Goal: Information Seeking & Learning: Learn about a topic

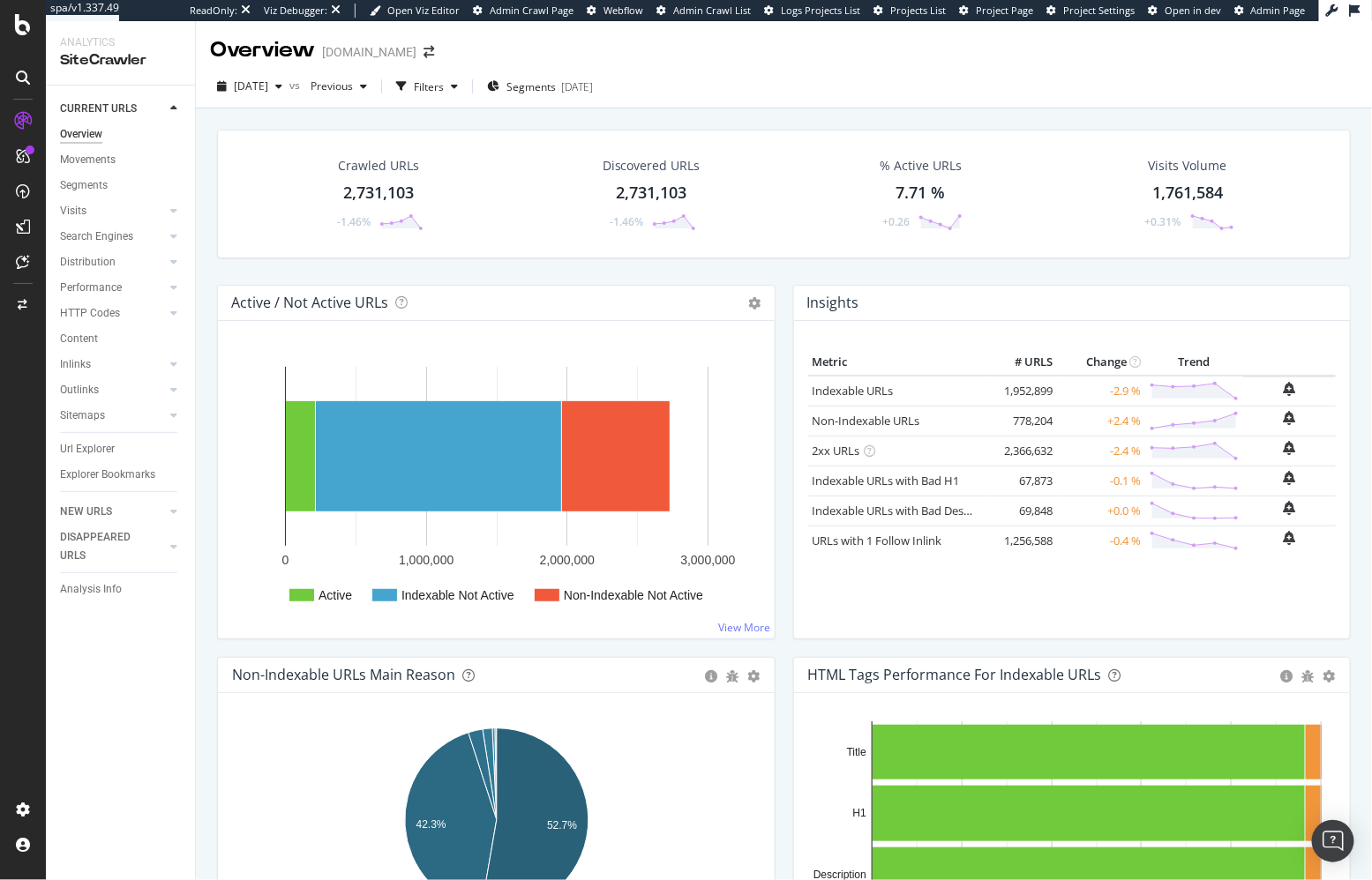
click at [197, 418] on div "Crawled URLs 2,731,103 -1.46% Discovered URLs 2,731,103 -1.46% % Active URLs 7.…" at bounding box center [783, 537] width 1176 height 859
drag, startPoint x: 921, startPoint y: 263, endPoint x: 235, endPoint y: 420, distance: 703.7
click at [921, 263] on div "Crawled URLs 2,731,103 -1.46% Discovered URLs 2,731,103 -1.46% % Active URLs 7.…" at bounding box center [784, 207] width 1152 height 155
click at [917, 262] on div "Crawled URLs 2,731,103 -1.46% Discovered URLs 2,731,103 -1.46% % Active URLs 7.…" at bounding box center [784, 207] width 1152 height 155
click at [484, 112] on div "Crawled URLs 2,731,103 -1.46% Discovered URLs 2,731,103 -1.46% % Active URLs 7.…" at bounding box center [783, 537] width 1176 height 859
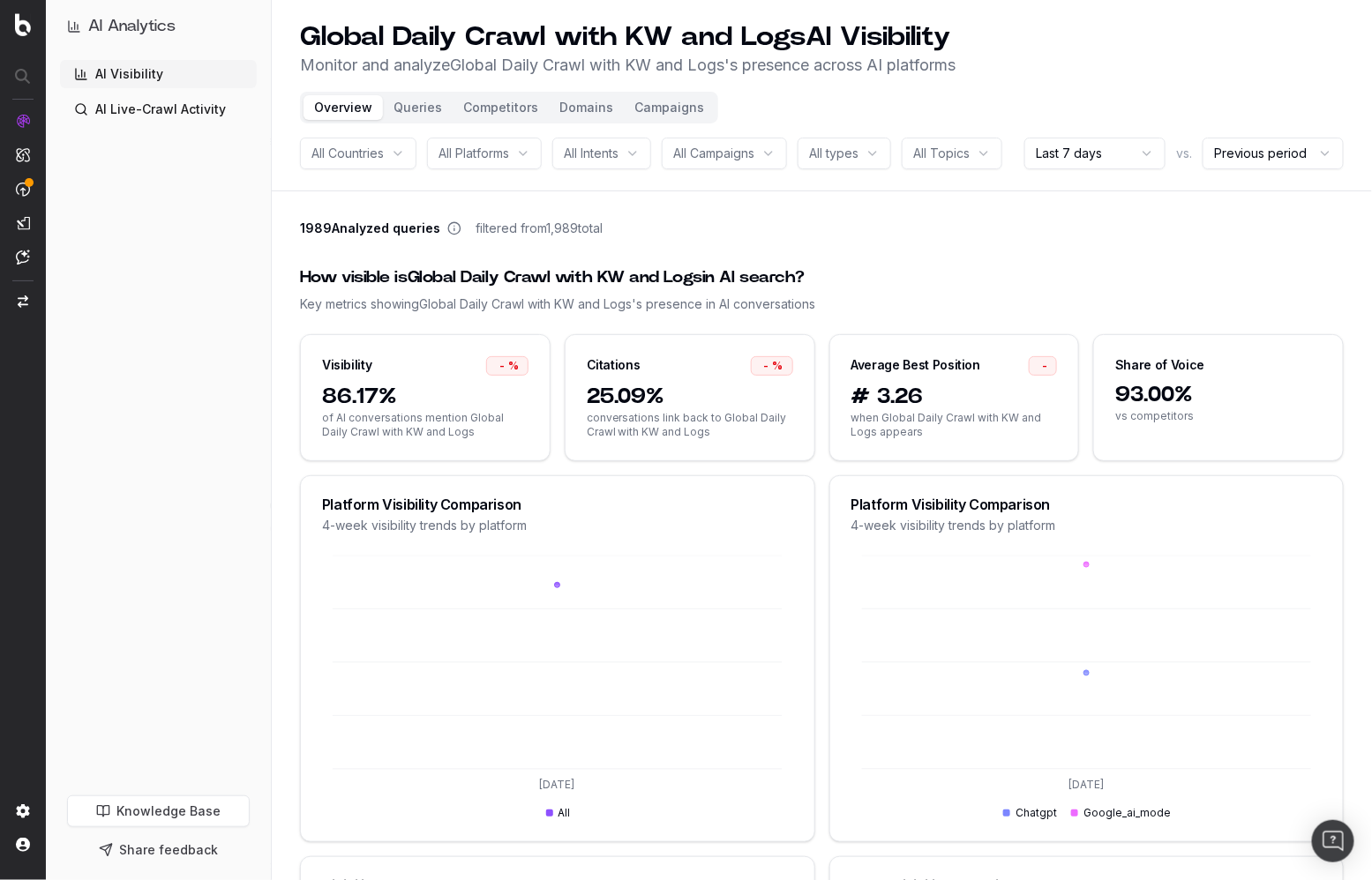
drag, startPoint x: 166, startPoint y: 328, endPoint x: 340, endPoint y: 176, distance: 231.0
click at [167, 327] on div "AI Visibility AI Live-Crawl Activity" at bounding box center [159, 425] width 197 height 729
click at [412, 101] on button "Queries" at bounding box center [417, 107] width 69 height 25
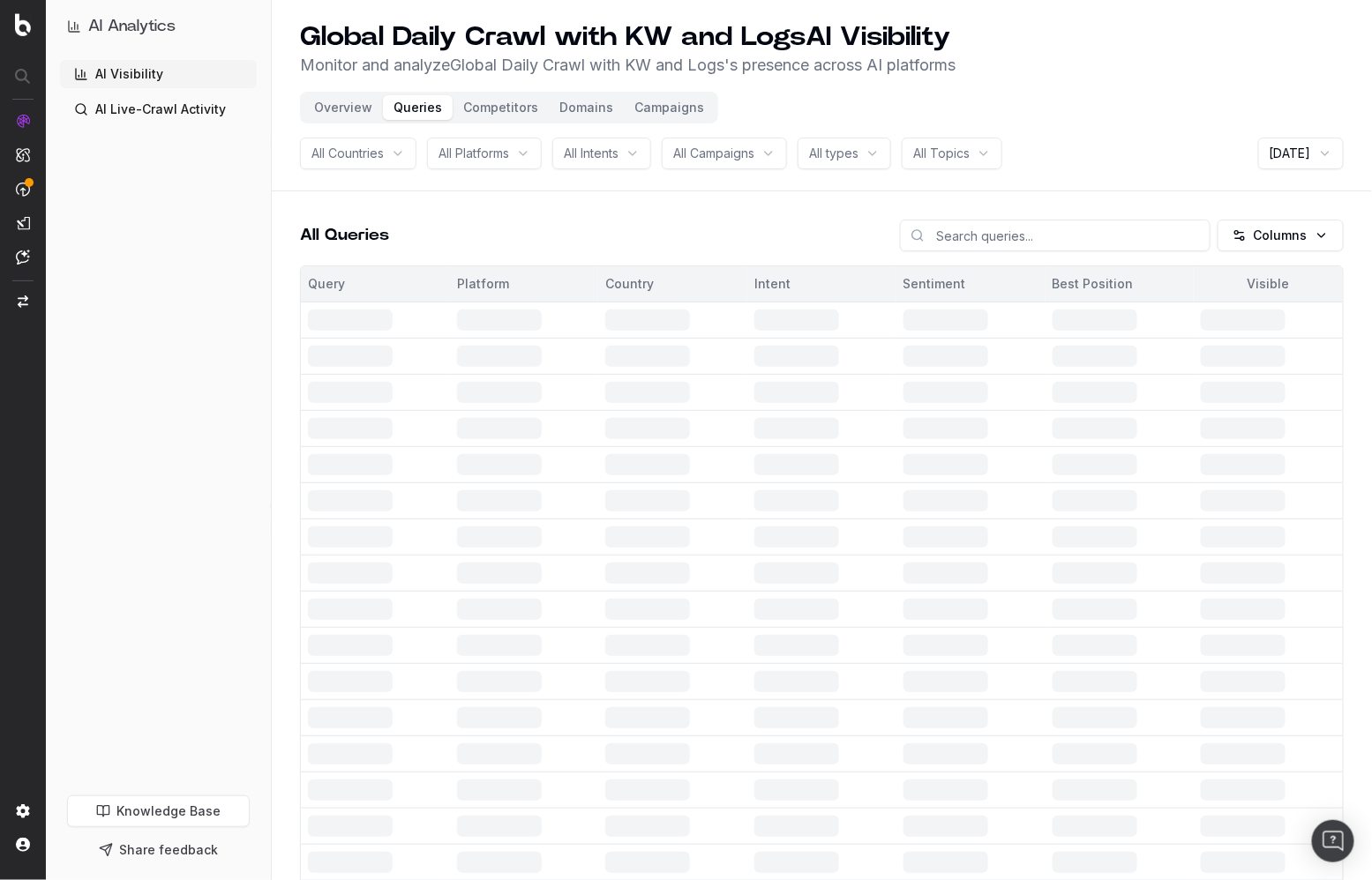
click at [187, 325] on div "AI Visibility AI Live-Crawl Activity" at bounding box center [159, 425] width 197 height 729
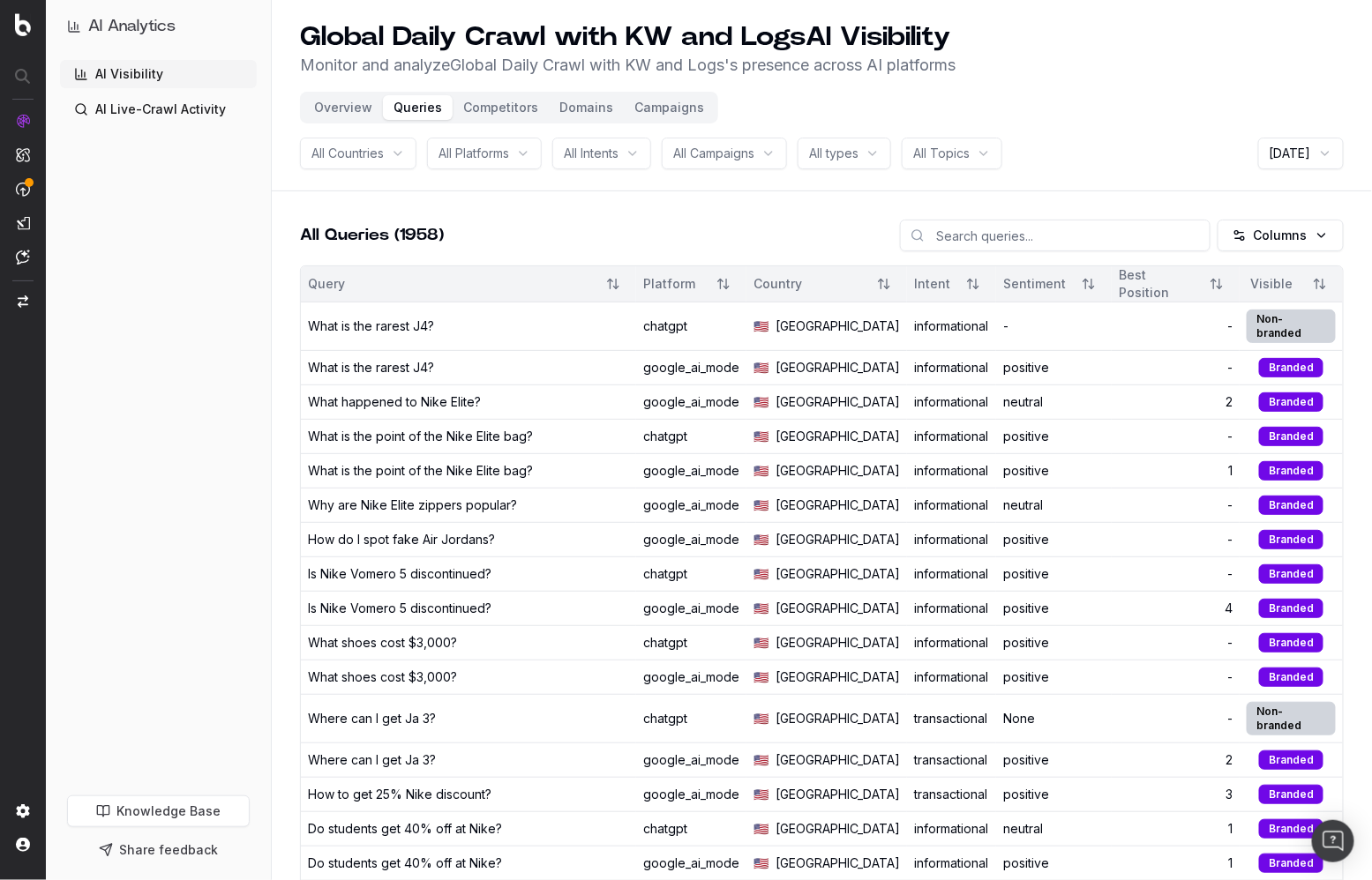
drag, startPoint x: 507, startPoint y: 215, endPoint x: 510, endPoint y: 186, distance: 29.2
click at [1003, 240] on input at bounding box center [1055, 235] width 311 height 32
type input "jordan"
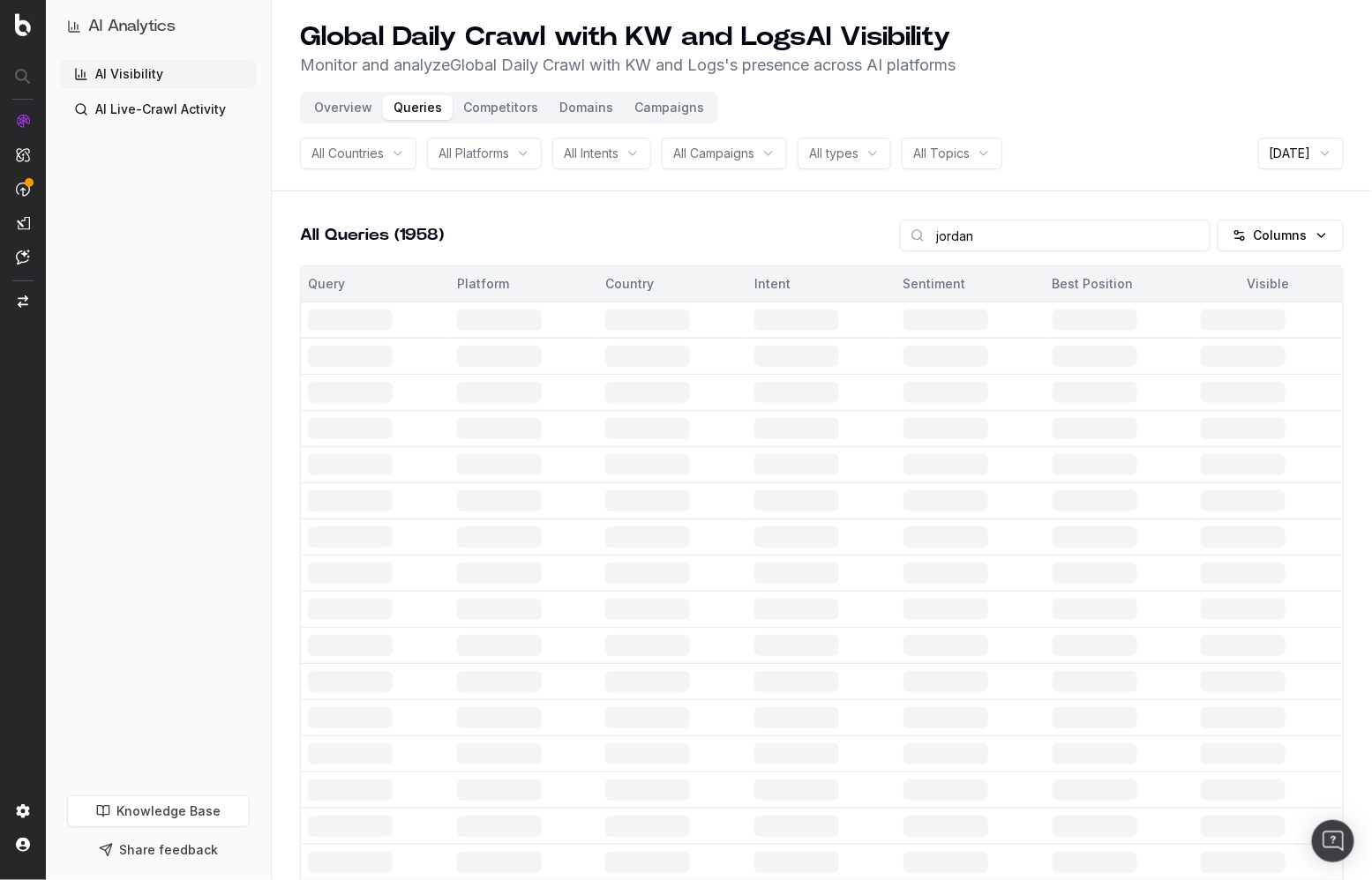
click at [271, 334] on div "AI Analytics AI Visibility AI Live-Crawl Activity Knowledge Base Share feedback" at bounding box center [136, 440] width 271 height 880
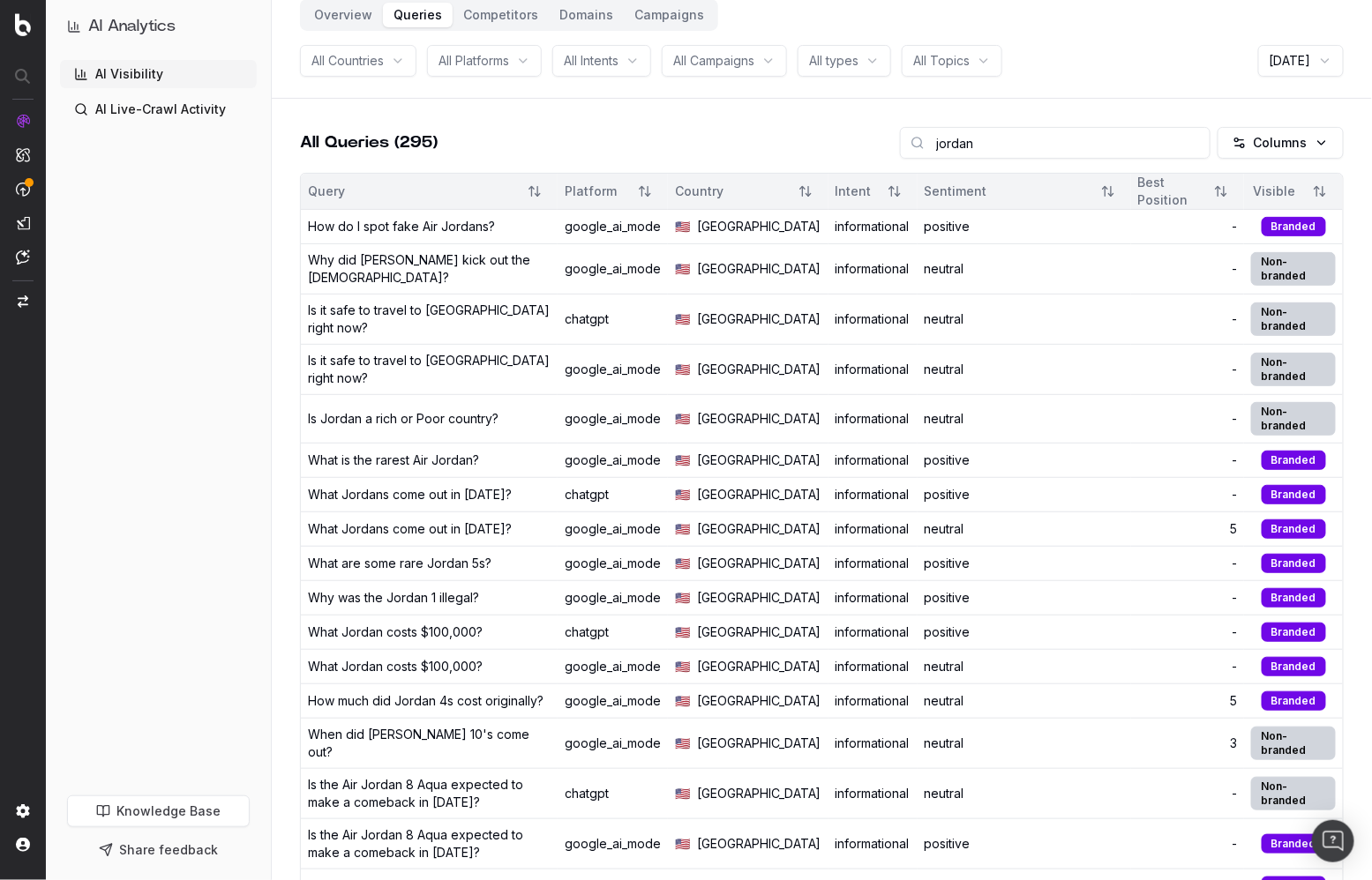
scroll to position [156, 0]
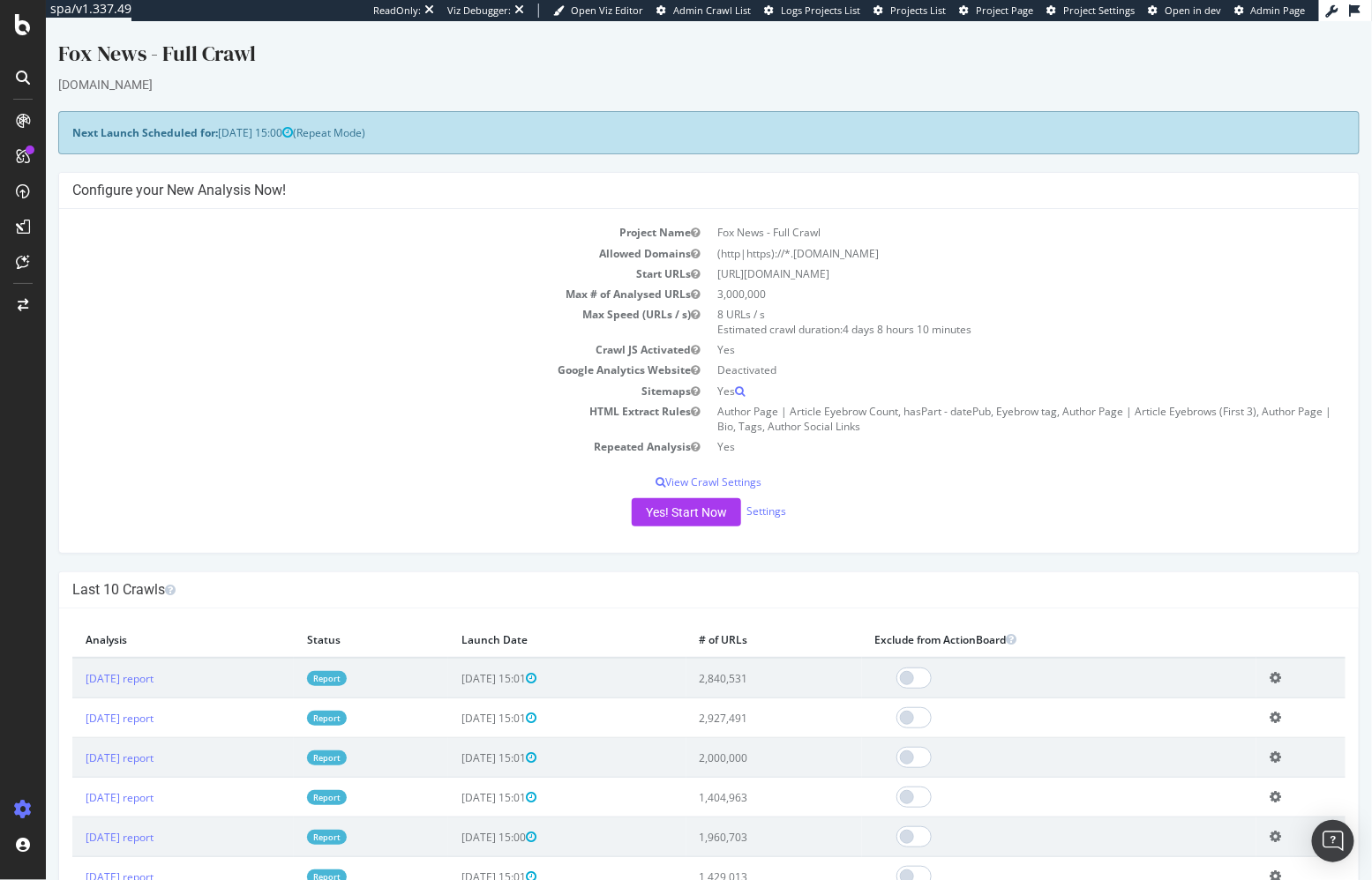
click at [470, 309] on td "Max Speed (URLs / s)" at bounding box center [389, 321] width 637 height 36
drag, startPoint x: 486, startPoint y: 306, endPoint x: 440, endPoint y: 285, distance: 50.6
click at [440, 285] on td "Max # of Analysed URLs" at bounding box center [389, 293] width 637 height 20
drag, startPoint x: 182, startPoint y: 439, endPoint x: 308, endPoint y: 511, distance: 145.1
click at [183, 439] on td "Repeated Analysis" at bounding box center [389, 445] width 637 height 20
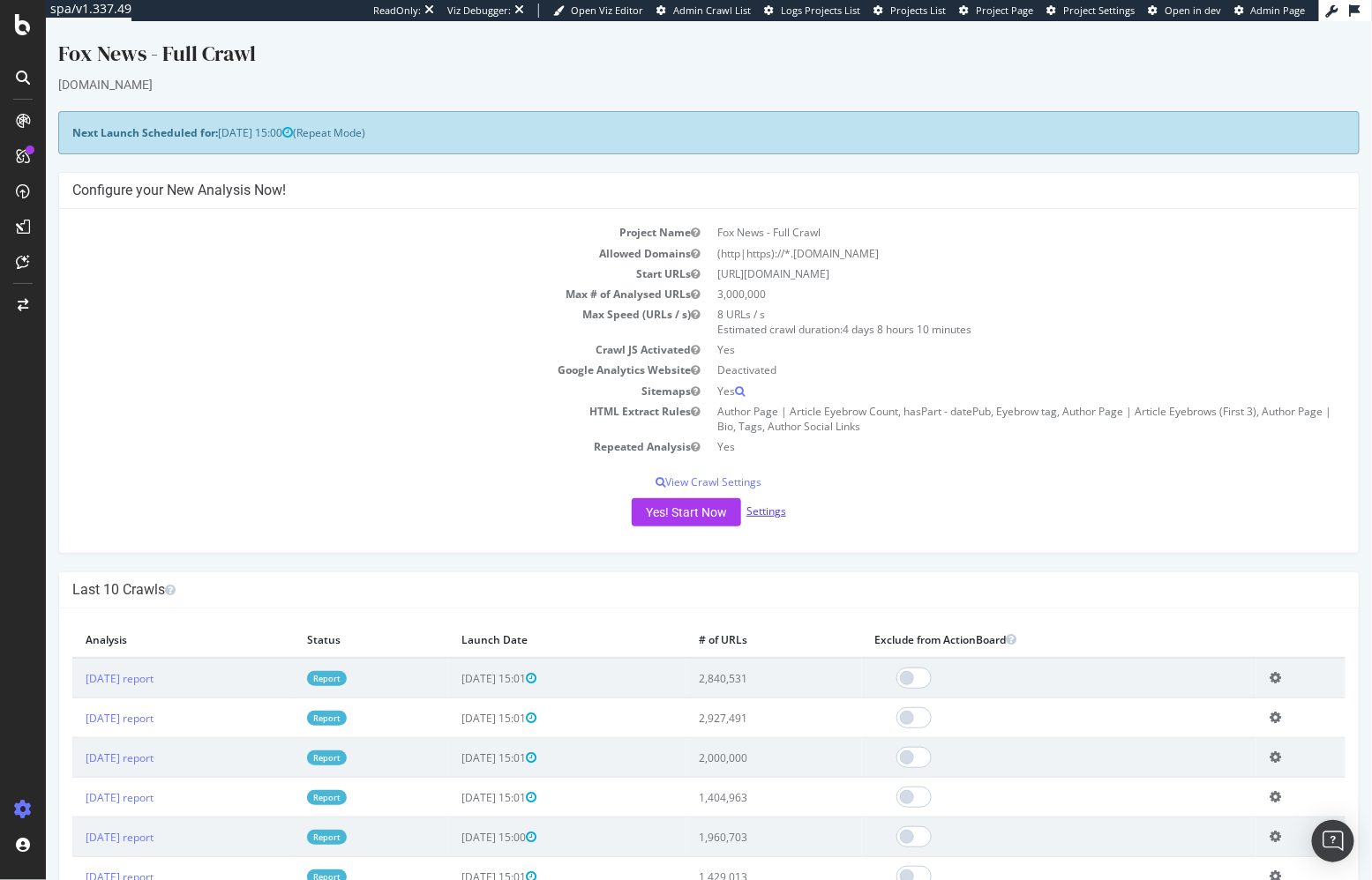
click at [757, 508] on link "Settings" at bounding box center [765, 510] width 40 height 15
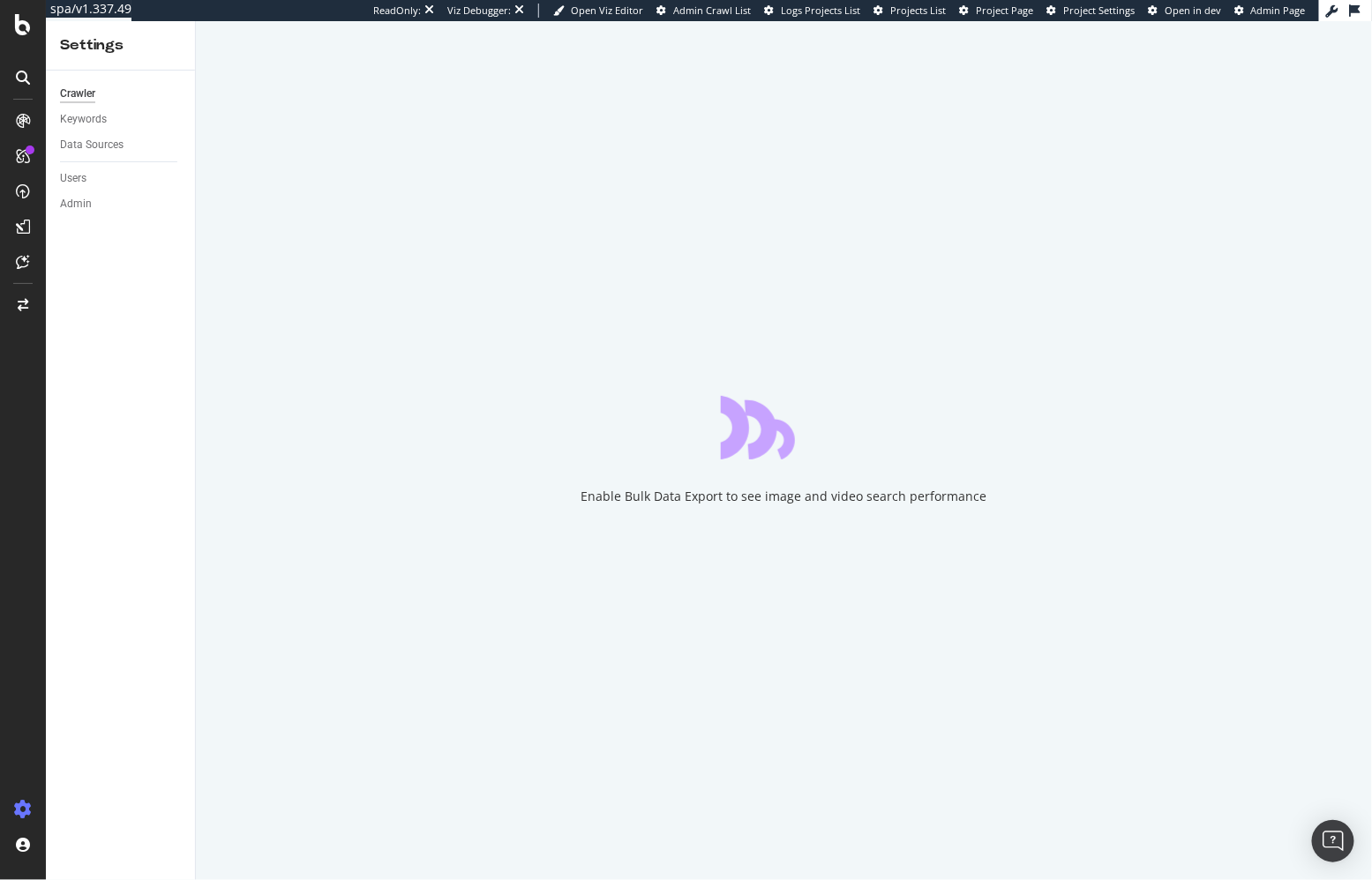
click at [189, 307] on div "Crawler Keywords Data Sources Users Admin" at bounding box center [120, 475] width 149 height 810
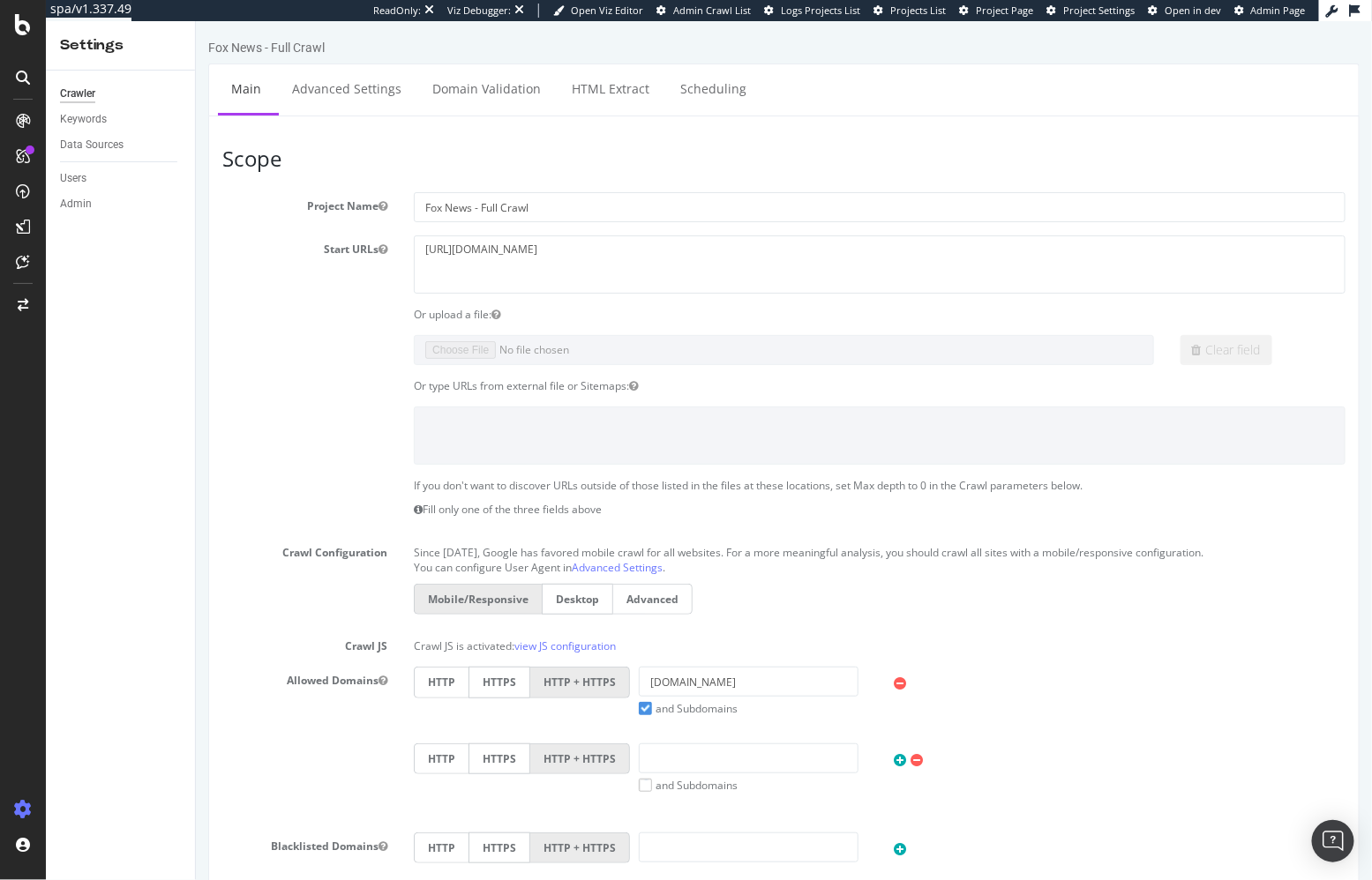
drag, startPoint x: 672, startPoint y: 169, endPoint x: 662, endPoint y: 159, distance: 14.1
click at [672, 169] on article "Scope Project Name Fox News - Full Crawl Start URLs https://www.foxnews.com Or …" at bounding box center [783, 549] width 1123 height 805
click at [577, 89] on link "HTML Extract" at bounding box center [609, 87] width 104 height 48
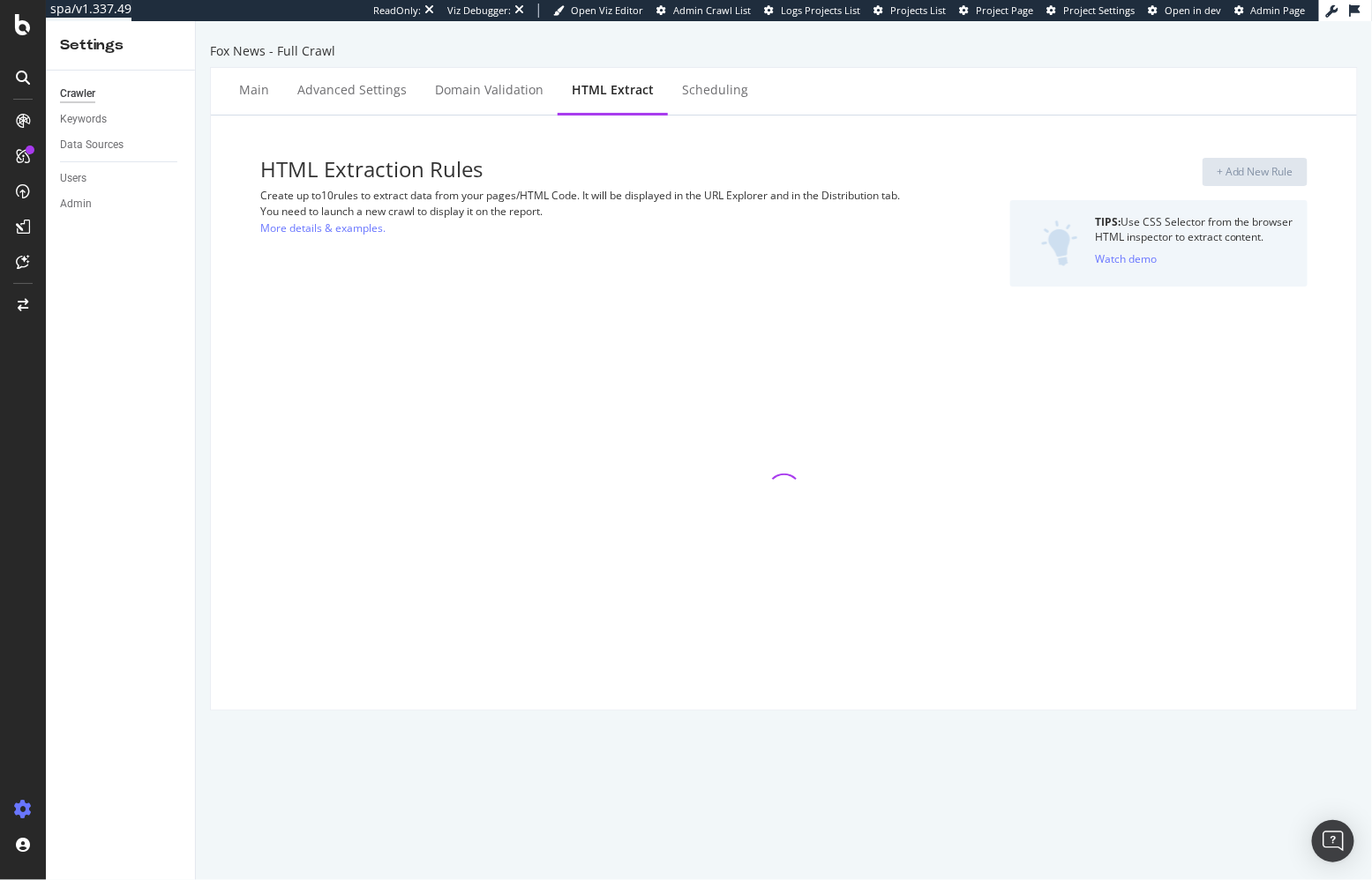
select select "count"
select select "list"
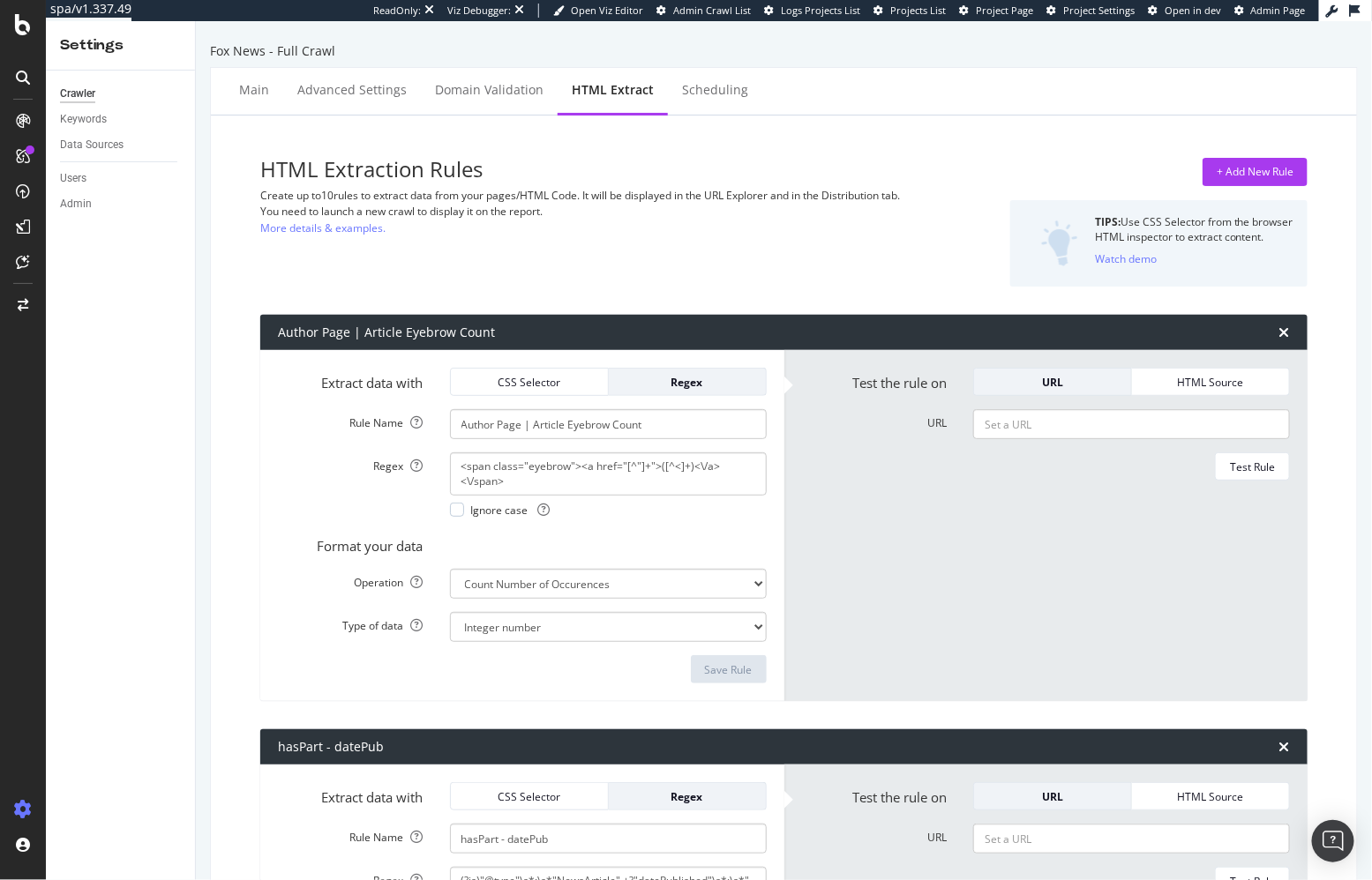
drag, startPoint x: 428, startPoint y: 249, endPoint x: 385, endPoint y: 232, distance: 46.2
click at [428, 249] on div "HTML Extraction Rules Create up to 10 rules to extract data from your pages/HTM…" at bounding box center [605, 221] width 689 height 128
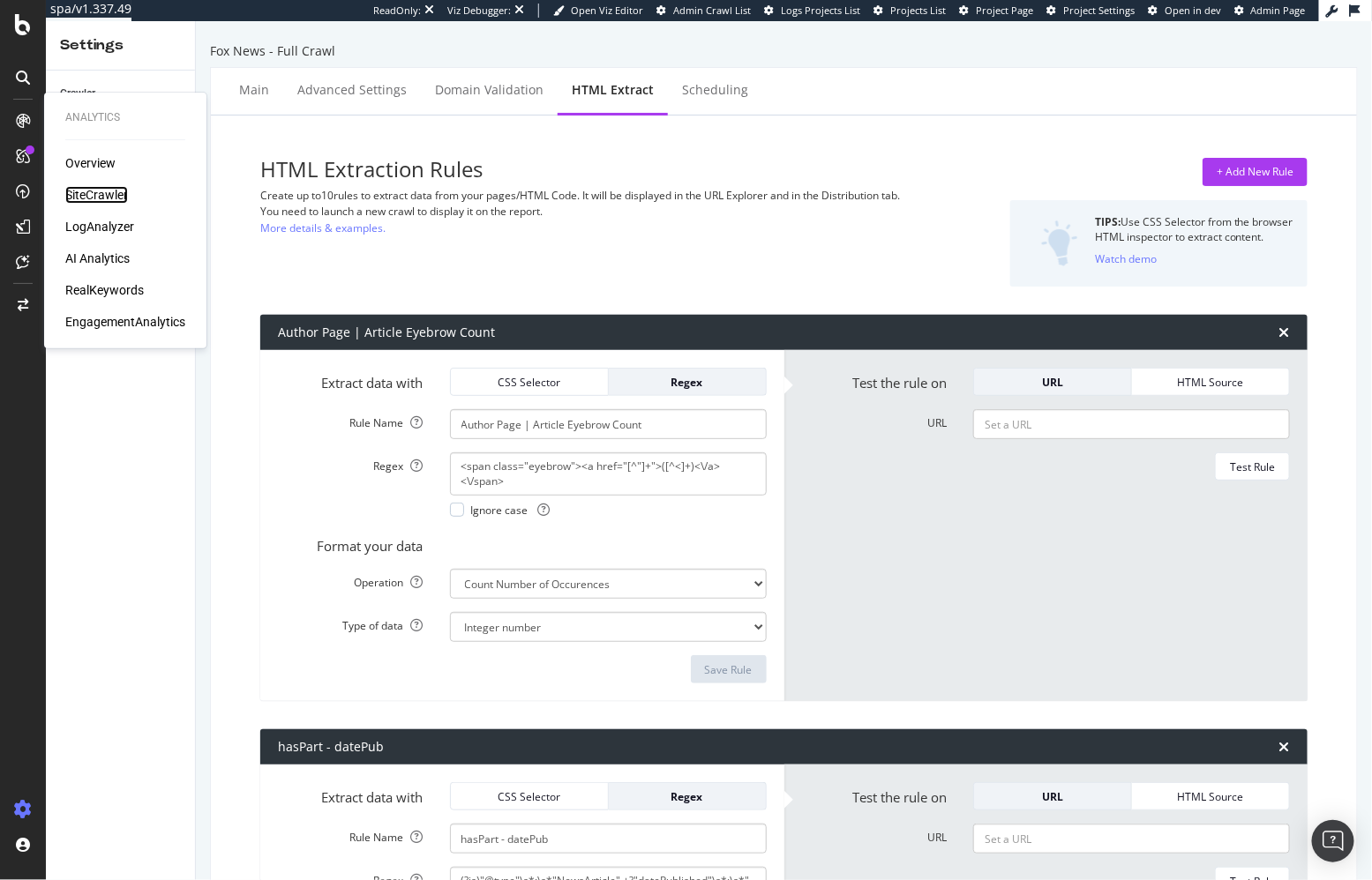
click at [91, 191] on div "SiteCrawler" at bounding box center [97, 194] width 63 height 17
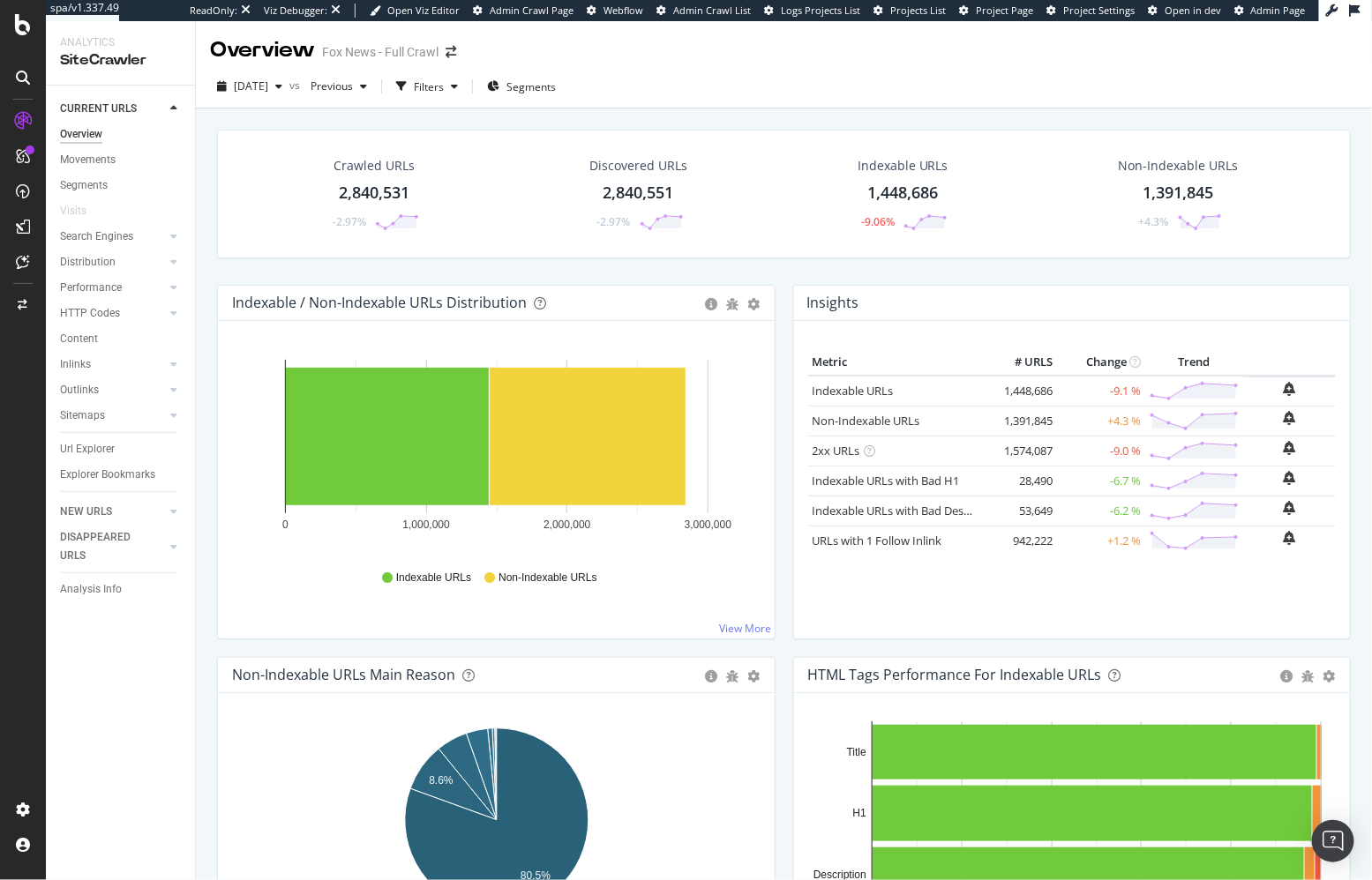
click at [371, 271] on div "Crawled URLs 2,840,531 -2.97% Discovered URLs 2,840,551 -2.97% Indexable URLs 1…" at bounding box center [784, 207] width 1152 height 155
click at [998, 109] on div "Crawled URLs 2,840,531 -2.97% Discovered URLs 2,840,551 -2.97% Indexable URLs 1…" at bounding box center [783, 537] width 1176 height 859
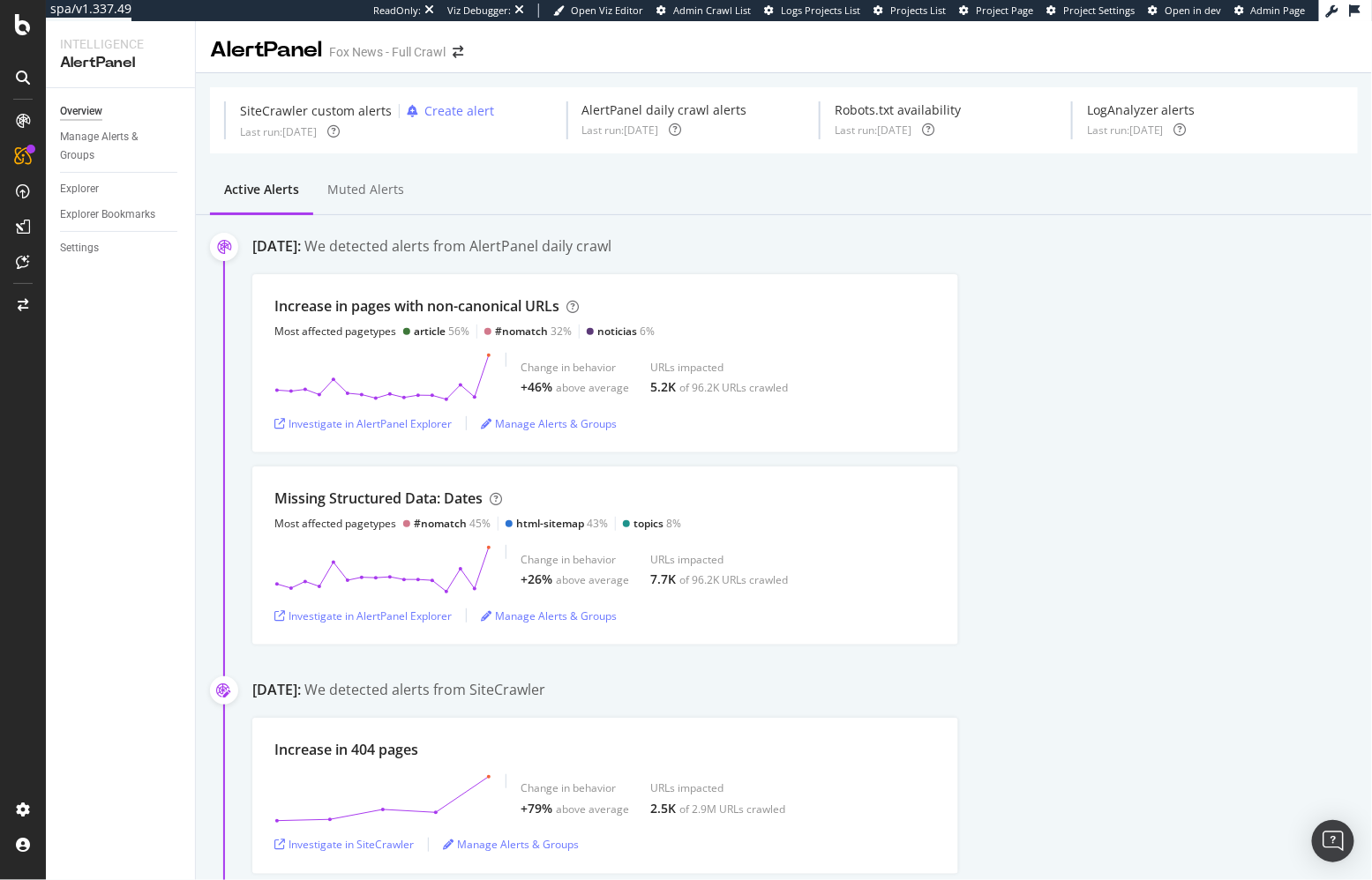
click at [366, 429] on div "Investigate in AlertPanel Explorer" at bounding box center [363, 424] width 178 height 15
drag, startPoint x: 189, startPoint y: 419, endPoint x: 173, endPoint y: 369, distance: 52.5
click at [185, 408] on div "Overview Manage Alerts & Groups Explorer Explorer Bookmarks Settings" at bounding box center [120, 485] width 149 height 793
click at [87, 185] on div "Overview SiteCrawler LogAnalyzer AI Analytics RealKeywords EngagementAnalytics" at bounding box center [126, 242] width 120 height 177
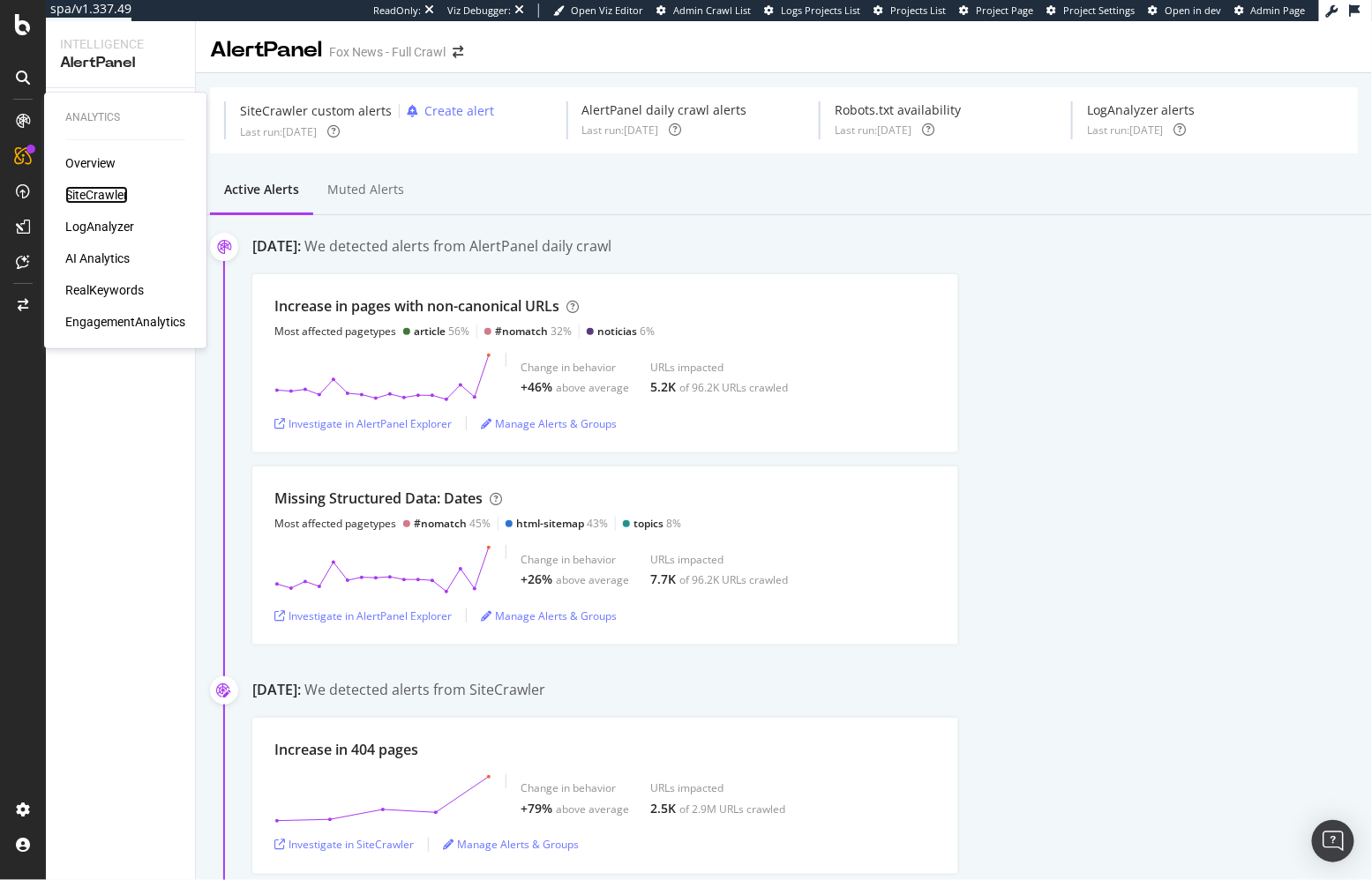
click at [87, 191] on div "SiteCrawler" at bounding box center [97, 194] width 63 height 17
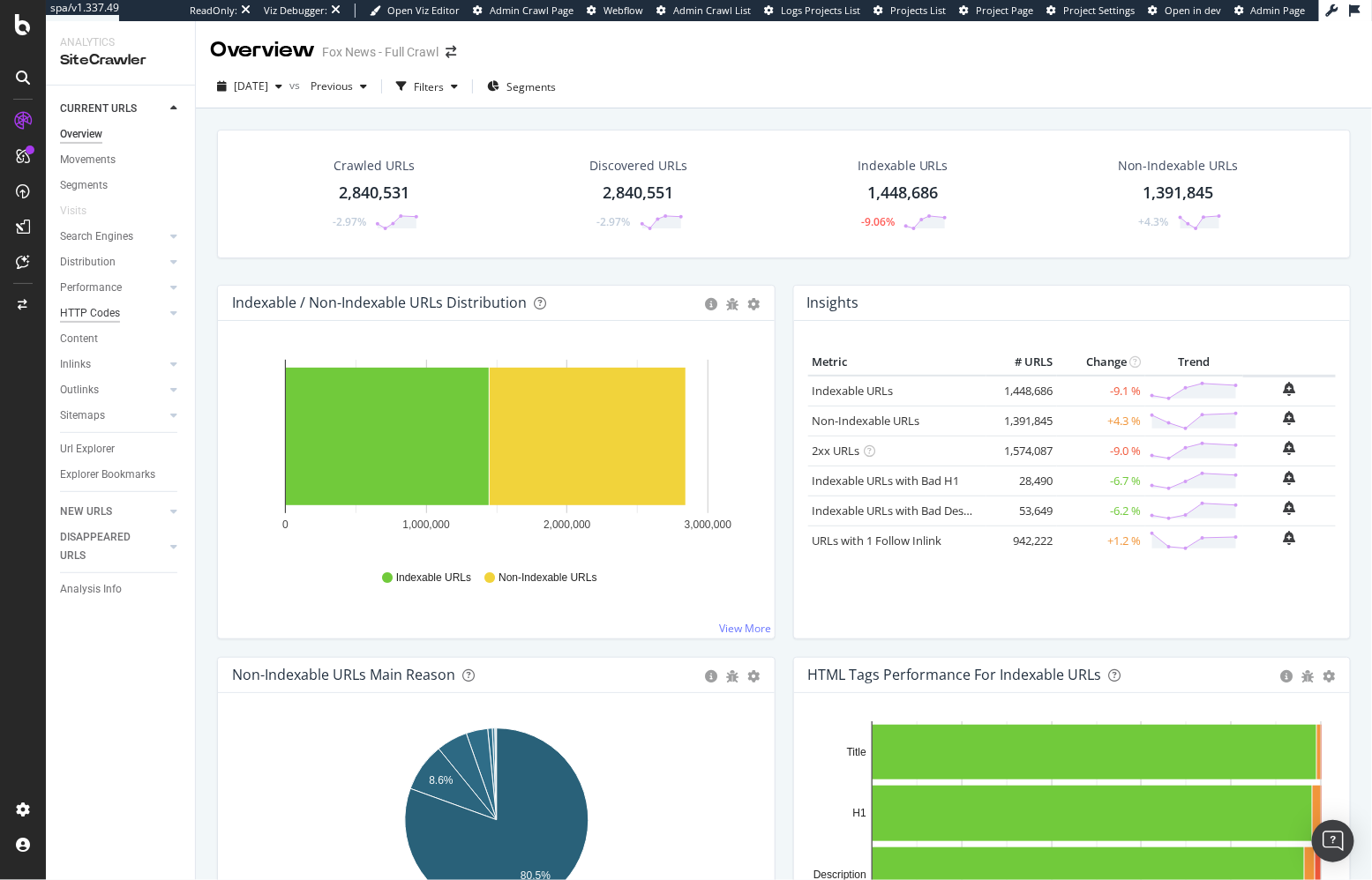
click at [107, 310] on div "HTTP Codes" at bounding box center [90, 313] width 60 height 18
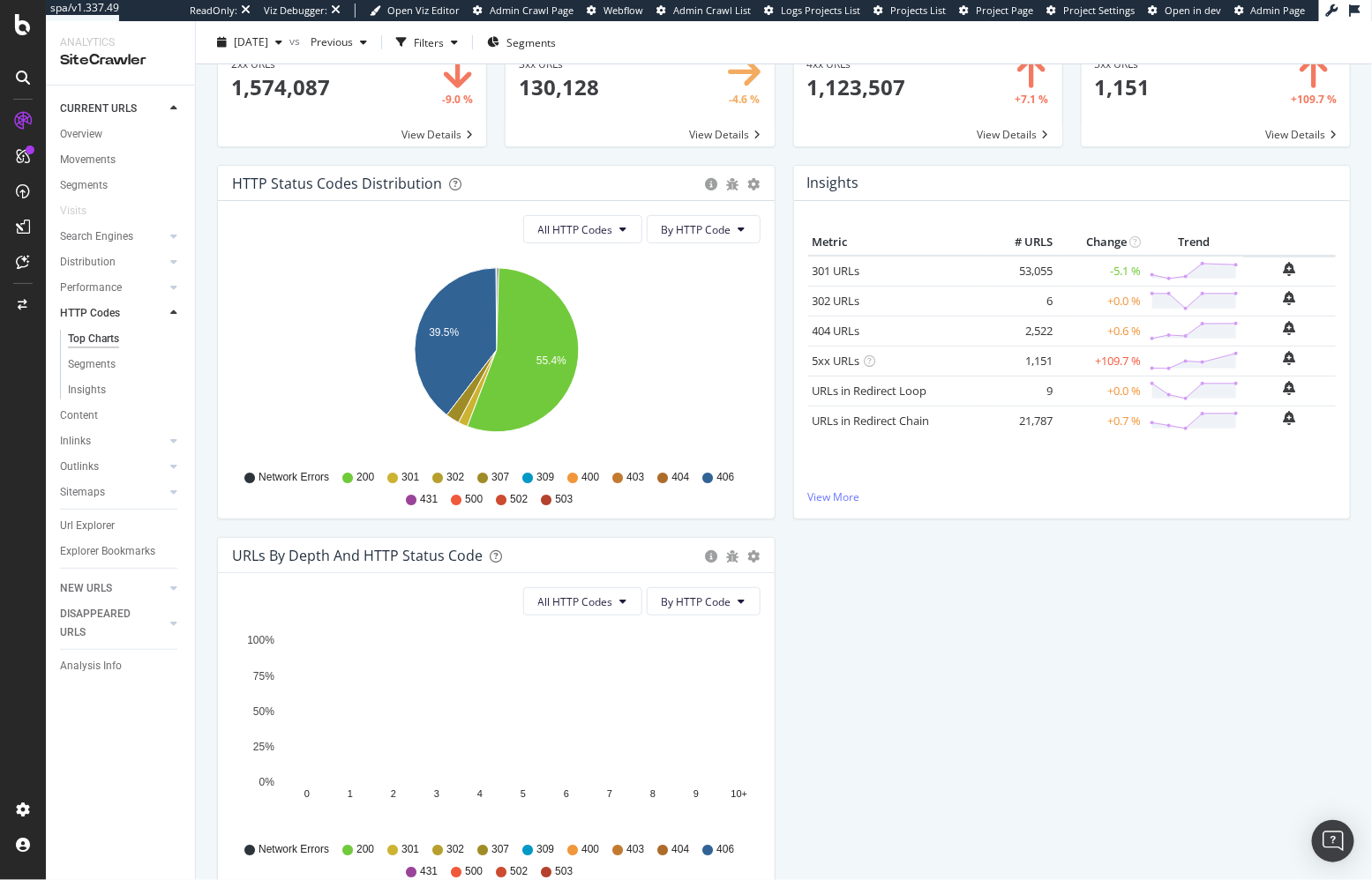
scroll to position [93, 0]
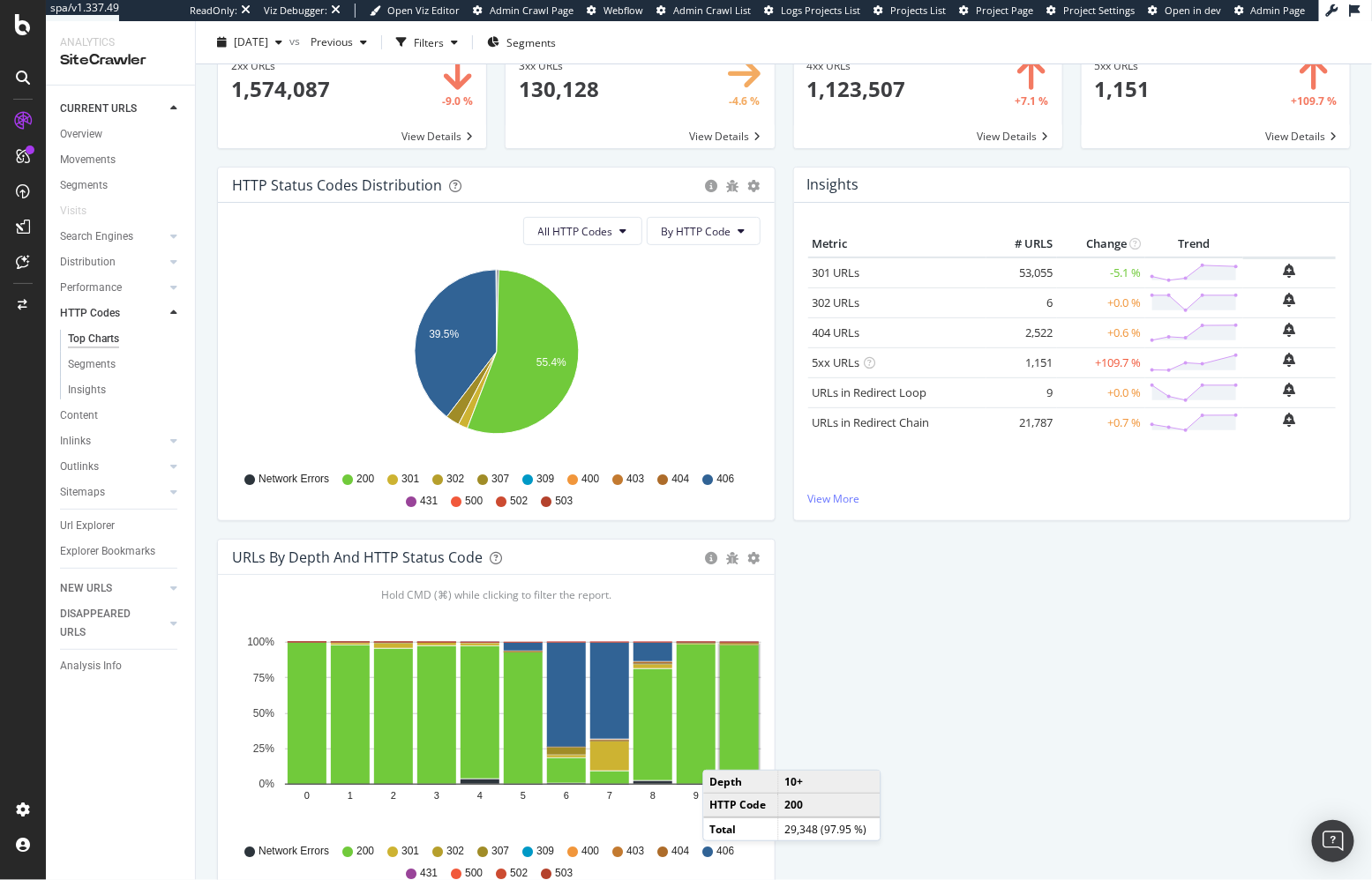
click at [890, 702] on div "HTTP Status Codes Distribution Pie Table Export as CSV Add to Custom Report All…" at bounding box center [784, 538] width 1152 height 744
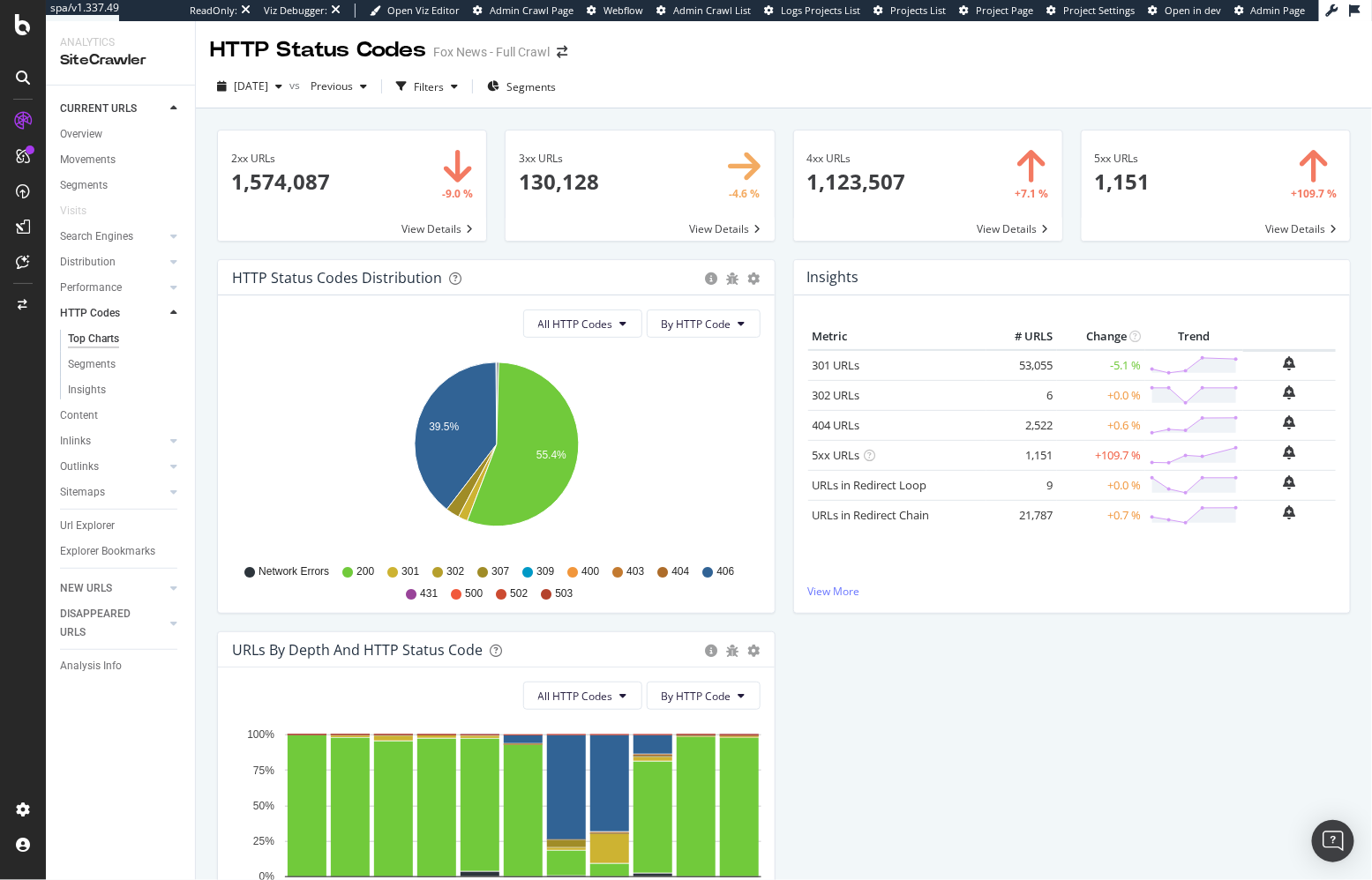
drag, startPoint x: 1197, startPoint y: 681, endPoint x: 685, endPoint y: 645, distance: 513.3
click at [1196, 681] on div "HTTP Status Codes Distribution Pie Table Export as CSV Add to Custom Report All…" at bounding box center [784, 631] width 1152 height 744
drag, startPoint x: 154, startPoint y: 724, endPoint x: 399, endPoint y: 7, distance: 757.7
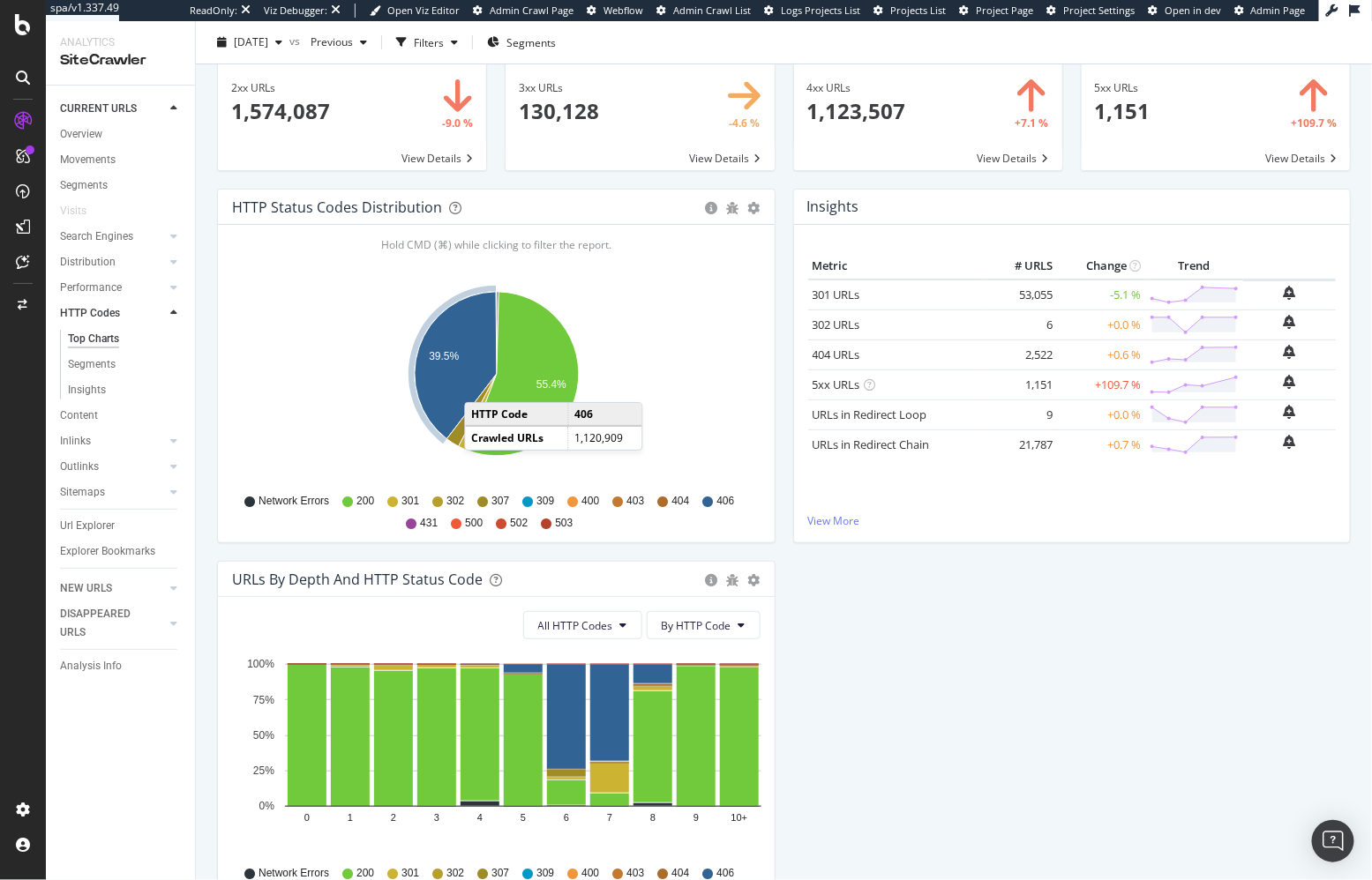
scroll to position [81, 0]
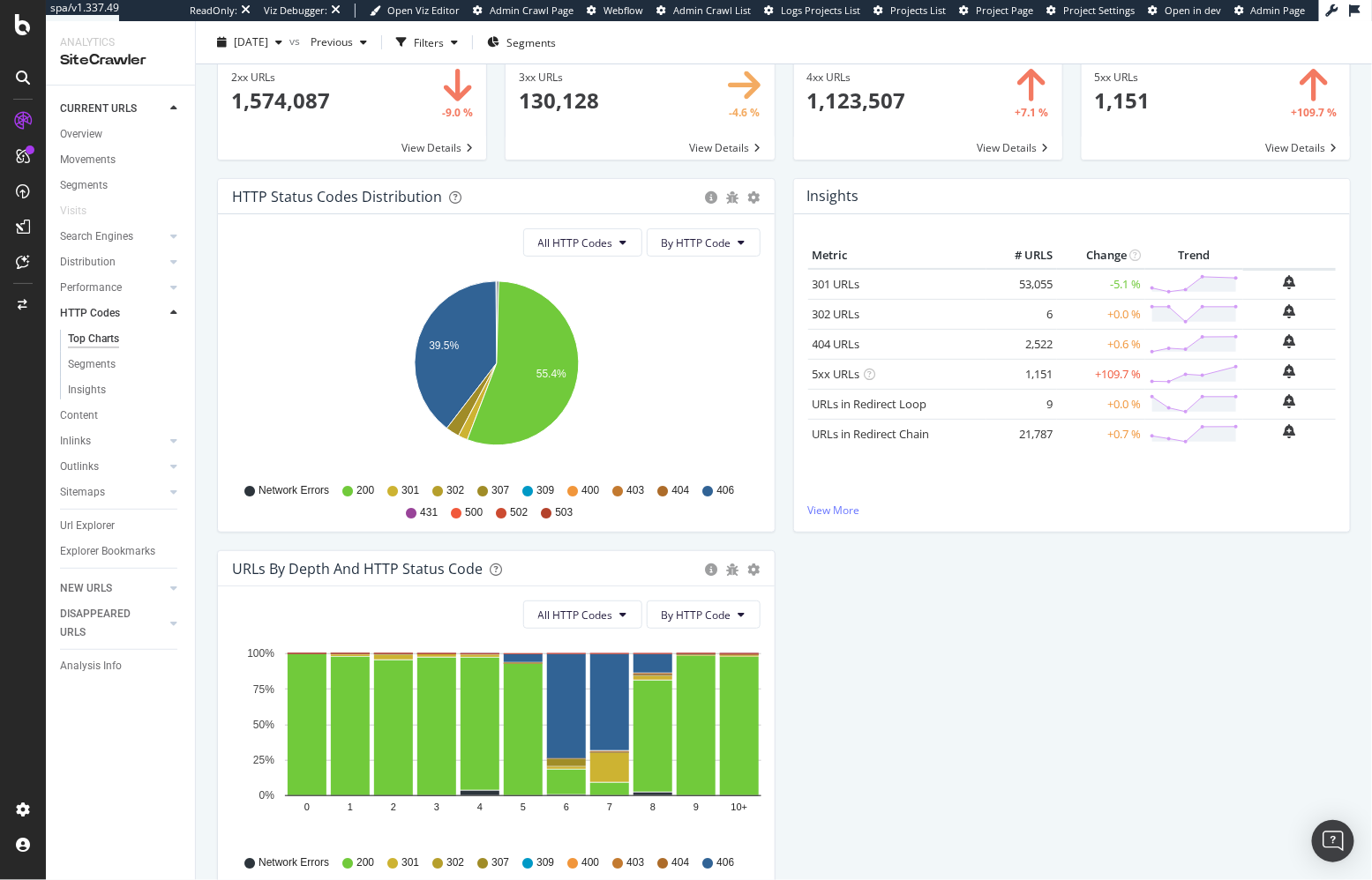
click at [786, 541] on div "Insights × Close Chart http-code-insight-panel - API Requests List Area Type Re…" at bounding box center [1072, 364] width 576 height 373
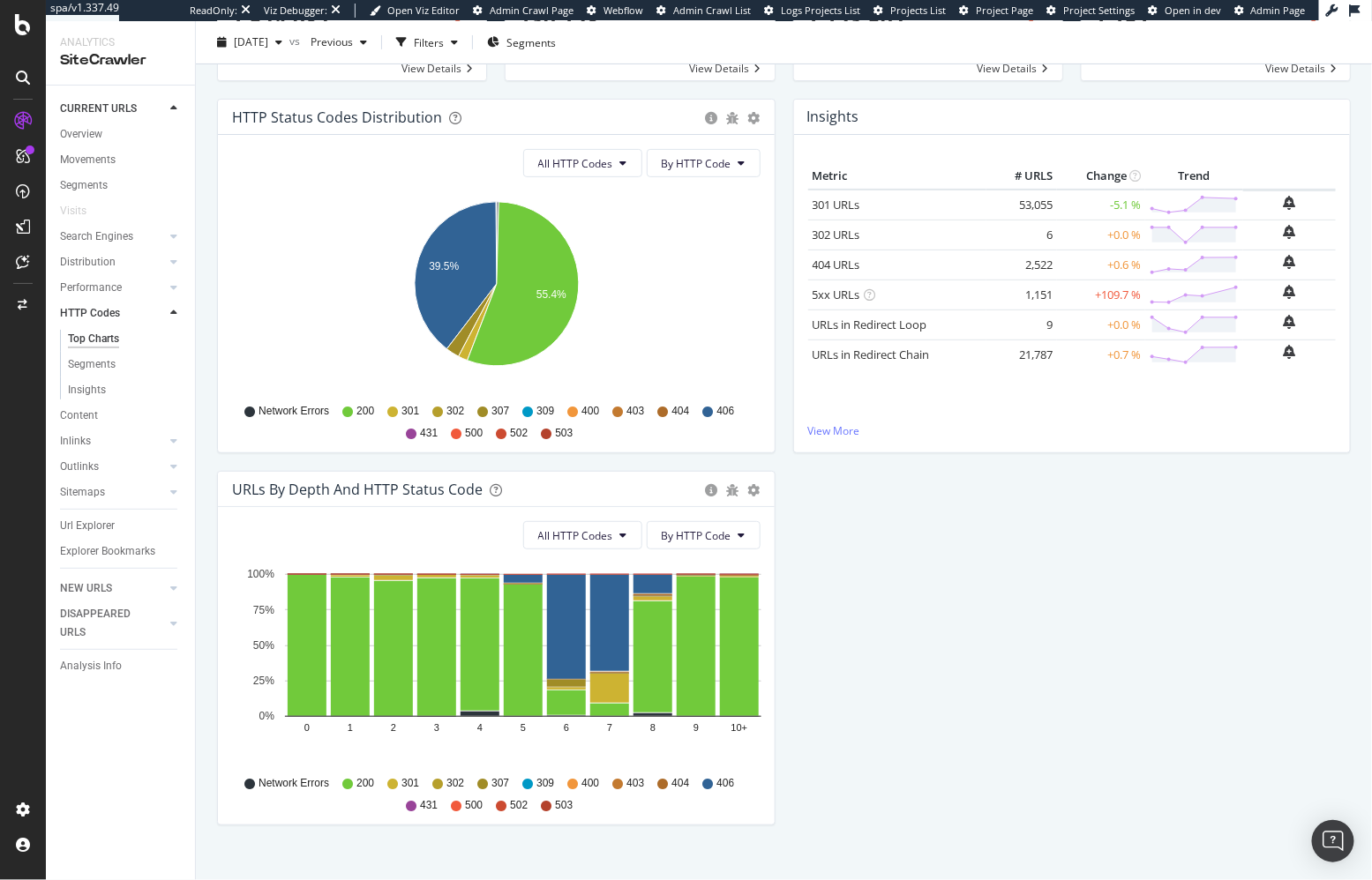
scroll to position [183, 0]
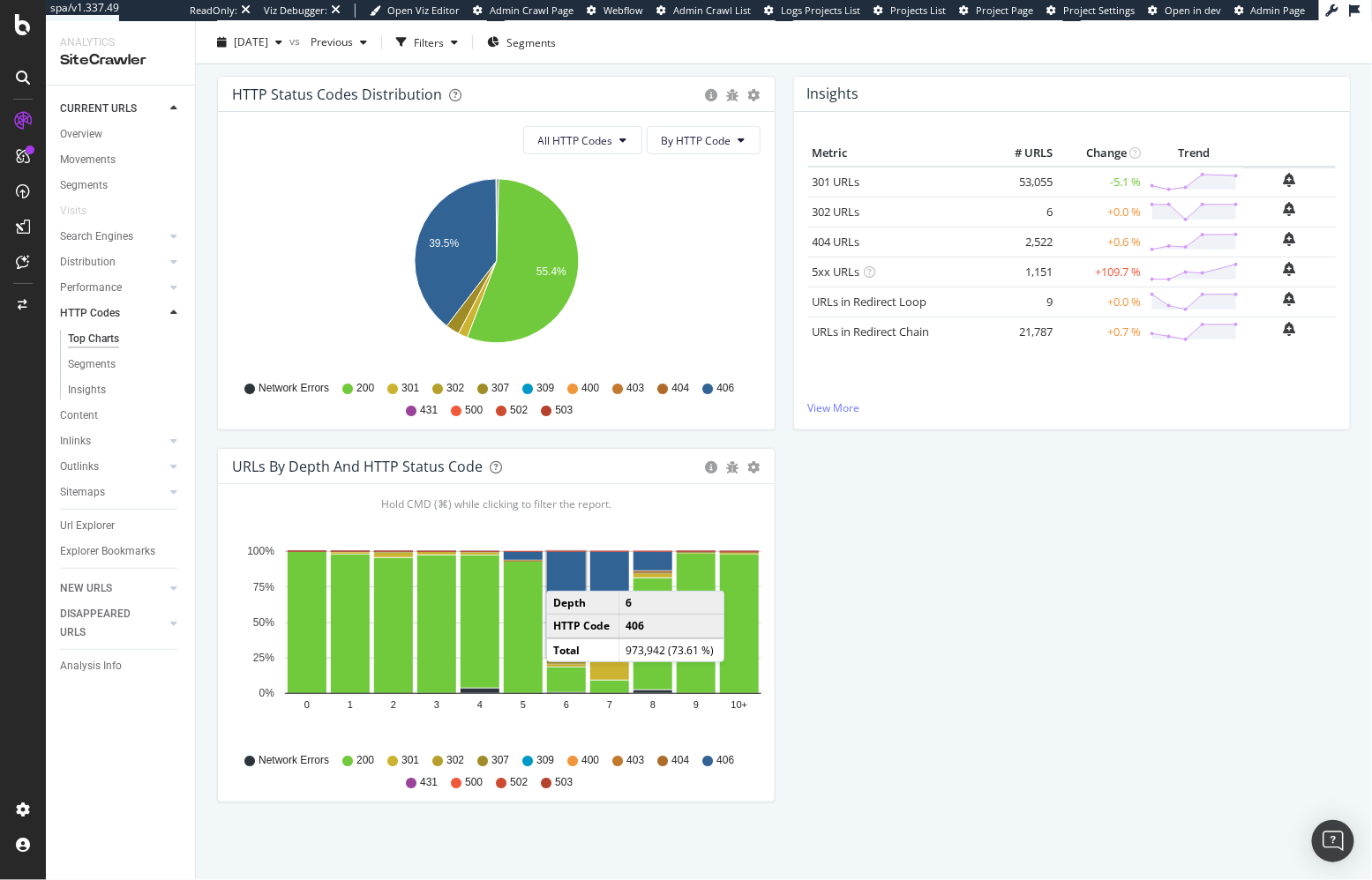
click at [564, 571] on rect "A chart." at bounding box center [566, 604] width 39 height 104
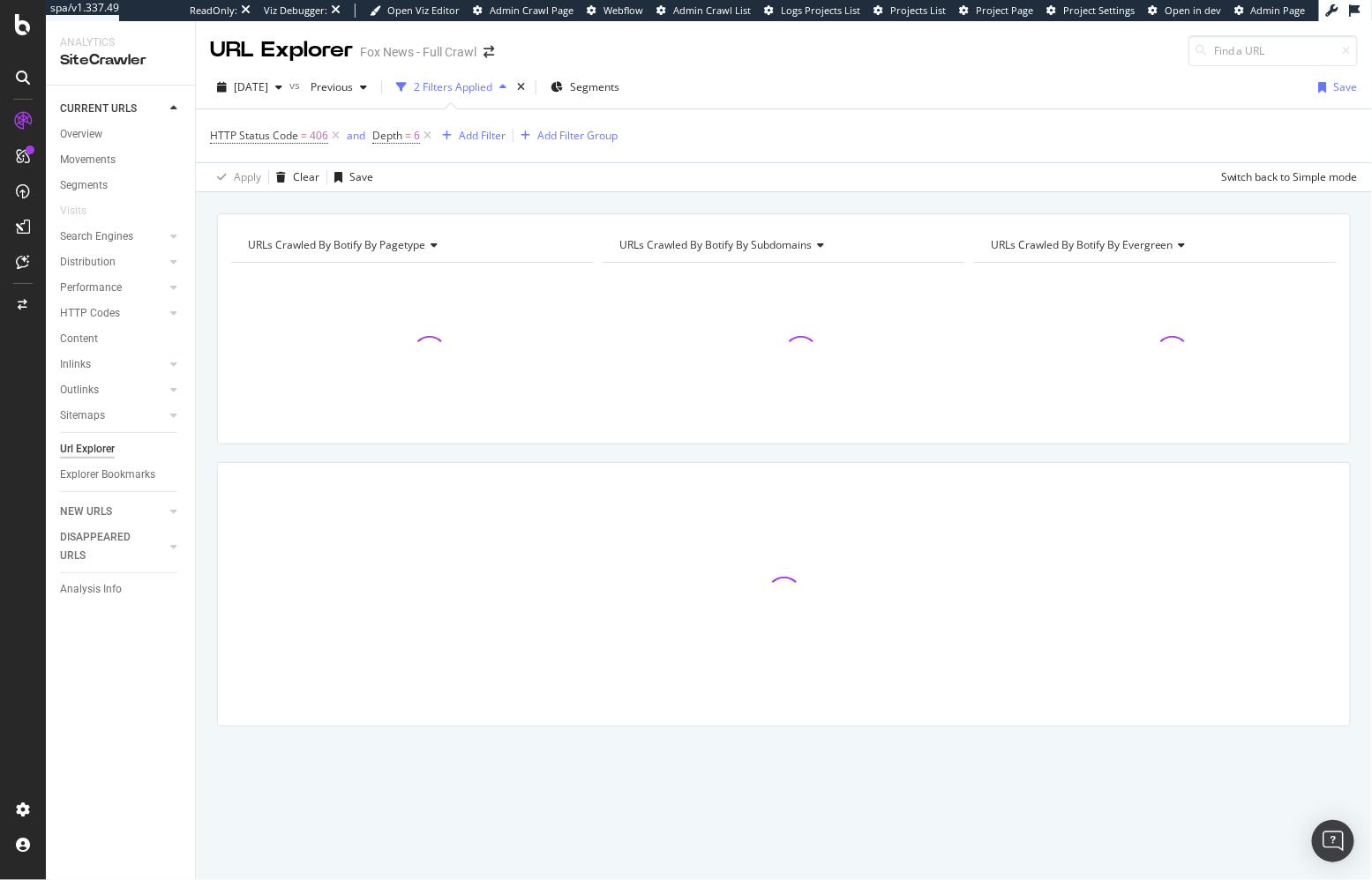
click at [208, 314] on div "URLs Crawled By Botify By pagetype Chart (by Value) Table Expand Export as CSV …" at bounding box center [783, 500] width 1176 height 575
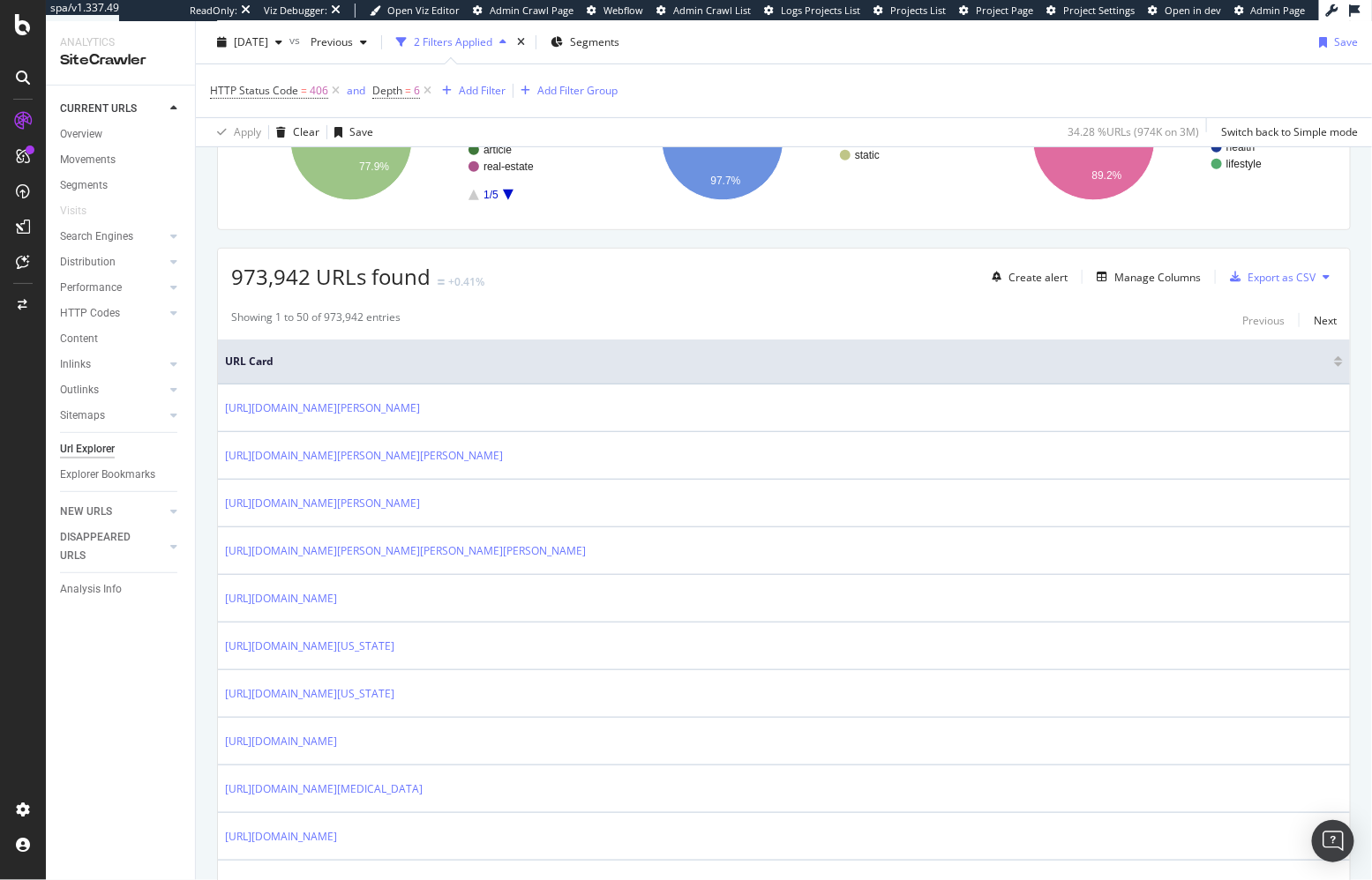
scroll to position [201, 0]
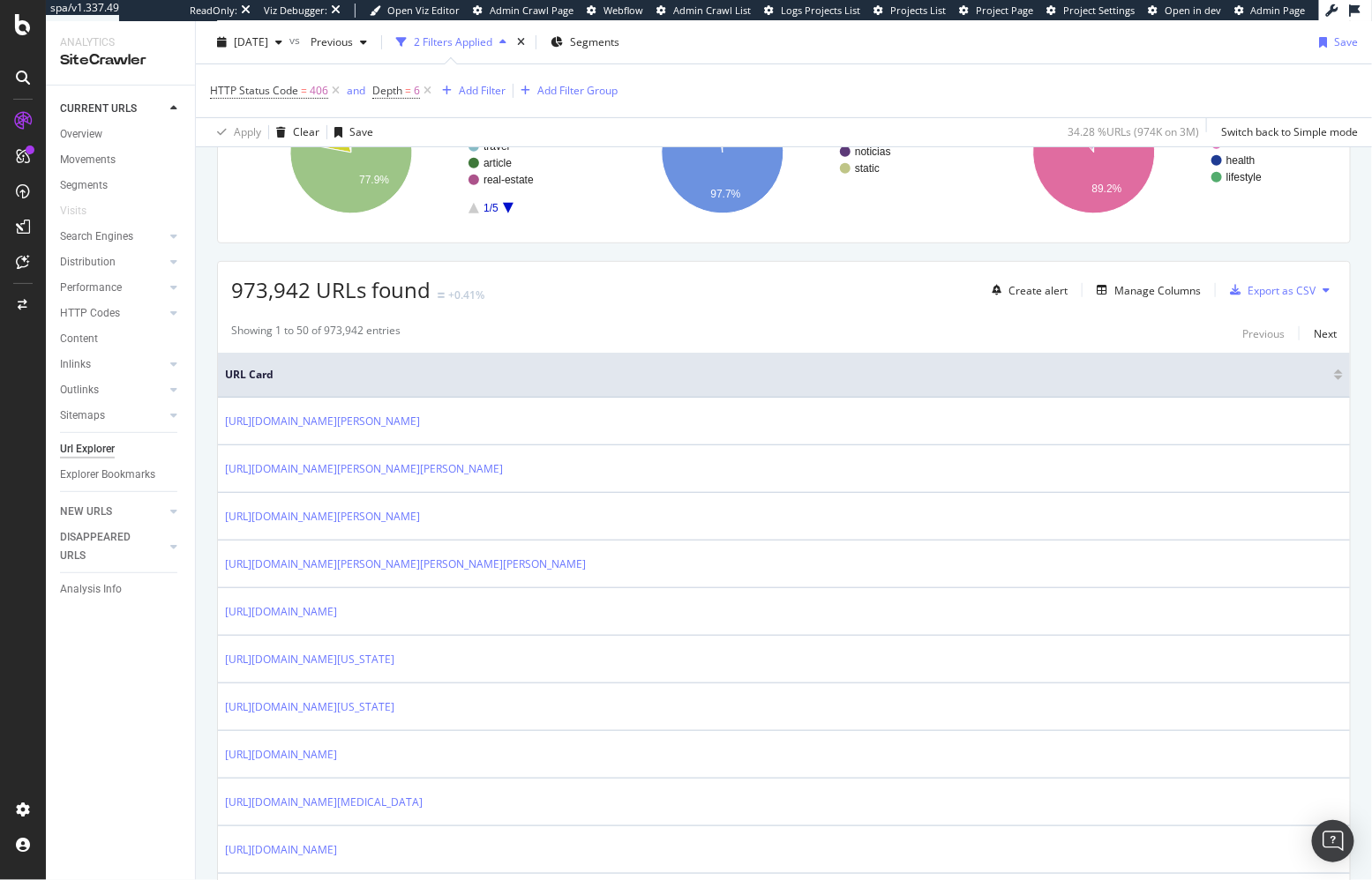
drag, startPoint x: 680, startPoint y: 319, endPoint x: 694, endPoint y: 322, distance: 14.3
click at [680, 322] on div "Showing 1 to 50 of 973,942 entries Previous Next" at bounding box center [783, 333] width 1131 height 21
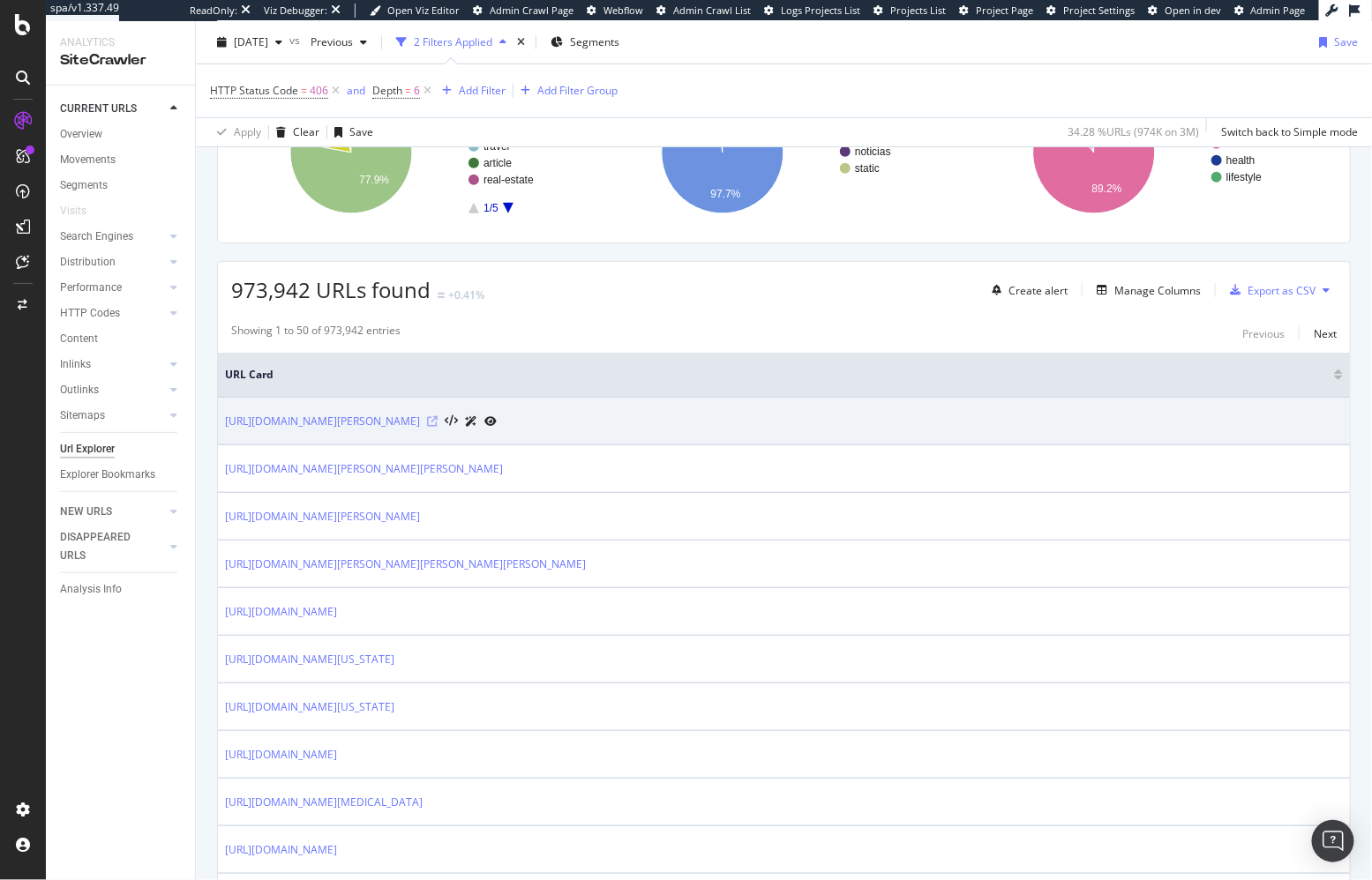
click at [437, 416] on icon at bounding box center [433, 422] width 11 height 11
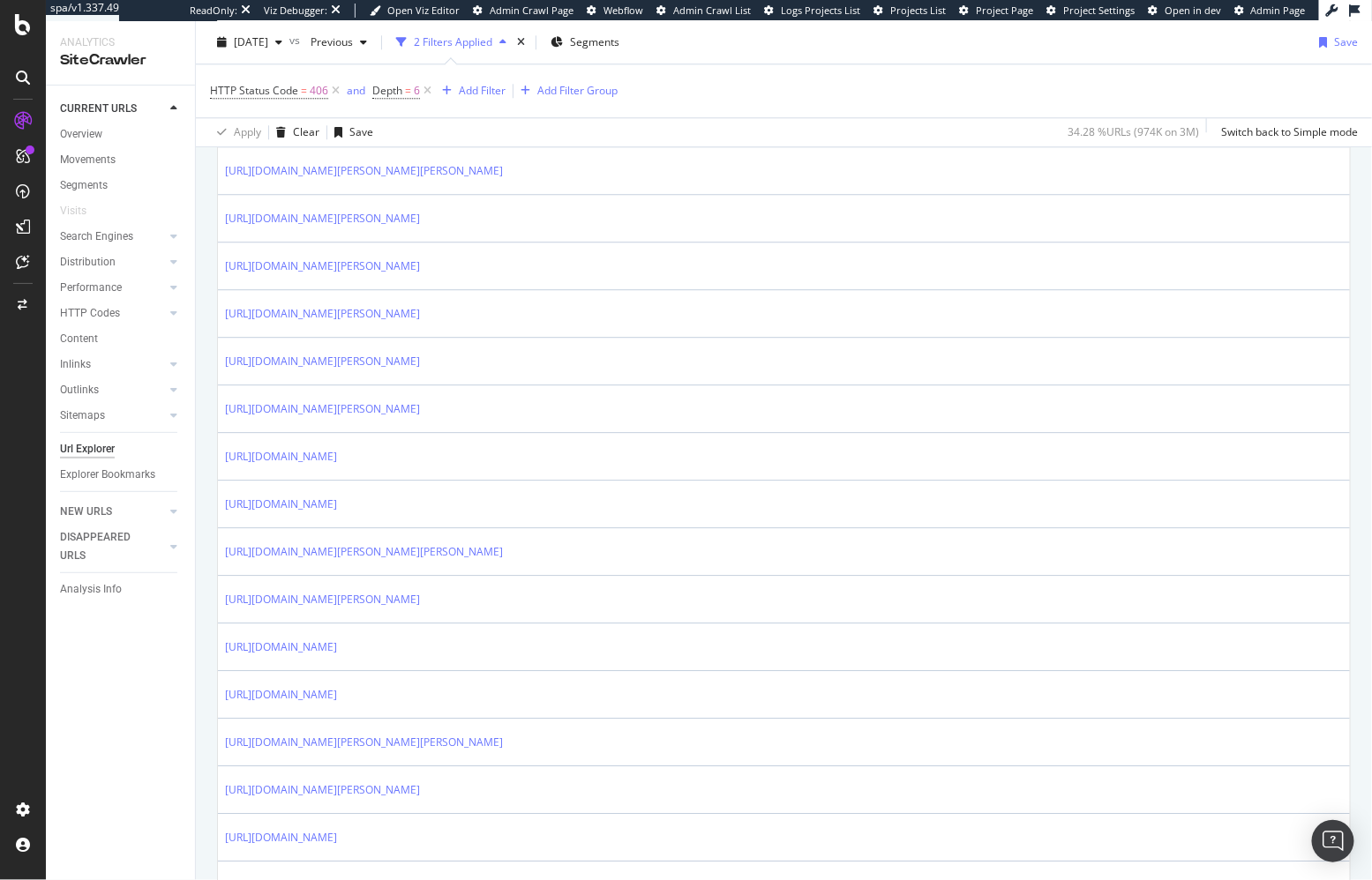
scroll to position [2178, 0]
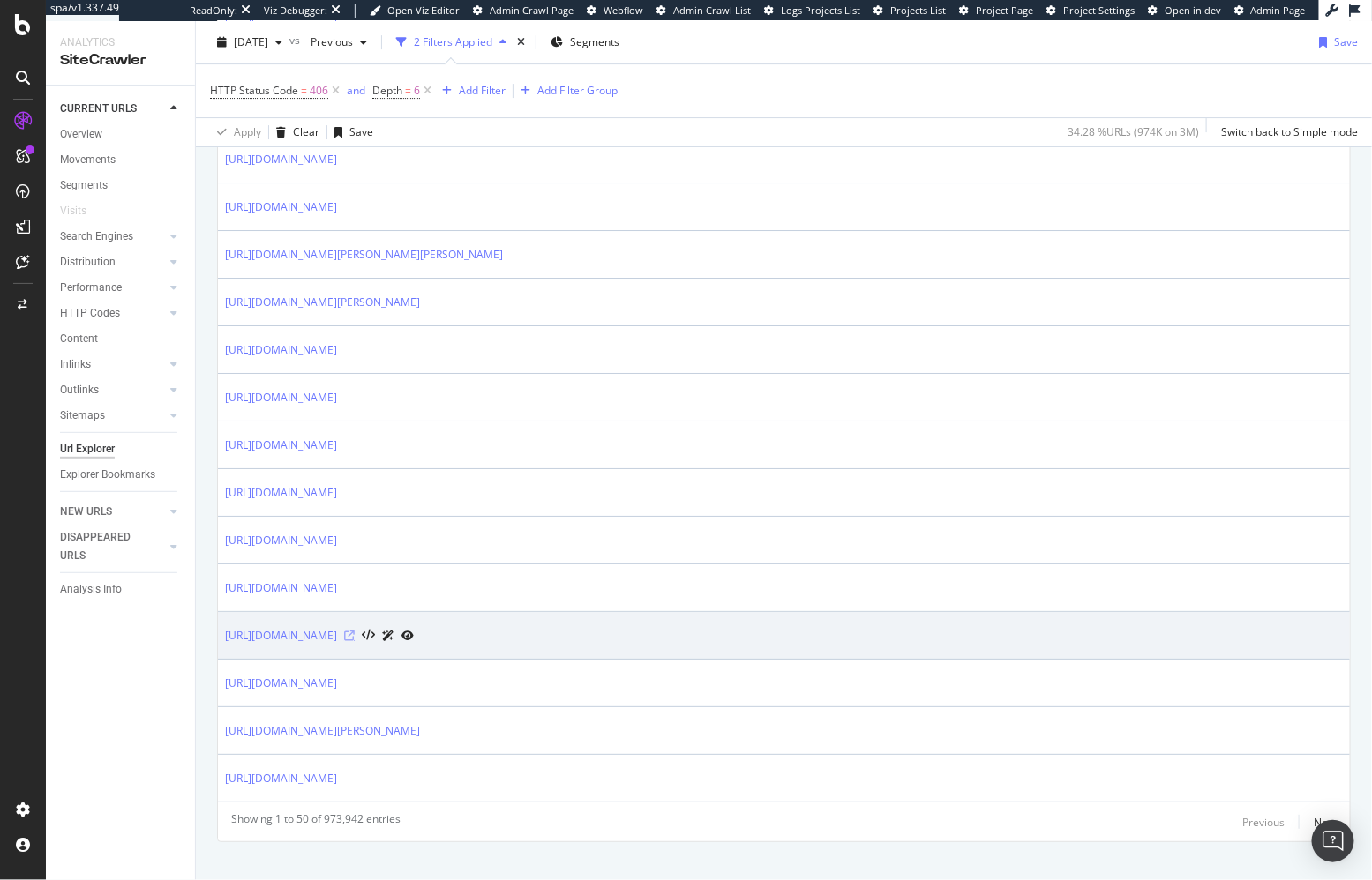
click at [354, 630] on icon at bounding box center [350, 636] width 11 height 11
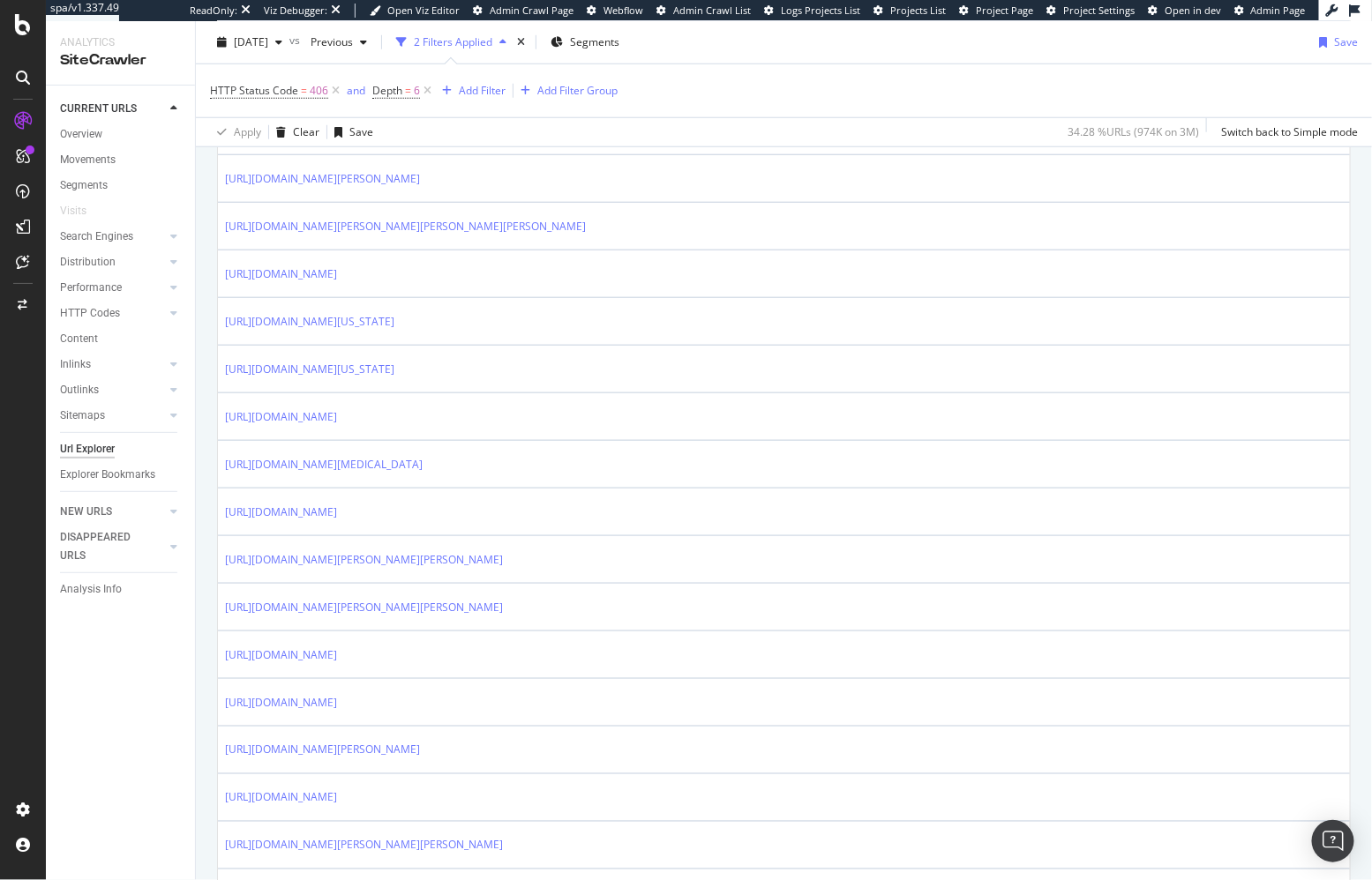
scroll to position [0, 0]
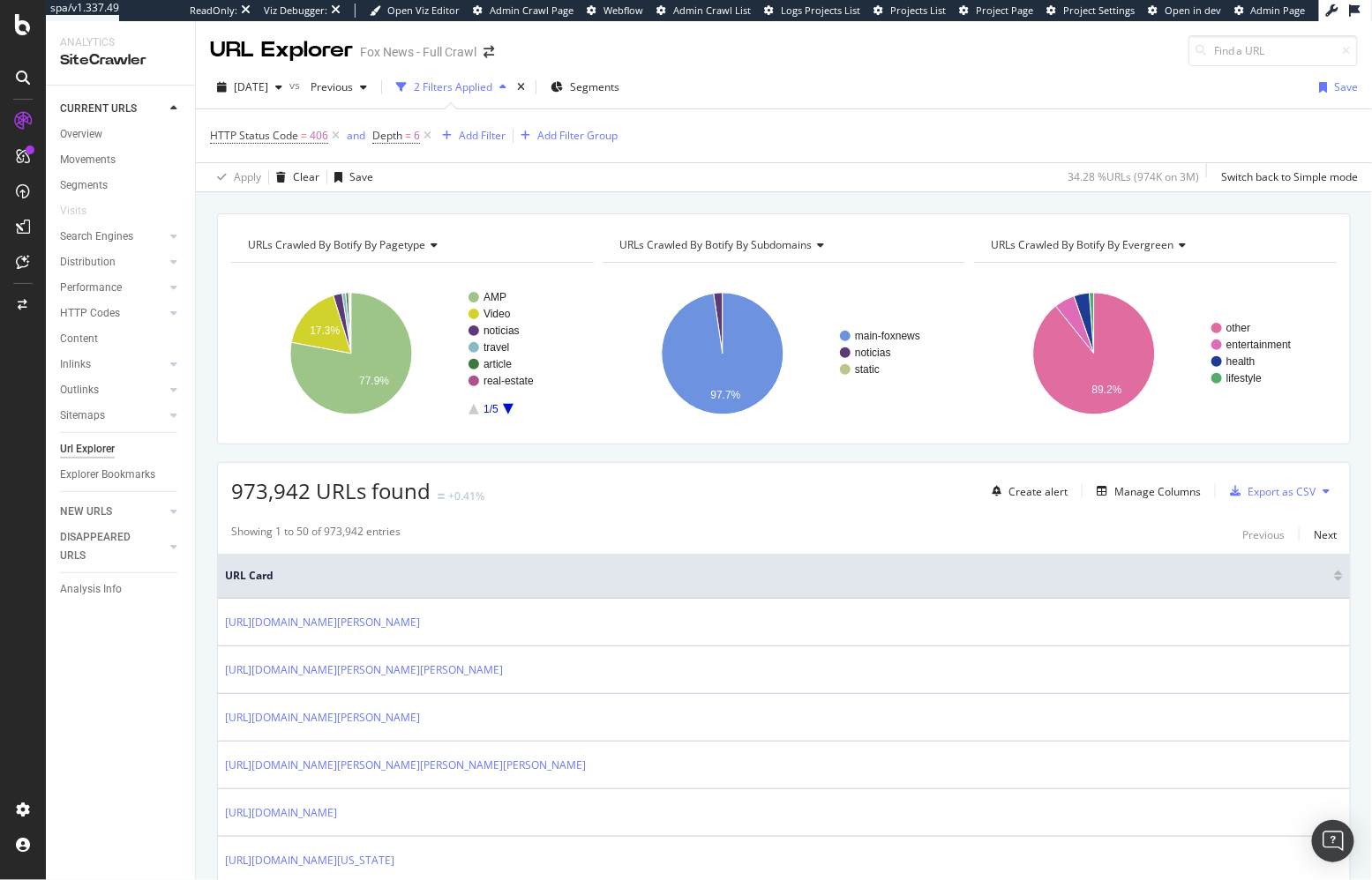
drag, startPoint x: 667, startPoint y: 536, endPoint x: 445, endPoint y: 396, distance: 262.5
click at [667, 536] on div "Showing 1 to 50 of 973,942 entries Previous Next" at bounding box center [783, 534] width 1131 height 21
click at [573, 182] on div "Apply Clear Save 34.28 % URLs ( 974K on 3M ) Switch back to Simple mode" at bounding box center [783, 177] width 1176 height 29
click at [577, 480] on div "973,942 URLs found +0.41% Create alert Manage Columns Export as CSV" at bounding box center [783, 484] width 1131 height 43
click at [546, 207] on div "URLs Crawled By Botify By pagetype Chart (by Value) Table Expand Export as CSV …" at bounding box center [783, 213] width 1176 height 42
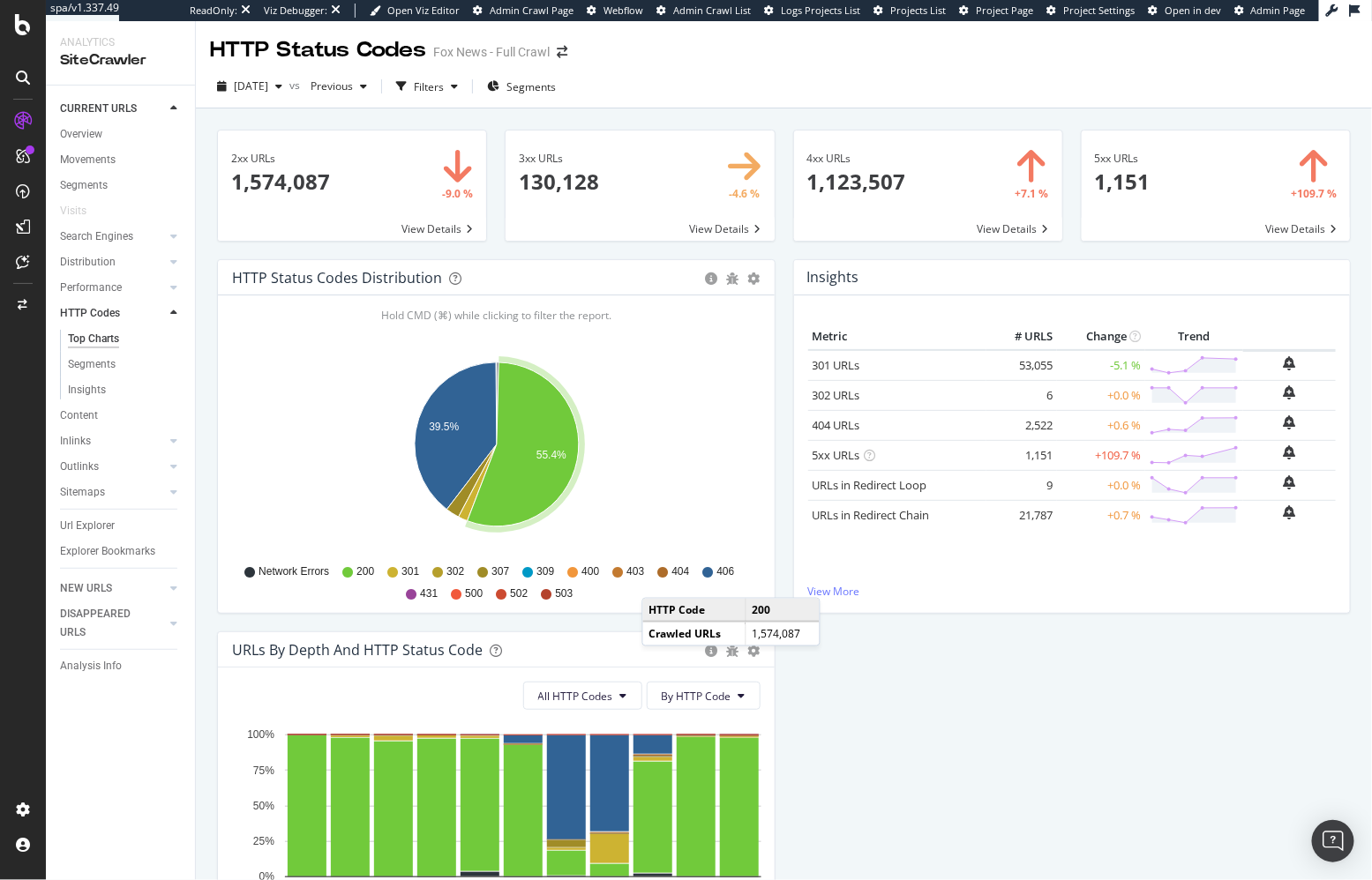
drag, startPoint x: 850, startPoint y: 702, endPoint x: 845, endPoint y: 692, distance: 11.2
click at [850, 702] on div "HTTP Status Codes Distribution Pie Table Export as CSV Add to Custom Report All…" at bounding box center [784, 631] width 1152 height 744
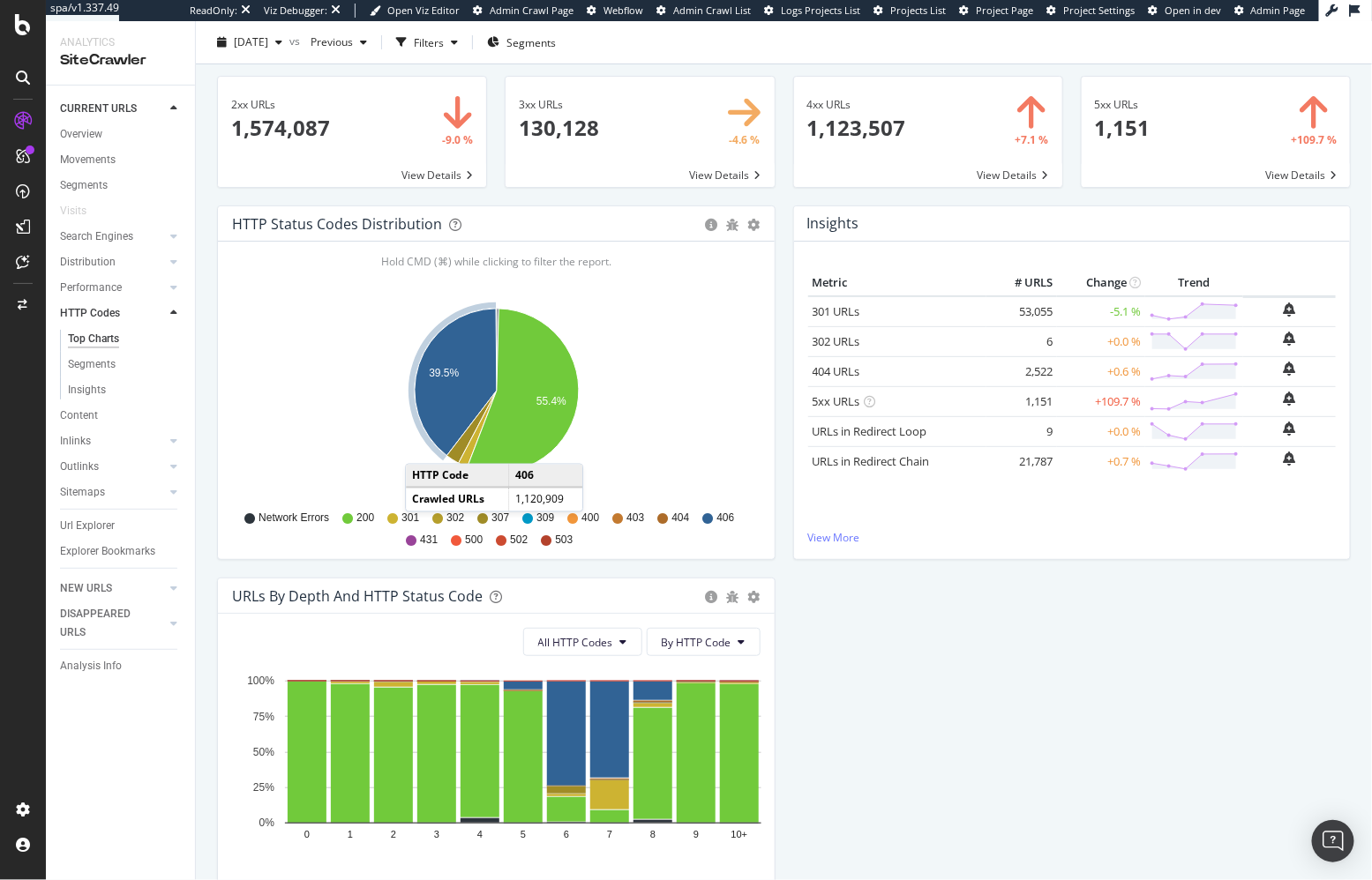
scroll to position [63, 0]
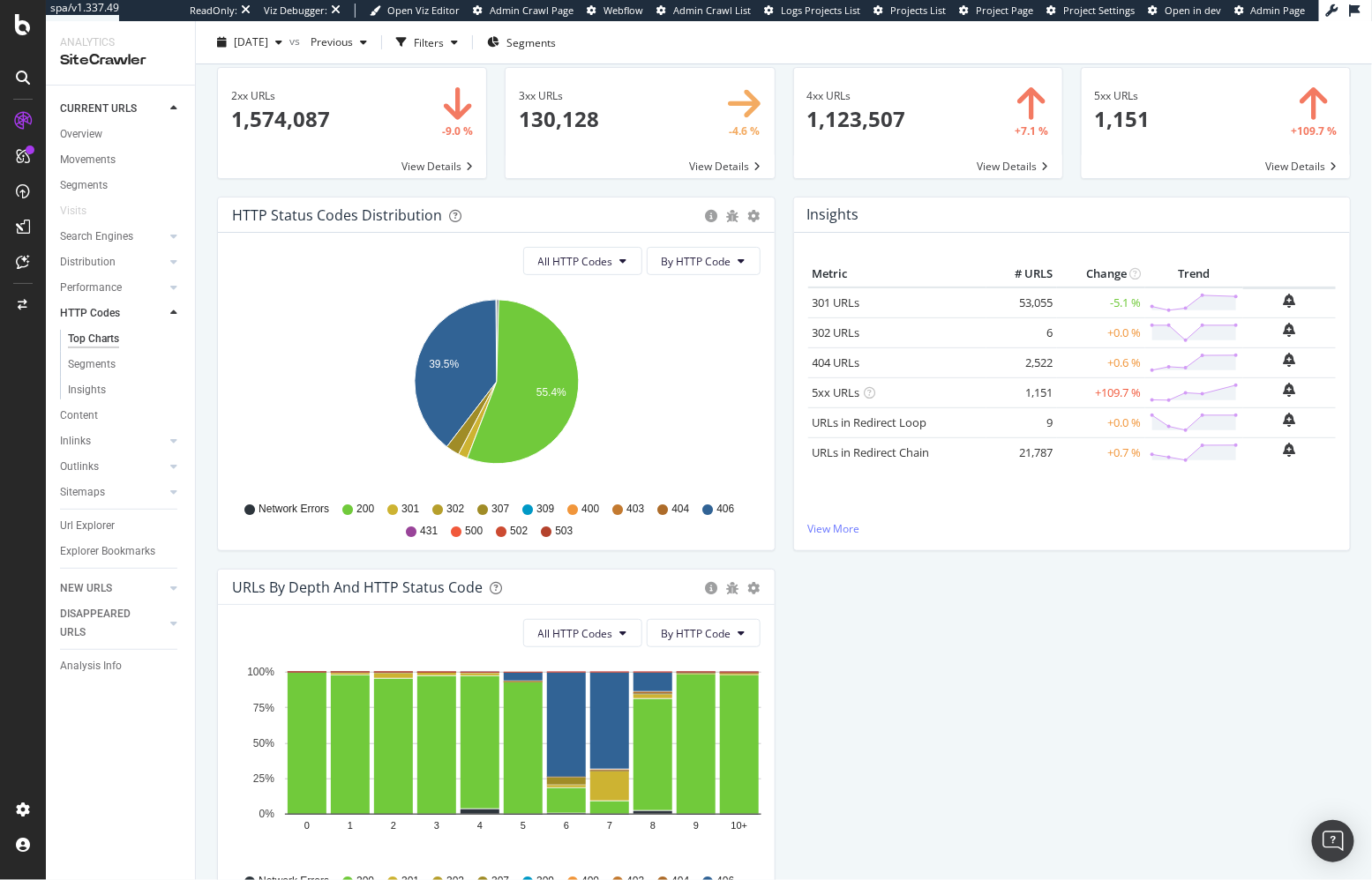
click at [201, 672] on div "2xx URLs × Close Chart main-metric-code-2xx - API Requests List Area Type Reque…" at bounding box center [783, 475] width 1176 height 859
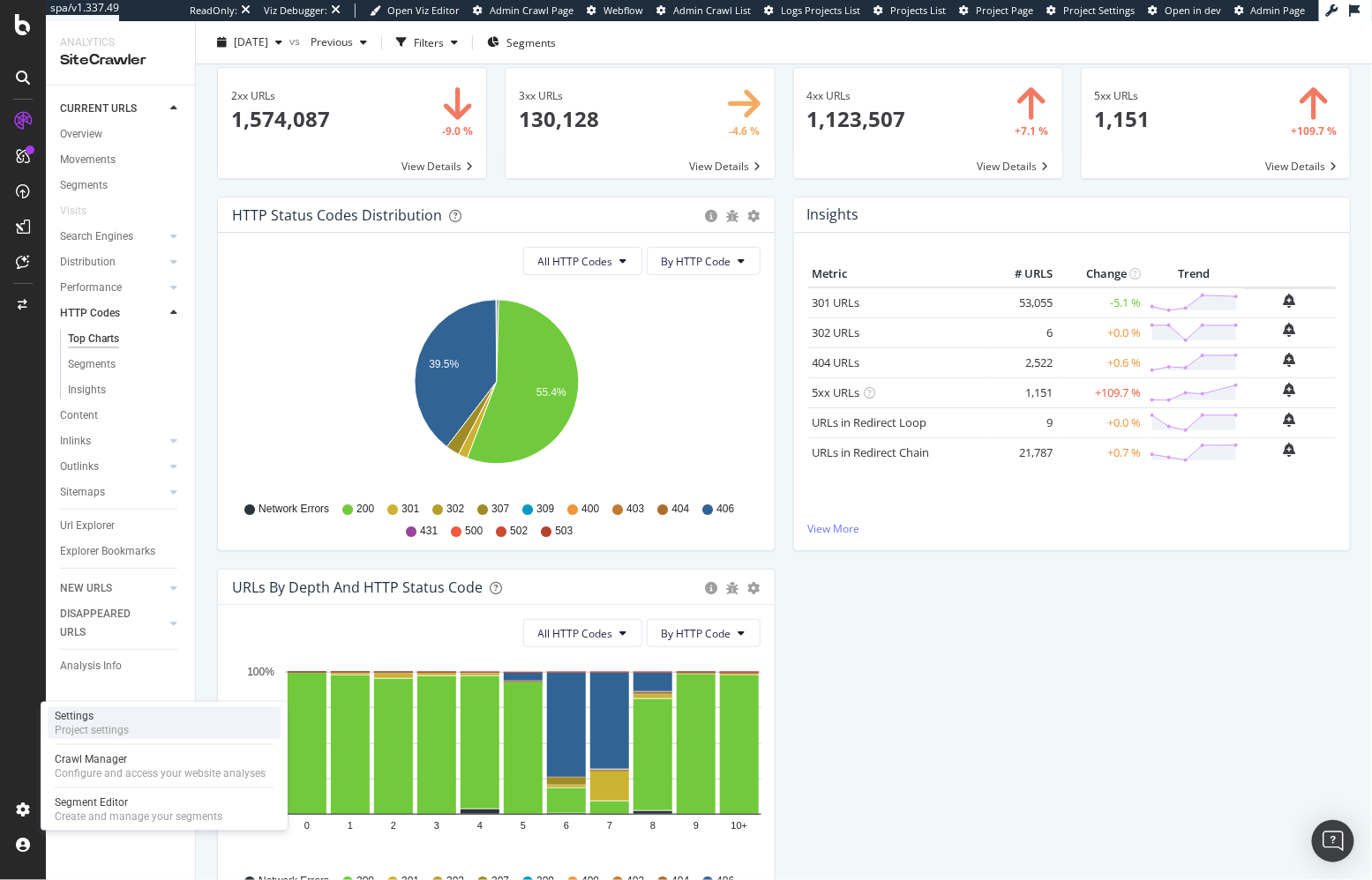
click at [103, 723] on div "Project settings" at bounding box center [91, 730] width 74 height 14
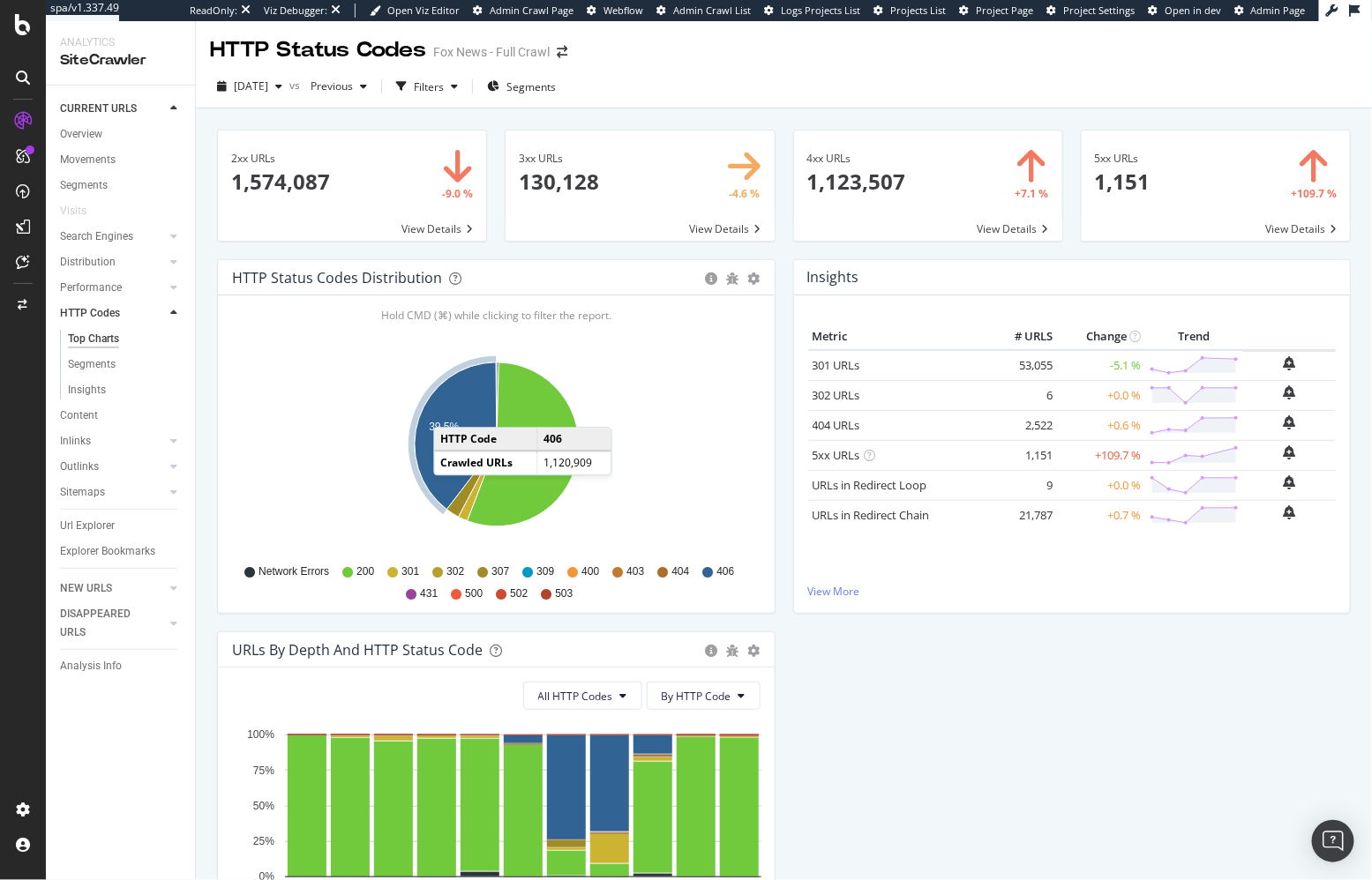
click at [453, 408] on icon "A chart." at bounding box center [456, 436] width 82 height 148
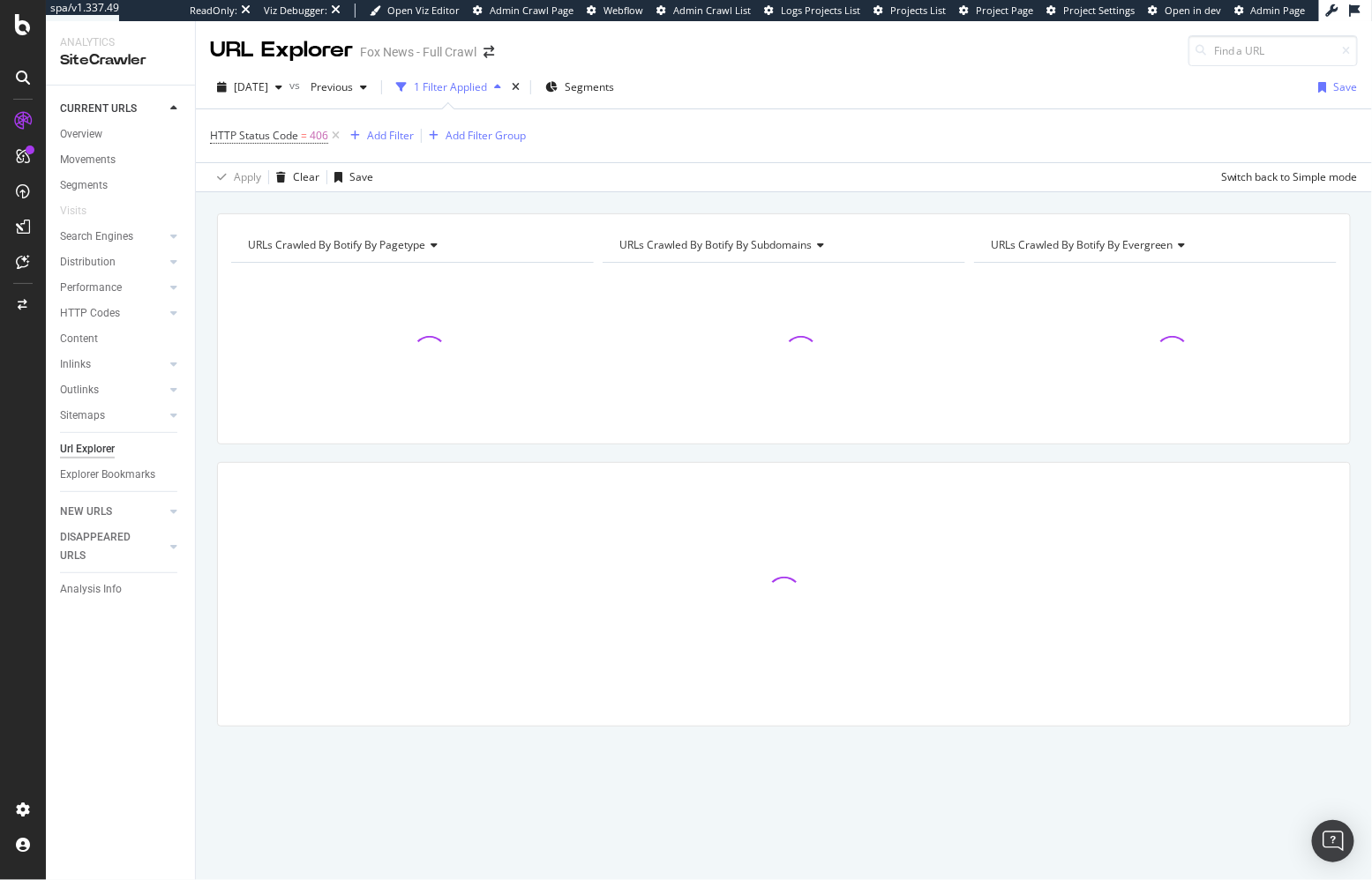
click at [513, 201] on div "URLs Crawled By Botify By pagetype Chart (by Value) Table Expand Export as CSV …" at bounding box center [783, 213] width 1176 height 42
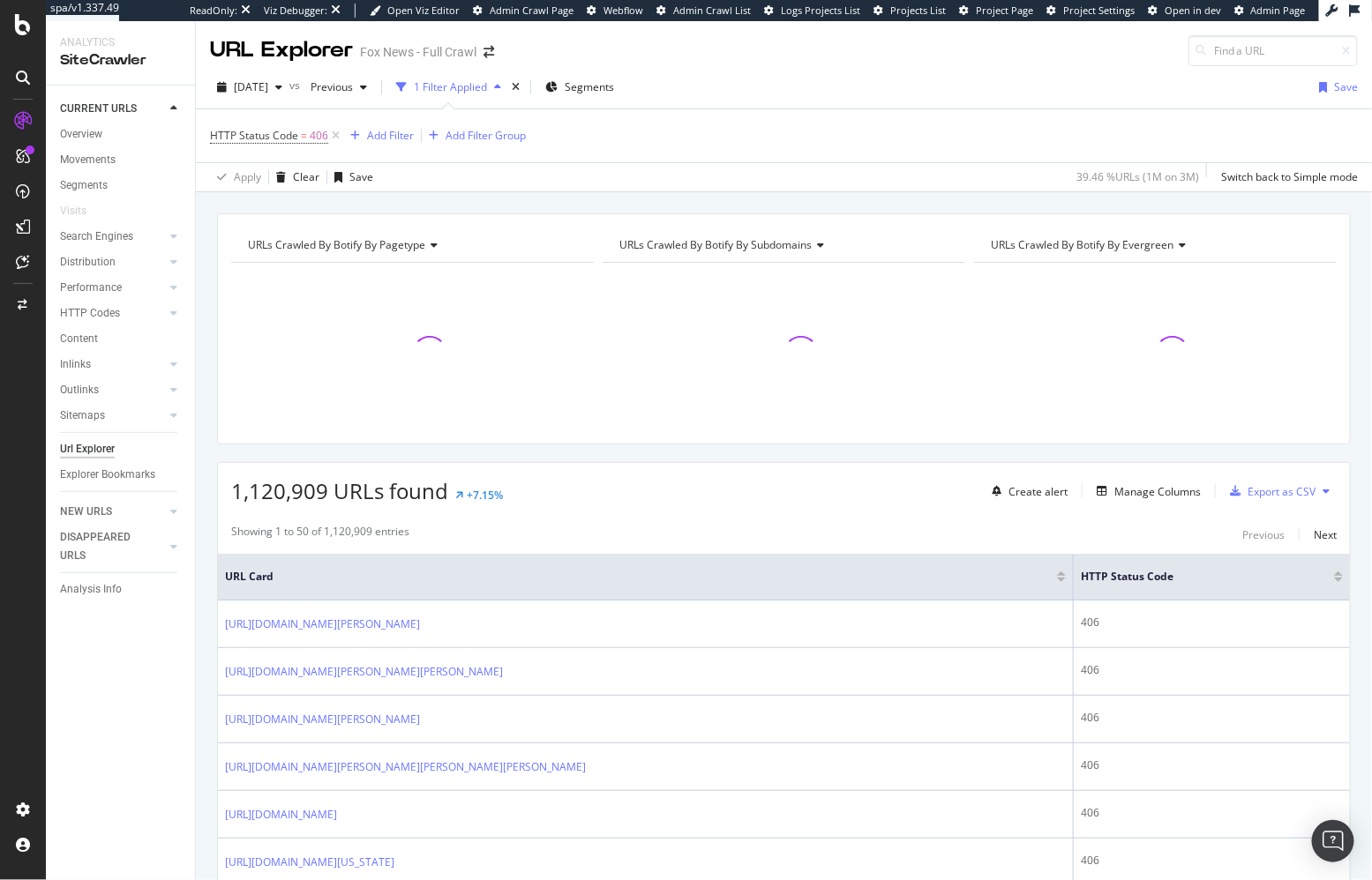
click at [742, 194] on div "URLs Crawled By Botify By pagetype Chart (by Value) Table Expand Export as CSV …" at bounding box center [783, 213] width 1176 height 42
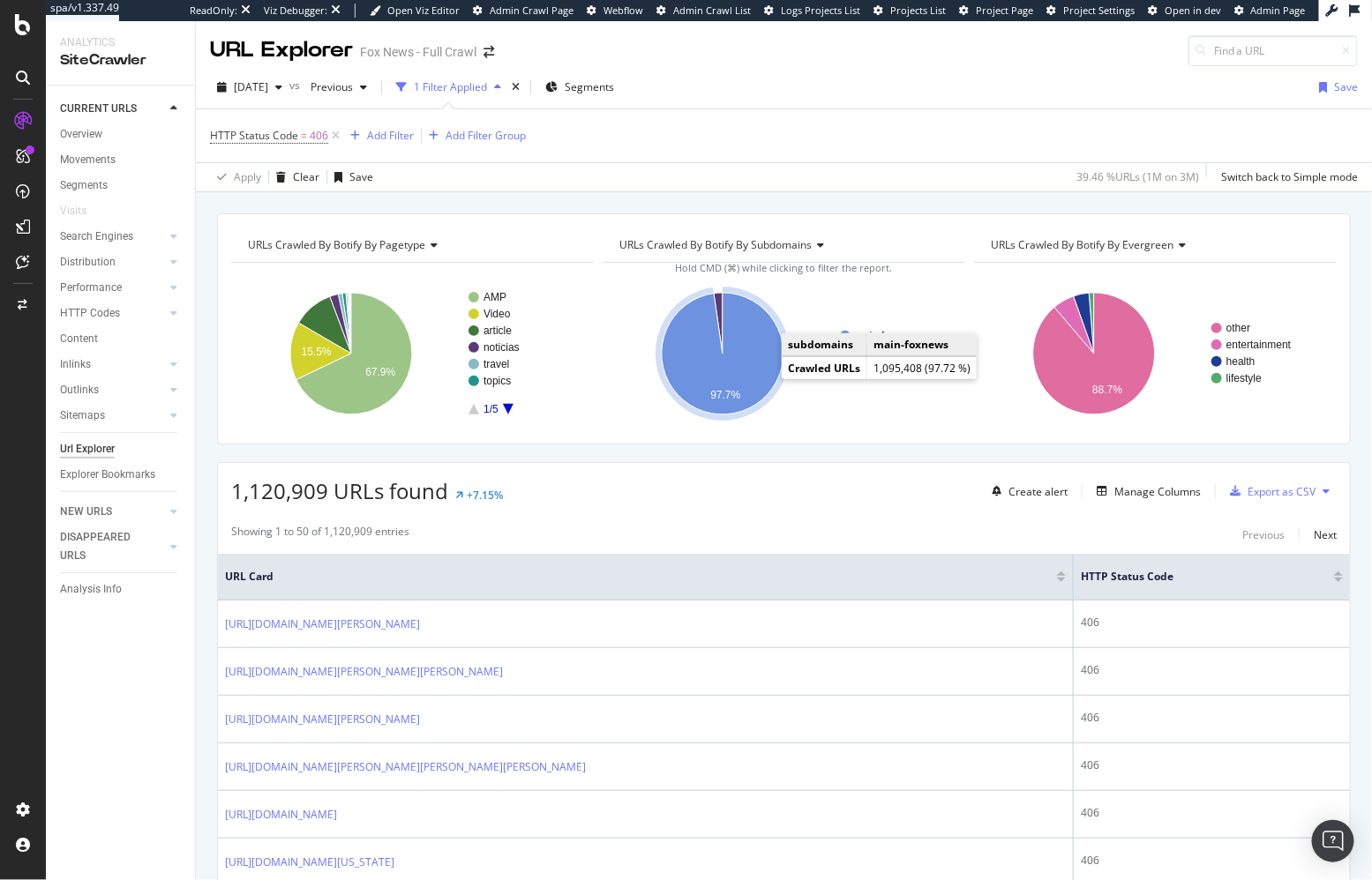
click at [763, 363] on icon "A chart." at bounding box center [722, 353] width 122 height 122
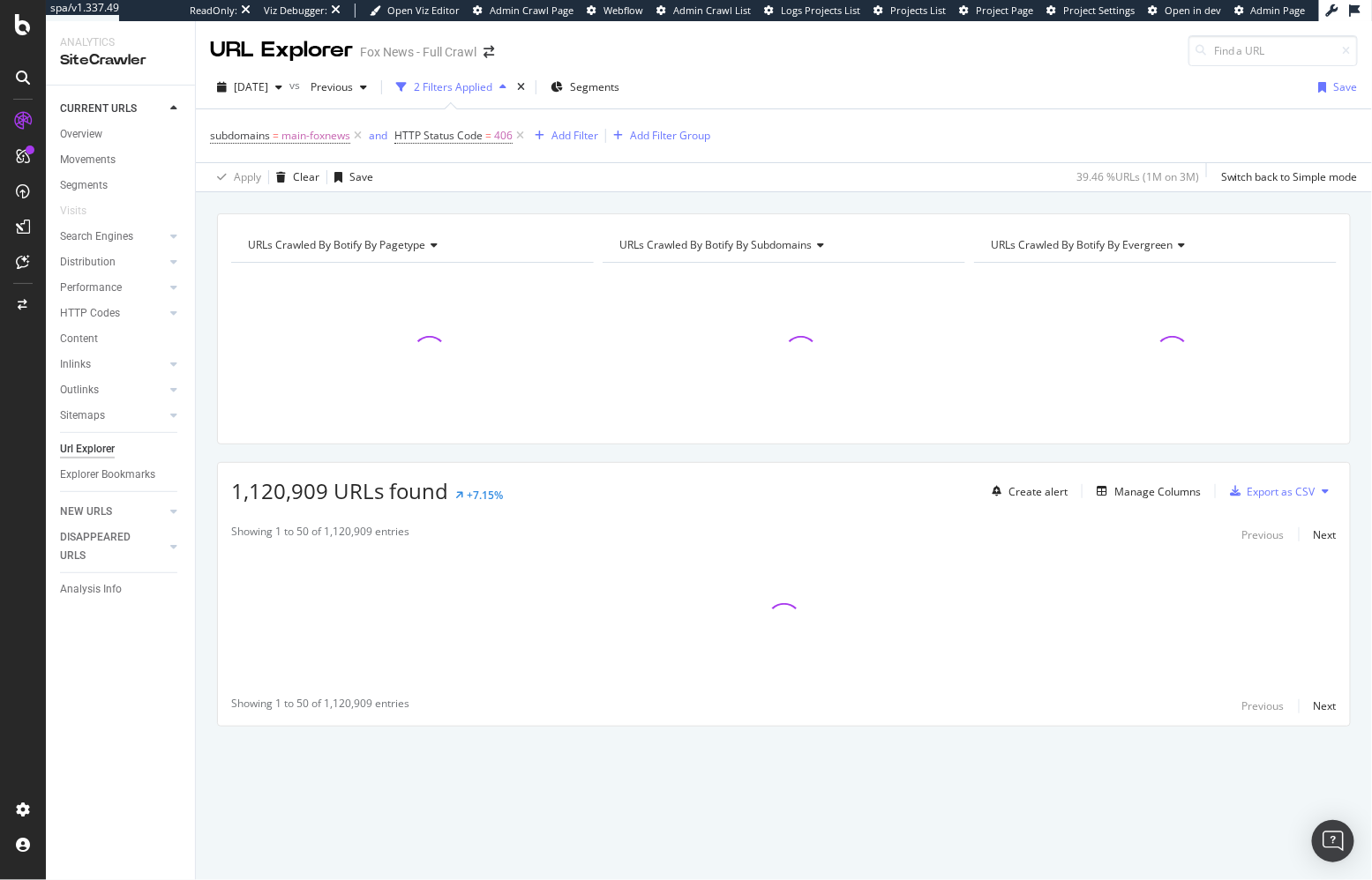
drag, startPoint x: 717, startPoint y: 462, endPoint x: 722, endPoint y: 436, distance: 26.5
click at [717, 463] on div "1,120,909 URLs found +7.15% Create alert Manage Columns Export as CSV" at bounding box center [783, 484] width 1131 height 43
click at [927, 197] on div "URLs Crawled By Botify By pagetype Chart (by Value) Table Expand Export as CSV …" at bounding box center [783, 213] width 1176 height 42
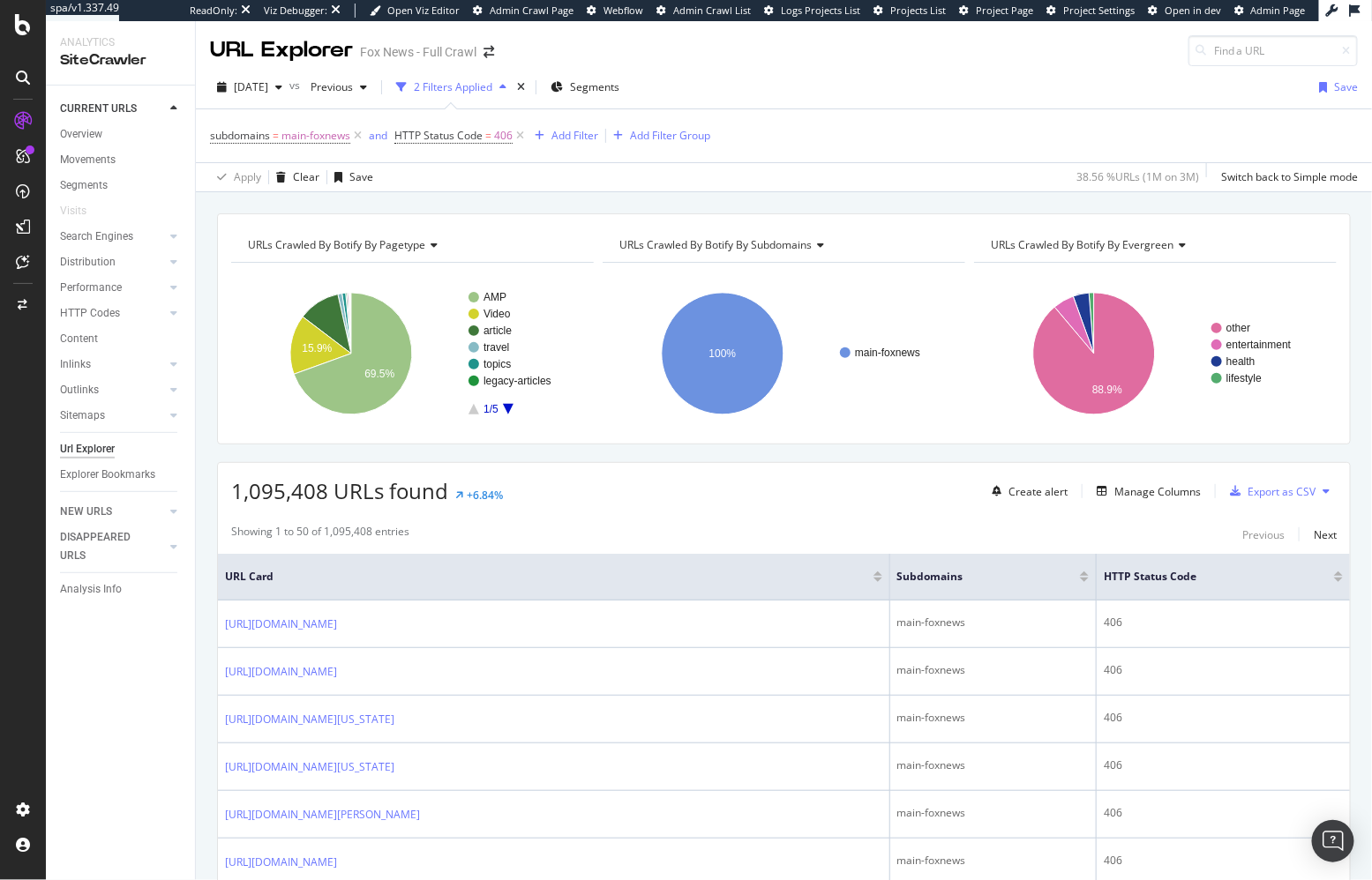
click at [627, 475] on div "1,095,408 URLs found +6.84% Create alert Manage Columns Export as CSV" at bounding box center [783, 484] width 1131 height 43
click at [353, 196] on div "URLs Crawled By Botify By pagetype Chart (by Value) Table Expand Export as CSV …" at bounding box center [783, 213] width 1176 height 42
click at [702, 201] on div "URLs Crawled By Botify By pagetype Chart (by Value) Table Expand Export as CSV …" at bounding box center [783, 213] width 1176 height 42
click at [735, 202] on div "URLs Crawled By Botify By pagetype Chart (by Value) Table Expand Export as CSV …" at bounding box center [783, 213] width 1176 height 42
drag, startPoint x: 554, startPoint y: 198, endPoint x: 527, endPoint y: 179, distance: 33.0
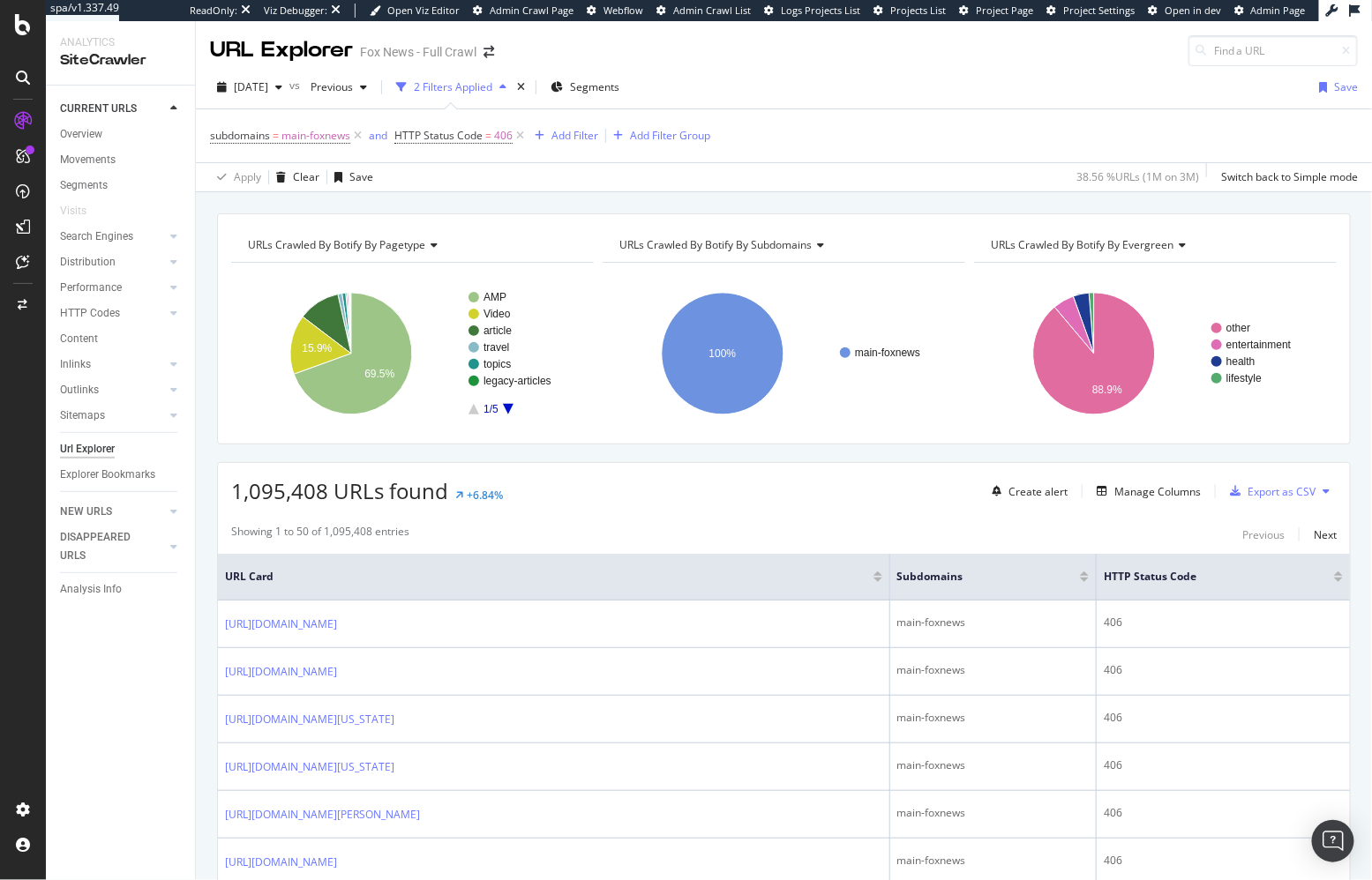
click at [554, 197] on div "URLs Crawled By Botify By pagetype Chart (by Value) Table Expand Export as CSV …" at bounding box center [783, 213] width 1176 height 42
drag, startPoint x: 292, startPoint y: 174, endPoint x: 306, endPoint y: 180, distance: 15.2
click at [292, 174] on div "Clear" at bounding box center [305, 177] width 26 height 15
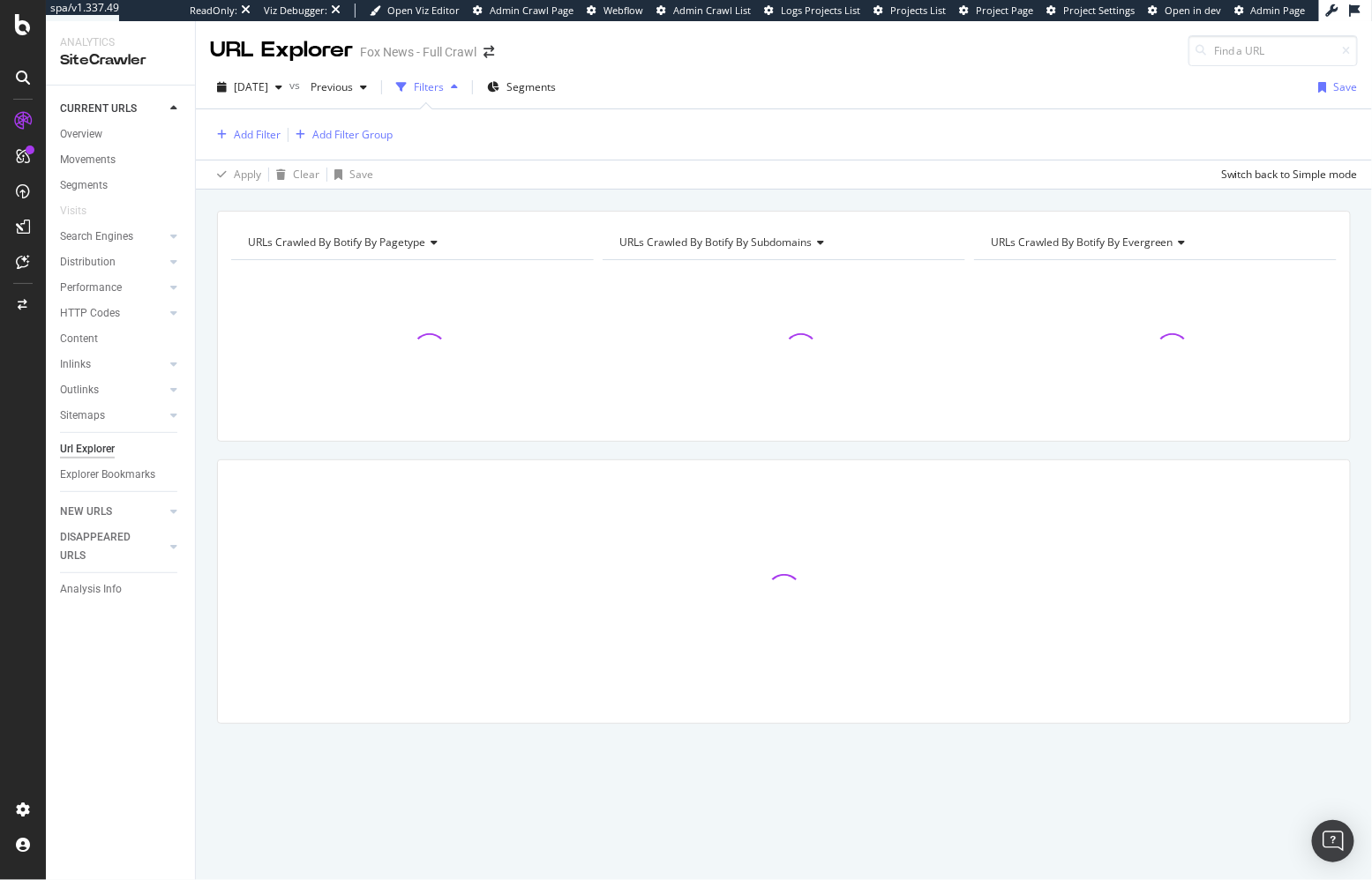
click at [363, 196] on div "URLs Crawled By Botify By pagetype Chart (by Value) Table Expand Export as CSV …" at bounding box center [783, 210] width 1176 height 42
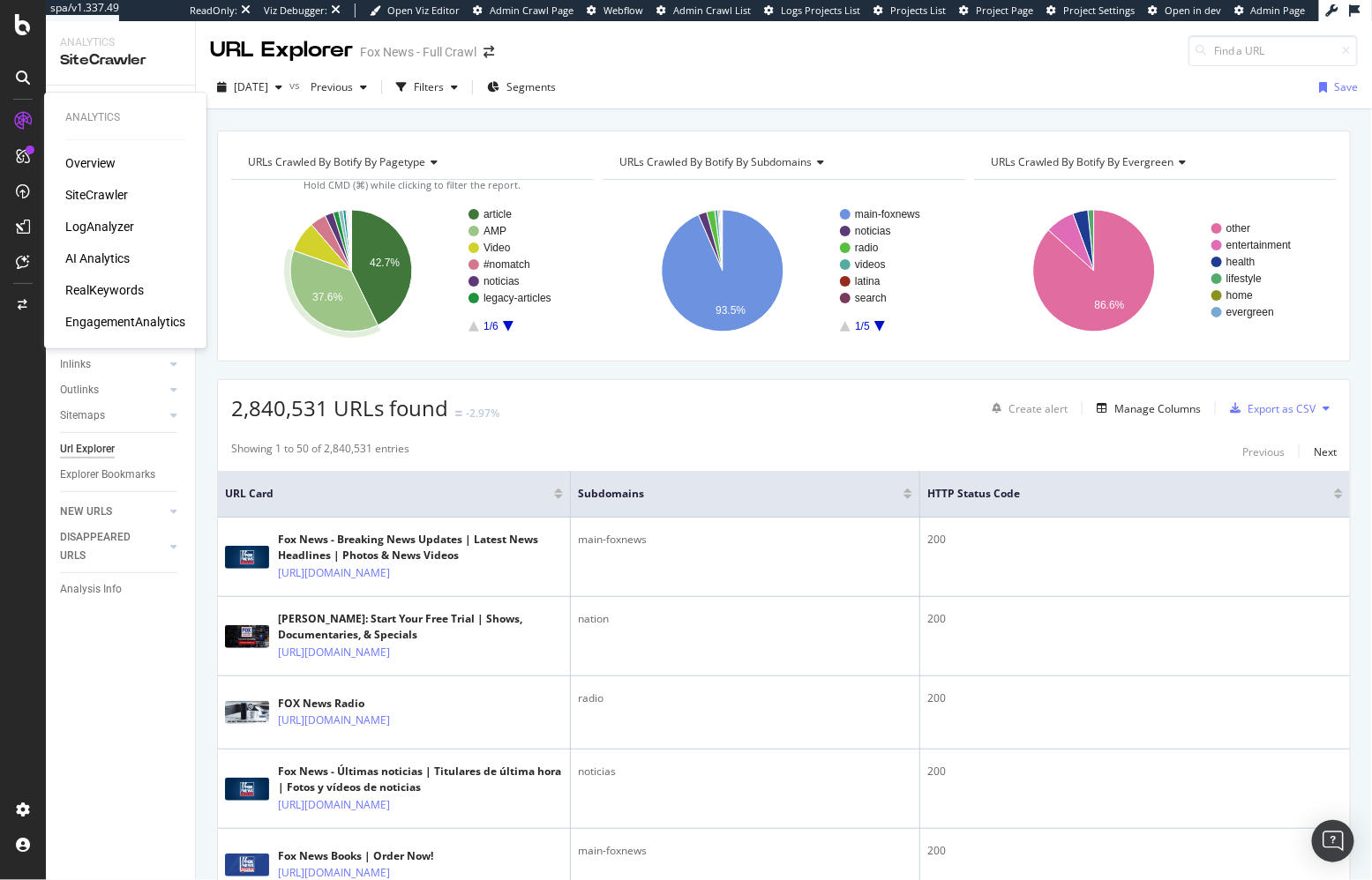
click at [110, 284] on div "RealKeywords" at bounding box center [105, 290] width 78 height 17
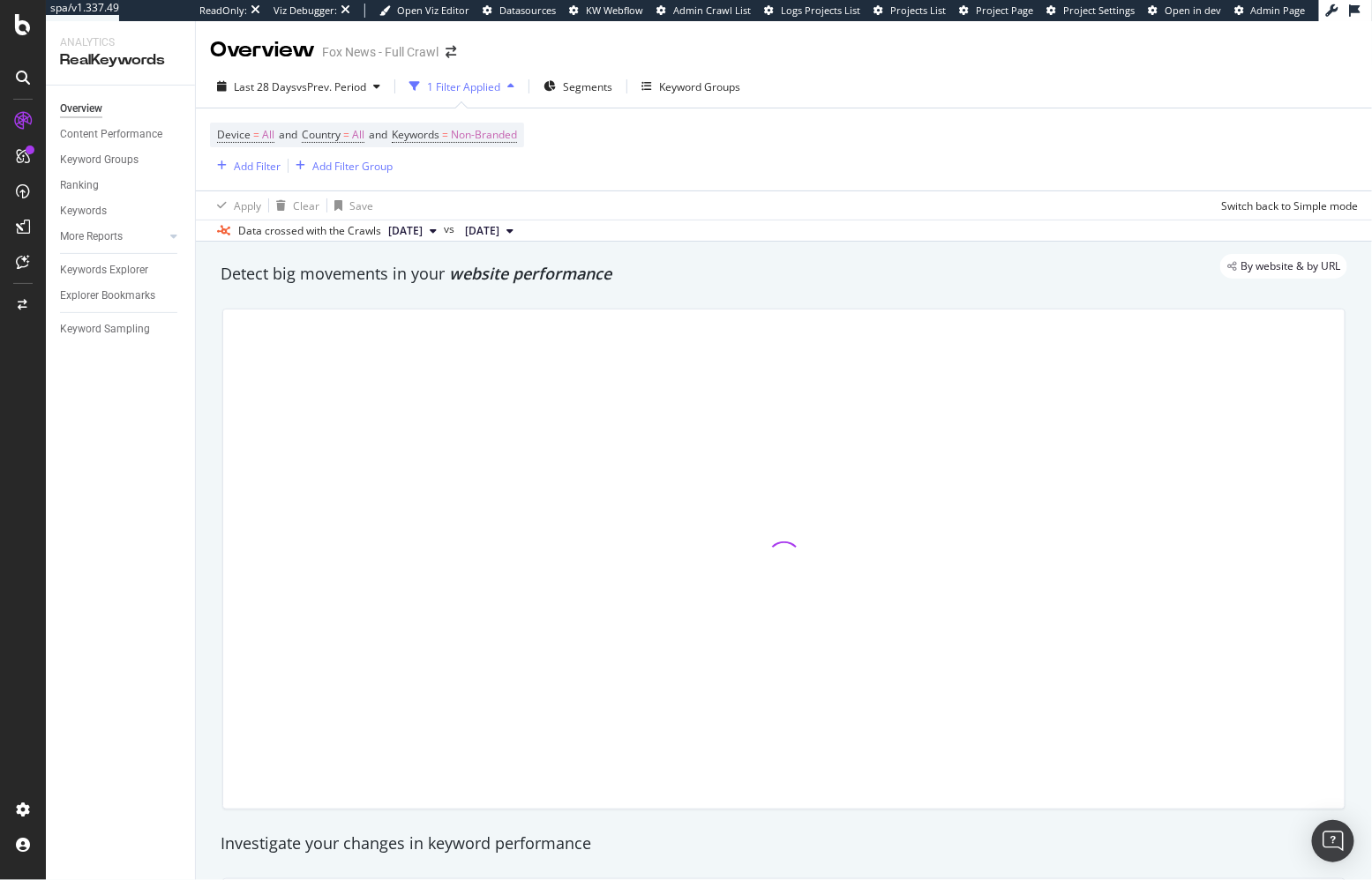
click at [128, 473] on div "Overview Content Performance Keyword Groups Ranking Keywords More Reports Count…" at bounding box center [120, 483] width 149 height 794
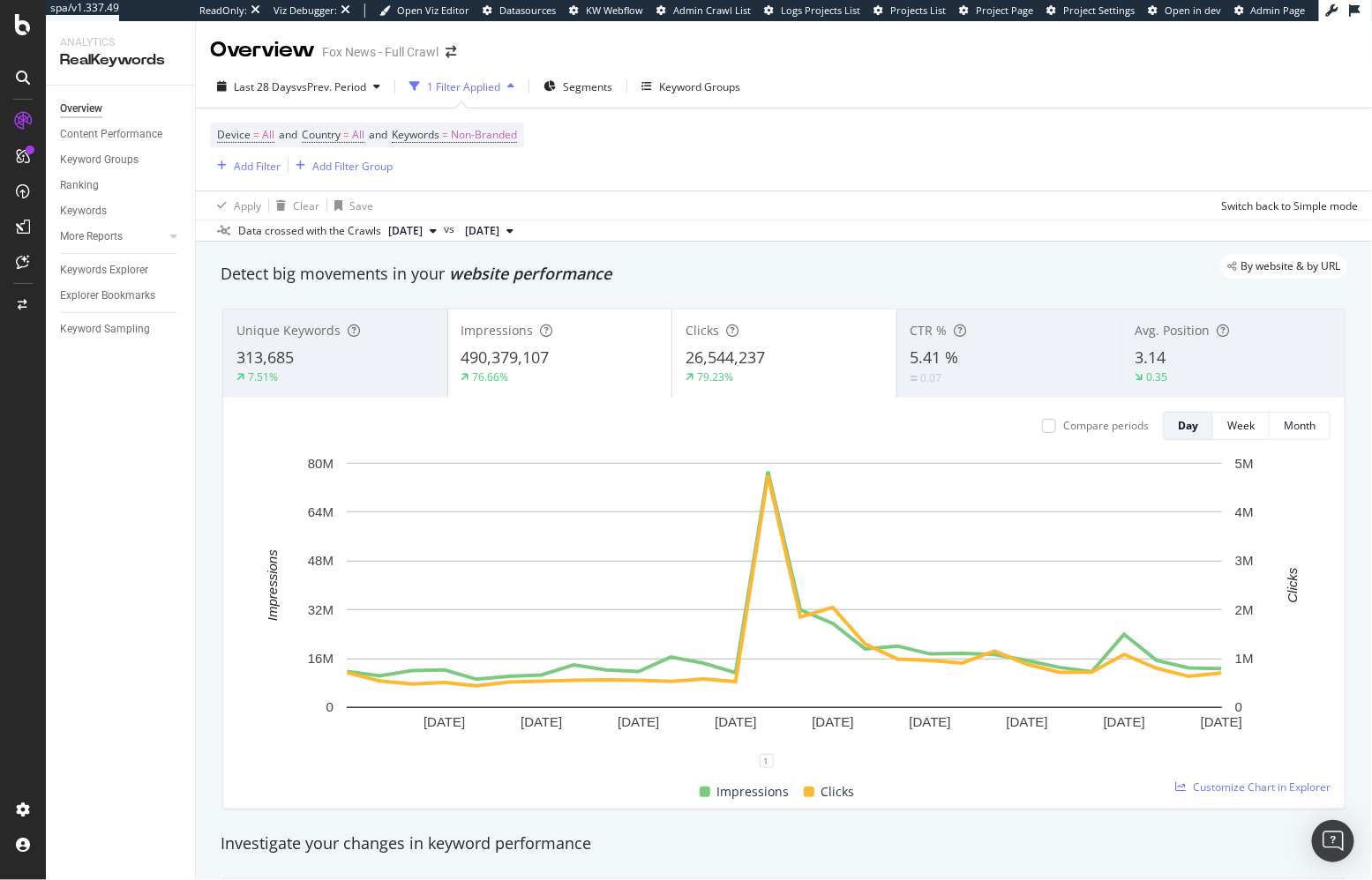
click at [650, 266] on div "By website & by URL" at bounding box center [775, 266] width 1144 height 25
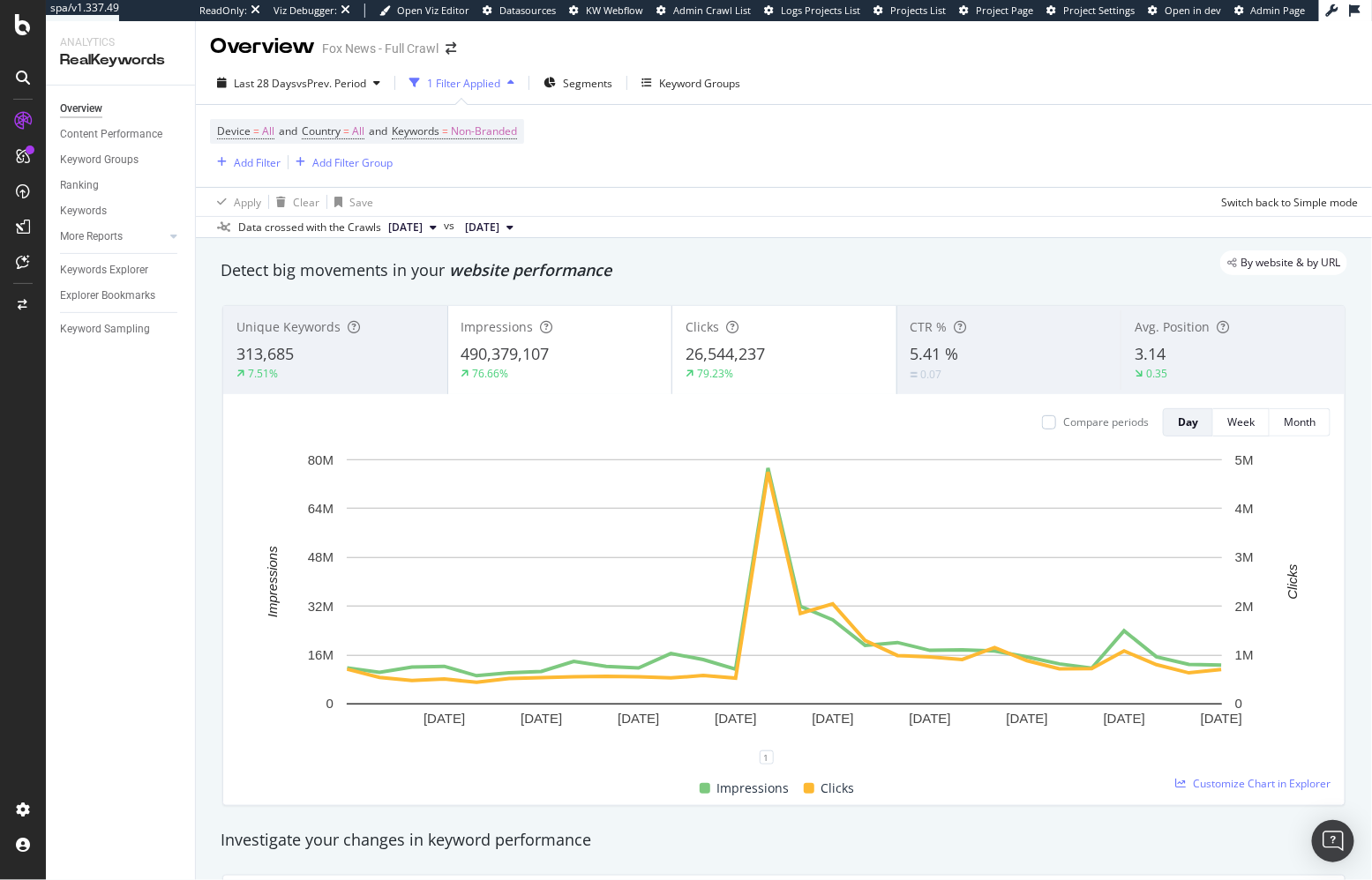
click at [660, 279] on div "Detect big movements in your website performance" at bounding box center [783, 271] width 1127 height 23
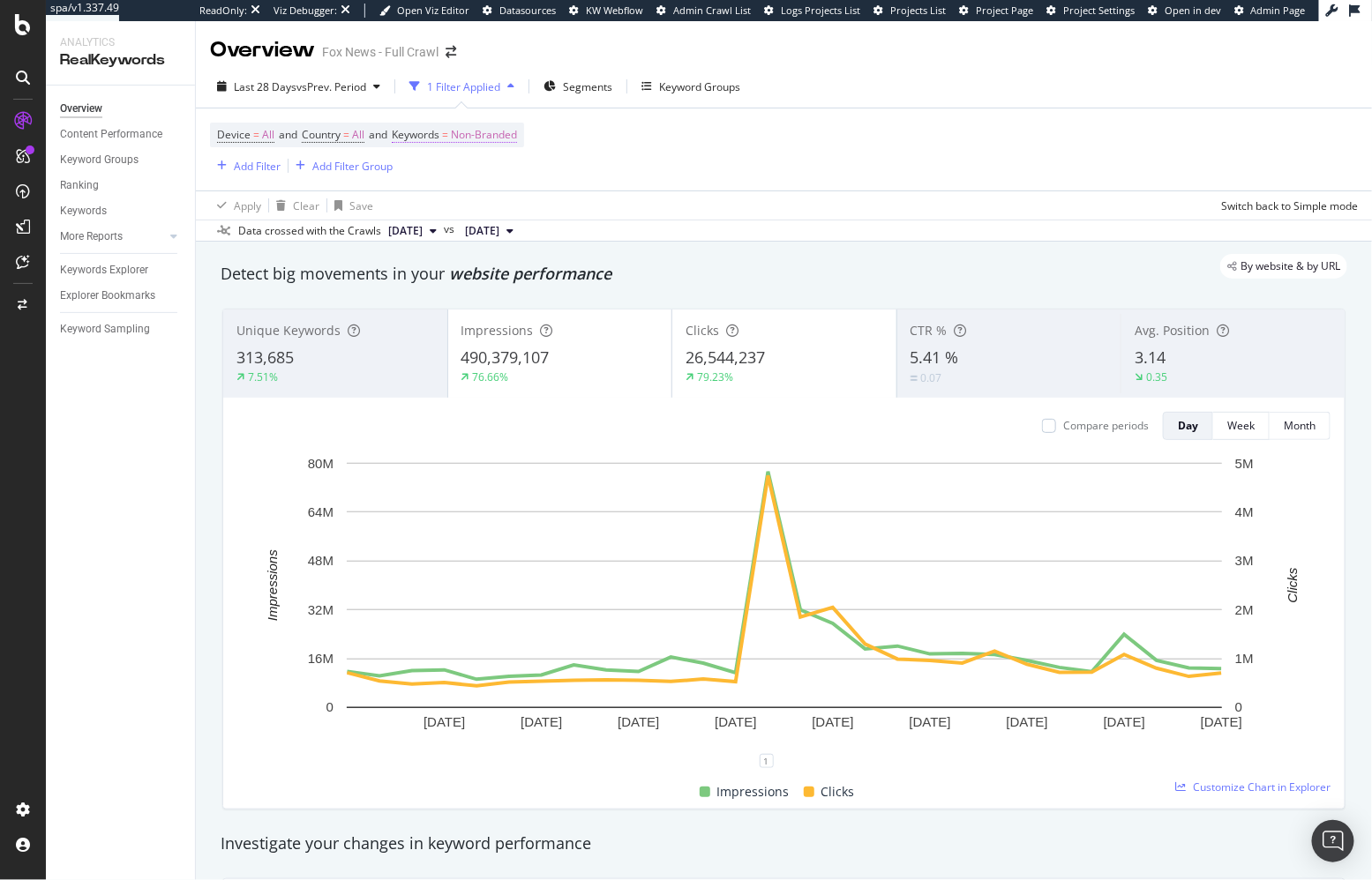
drag, startPoint x: 654, startPoint y: 274, endPoint x: 447, endPoint y: 139, distance: 247.1
click at [653, 274] on div "By website & by URL" at bounding box center [775, 266] width 1144 height 25
click at [211, 757] on div "Unique Keywords 313,685 7.51% Impressions 490,379,107 76.66% Clicks 26,544,237 …" at bounding box center [783, 558] width 1144 height 529
drag, startPoint x: 372, startPoint y: 260, endPoint x: 358, endPoint y: 302, distance: 44.3
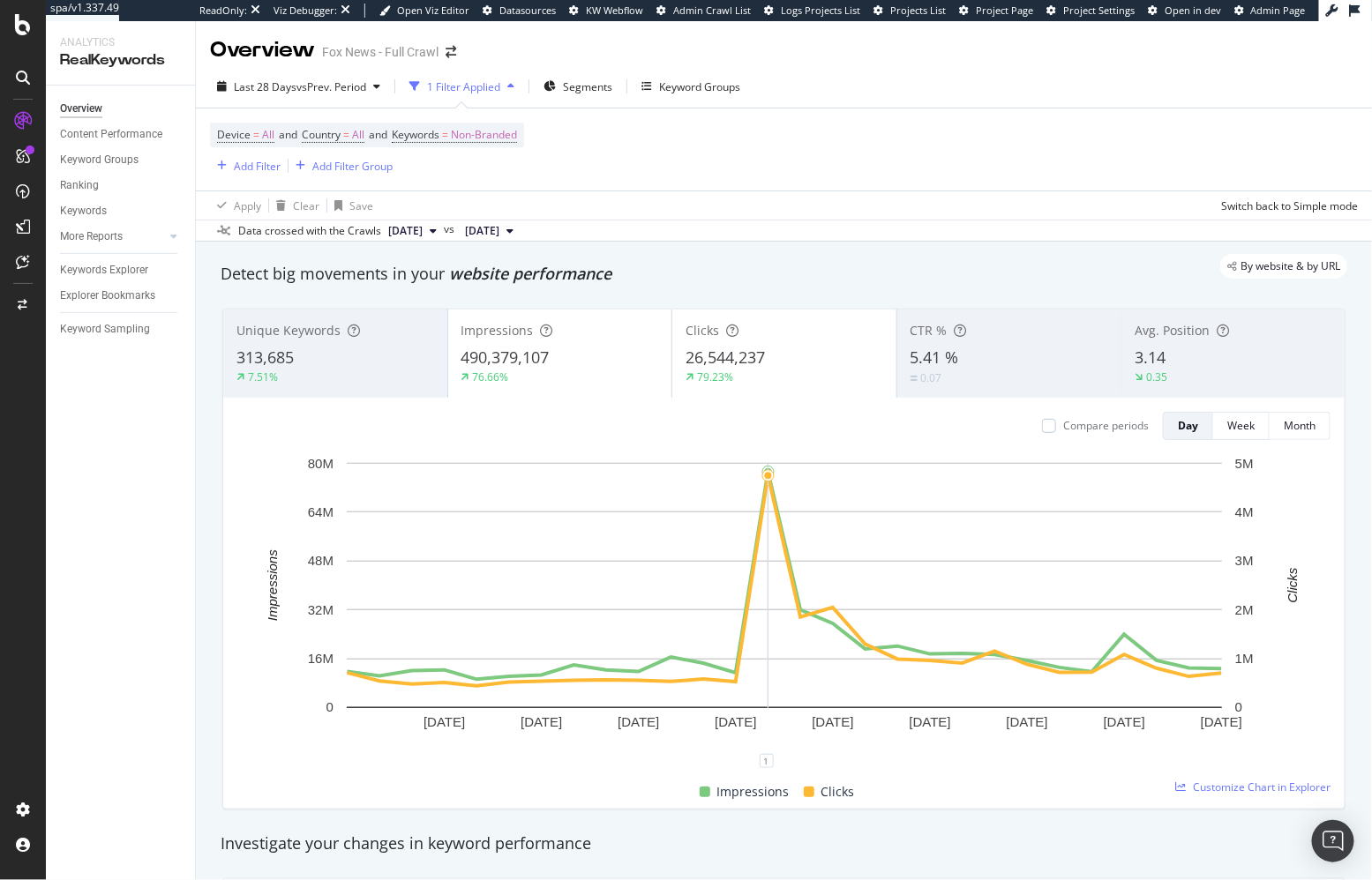
click at [372, 260] on div "By website & by URL" at bounding box center [775, 266] width 1144 height 25
click at [607, 292] on div "Detect big movements in your website performance" at bounding box center [783, 274] width 1144 height 41
click at [622, 274] on div "By website & by URL" at bounding box center [775, 266] width 1144 height 25
click at [998, 271] on div "By website & by URL" at bounding box center [775, 266] width 1144 height 25
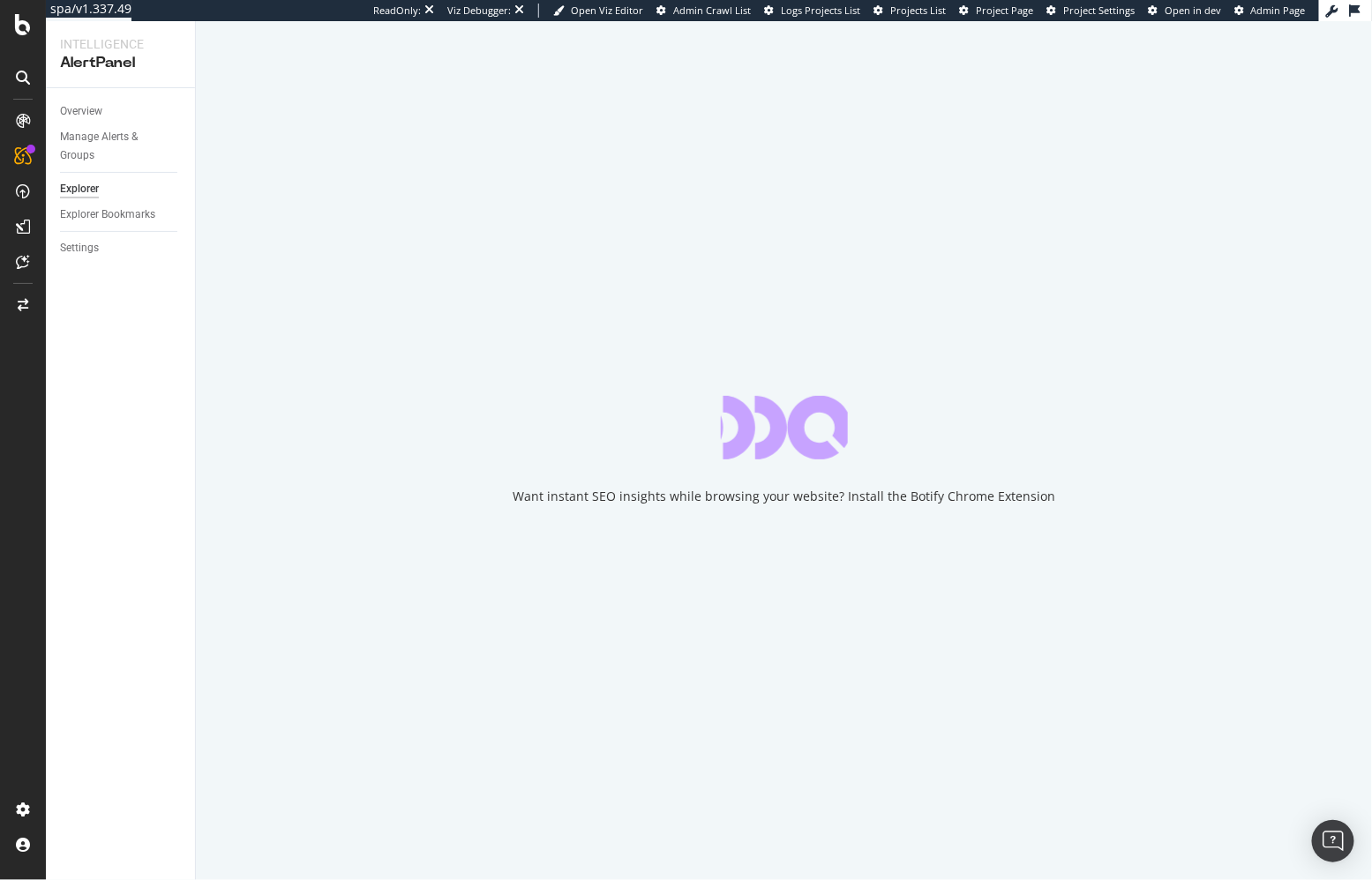
drag, startPoint x: 423, startPoint y: 255, endPoint x: 402, endPoint y: 248, distance: 22.1
click at [423, 255] on div "Want instant SEO insights while browsing your website? Install the Botify Chrom…" at bounding box center [783, 450] width 1176 height 859
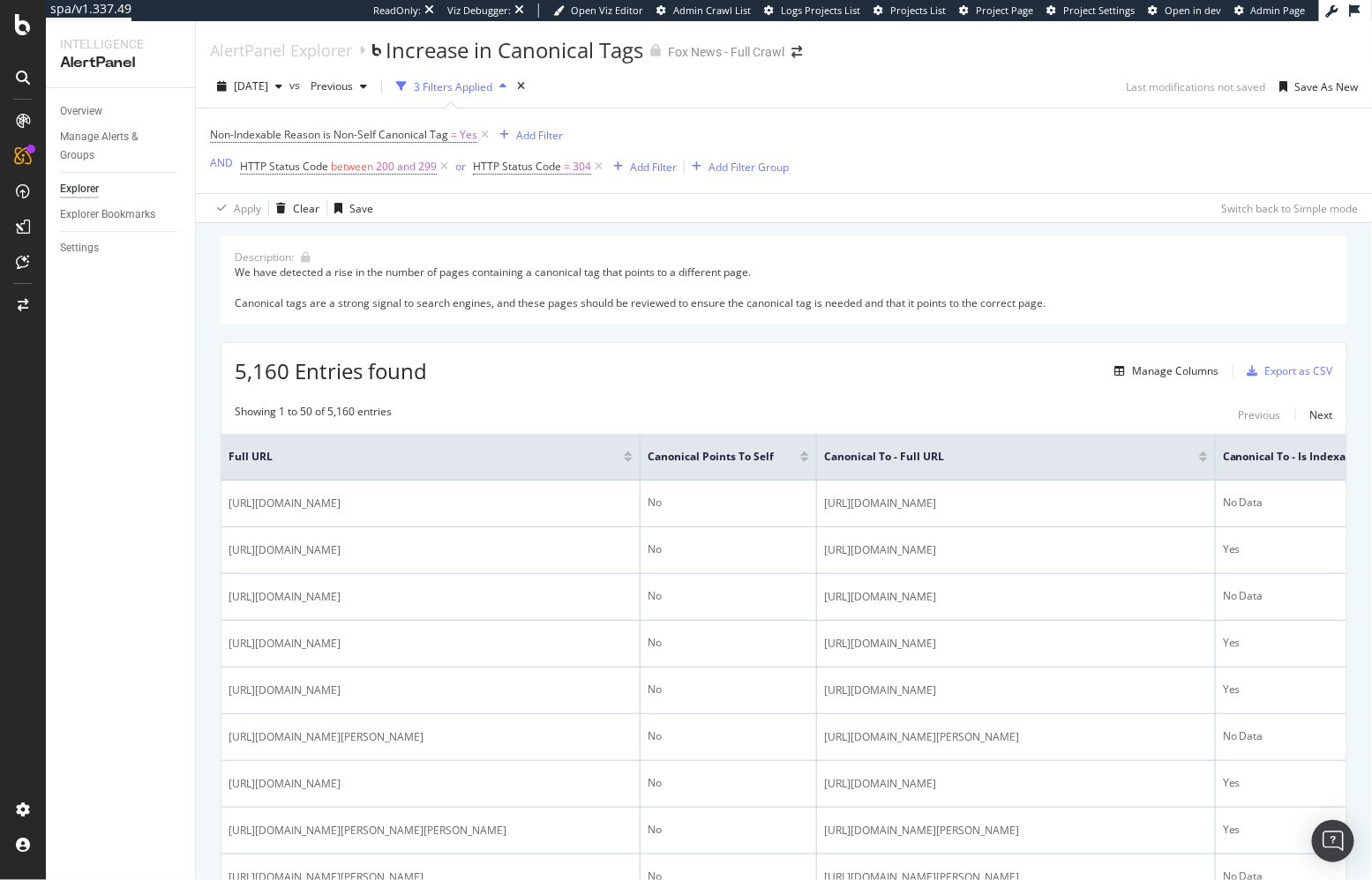
click at [528, 374] on div "5,160 Entries found Manage Columns Export as CSV" at bounding box center [783, 364] width 1125 height 43
click at [505, 410] on div "Showing 1 to 50 of 5,160 entries Previous Next" at bounding box center [783, 414] width 1125 height 21
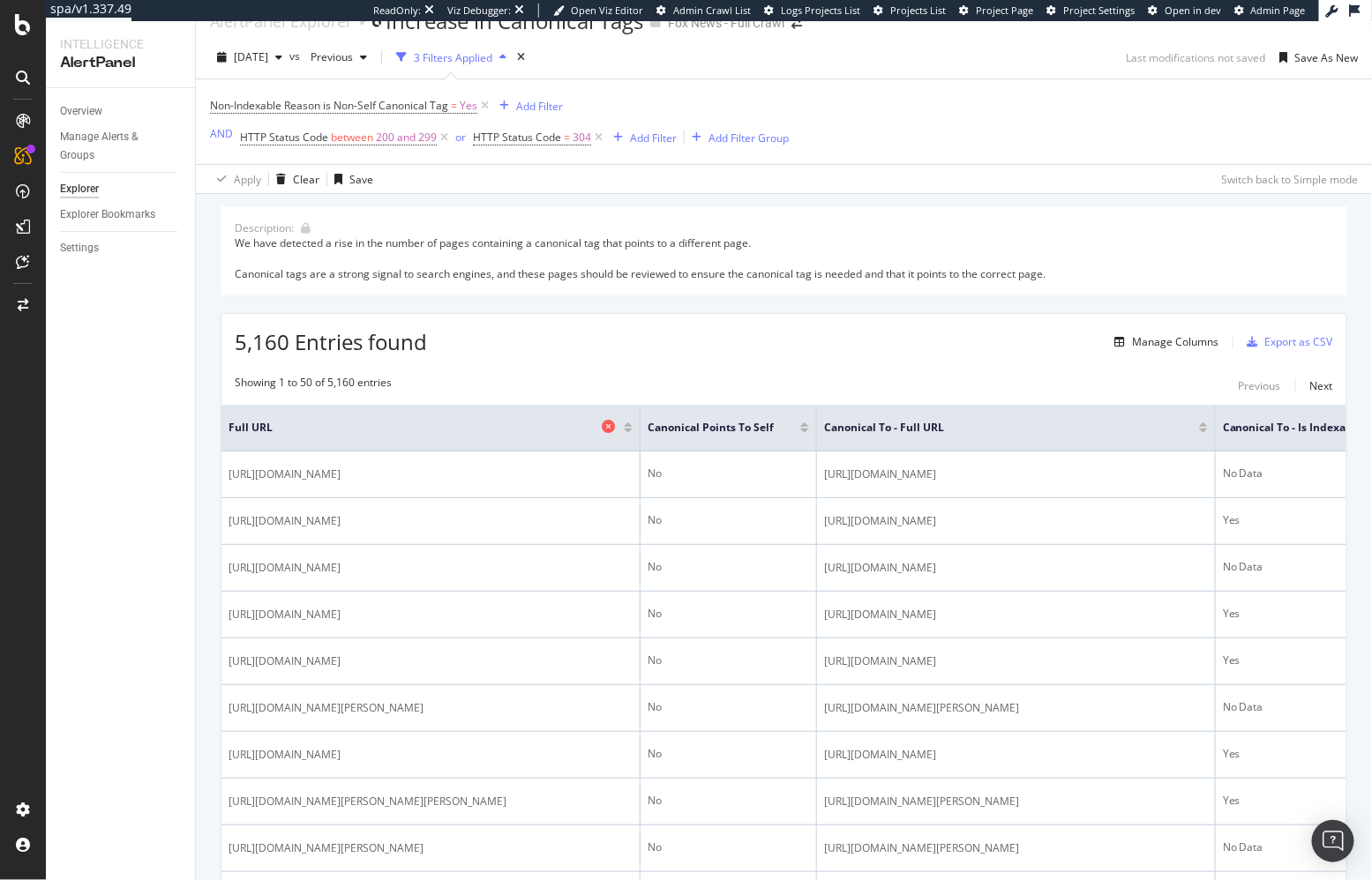
scroll to position [41, 0]
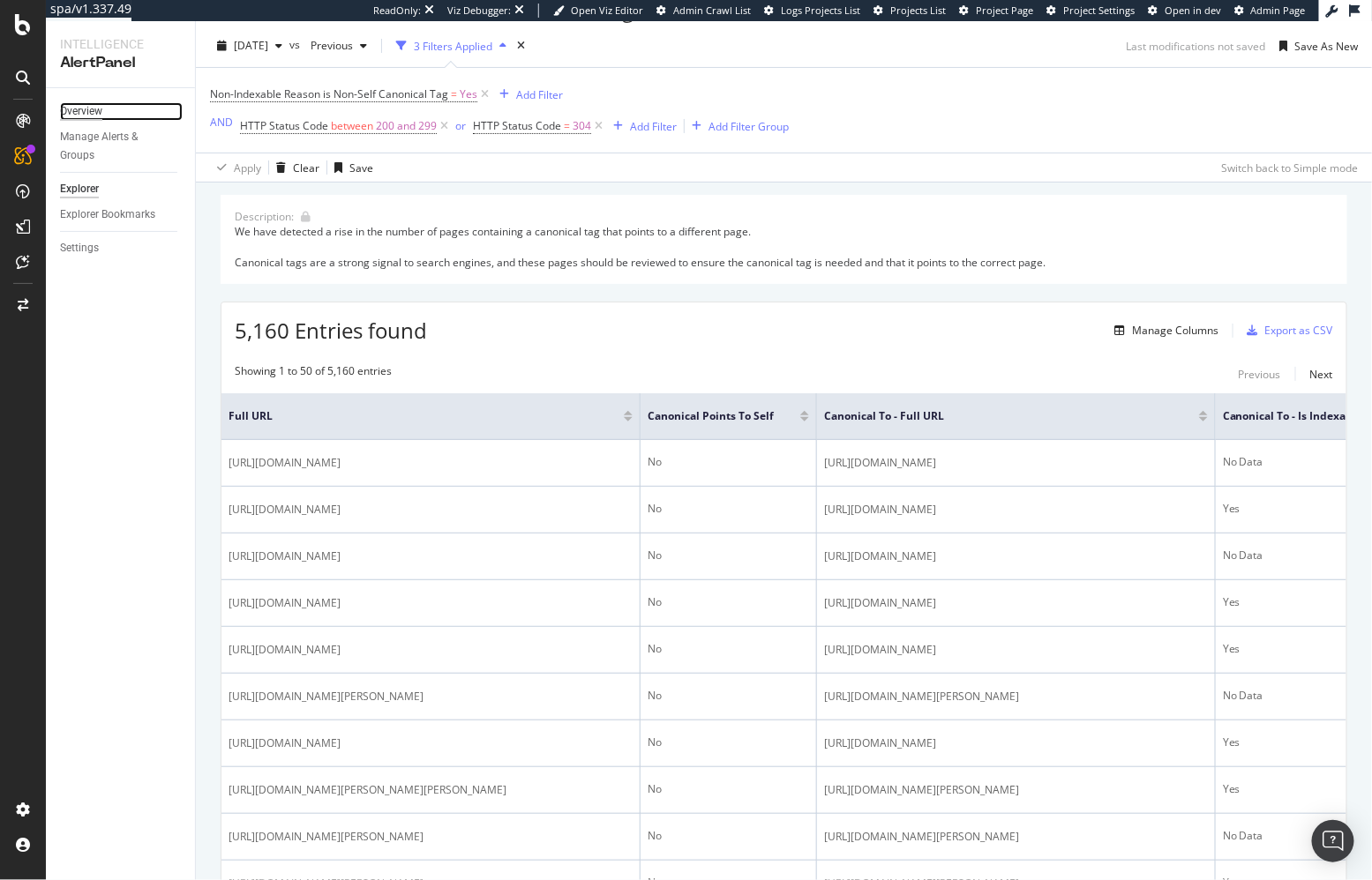
click at [87, 102] on div "Overview" at bounding box center [81, 111] width 42 height 18
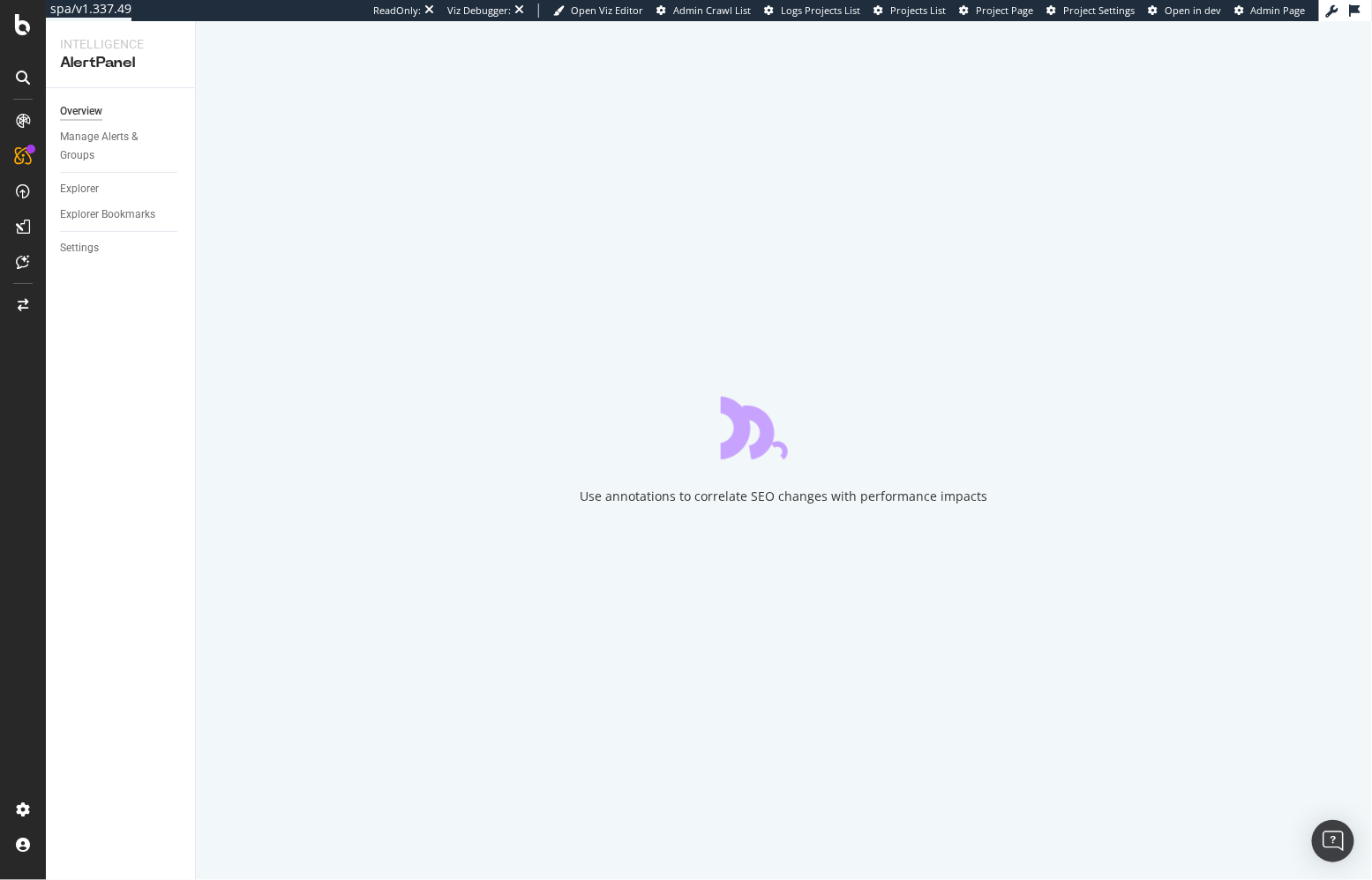
drag, startPoint x: 148, startPoint y: 358, endPoint x: 181, endPoint y: 282, distance: 82.9
click at [150, 352] on div "Overview Manage Alerts & Groups Explorer Explorer Bookmarks Settings" at bounding box center [120, 485] width 149 height 793
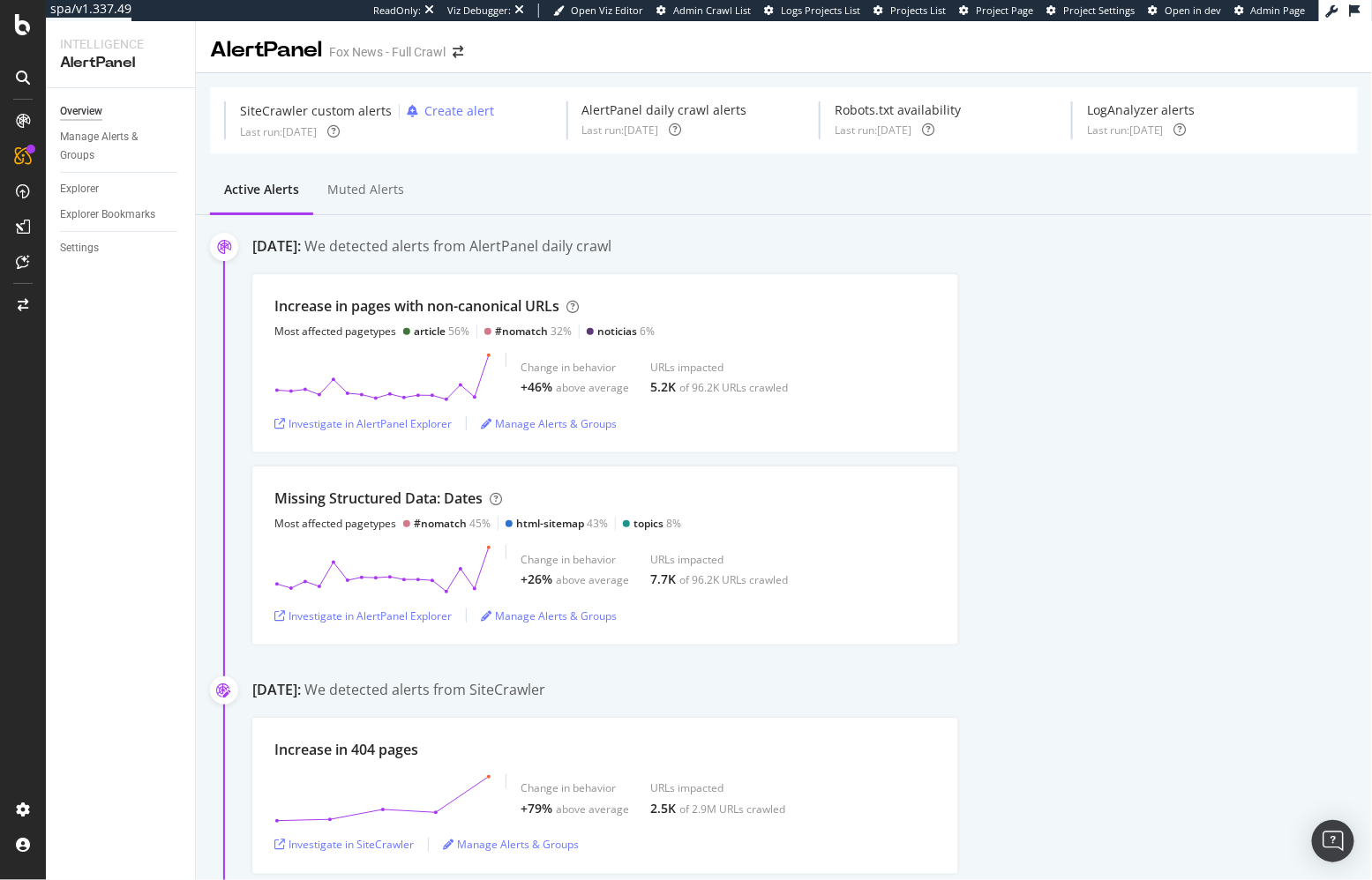
drag, startPoint x: 104, startPoint y: 223, endPoint x: 498, endPoint y: 32, distance: 437.9
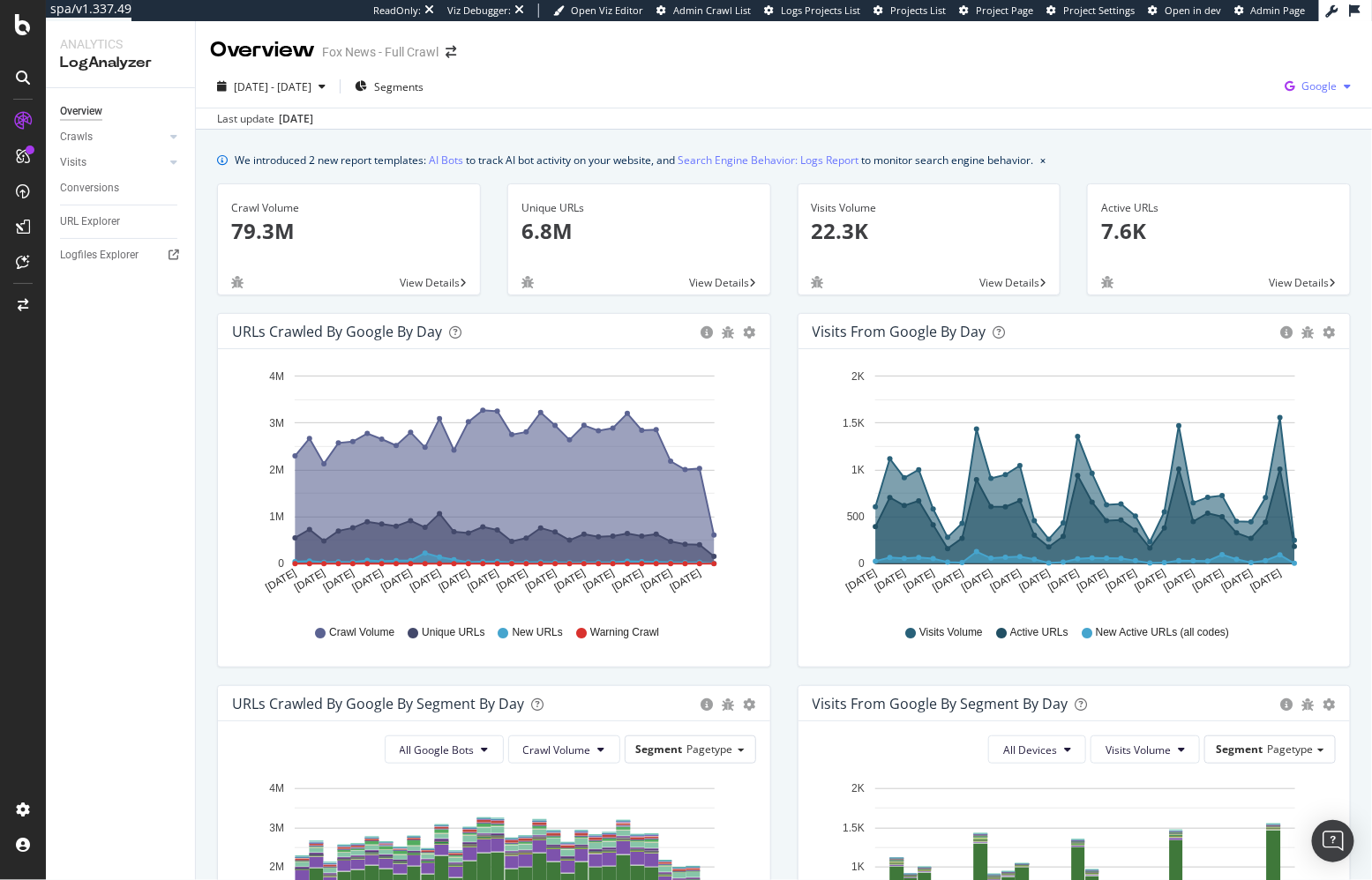
click at [1303, 84] on span "Google" at bounding box center [1318, 86] width 36 height 15
click at [1222, 68] on span "Bing" at bounding box center [1231, 71] width 66 height 15
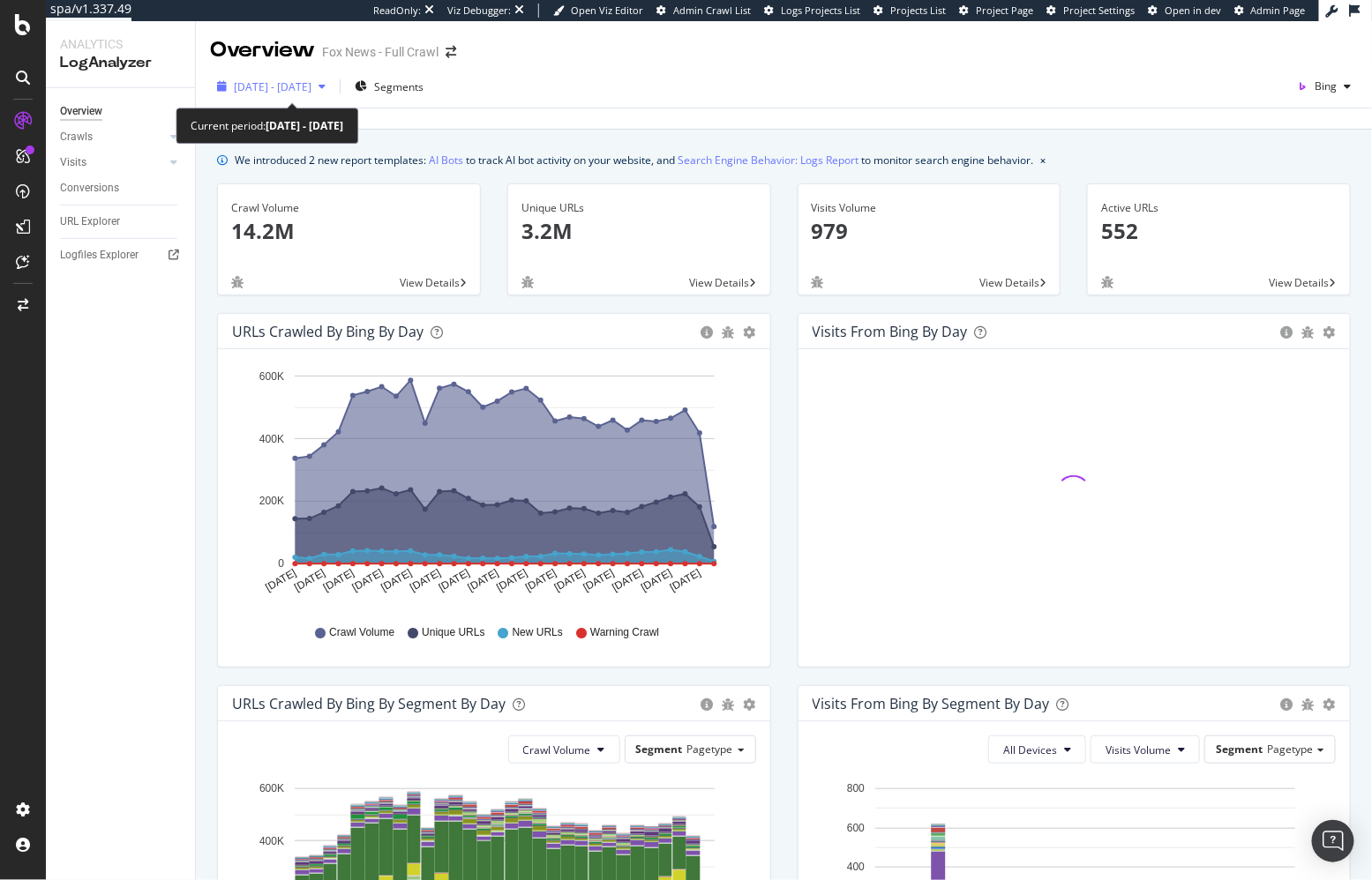
click at [312, 79] on span "[DATE] - [DATE]" at bounding box center [272, 87] width 77 height 15
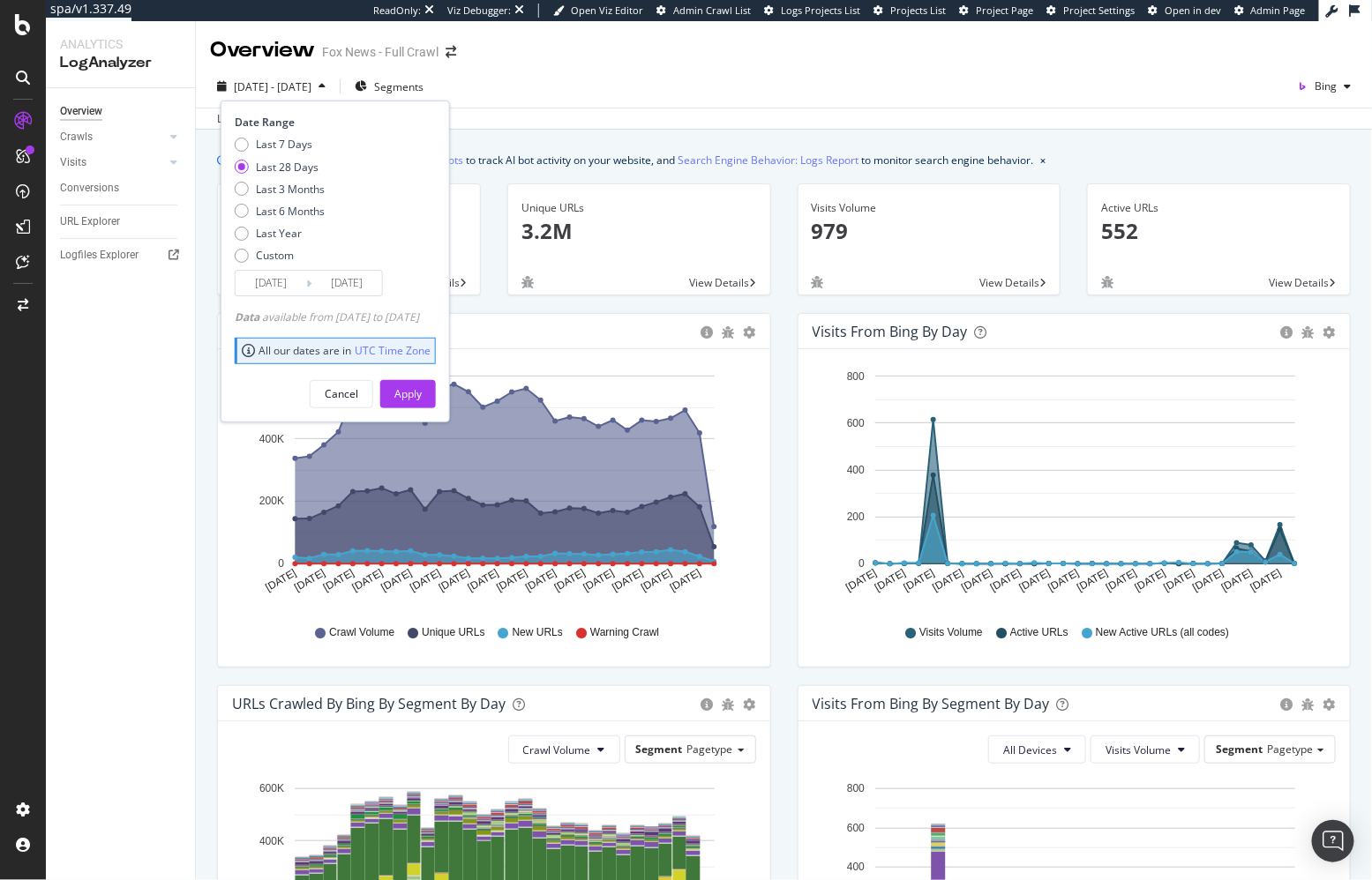
drag, startPoint x: 297, startPoint y: 209, endPoint x: 384, endPoint y: 362, distance: 176.0
click at [297, 209] on div "Last 6 Months" at bounding box center [291, 211] width 69 height 15
type input "[DATE]"
click at [422, 389] on div "Apply" at bounding box center [408, 394] width 27 height 15
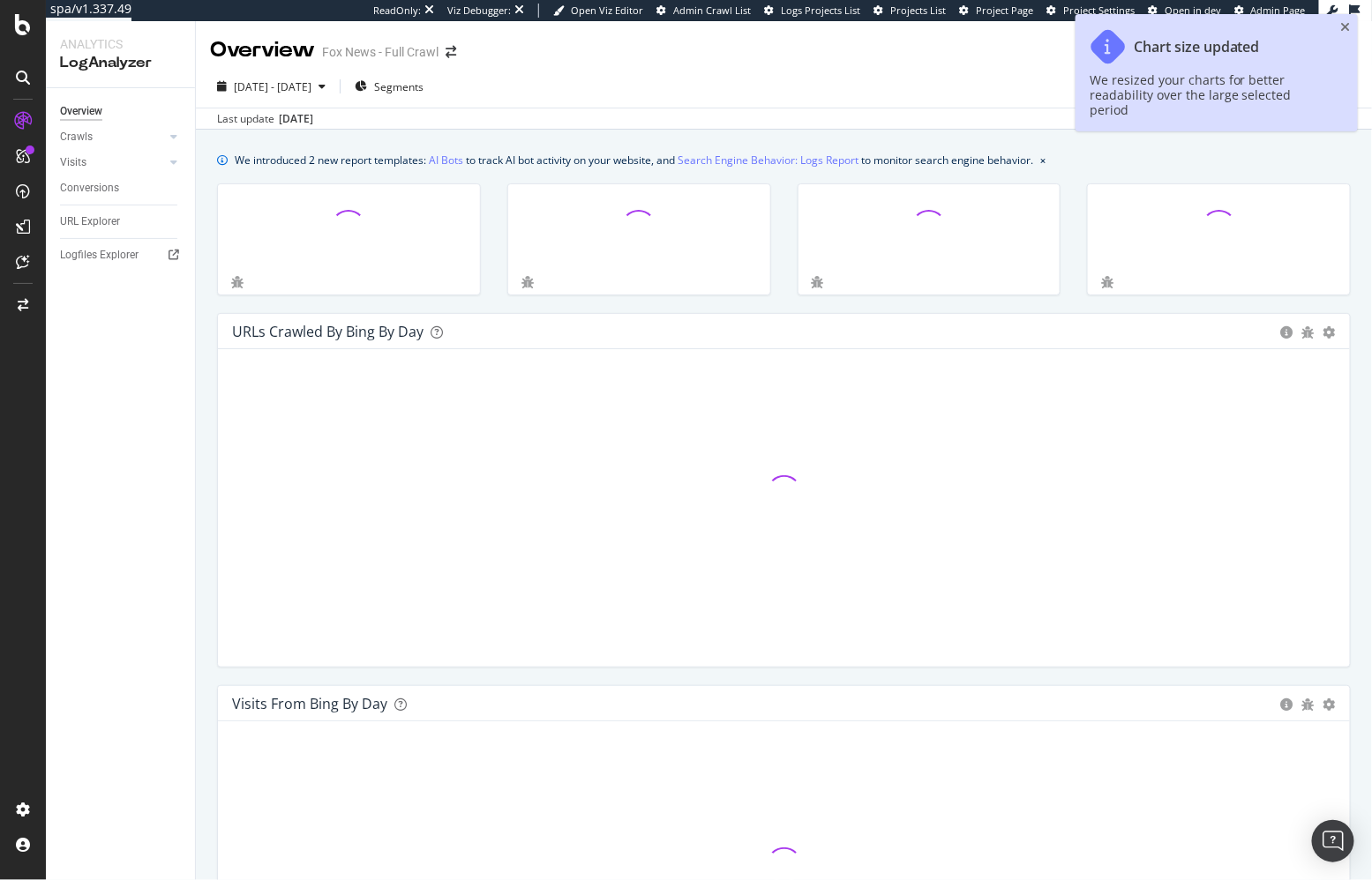
drag, startPoint x: 1347, startPoint y: 26, endPoint x: 1276, endPoint y: 20, distance: 71.3
click at [1347, 26] on icon "close toast" at bounding box center [1346, 27] width 10 height 13
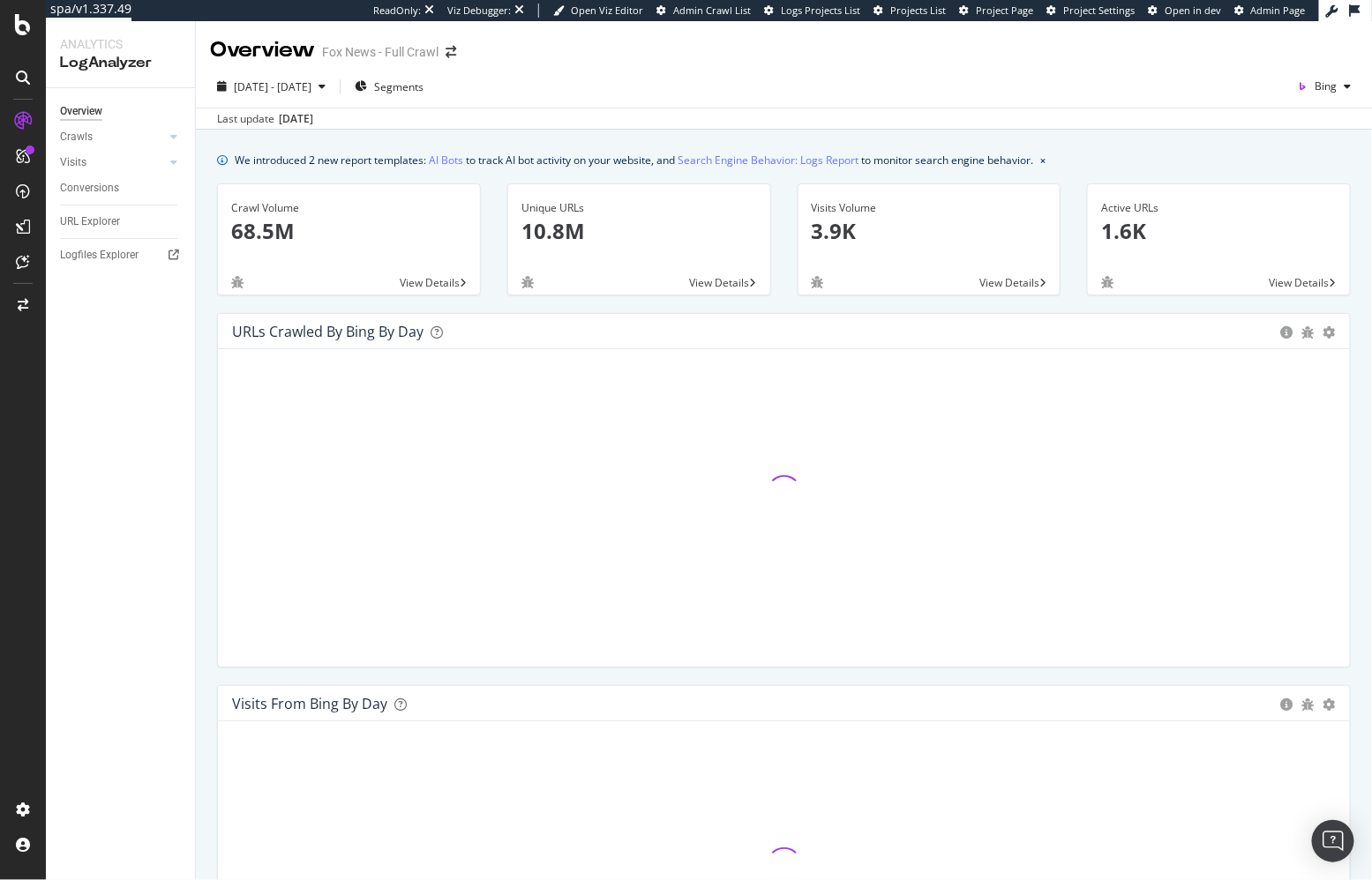
drag, startPoint x: 1050, startPoint y: 93, endPoint x: 1085, endPoint y: 90, distance: 35.1
click at [1050, 93] on div "[DATE] - [DATE] Segments Bing" at bounding box center [783, 89] width 1176 height 36
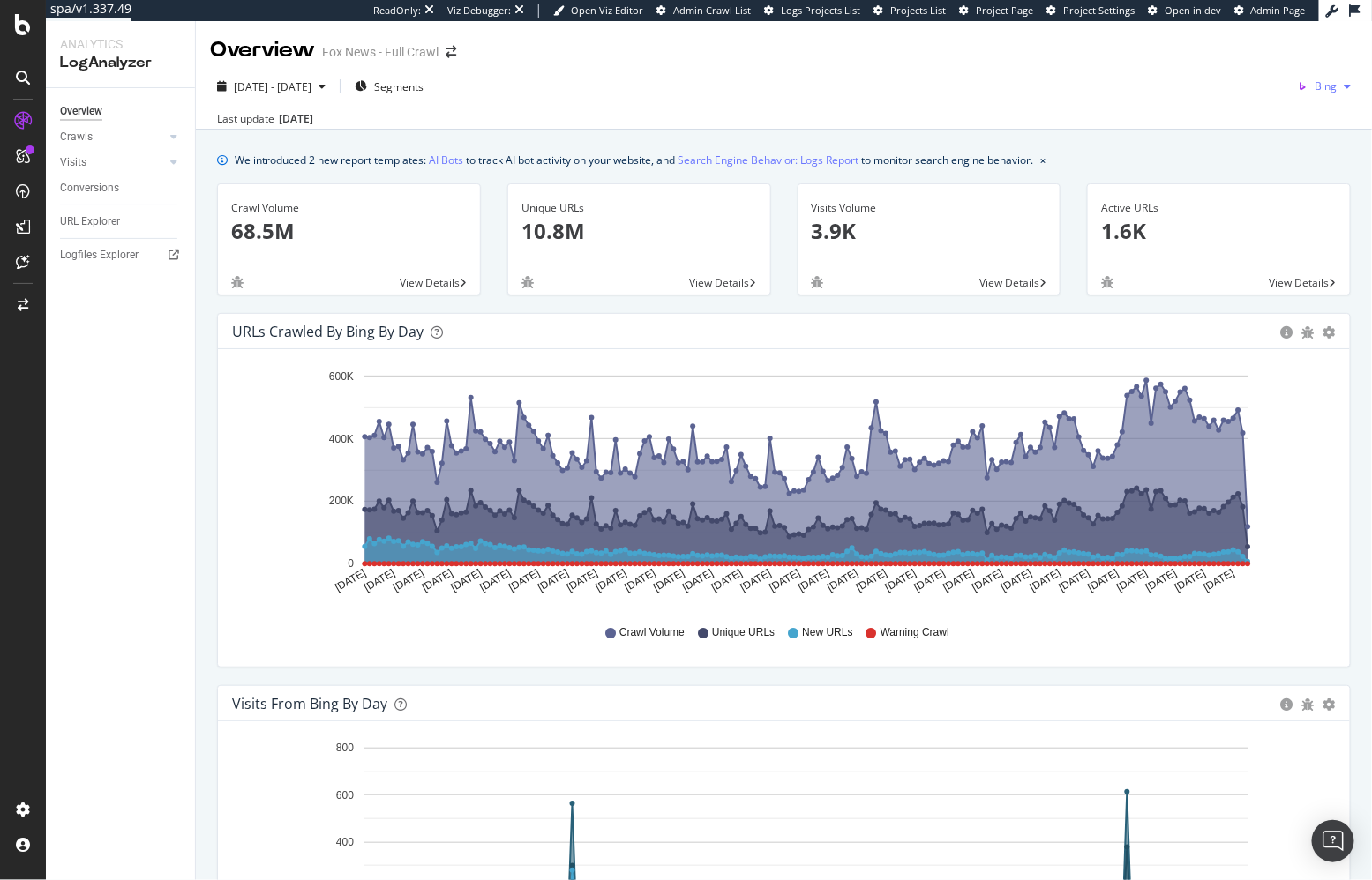
click at [1322, 82] on span "Bing" at bounding box center [1326, 86] width 22 height 15
drag, startPoint x: 1058, startPoint y: 160, endPoint x: 1049, endPoint y: 135, distance: 26.6
click at [1059, 160] on div "We introduced 2 new report templates: AI Bots to track AI bot activity on your …" at bounding box center [783, 160] width 1133 height 18
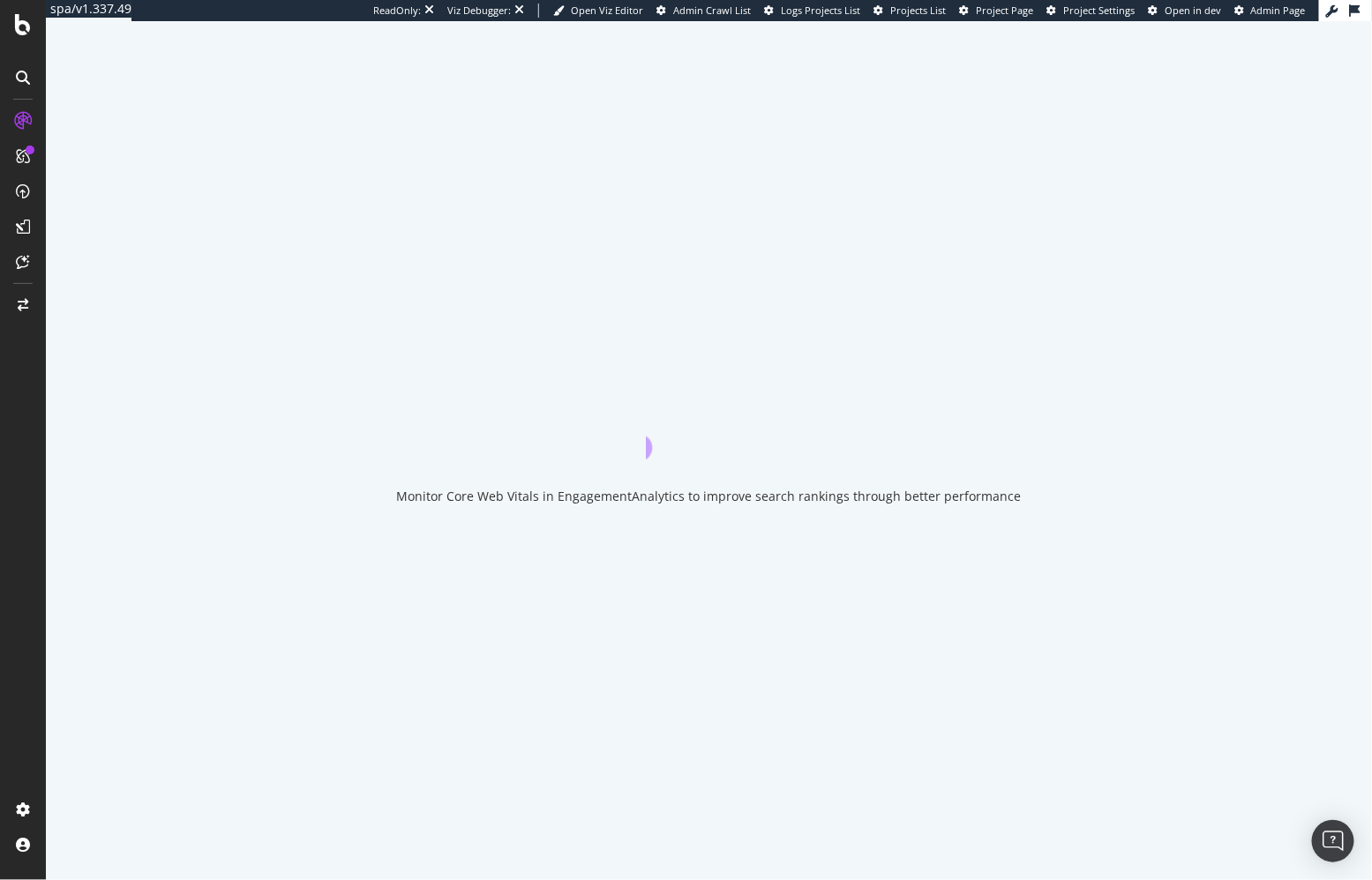
click at [126, 220] on div "Monitor Core Web Vitals in EngagementAnalytics to improve search rankings throu…" at bounding box center [708, 450] width 1326 height 859
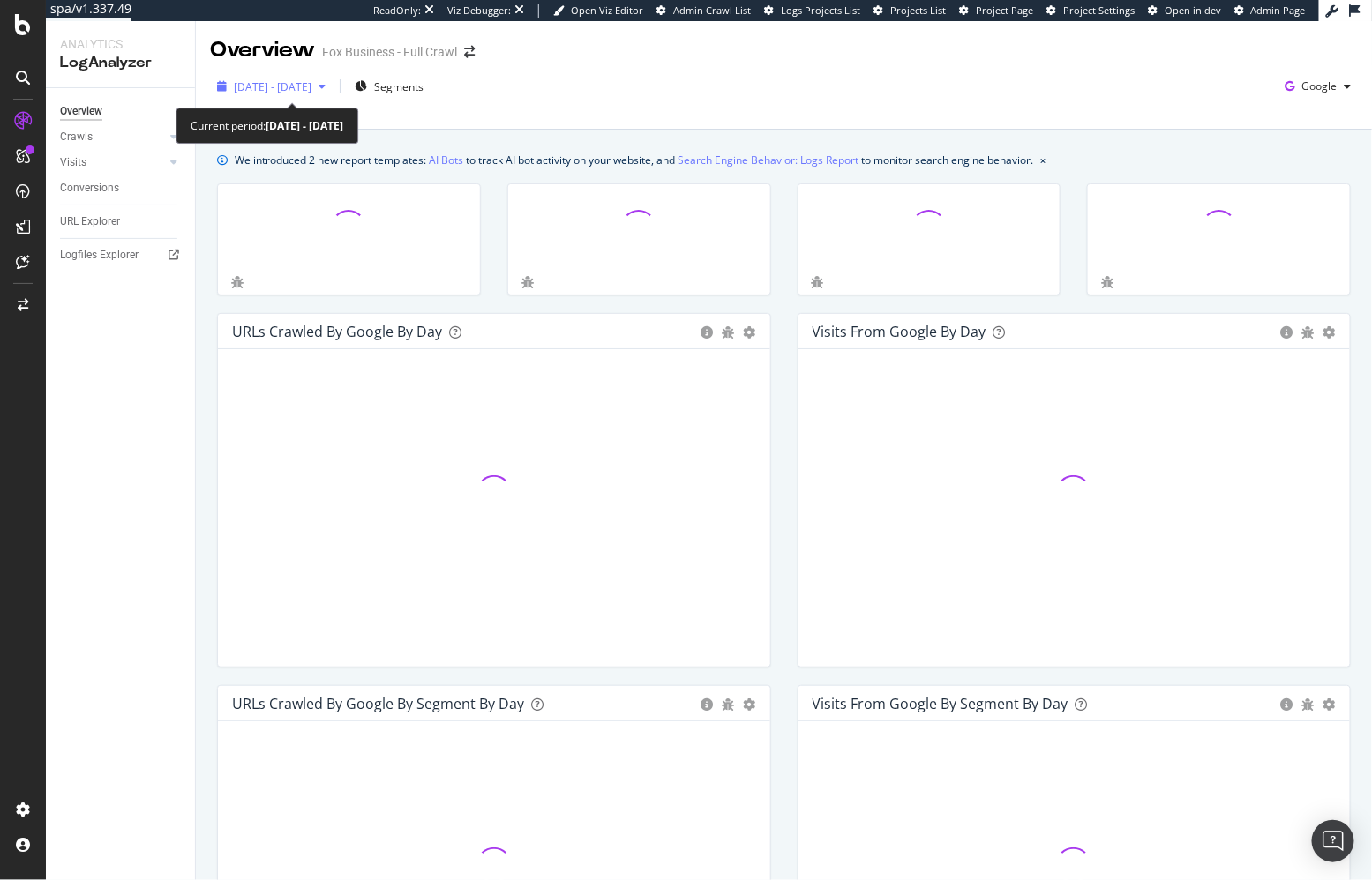
click at [308, 87] on span "[DATE] - [DATE]" at bounding box center [272, 87] width 77 height 15
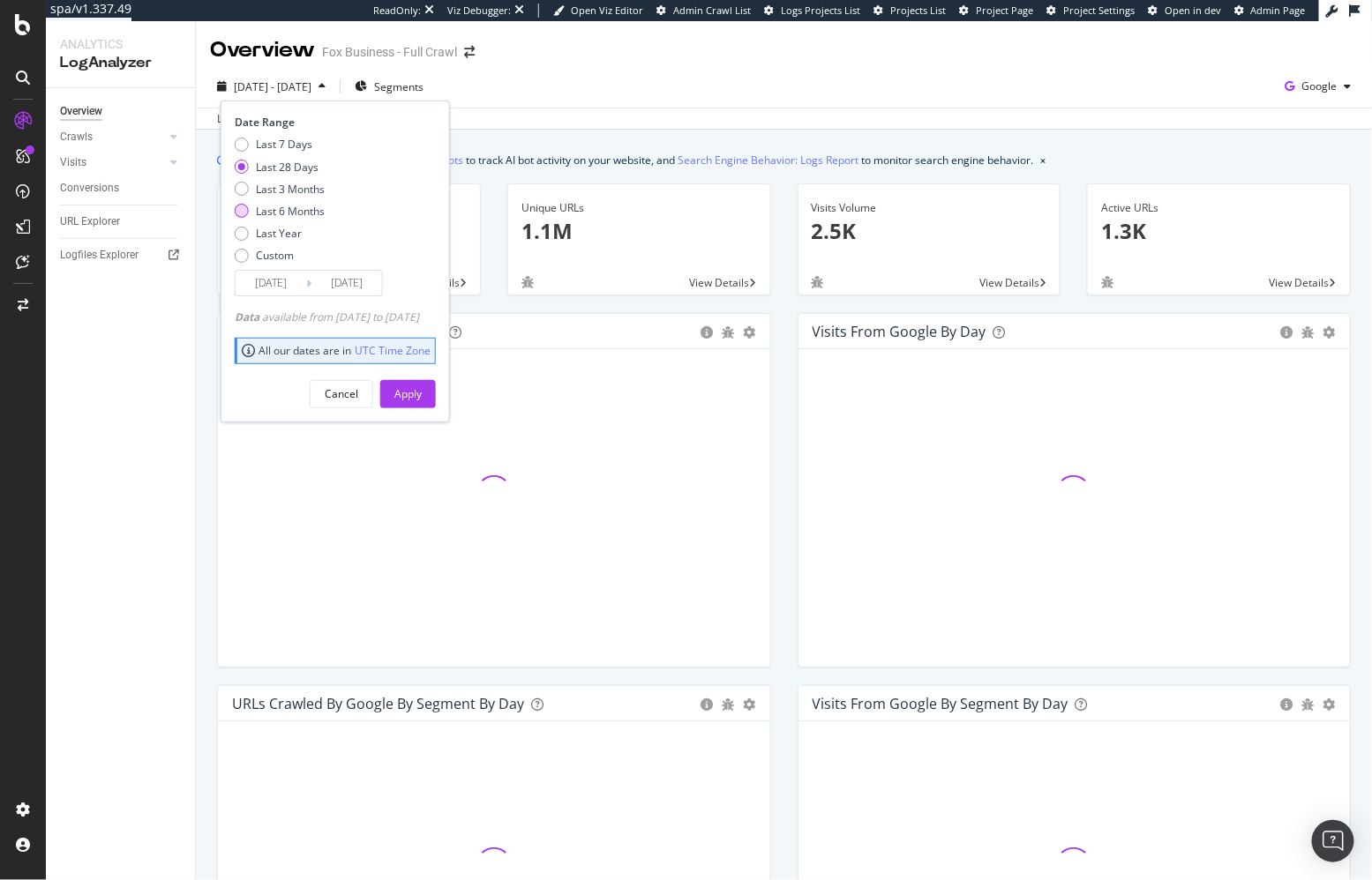
click at [279, 208] on div "Last 6 Months" at bounding box center [291, 211] width 69 height 15
type input "[DATE]"
click at [422, 384] on div "Apply" at bounding box center [408, 394] width 27 height 26
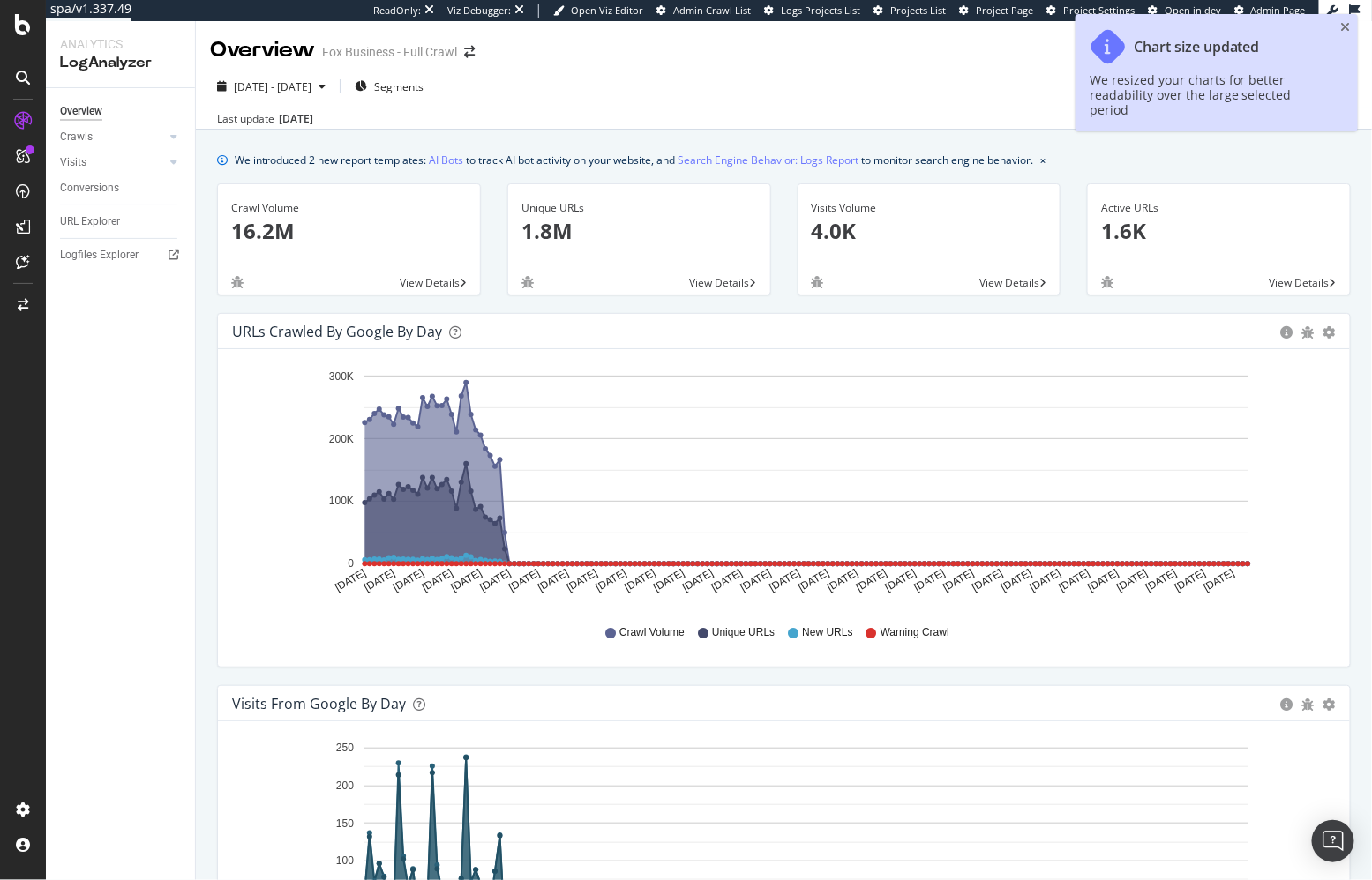
click at [194, 540] on div "Overview Crawls Daily Distribution Segments Distribution HTTP Codes Resources V…" at bounding box center [120, 485] width 149 height 793
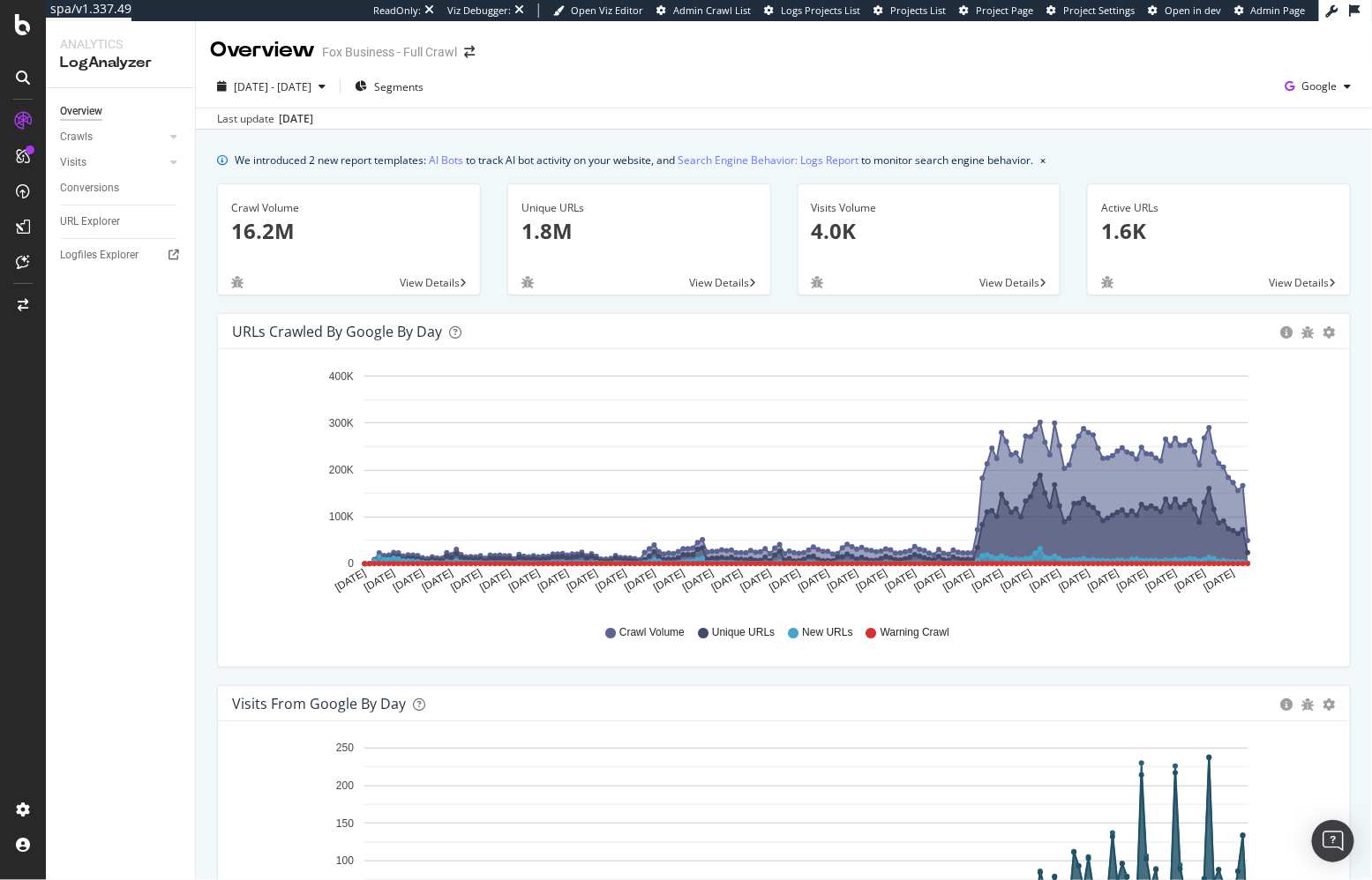
drag, startPoint x: 567, startPoint y: 149, endPoint x: 566, endPoint y: 176, distance: 27.0
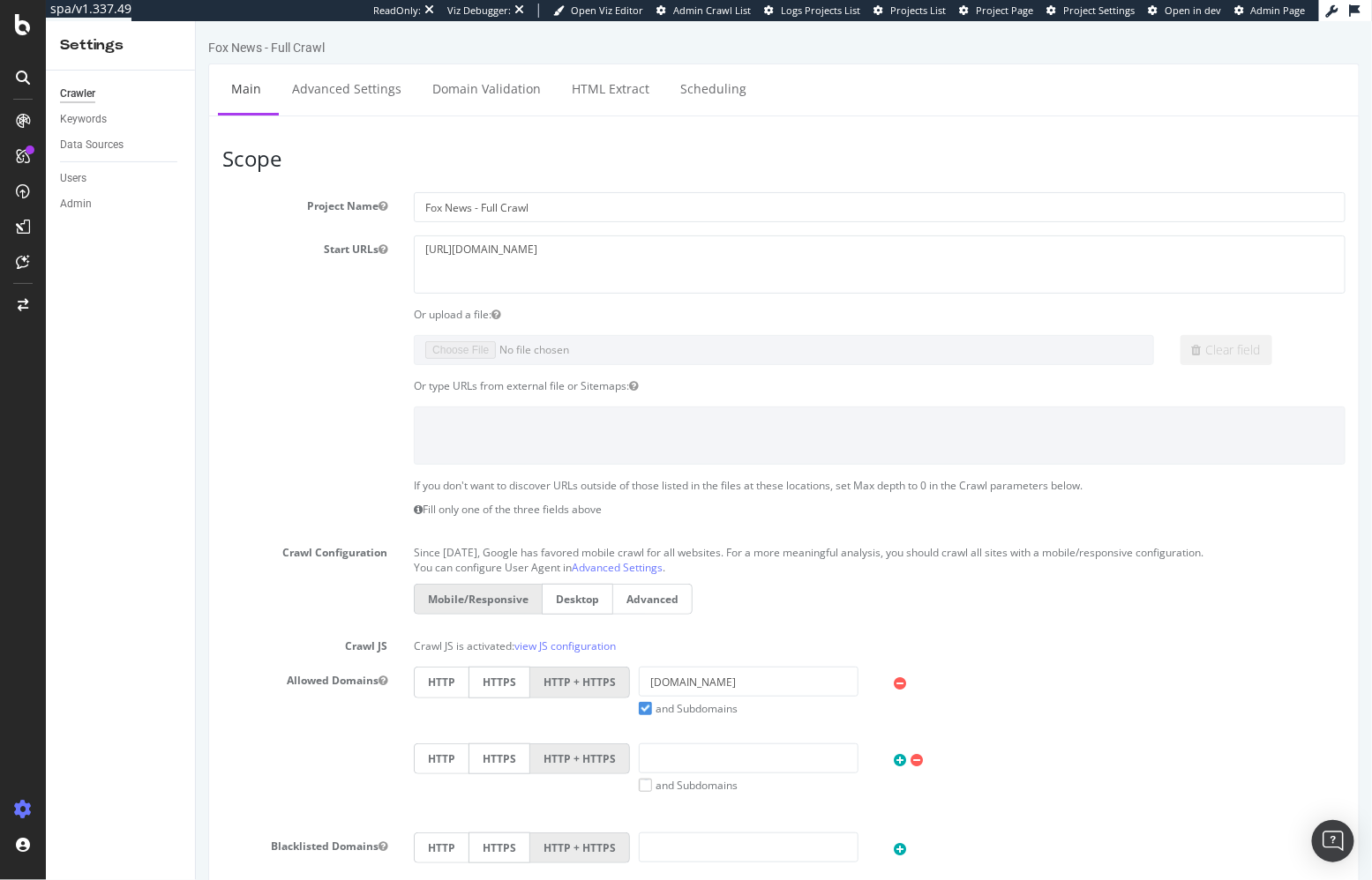
click at [506, 147] on h3 "Scope" at bounding box center [783, 158] width 1123 height 23
click at [85, 140] on div "Data Sources" at bounding box center [92, 145] width 64 height 18
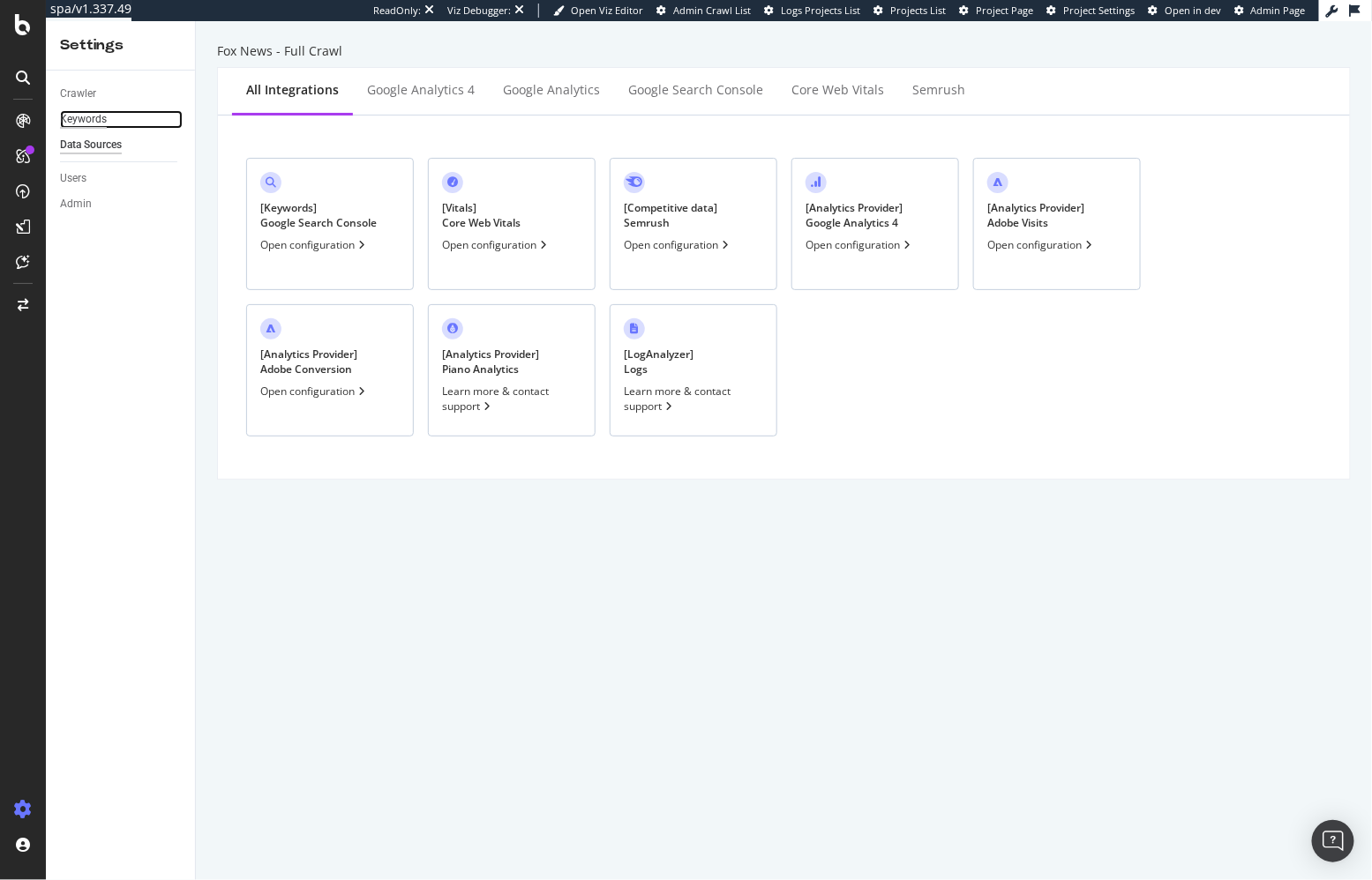
click at [73, 122] on div "Keywords" at bounding box center [83, 119] width 46 height 18
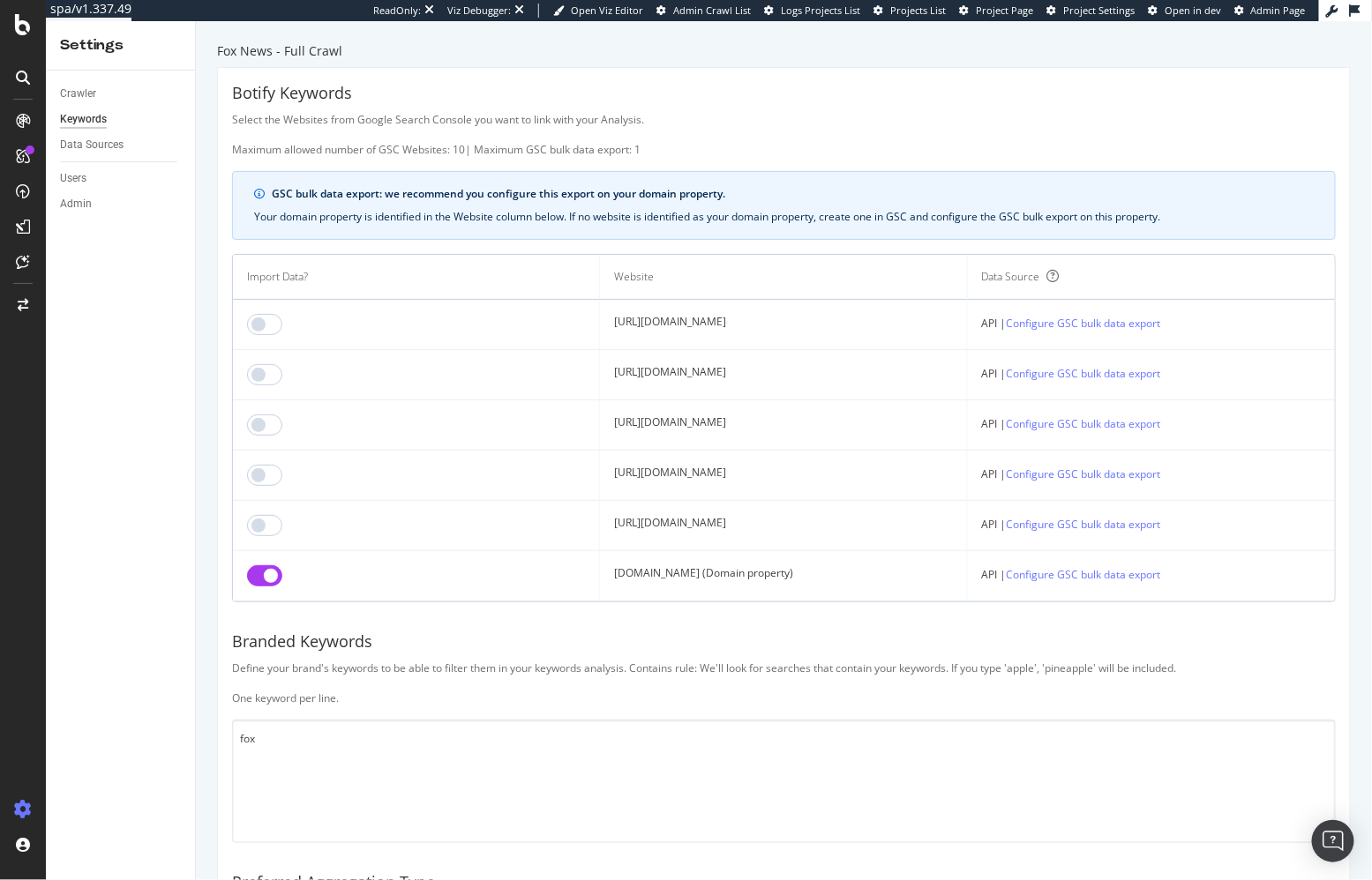
click at [605, 630] on div "Branded Keywords" at bounding box center [783, 641] width 1103 height 23
click at [1141, 569] on link "Configure GSC bulk data export" at bounding box center [1083, 575] width 154 height 18
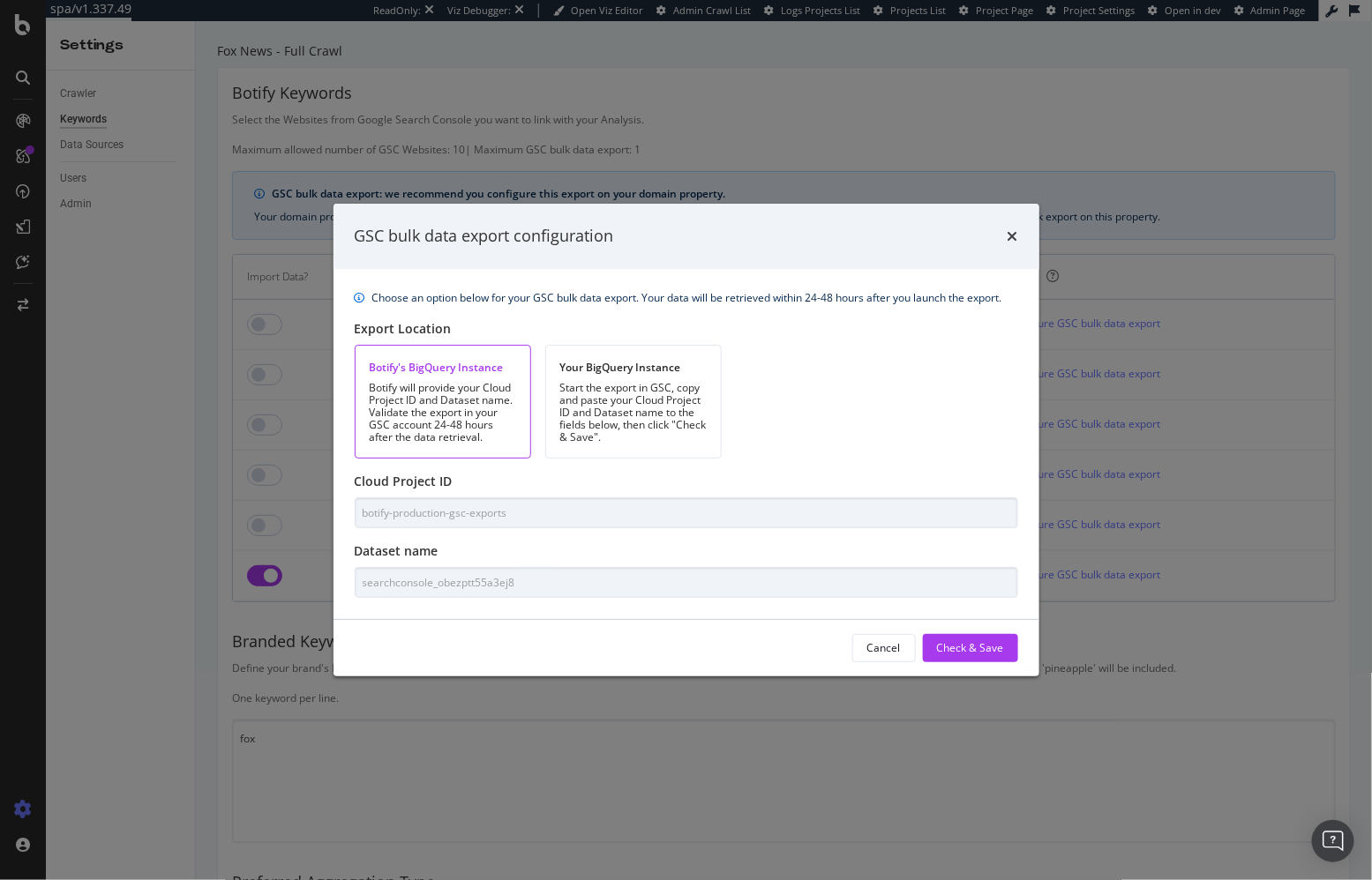
click at [635, 601] on div "Choose an option below for your GSC bulk data export. Your data will be retriev…" at bounding box center [686, 444] width 706 height 350
drag, startPoint x: 922, startPoint y: 357, endPoint x: 987, endPoint y: 249, distance: 126.1
click at [922, 357] on div "Botify's BigQuery Instance Botify will provide your Cloud Project ID and Datase…" at bounding box center [686, 402] width 663 height 114
click at [1012, 234] on icon "times" at bounding box center [1013, 236] width 11 height 14
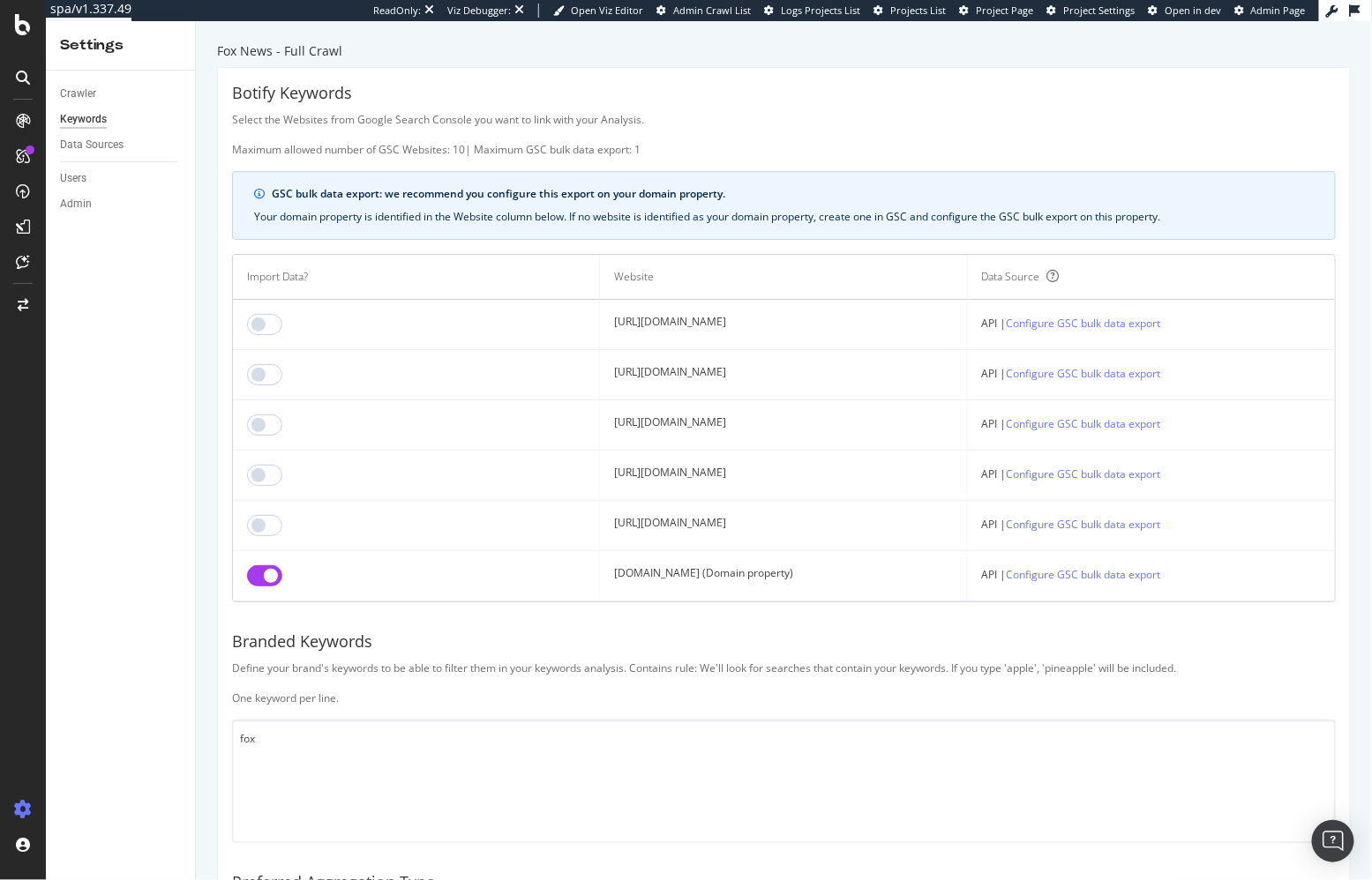
click at [880, 173] on div "GSC bulk data export: we recommend you configure this export on your domain pro…" at bounding box center [783, 206] width 1103 height 69
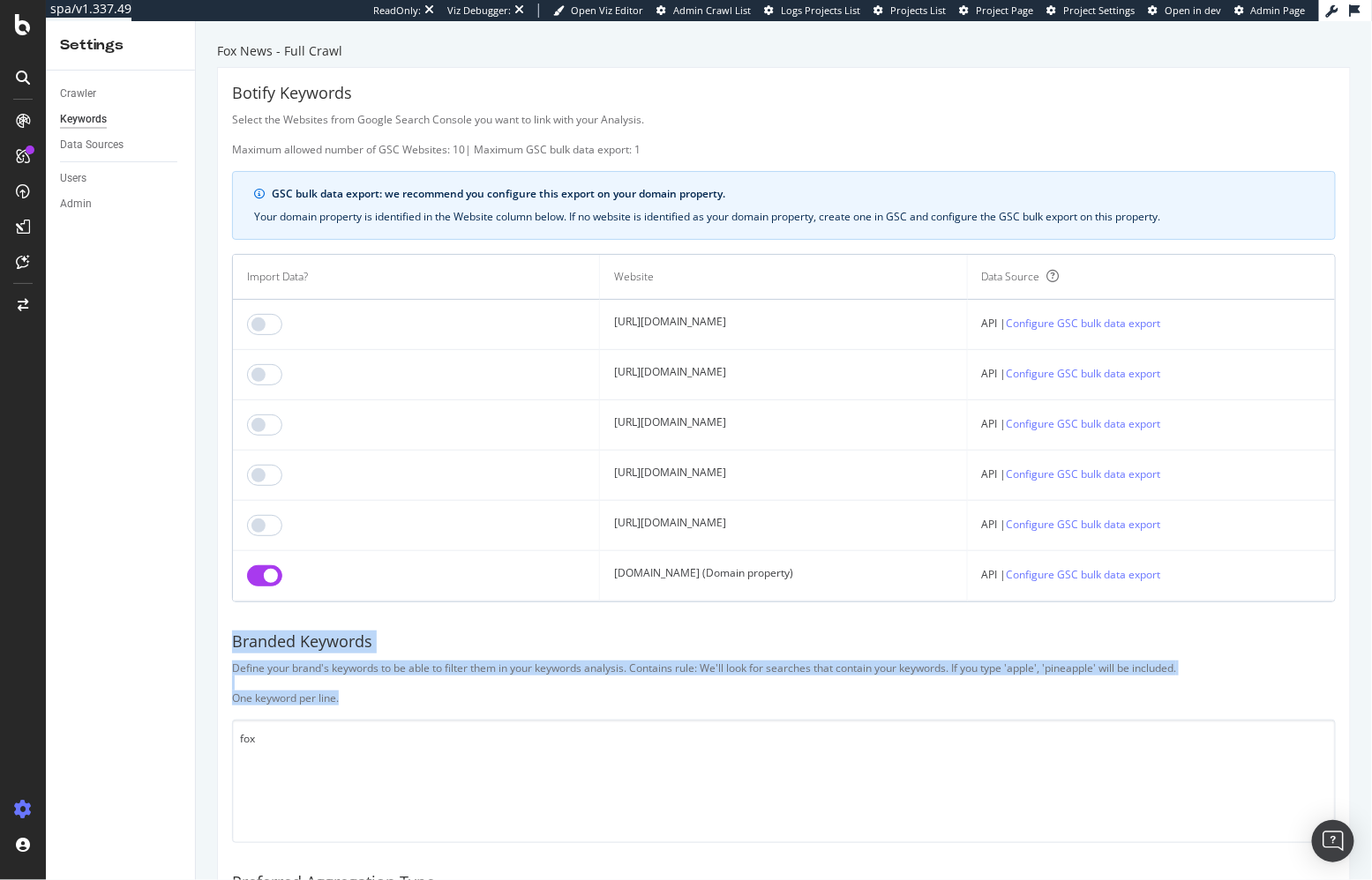
drag, startPoint x: 348, startPoint y: 698, endPoint x: 235, endPoint y: 639, distance: 127.5
click at [236, 640] on div "Botify Keywords Select the Websites from Google Search Console you want to link…" at bounding box center [783, 580] width 1131 height 1024
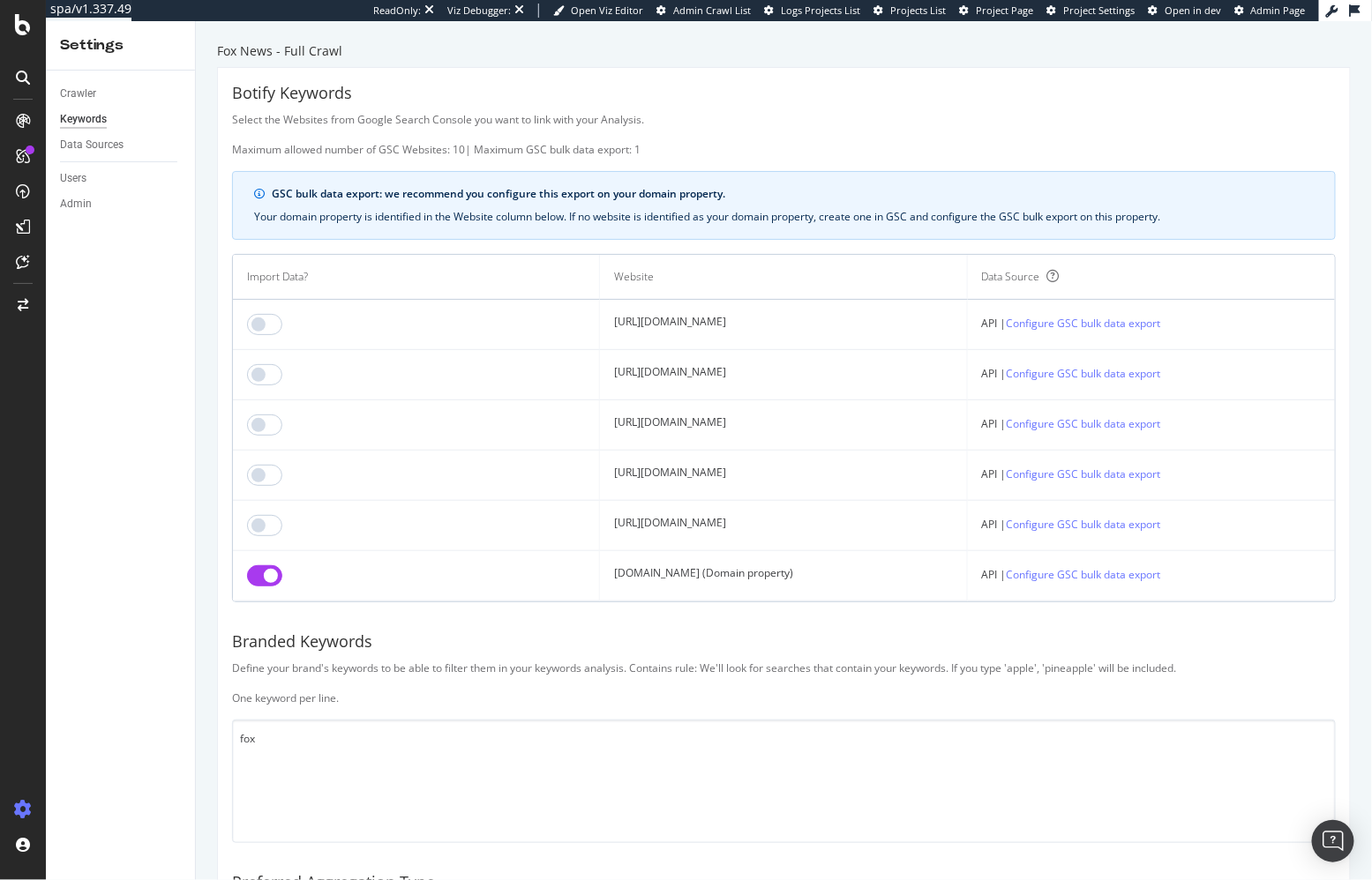
click at [225, 641] on div "Botify Keywords Select the Websites from Google Search Console you want to link…" at bounding box center [783, 580] width 1131 height 1024
drag, startPoint x: 230, startPoint y: 639, endPoint x: 470, endPoint y: 702, distance: 248.1
click at [470, 702] on div "Botify Keywords Select the Websites from Google Search Console you want to link…" at bounding box center [783, 580] width 1131 height 1024
click at [514, 691] on div "Define your brand's keywords to be able to filter them in your keywords analysi…" at bounding box center [783, 682] width 1103 height 45
click at [784, 174] on div "GSC bulk data export: we recommend you configure this export on your domain pro…" at bounding box center [783, 206] width 1103 height 69
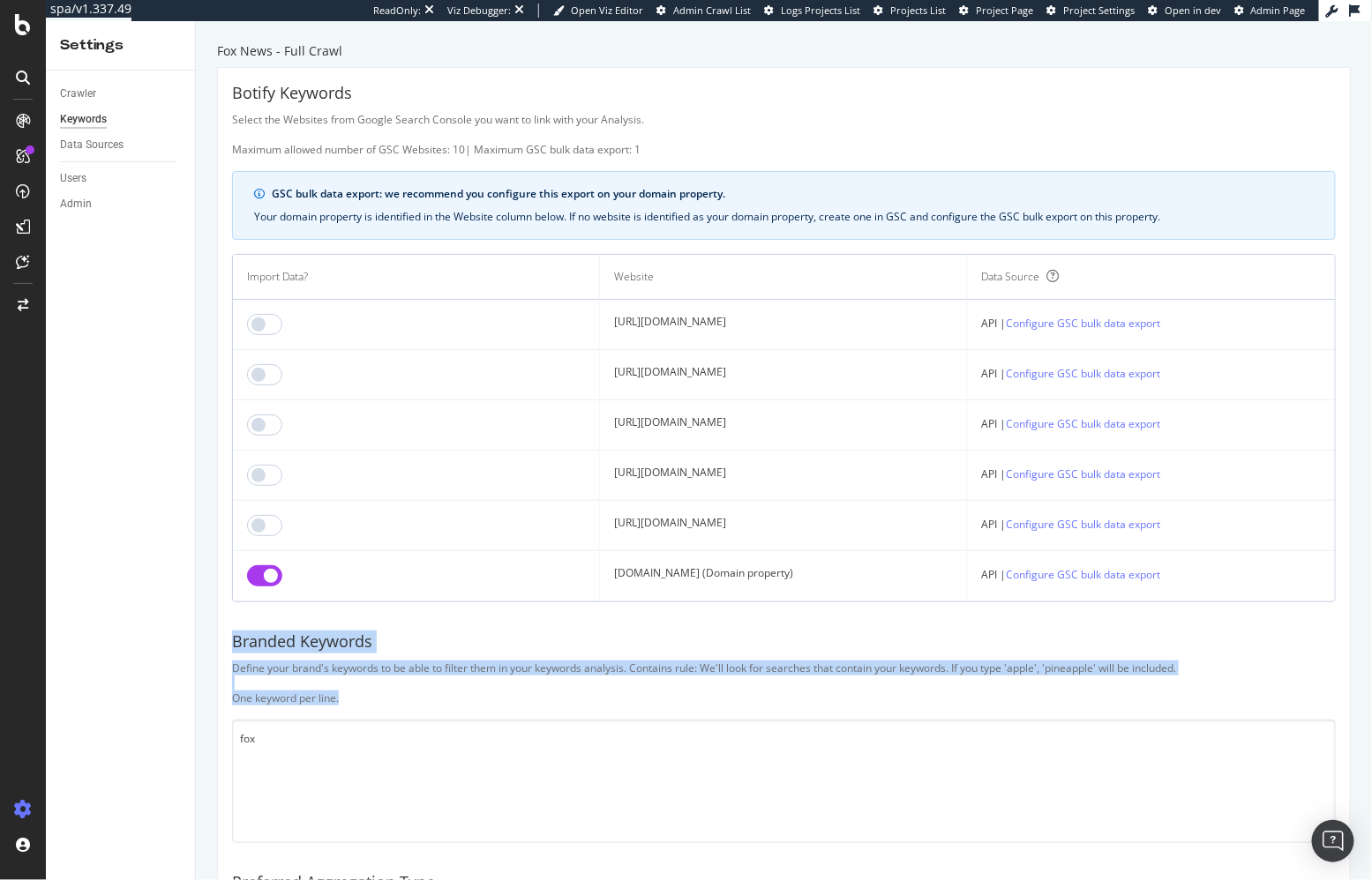
drag, startPoint x: 370, startPoint y: 695, endPoint x: 216, endPoint y: 627, distance: 168.3
click at [229, 624] on div "Botify Keywords Select the Websites from Google Search Console you want to link…" at bounding box center [783, 580] width 1131 height 1024
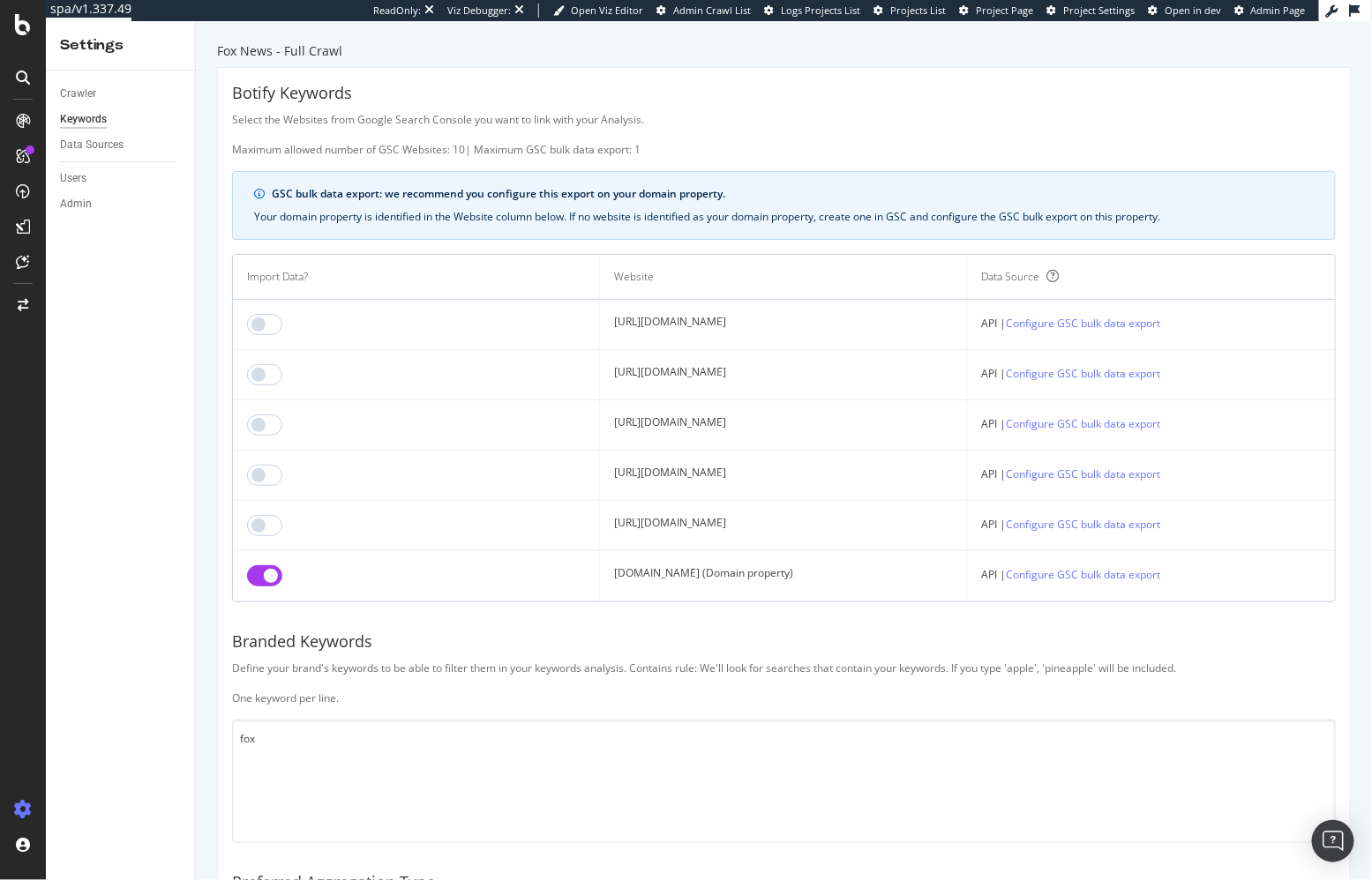
click at [232, 634] on div "Branded Keywords" at bounding box center [783, 641] width 1103 height 23
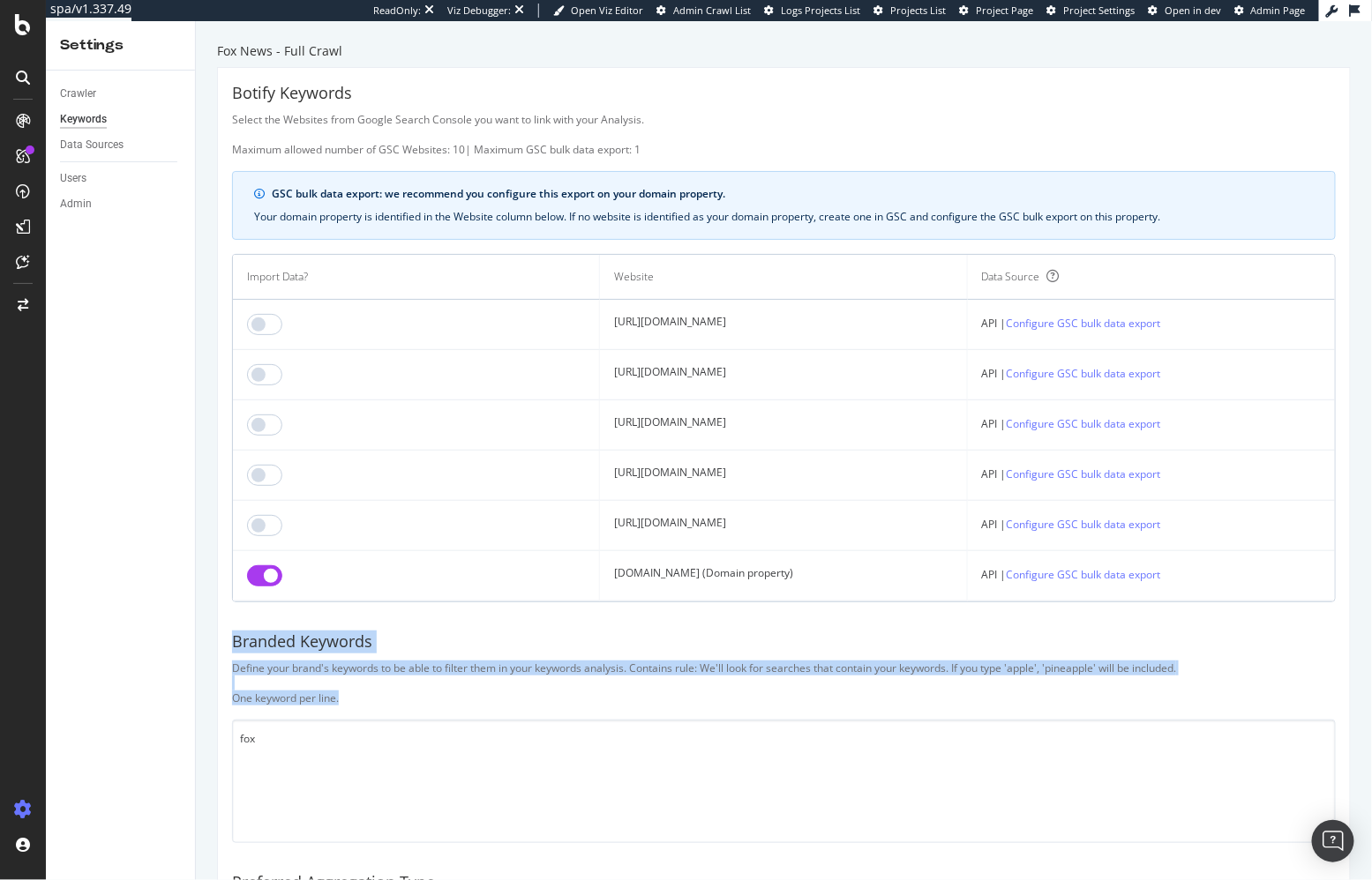
drag, startPoint x: 232, startPoint y: 634, endPoint x: 436, endPoint y: 697, distance: 213.5
click at [436, 697] on div "Botify Keywords Select the Websites from Google Search Console you want to link…" at bounding box center [783, 580] width 1131 height 1024
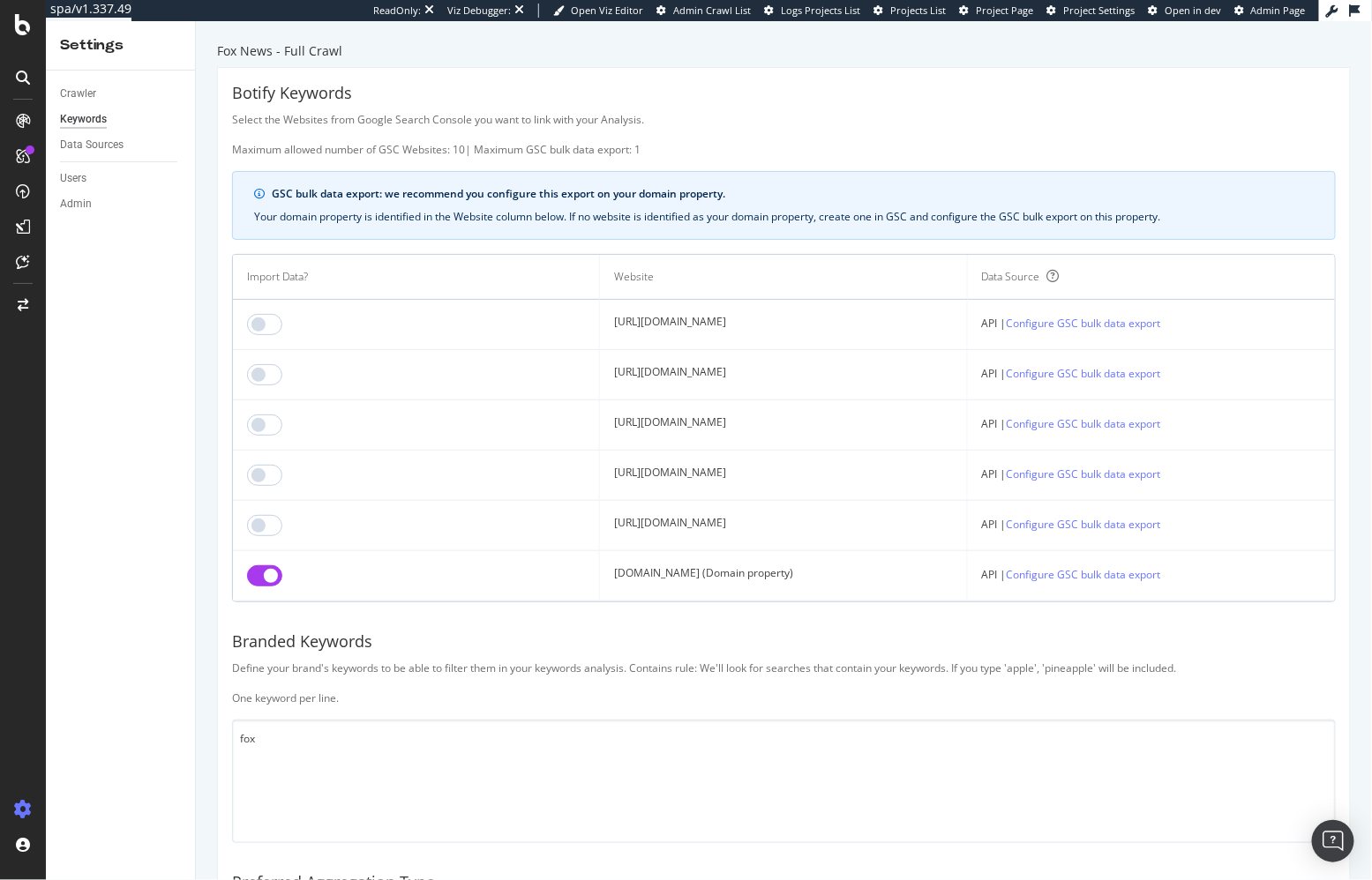
click at [436, 697] on div "Define your brand's keywords to be able to filter them in your keywords analysi…" at bounding box center [783, 682] width 1103 height 45
click at [456, 650] on div "Botify Keywords Select the Websites from Google Search Console you want to link…" at bounding box center [783, 580] width 1131 height 1024
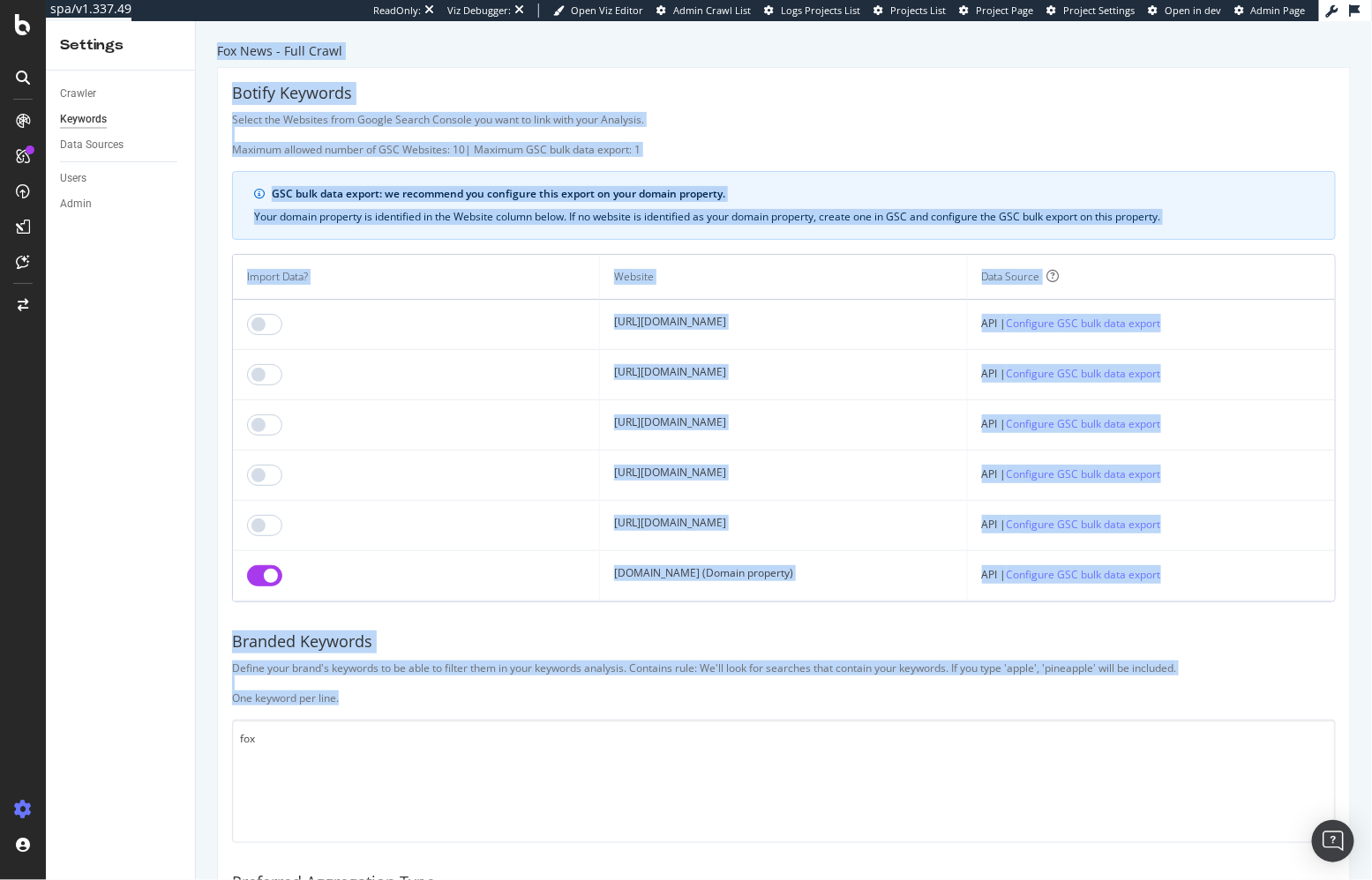
drag, startPoint x: 377, startPoint y: 701, endPoint x: 187, endPoint y: 641, distance: 199.2
click at [188, 637] on div "Settings Crawler Keywords Data Sources Users Admin Fox News - Full Crawl Botify…" at bounding box center [708, 450] width 1326 height 859
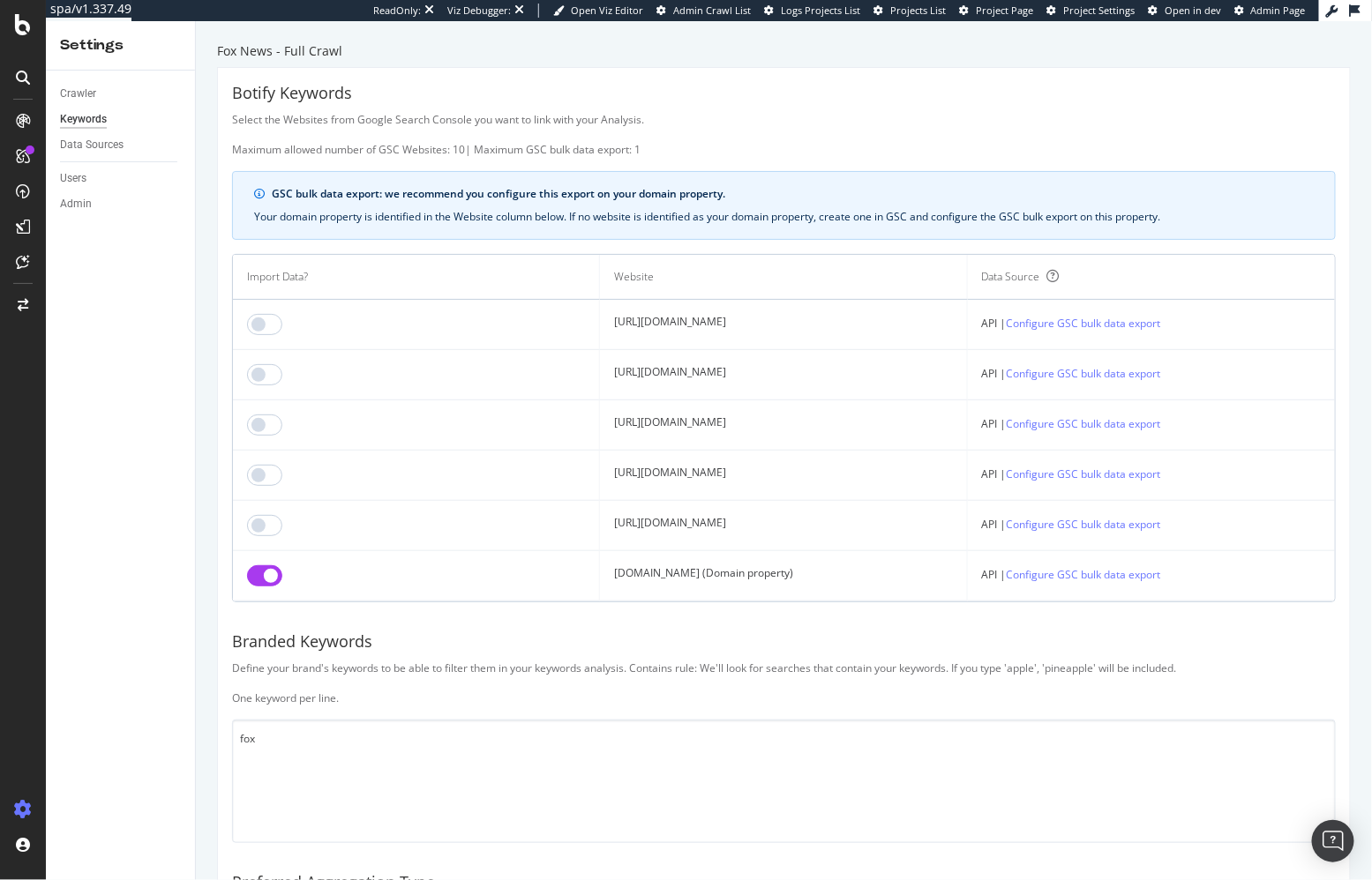
drag, startPoint x: 200, startPoint y: 640, endPoint x: 205, endPoint y: 630, distance: 11.2
click at [200, 640] on div "Fox News - Full Crawl Botify Keywords Select the Websites from Google Search Co…" at bounding box center [783, 450] width 1176 height 859
click at [693, 217] on div "Your domain property is identified in the Website column below. If no website i…" at bounding box center [783, 216] width 1060 height 15
click at [719, 173] on div "GSC bulk data export: we recommend you configure this export on your domain pro…" at bounding box center [783, 206] width 1103 height 69
click at [666, 153] on div "Select the Websites from Google Search Console you want to link with your Analy…" at bounding box center [783, 134] width 1103 height 45
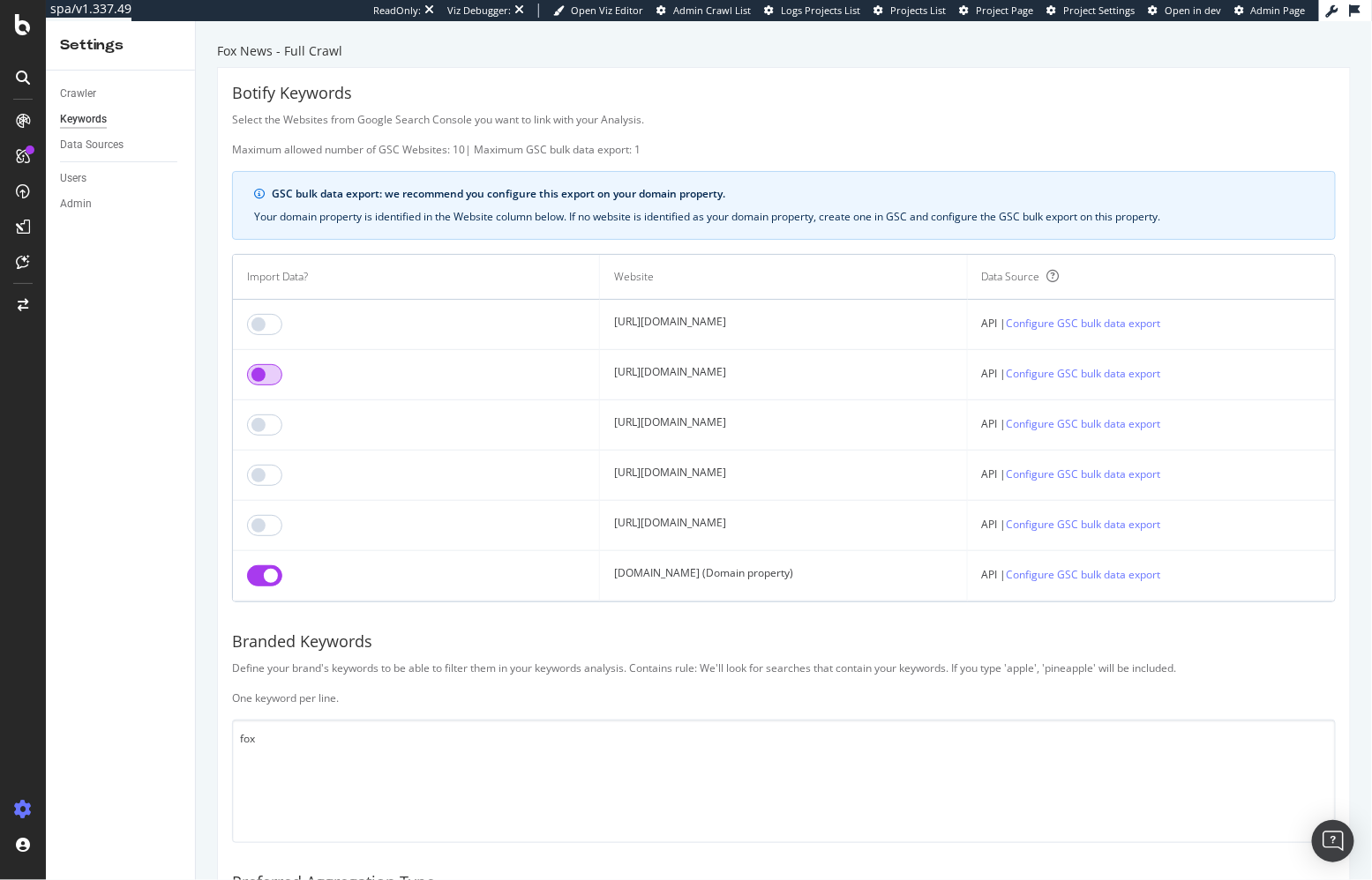
click at [262, 372] on input "checkbox" at bounding box center [264, 374] width 36 height 21
click at [265, 372] on input "checkbox" at bounding box center [264, 374] width 36 height 21
click at [260, 422] on input "checkbox" at bounding box center [264, 425] width 36 height 21
click at [258, 428] on input "checkbox" at bounding box center [264, 425] width 36 height 21
click at [516, 625] on div "Botify Keywords Select the Websites from Google Search Console you want to link…" at bounding box center [783, 580] width 1131 height 1024
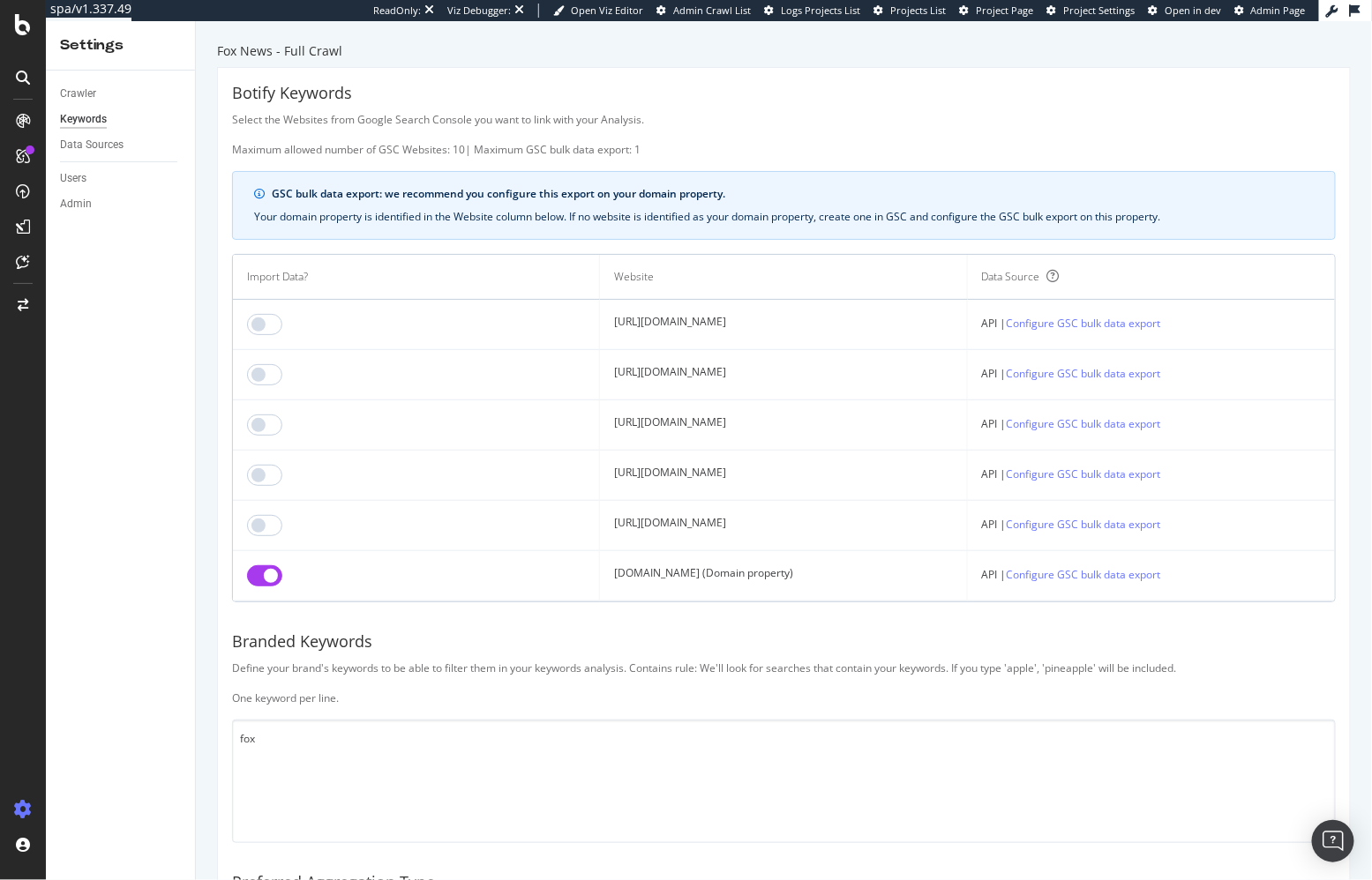
click at [689, 682] on div "Define your brand's keywords to be able to filter them in your keywords analysi…" at bounding box center [783, 682] width 1103 height 45
click at [1076, 630] on div "Branded Keywords" at bounding box center [783, 641] width 1103 height 23
click at [1139, 572] on link "Configure GSC bulk data export" at bounding box center [1083, 575] width 154 height 18
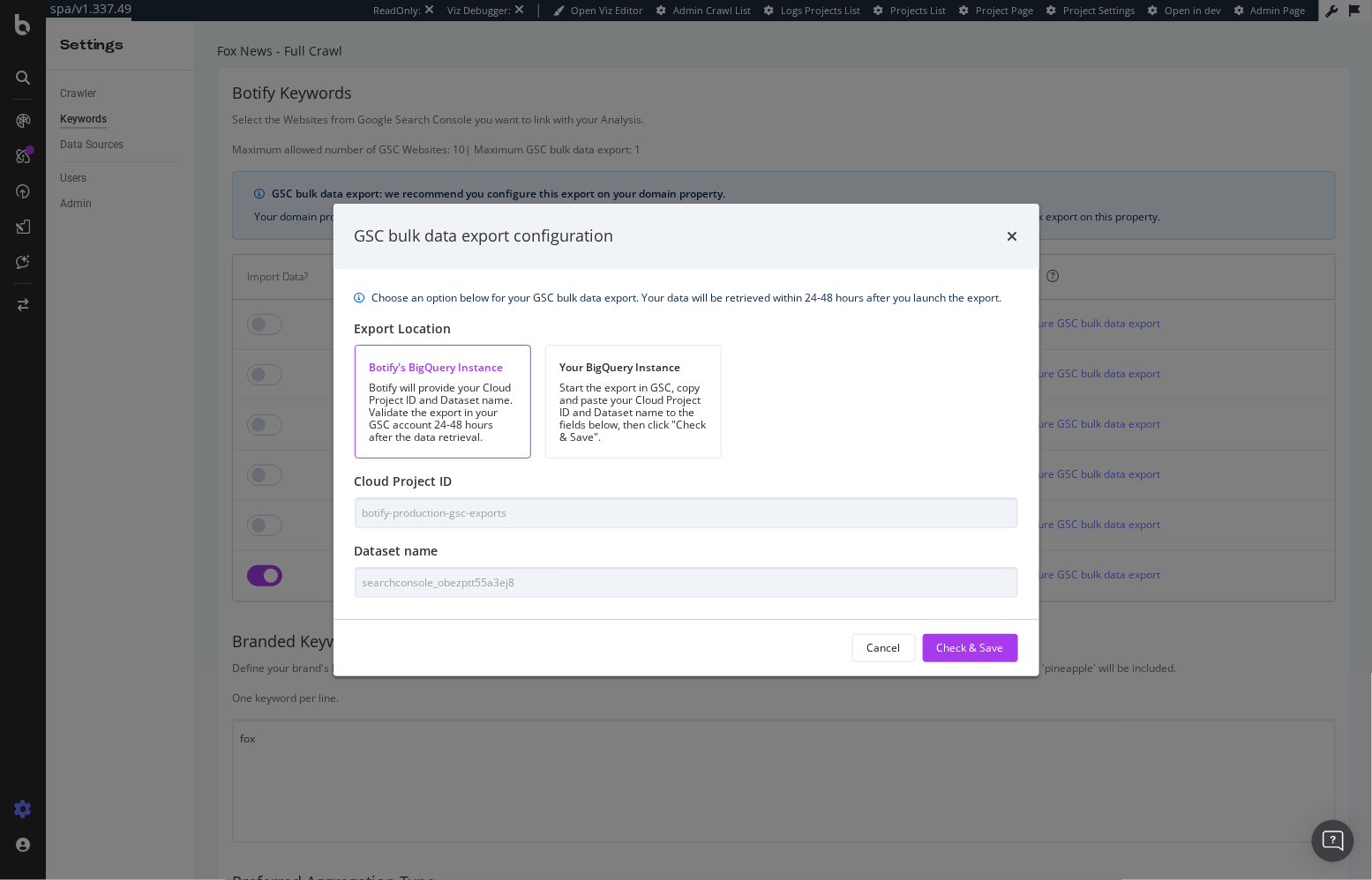
click at [292, 507] on div "GSC bulk data export configuration Choose an option below for your GSC bulk dat…" at bounding box center [686, 440] width 1372 height 880
click at [887, 647] on div "Cancel" at bounding box center [884, 648] width 34 height 15
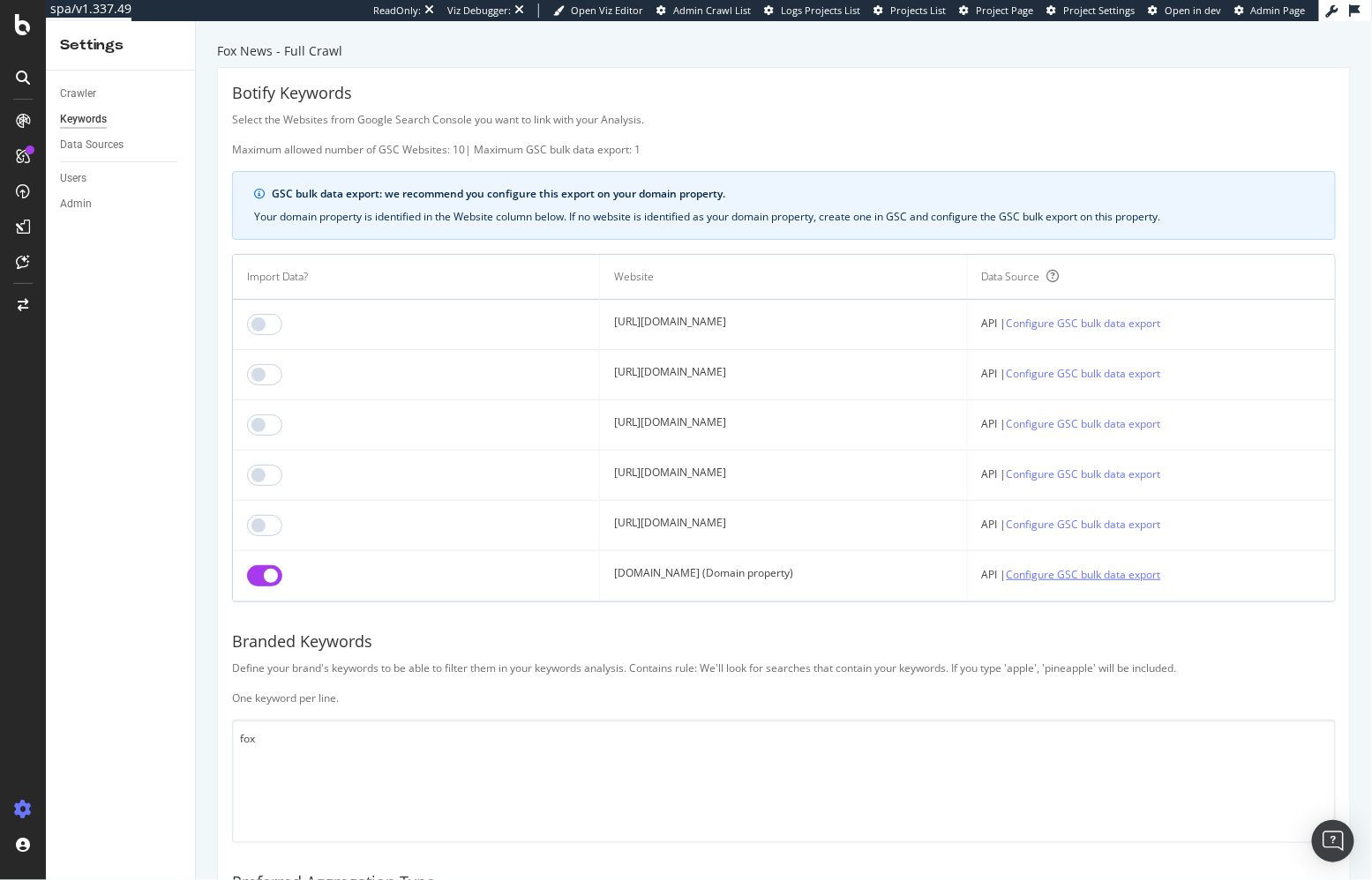
click at [1112, 570] on link "Configure GSC bulk data export" at bounding box center [1083, 575] width 154 height 18
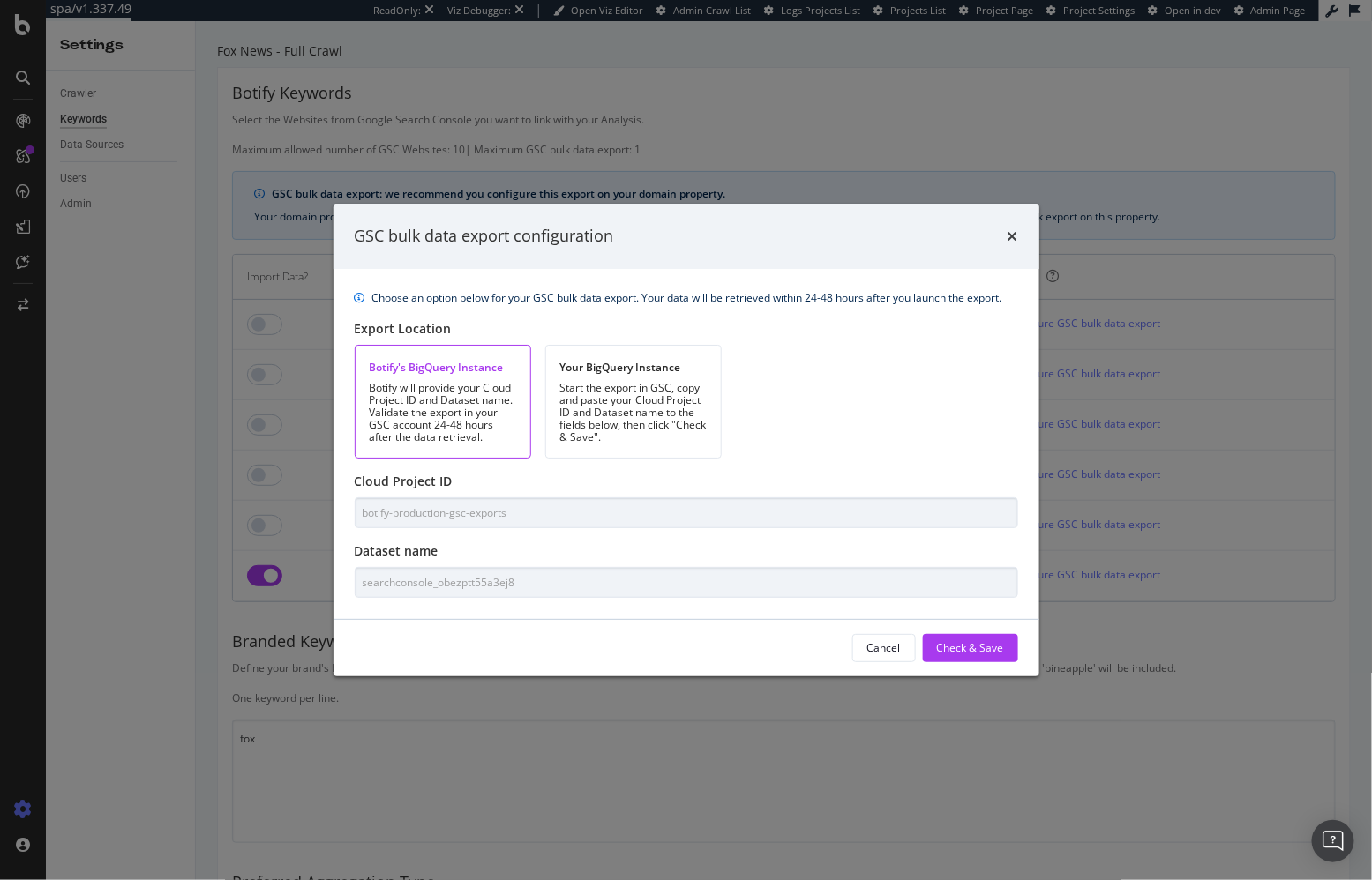
click at [877, 644] on div "Cancel" at bounding box center [884, 648] width 34 height 15
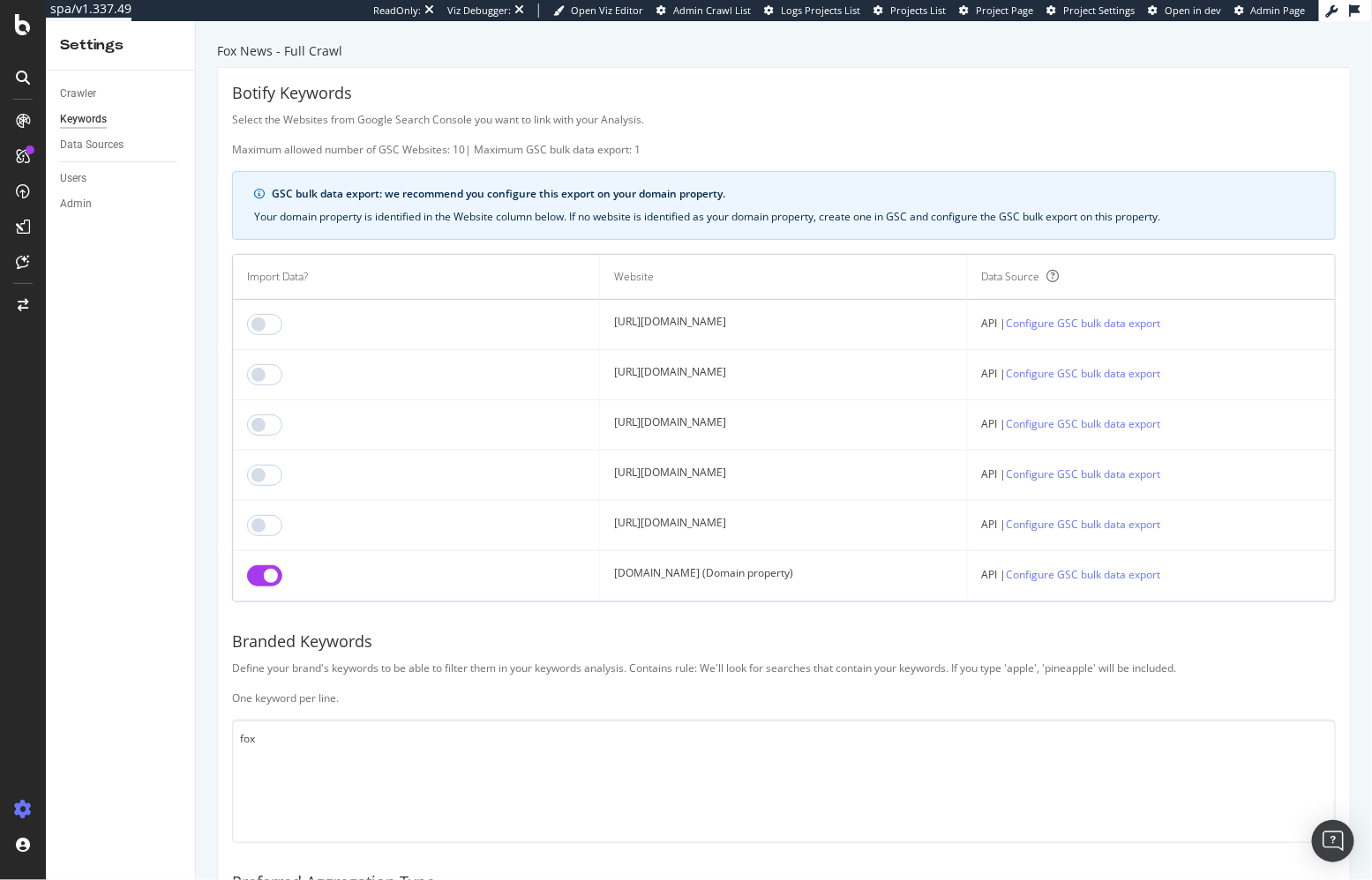
click at [752, 154] on div "Select the Websites from Google Search Console you want to link with your Analy…" at bounding box center [783, 134] width 1103 height 45
click at [701, 150] on div "Select the Websites from Google Search Console you want to link with your Analy…" at bounding box center [783, 134] width 1103 height 45
click at [201, 321] on div "Fox News - Full Crawl Botify Keywords Select the Websites from Google Search Co…" at bounding box center [783, 450] width 1176 height 859
click at [768, 129] on div "Select the Websites from Google Search Console you want to link with your Analy…" at bounding box center [783, 134] width 1103 height 45
click at [804, 148] on div "Select the Websites from Google Search Console you want to link with your Analy…" at bounding box center [783, 134] width 1103 height 45
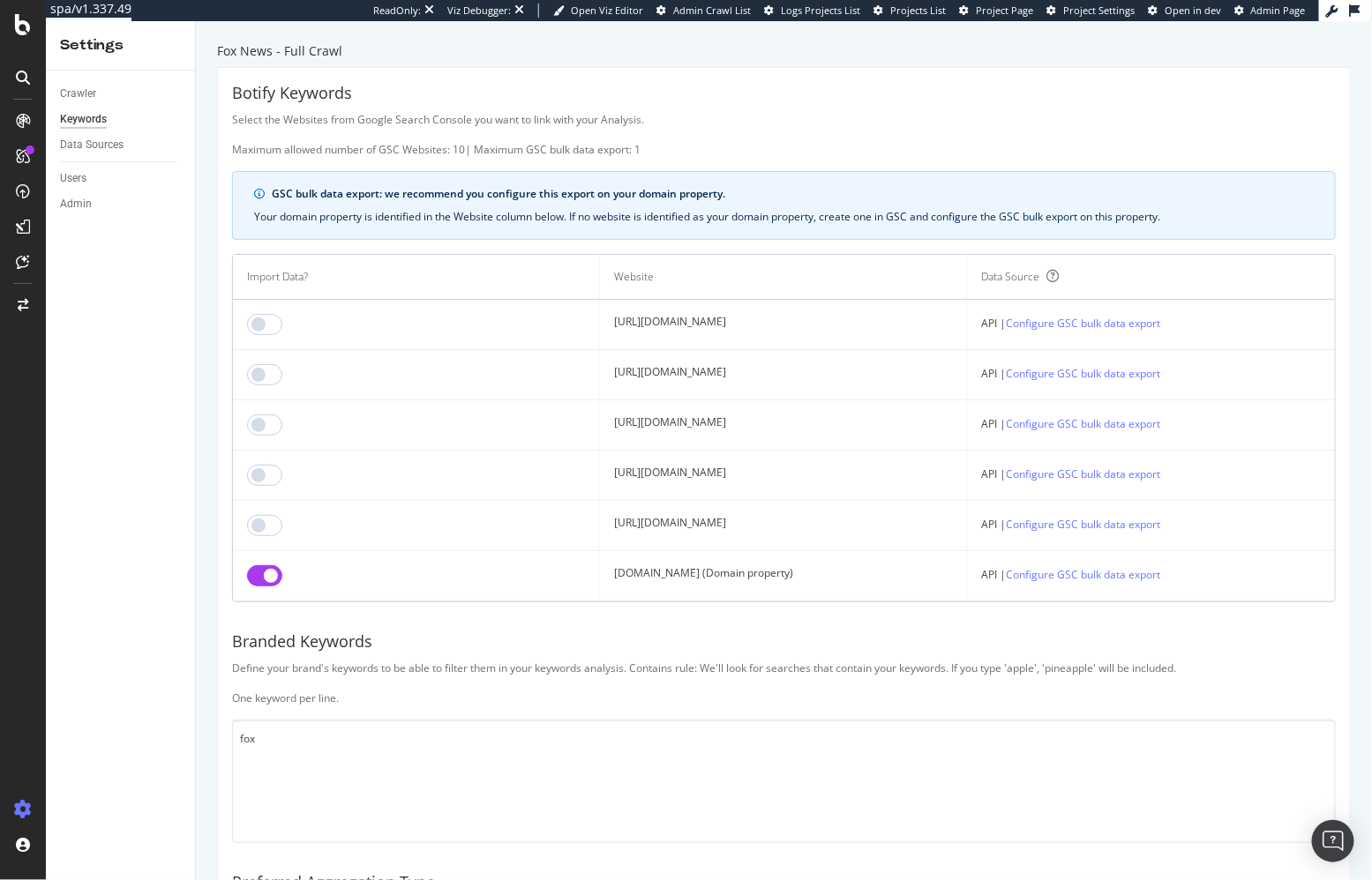
click at [703, 155] on div "Select the Websites from Google Search Console you want to link with your Analy…" at bounding box center [783, 134] width 1103 height 45
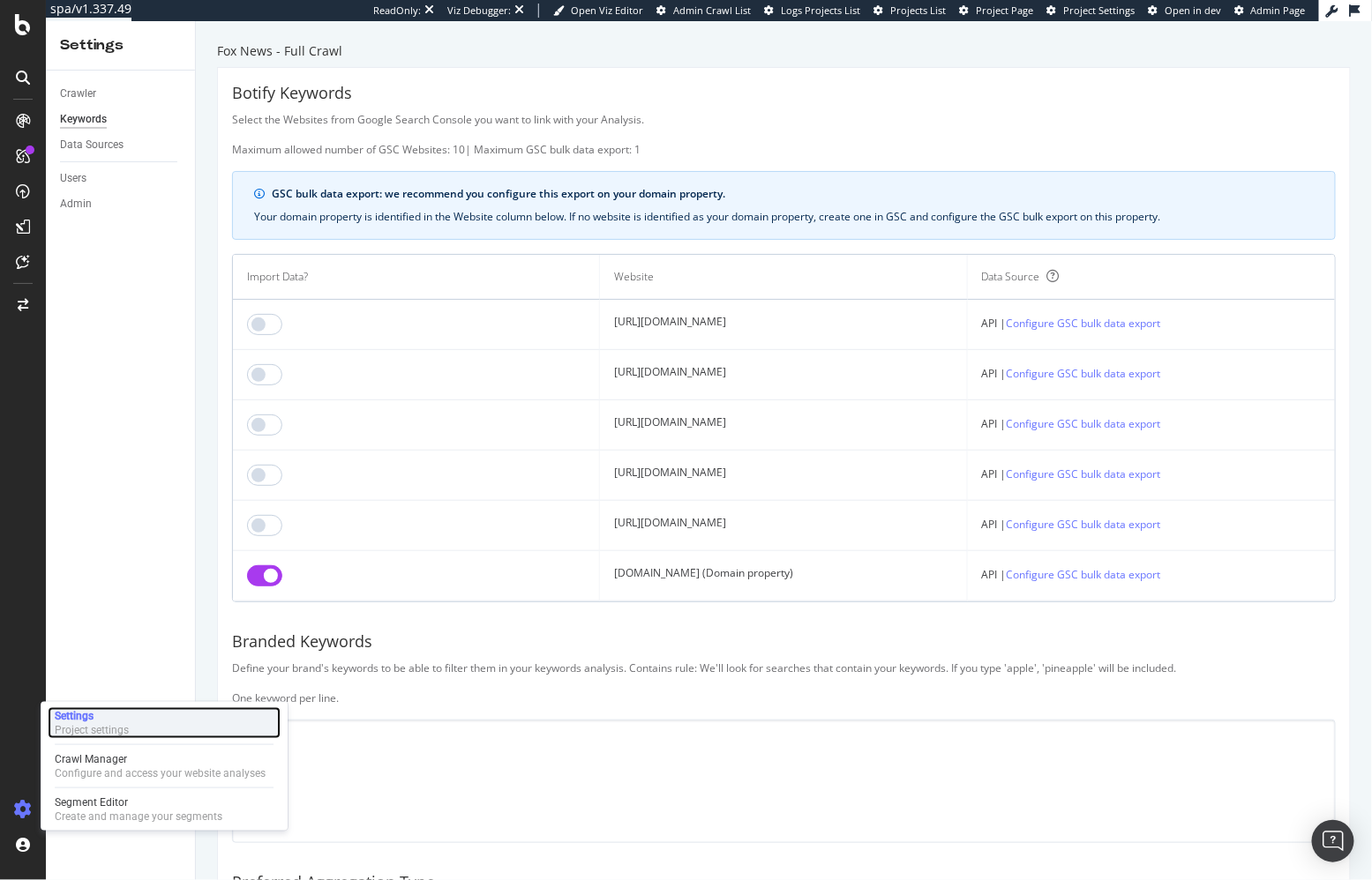
click at [126, 709] on div "Settings Project settings" at bounding box center [164, 723] width 233 height 32
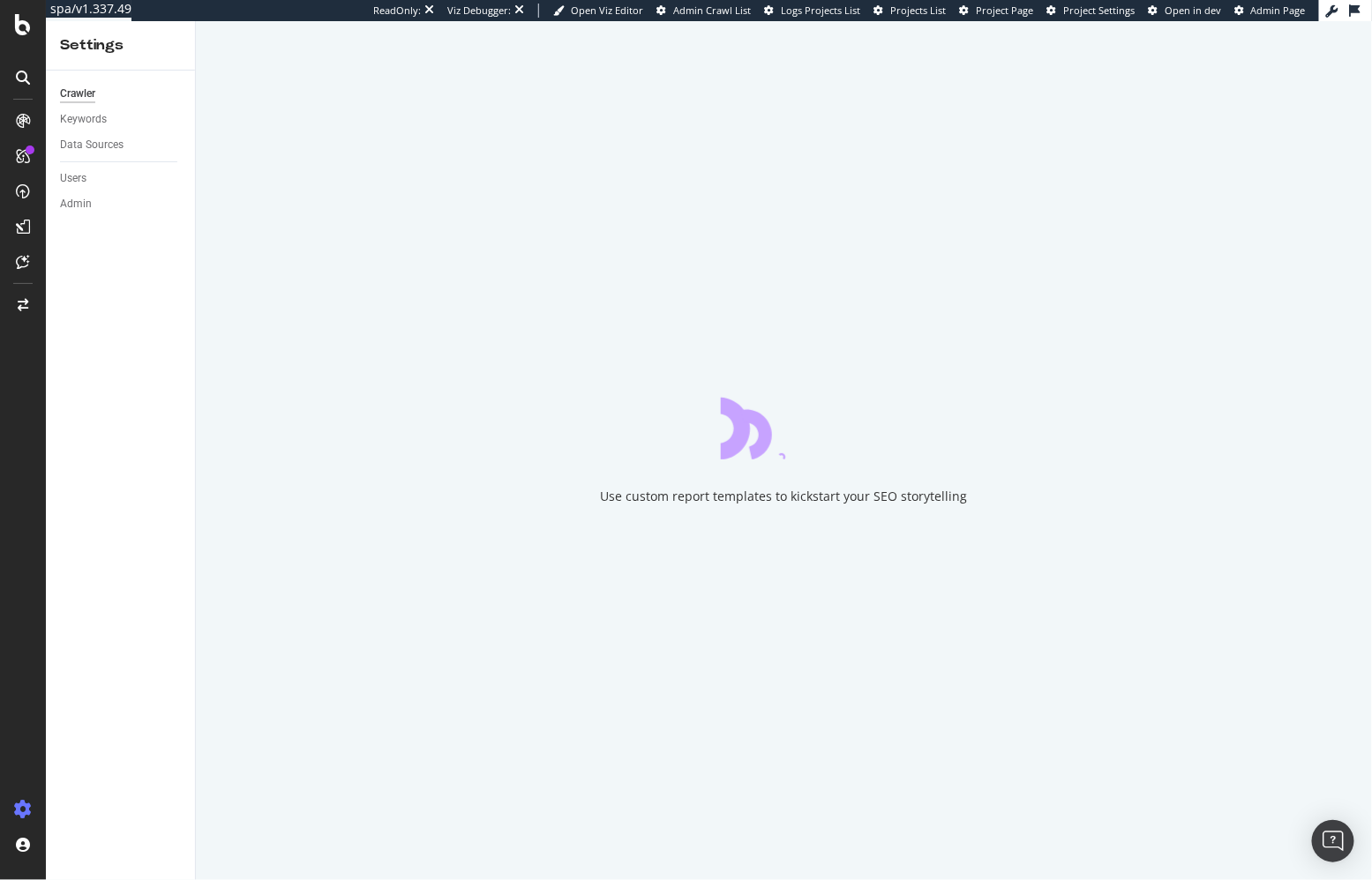
click at [167, 343] on div "Crawler Keywords Data Sources Users Admin" at bounding box center [120, 475] width 149 height 810
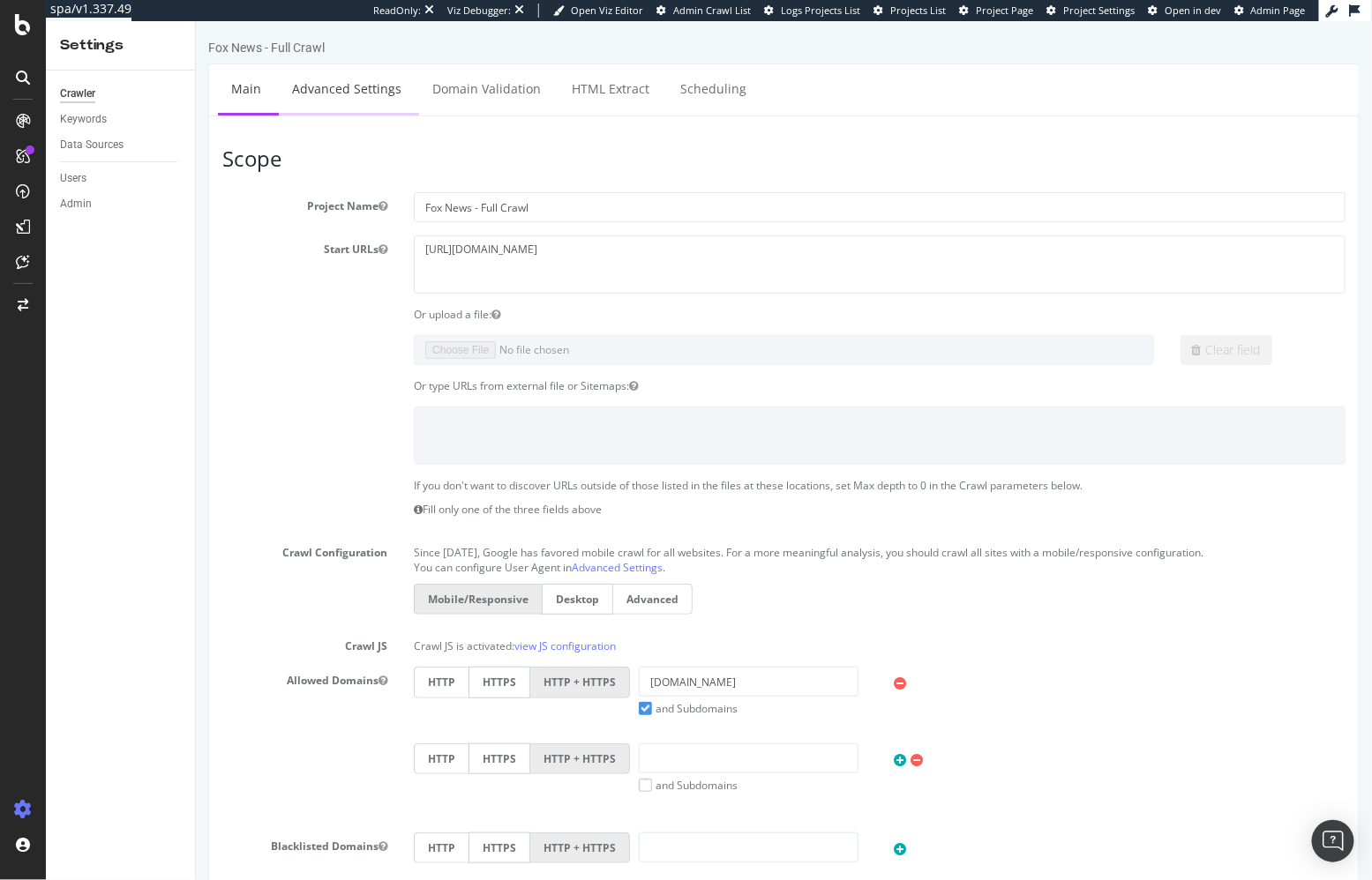
click at [338, 92] on link "Advanced Settings" at bounding box center [345, 87] width 136 height 48
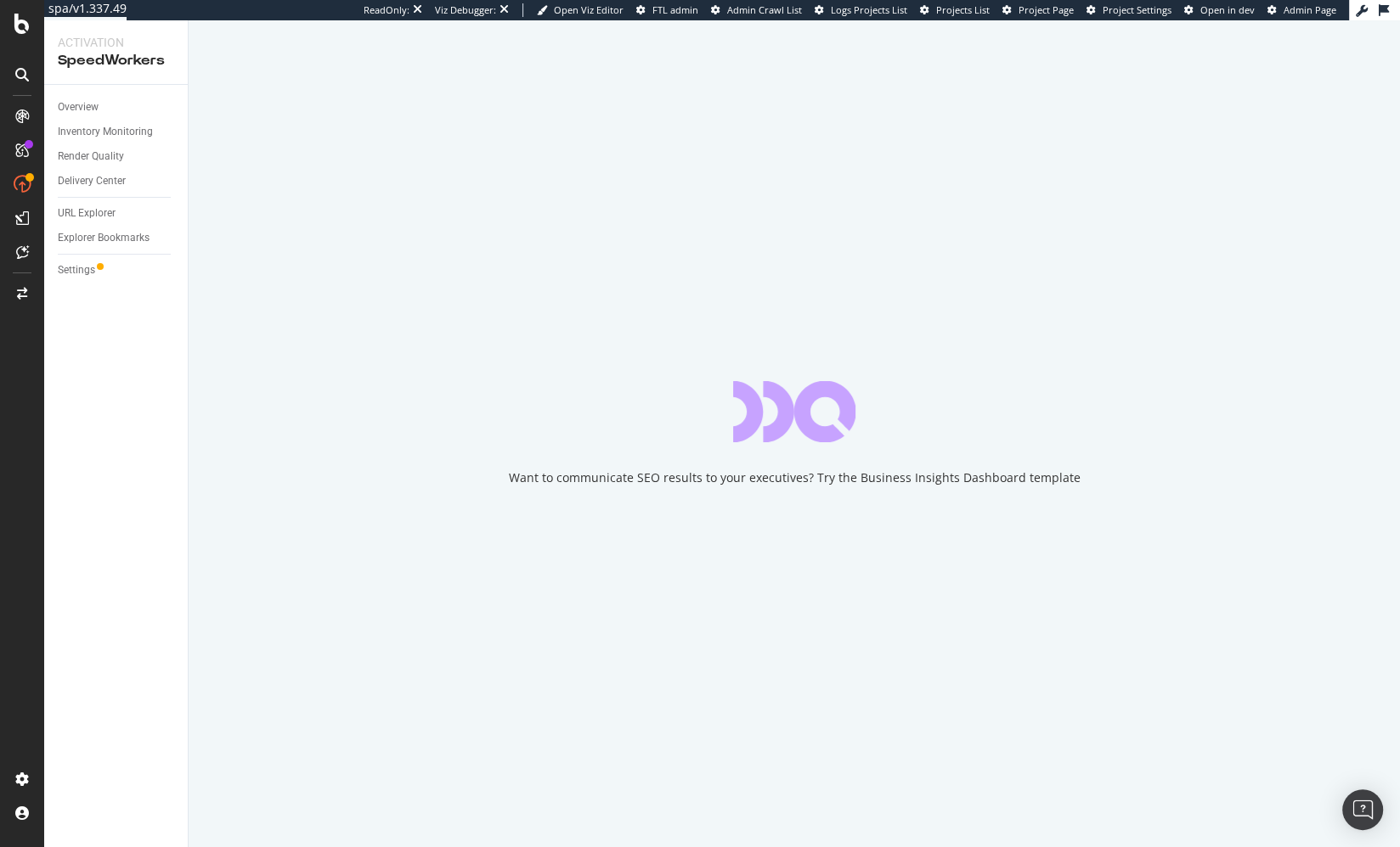
drag, startPoint x: 43, startPoint y: 440, endPoint x: 50, endPoint y: 373, distance: 67.4
click at [43, 438] on div at bounding box center [22, 424] width 44 height 847
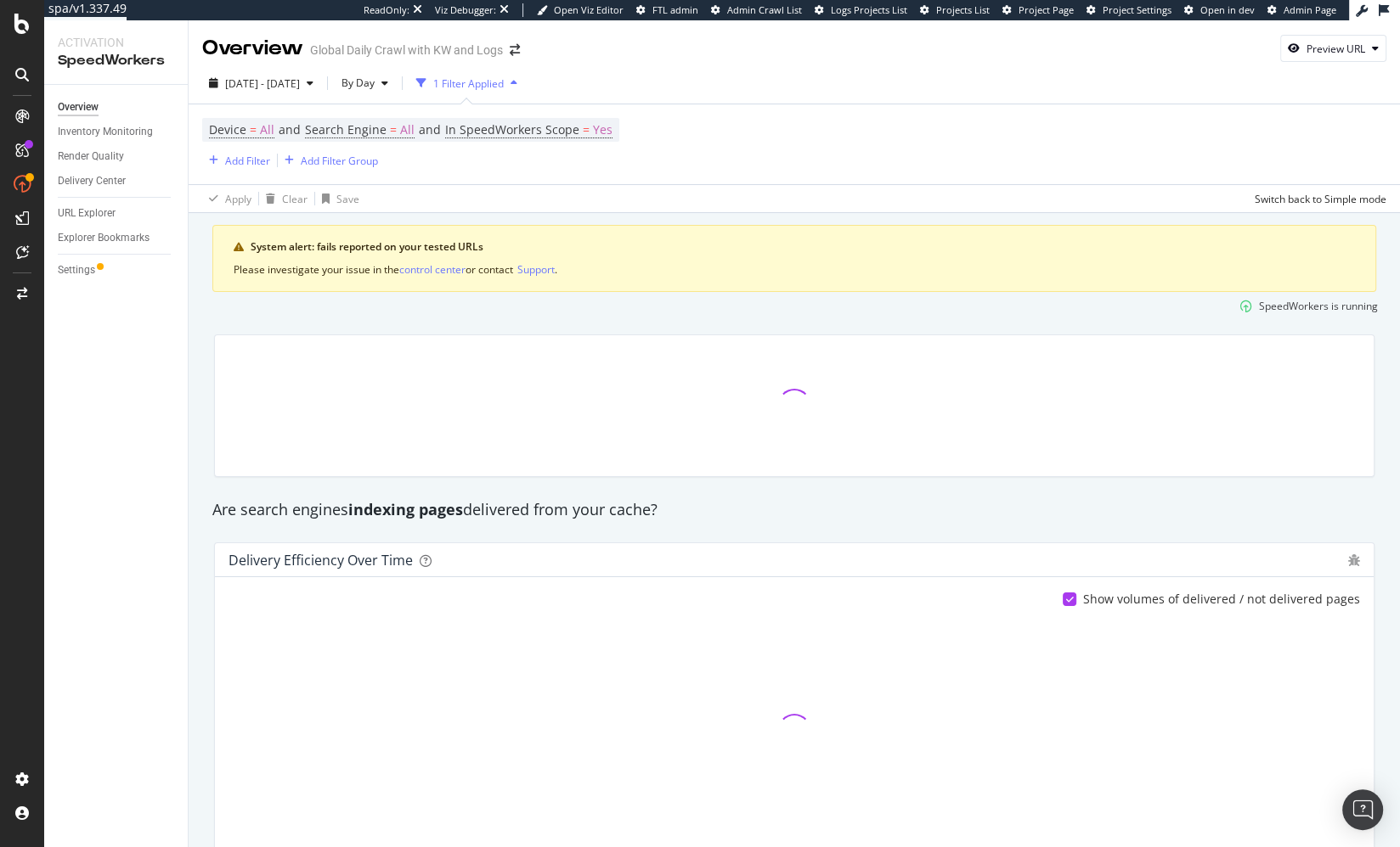
drag, startPoint x: 155, startPoint y: 359, endPoint x: 94, endPoint y: 279, distance: 100.6
click at [155, 359] on div "Overview Inventory Monitoring Render Quality Delivery Center URL Explorer Explo…" at bounding box center [116, 466] width 144 height 763
click at [111, 381] on div "SmartLink" at bounding box center [90, 377] width 54 height 17
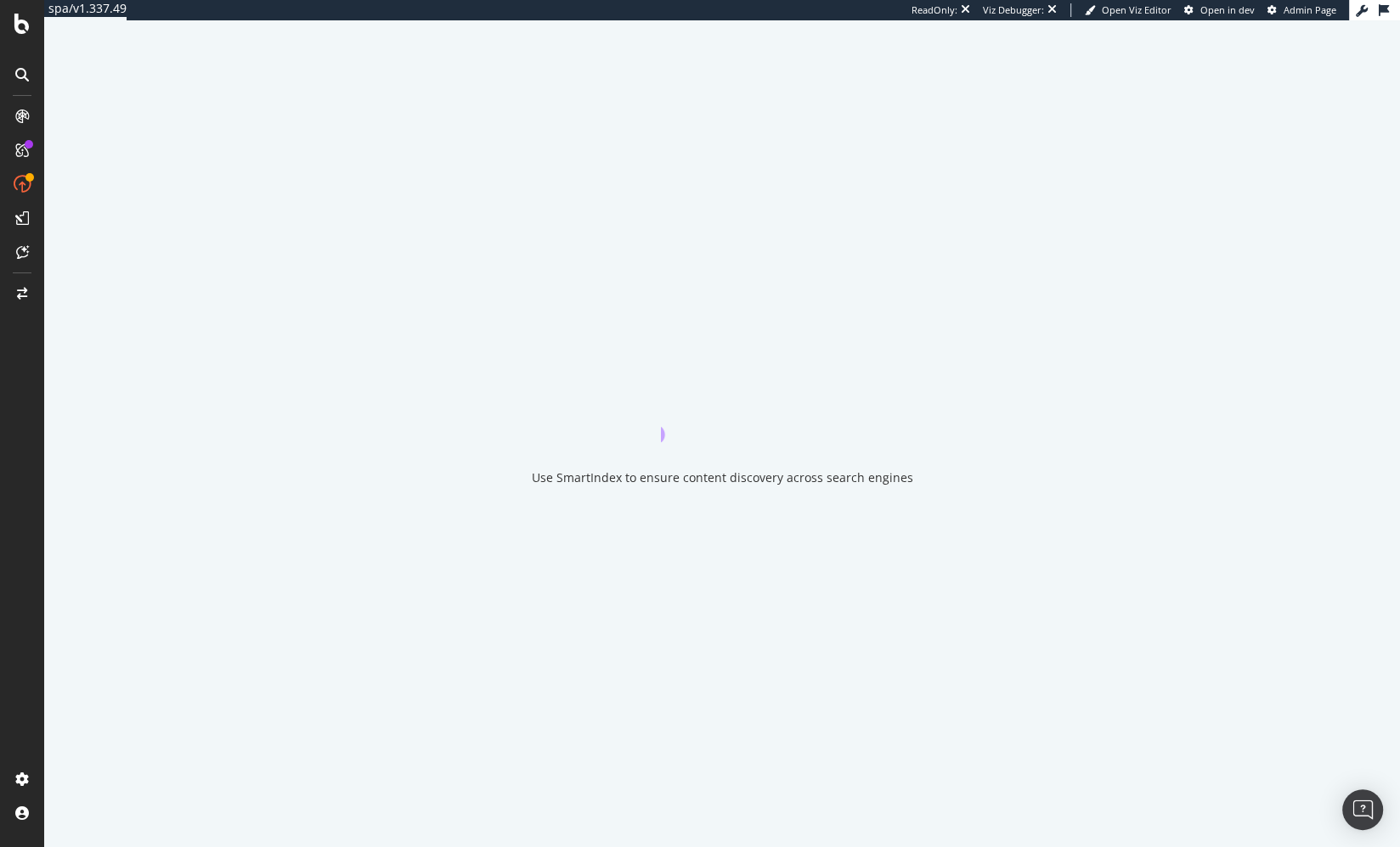
click at [81, 395] on div "Use SmartIndex to ensure content discovery across search engines" at bounding box center [721, 433] width 1355 height 827
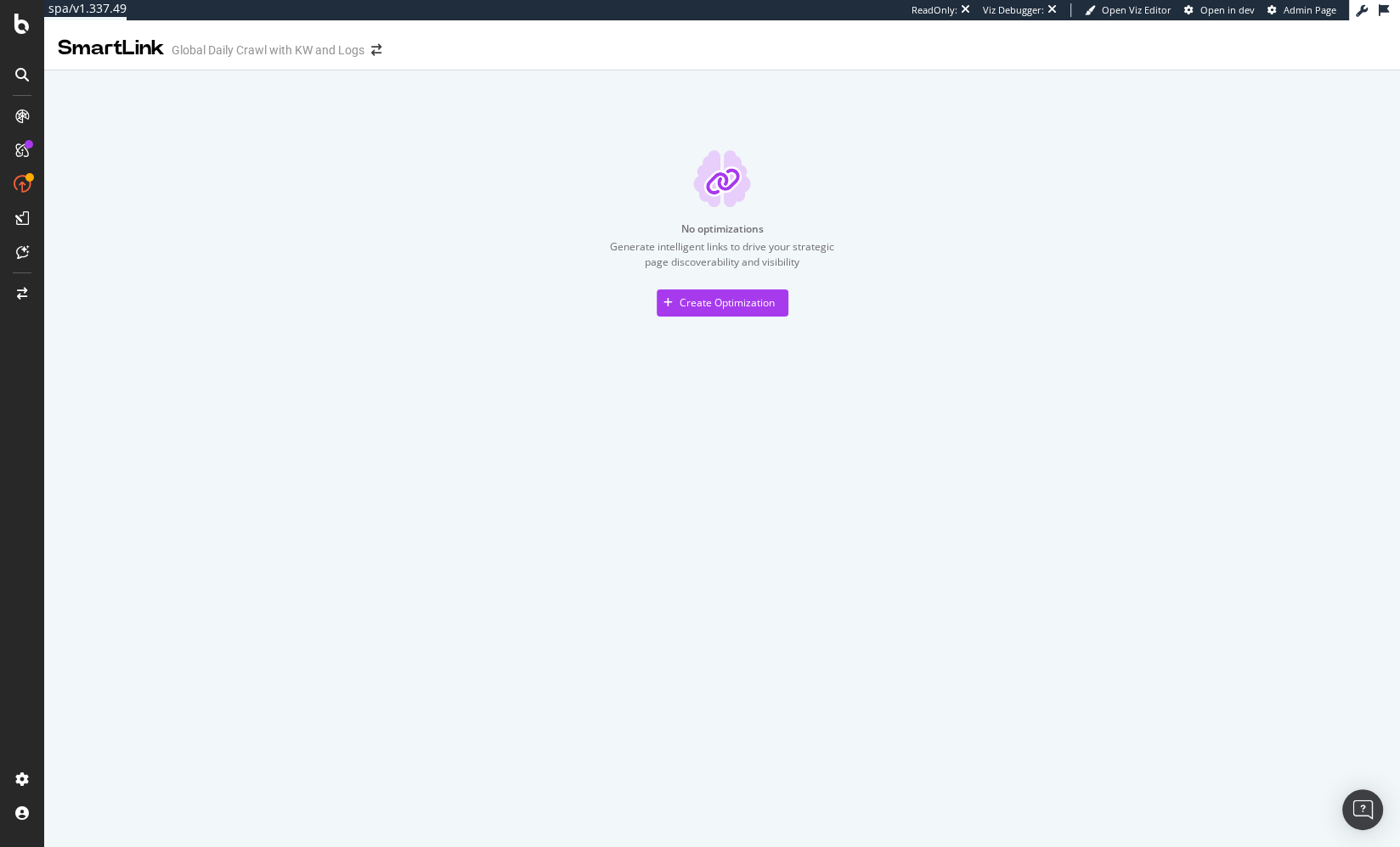
click at [277, 529] on div "SmartLink Global Daily Crawl with KW and Logs No optimizations Generate intelli…" at bounding box center [721, 433] width 1355 height 827
drag, startPoint x: 552, startPoint y: 293, endPoint x: 721, endPoint y: 302, distance: 169.2
click at [555, 293] on div "No optimizations Generate intelligent links to drive your strategic page discov…" at bounding box center [721, 232] width 1308 height 166
click at [735, 302] on div "Create Optimization" at bounding box center [727, 302] width 95 height 14
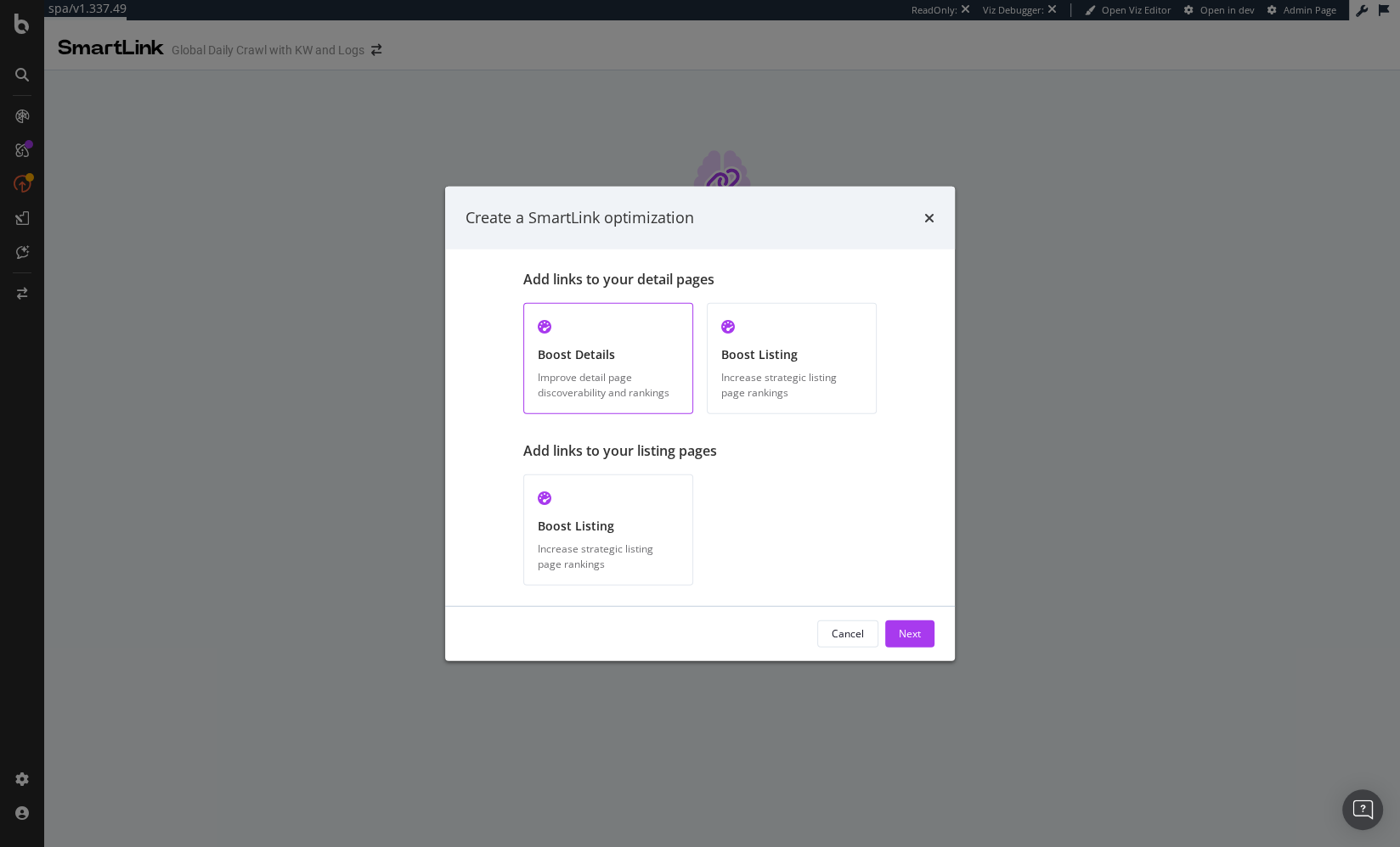
click at [482, 459] on div "Add links to your detail pages Boost Details Improve detail page discoverabilit…" at bounding box center [699, 427] width 510 height 357
click at [767, 444] on div "Add links to your listing pages" at bounding box center [700, 451] width 354 height 19
click at [792, 430] on div "Add links to your detail pages Boost Details Improve detail page discoverabilit…" at bounding box center [700, 427] width 354 height 316
drag, startPoint x: 851, startPoint y: 282, endPoint x: 946, endPoint y: 230, distance: 108.3
click at [854, 281] on div "Add links to your detail pages" at bounding box center [700, 279] width 354 height 19
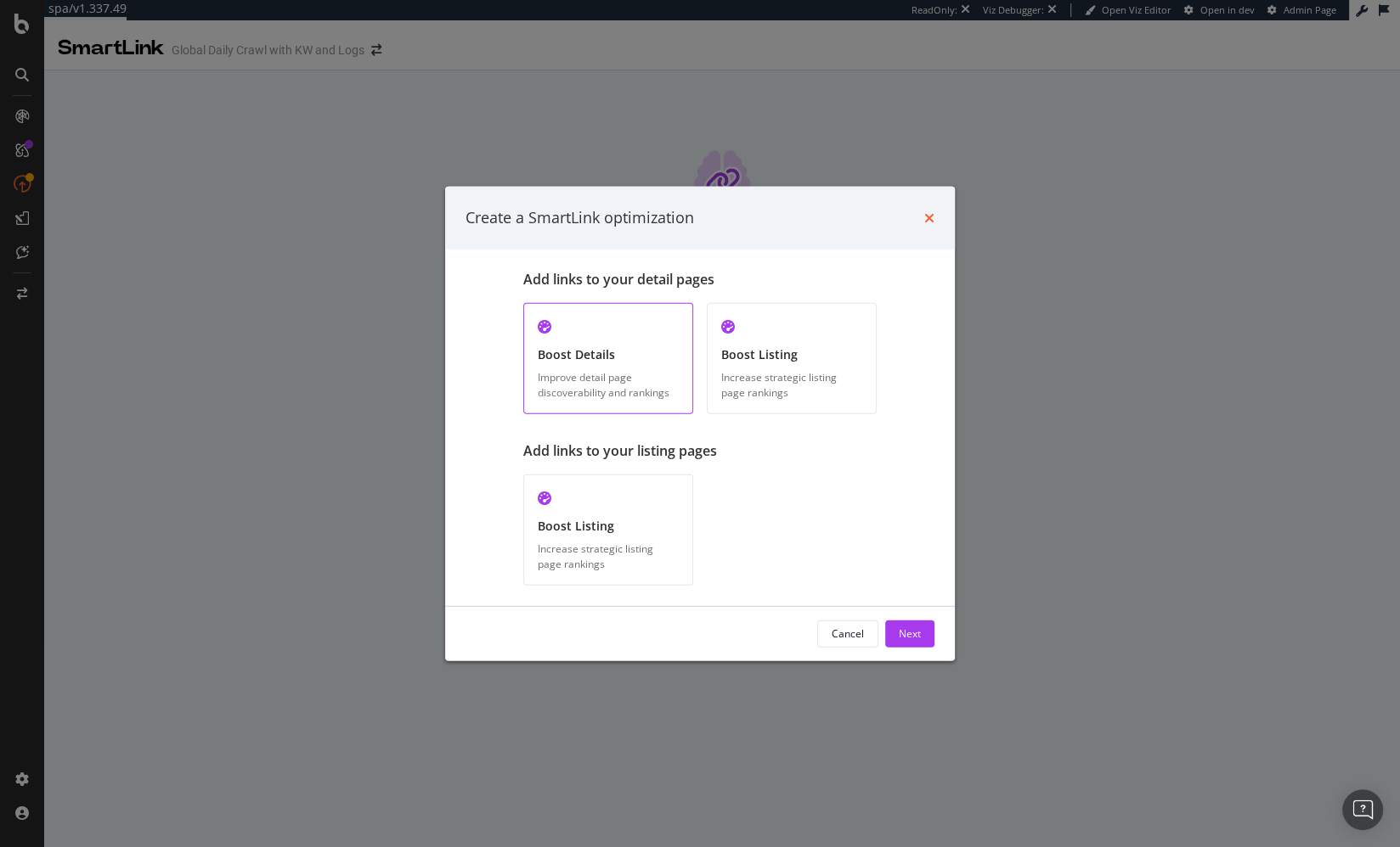
click at [927, 219] on icon "times" at bounding box center [930, 217] width 11 height 13
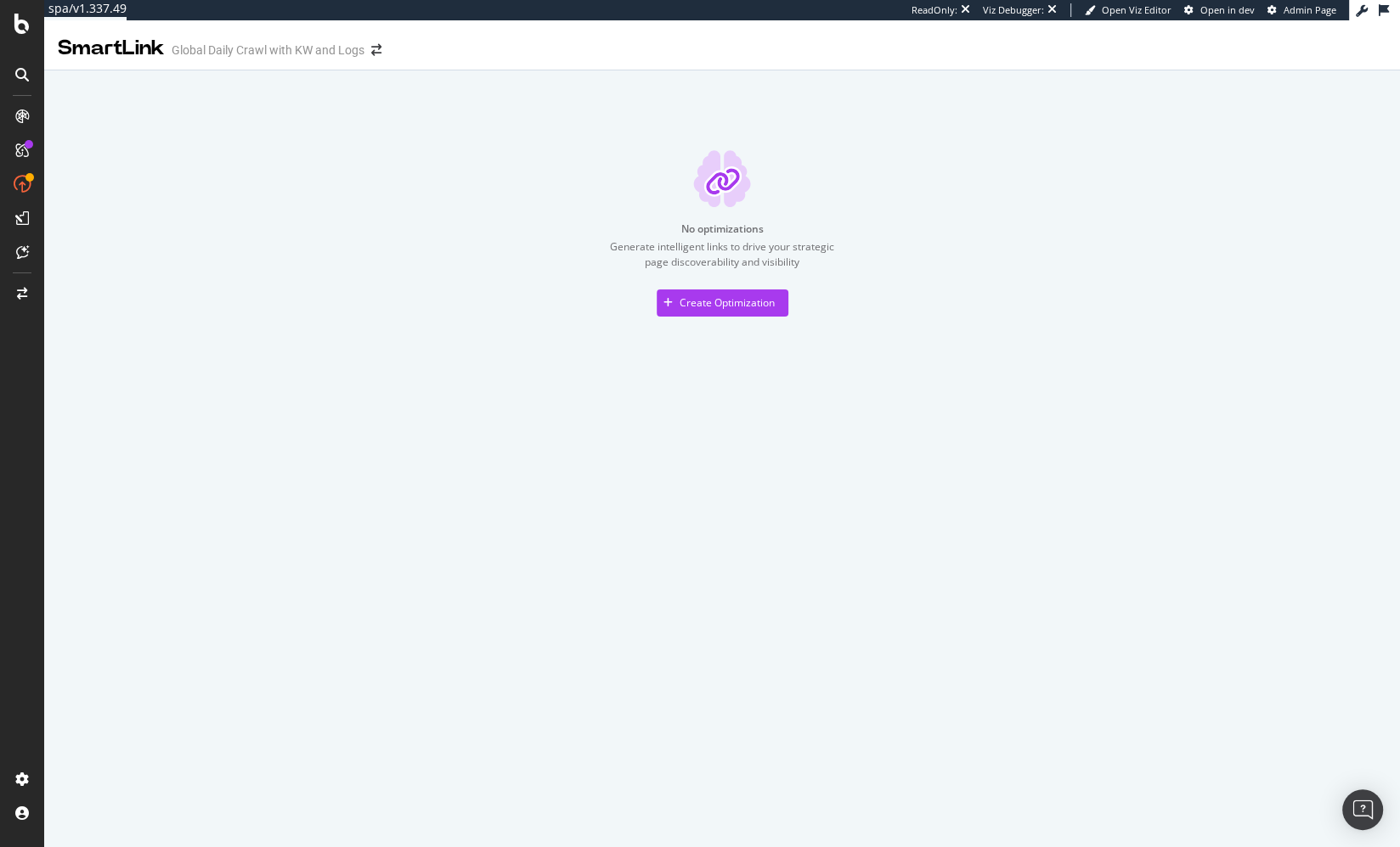
click at [188, 366] on div "No optimizations Generate intelligent links to drive your strategic page discov…" at bounding box center [721, 223] width 1355 height 305
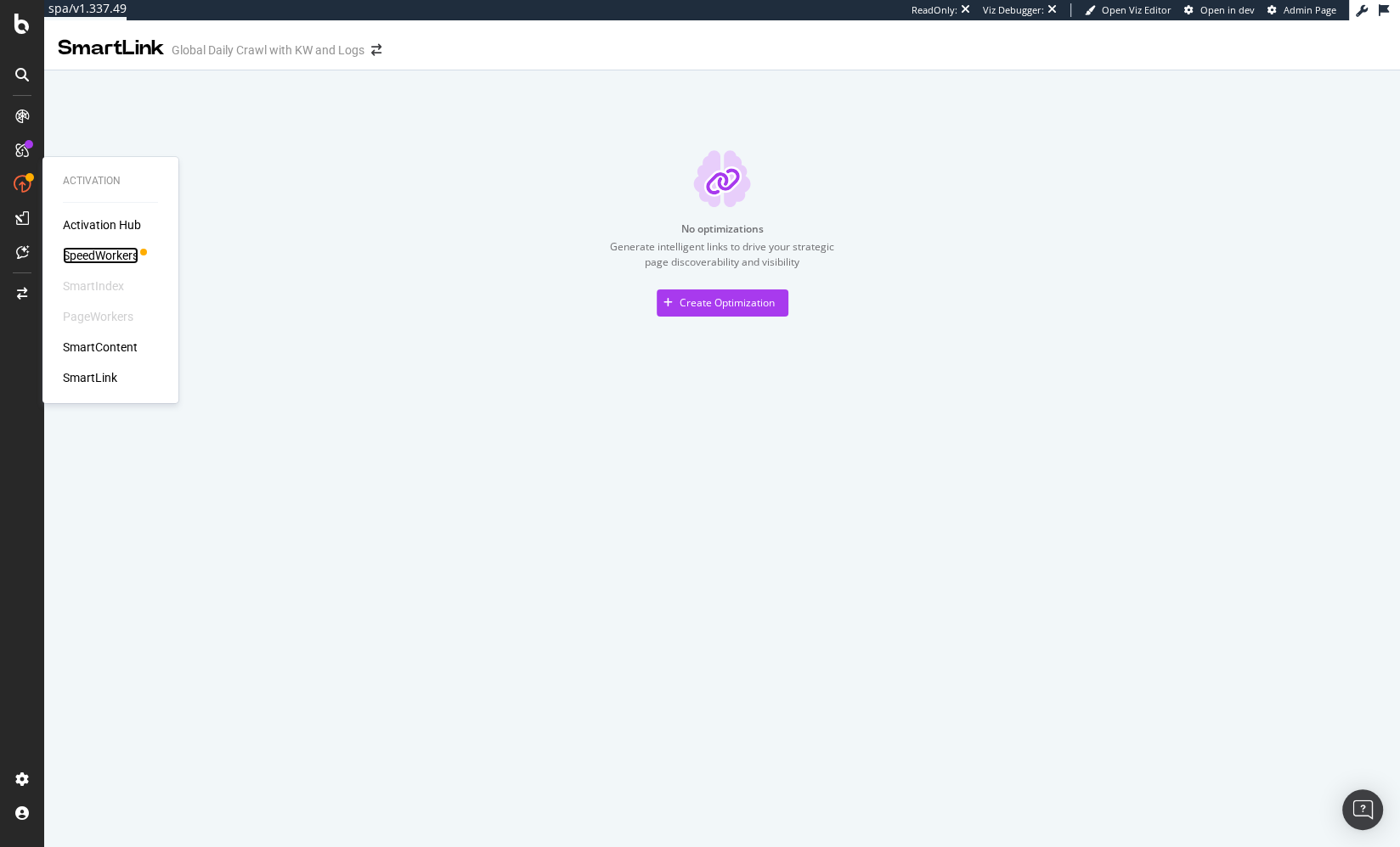
click at [108, 258] on div "SpeedWorkers" at bounding box center [101, 255] width 75 height 17
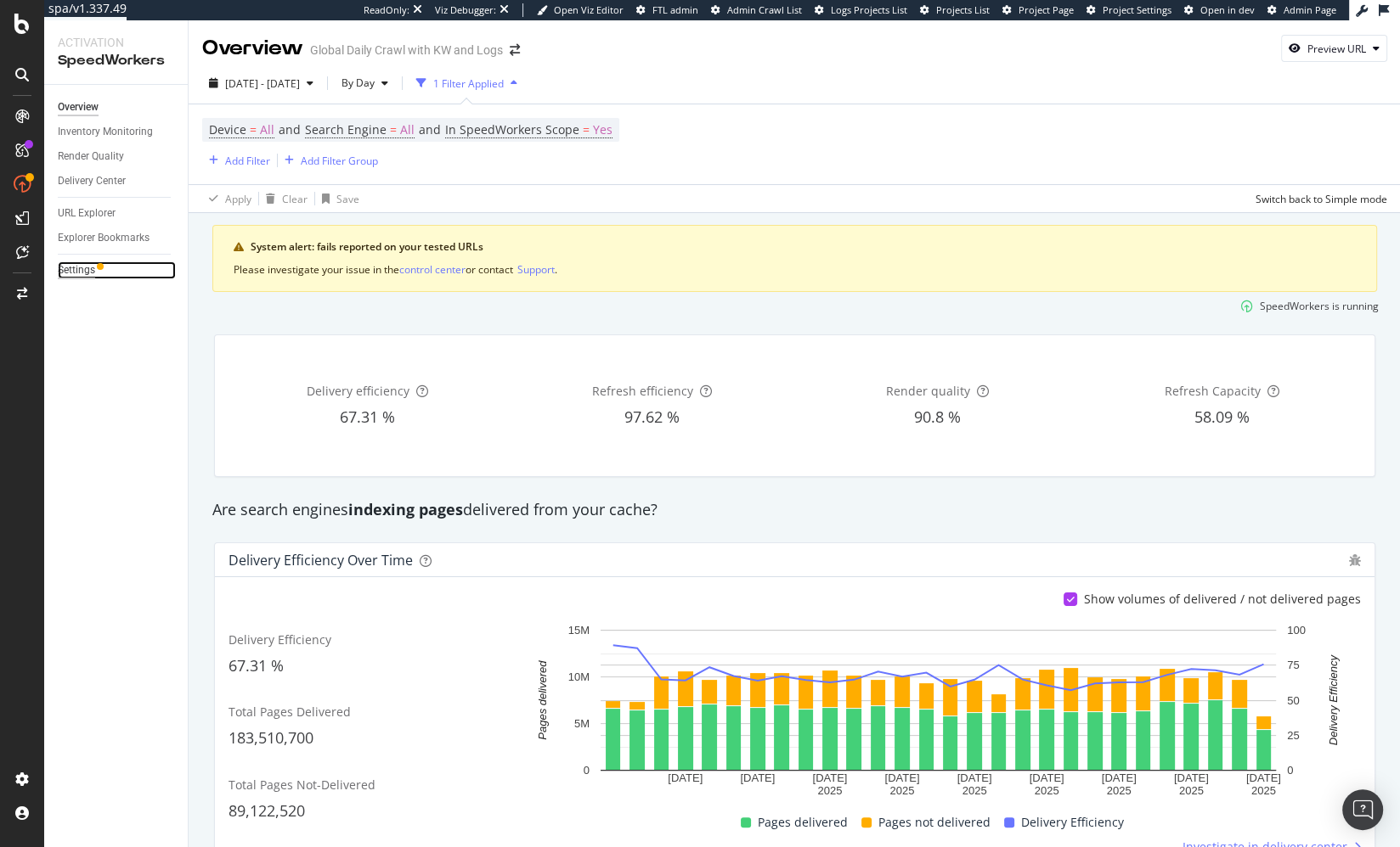
drag, startPoint x: 93, startPoint y: 274, endPoint x: 104, endPoint y: 270, distance: 11.7
click at [92, 274] on div "Settings" at bounding box center [76, 270] width 38 height 18
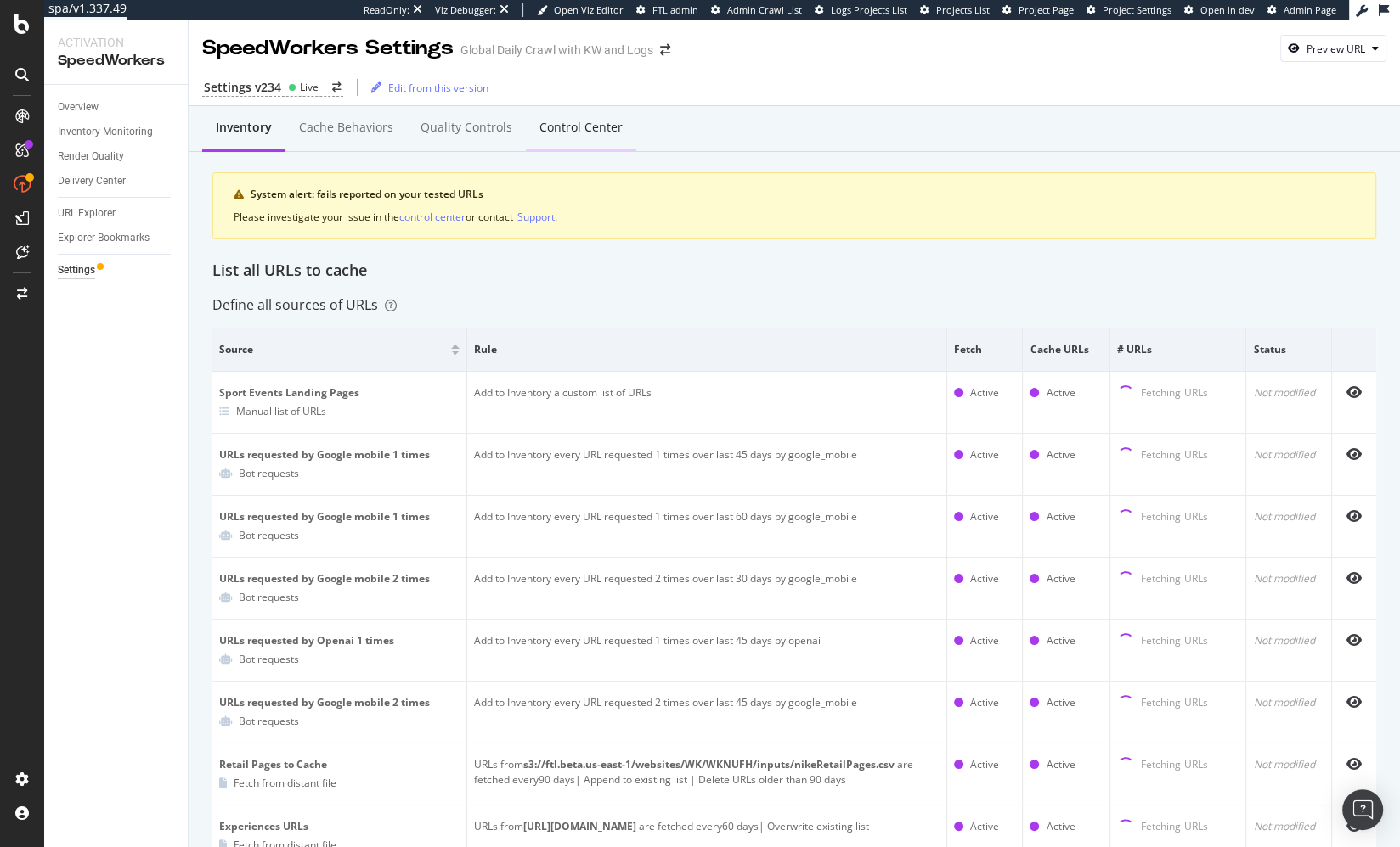
click at [542, 143] on div "Control Center" at bounding box center [581, 128] width 111 height 46
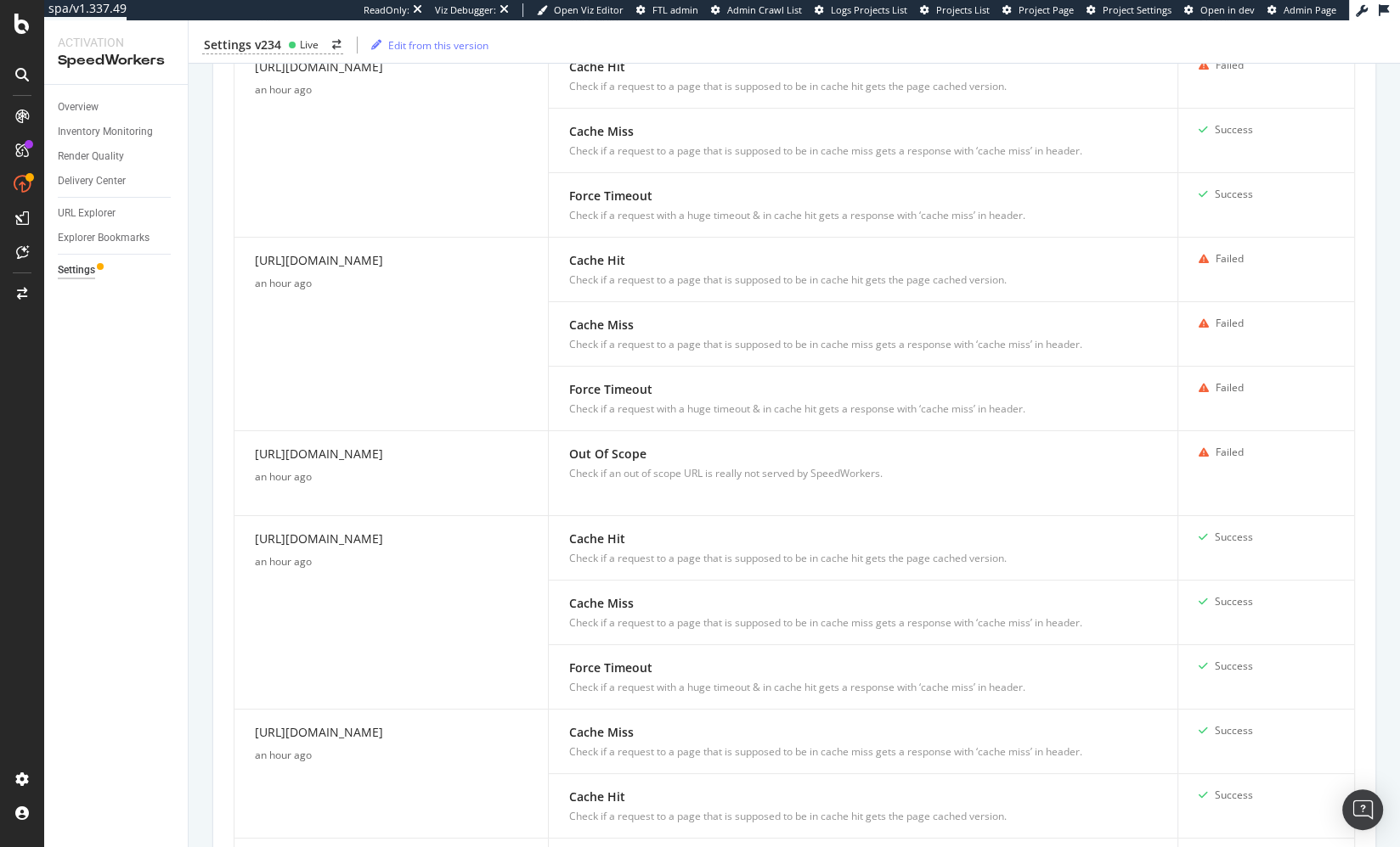
scroll to position [550, 0]
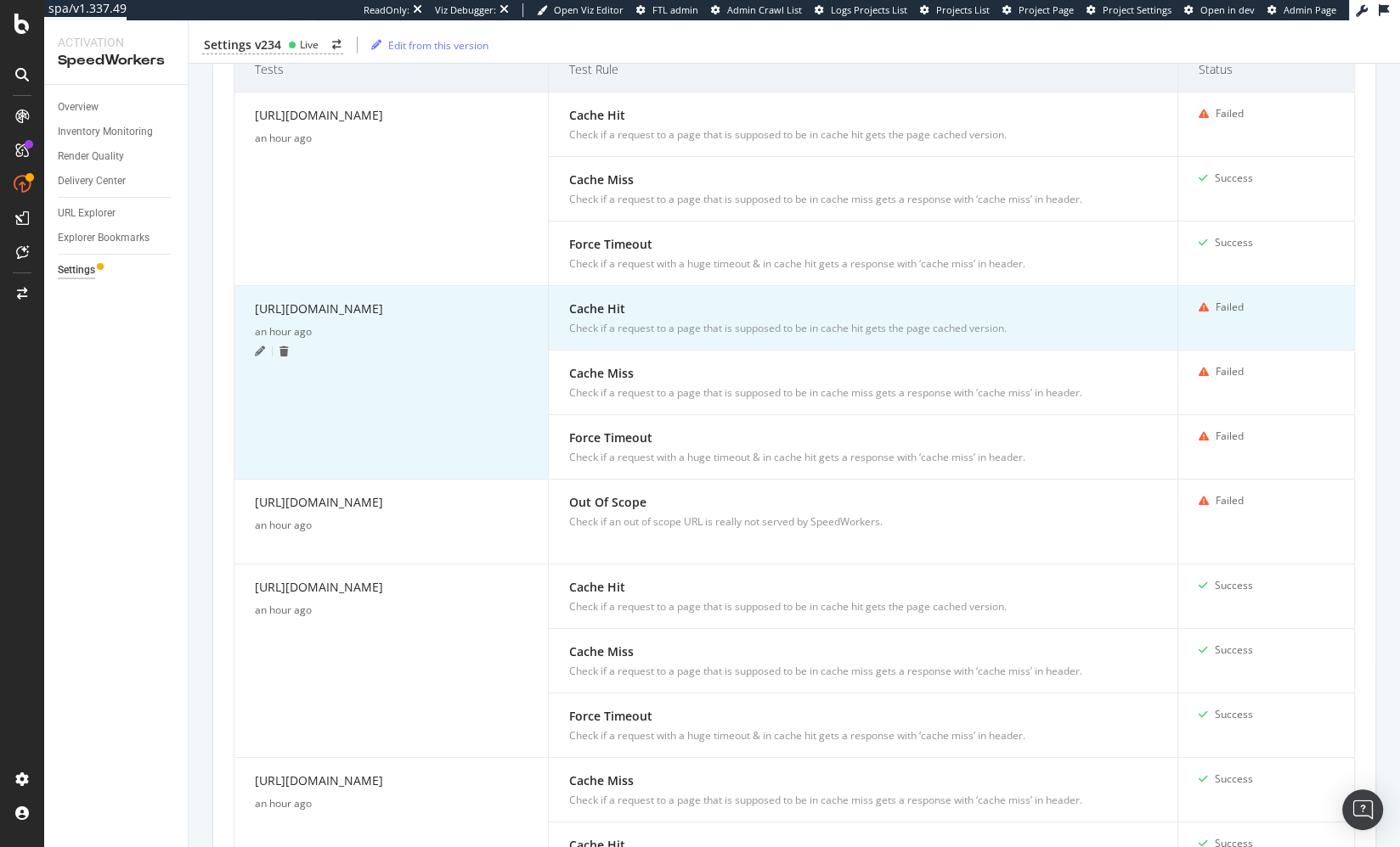
click at [416, 305] on div "[URL][DOMAIN_NAME]" at bounding box center [391, 312] width 273 height 25
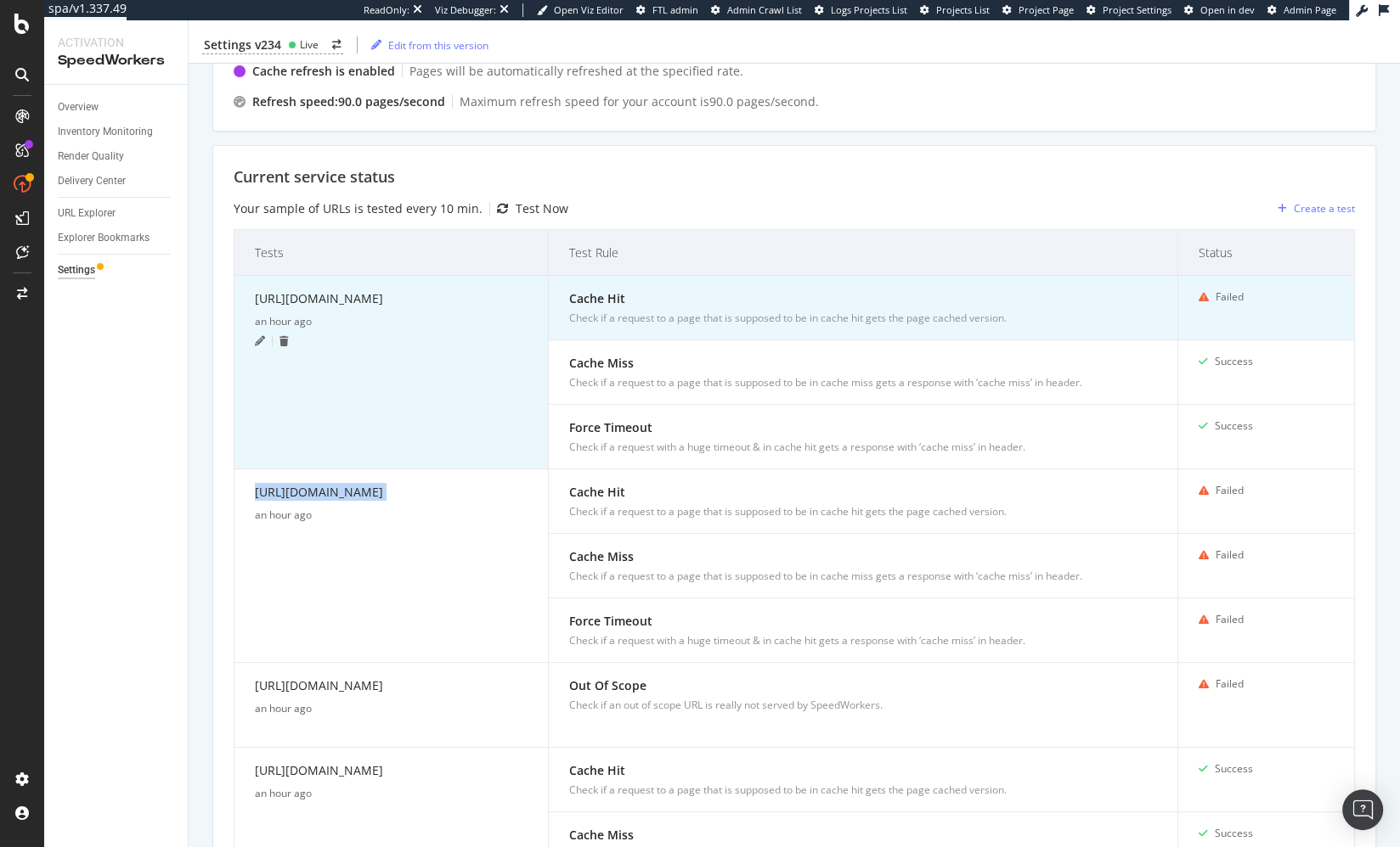
scroll to position [309, 0]
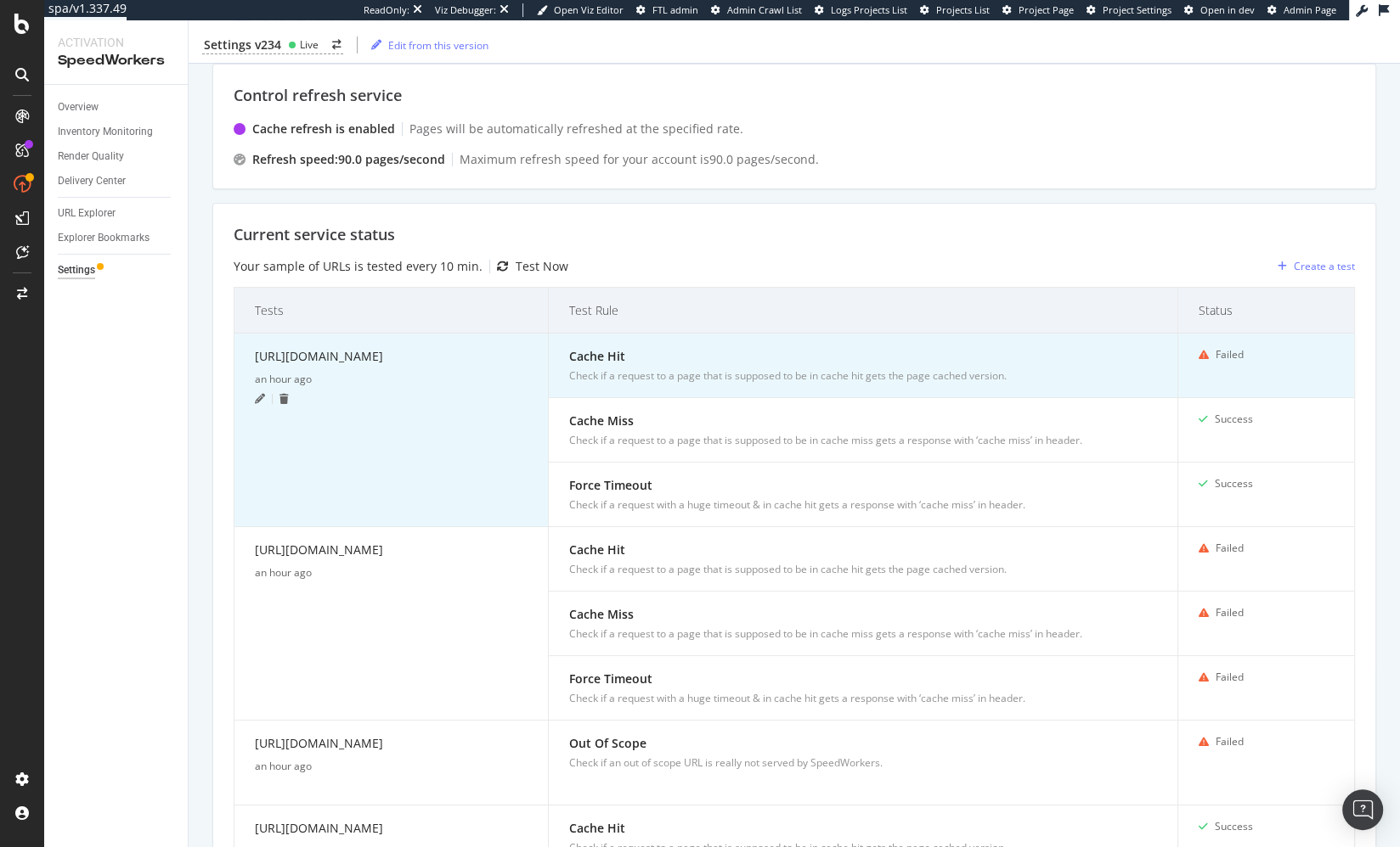
click at [382, 351] on div "[URL][DOMAIN_NAME]" at bounding box center [391, 359] width 273 height 25
click at [382, 351] on div "[URL][DOMAIN_NAME]" at bounding box center [391, 359] width 273 height 25
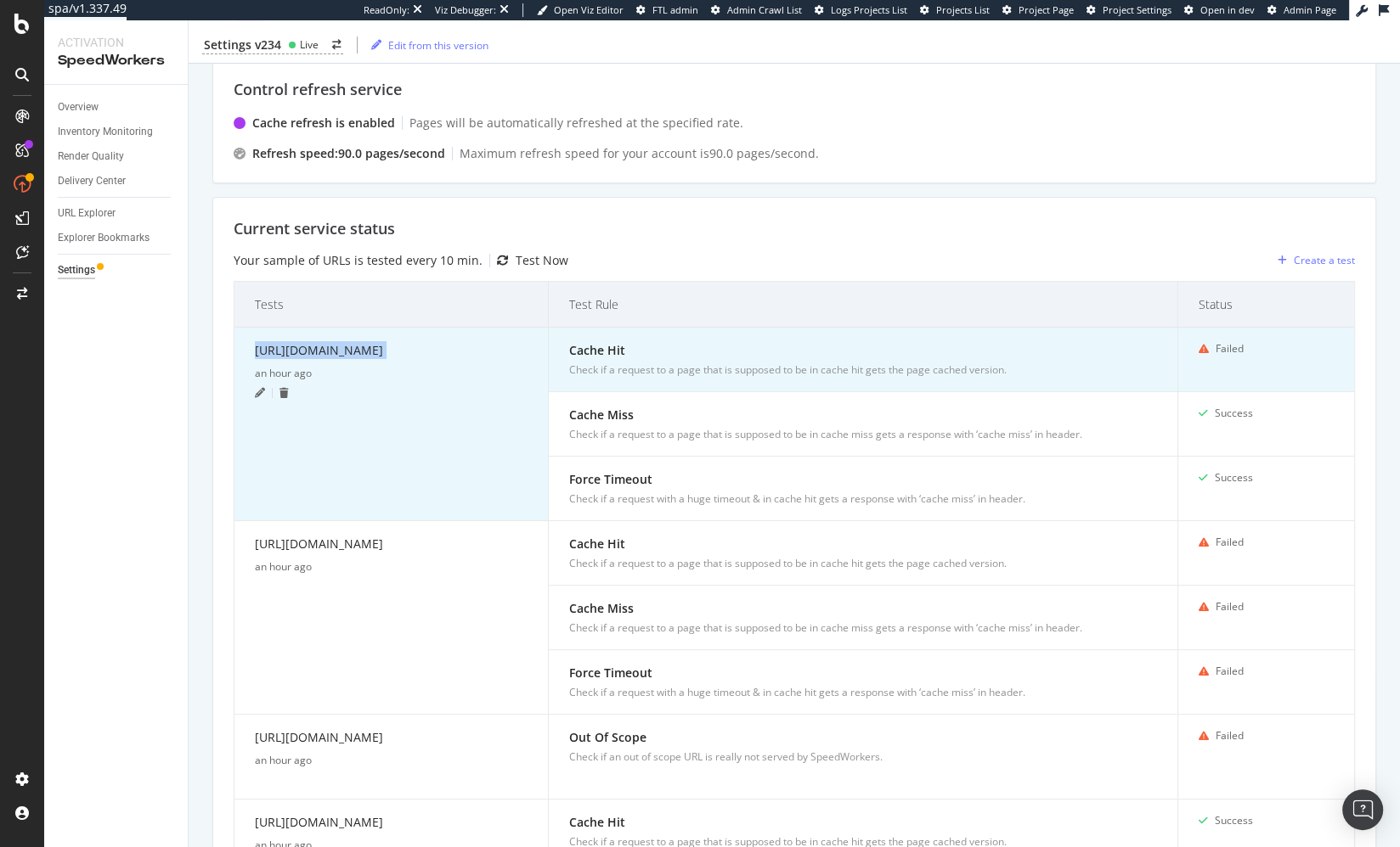
click at [382, 351] on div "[URL][DOMAIN_NAME]" at bounding box center [391, 353] width 273 height 25
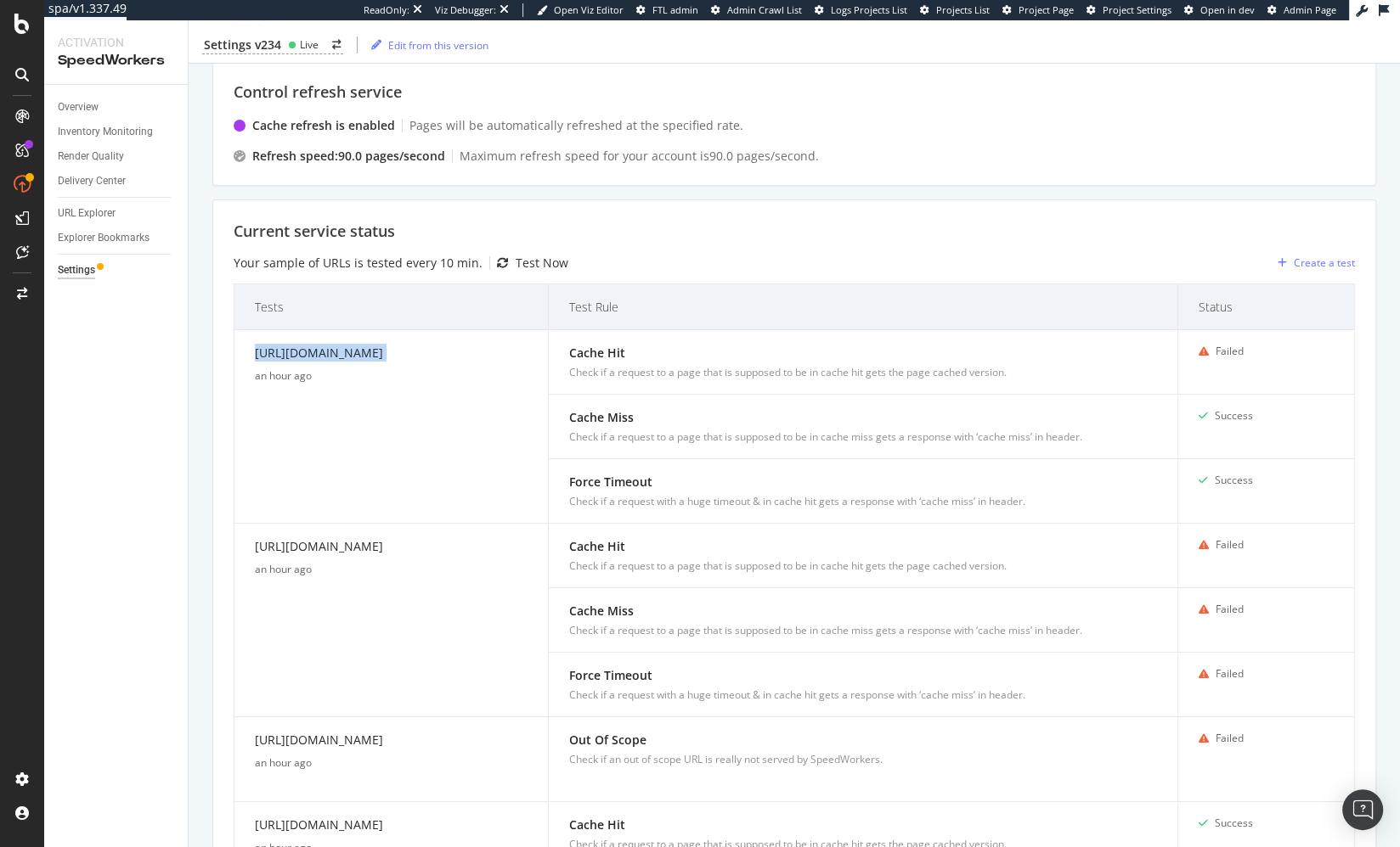
copy div "[URL][DOMAIN_NAME]"
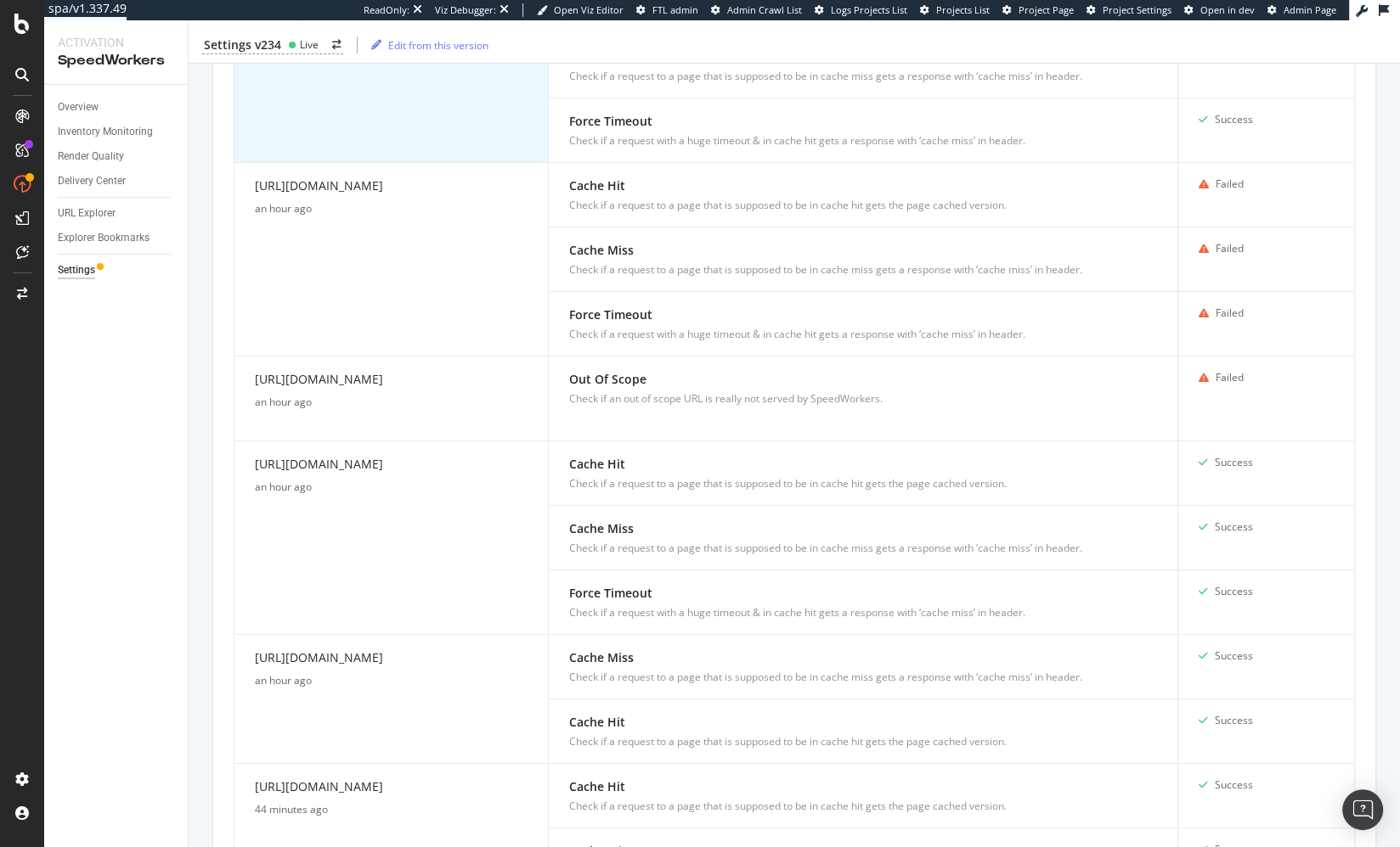
scroll to position [0, 0]
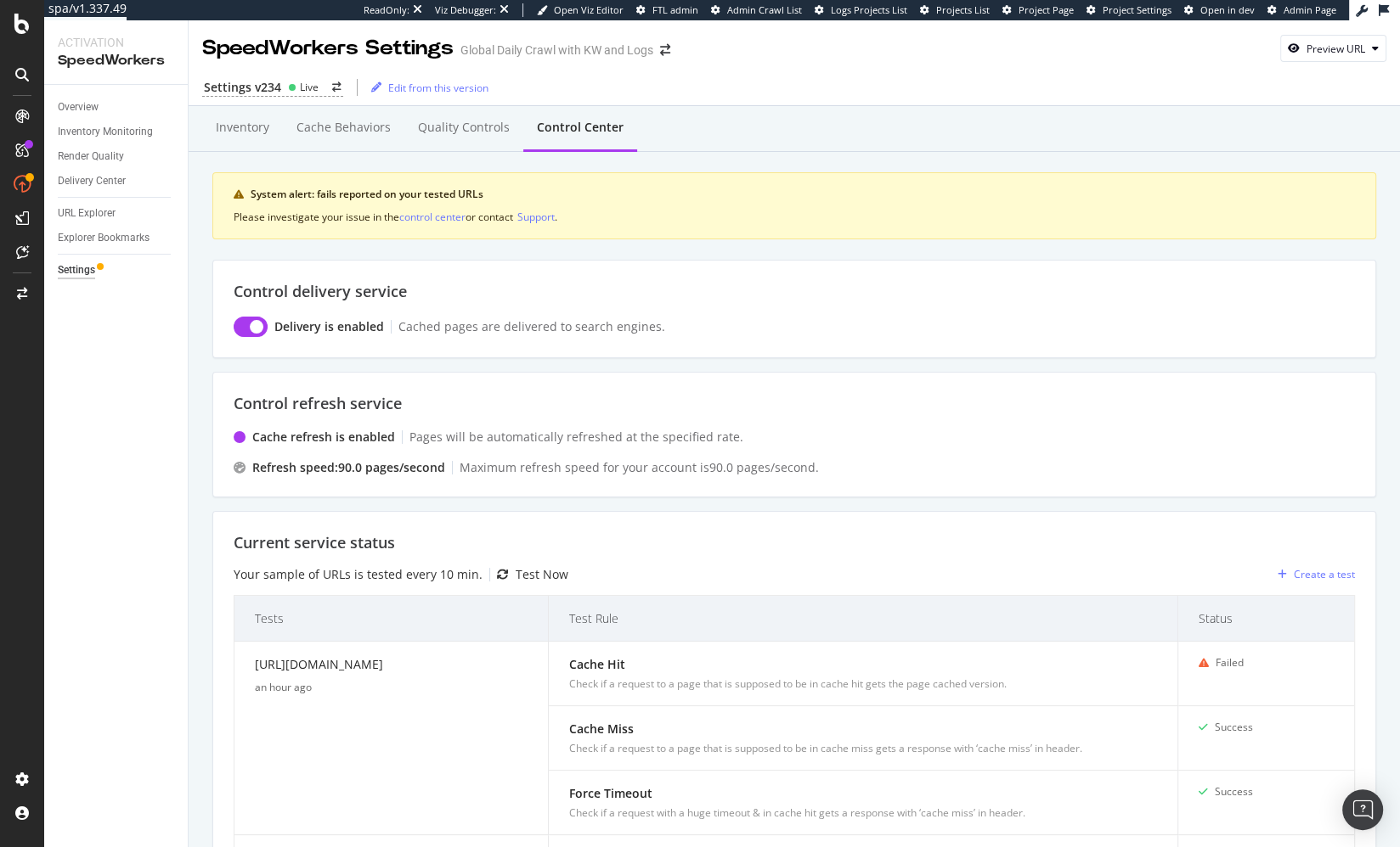
click at [568, 246] on div "Inventory Cache behaviors Quality Controls Control Center System alert: fails r…" at bounding box center [794, 189] width 1164 height 142
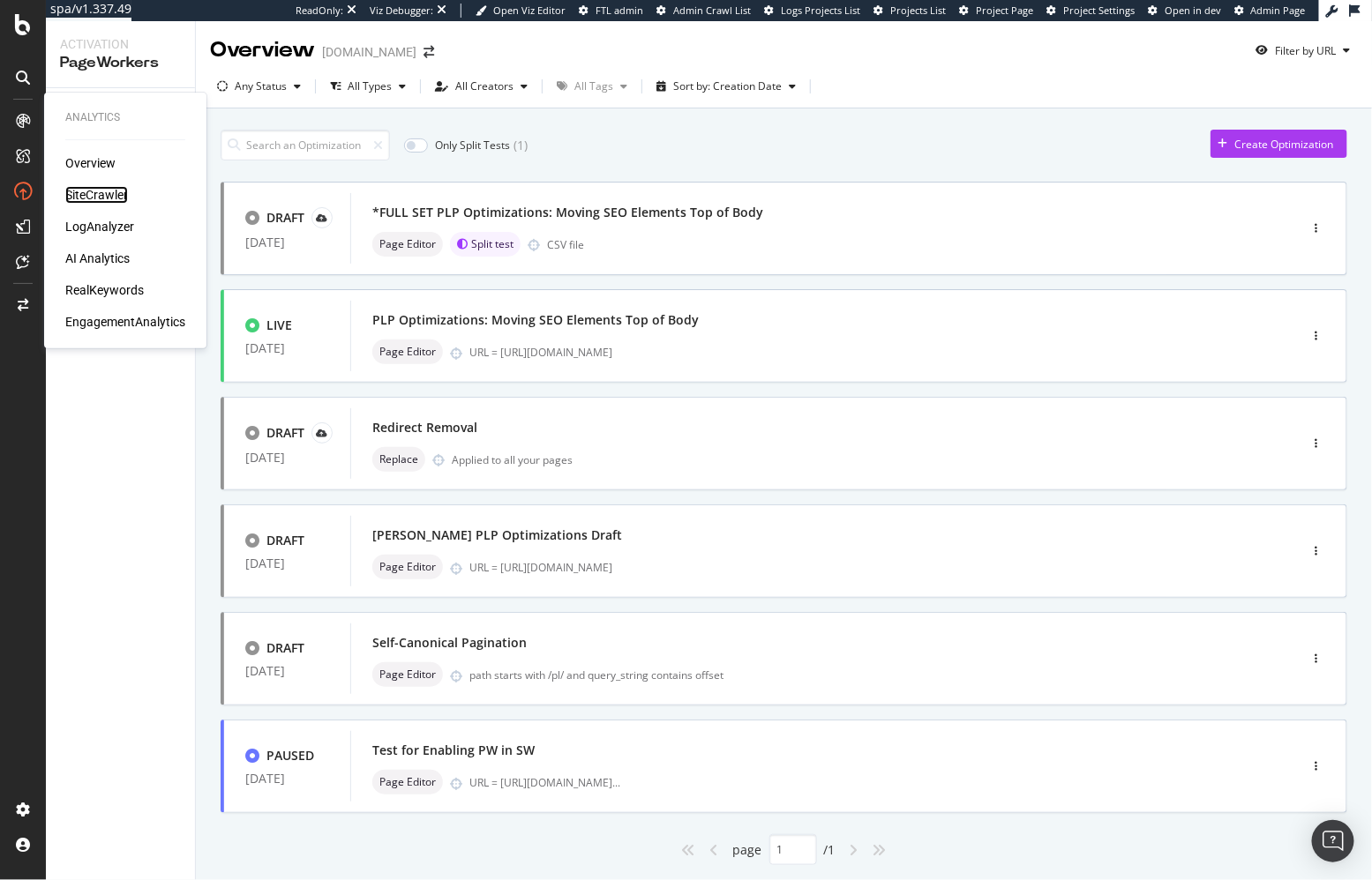
click at [108, 194] on div "SiteCrawler" at bounding box center [97, 194] width 63 height 17
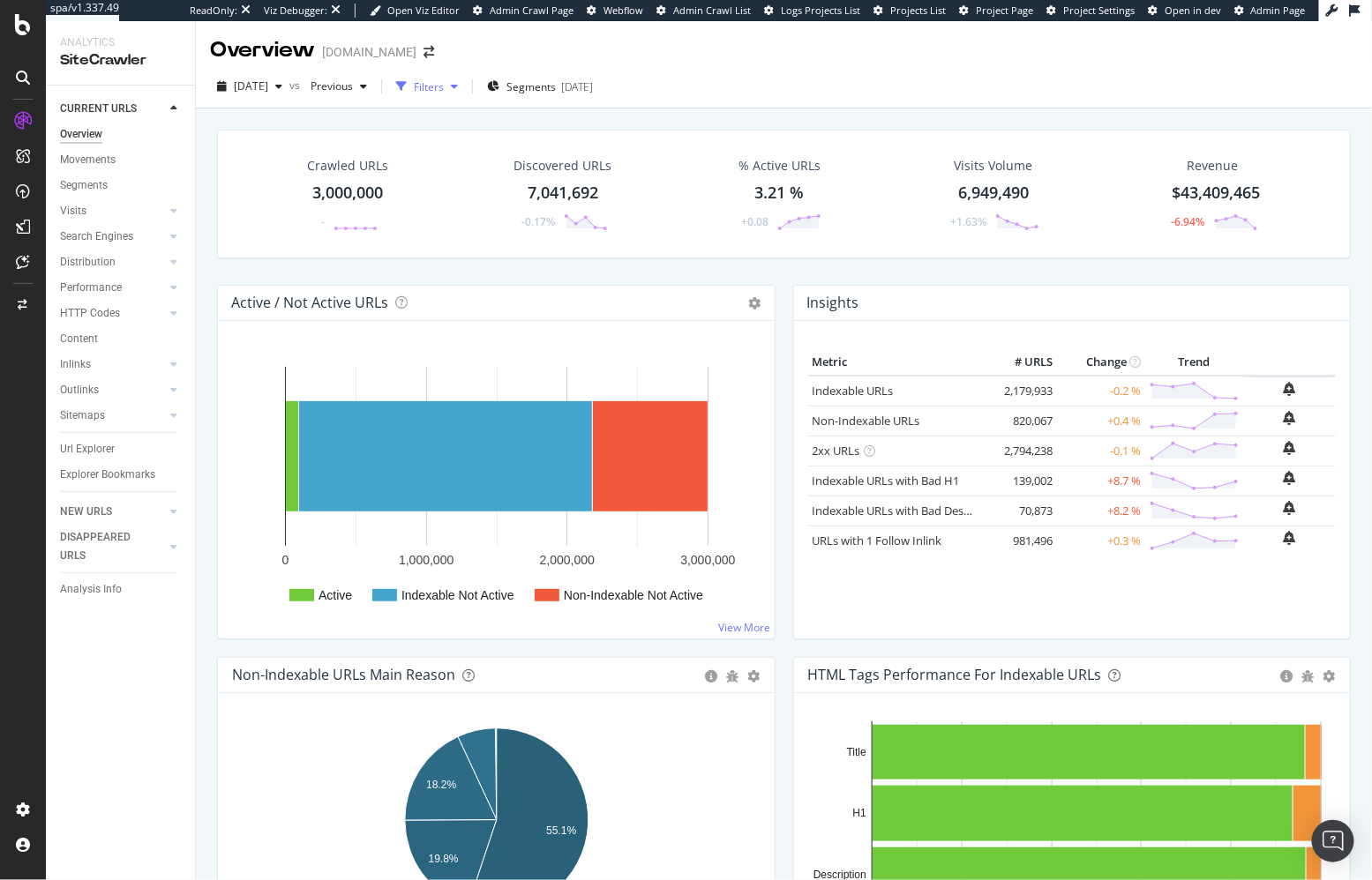
click at [444, 84] on div "Filters" at bounding box center [428, 87] width 30 height 15
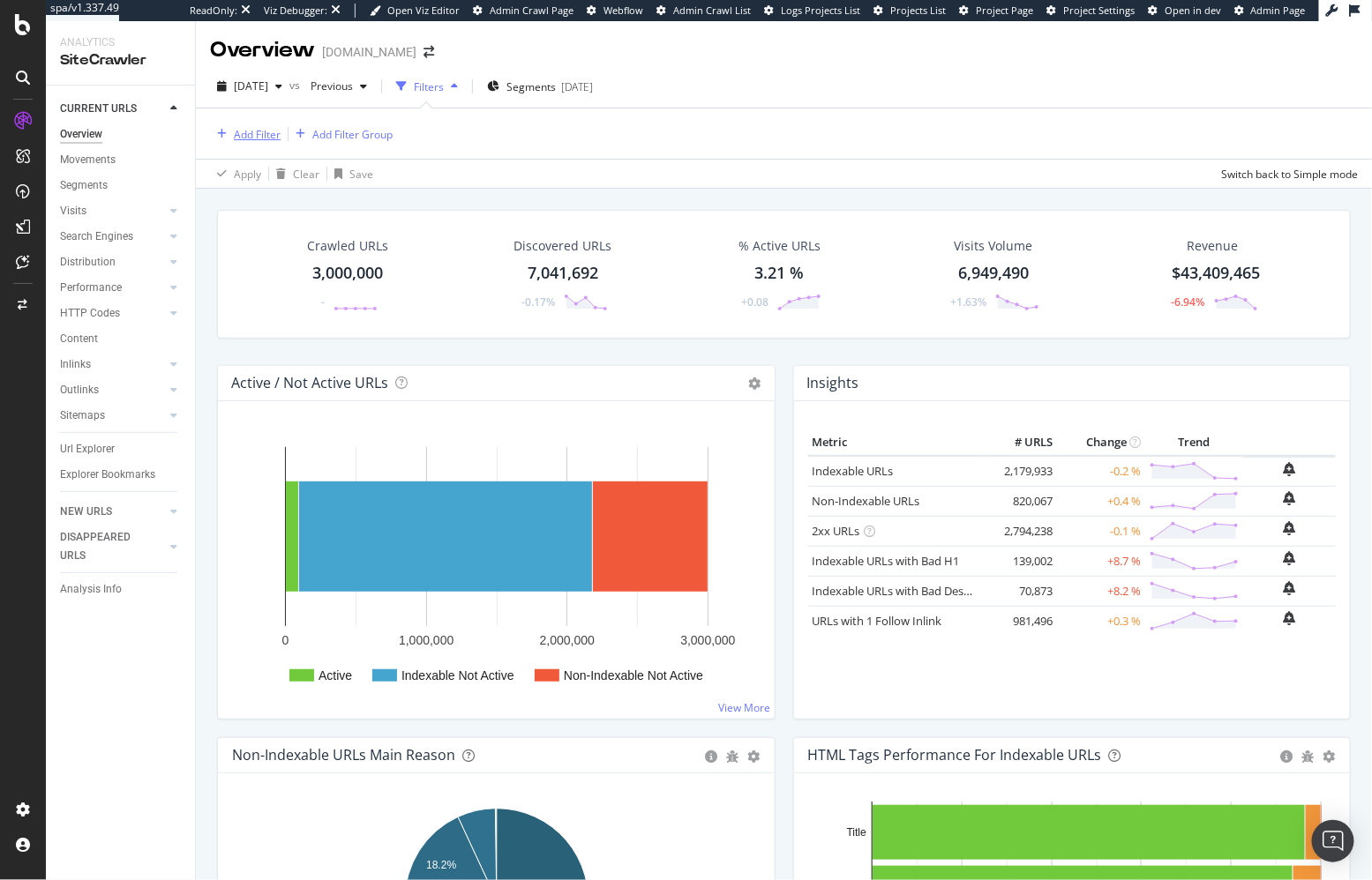
click at [255, 128] on div "Add Filter" at bounding box center [257, 134] width 46 height 15
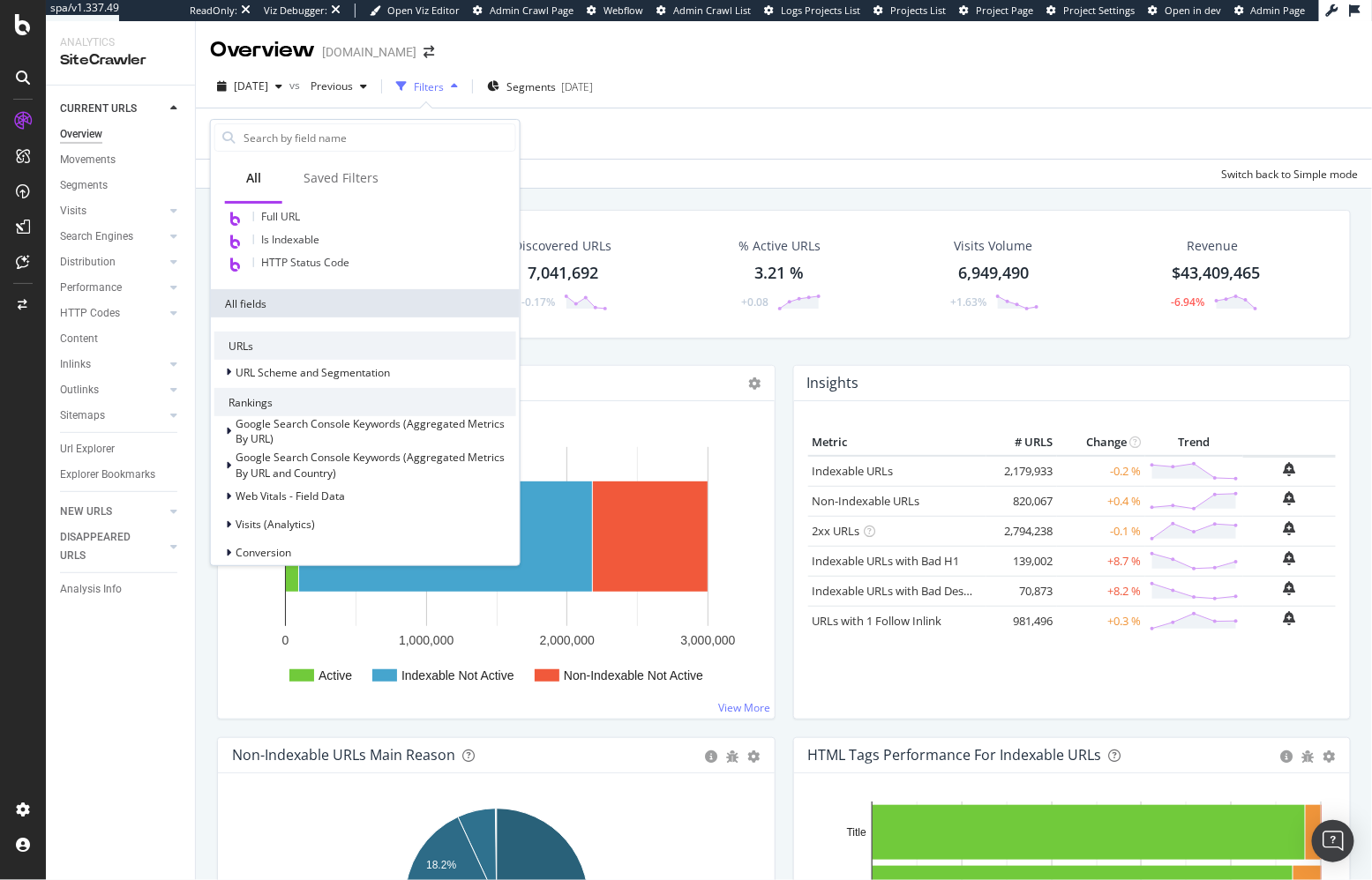
scroll to position [659, 0]
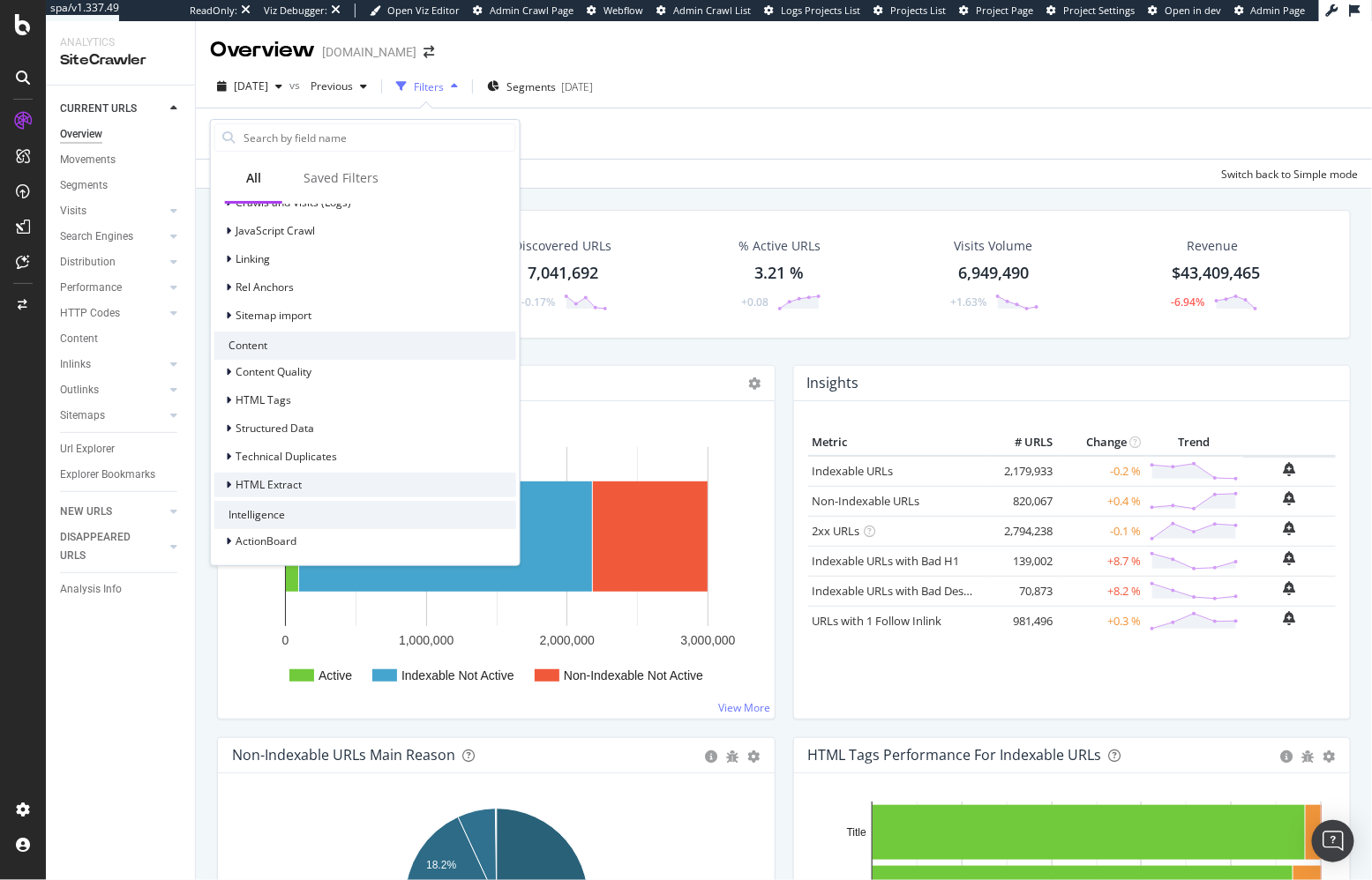
click at [308, 488] on div "HTML Extract" at bounding box center [364, 485] width 302 height 25
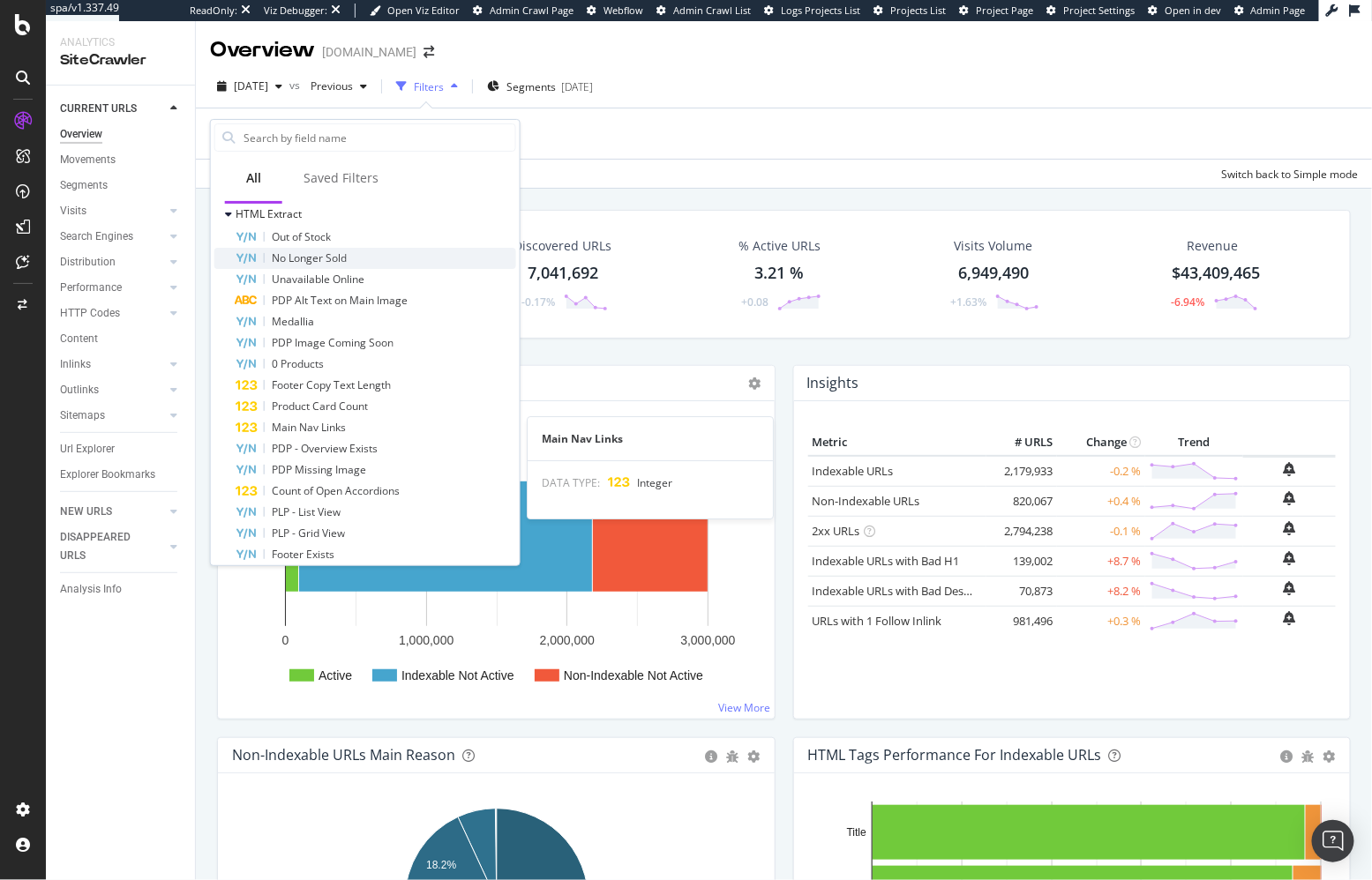
scroll to position [928, 0]
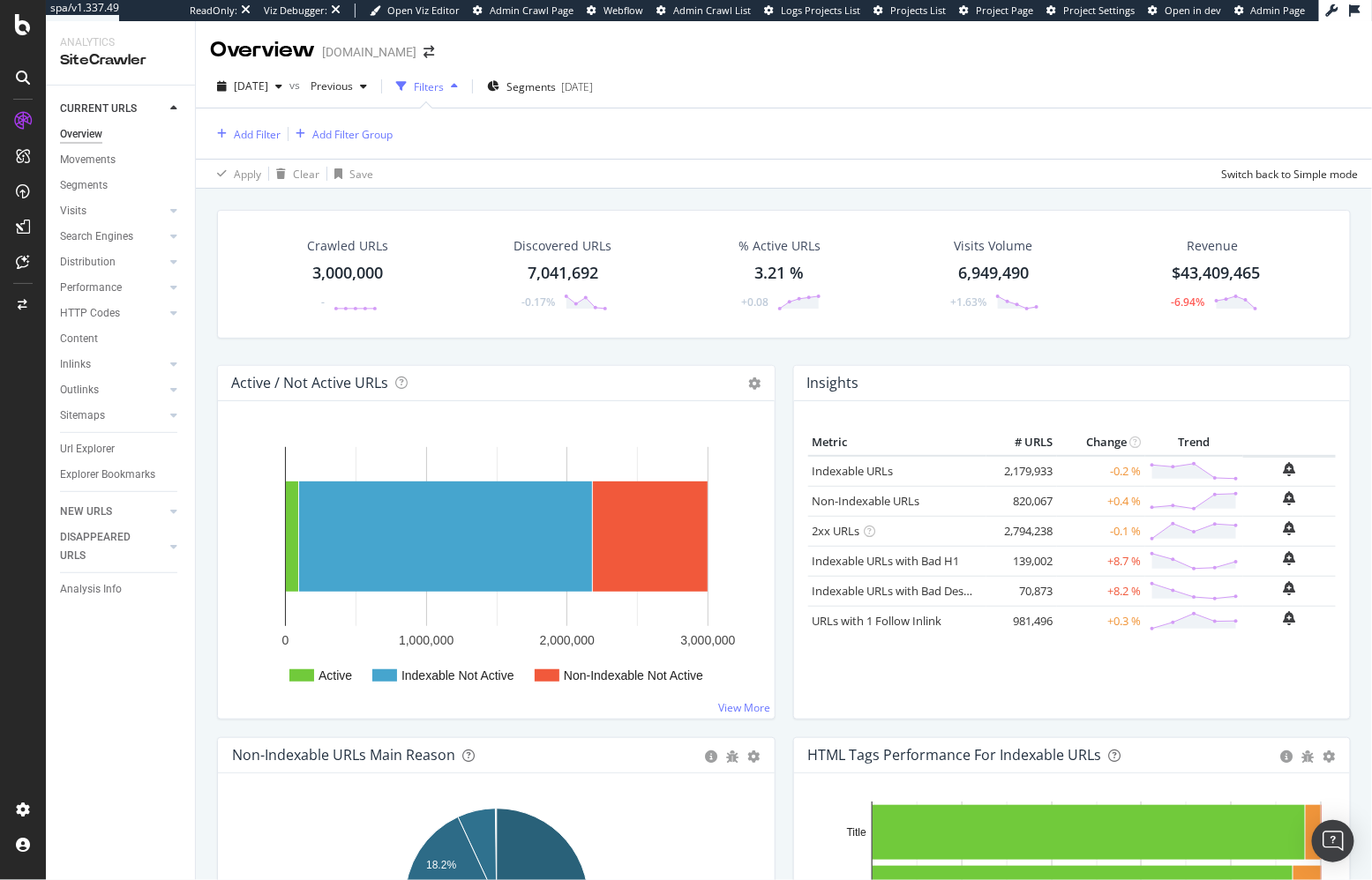
click at [576, 181] on div "Apply Clear Save Switch back to Simple mode" at bounding box center [783, 173] width 1176 height 29
click at [158, 732] on div "Settings Project settings" at bounding box center [164, 723] width 233 height 32
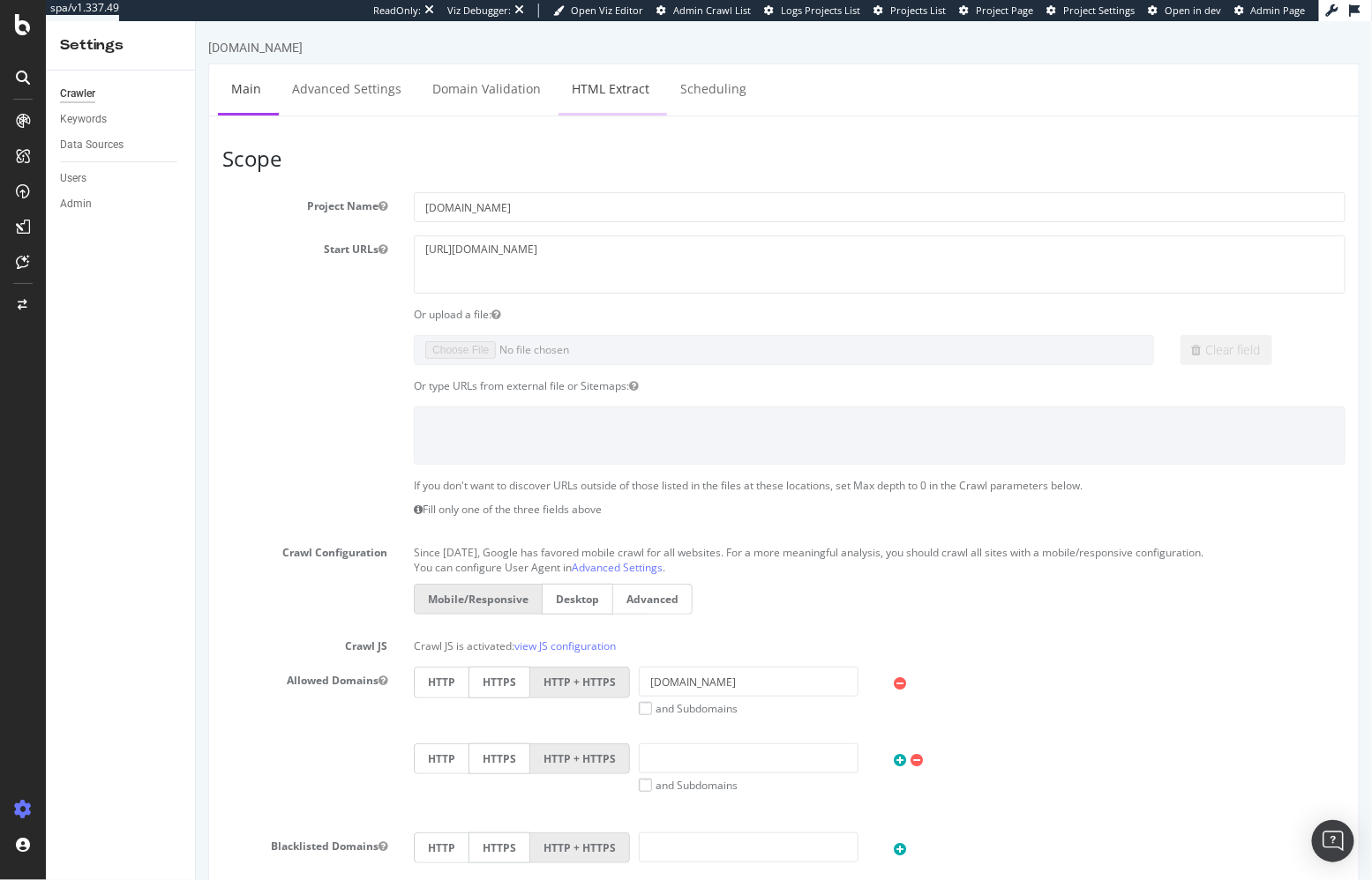
click at [599, 85] on link "HTML Extract" at bounding box center [609, 87] width 104 height 48
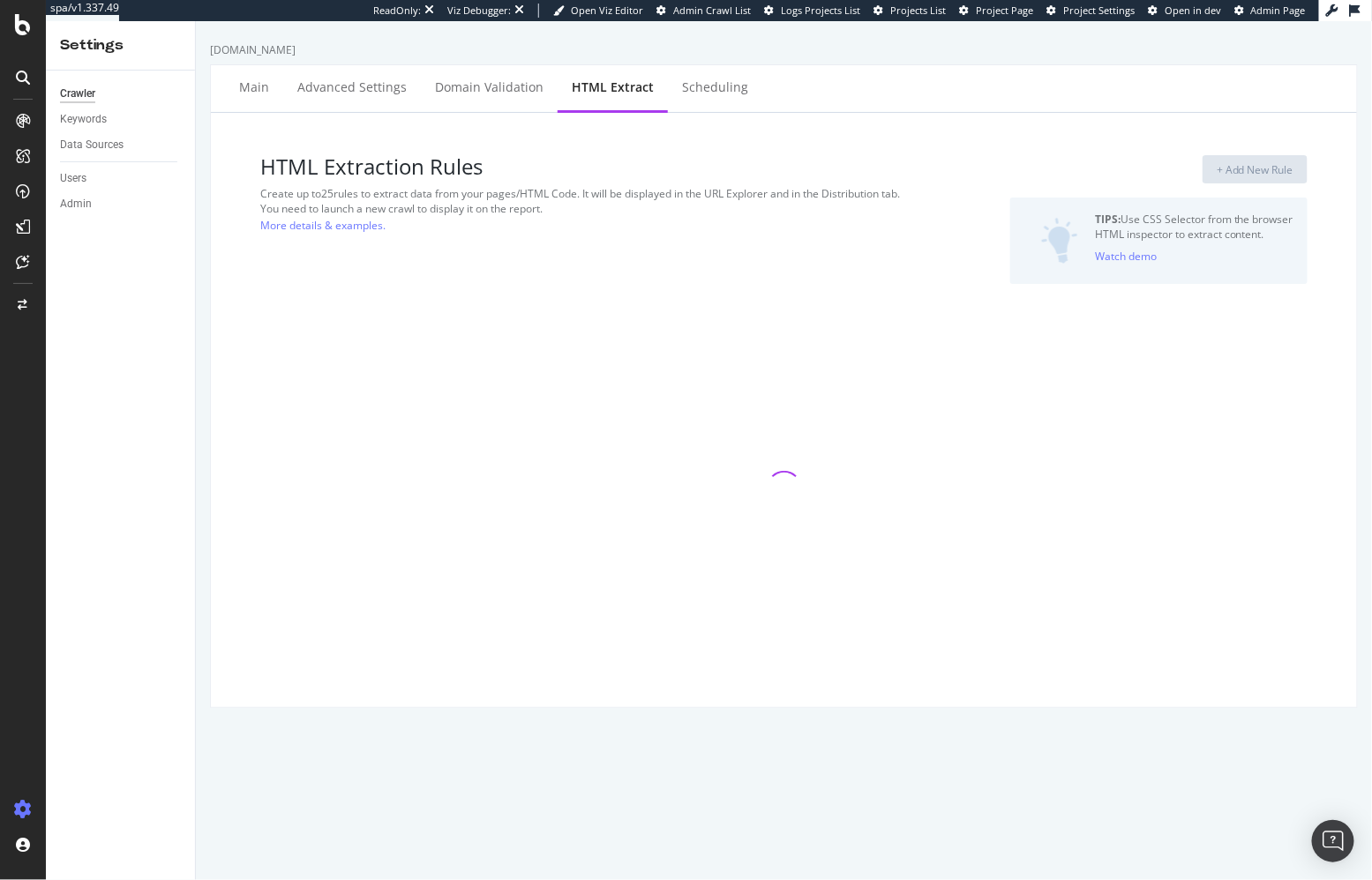
select select "exist"
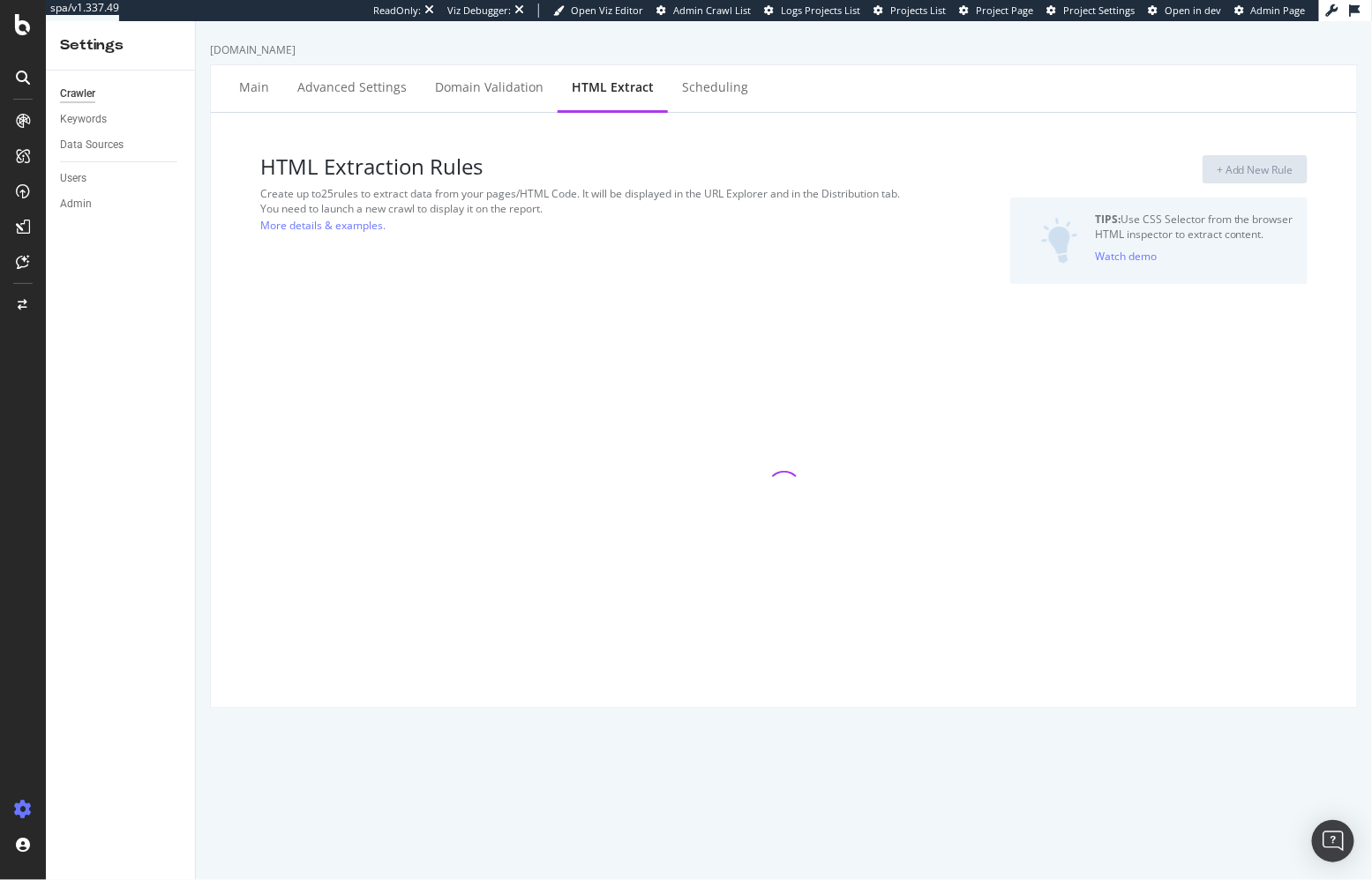
select select "exist"
select select "count"
select select "exist"
select select "count"
select select "exist"
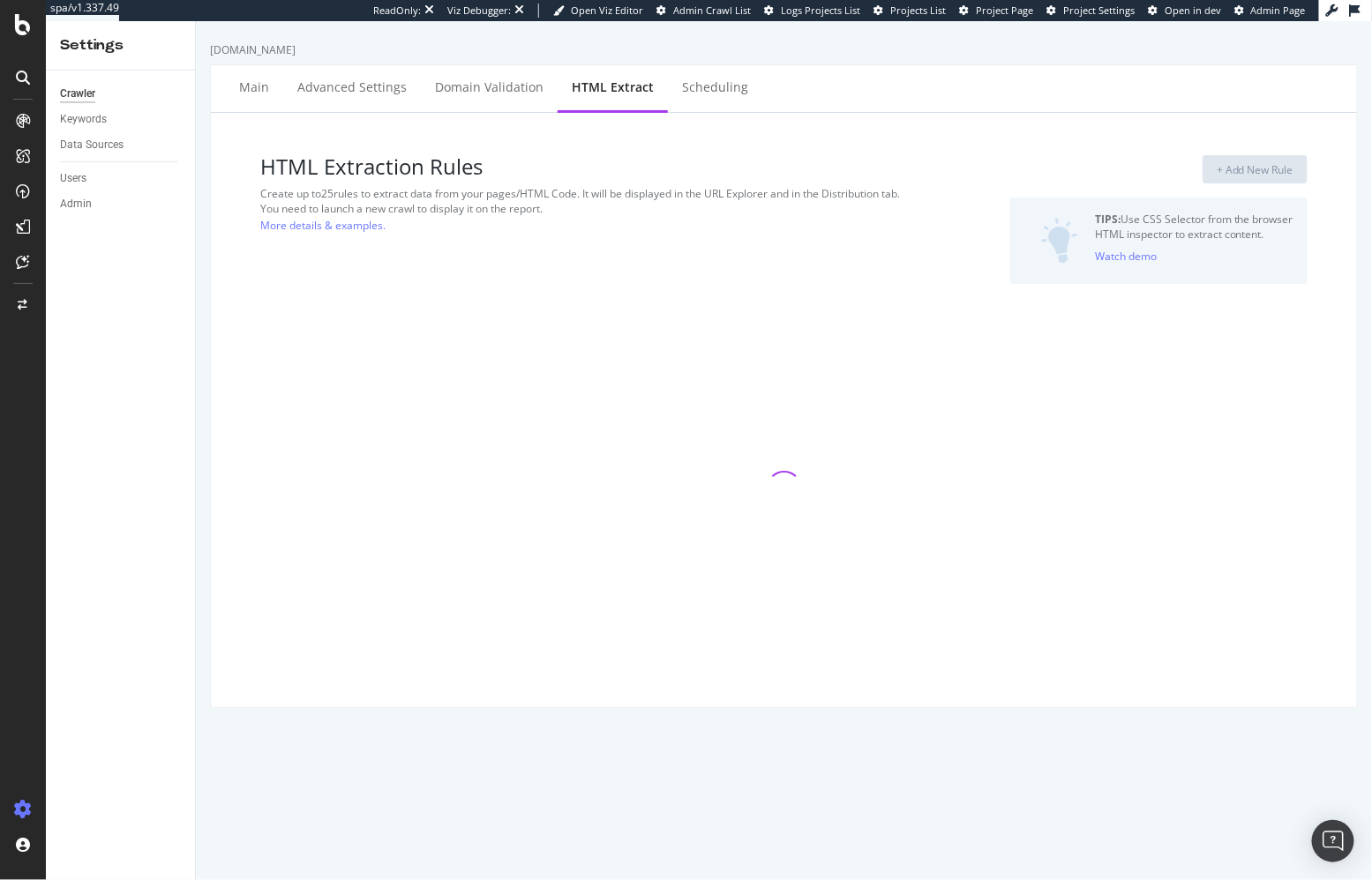
select select "exist"
select select "html.length"
select select "exist"
select select "count"
select select "exist"
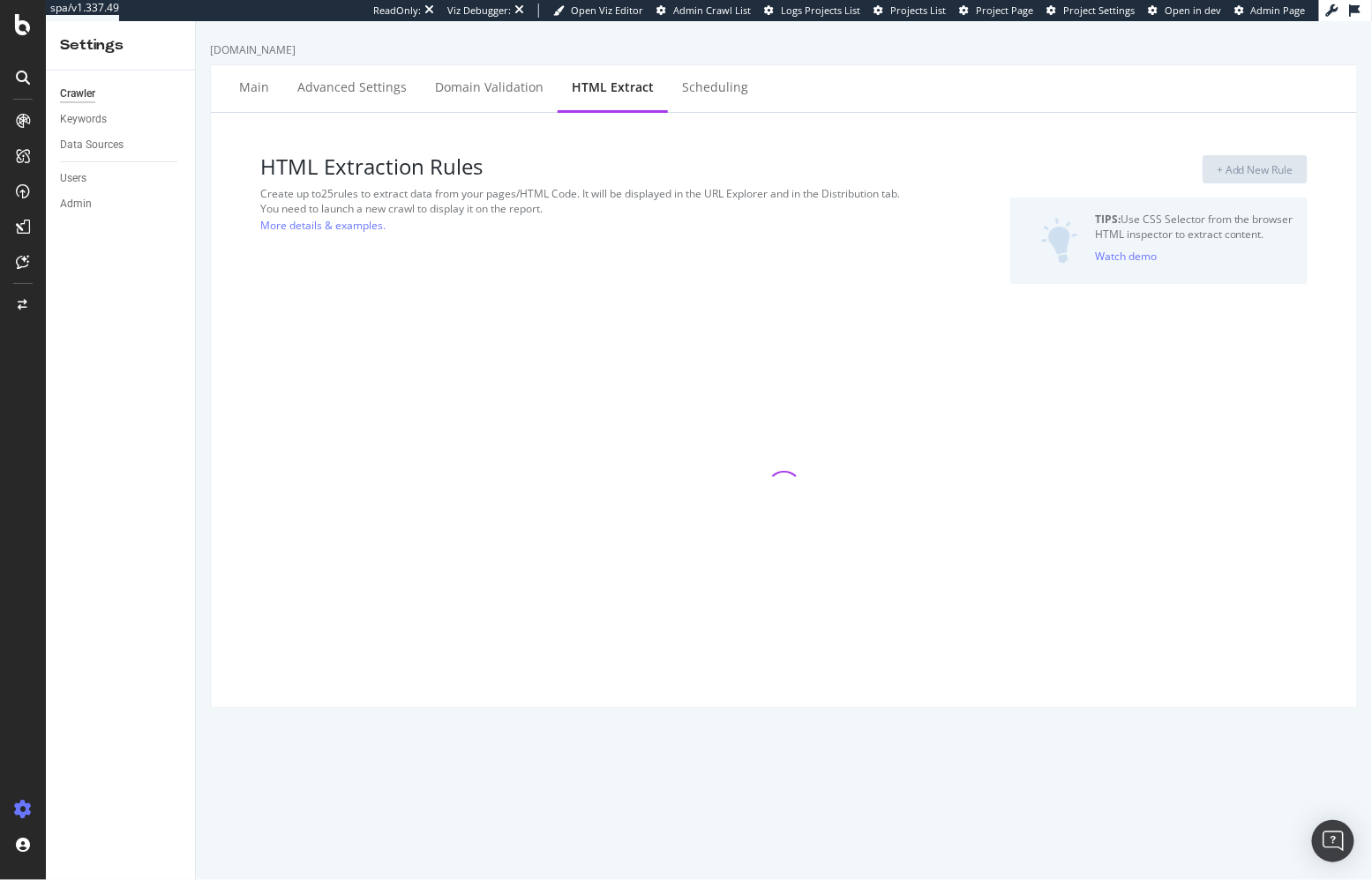
select select "exist"
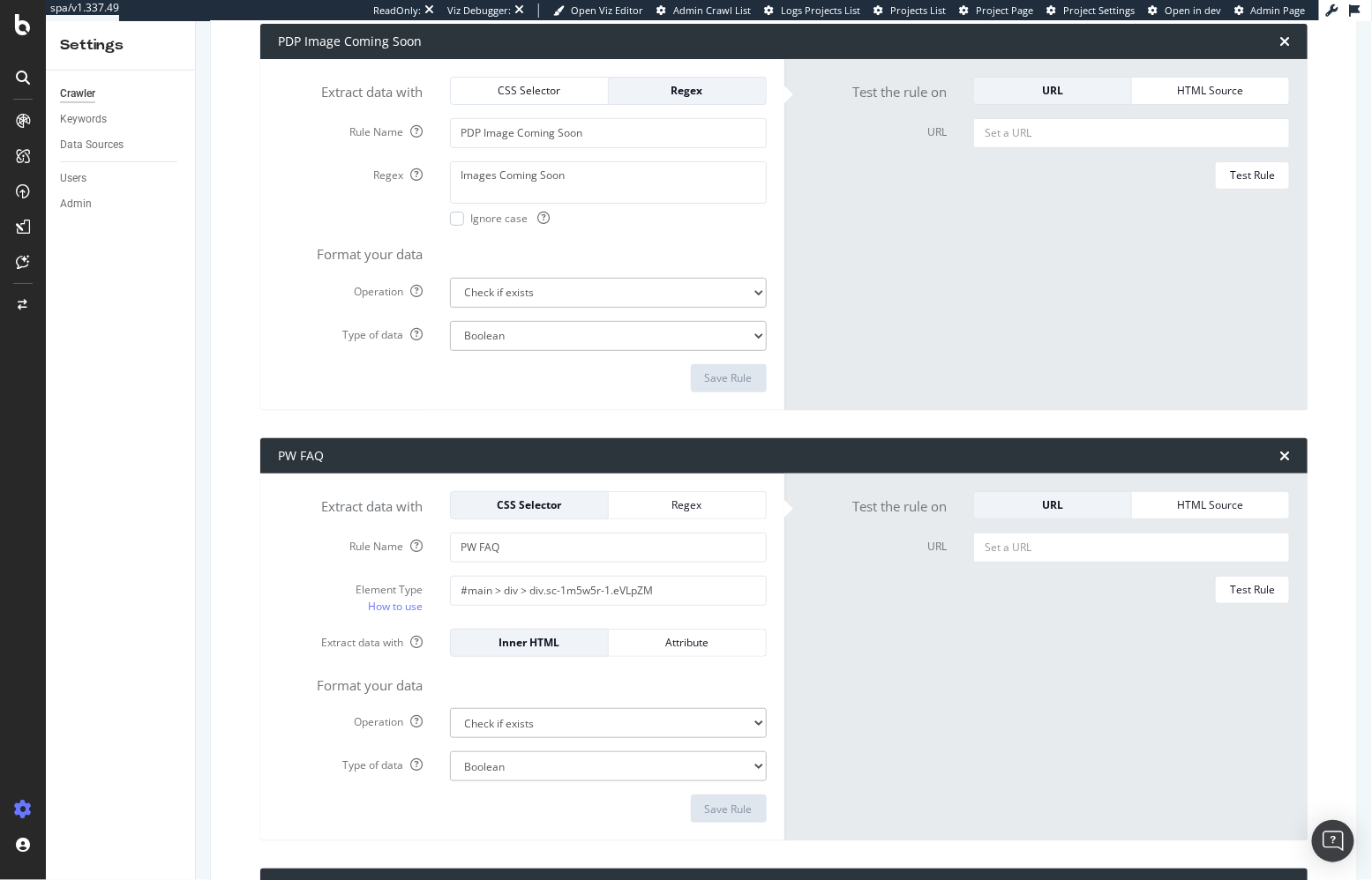
scroll to position [310, 0]
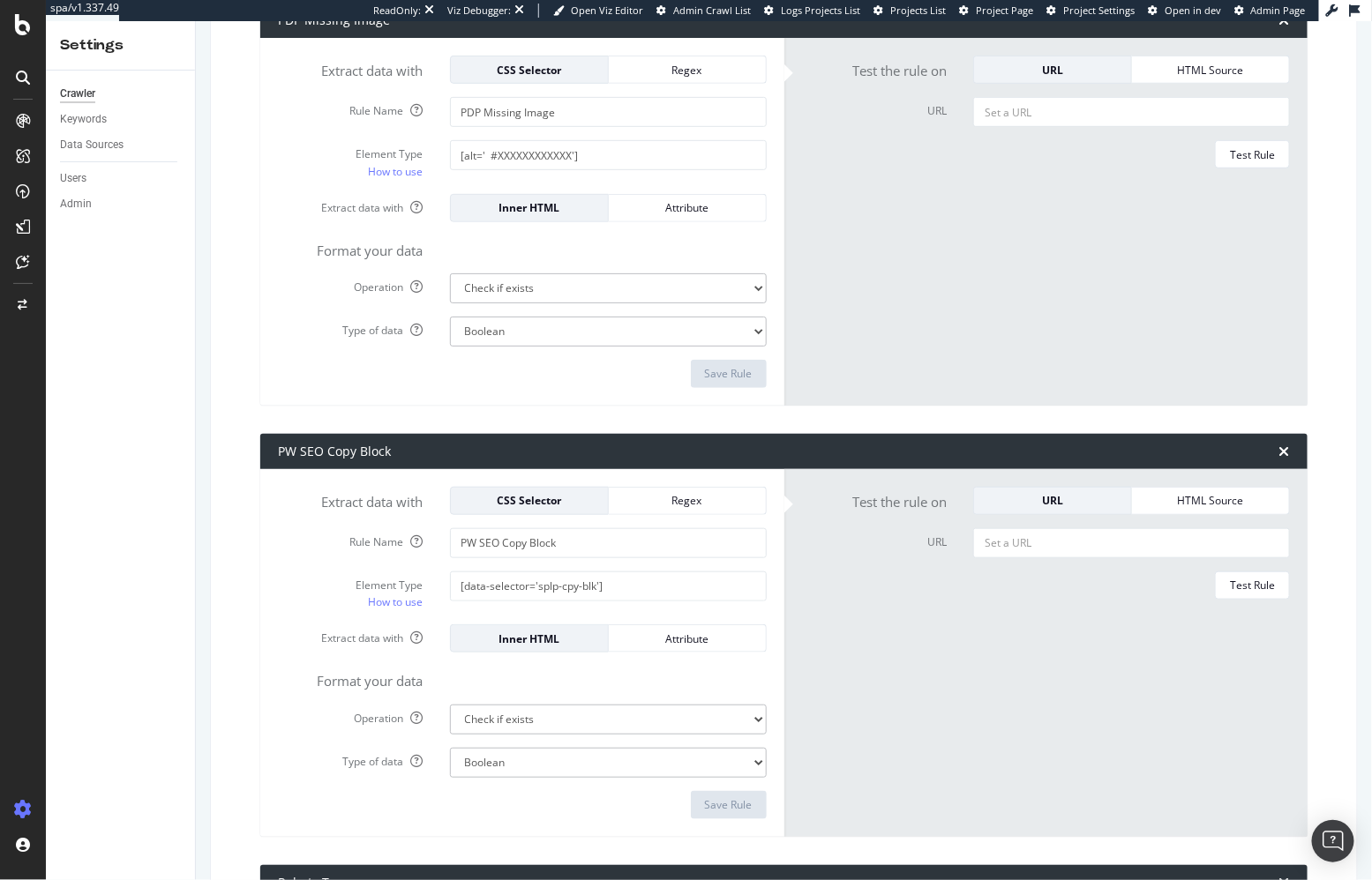
click at [930, 254] on form "Test the rule on URL HTML Source URL Test Rule" at bounding box center [1046, 221] width 488 height 333
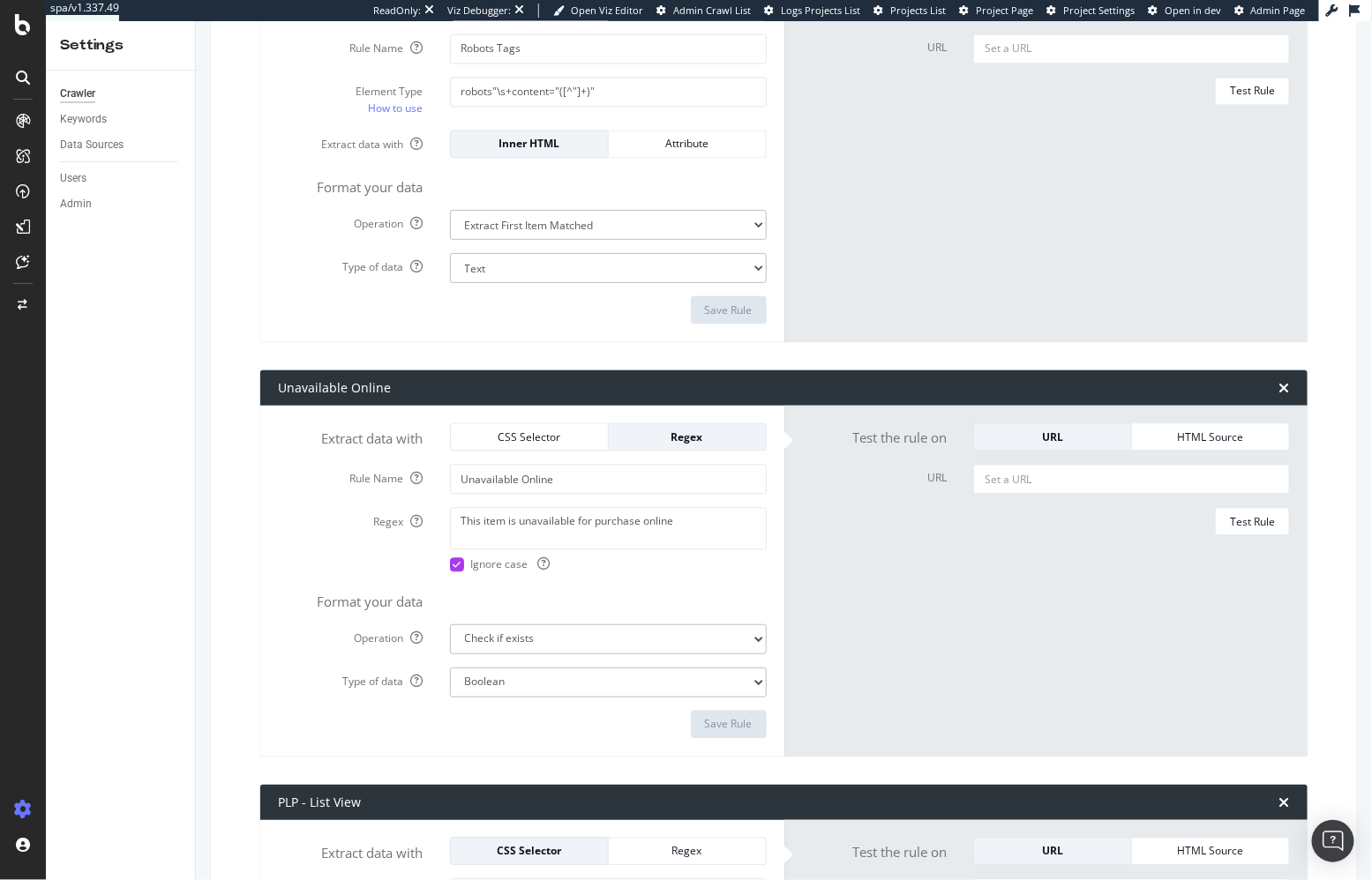
scroll to position [1269, 0]
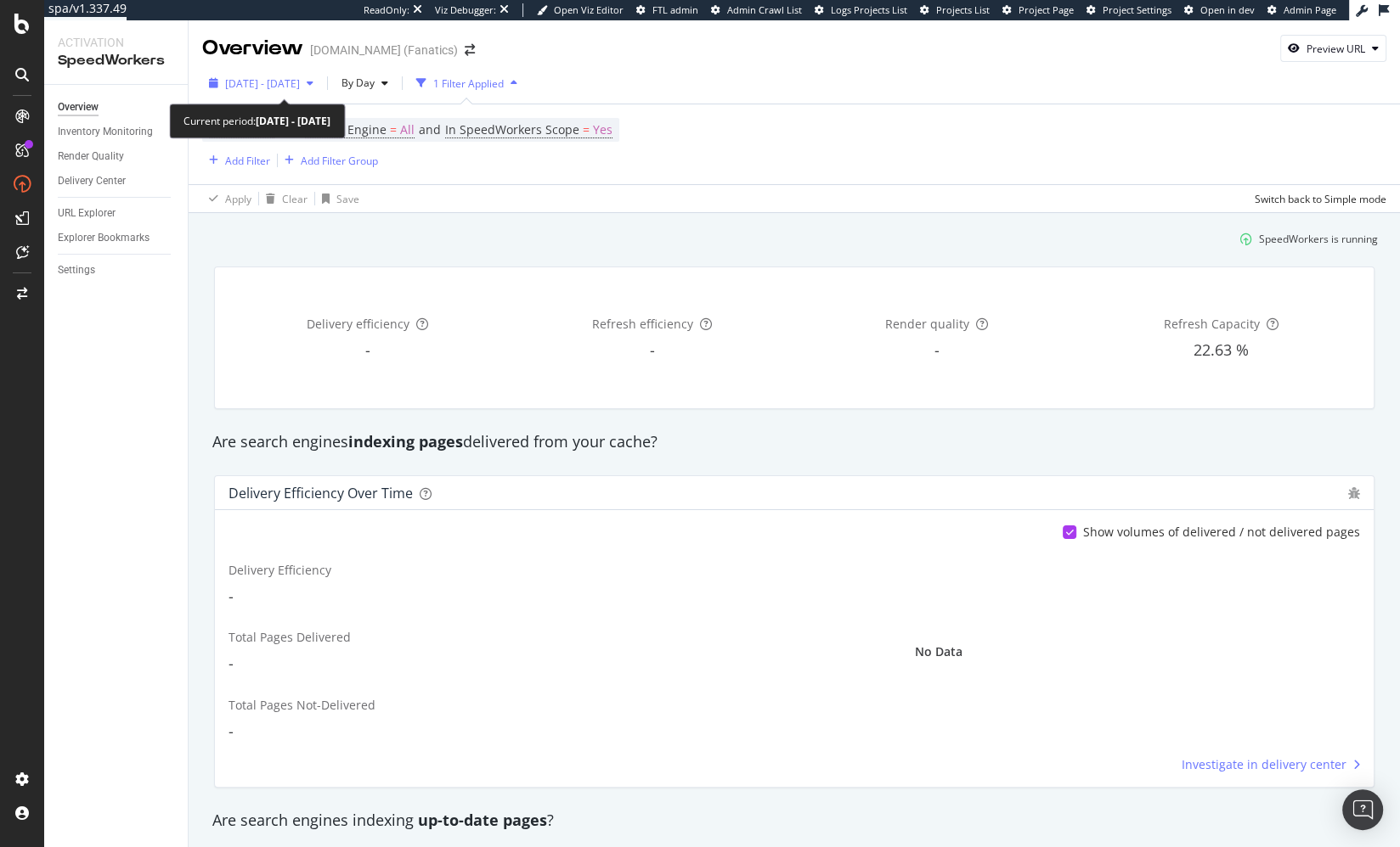
click at [300, 88] on span "2025 Feb. 21st - Feb. 24th" at bounding box center [262, 83] width 75 height 14
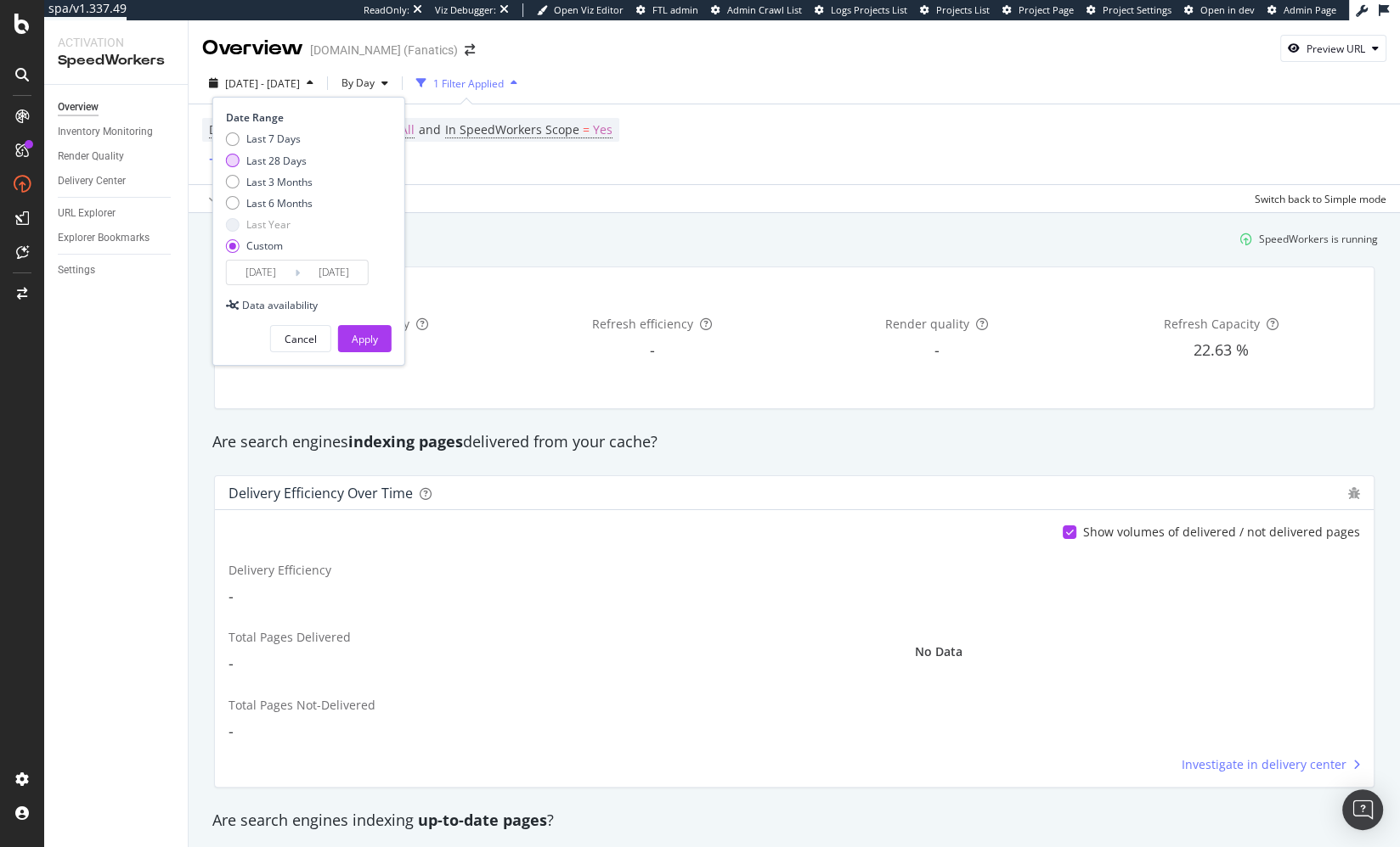
click at [293, 167] on div "Last 28 Days" at bounding box center [276, 160] width 61 height 14
type input "2025/09/03"
type input "2025/09/30"
click at [356, 332] on div "Apply" at bounding box center [365, 339] width 26 height 14
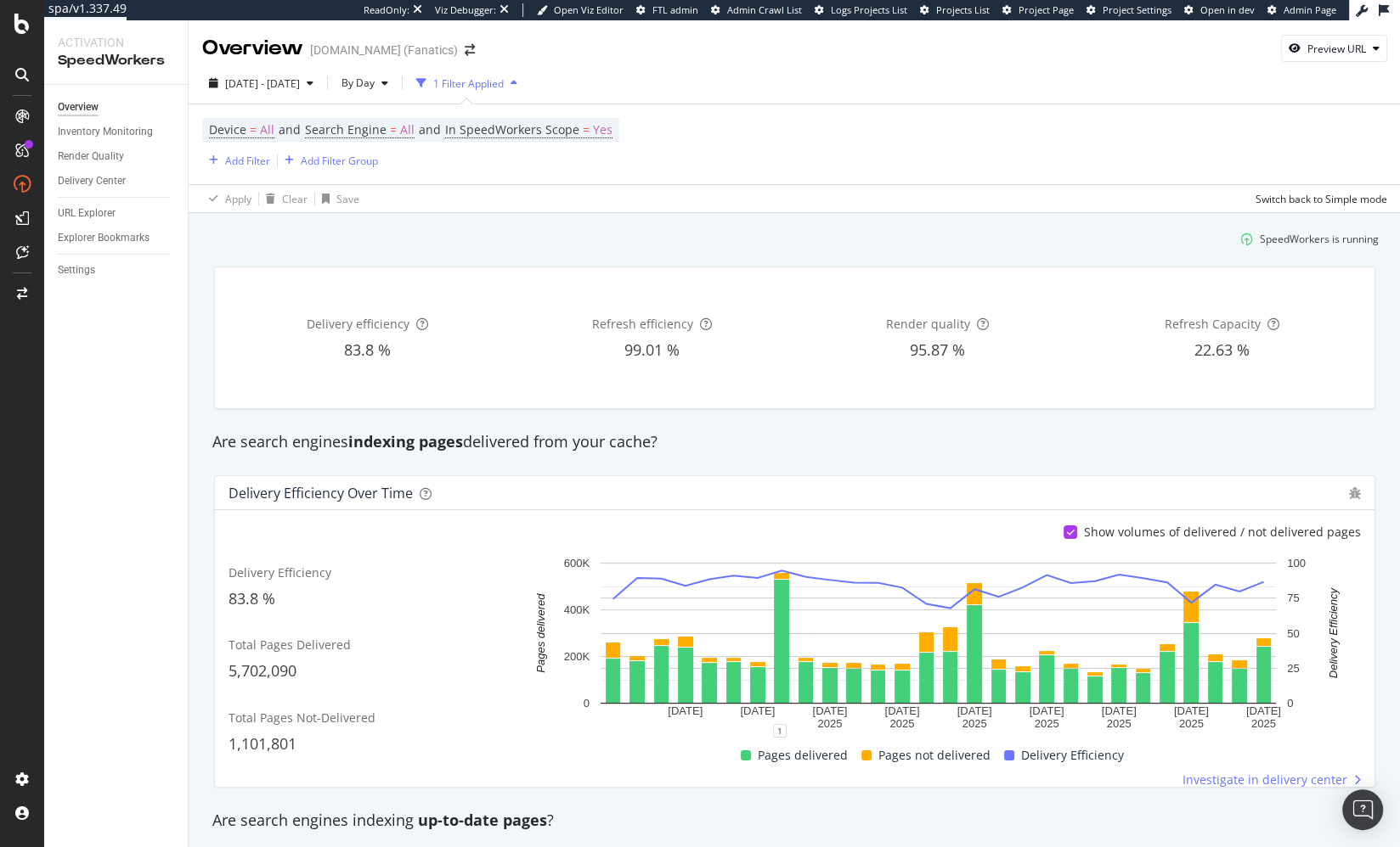
drag, startPoint x: 204, startPoint y: 441, endPoint x: 899, endPoint y: 438, distance: 695.0
click at [899, 439] on div "Are search engines indexing pages delivered from your cache?" at bounding box center [794, 442] width 1182 height 22
click at [685, 451] on div "Are search engines indexing pages delivered from your cache?" at bounding box center [794, 442] width 1182 height 22
drag, startPoint x: 685, startPoint y: 451, endPoint x: 204, endPoint y: 281, distance: 510.2
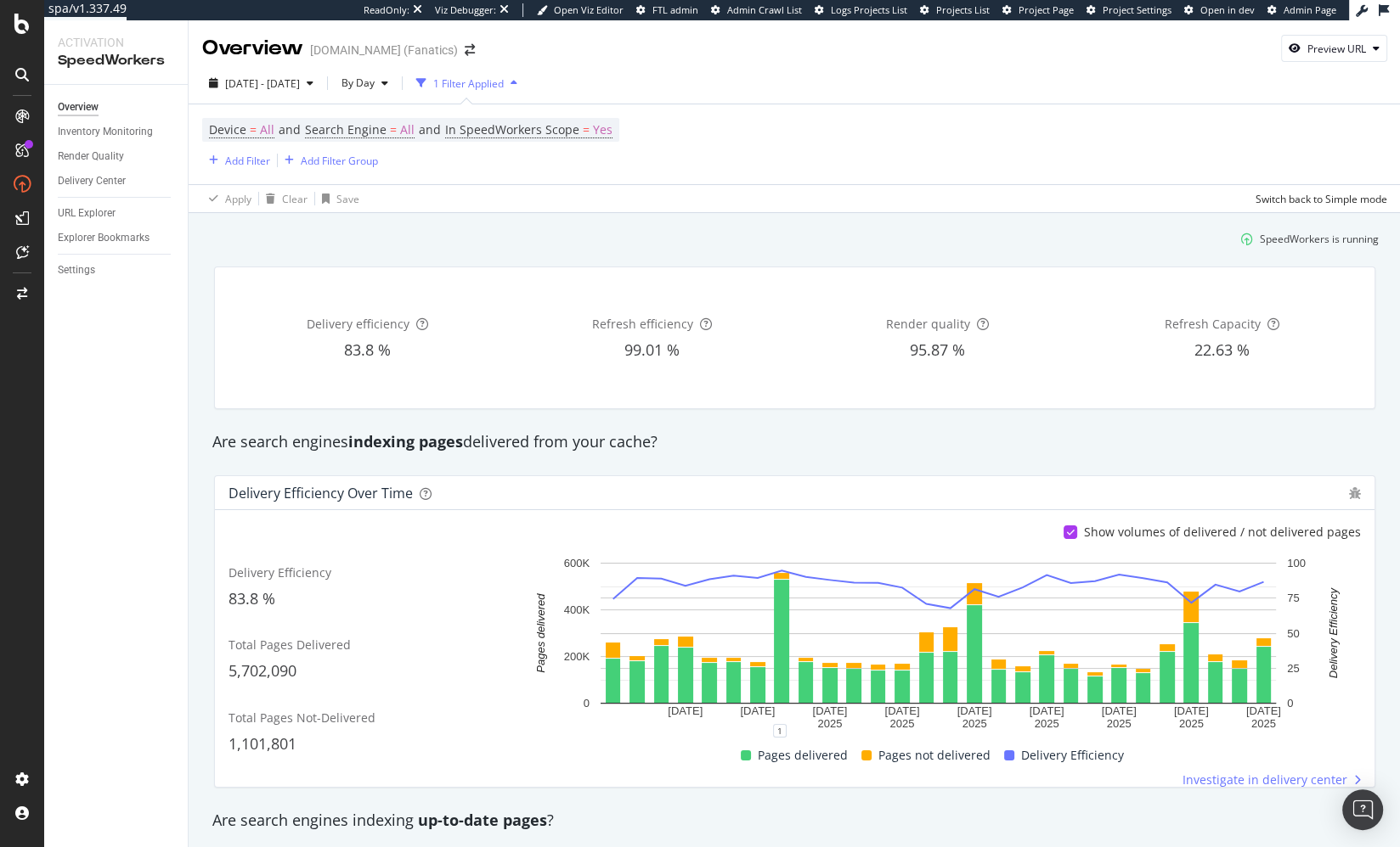
click at [204, 281] on div "Delivery efficiency 83.8 % Refresh efficiency 99.01 % Render quality 95.87 % Re…" at bounding box center [794, 338] width 1182 height 170
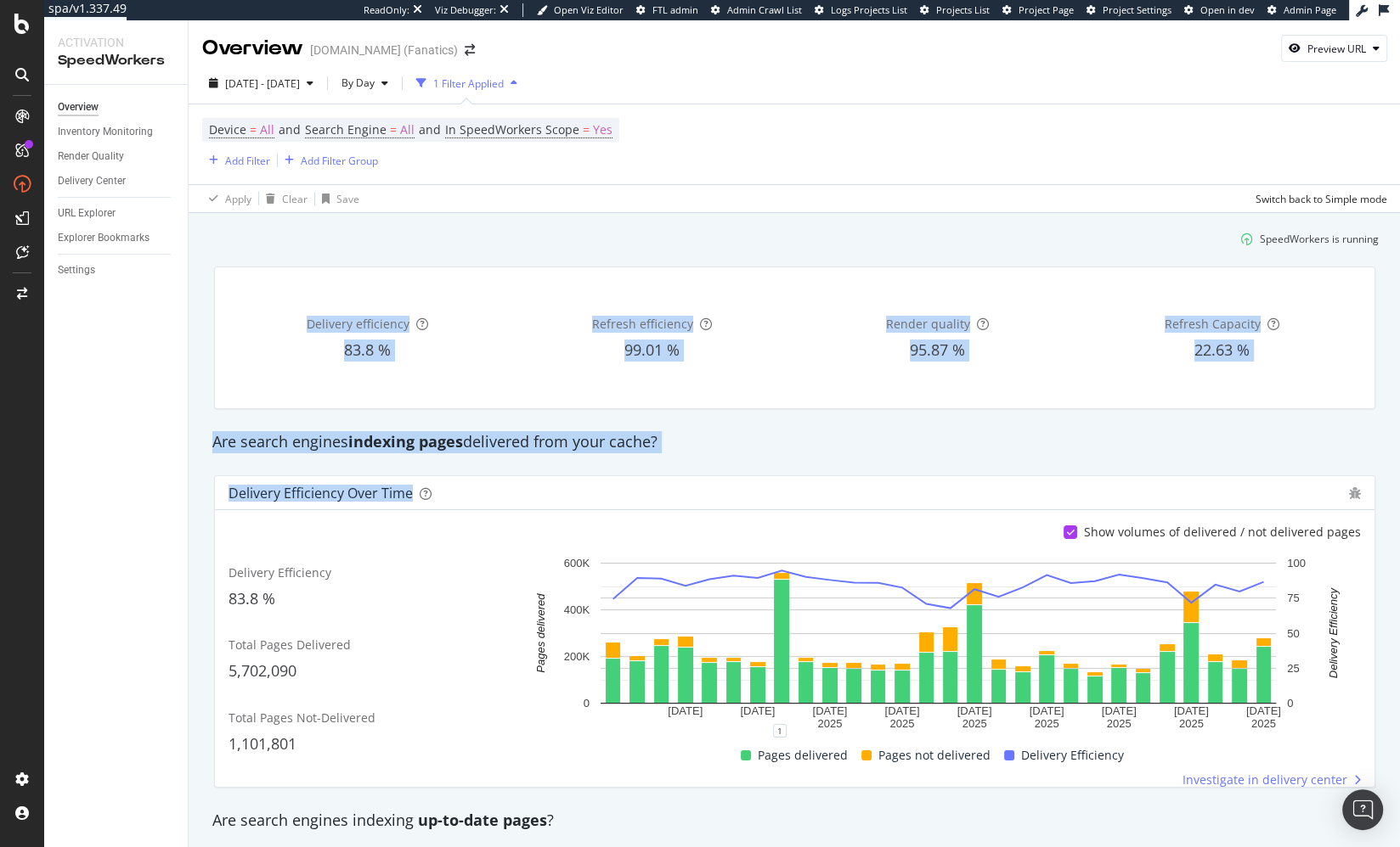
drag, startPoint x: 201, startPoint y: 282, endPoint x: 700, endPoint y: 470, distance: 533.2
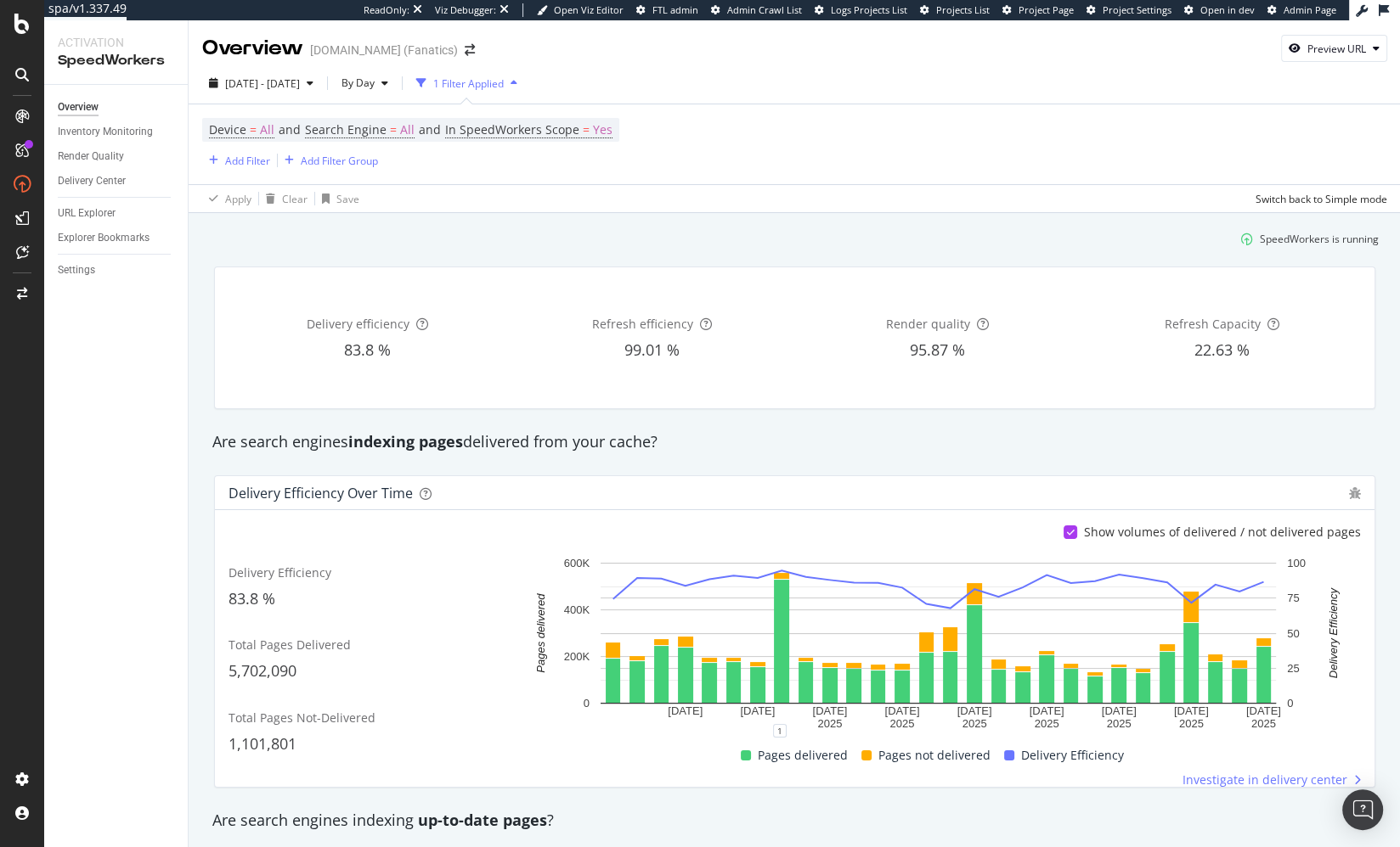
click at [685, 457] on div "Are search engines indexing pages delivered from your cache?" at bounding box center [794, 442] width 1182 height 39
drag, startPoint x: 585, startPoint y: 214, endPoint x: 557, endPoint y: 264, distance: 57.3
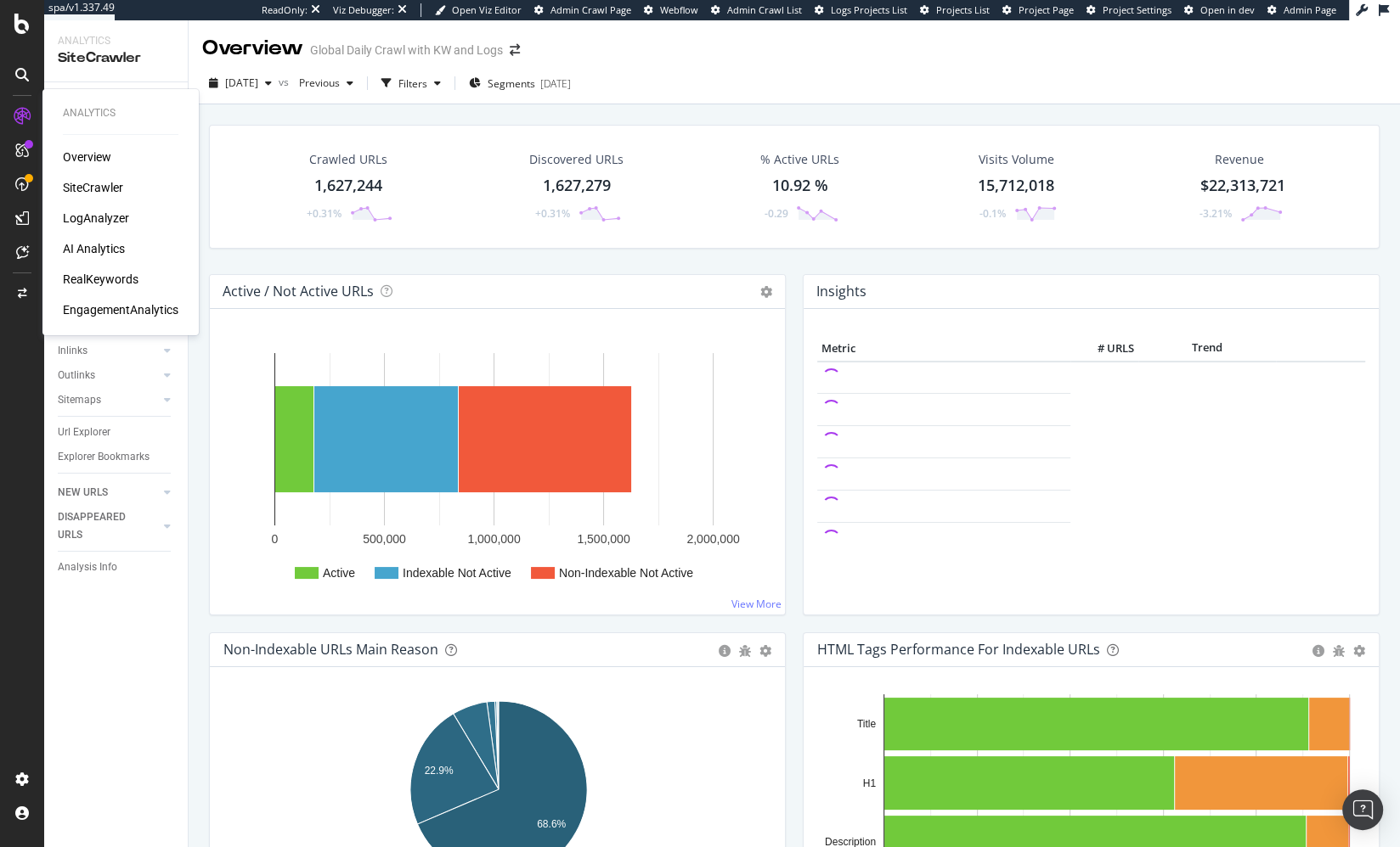
click at [107, 249] on div "AI Analytics" at bounding box center [94, 248] width 62 height 17
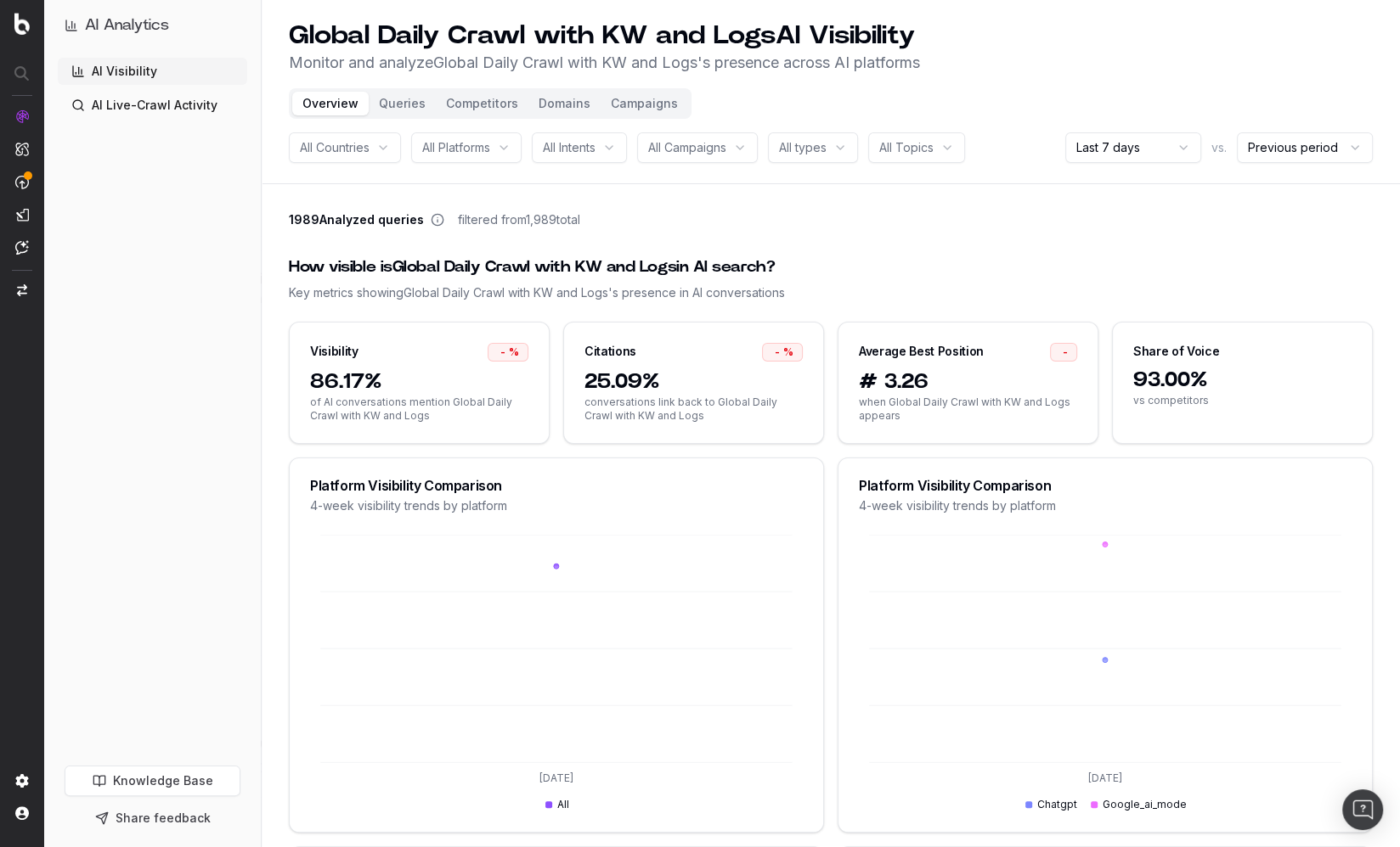
click at [239, 201] on div "AI Visibility AI Live-Crawl Activity" at bounding box center [153, 409] width 189 height 701
click at [412, 105] on button "Queries" at bounding box center [402, 103] width 67 height 24
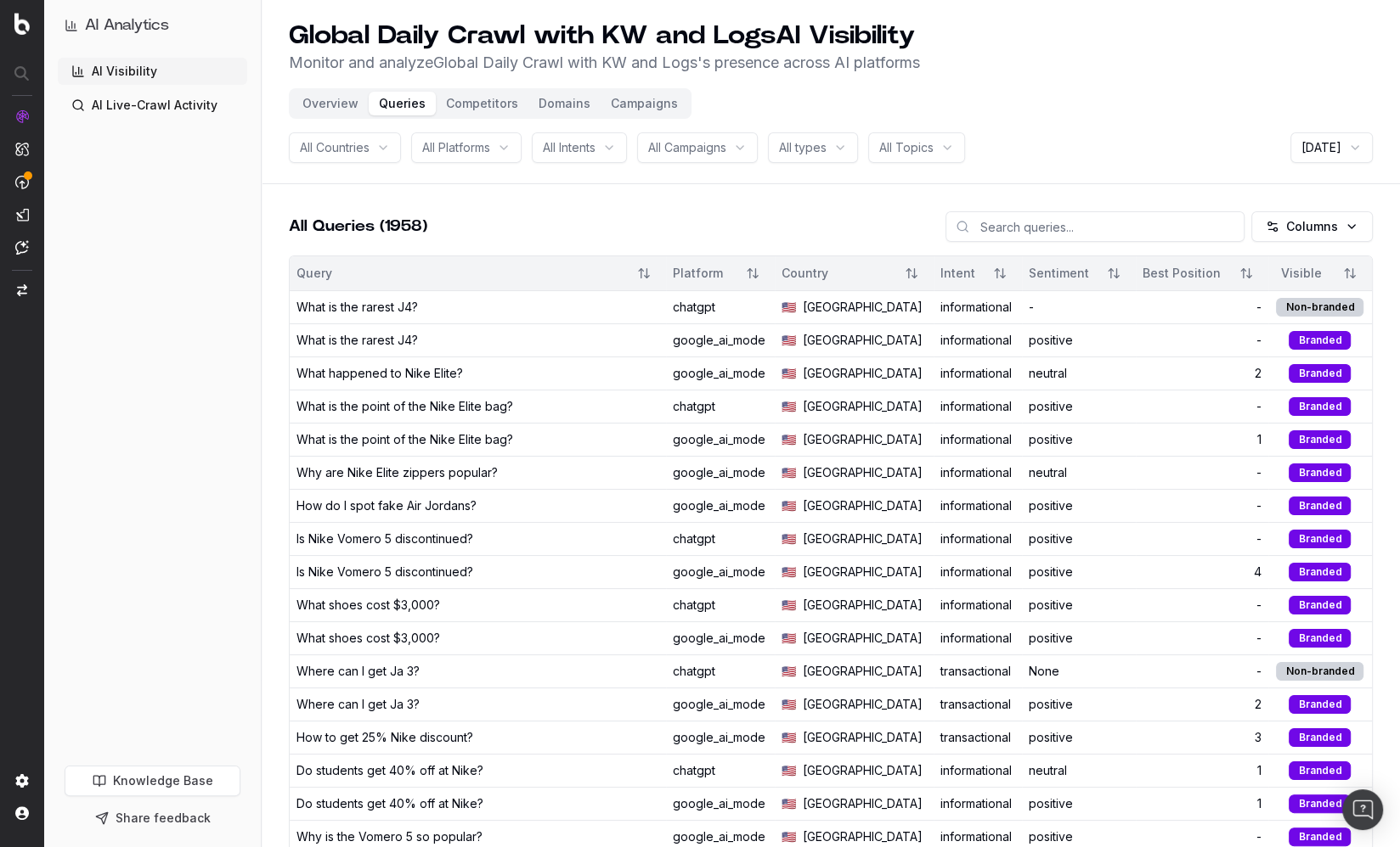
drag, startPoint x: 562, startPoint y: 220, endPoint x: 463, endPoint y: 144, distance: 124.8
click at [562, 219] on div "All Queries (1958) Columns" at bounding box center [831, 233] width 1084 height 44
click at [339, 106] on button "Overview" at bounding box center [330, 103] width 76 height 24
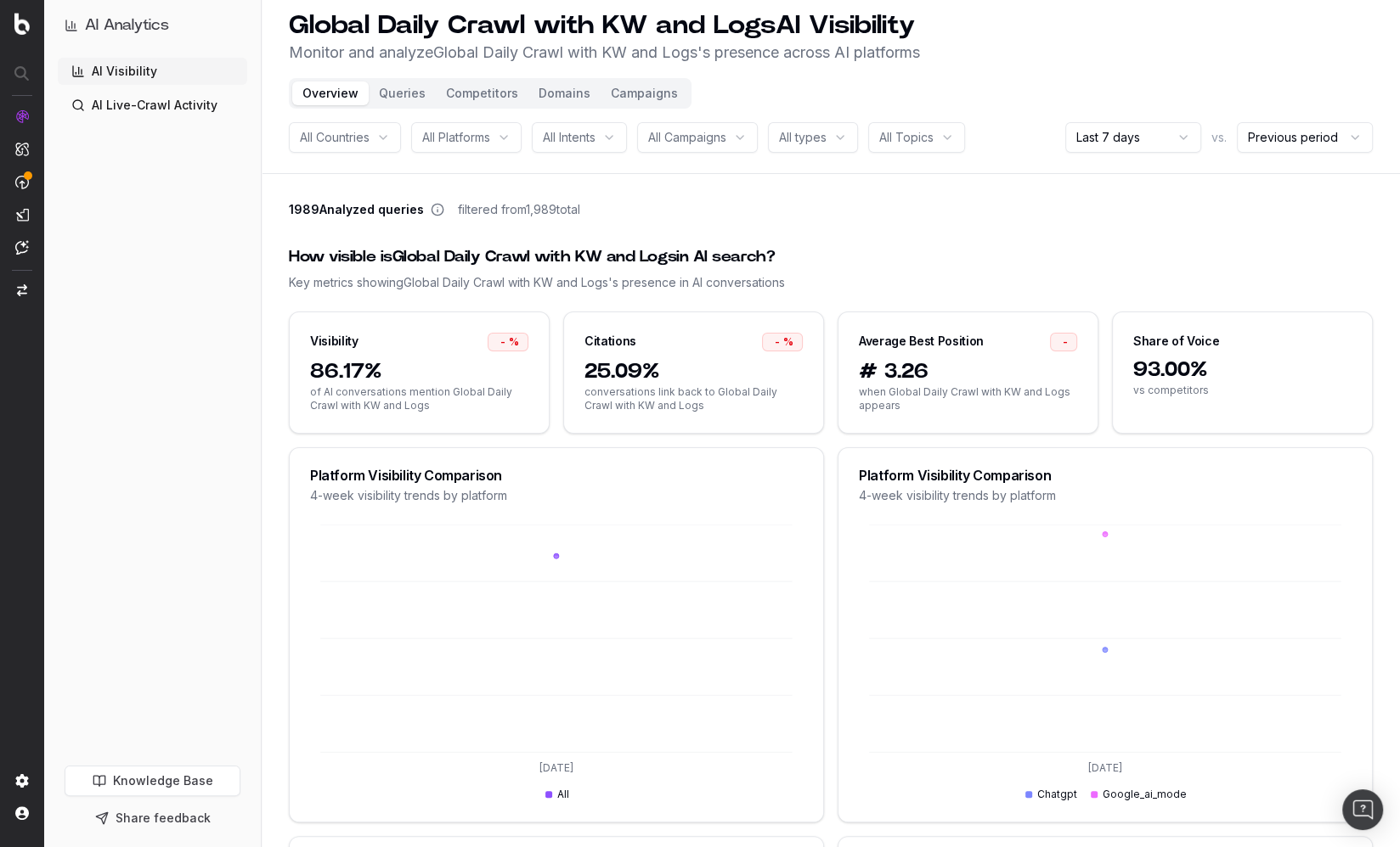
scroll to position [13, 0]
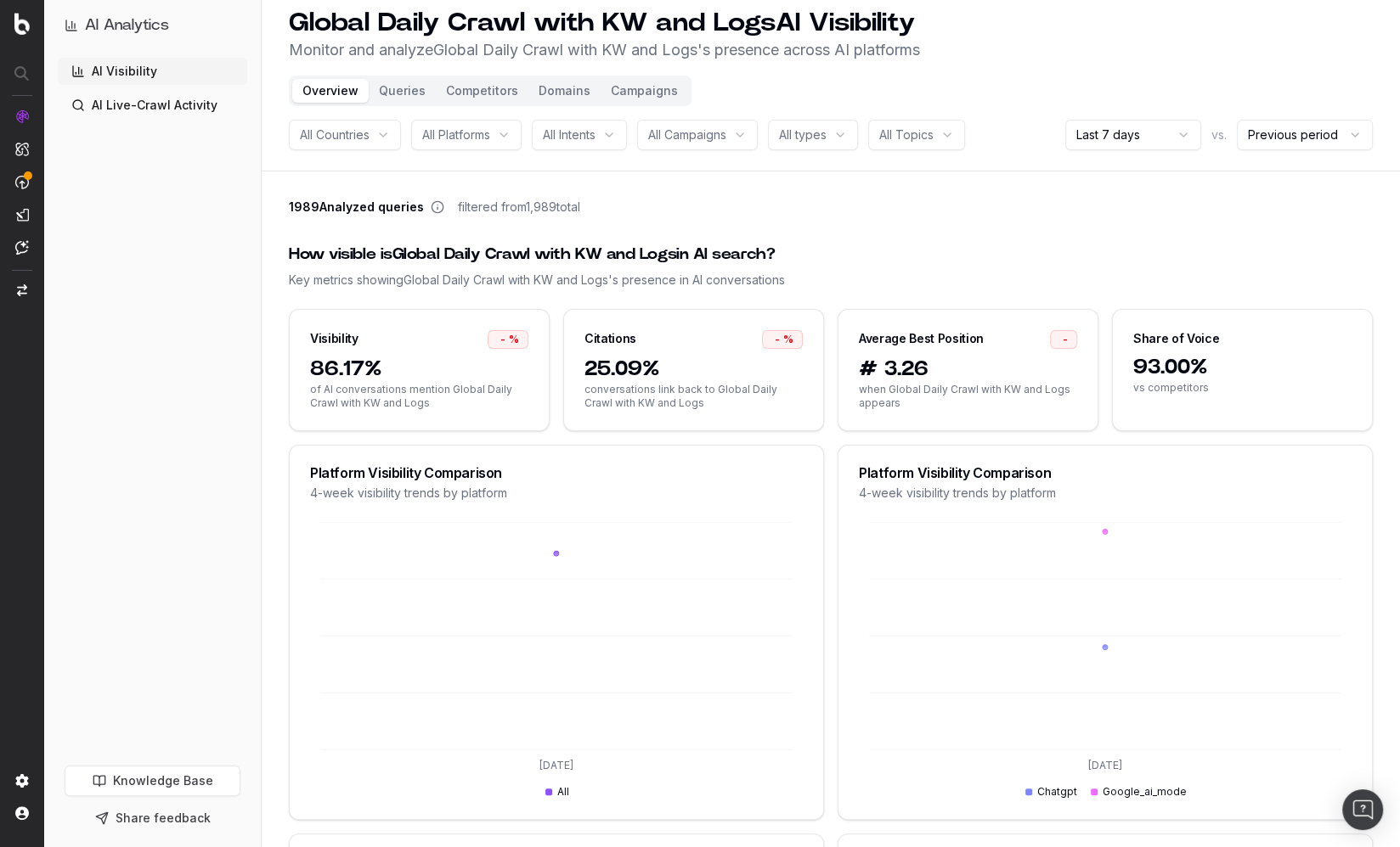
click at [404, 92] on button "Queries" at bounding box center [402, 90] width 67 height 24
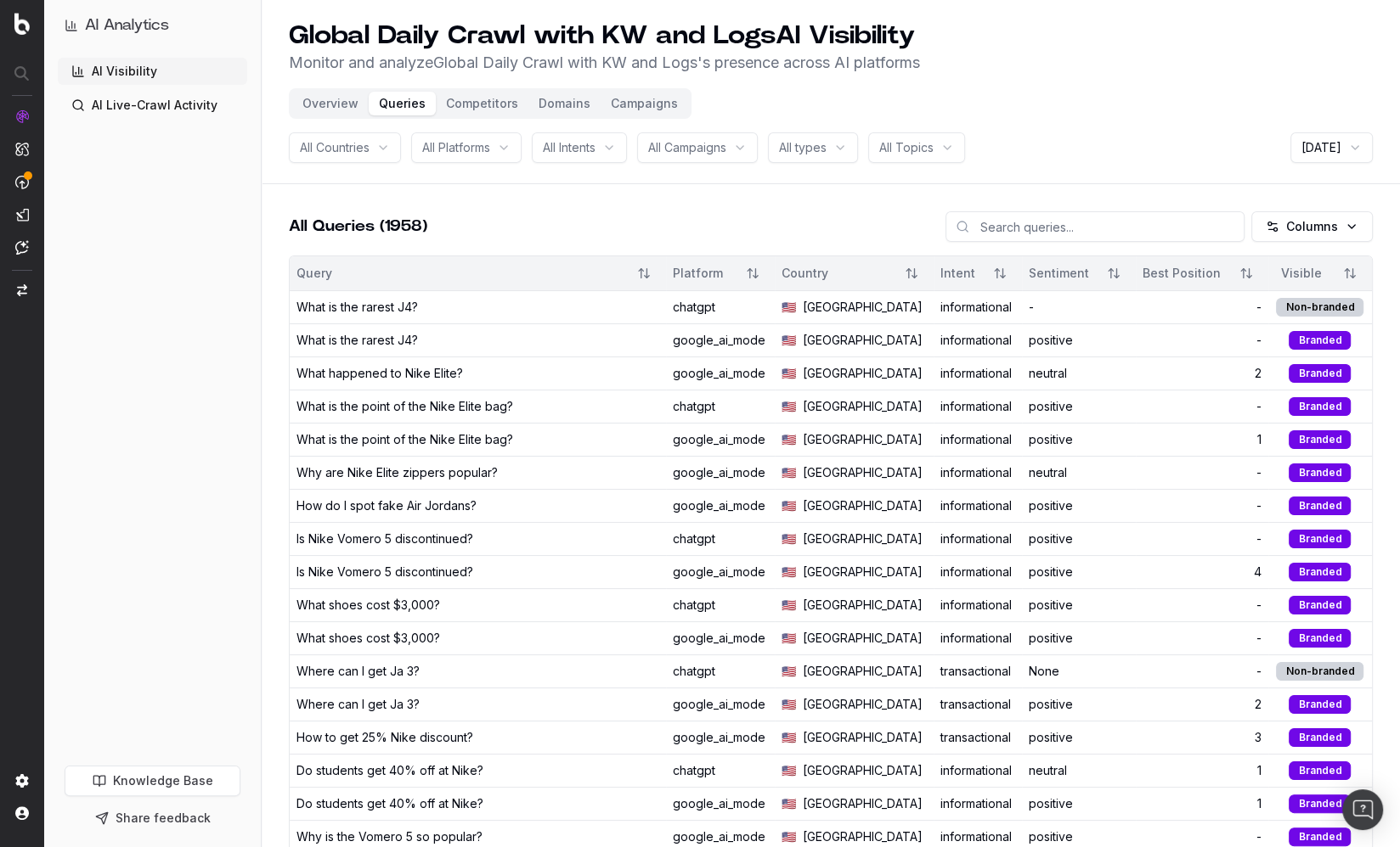
click at [1042, 233] on input at bounding box center [1095, 226] width 299 height 31
type input "jordan"
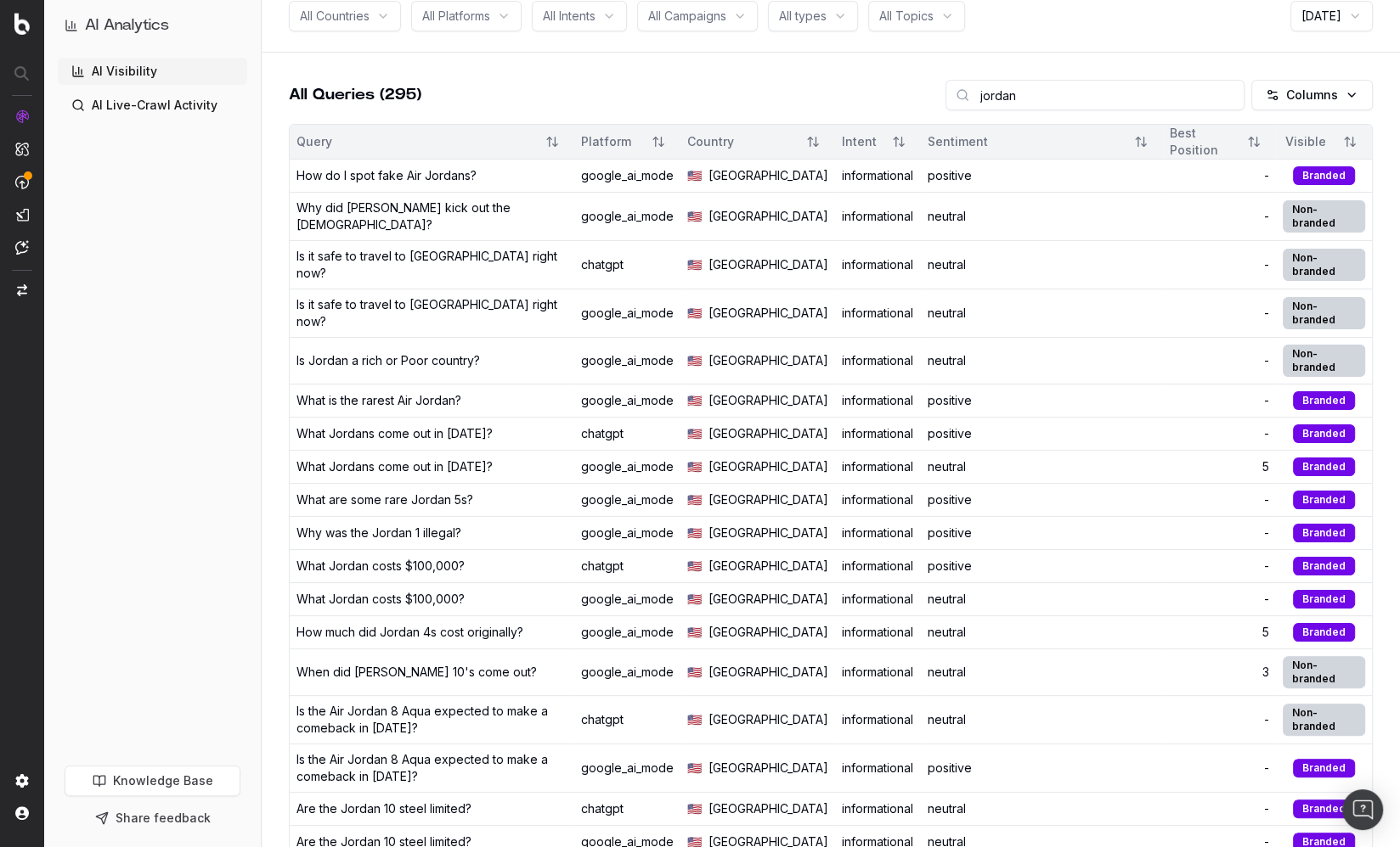
scroll to position [102, 0]
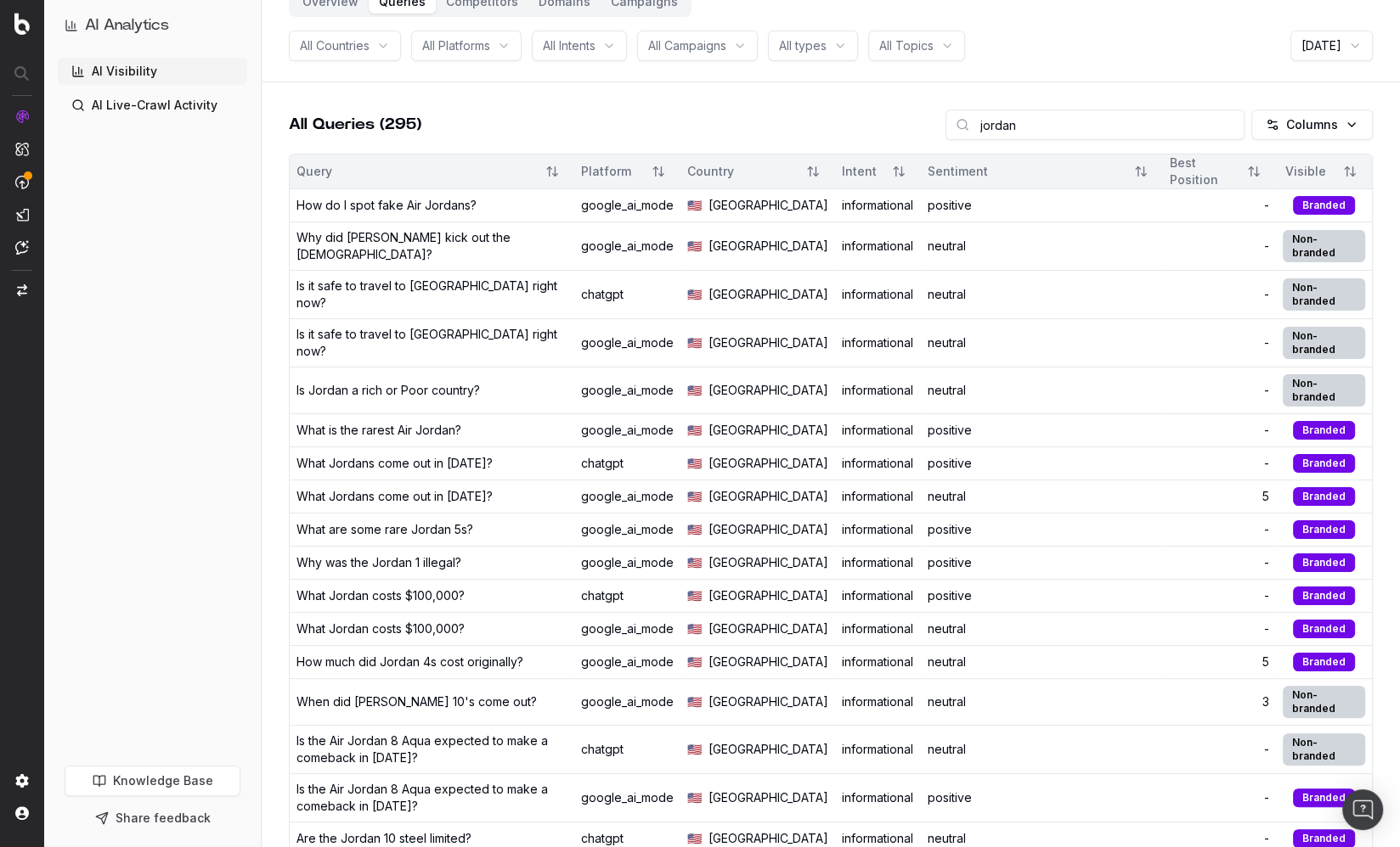
click at [429, 258] on div "Why did [PERSON_NAME] kick out the [DEMOGRAPHIC_DATA]?" at bounding box center [432, 246] width 271 height 34
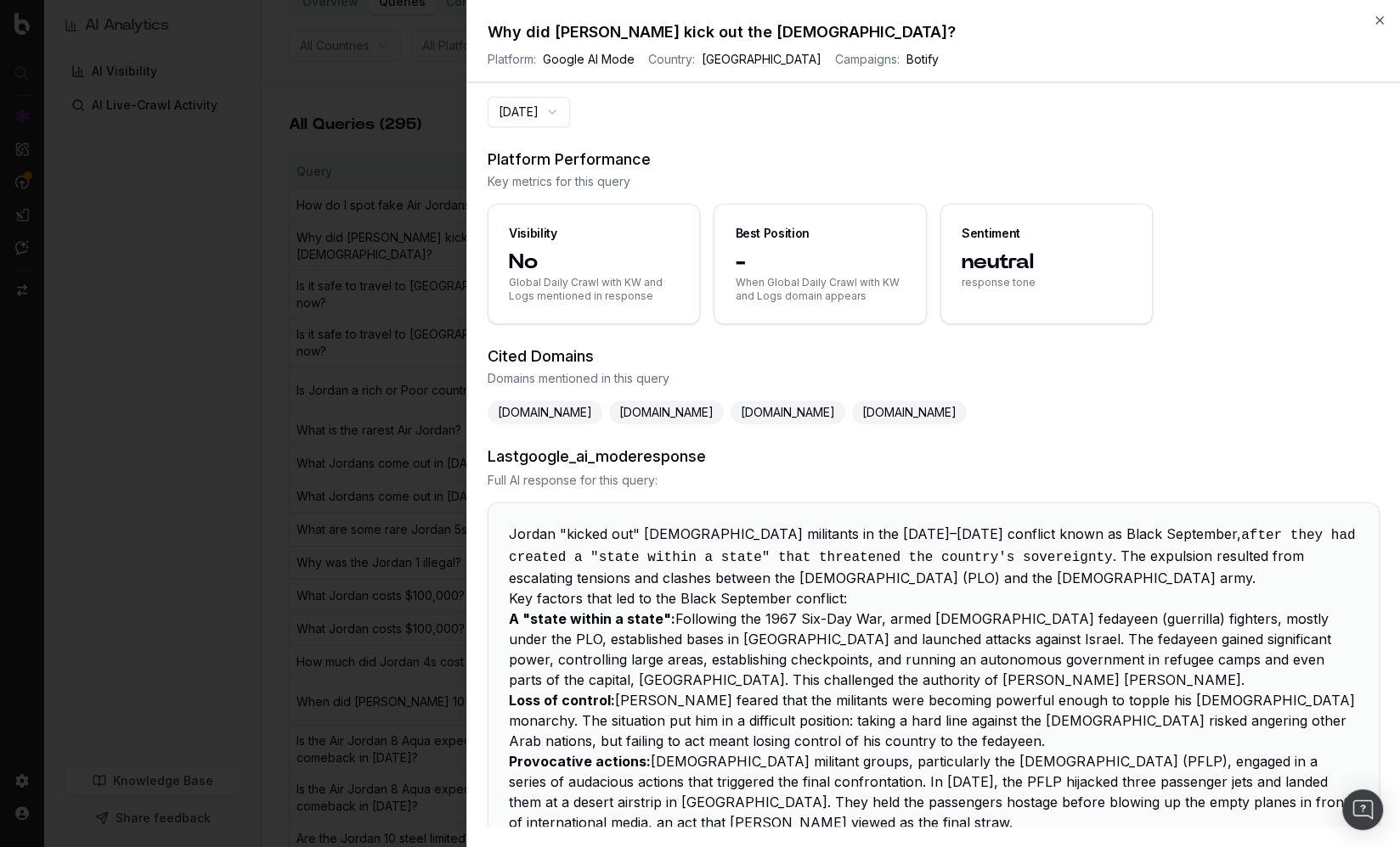
scroll to position [38, 0]
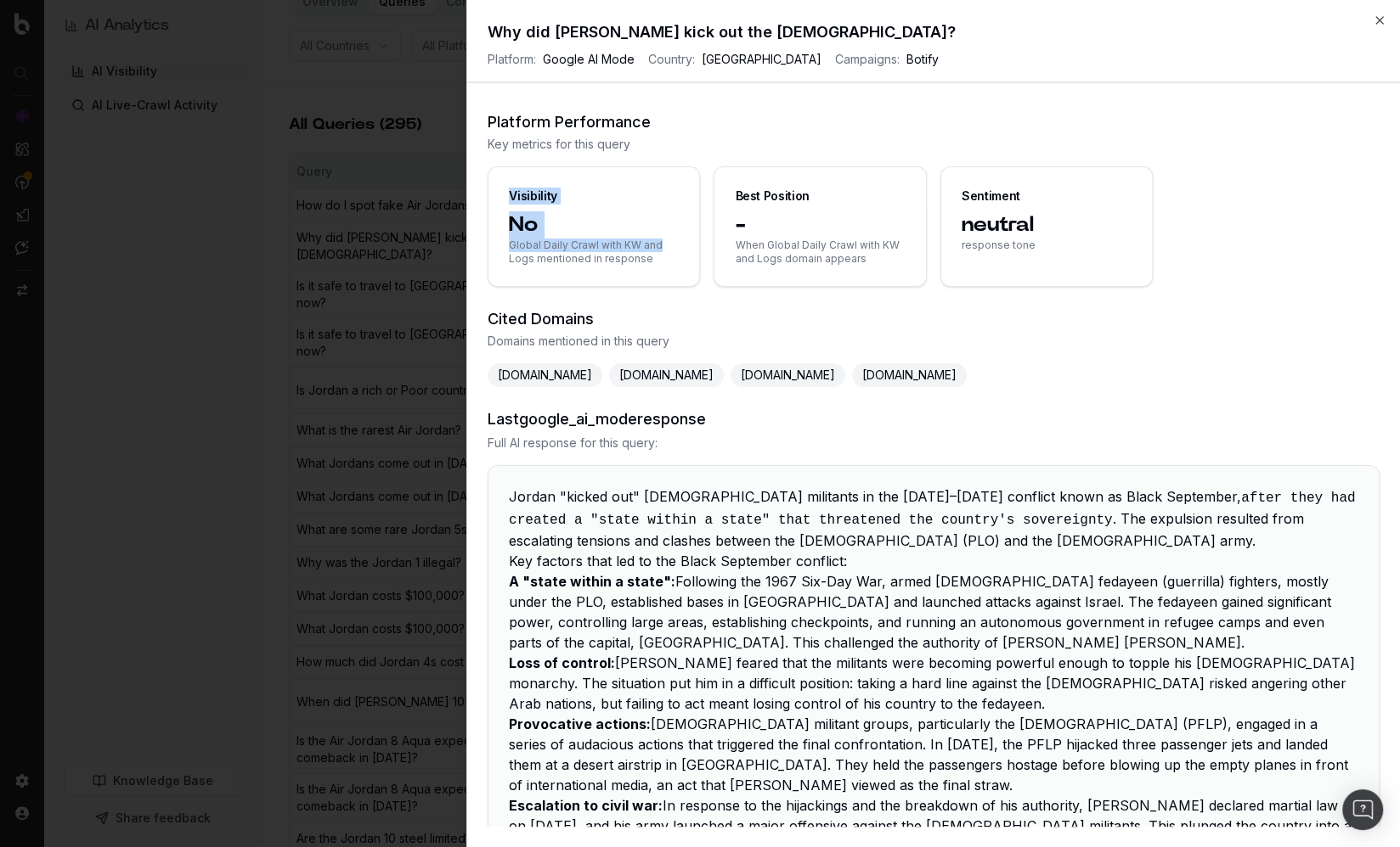
drag, startPoint x: 508, startPoint y: 185, endPoint x: 684, endPoint y: 256, distance: 189.8
click at [685, 255] on div "Visibility No Global Daily Crawl with KW and Logs mentioned in response" at bounding box center [594, 227] width 212 height 121
click at [681, 263] on div "No Global Daily Crawl with KW and Logs mentioned in response" at bounding box center [594, 248] width 211 height 75
click at [1377, 19] on icon "button" at bounding box center [1379, 19] width 13 height 13
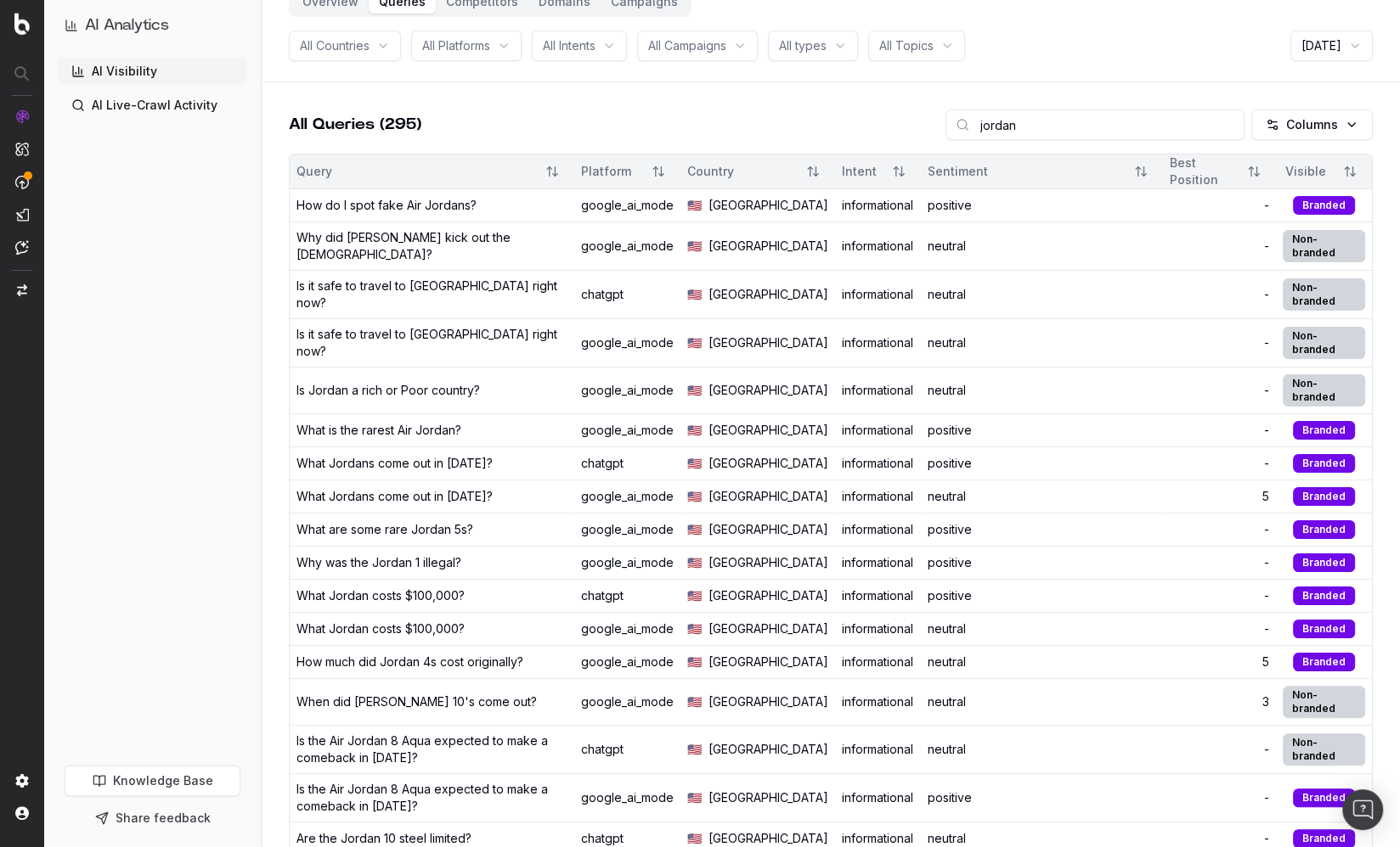
scroll to position [0, 0]
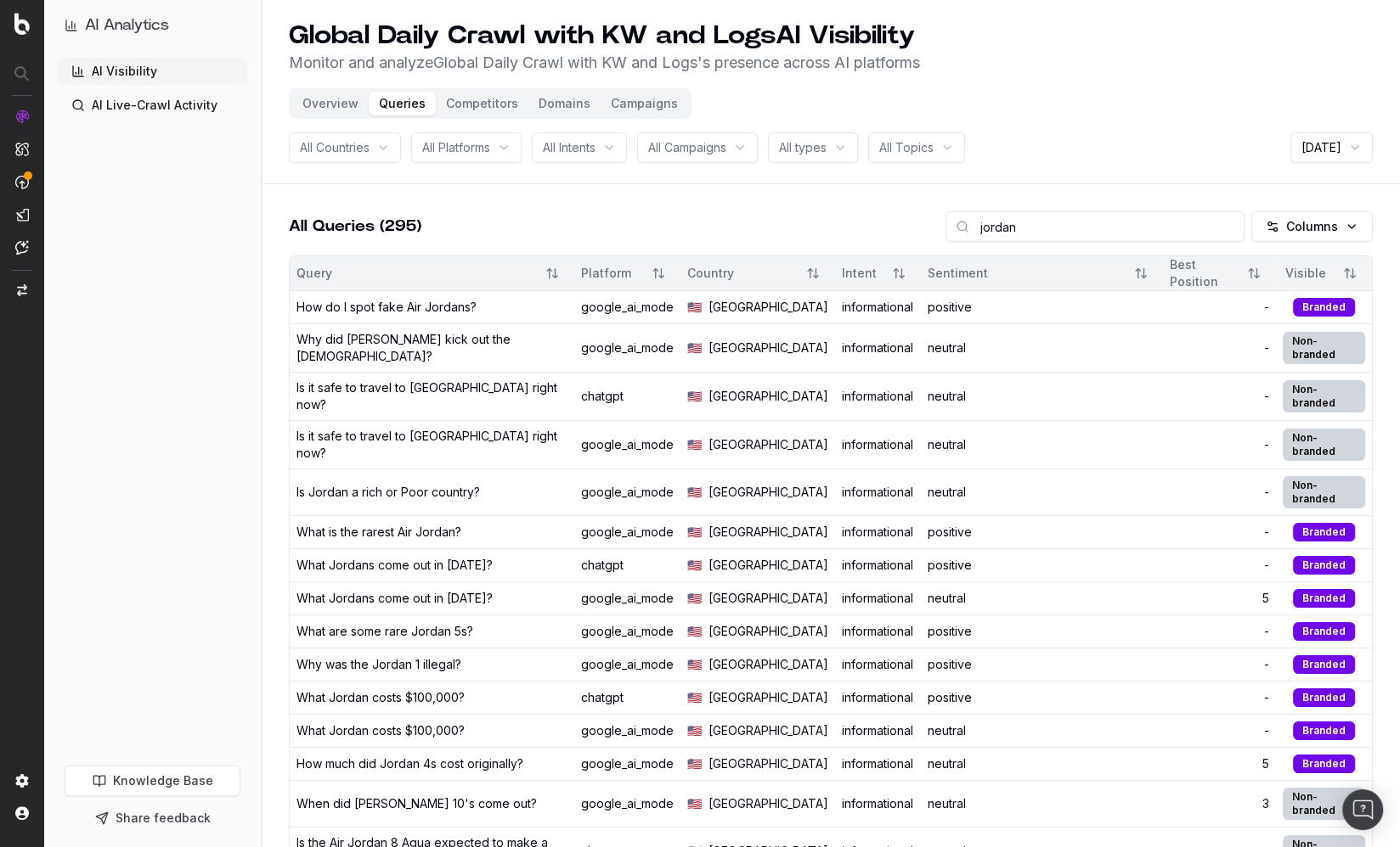
click at [612, 103] on button "Campaigns" at bounding box center [645, 103] width 88 height 24
click at [630, 106] on button "Campaigns" at bounding box center [645, 103] width 88 height 24
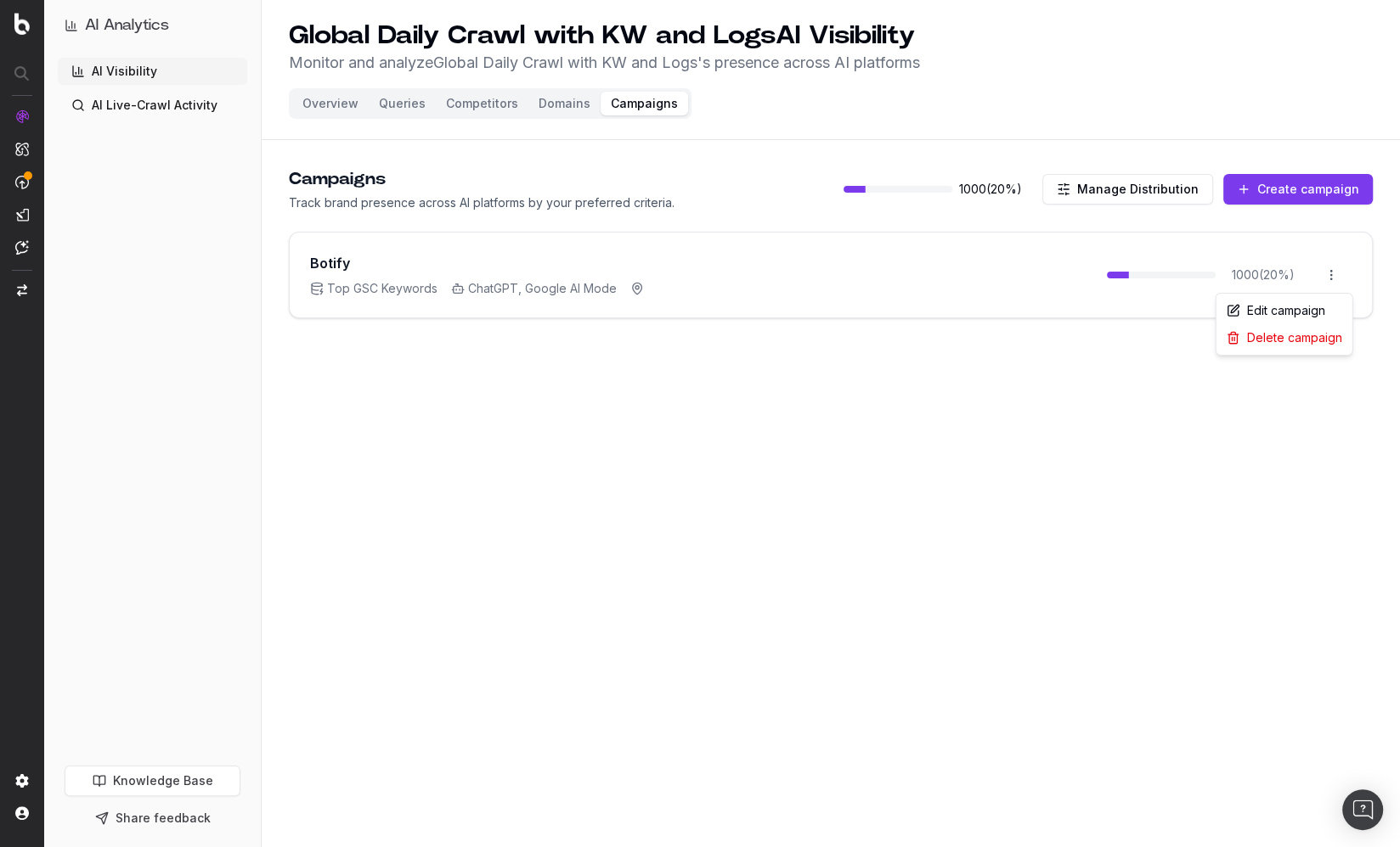
click at [1329, 271] on html "AI Analytics AI Visibility AI Live-Crawl Activity Knowledge Base Share feedback…" at bounding box center [700, 424] width 1400 height 847
click at [1276, 306] on div "Edit campaign" at bounding box center [1284, 310] width 129 height 27
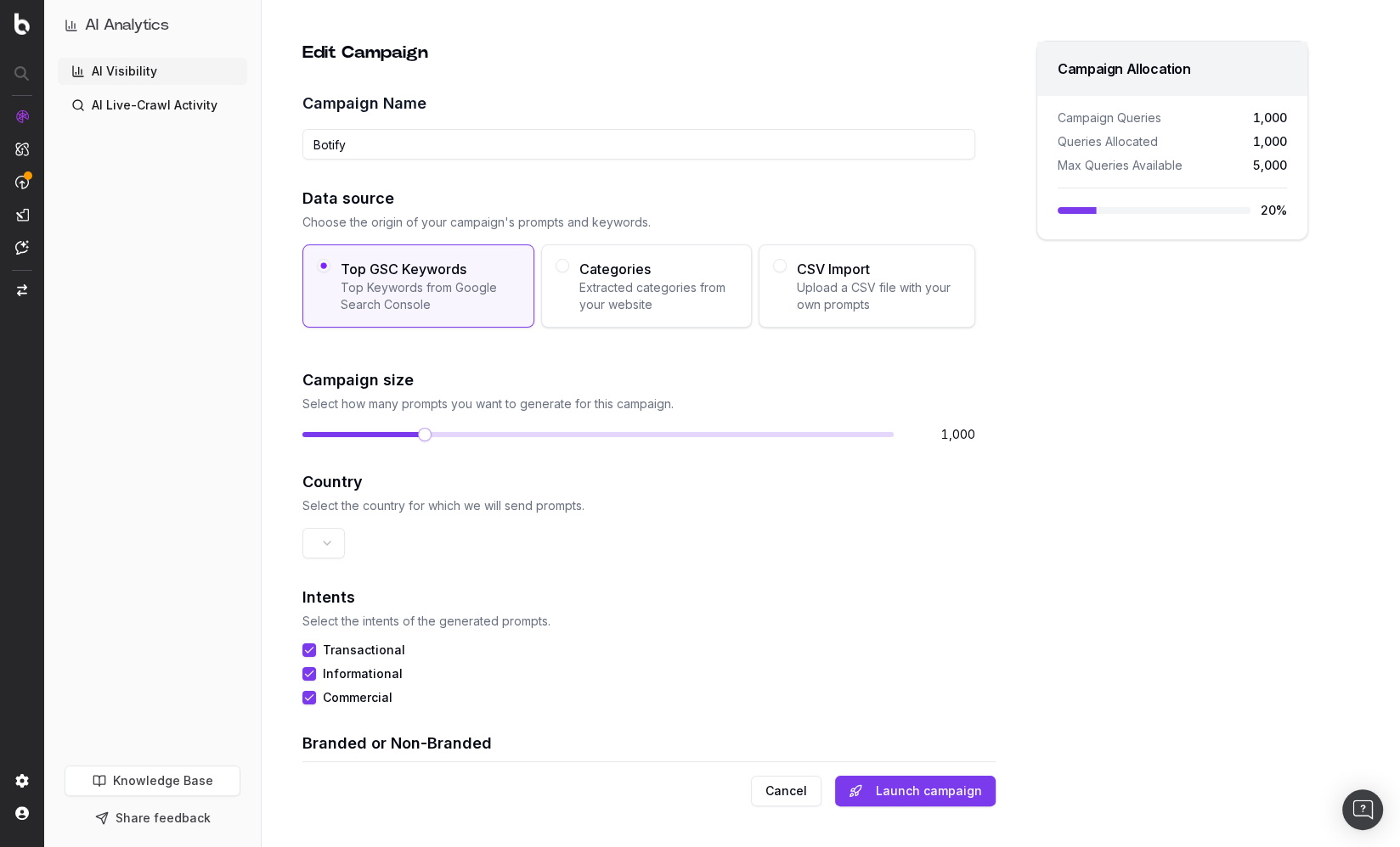
click at [637, 366] on div "Data source Choose the origin of your campaign's prompts and keywords. Top GSC …" at bounding box center [639, 315] width 673 height 256
click at [666, 144] on input "Botify" at bounding box center [639, 144] width 673 height 31
click at [288, 182] on div "Edit Campaign Campaign Name Botify Data source Choose the origin of your campai…" at bounding box center [804, 424] width 1087 height 847
click at [783, 779] on button "Cancel" at bounding box center [786, 791] width 70 height 31
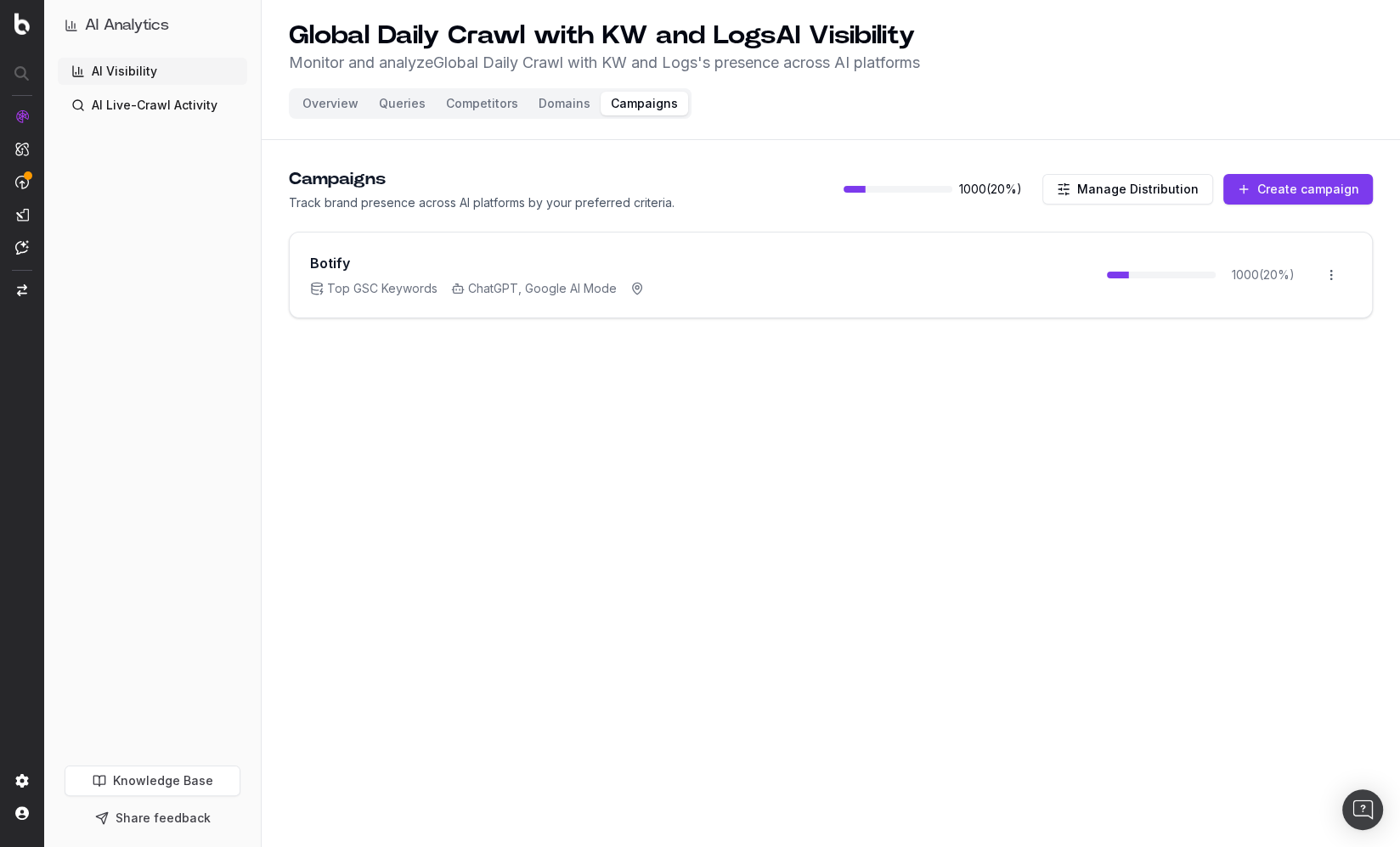
click at [395, 366] on main "Campaigns Track brand presence across AI platforms by your preferred criteria. …" at bounding box center [831, 317] width 1139 height 339
drag, startPoint x: 562, startPoint y: 459, endPoint x: 569, endPoint y: 472, distance: 14.8
click at [565, 459] on main "Campaigns Track brand presence across AI platforms by your preferred criteria. …" at bounding box center [831, 317] width 1139 height 339
click at [396, 99] on button "Queries" at bounding box center [402, 103] width 67 height 24
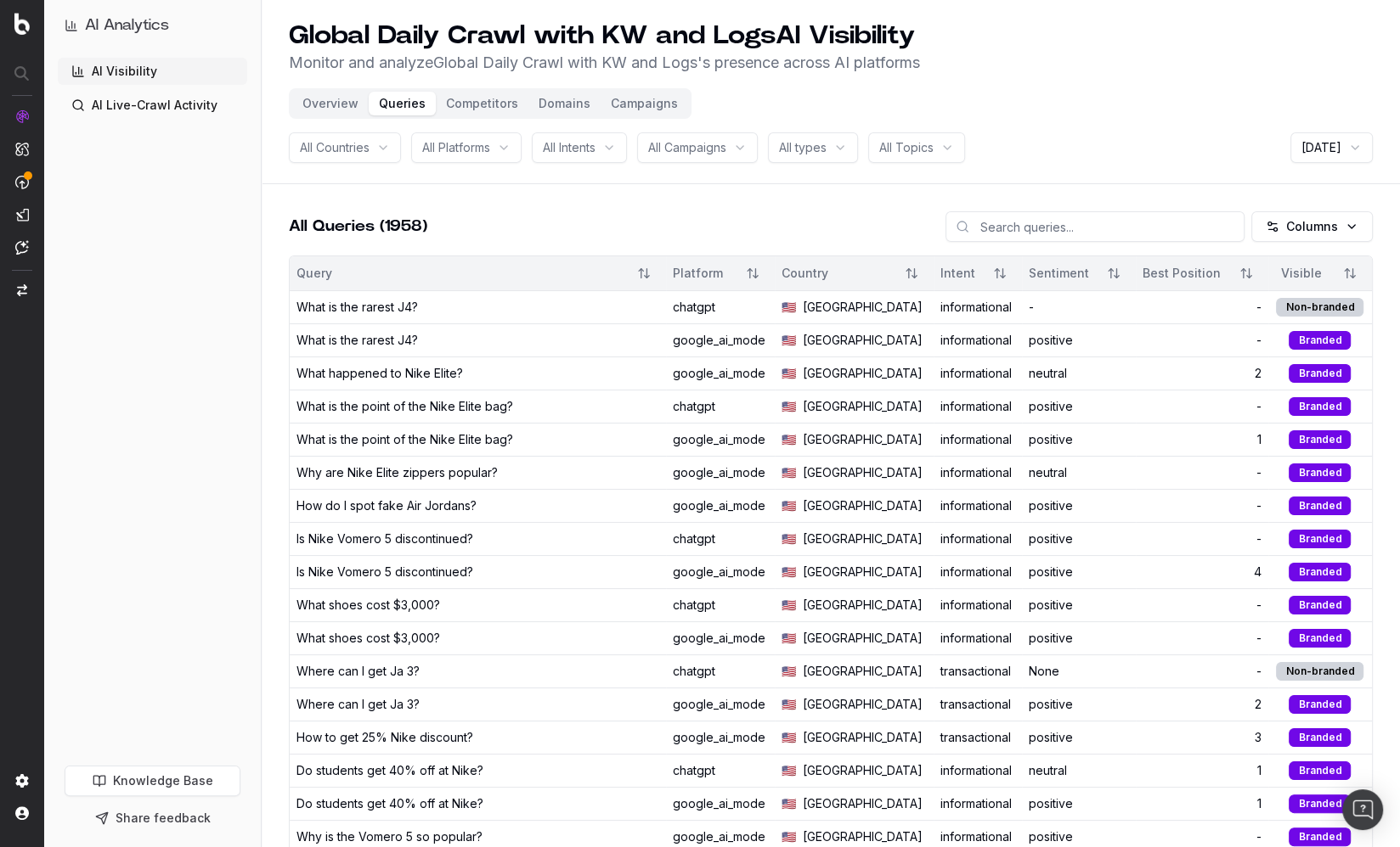
click at [224, 336] on div "AI Visibility AI Live-Crawl Activity" at bounding box center [153, 409] width 189 height 701
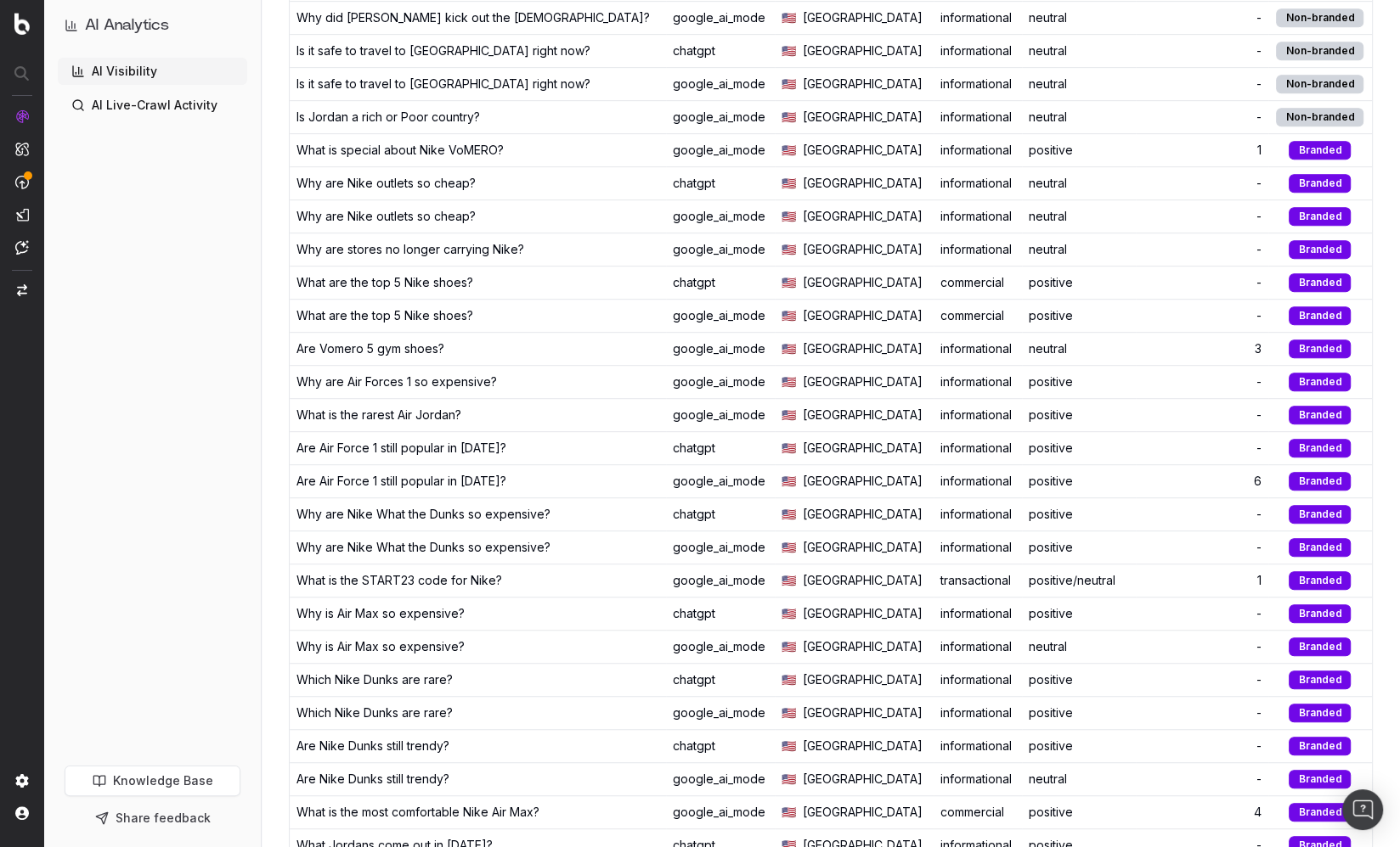
scroll to position [854, 0]
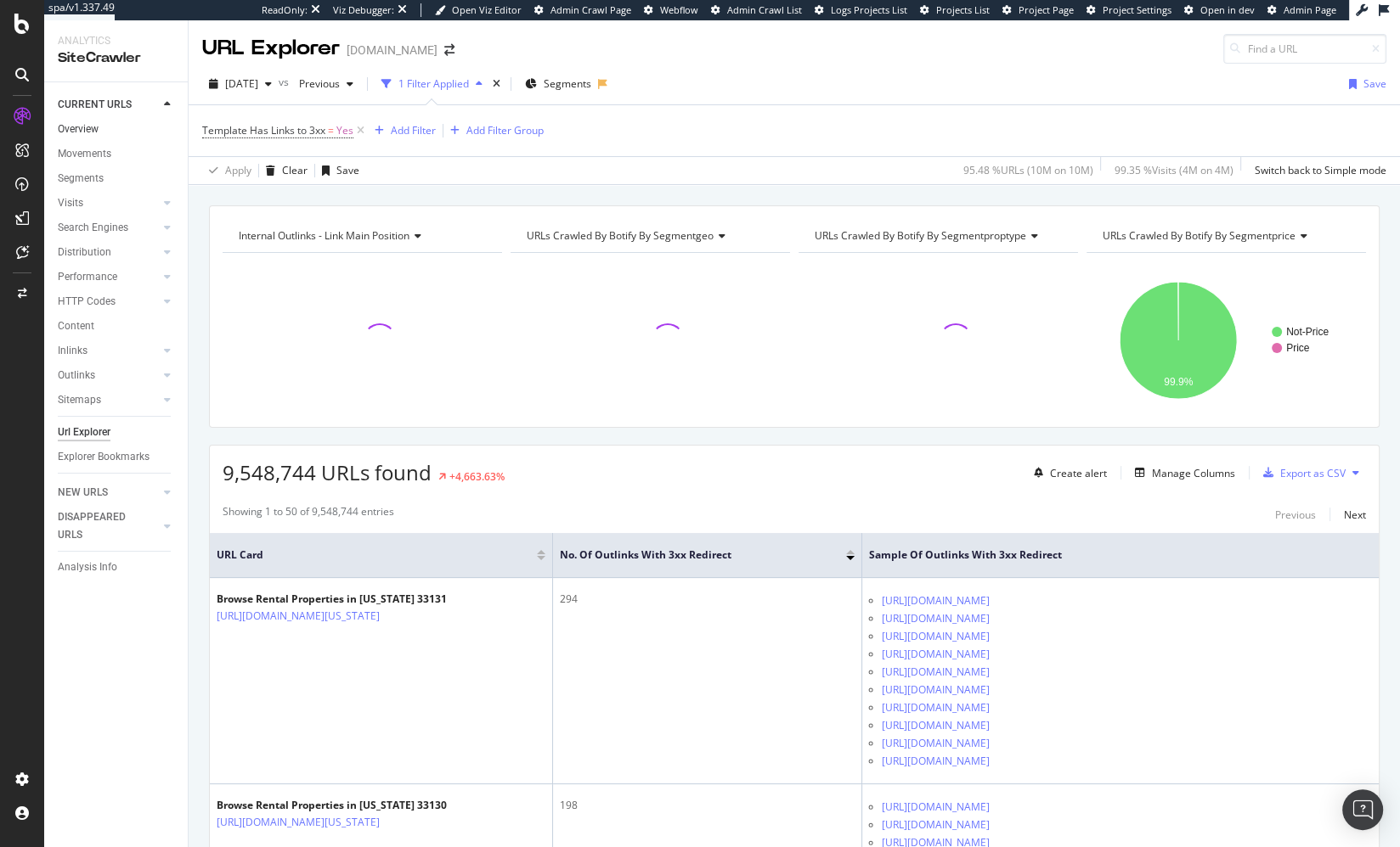
drag, startPoint x: 96, startPoint y: 133, endPoint x: 139, endPoint y: 123, distance: 44.1
click at [96, 133] on div "Overview" at bounding box center [78, 130] width 40 height 18
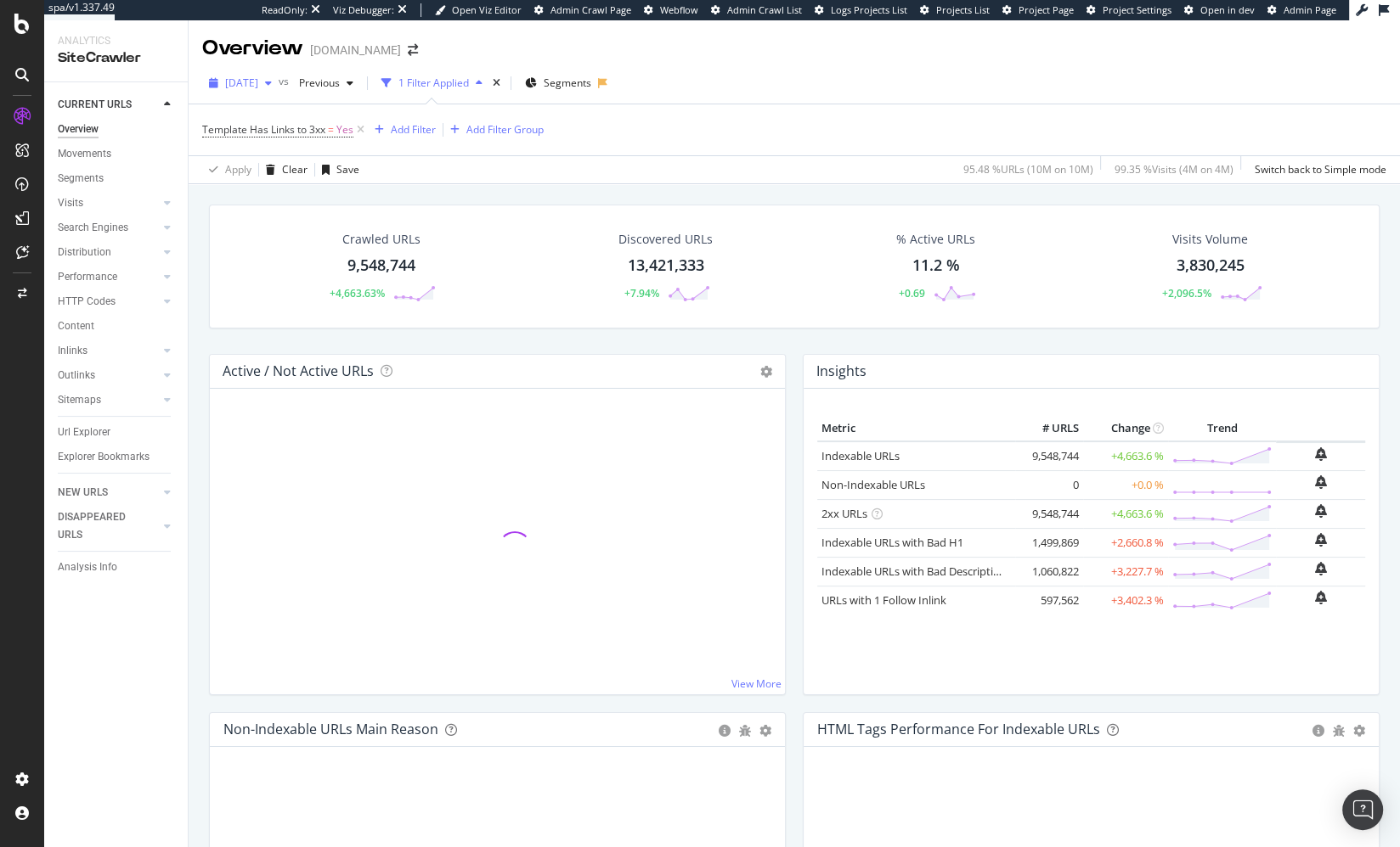
click at [240, 88] on span "[DATE]" at bounding box center [242, 82] width 33 height 14
click at [281, 143] on div "2025 Sep. 14th" at bounding box center [269, 144] width 85 height 15
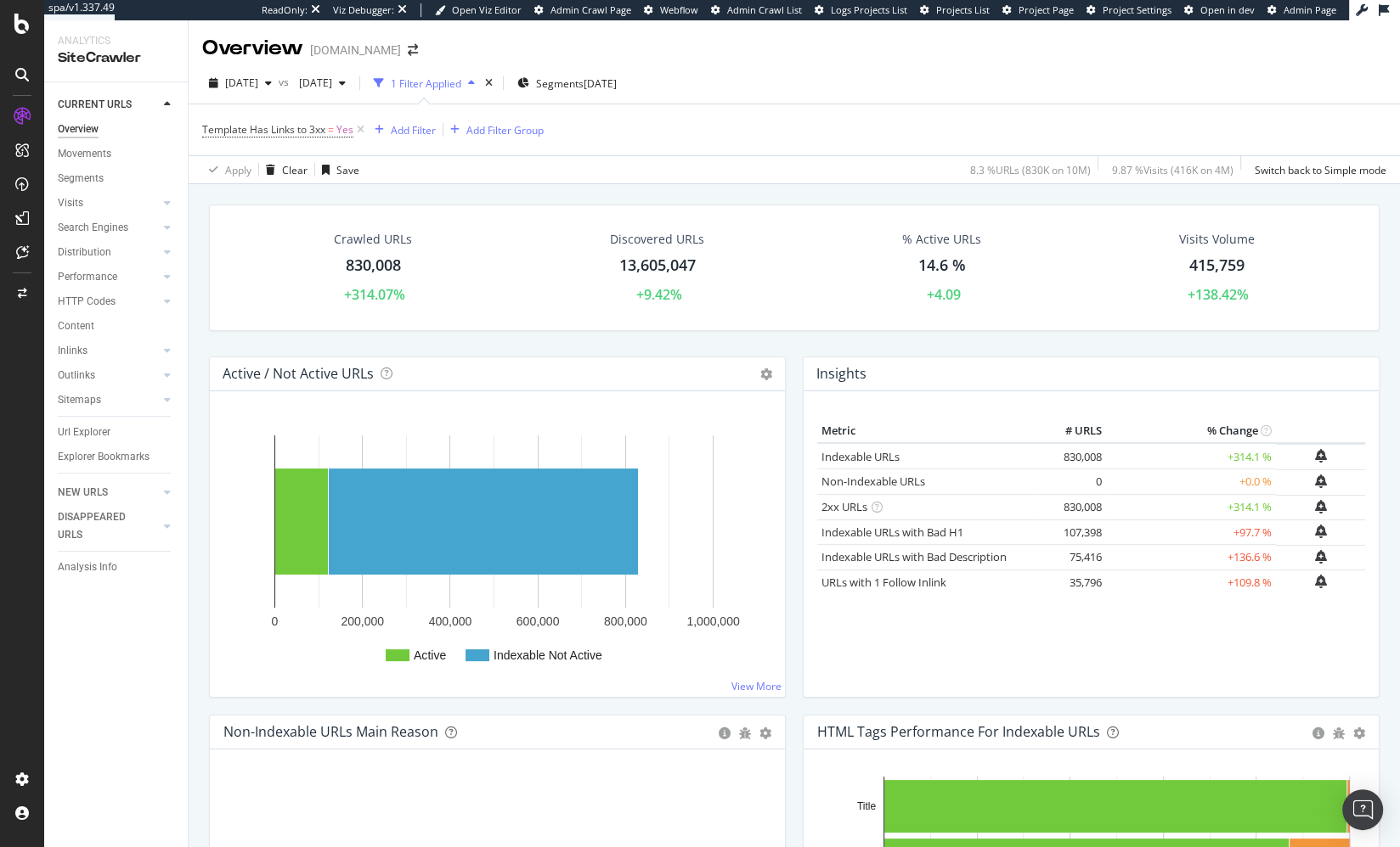
click at [577, 188] on div "Crawled URLs 830,008 +314.07% Discovered URLs 13,605,047 +9.42% % Active URLs 1…" at bounding box center [794, 597] width 1211 height 827
click at [332, 81] on span "2025 Apr. 20th" at bounding box center [312, 82] width 40 height 14
click at [396, 174] on div "2025 Aug. 24th" at bounding box center [374, 175] width 85 height 15
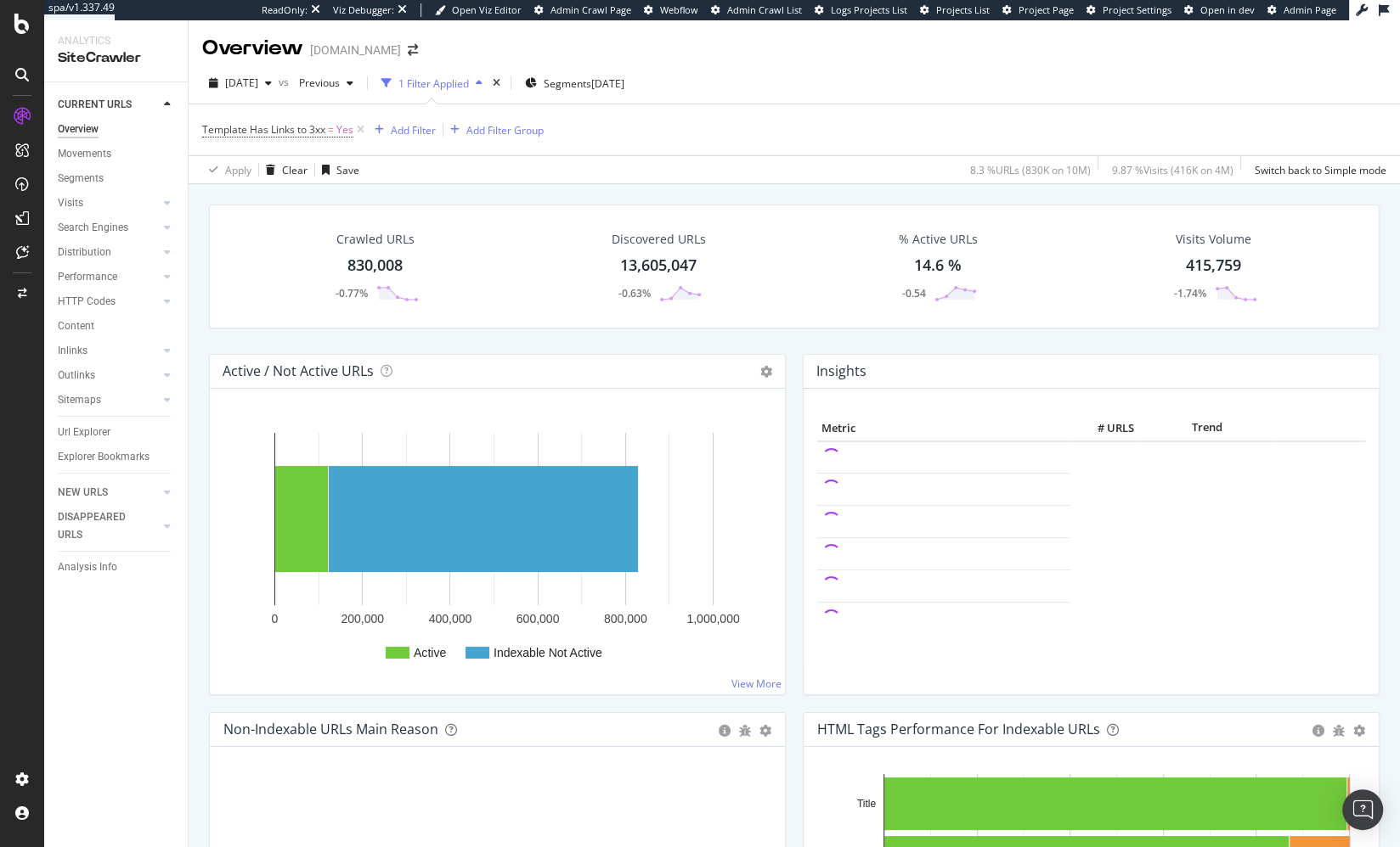
click at [463, 182] on div "Apply Clear Save 8.3 % URLs ( 830K on 10M ) 9.87 % Visits ( 416K on 4M ) Switch…" at bounding box center [794, 169] width 1211 height 28
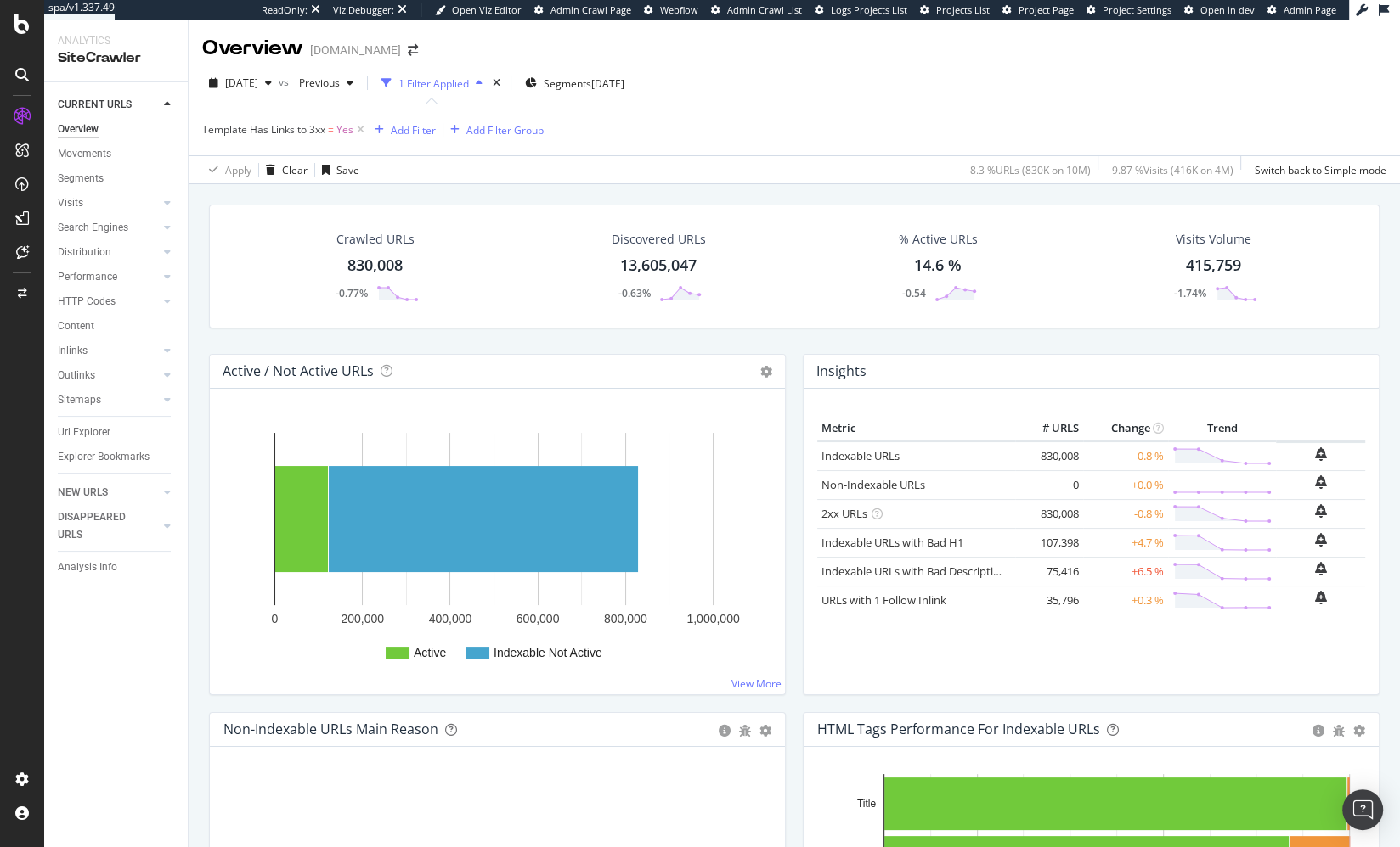
click at [466, 182] on div "Apply Clear Save 8.3 % URLs ( 830K on 10M ) 9.87 % Visits ( 416K on 4M ) Switch…" at bounding box center [794, 169] width 1211 height 28
click at [962, 335] on div "Crawled URLs 830,008 -0.77% Discovered URLs 13,605,047 -0.63% % Active URLs 14.…" at bounding box center [795, 279] width 1188 height 149
drag, startPoint x: 654, startPoint y: 169, endPoint x: 790, endPoint y: 114, distance: 146.7
click at [655, 169] on div "Apply Clear Save 8.3 % URLs ( 830K on 10M ) 9.87 % Visits ( 416K on 4M ) Switch…" at bounding box center [794, 169] width 1211 height 28
click at [590, 83] on span "Segments" at bounding box center [568, 83] width 47 height 14
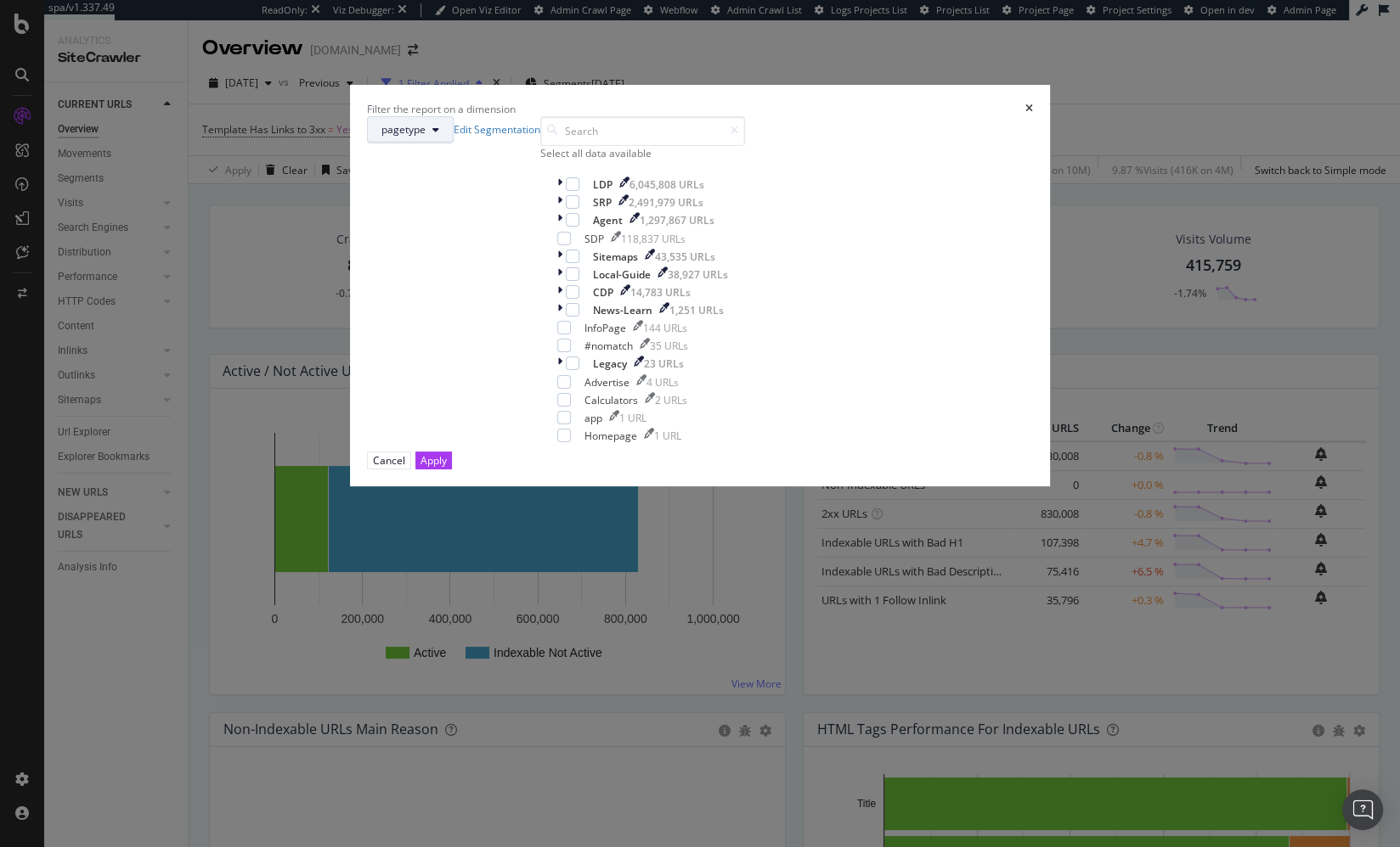
click at [454, 144] on button "pagetype" at bounding box center [410, 130] width 87 height 27
click at [540, 144] on div "pagetype Edit Segmentation" at bounding box center [454, 130] width 174 height 27
click at [995, 187] on div "Filter the report on a dimension pagetype Edit Segmentation Select all data ava…" at bounding box center [700, 424] width 1400 height 847
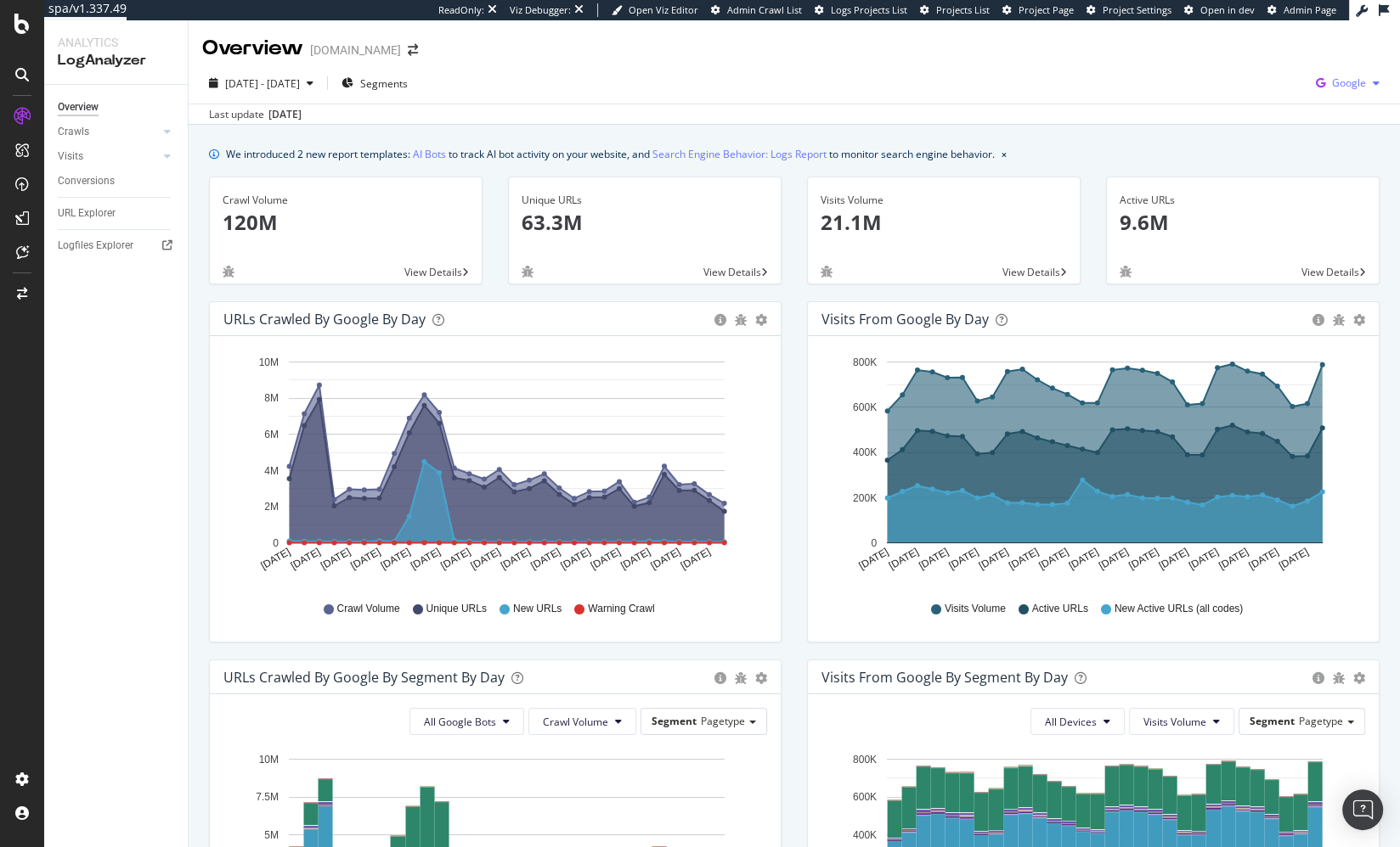
click at [1356, 89] on span "Google" at bounding box center [1348, 82] width 34 height 14
drag, startPoint x: 1262, startPoint y: 100, endPoint x: 1213, endPoint y: 104, distance: 49.2
click at [1262, 100] on span "OpenAI" at bounding box center [1263, 100] width 63 height 15
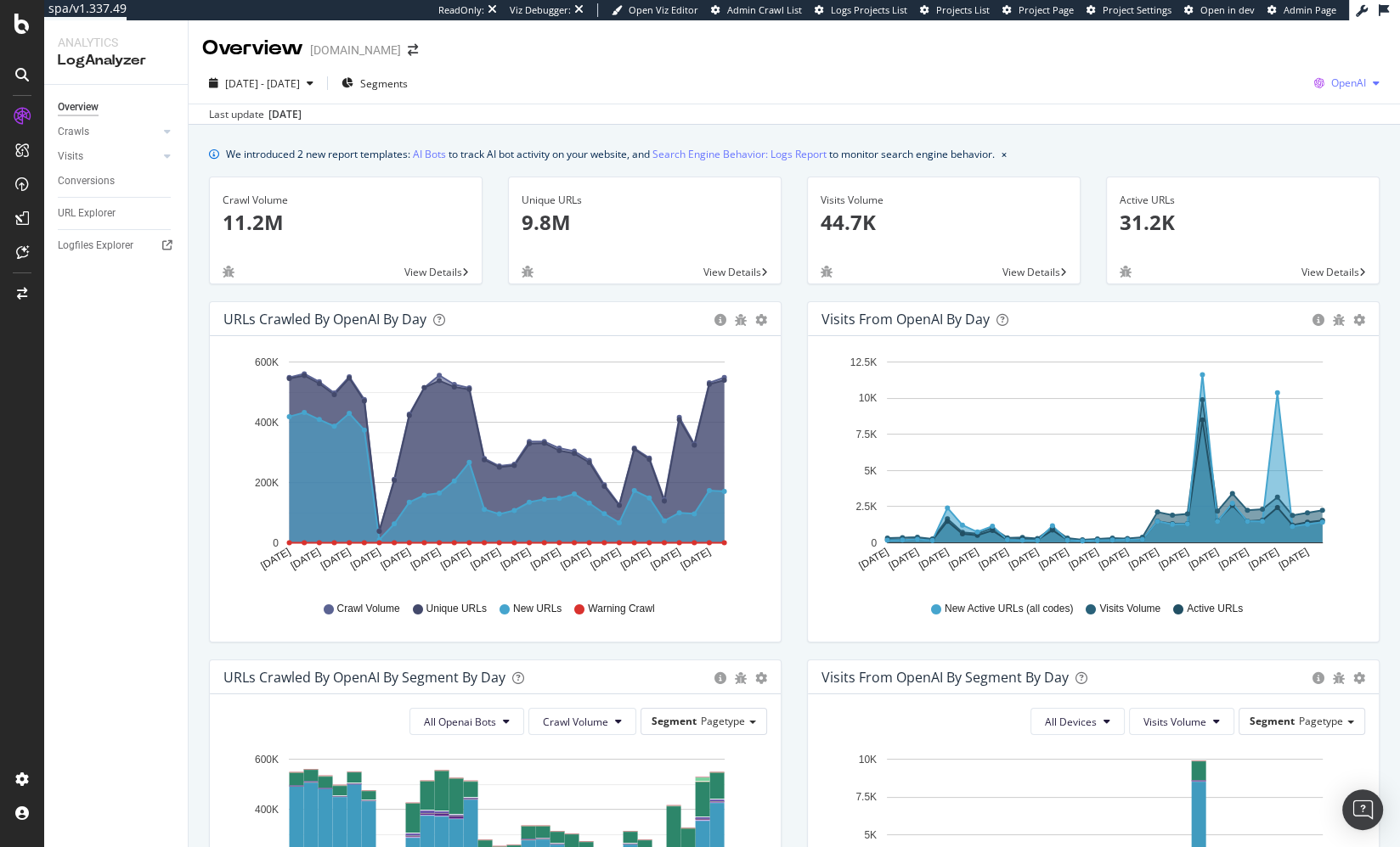
click at [1347, 77] on span "OpenAI" at bounding box center [1348, 82] width 35 height 14
click at [1266, 128] on span "Other AI Bots" at bounding box center [1261, 131] width 63 height 15
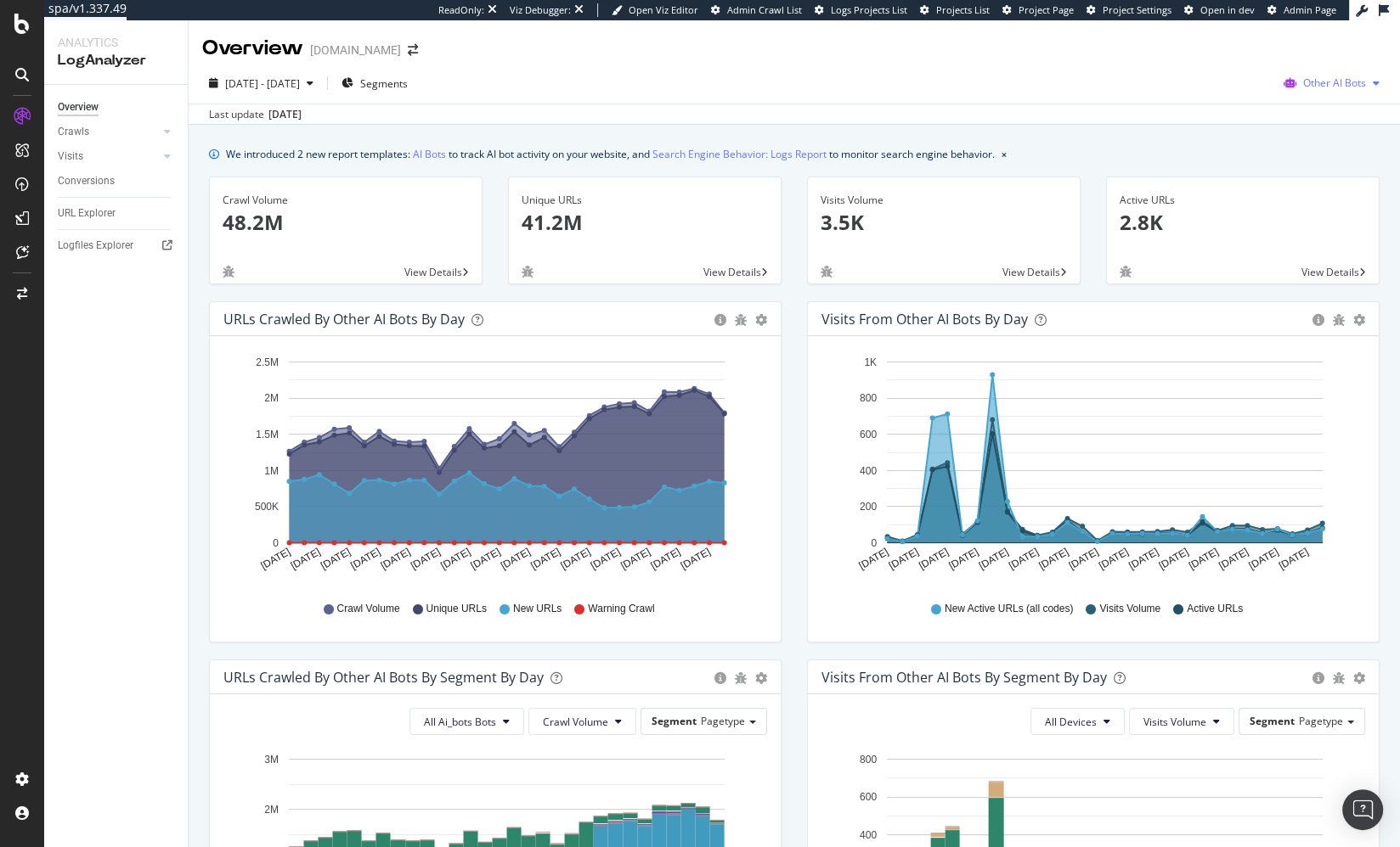
click at [1317, 83] on span "Other AI Bots" at bounding box center [1334, 82] width 63 height 14
click at [1226, 105] on span "OpenAI" at bounding box center [1228, 100] width 67 height 15
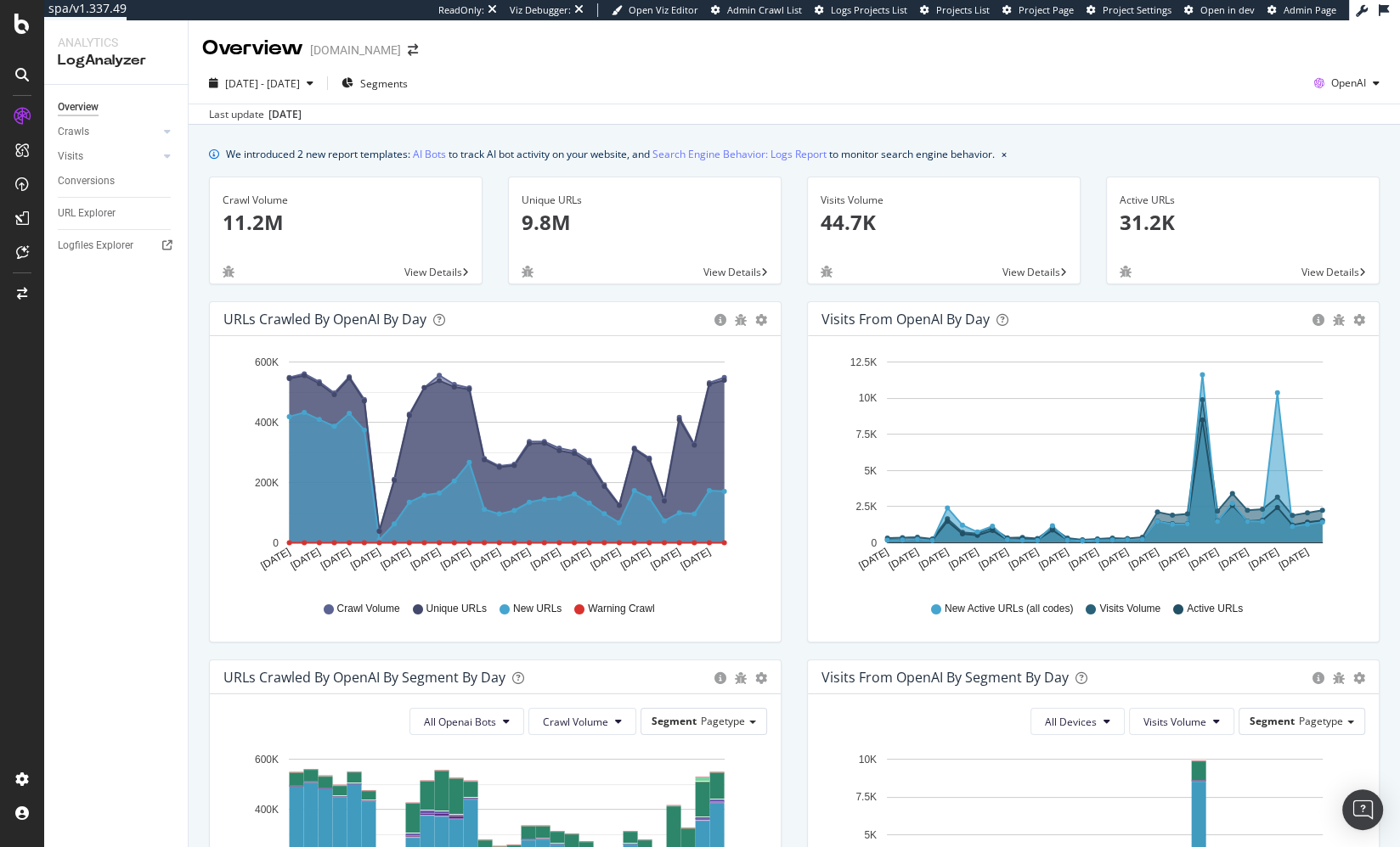
click at [954, 134] on div "We introduced 2 new report templates: AI Bots to track AI bot activity on your …" at bounding box center [794, 779] width 1211 height 1311
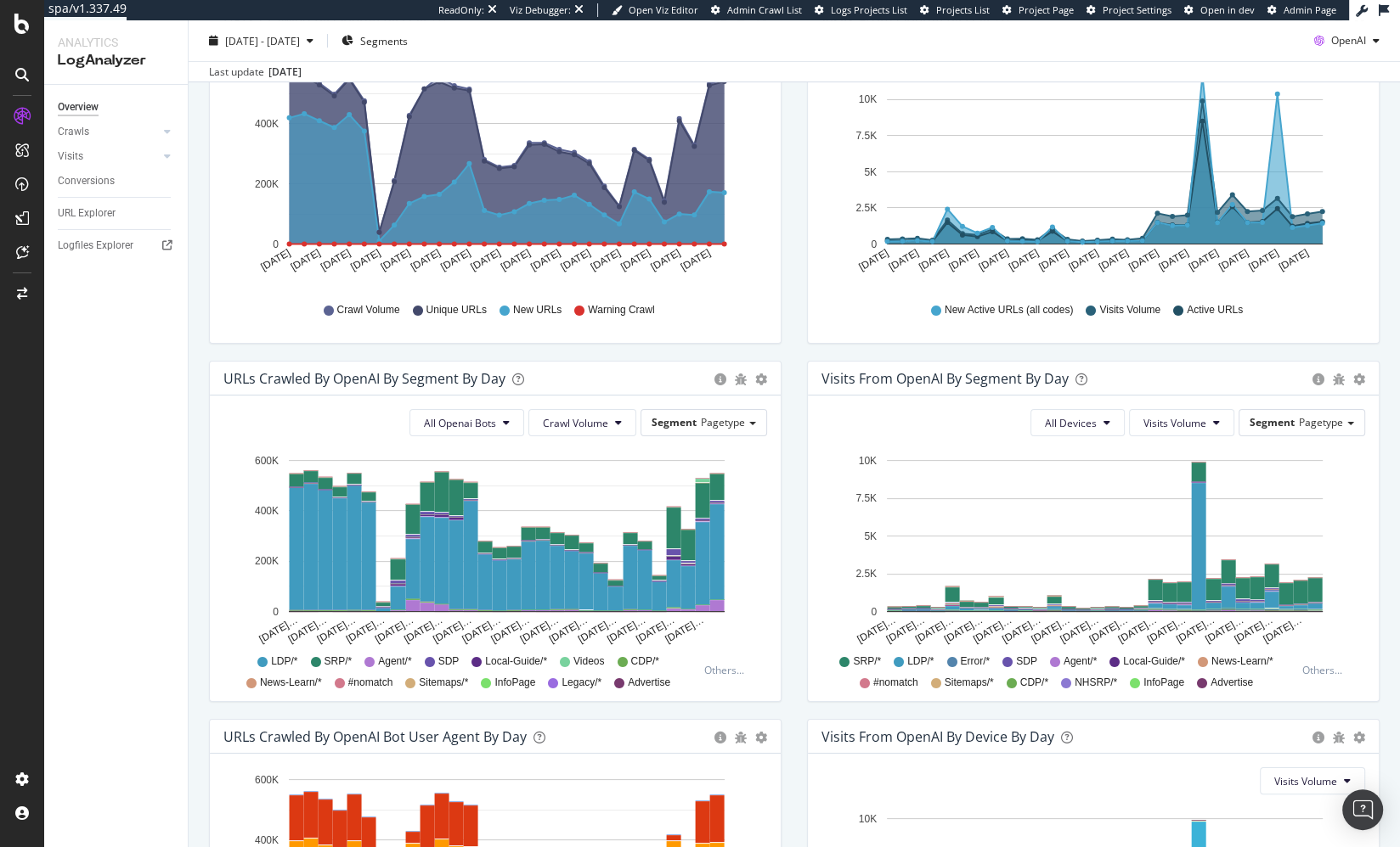
scroll to position [304, 0]
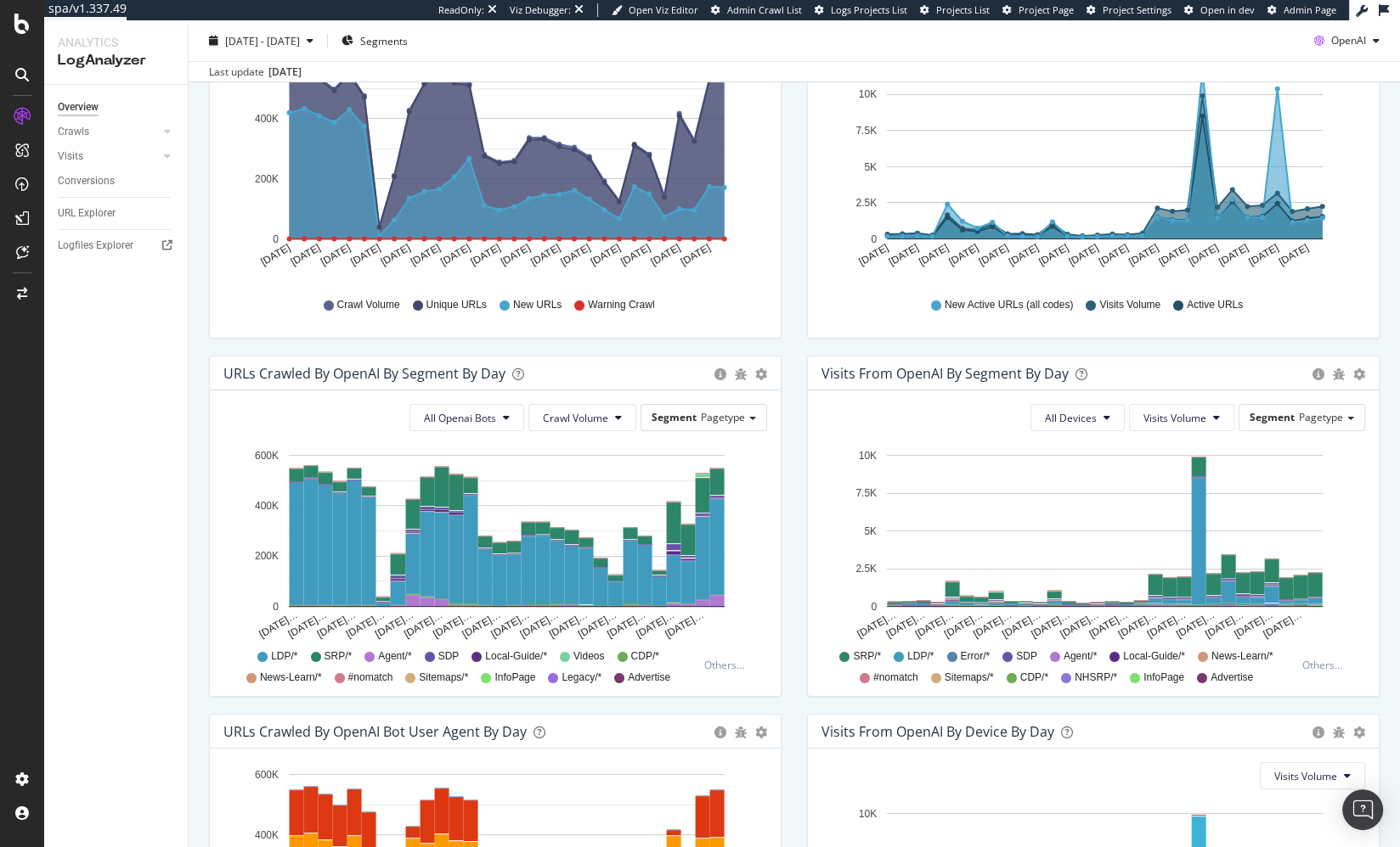
click at [99, 339] on div "Overview Crawls Daily Distribution Segments Distribution HTTP Codes Resources V…" at bounding box center [116, 466] width 144 height 763
click at [130, 326] on div "Overview Crawls Daily Distribution Segments Distribution HTTP Codes Resources V…" at bounding box center [116, 466] width 144 height 763
drag, startPoint x: 199, startPoint y: 274, endPoint x: 279, endPoint y: 246, distance: 84.8
click at [198, 274] on div "URLs Crawled by OpenAI by day Area Table Hold CMD (⌘) while clicking to filter …" at bounding box center [496, 176] width 598 height 359
drag, startPoint x: 128, startPoint y: 335, endPoint x: 104, endPoint y: 324, distance: 26.4
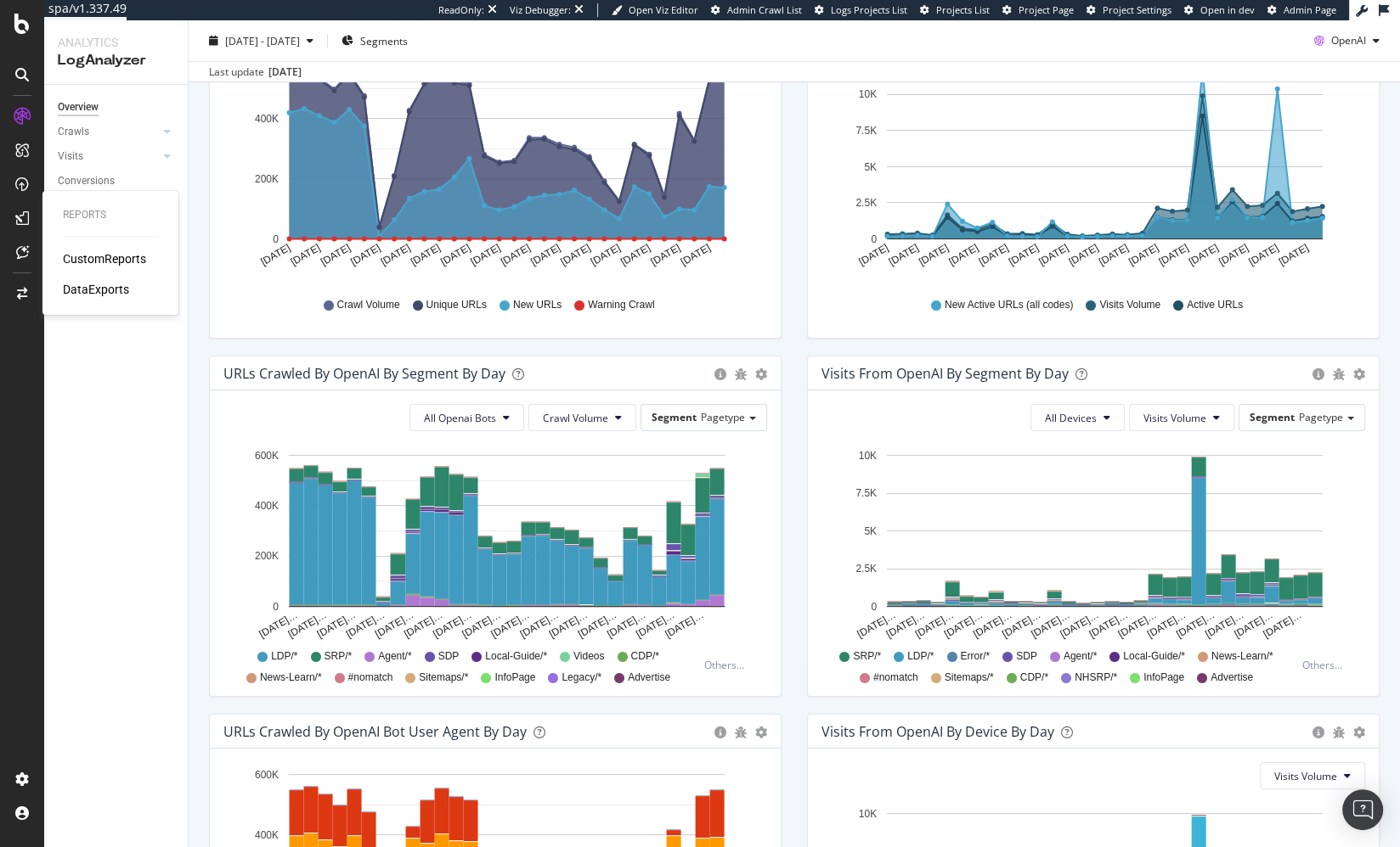
click at [124, 333] on div "Overview Crawls Daily Distribution Segments Distribution HTTP Codes Resources V…" at bounding box center [116, 466] width 144 height 763
click at [18, 244] on div at bounding box center [22, 252] width 27 height 27
click at [174, 389] on div "Overview Crawls Daily Distribution Segments Distribution HTTP Codes Resources V…" at bounding box center [116, 466] width 144 height 763
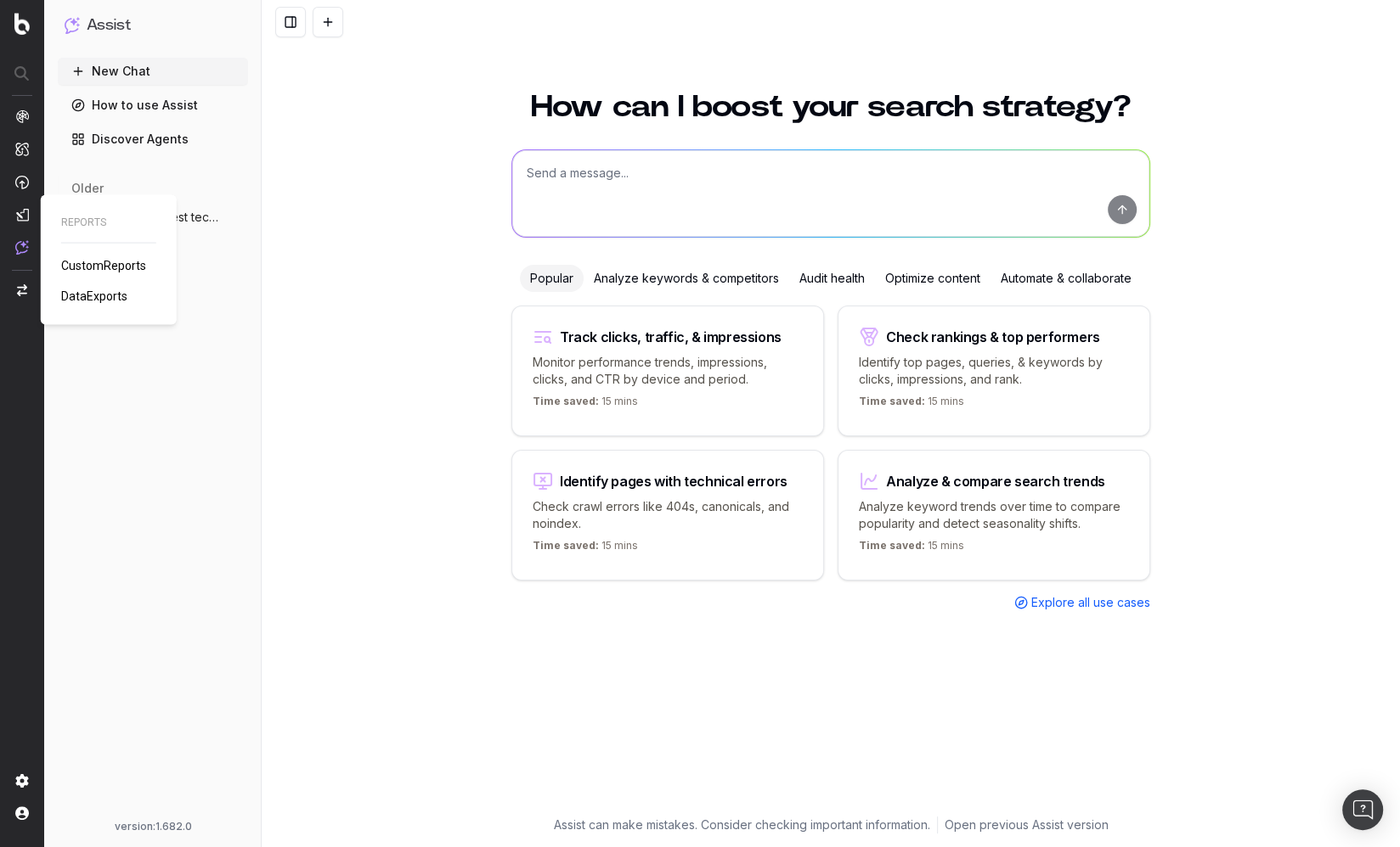
drag, startPoint x: 189, startPoint y: 337, endPoint x: 179, endPoint y: 332, distance: 11.2
click at [187, 335] on div "New Chat How to use Assist Discover Agents older What are my biggest technical …" at bounding box center [153, 436] width 190 height 756
drag, startPoint x: 106, startPoint y: 353, endPoint x: 308, endPoint y: 22, distance: 387.8
click at [192, 338] on div "New Chat How to use Assist Discover Agents older What are my biggest technical …" at bounding box center [153, 436] width 190 height 756
click at [138, 214] on span "What are my biggest technical opportunit" at bounding box center [146, 217] width 149 height 17
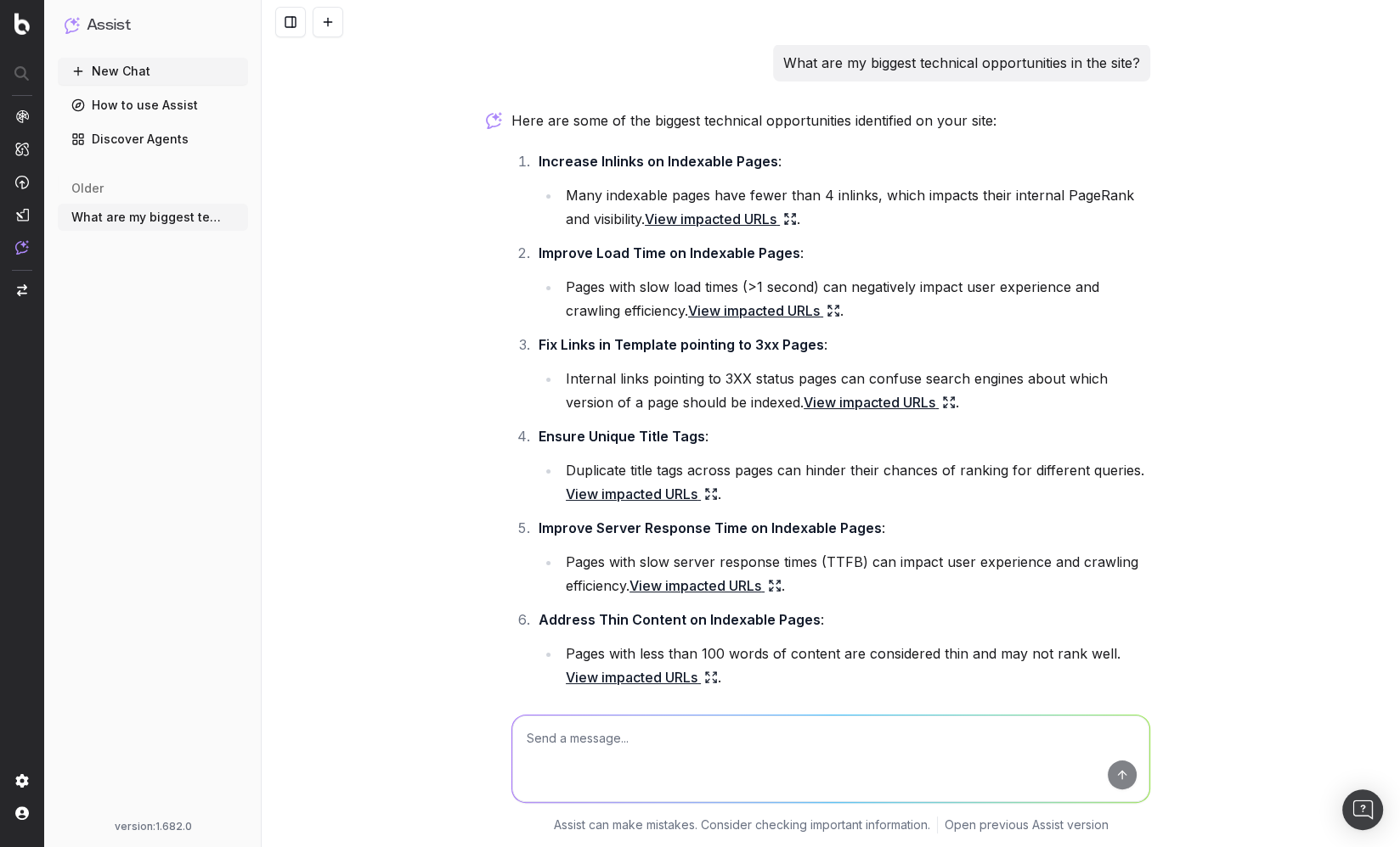
scroll to position [324, 0]
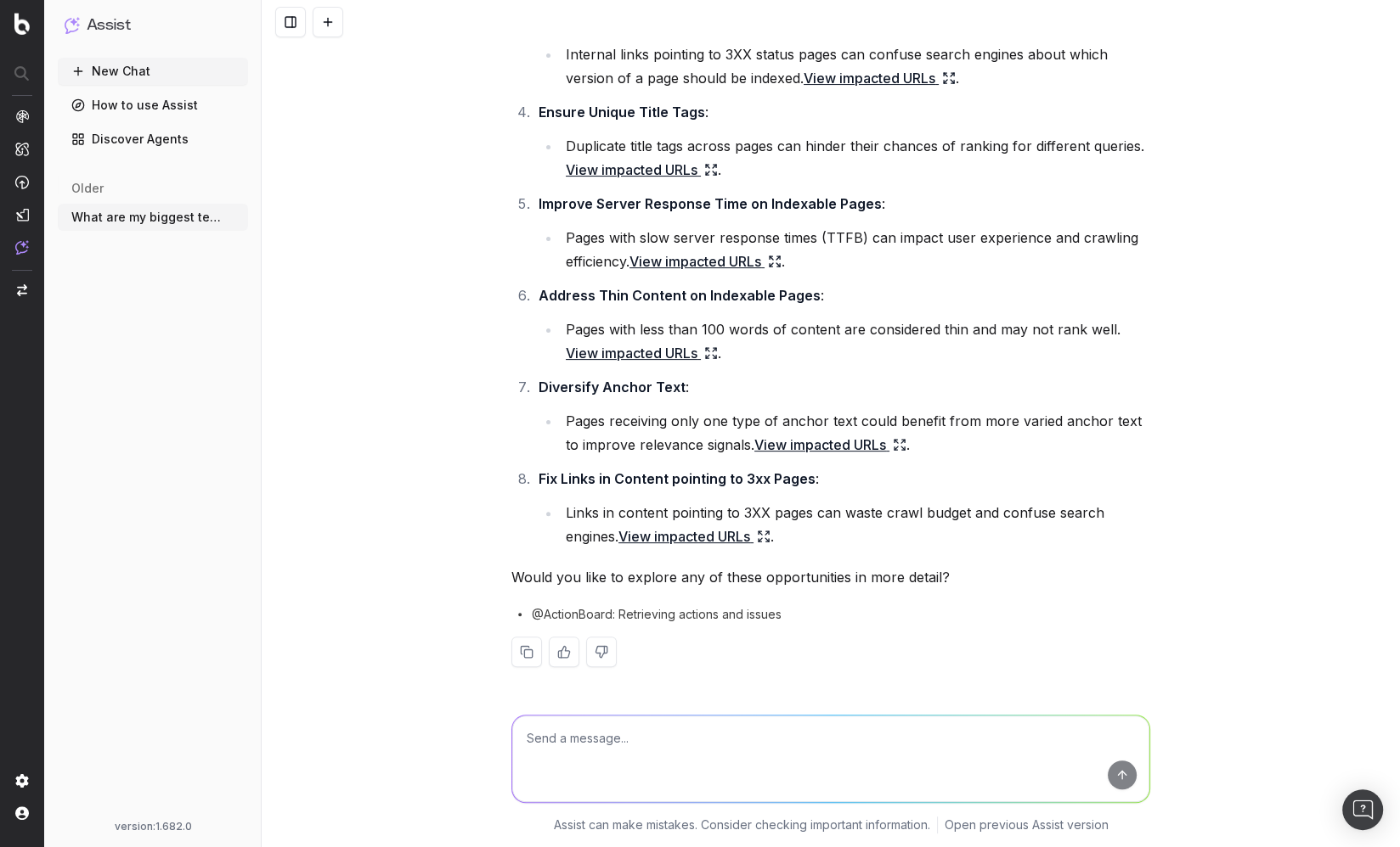
drag, startPoint x: 187, startPoint y: 364, endPoint x: 218, endPoint y: 354, distance: 32.6
click at [187, 364] on div "New Chat How to use Assist Discover Agents older What are my biggest technical …" at bounding box center [153, 436] width 190 height 756
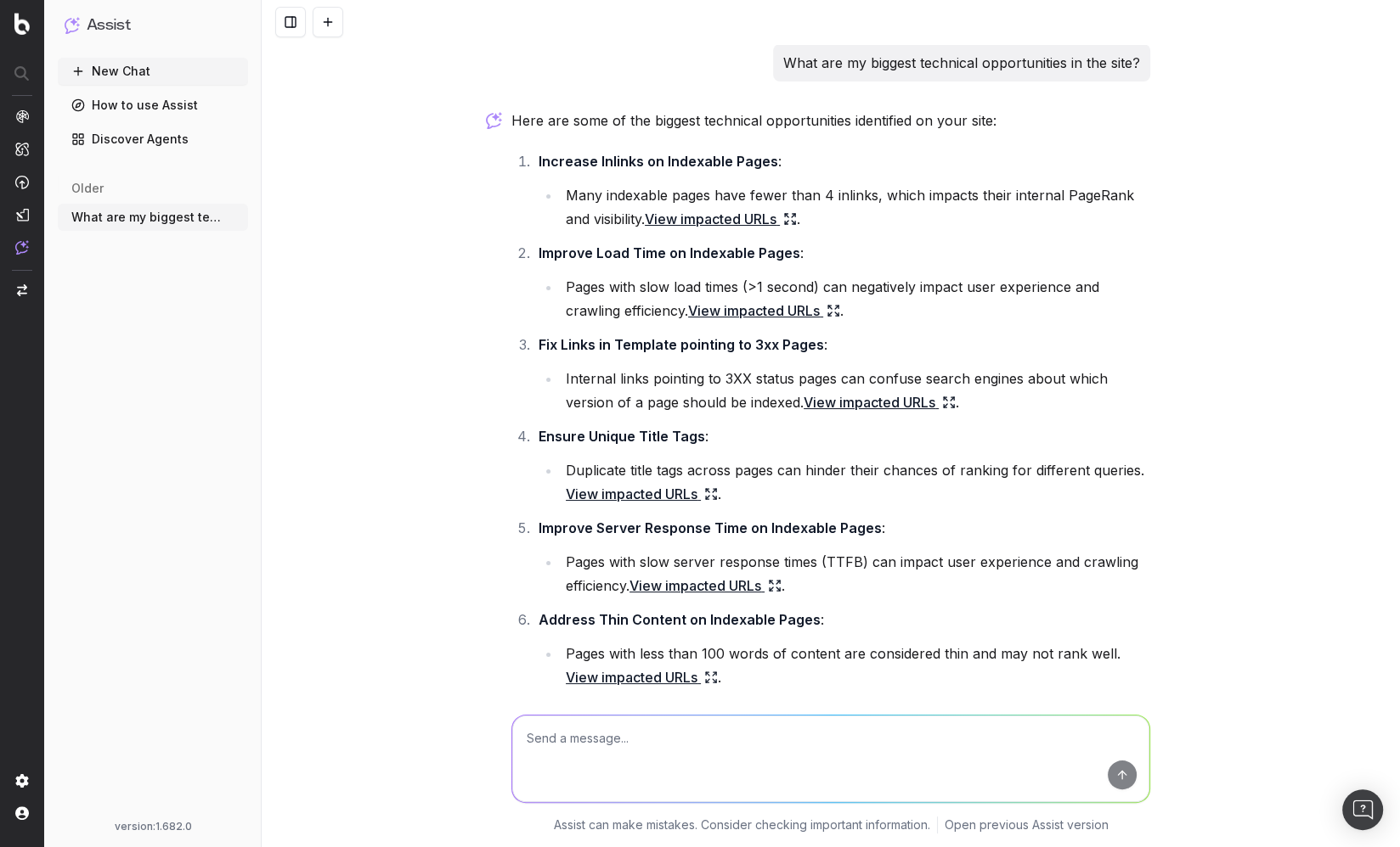
click at [157, 110] on link "How to use Assist" at bounding box center [153, 105] width 190 height 27
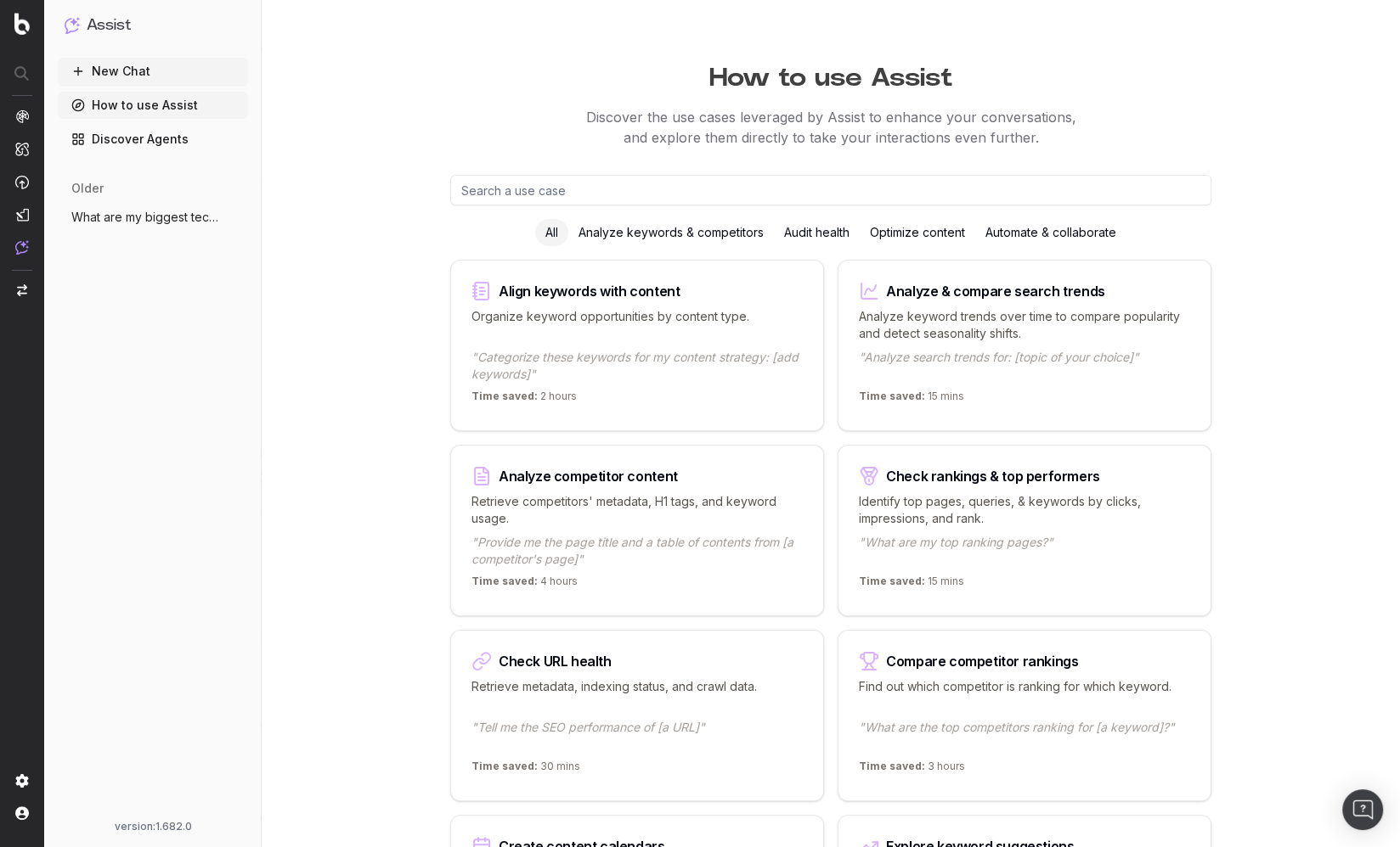
click at [812, 231] on div "Audit health" at bounding box center [817, 232] width 86 height 27
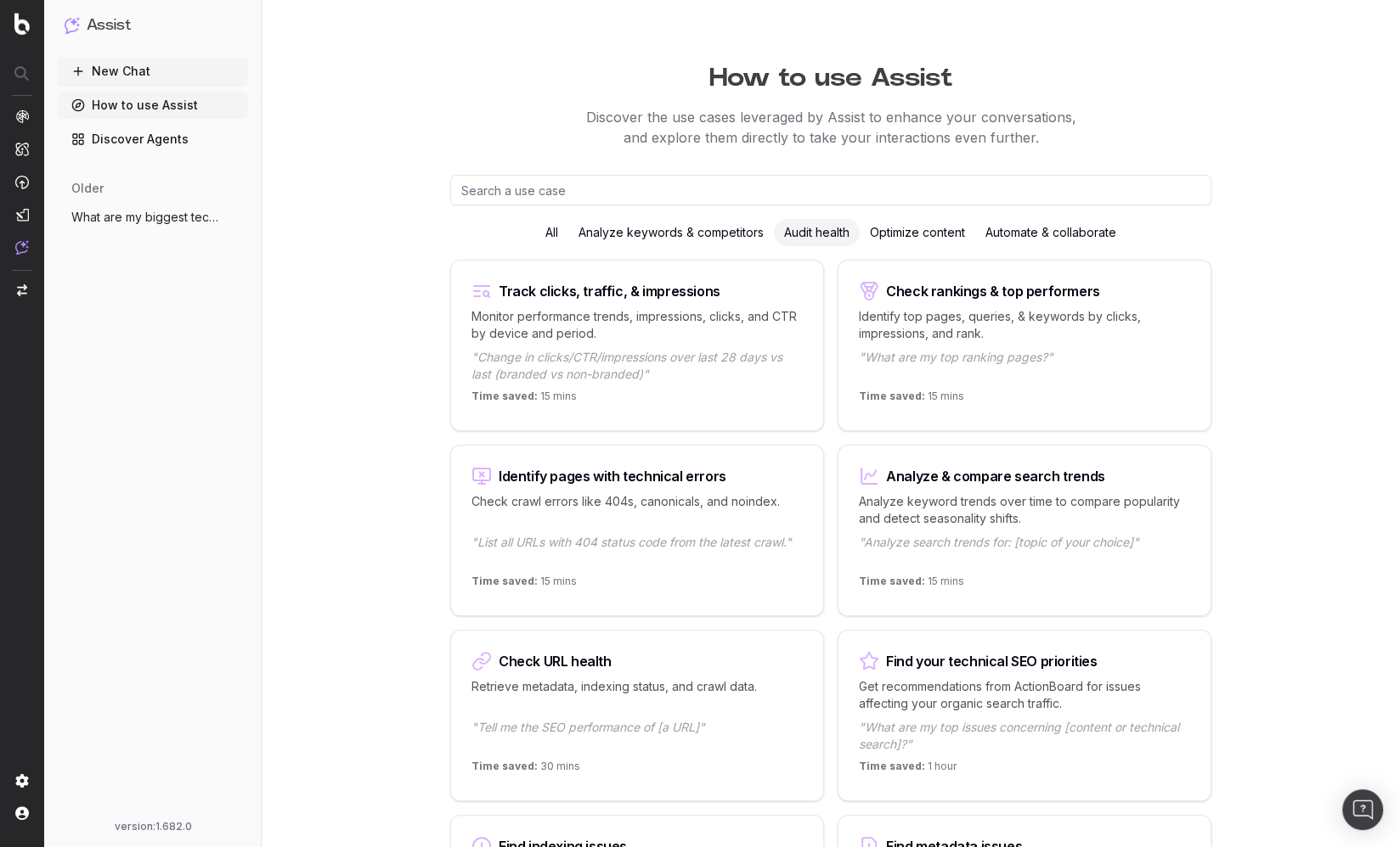
click at [410, 320] on div "How to use Assist Discover the use cases leveraged by Assist to enhance your co…" at bounding box center [831, 620] width 1139 height 1240
click at [546, 502] on p "Check crawl errors like 404s, canonicals, and noindex." at bounding box center [637, 510] width 332 height 34
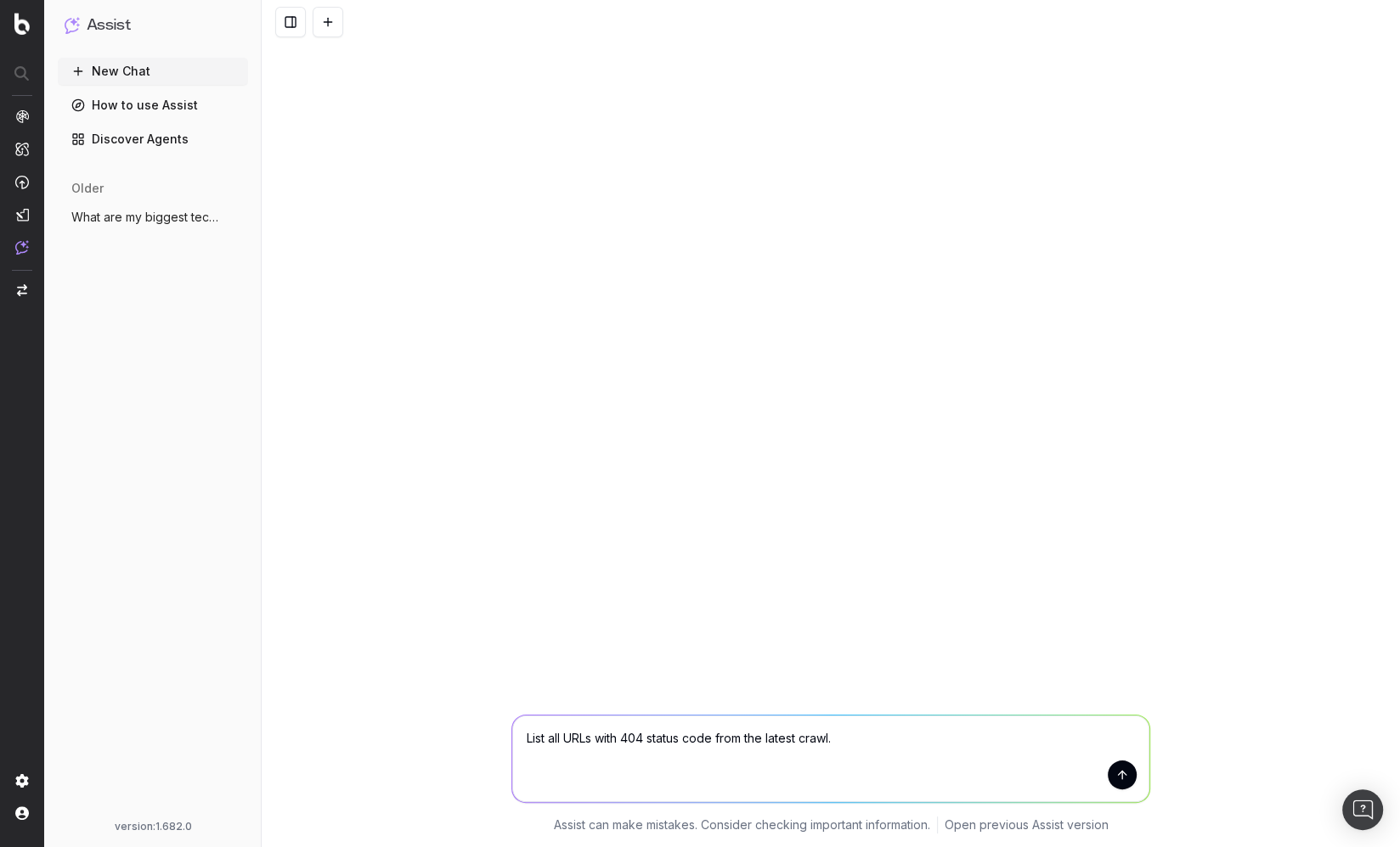
click at [925, 748] on textarea "List all URLs with 404 status code from the latest crawl." at bounding box center [831, 758] width 637 height 87
click at [1118, 777] on button "submit" at bounding box center [1122, 775] width 29 height 29
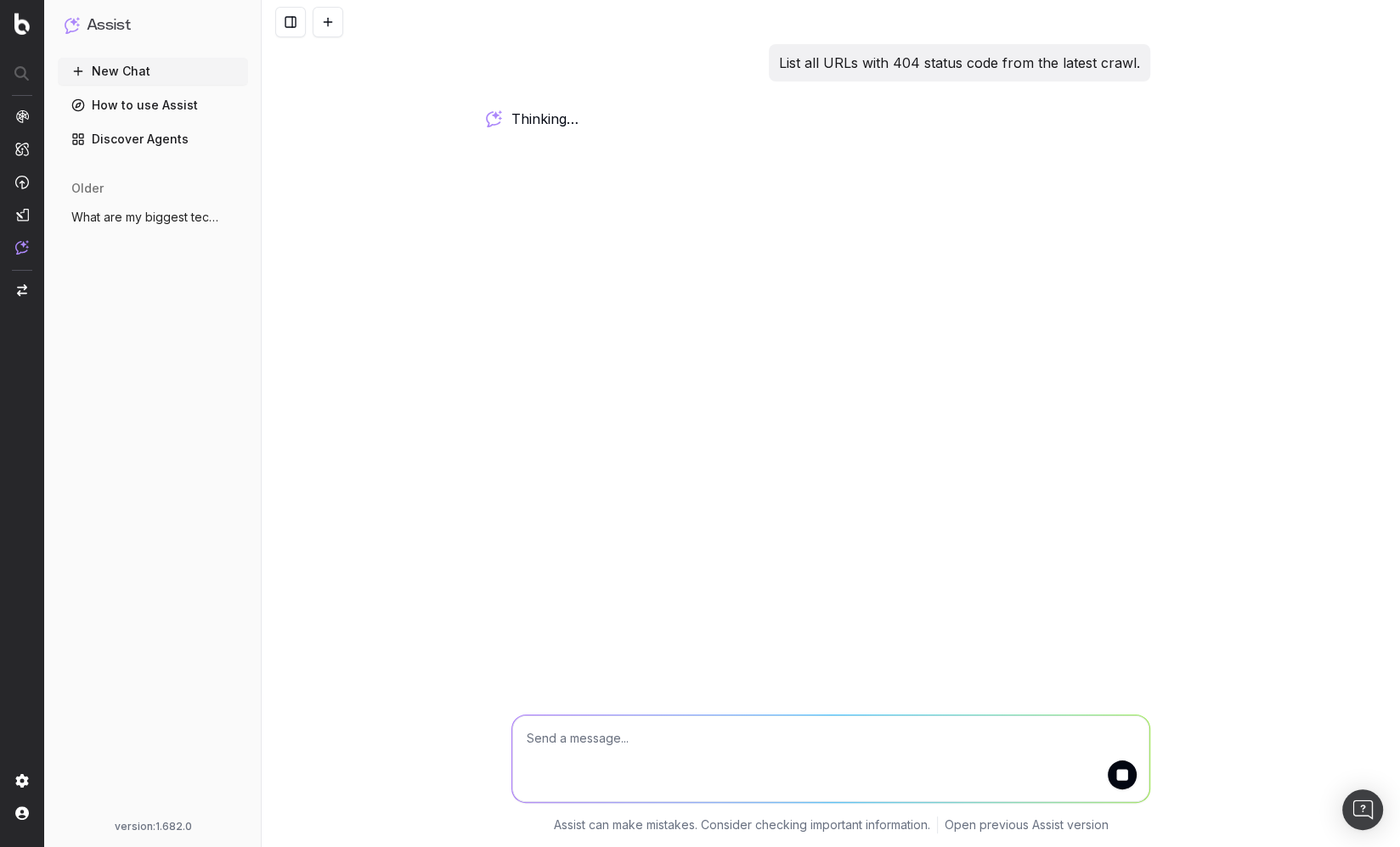
click at [362, 350] on div "List all URLs with 404 status code from the latest crawl. thinking … Assist can…" at bounding box center [831, 424] width 1139 height 847
drag, startPoint x: 342, startPoint y: 323, endPoint x: 408, endPoint y: 295, distance: 71.7
click at [342, 323] on div "List all URLs with 404 status code from the latest crawl. working … Assist can …" at bounding box center [831, 424] width 1139 height 847
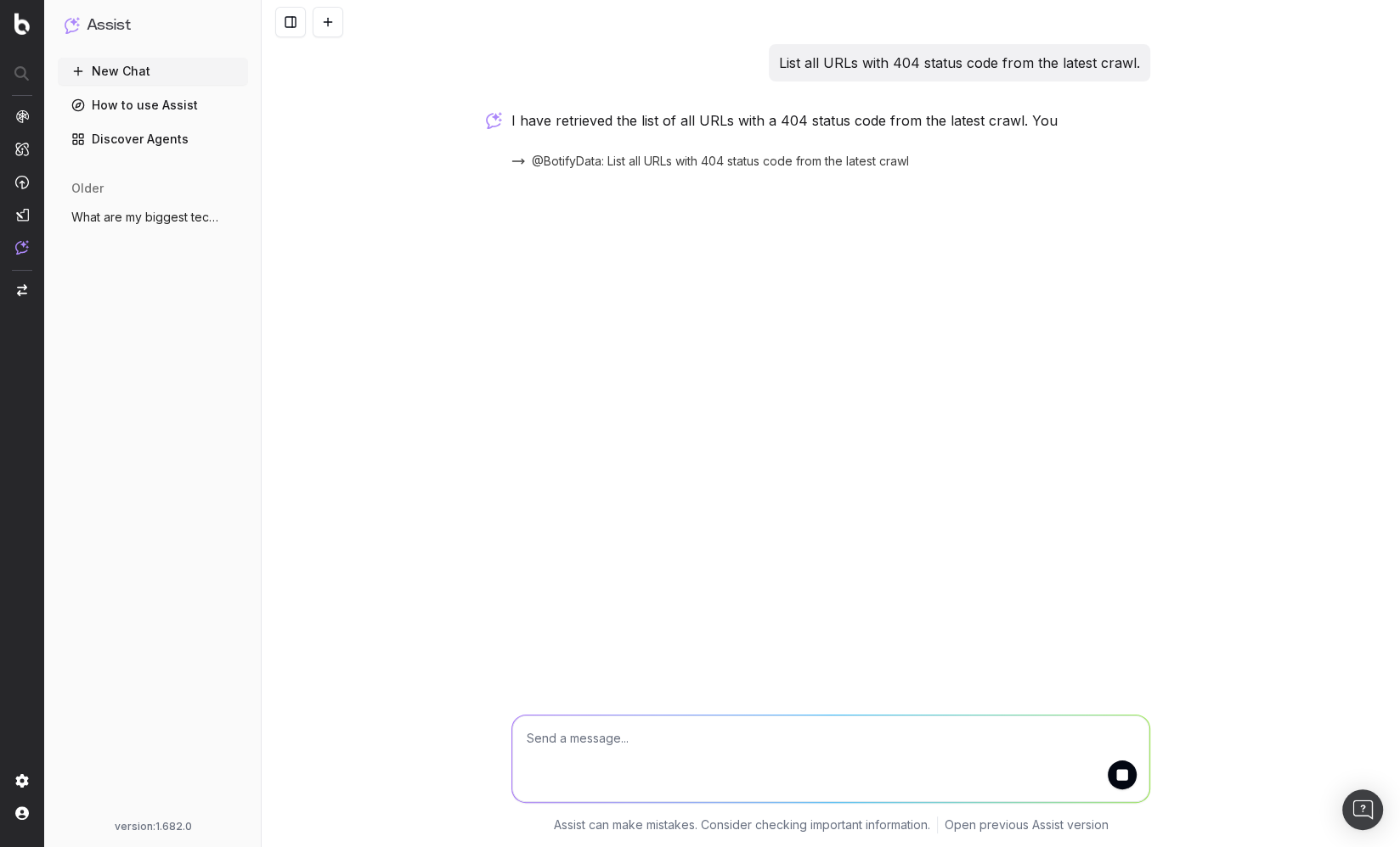
click at [440, 159] on div "List all URLs with 404 status code from the latest crawl. I have retrieved the …" at bounding box center [831, 424] width 1139 height 847
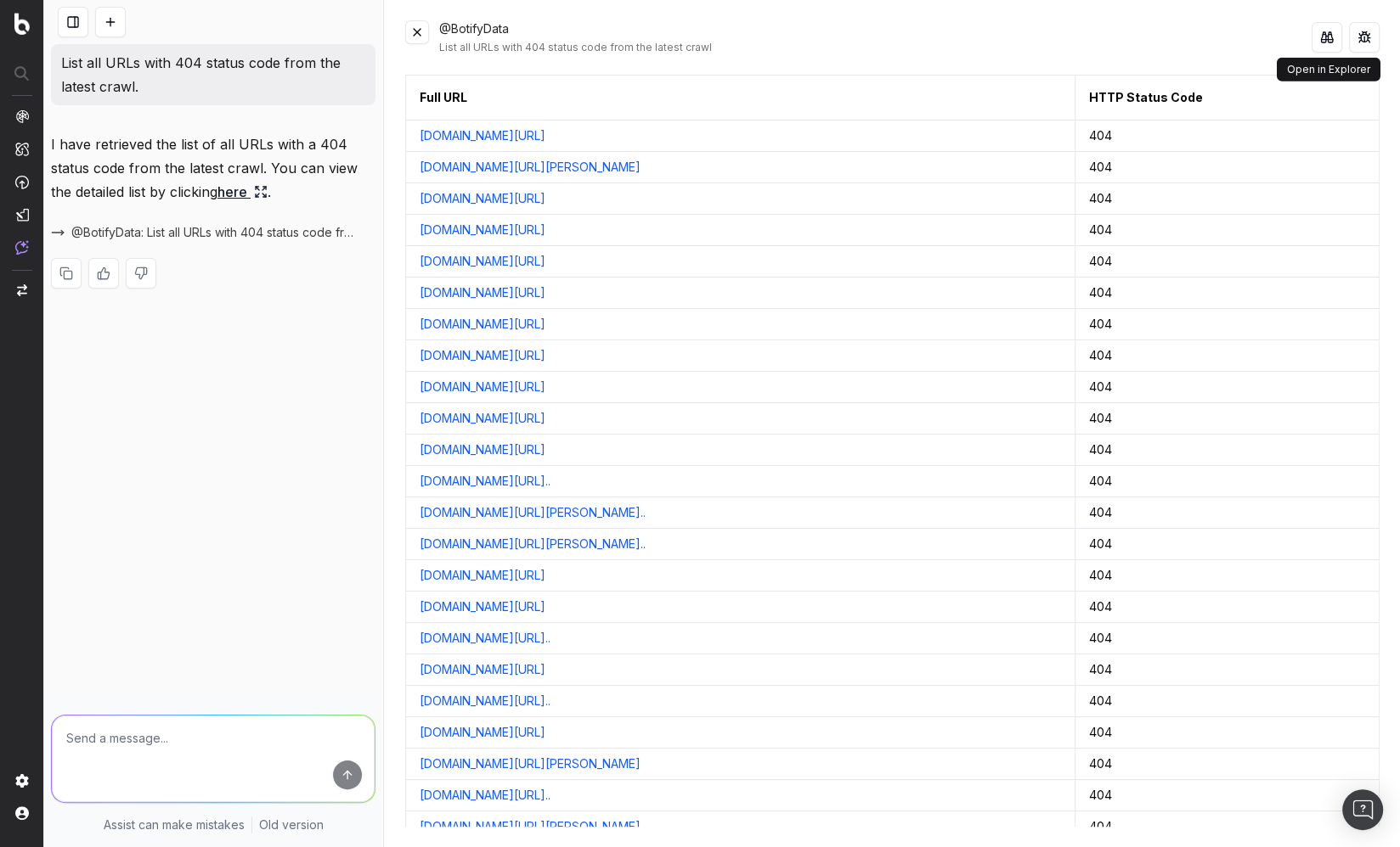
click at [1321, 39] on button at bounding box center [1326, 37] width 31 height 31
drag, startPoint x: 424, startPoint y: 34, endPoint x: 418, endPoint y: 43, distance: 10.8
click at [424, 34] on button at bounding box center [417, 32] width 24 height 24
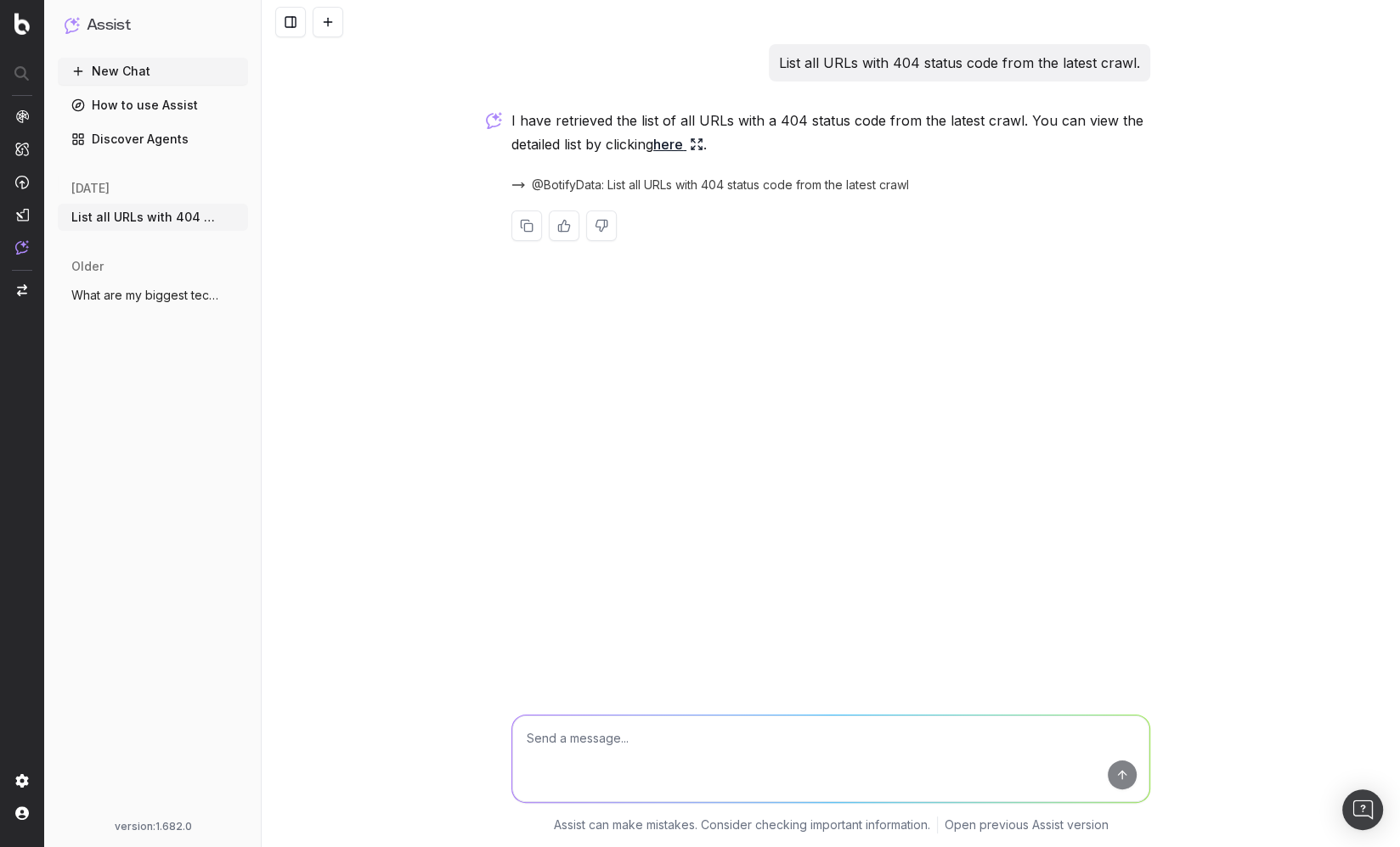
drag, startPoint x: 407, startPoint y: 462, endPoint x: 397, endPoint y: 462, distance: 10.0
click at [405, 462] on div "List all URLs with 404 status code from the latest crawl. I have retrieved the …" at bounding box center [831, 424] width 1139 height 847
drag, startPoint x: 711, startPoint y: 183, endPoint x: 725, endPoint y: 211, distance: 31.3
click at [724, 233] on div "I have retrieved the list of all URLs with a 404 status code from the latest cr…" at bounding box center [831, 189] width 639 height 160
click at [728, 180] on span "@BotifyData: List all URLs with 404 status code from the latest crawl" at bounding box center [720, 184] width 377 height 17
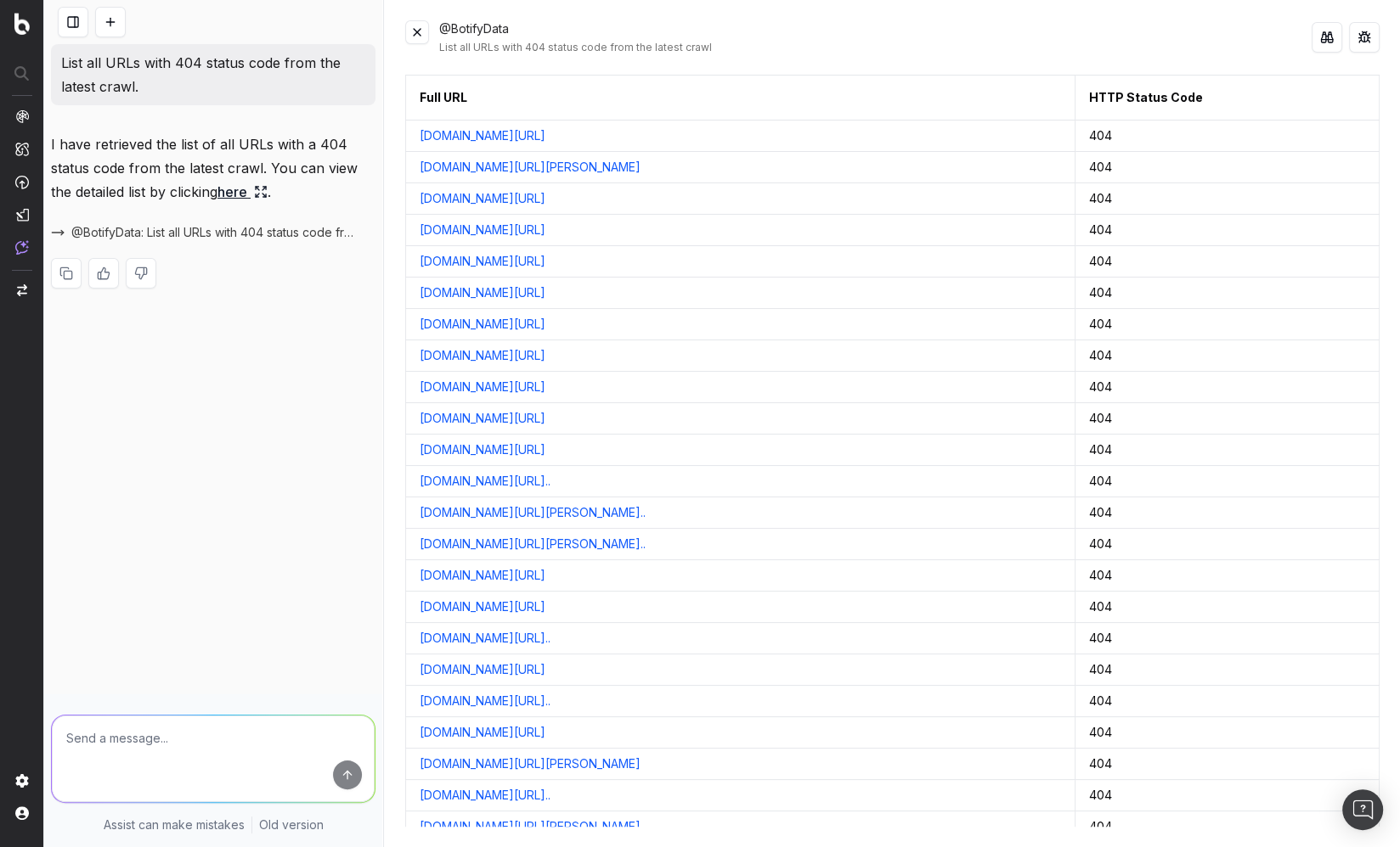
click at [426, 37] on button at bounding box center [417, 32] width 24 height 24
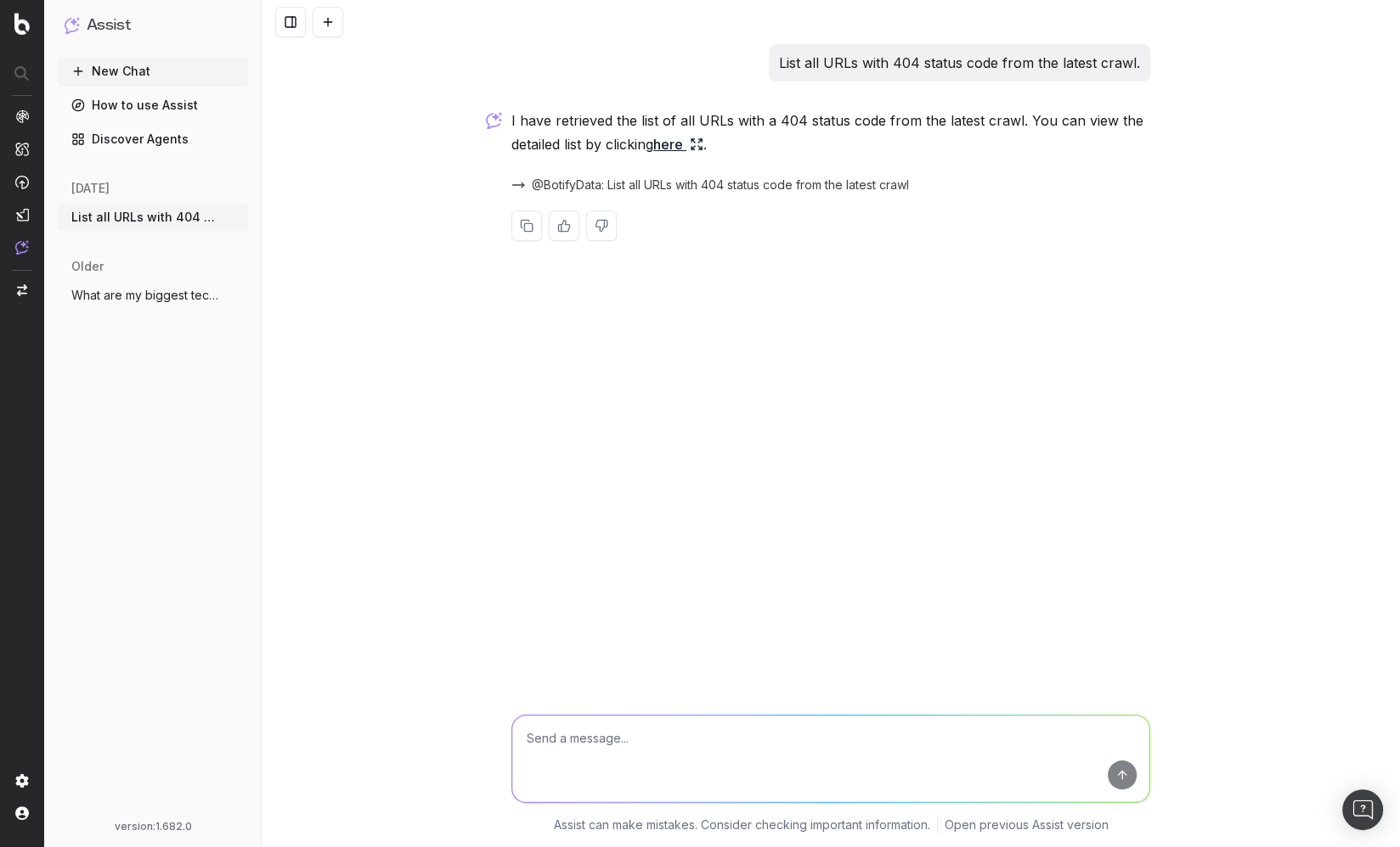
click at [132, 143] on link "Discover Agents" at bounding box center [153, 139] width 190 height 27
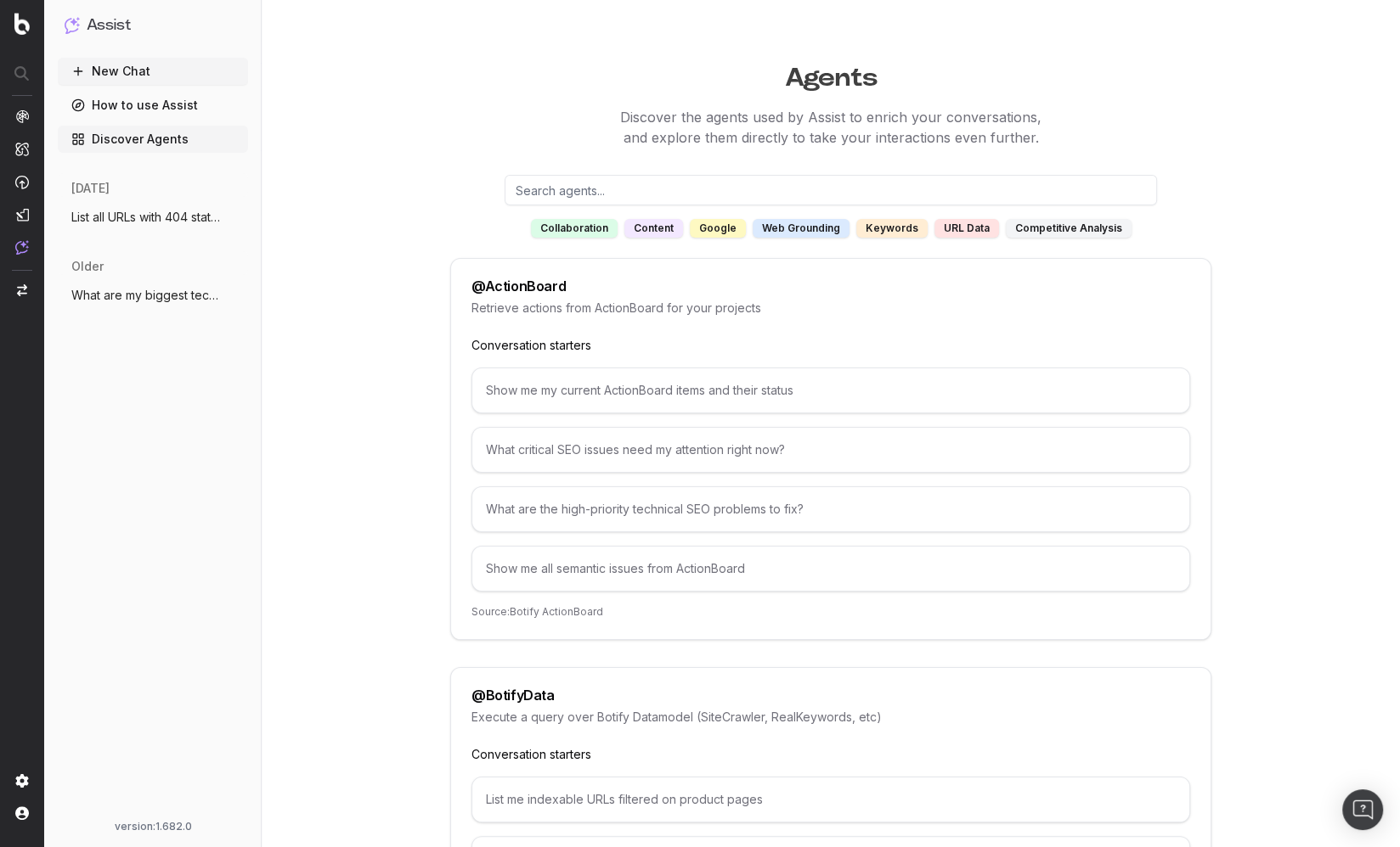
click at [144, 104] on link "How to use Assist" at bounding box center [153, 105] width 190 height 27
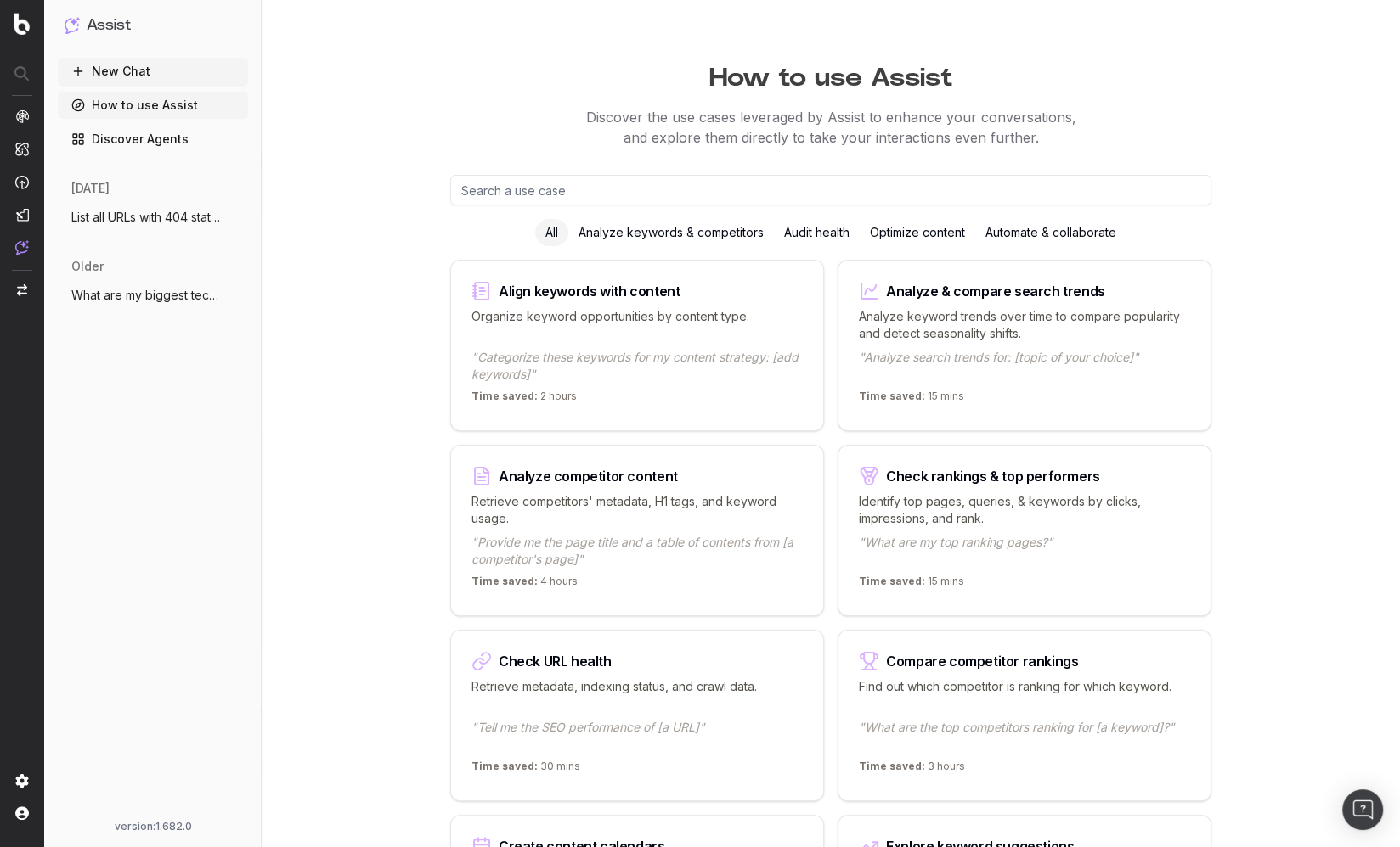
click at [919, 231] on div "Optimize content" at bounding box center [918, 232] width 116 height 27
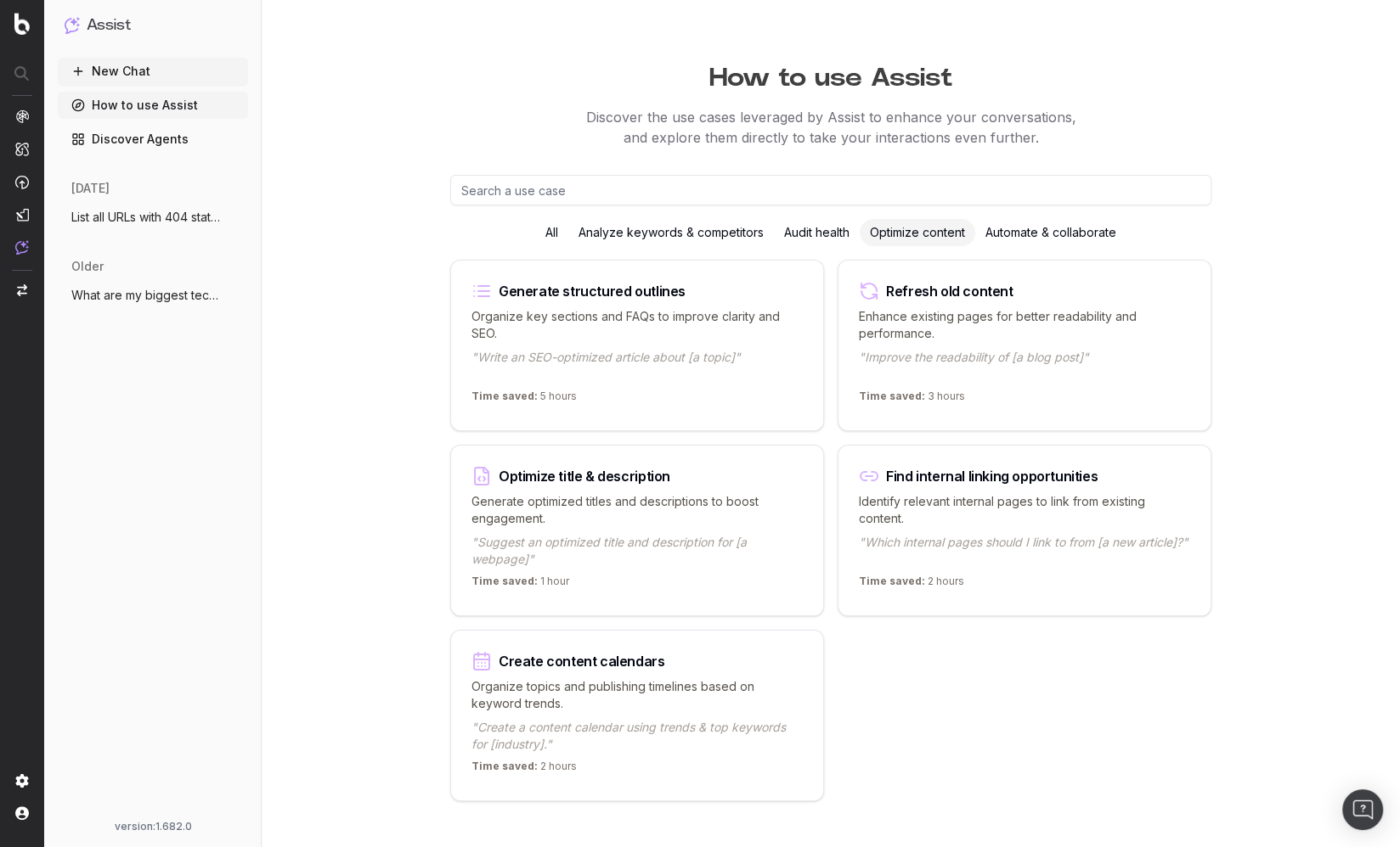
drag, startPoint x: 388, startPoint y: 450, endPoint x: 474, endPoint y: 471, distance: 88.5
click at [388, 450] on div "How to use Assist Discover the use cases leveraged by Assist to enhance your co…" at bounding box center [831, 435] width 1139 height 870
drag, startPoint x: 926, startPoint y: 700, endPoint x: 918, endPoint y: 695, distance: 9.4
click at [926, 700] on div "Generate structured outlines Organize key sections and FAQs to improve clarity …" at bounding box center [831, 530] width 761 height 542
click at [684, 516] on p "Generate optimized titles and descriptions to boost engagement." at bounding box center [637, 510] width 332 height 34
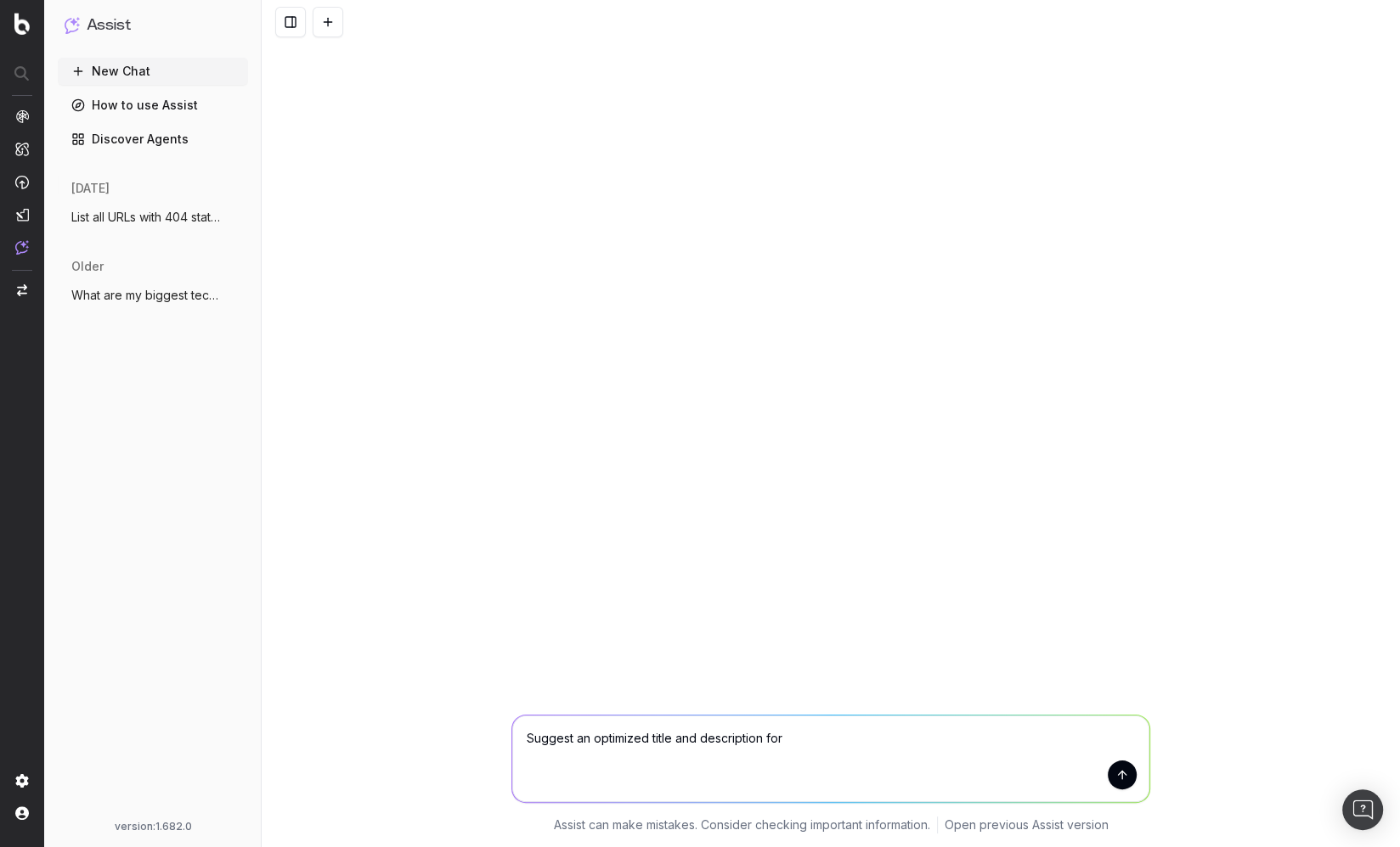
drag, startPoint x: 451, startPoint y: 535, endPoint x: 469, endPoint y: 555, distance: 26.9
click at [451, 536] on div "Suggest an optimized title and description for Suggest an optimized title and d…" at bounding box center [831, 424] width 1139 height 847
click at [861, 761] on textarea "Suggest an optimized title and description for" at bounding box center [831, 758] width 637 height 87
click at [746, 737] on textarea "Suggest an optimized title and description for" at bounding box center [831, 758] width 637 height 87
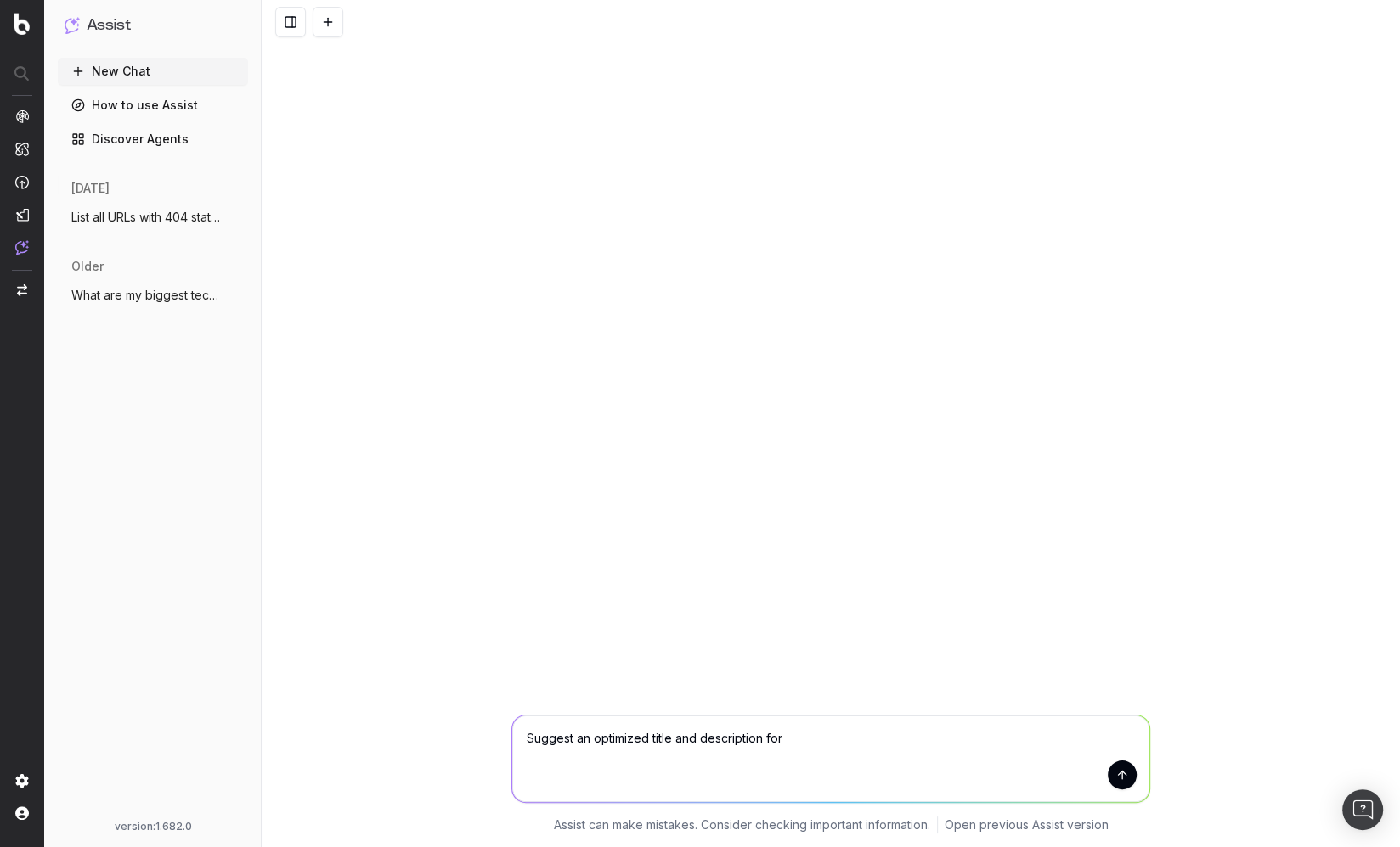
click at [746, 737] on textarea "Suggest an optimized title and description for" at bounding box center [831, 758] width 637 height 87
type textarea "What are the Google search results for "homes for rent" in Orange Park FL"
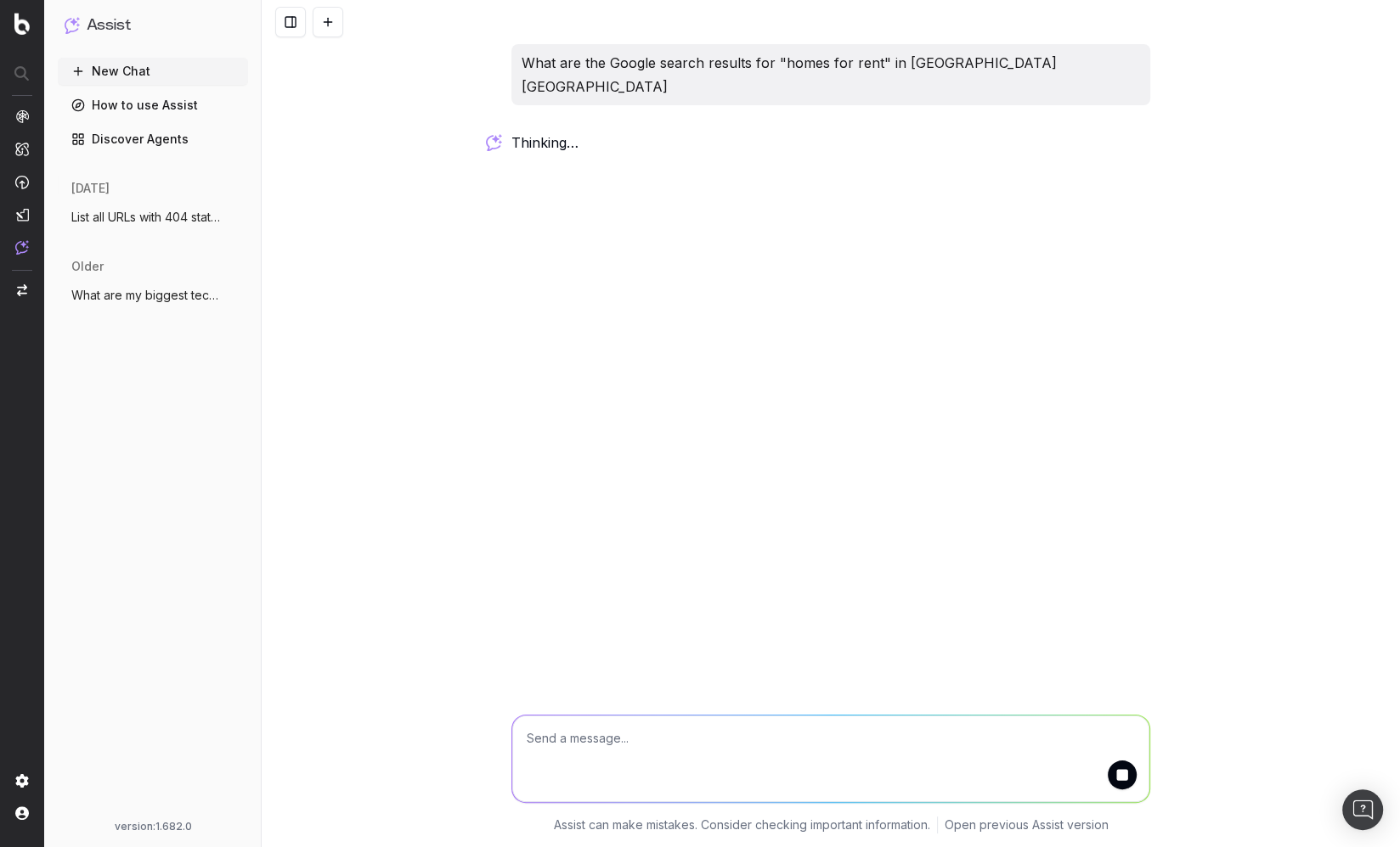
click at [730, 501] on div "What are the Google search results for "homes for rent" in Orange Park FL think…" at bounding box center [831, 424] width 1139 height 847
click at [331, 443] on div "What are the Google search results for "homes for rent" in Orange Park FL worki…" at bounding box center [831, 424] width 1139 height 847
click at [376, 694] on div "Assist can make mistakes. Consider checking important information. Open previou…" at bounding box center [831, 771] width 1139 height 153
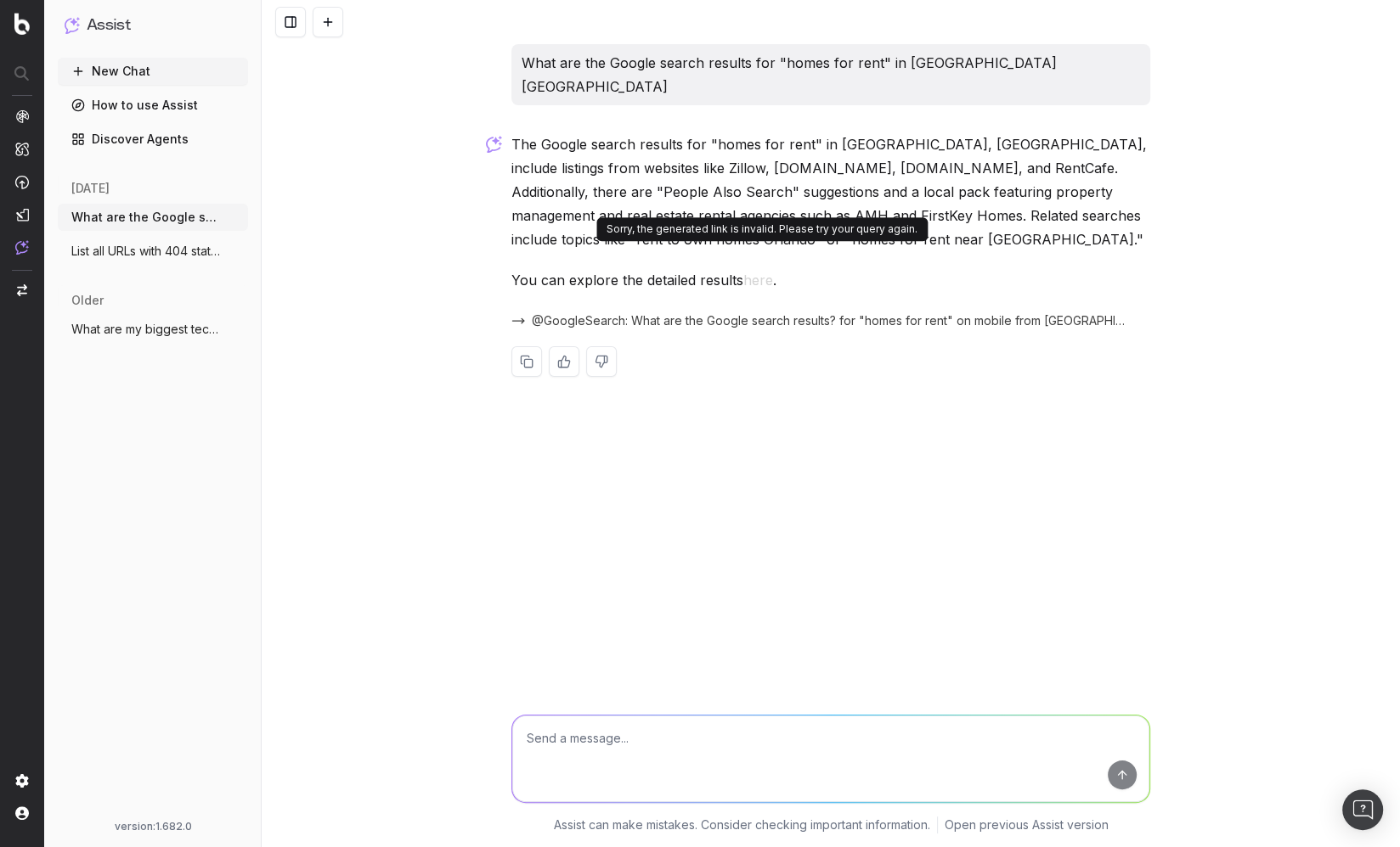
click at [761, 268] on button "here" at bounding box center [758, 280] width 30 height 24
click at [754, 268] on button "here" at bounding box center [758, 280] width 30 height 24
drag, startPoint x: 604, startPoint y: 496, endPoint x: 828, endPoint y: 169, distance: 396.4
click at [614, 490] on div "What are the Google search results for "homes for rent" in Orange Park FL The G…" at bounding box center [831, 424] width 1139 height 847
click at [889, 65] on p "What are the Google search results for "homes for rent" in Orange Park FL" at bounding box center [831, 75] width 618 height 47
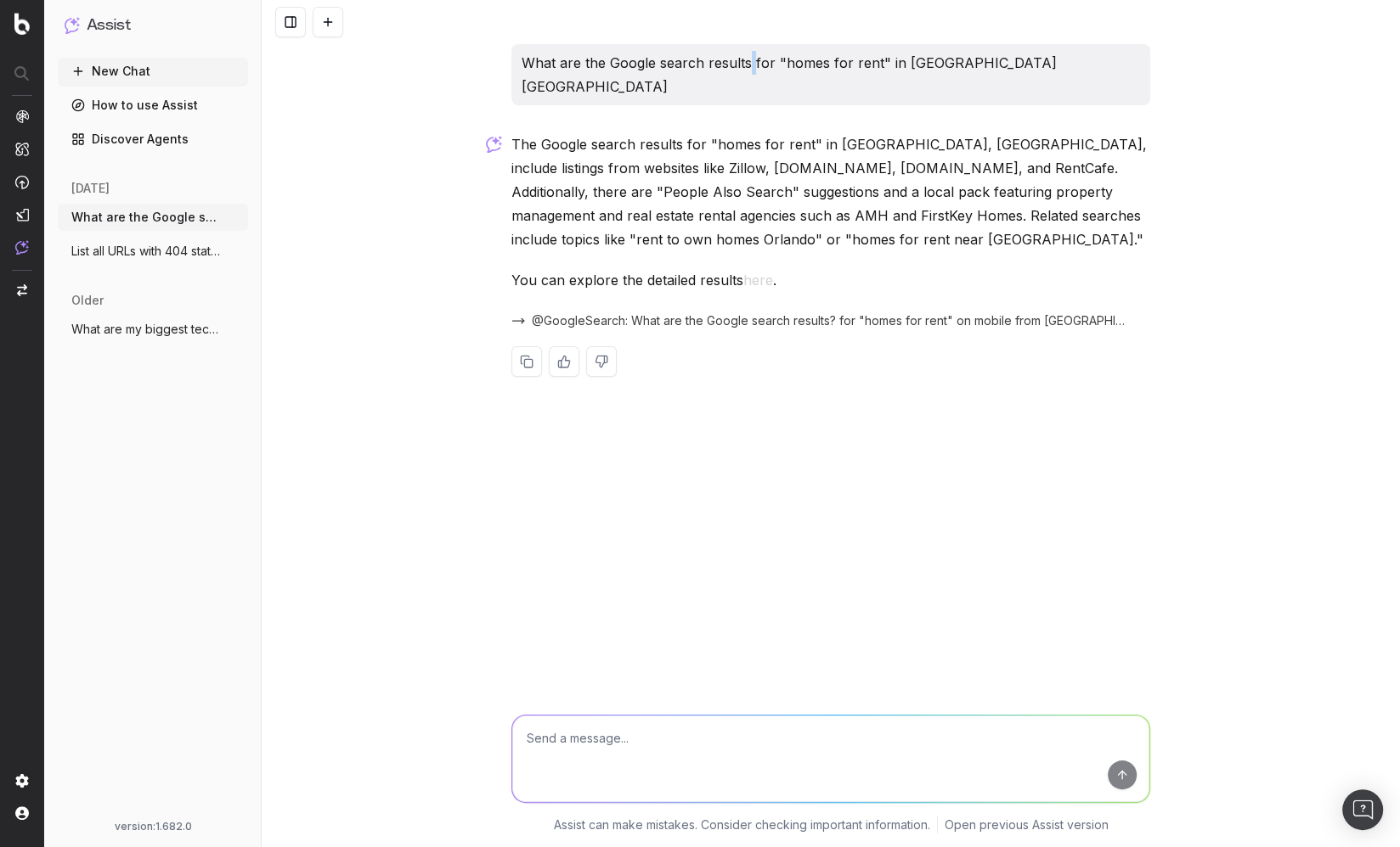
click at [889, 65] on p "What are the Google search results for "homes for rent" in Orange Park FL" at bounding box center [831, 75] width 618 height 47
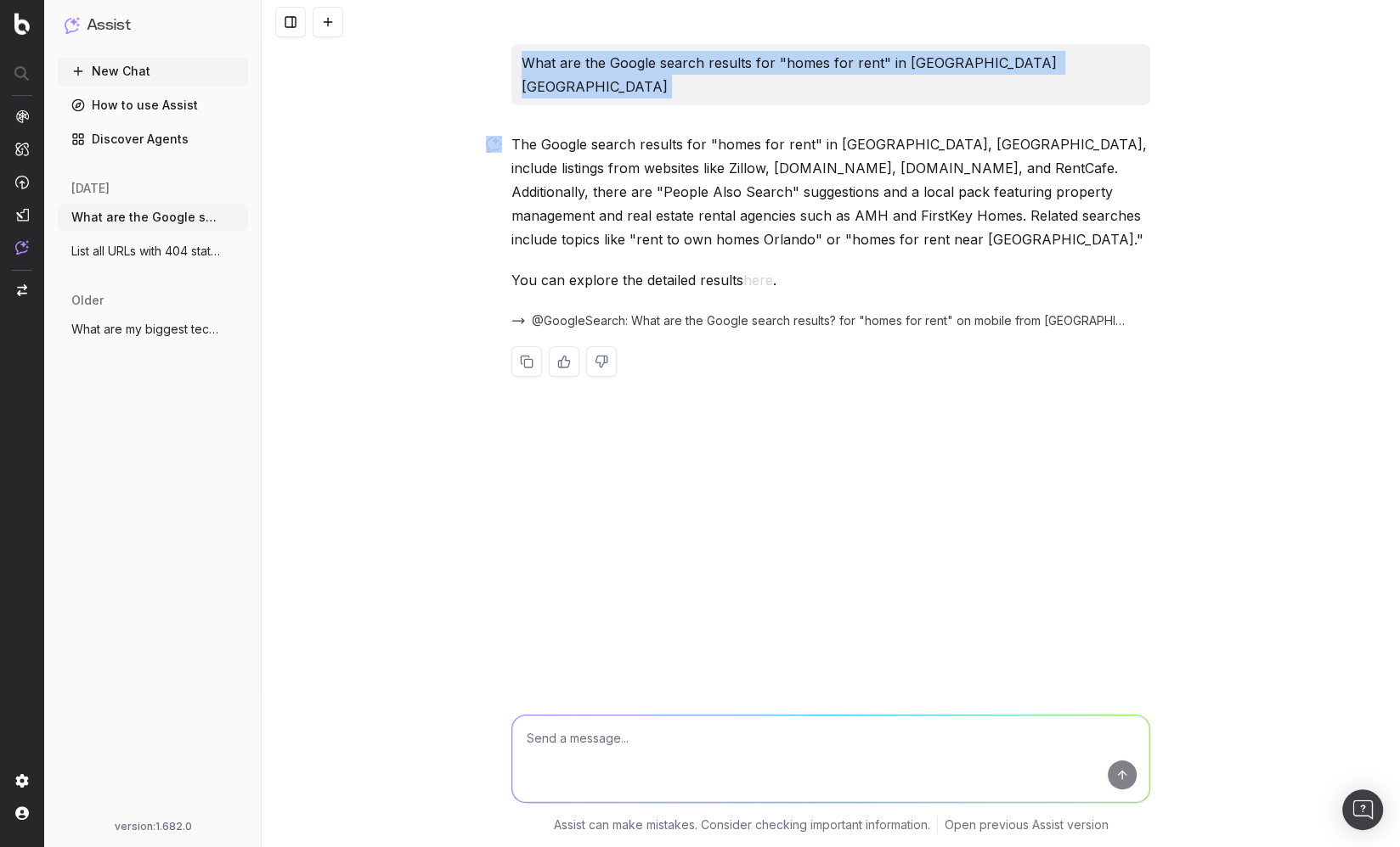
drag, startPoint x: 889, startPoint y: 65, endPoint x: 926, endPoint y: 246, distance: 184.7
click at [889, 65] on p "What are the Google search results for "homes for rent" in Orange Park FL" at bounding box center [831, 75] width 618 height 47
copy p "What are the Google search results for "homes for rent" in Orange Park FL"
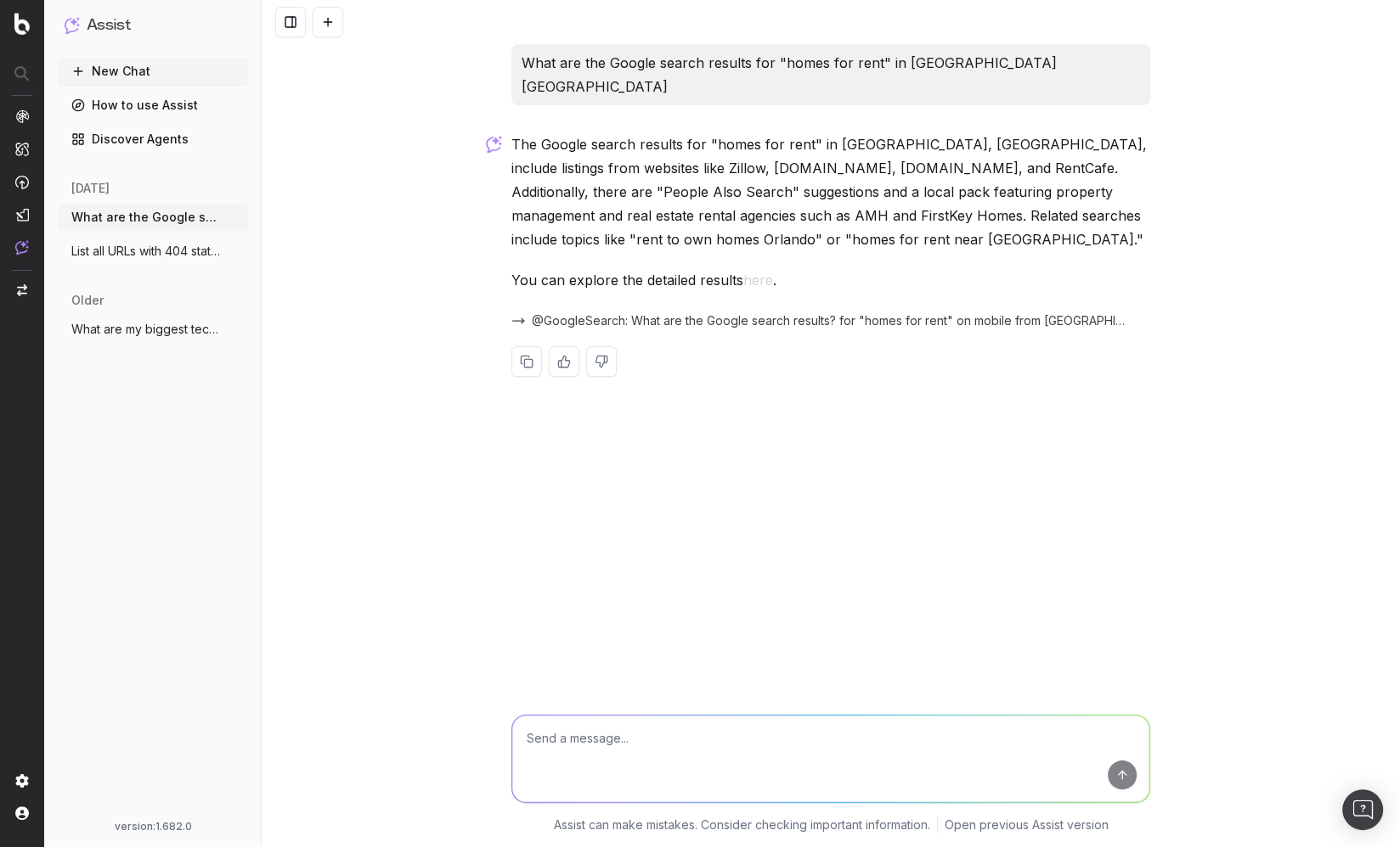
click at [850, 746] on textarea at bounding box center [831, 758] width 637 height 87
paste textarea "What are the Google search results for "homes for rent" in Orange Park FL"
type textarea "What are the Google search results for "homes for rent" in Orange Park FL"
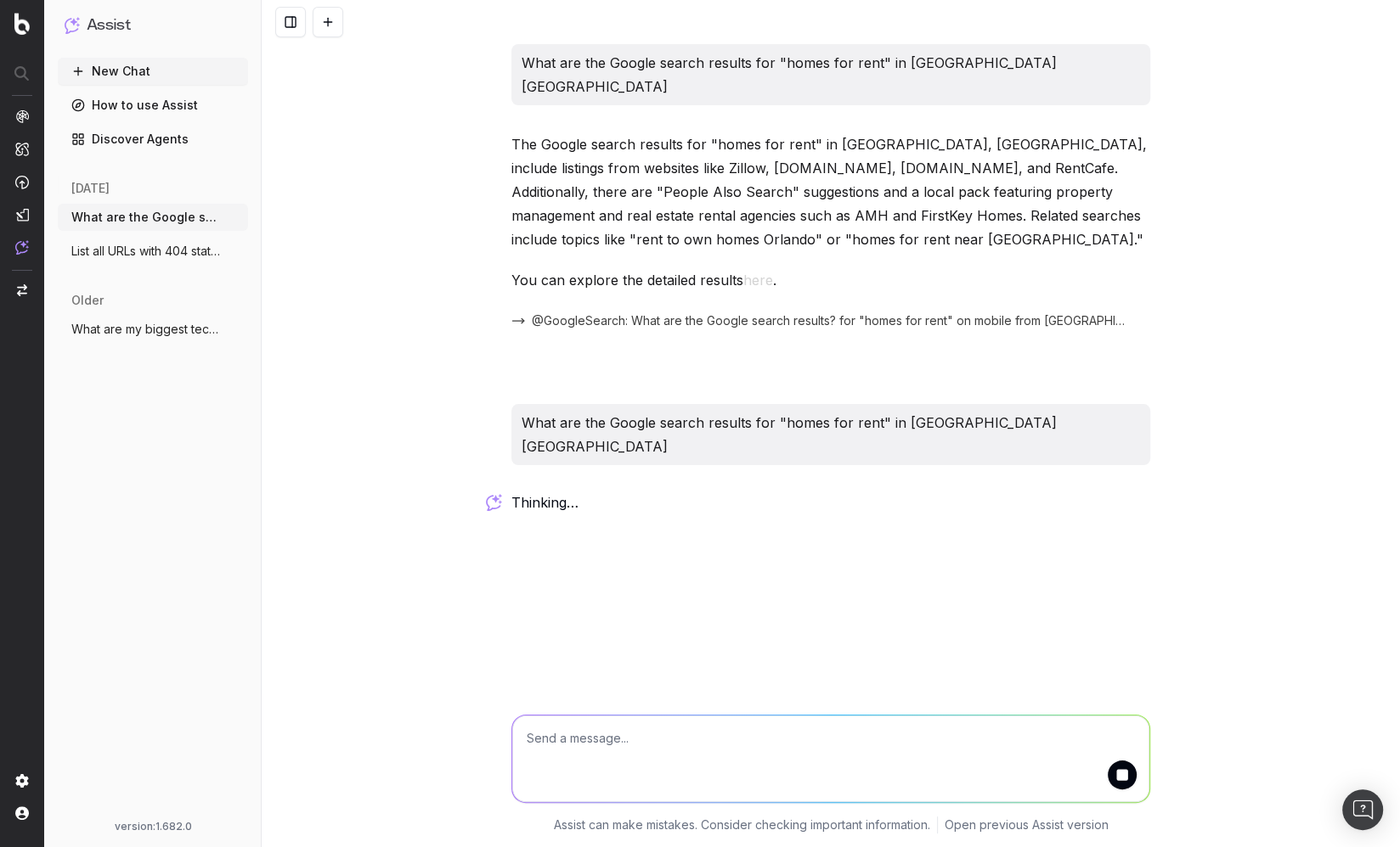
click at [646, 629] on div "What are the Google search results for "homes for rent" in Orange Park FL The G…" at bounding box center [831, 424] width 1139 height 847
click at [399, 533] on div "What are the Google search results for "homes for rent" in Orange Park FL The G…" at bounding box center [831, 424] width 1139 height 847
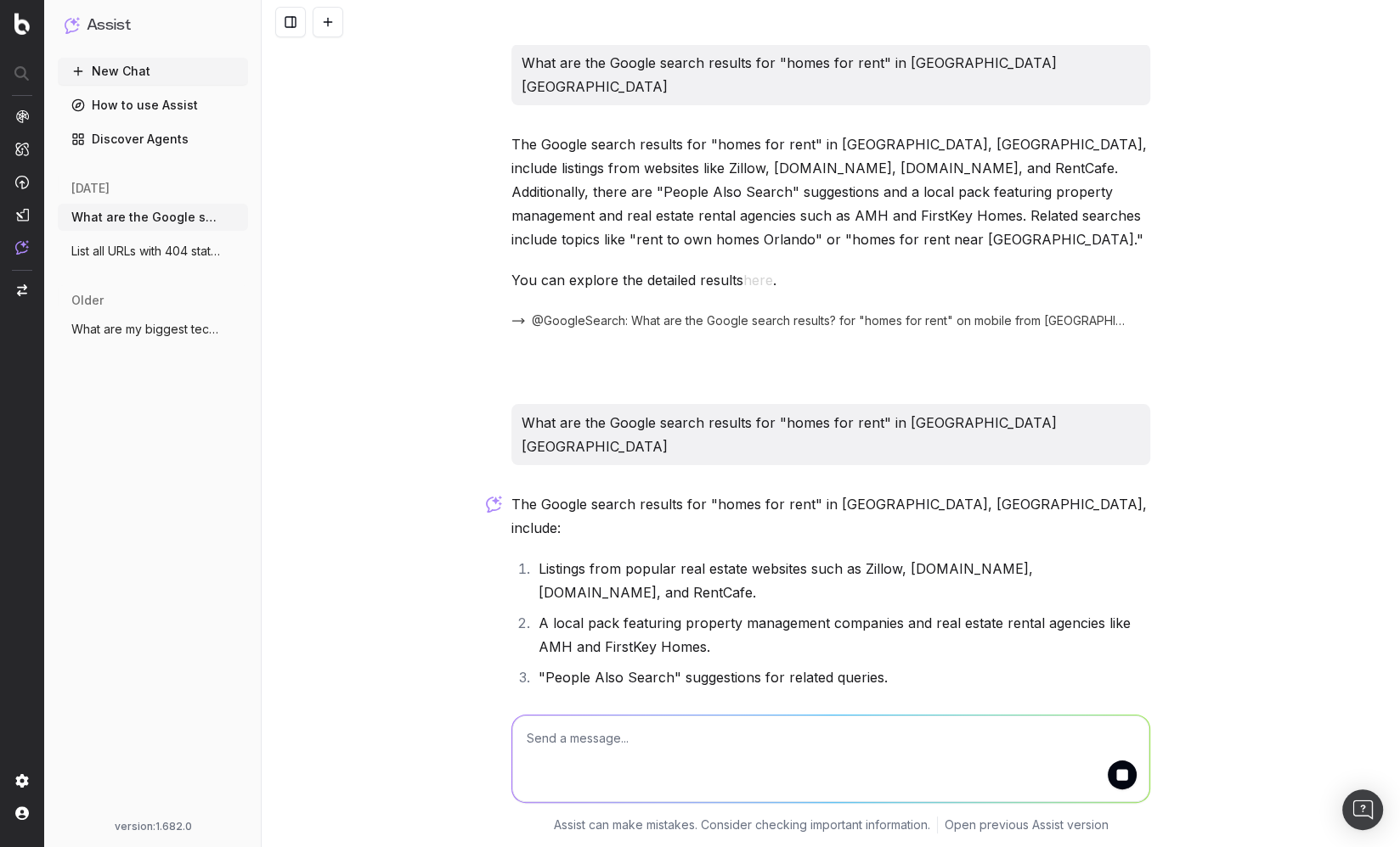
scroll to position [36, 0]
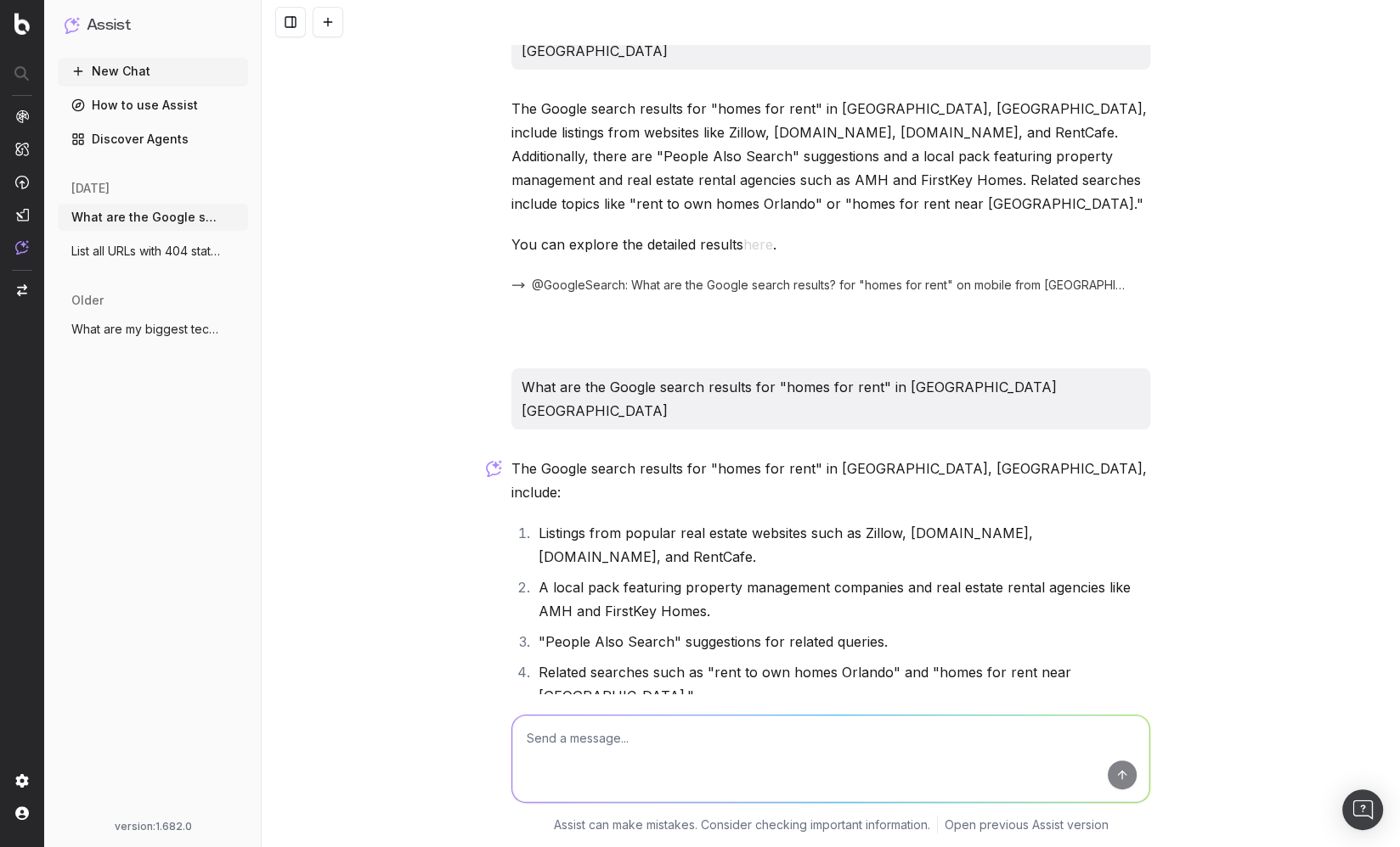
click at [406, 484] on div "What are the Google search results for "homes for rent" in Orange Park FL The G…" at bounding box center [831, 424] width 1139 height 847
drag, startPoint x: 142, startPoint y: 503, endPoint x: 133, endPoint y: 455, distance: 48.8
click at [142, 503] on div "New Chat How to use Assist Discover Agents today What are the Google search res…" at bounding box center [153, 436] width 190 height 756
click at [154, 69] on button "New Chat" at bounding box center [153, 71] width 190 height 27
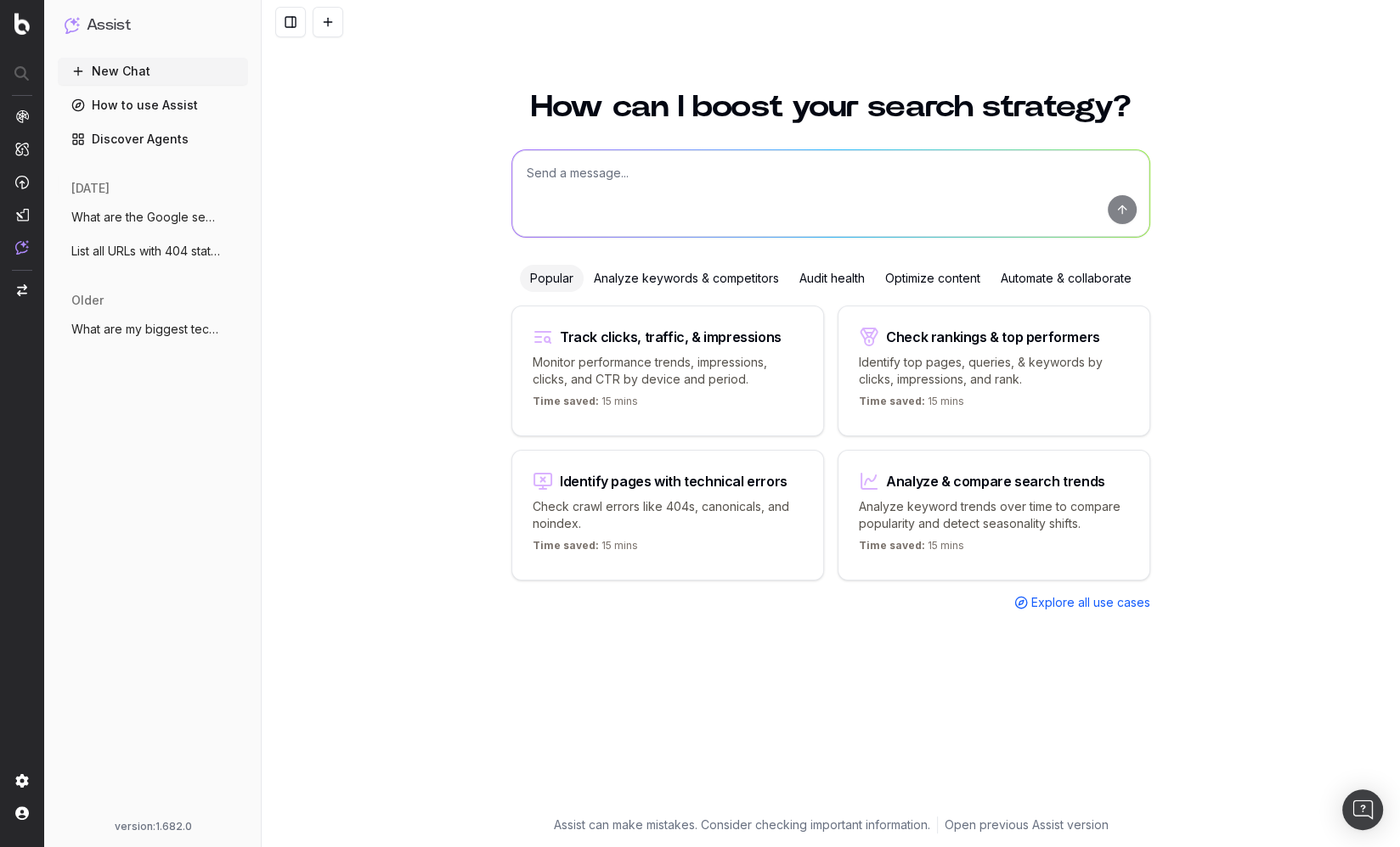
click at [595, 164] on textarea at bounding box center [831, 193] width 637 height 87
type textarea "What is my share of voice in ChatGPT for "homes for rent""
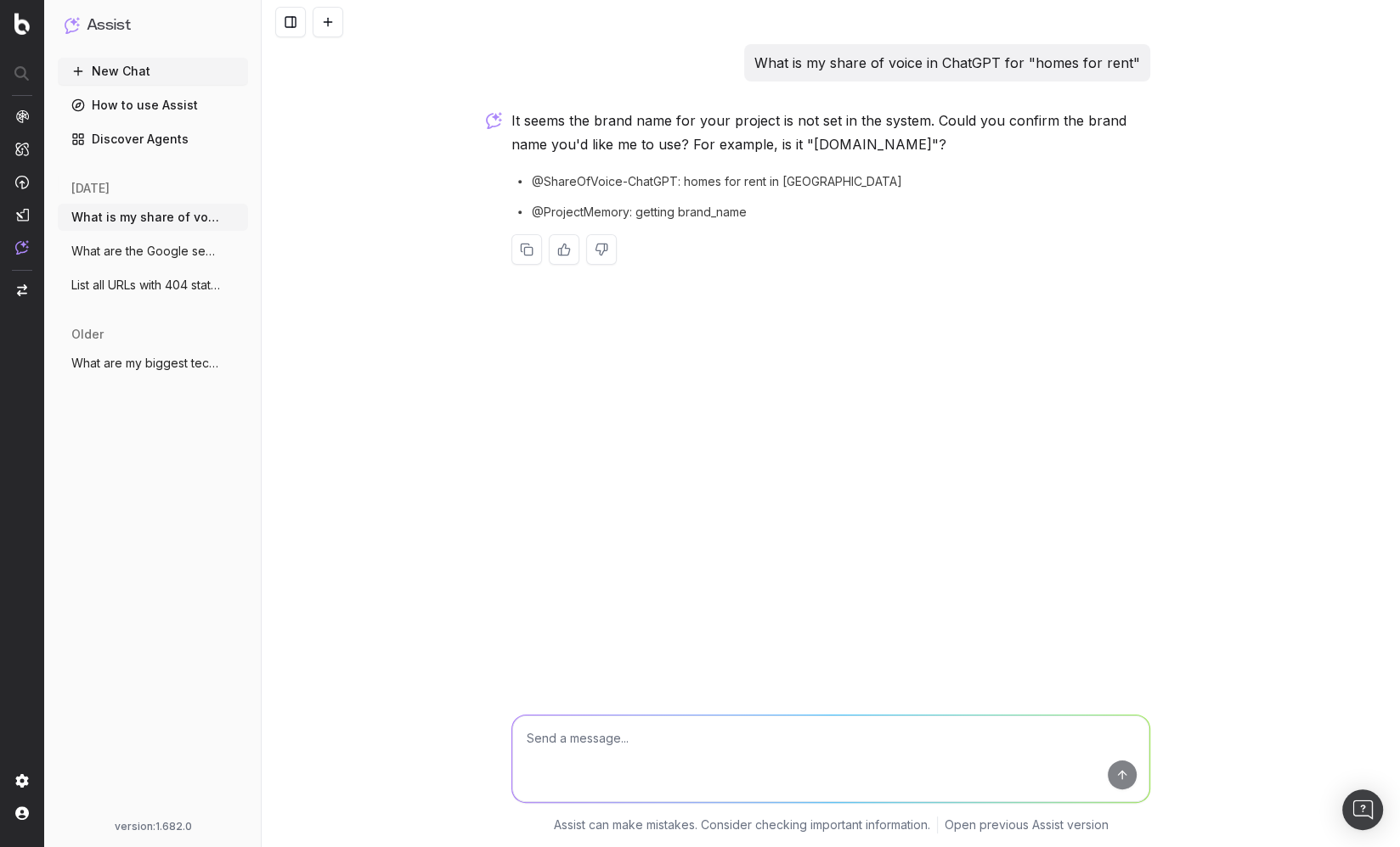
click at [769, 737] on textarea at bounding box center [831, 758] width 637 height 87
type textarea "Brand: Homes.com"
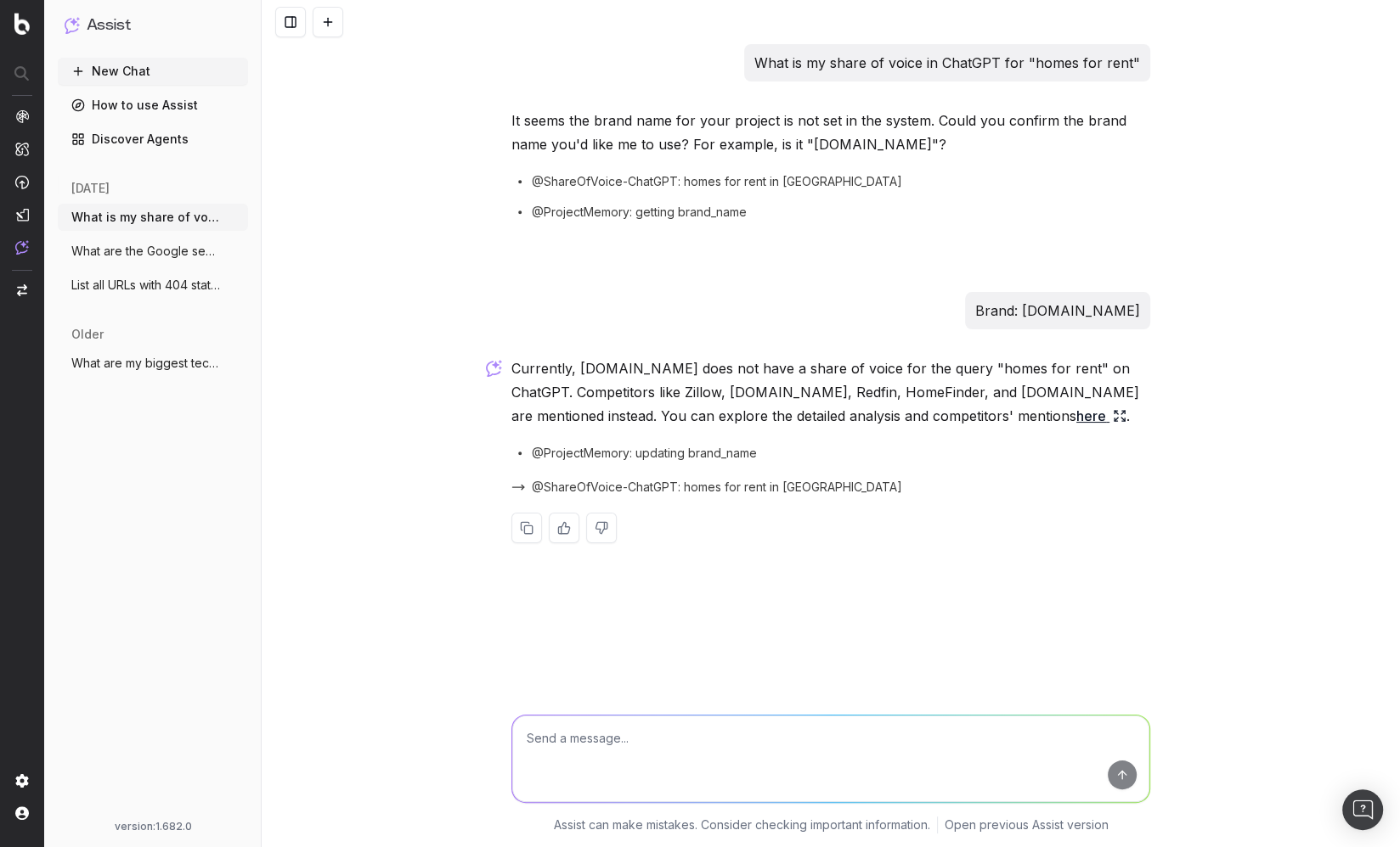
click at [1076, 416] on link "here" at bounding box center [1101, 416] width 50 height 24
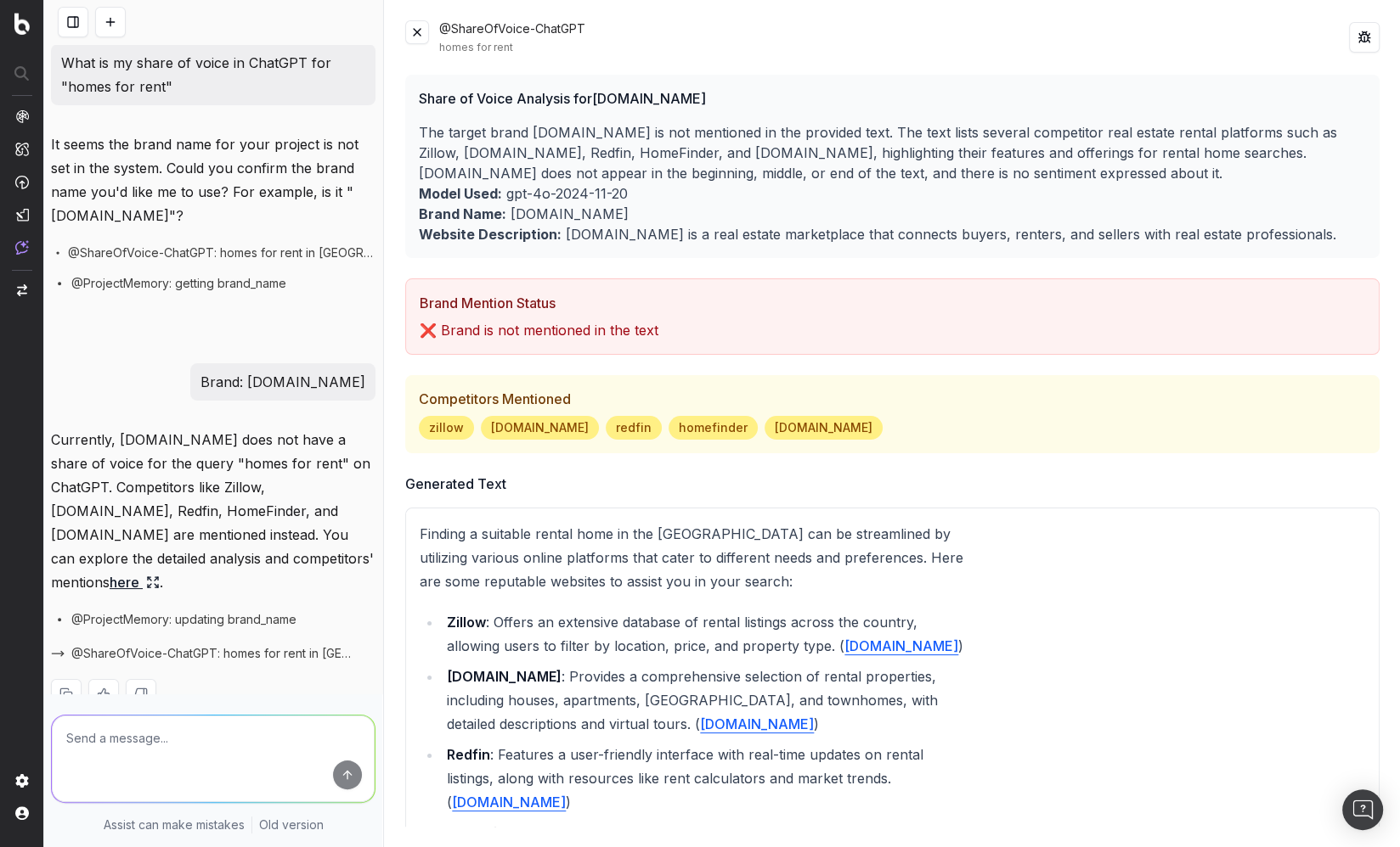
click at [575, 250] on div "Share of Voice Analysis for ChatGPT.com The target brand Homes.com is not menti…" at bounding box center [892, 166] width 975 height 183
click at [418, 28] on button at bounding box center [417, 32] width 24 height 24
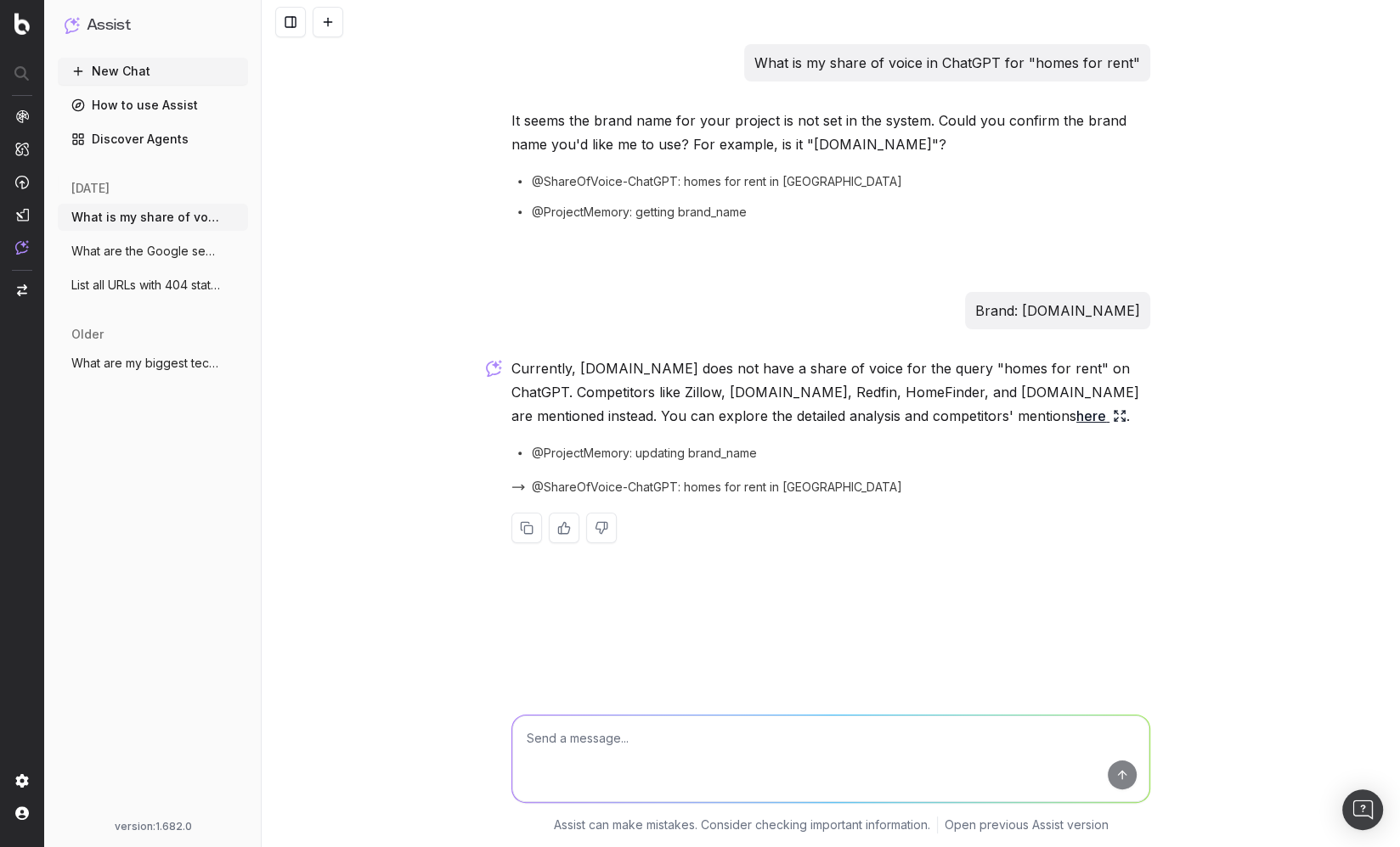
click at [654, 738] on textarea at bounding box center [831, 758] width 637 height 87
paste textarea "https://www.homes.com/homes-for-rent/"
type textarea "How can I increase the visibility of this page in those results? https://www.ho…"
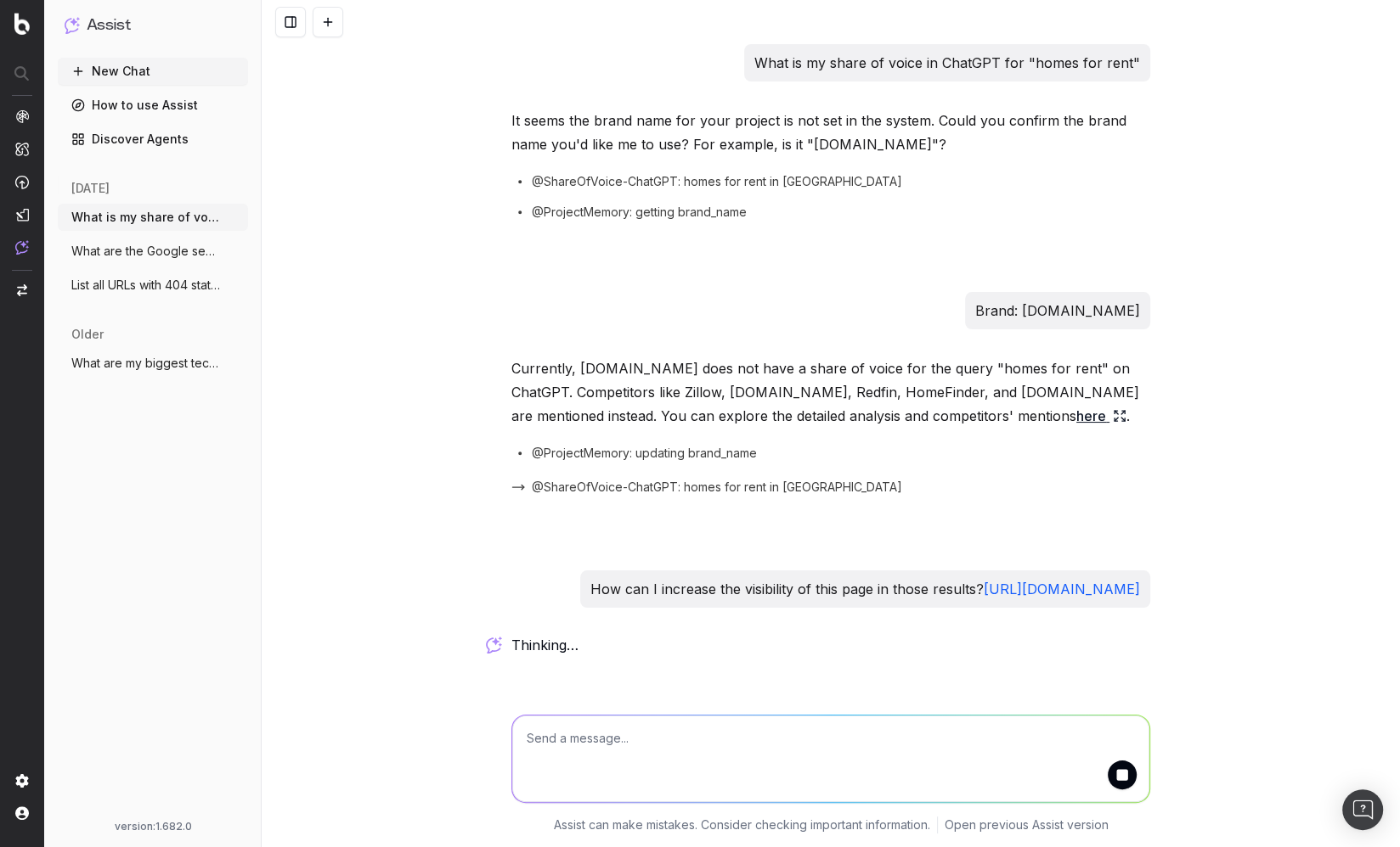
click at [447, 441] on div "What is my share of voice in ChatGPT for "homes for rent" It seems the brand na…" at bounding box center [831, 424] width 1139 height 847
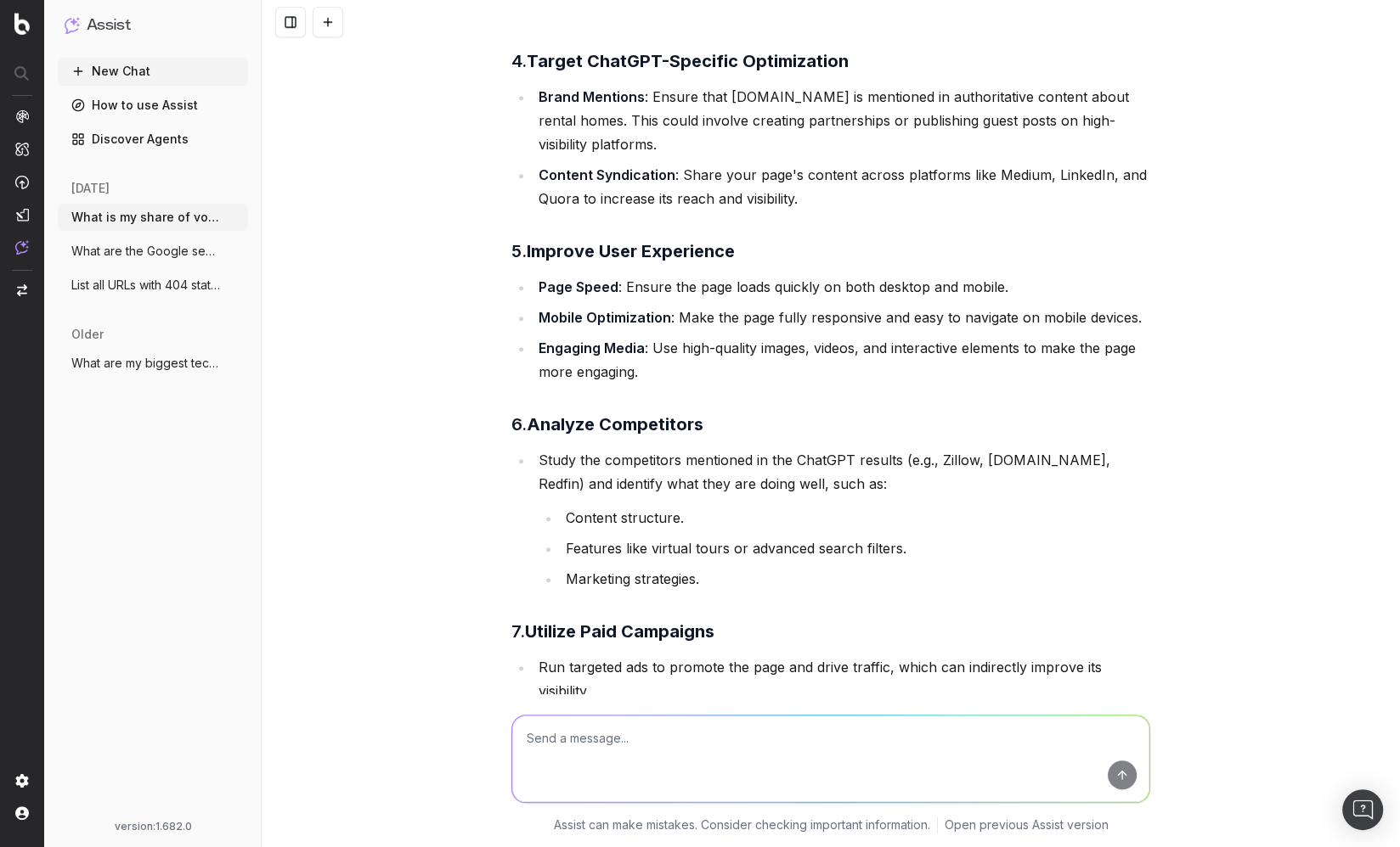
scroll to position [1533, 0]
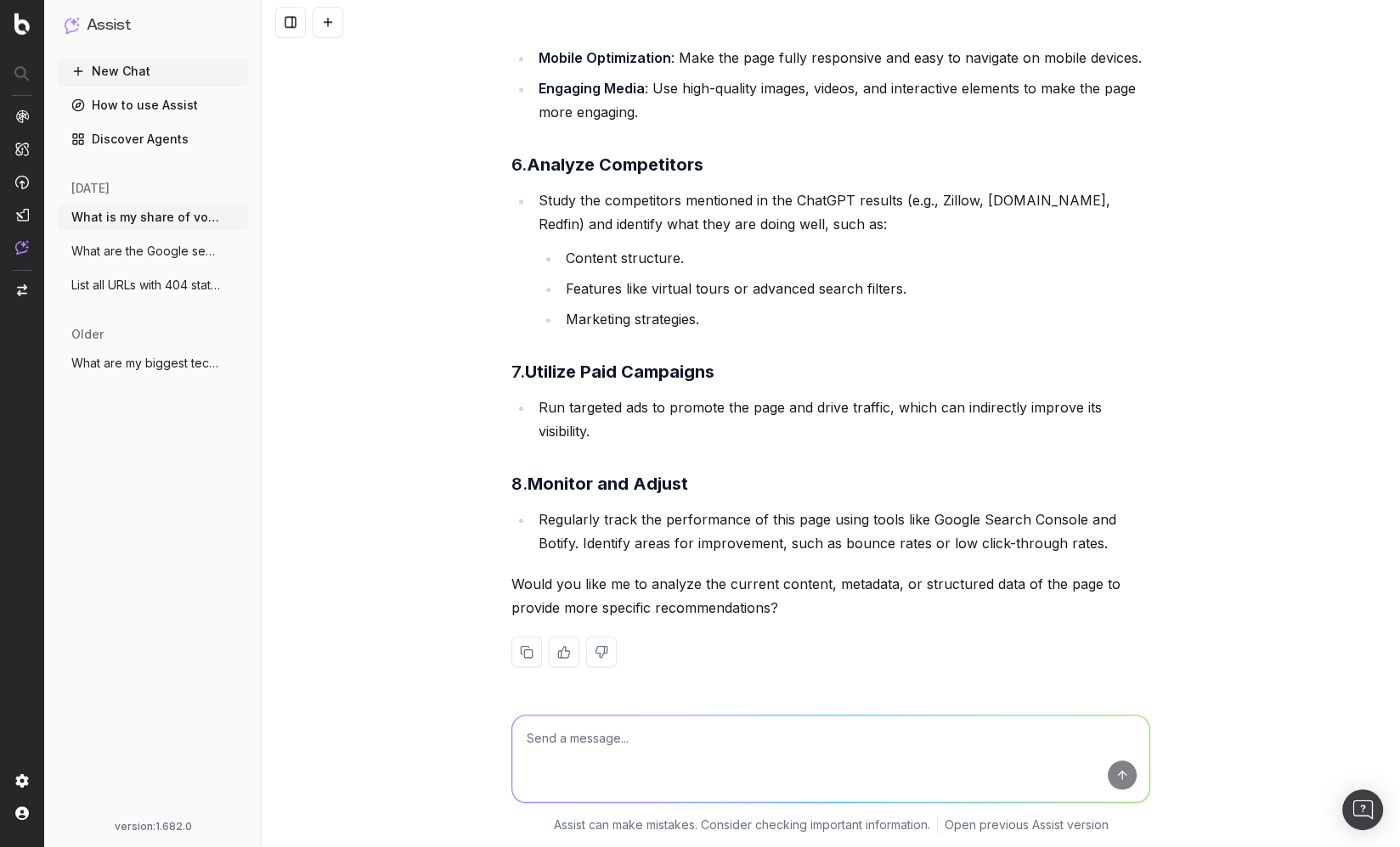
click at [474, 546] on div "What is my share of voice in ChatGPT for "homes for rent" It seems the brand na…" at bounding box center [831, 424] width 1139 height 847
click at [852, 731] on textarea at bounding box center [831, 758] width 637 height 87
click at [774, 743] on textarea at bounding box center [831, 758] width 637 height 87
type textarea "Suggest new titles and descriptions"
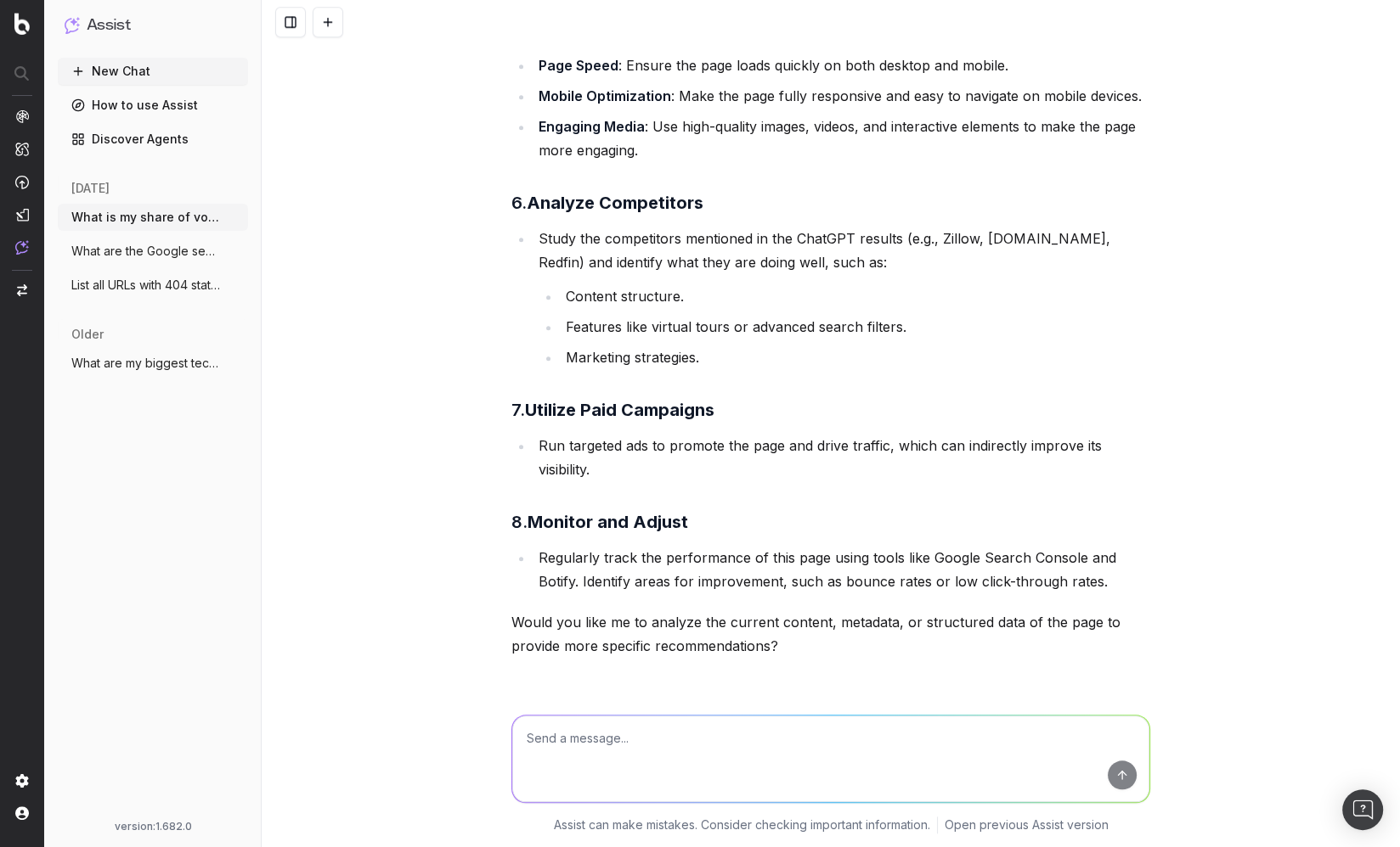
scroll to position [1774, 0]
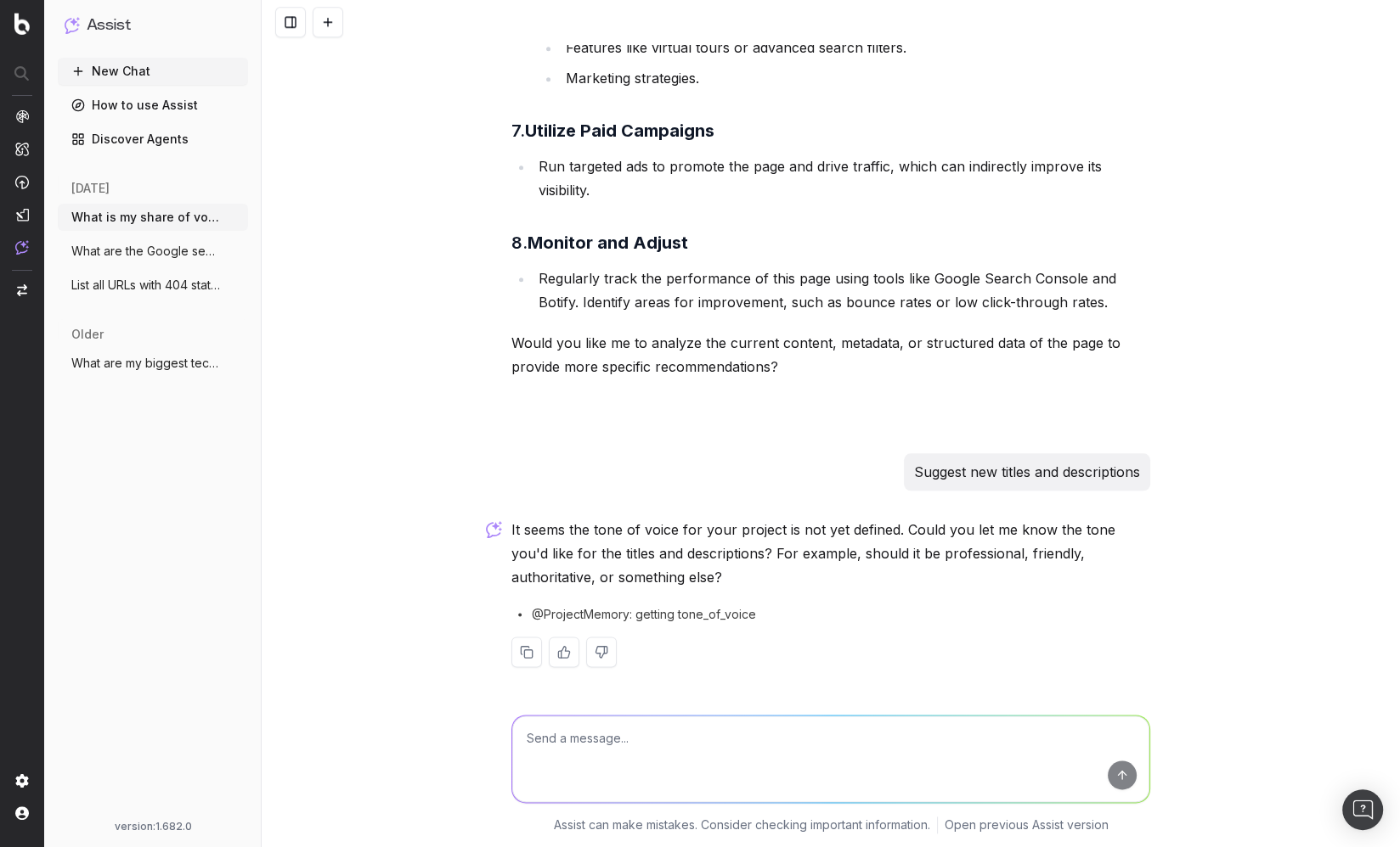
click at [468, 302] on div "What is my share of voice in ChatGPT for "homes for rent" It seems the brand na…" at bounding box center [831, 424] width 1139 height 847
click at [316, 317] on div "What is my share of voice in ChatGPT for "homes for rent" It seems the brand na…" at bounding box center [831, 424] width 1139 height 847
click at [173, 463] on div "New Chat How to use Assist Discover Agents today What is my share of voice in C…" at bounding box center [153, 436] width 190 height 756
click at [157, 95] on link "How to use Assist" at bounding box center [153, 105] width 190 height 27
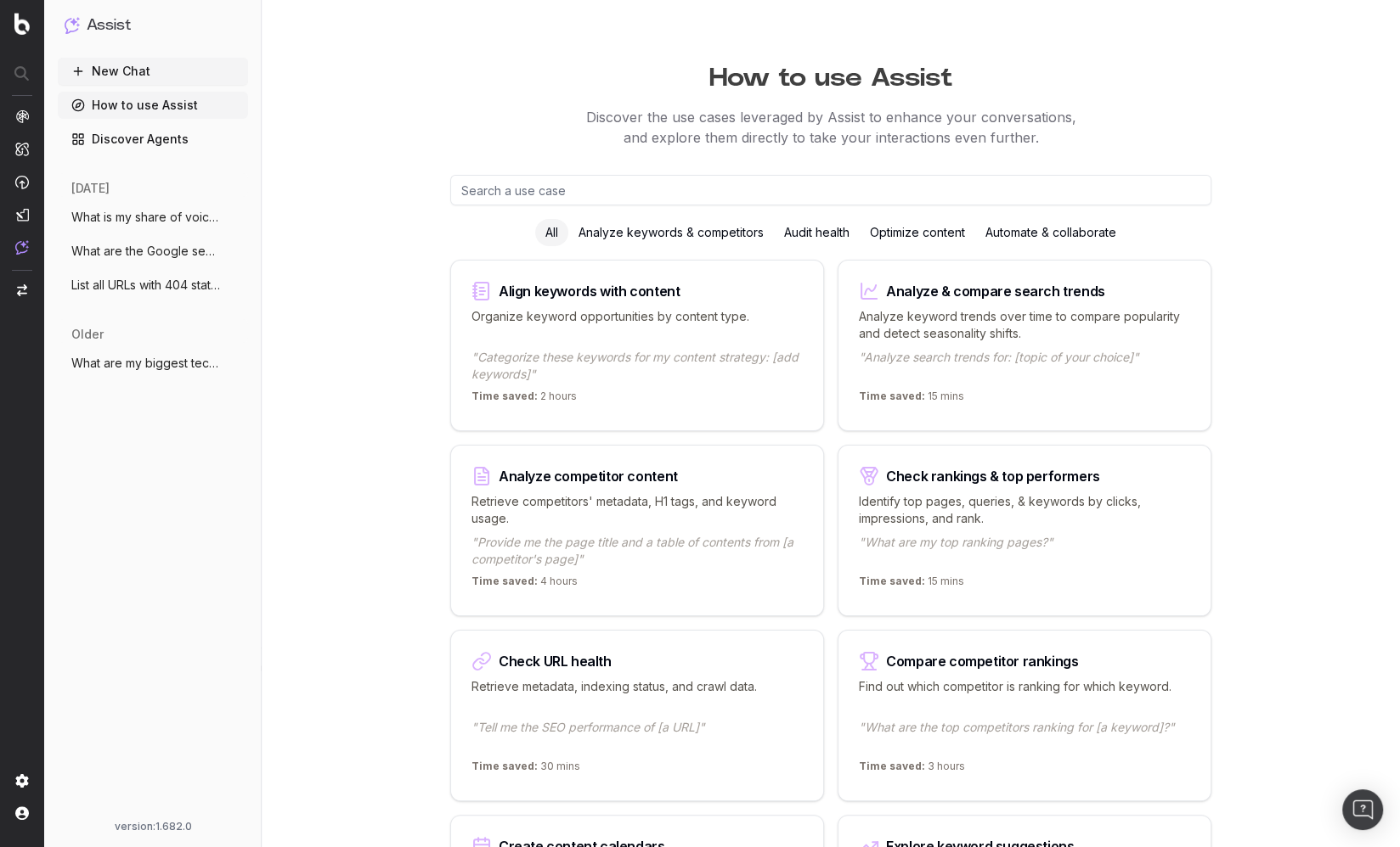
drag, startPoint x: 330, startPoint y: 408, endPoint x: 330, endPoint y: 427, distance: 19.0
drag, startPoint x: 124, startPoint y: 530, endPoint x: 164, endPoint y: 543, distance: 42.1
click at [124, 530] on div "New Chat How to use Assist Discover Agents today What is my share of voice in C…" at bounding box center [153, 436] width 190 height 756
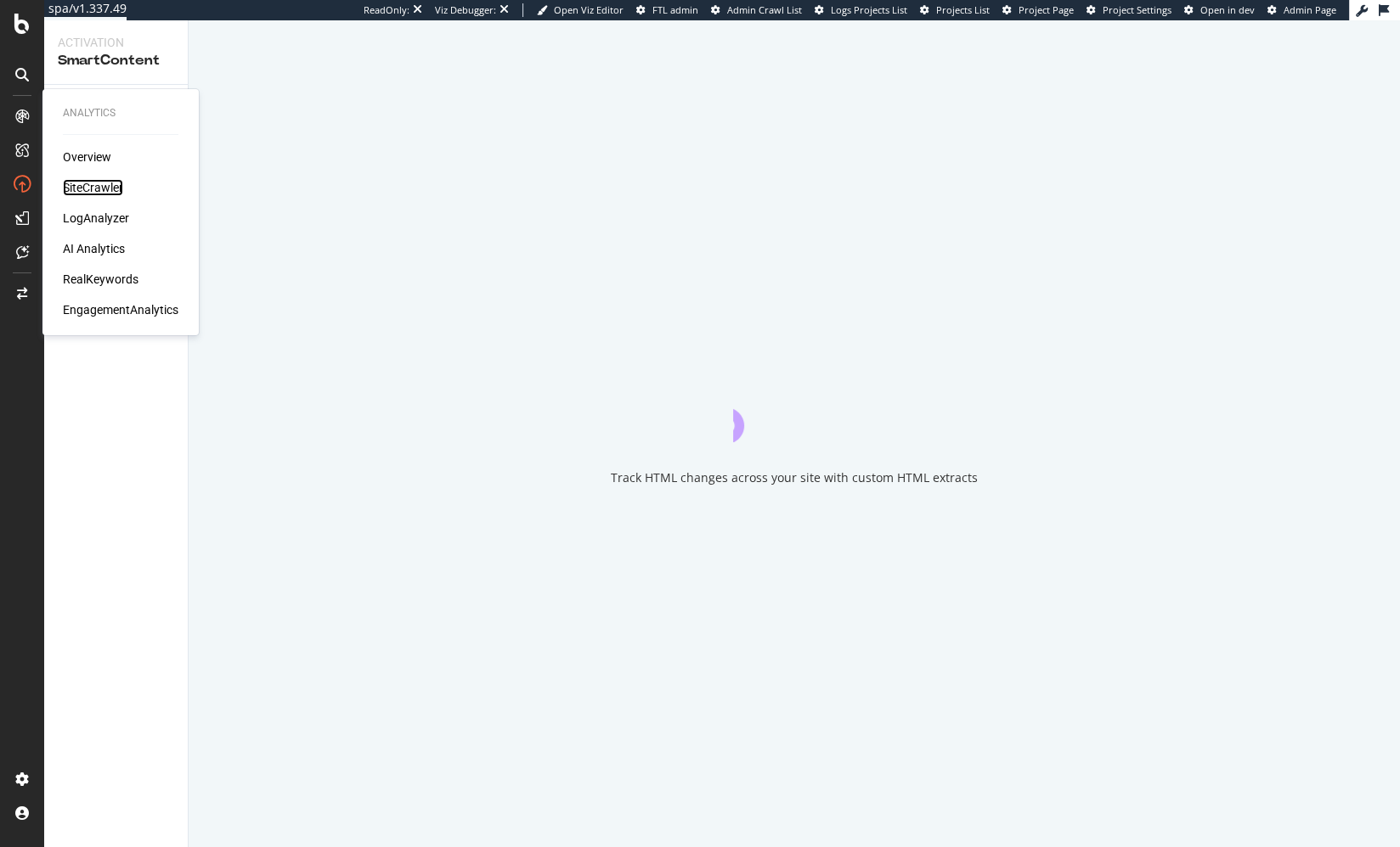
click at [107, 182] on div "SiteCrawler" at bounding box center [93, 187] width 61 height 17
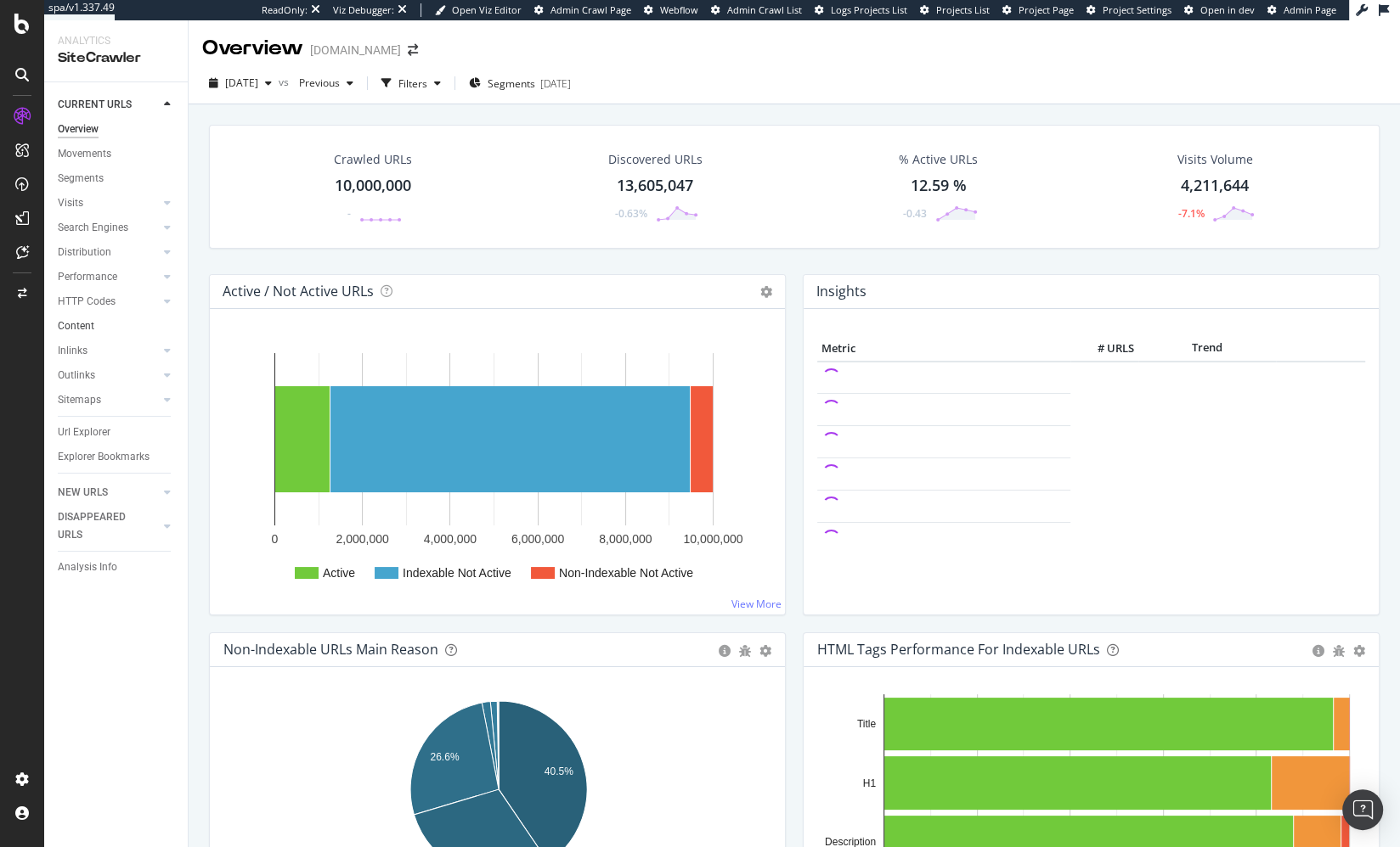
drag, startPoint x: 116, startPoint y: 326, endPoint x: 132, endPoint y: 321, distance: 16.8
click at [116, 326] on link "Content" at bounding box center [117, 326] width 118 height 18
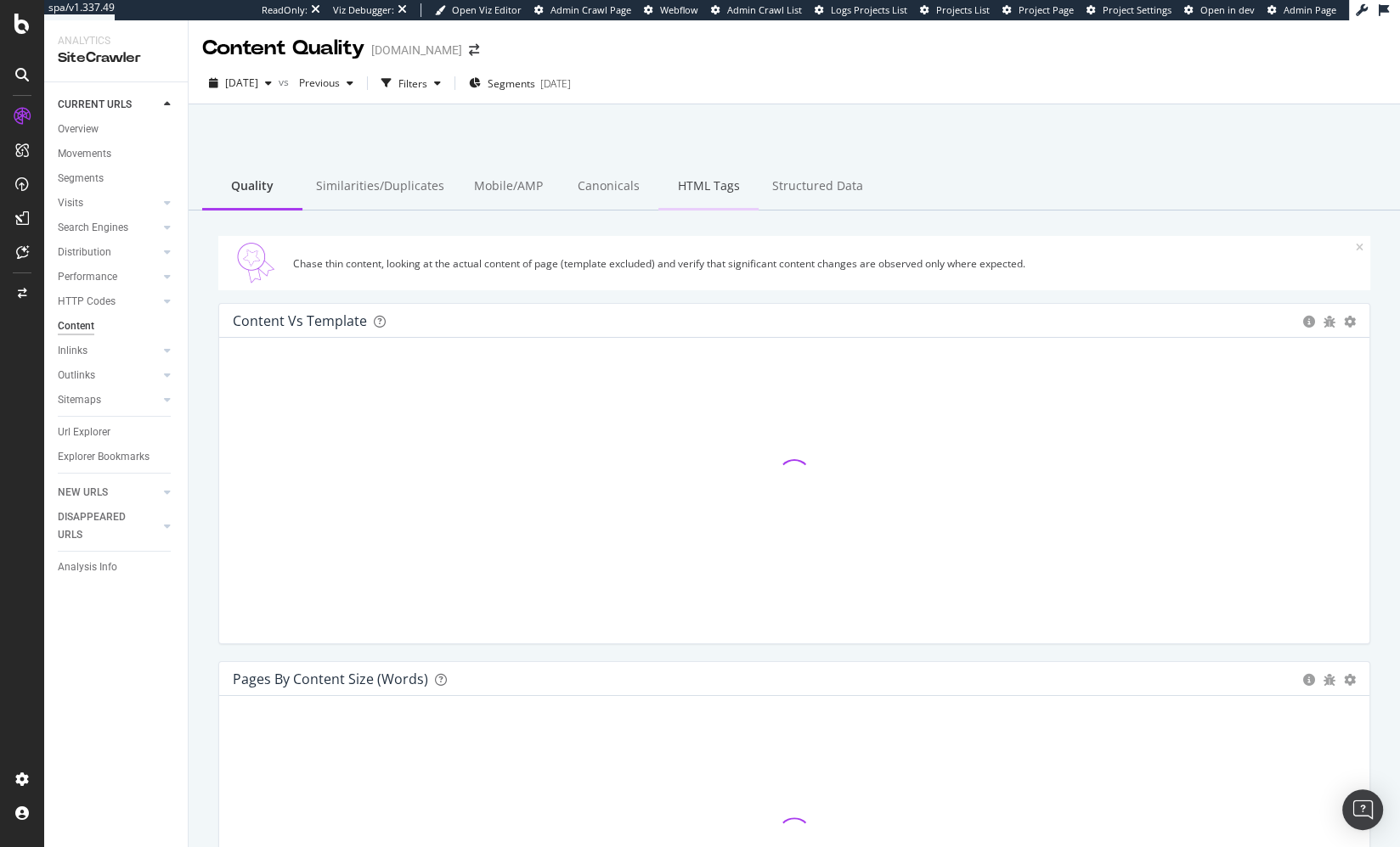
click at [684, 189] on div "HTML Tags" at bounding box center [708, 187] width 100 height 46
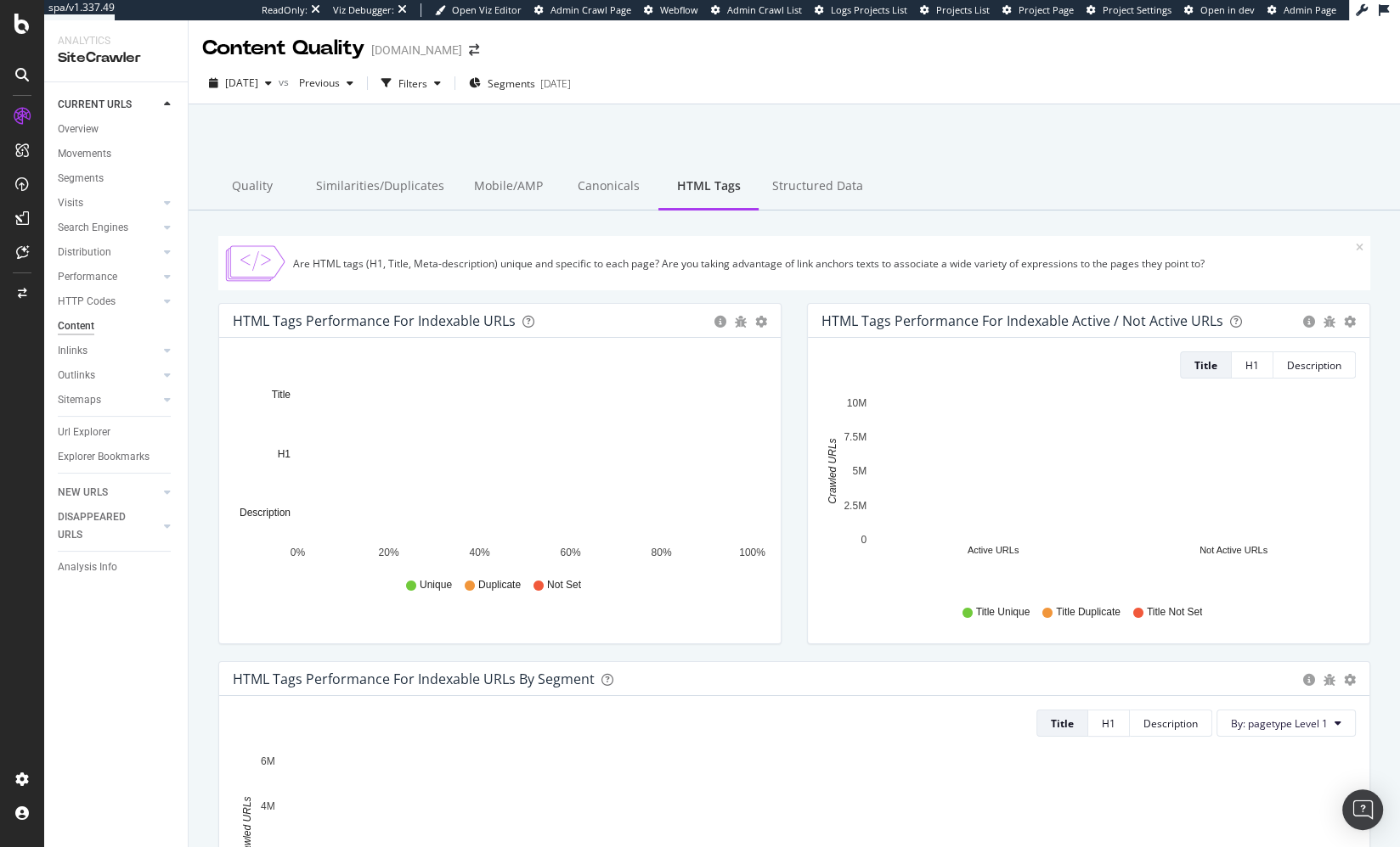
scroll to position [11, 0]
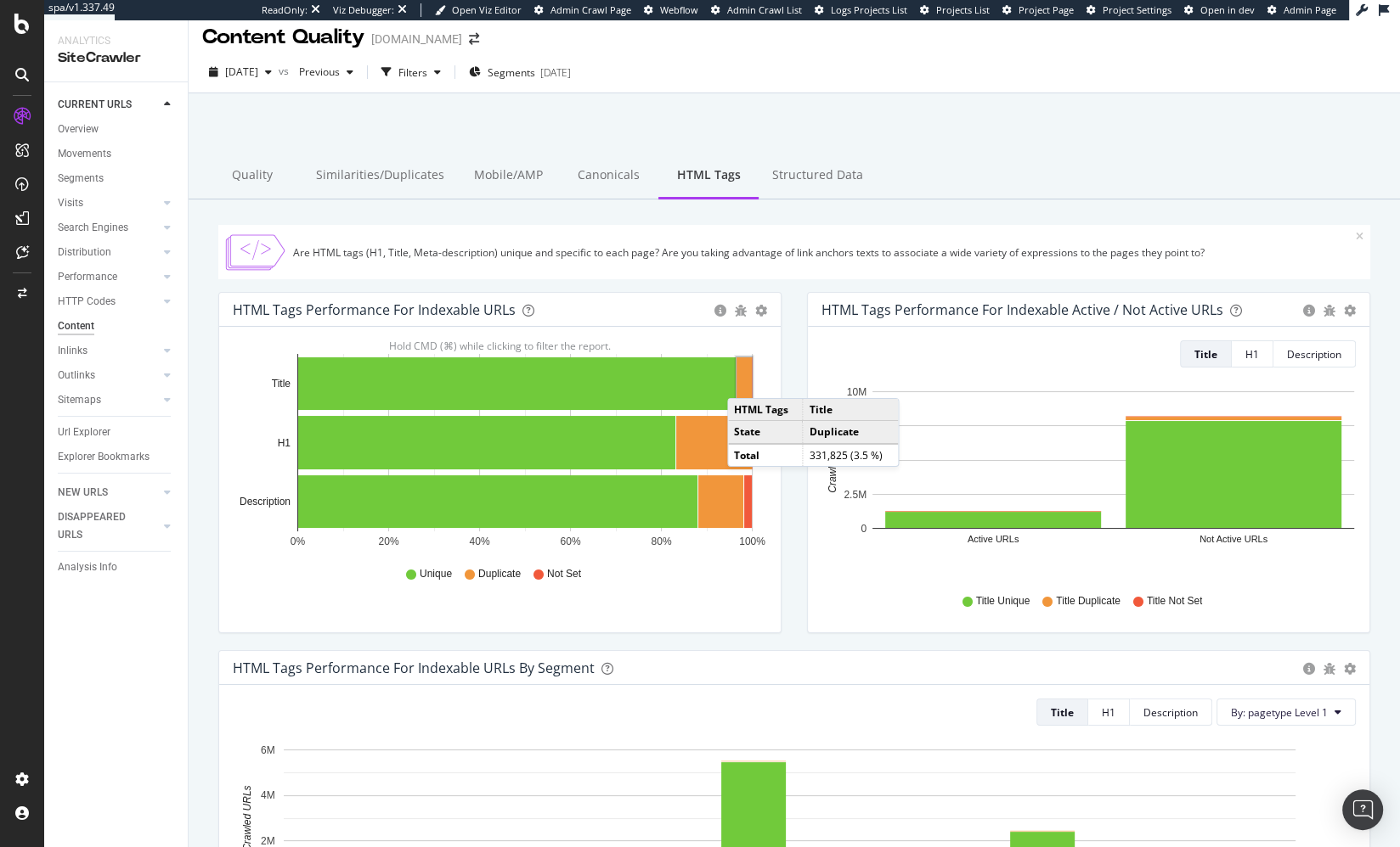
click at [744, 381] on rect "A chart." at bounding box center [744, 384] width 15 height 53
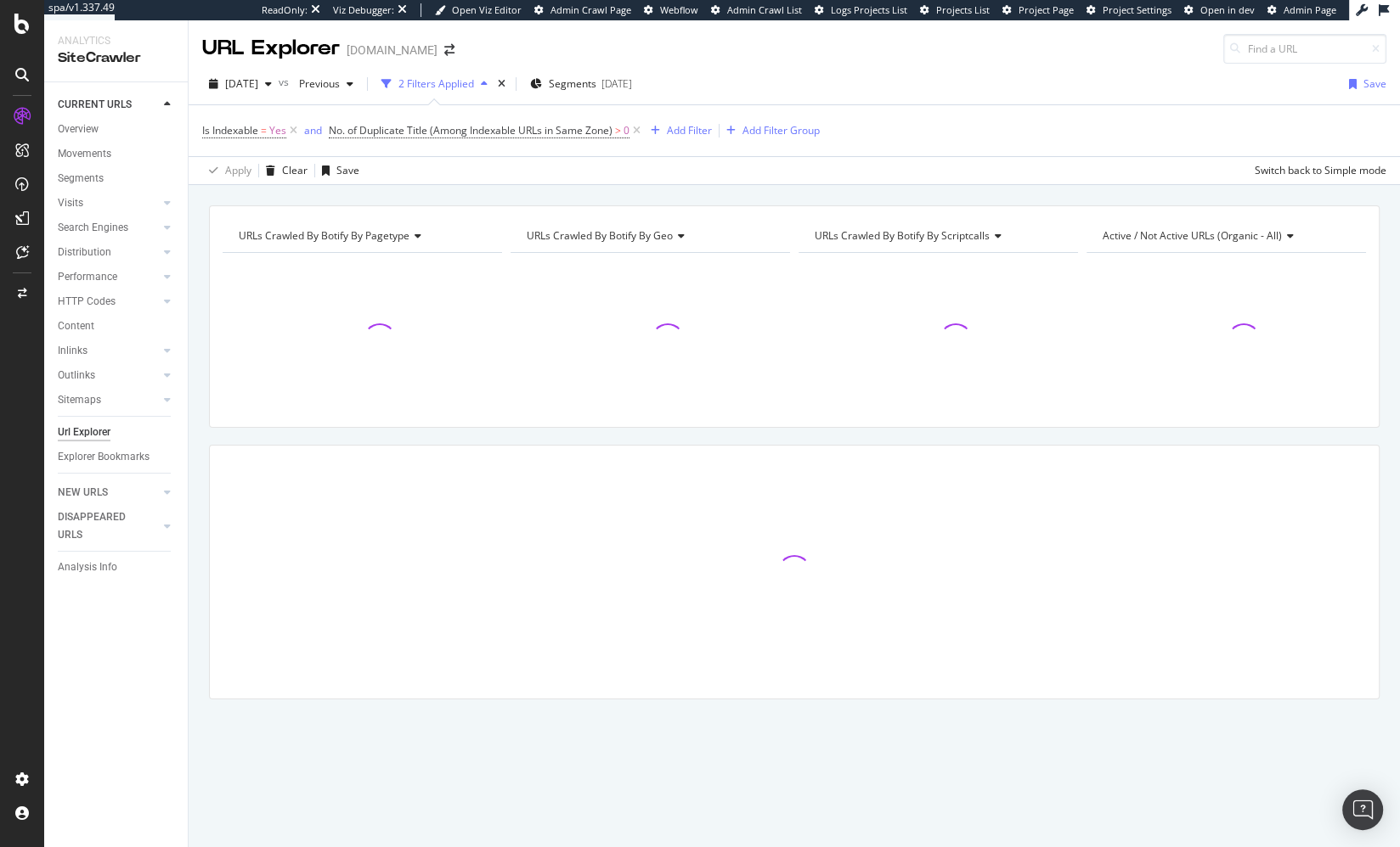
click at [619, 197] on div "URLs Crawled By Botify By pagetype Chart (by Value) Table Expand Export as CSV …" at bounding box center [794, 205] width 1211 height 40
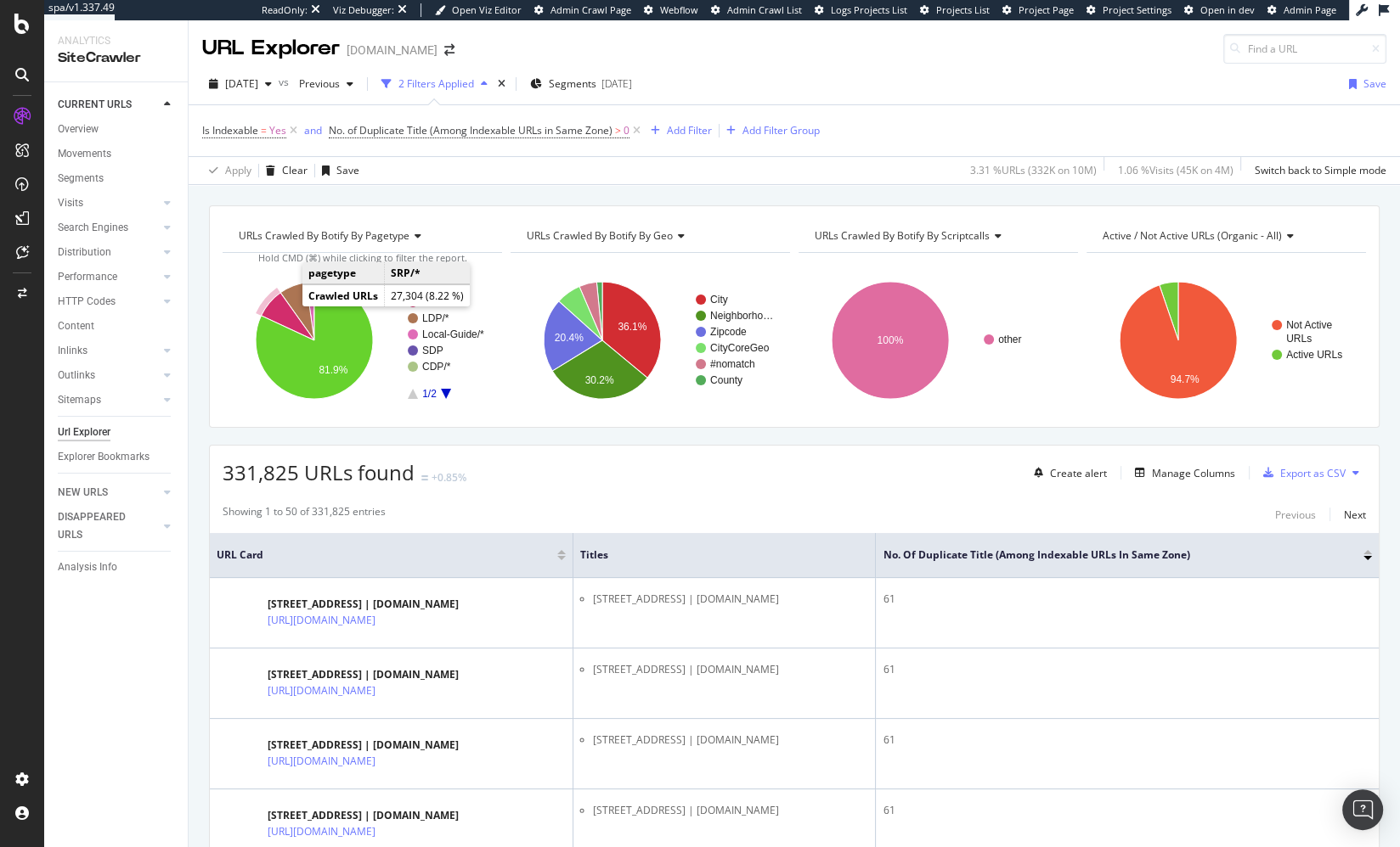
click at [284, 306] on icon "A chart." at bounding box center [287, 317] width 54 height 47
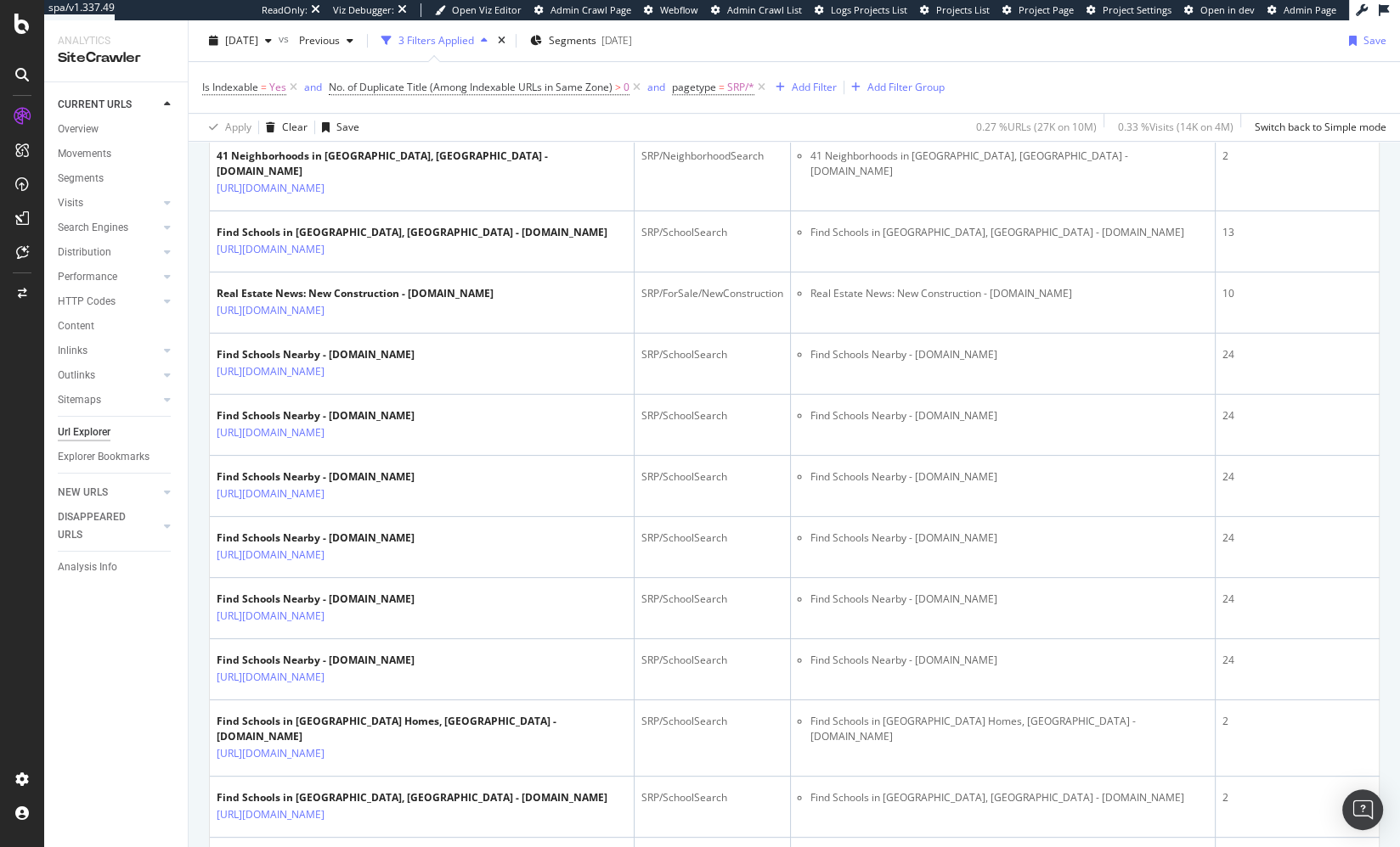
scroll to position [750, 0]
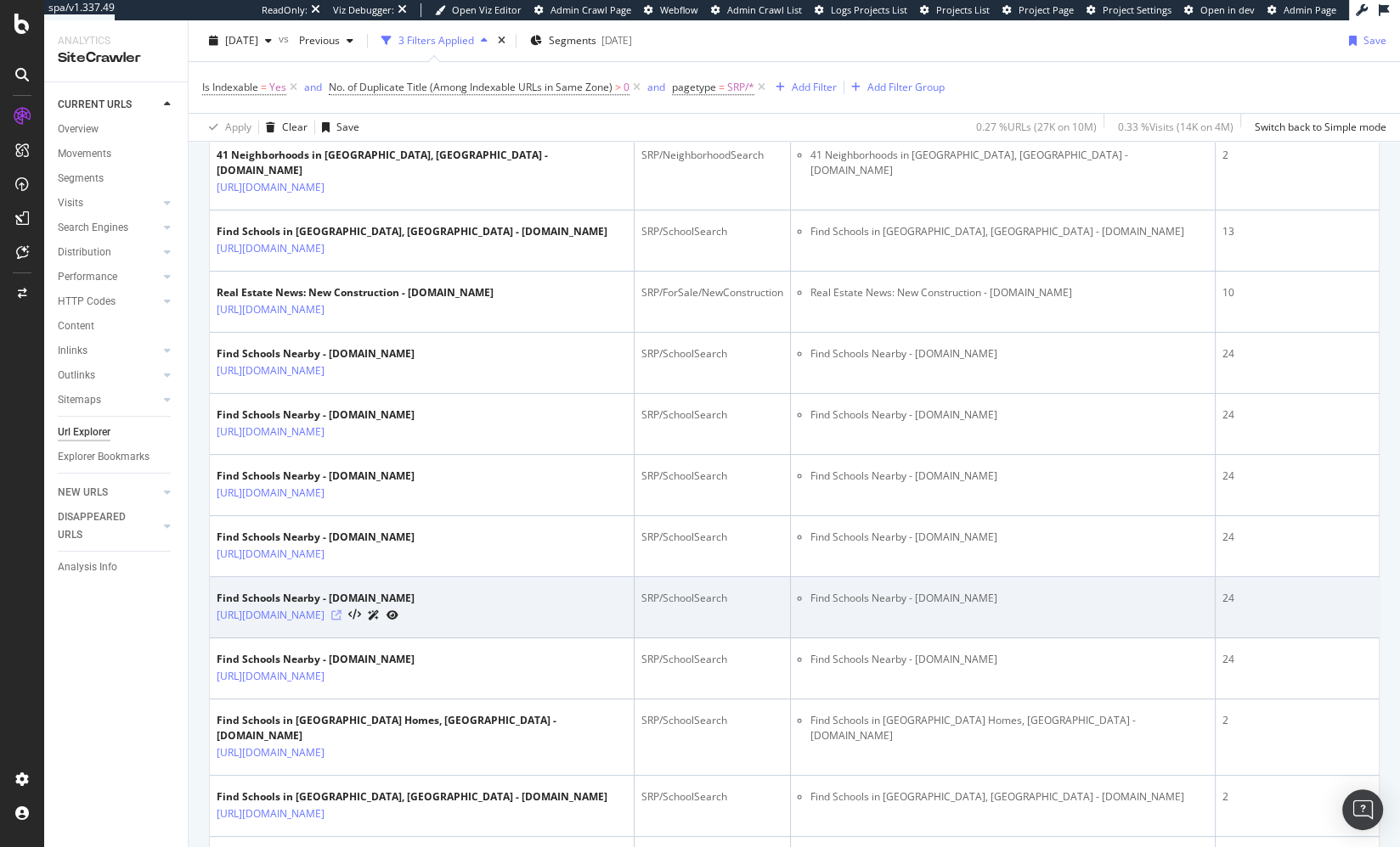
click at [341, 610] on icon at bounding box center [337, 616] width 11 height 11
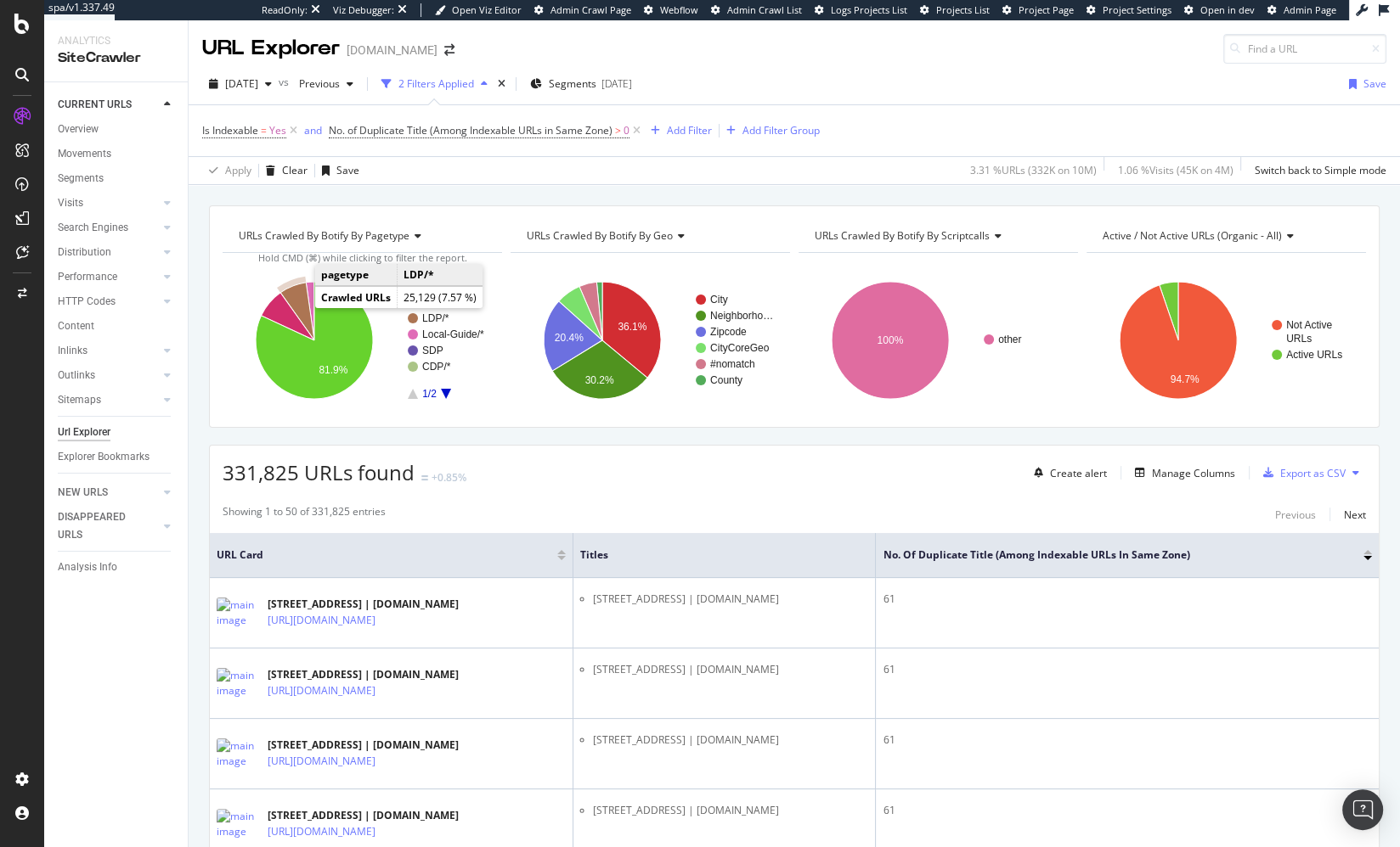
click at [301, 302] on icon "A chart." at bounding box center [297, 311] width 34 height 58
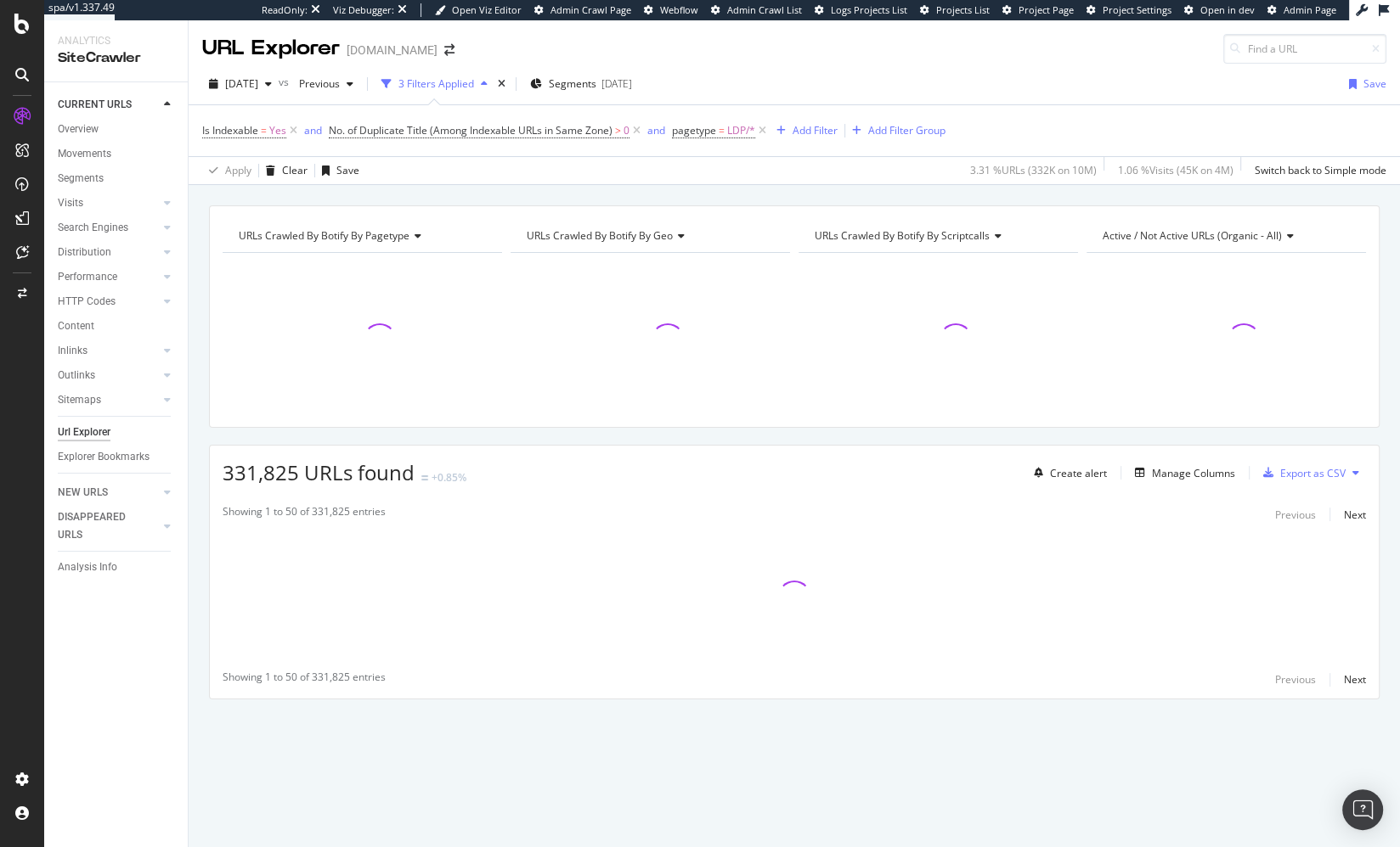
click at [383, 190] on div "URLs Crawled By Botify By pagetype Chart (by Value) Table Expand Export as CSV …" at bounding box center [794, 205] width 1211 height 40
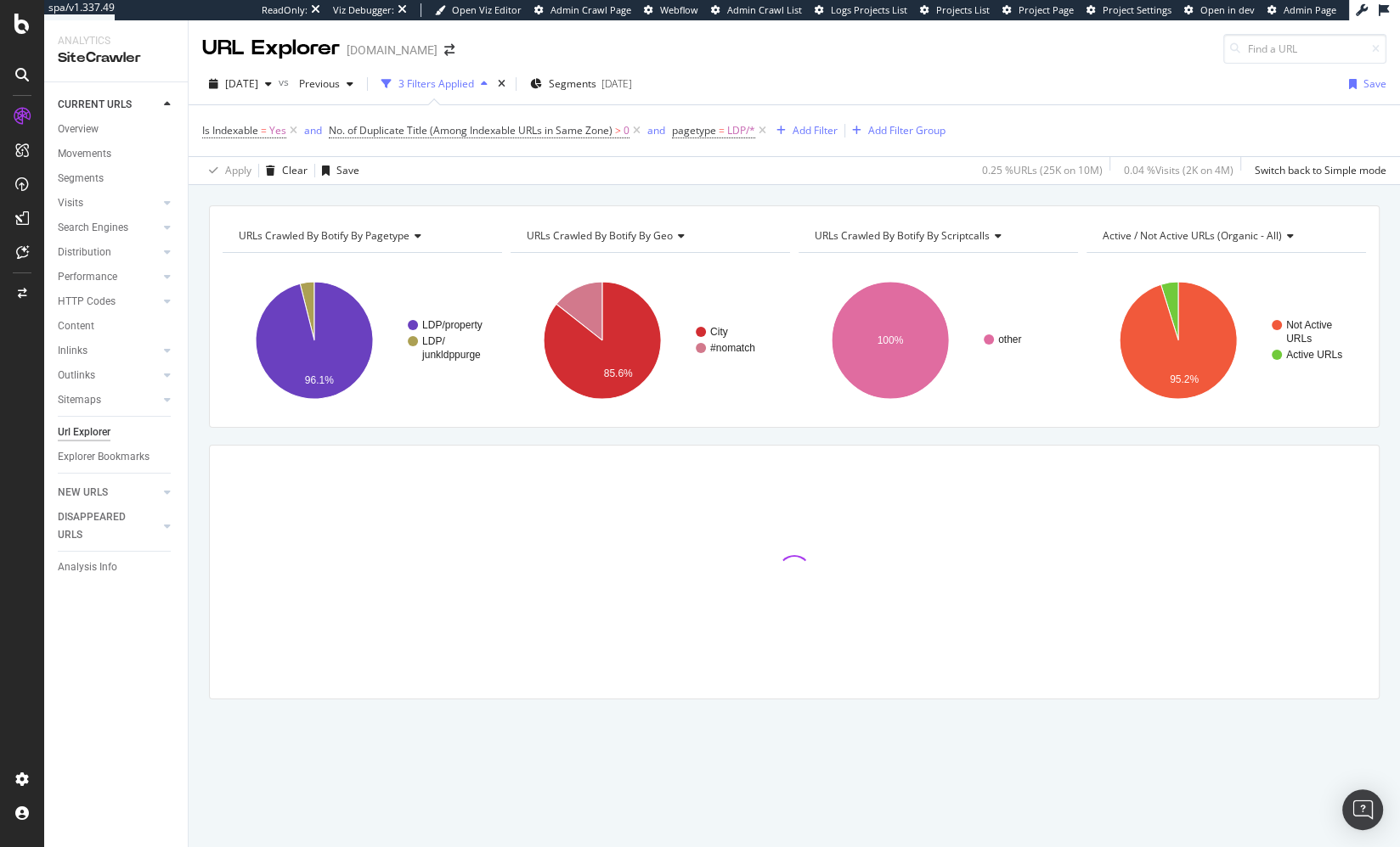
click at [540, 185] on div "URLs Crawled By Botify By pagetype Chart (by Value) Table Expand Export as CSV …" at bounding box center [794, 205] width 1211 height 40
drag, startPoint x: 198, startPoint y: 256, endPoint x: 189, endPoint y: 38, distance: 218.2
click at [198, 255] on div "URLs Crawled By Botify By pagetype Chart (by Value) Table Expand Export as CSV …" at bounding box center [794, 481] width 1211 height 553
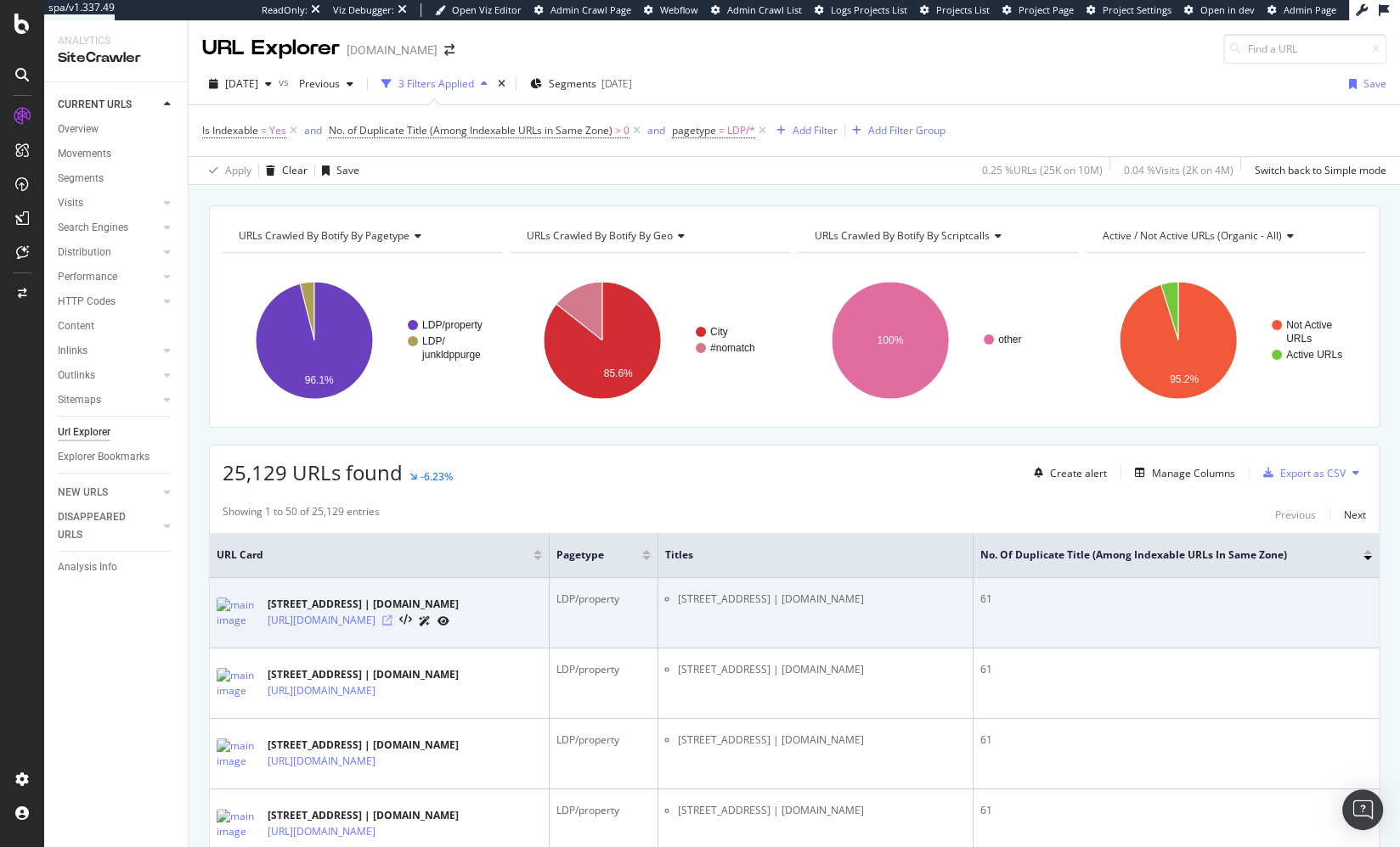
click at [392, 622] on icon at bounding box center [388, 621] width 11 height 11
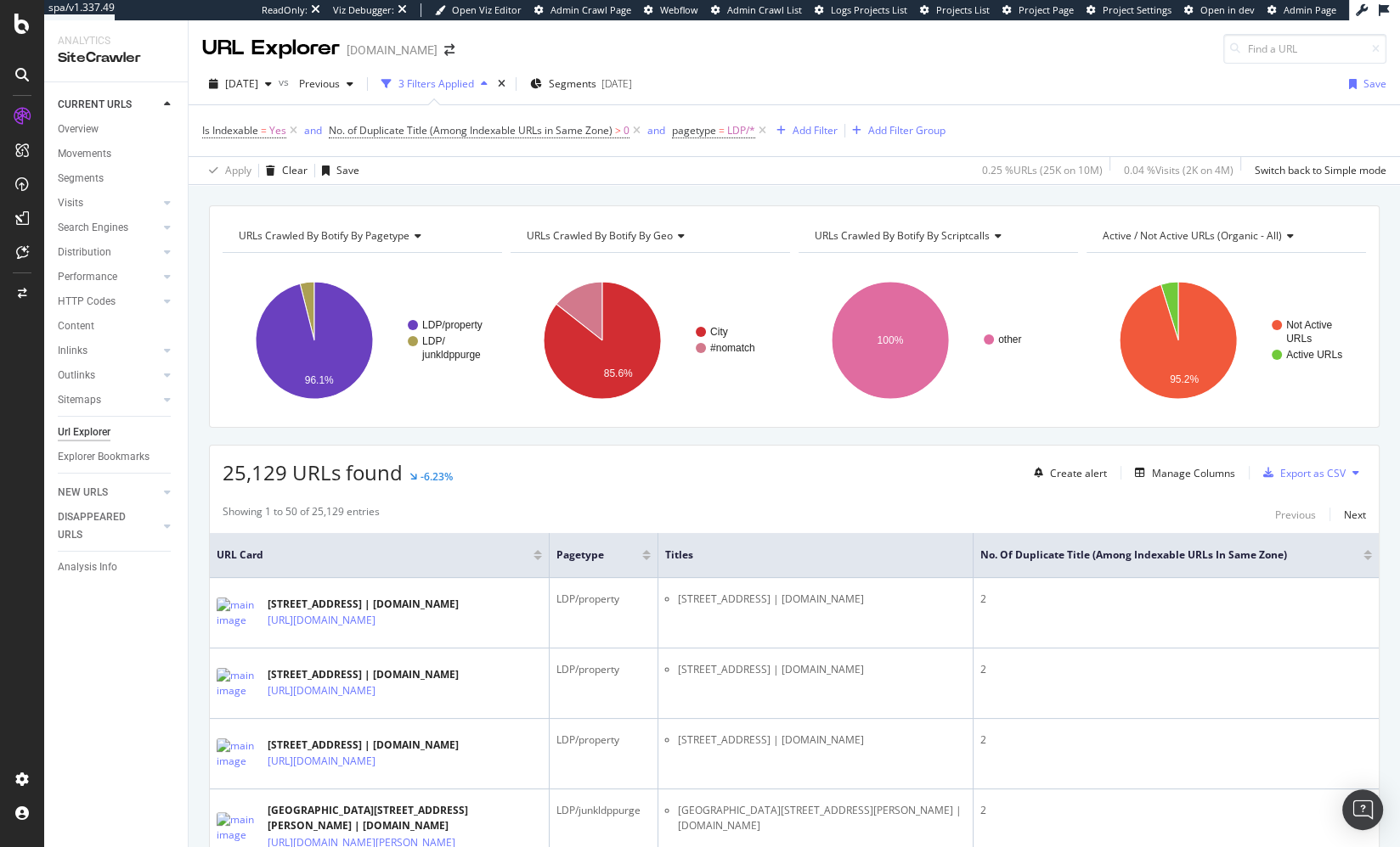
drag, startPoint x: 203, startPoint y: 246, endPoint x: 198, endPoint y: 234, distance: 13.0
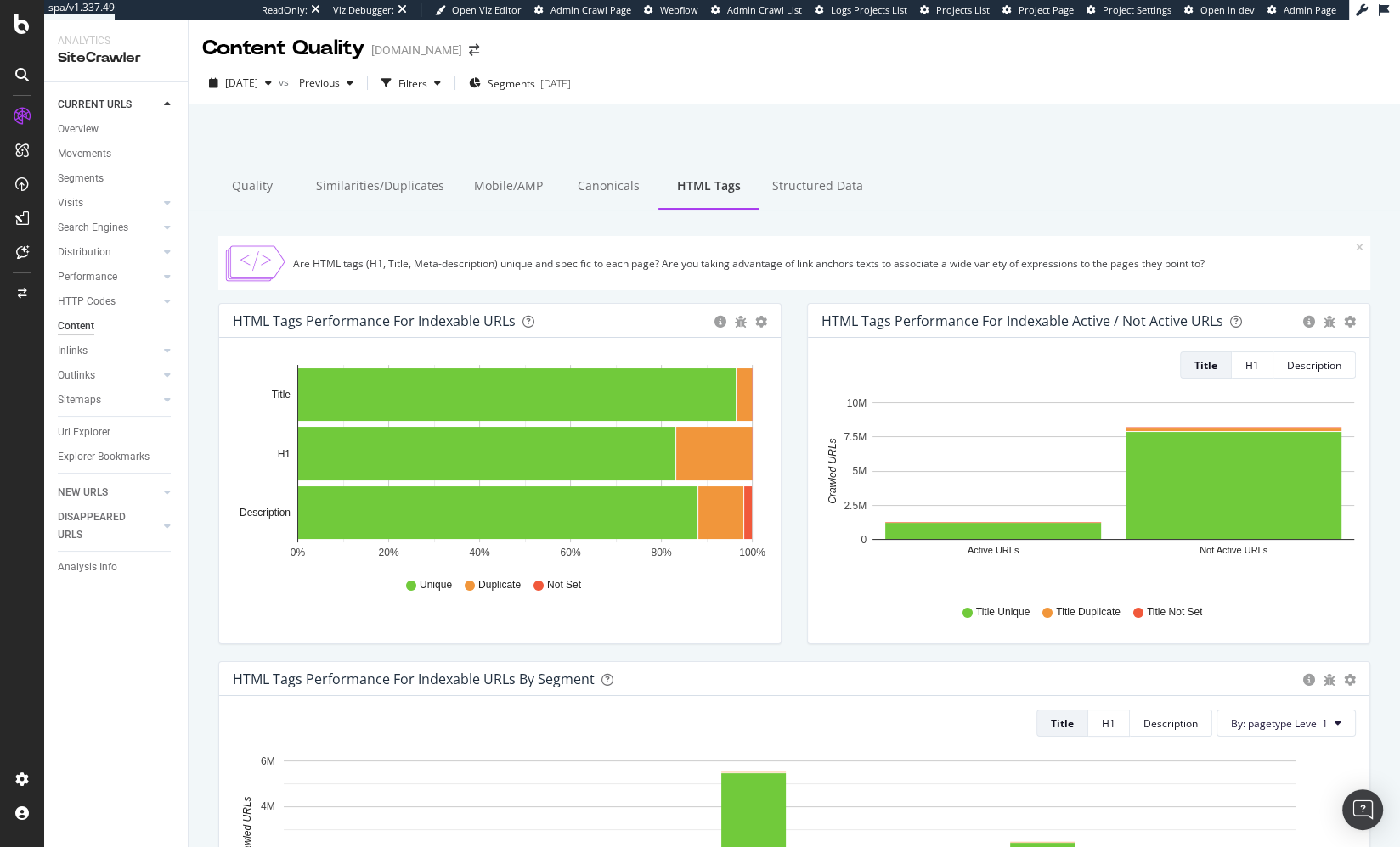
click at [213, 376] on div "HTML Tags Performance for Indexable URLs Bar Bar (by Percentage) Table Export a…" at bounding box center [499, 482] width 589 height 359
click at [285, 146] on div at bounding box center [794, 148] width 1170 height 72
click at [535, 87] on span "Segments" at bounding box center [511, 83] width 47 height 14
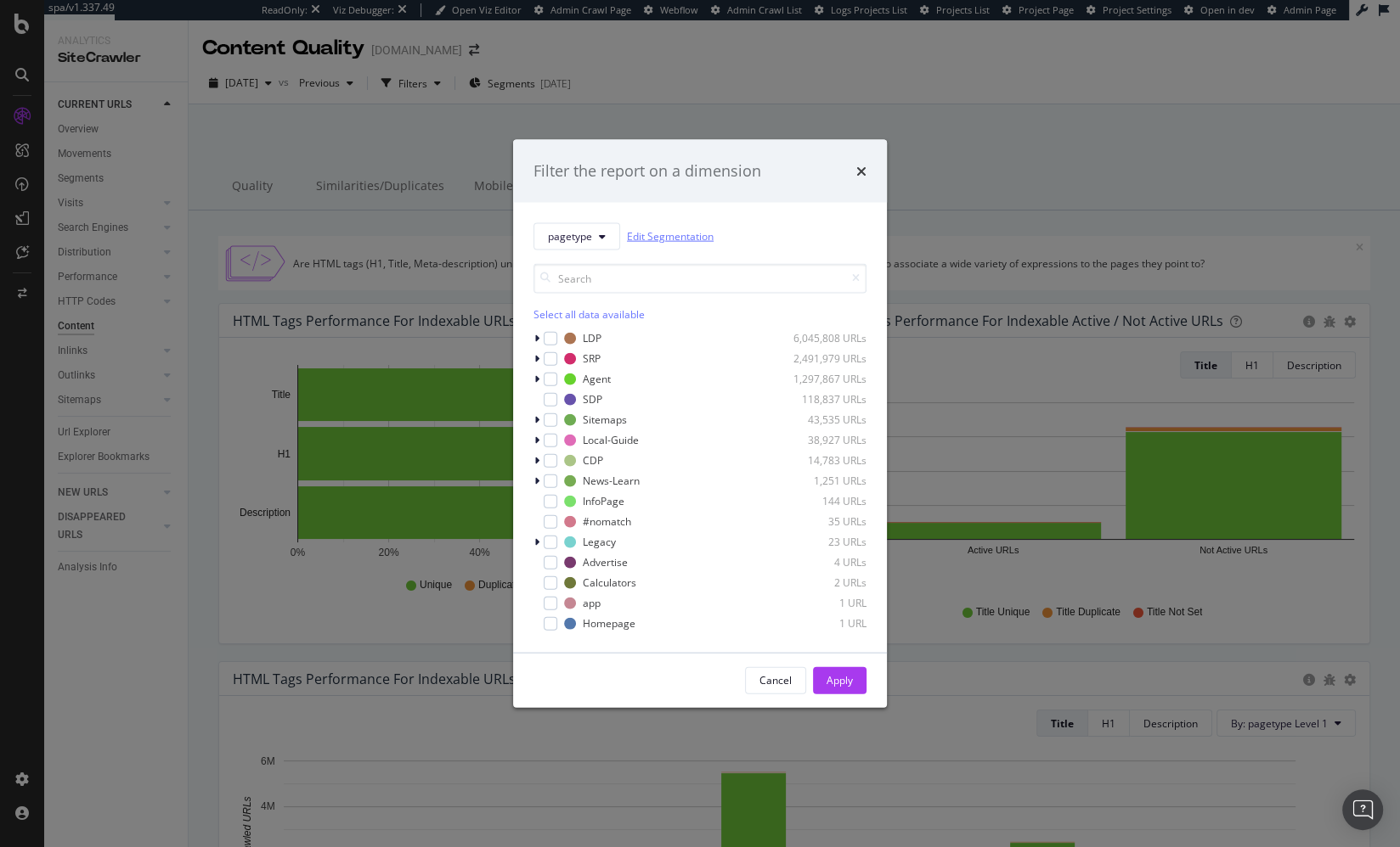
click at [661, 230] on link "Edit Segmentation" at bounding box center [670, 237] width 87 height 18
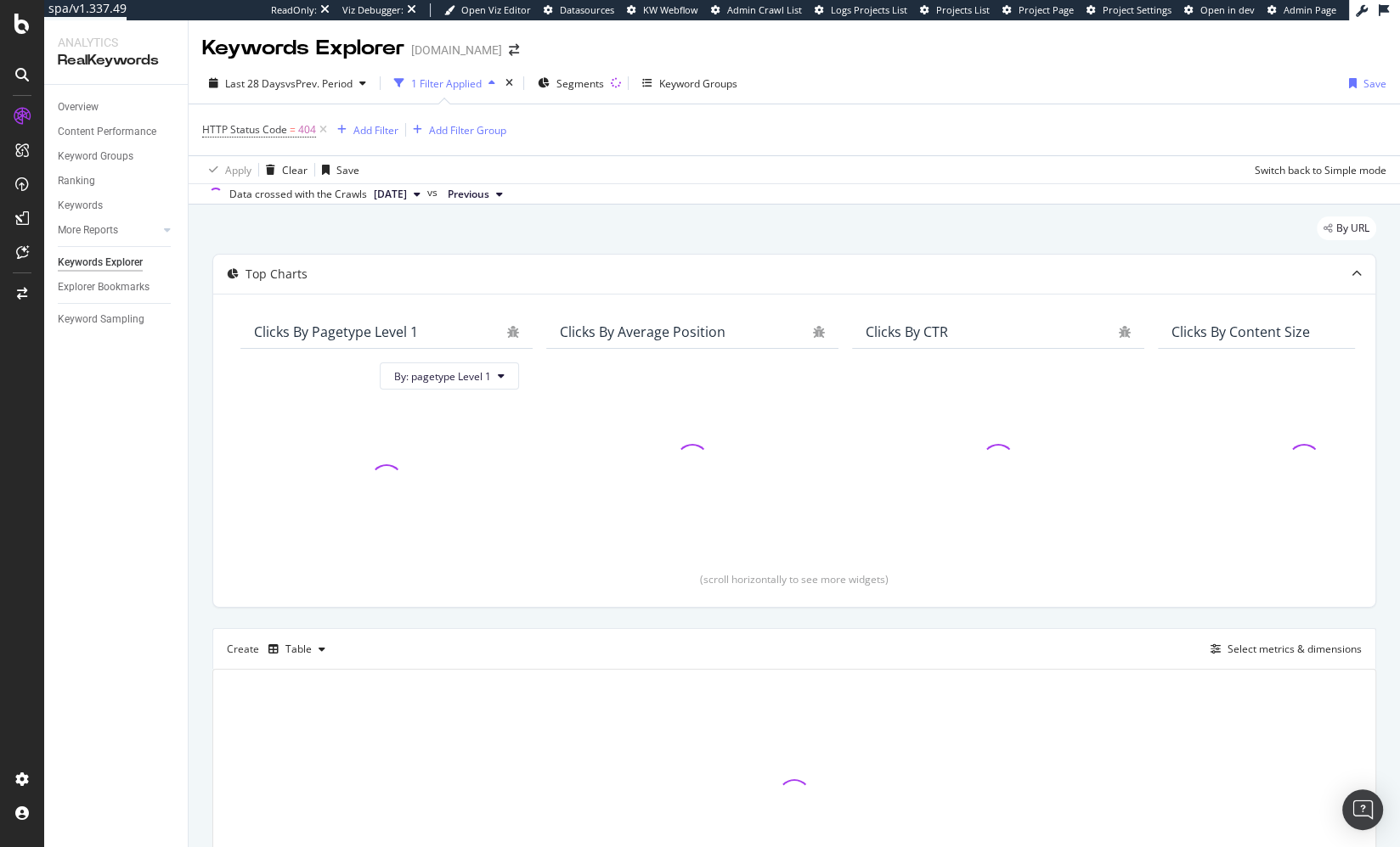
click at [203, 330] on div "By URL Top Charts Clicks By pagetype Level 1 By: pagetype Level 1 Clicks By Ave…" at bounding box center [794, 594] width 1211 height 779
click at [292, 240] on div "By URL" at bounding box center [794, 235] width 1164 height 38
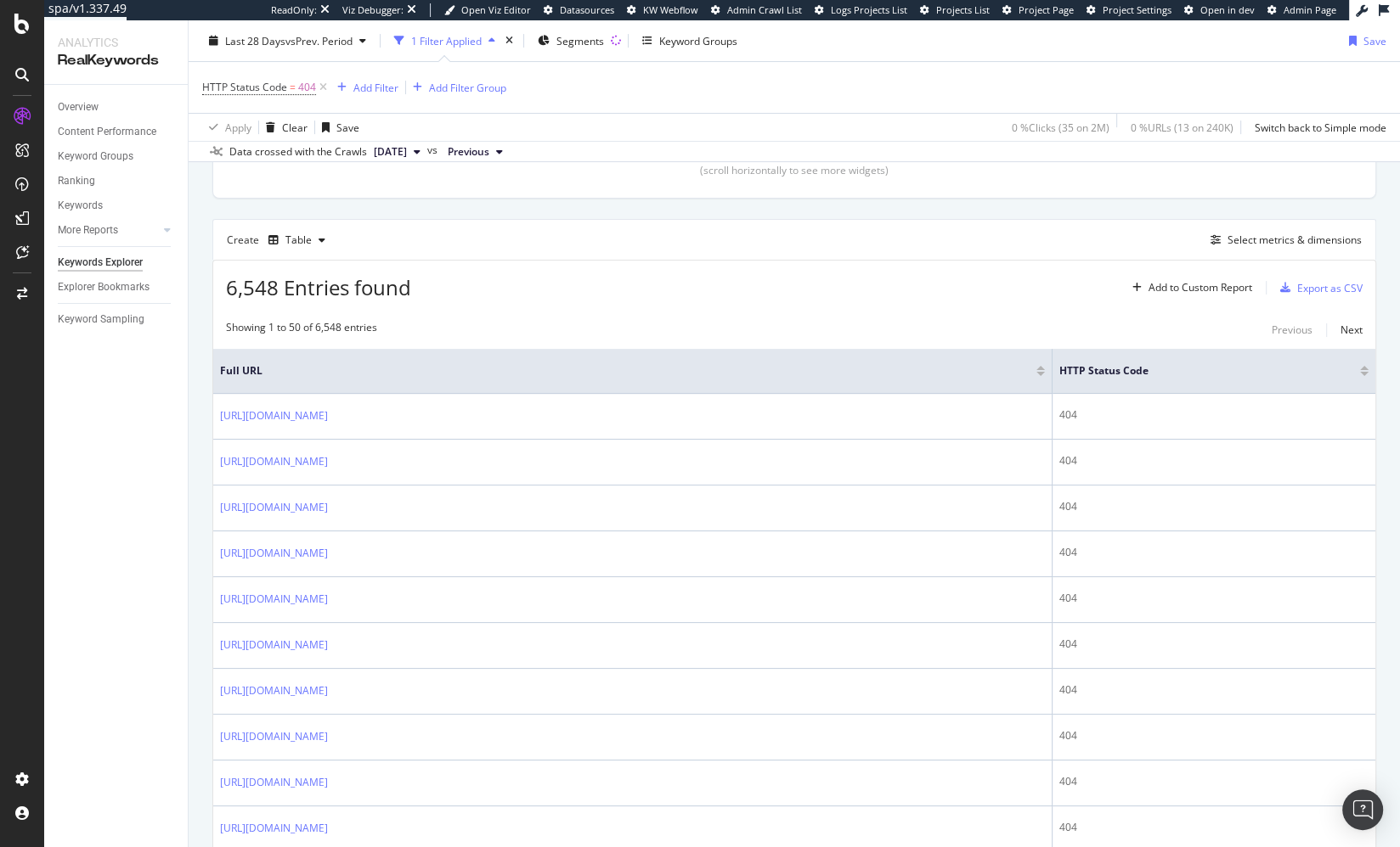
scroll to position [410, 0]
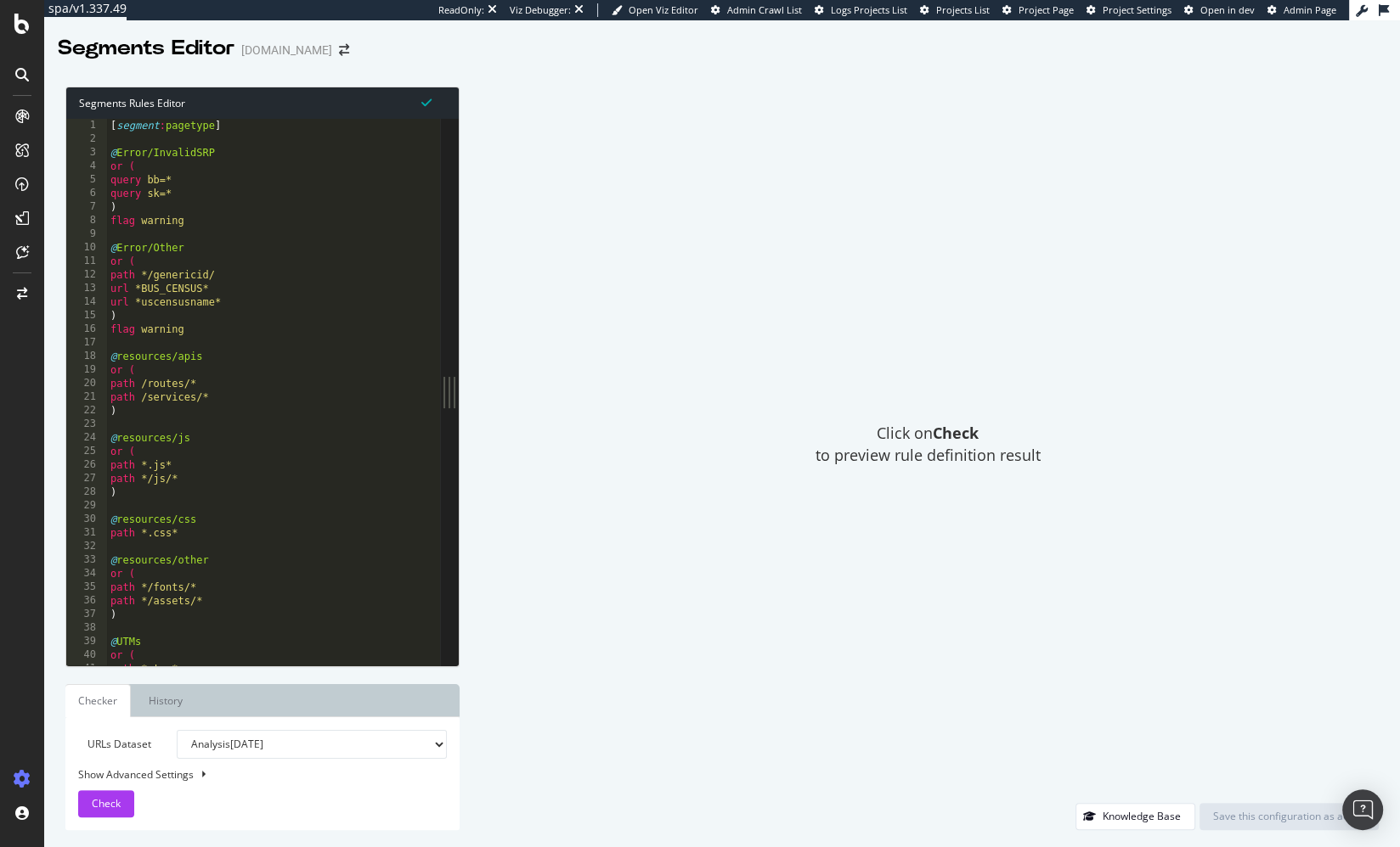
click at [258, 232] on div "[ segment : pagetype ] @ Error/InvalidSRP or ( query bb=* query sk=* ) flag war…" at bounding box center [294, 407] width 374 height 576
click at [275, 452] on div "[ segment : pagetype ] @ Error/InvalidSRP or ( query bb=* query sk=* ) flag war…" at bounding box center [294, 407] width 374 height 576
type textarea "or ("
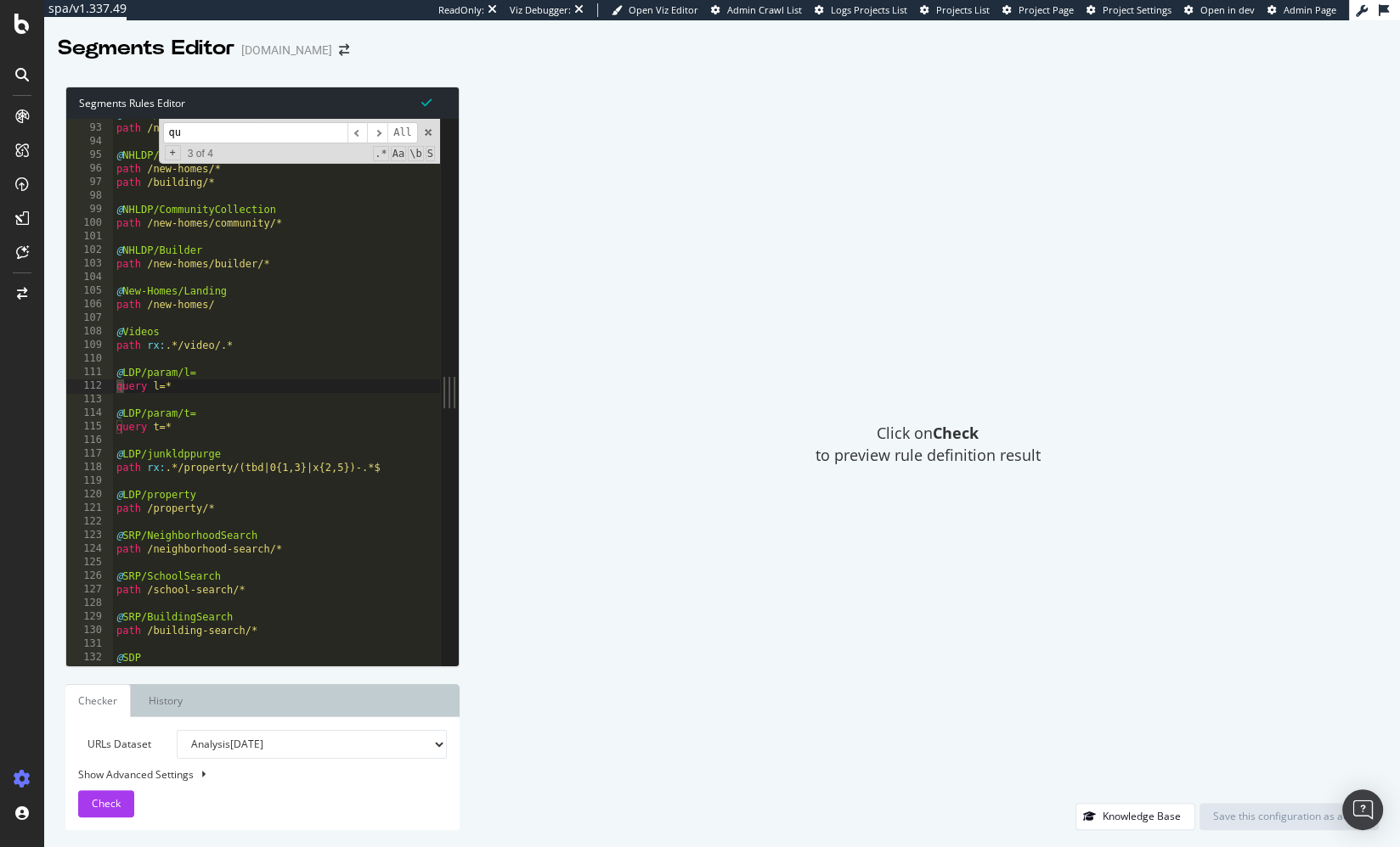
scroll to position [1247, 0]
type input "query"
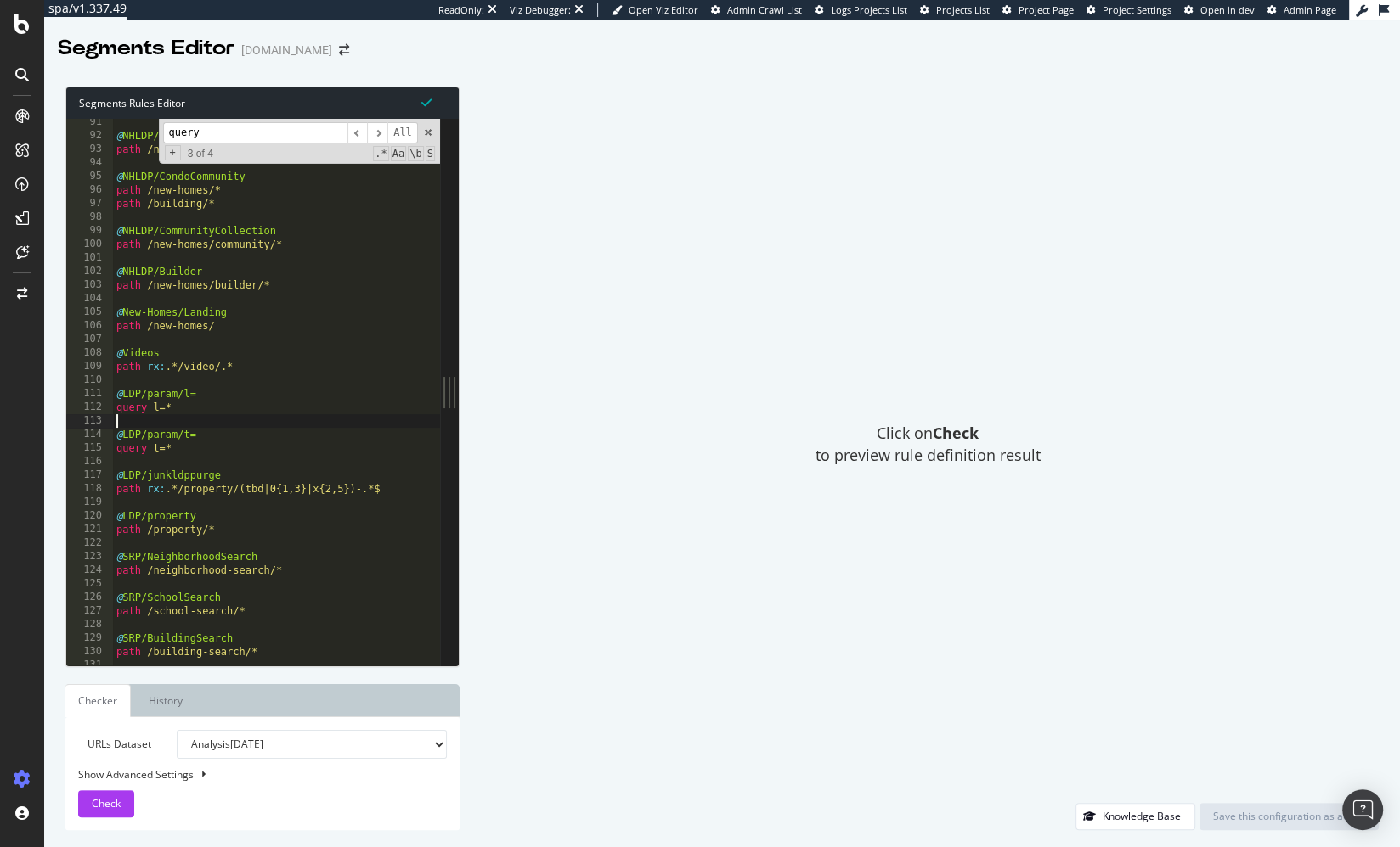
click at [201, 418] on div "@ NHLDP/MoveInReady path /new-homes/move-in-ready/* @ NHLDP/CondoCommunity path…" at bounding box center [300, 403] width 374 height 576
click at [211, 460] on div "@ NHLDP/MoveInReady path /new-homes/move-in-ready/* @ NHLDP/CondoCommunity path…" at bounding box center [300, 403] width 374 height 576
click at [178, 469] on div "@ NHLDP/MoveInReady path /new-homes/move-in-ready/* @ NHLDP/CondoCommunity path…" at bounding box center [300, 403] width 374 height 576
click at [201, 452] on div "@ NHLDP/MoveInReady path /new-homes/move-in-ready/* @ NHLDP/CondoCommunity path…" at bounding box center [300, 403] width 374 height 576
type textarea "query t=*"
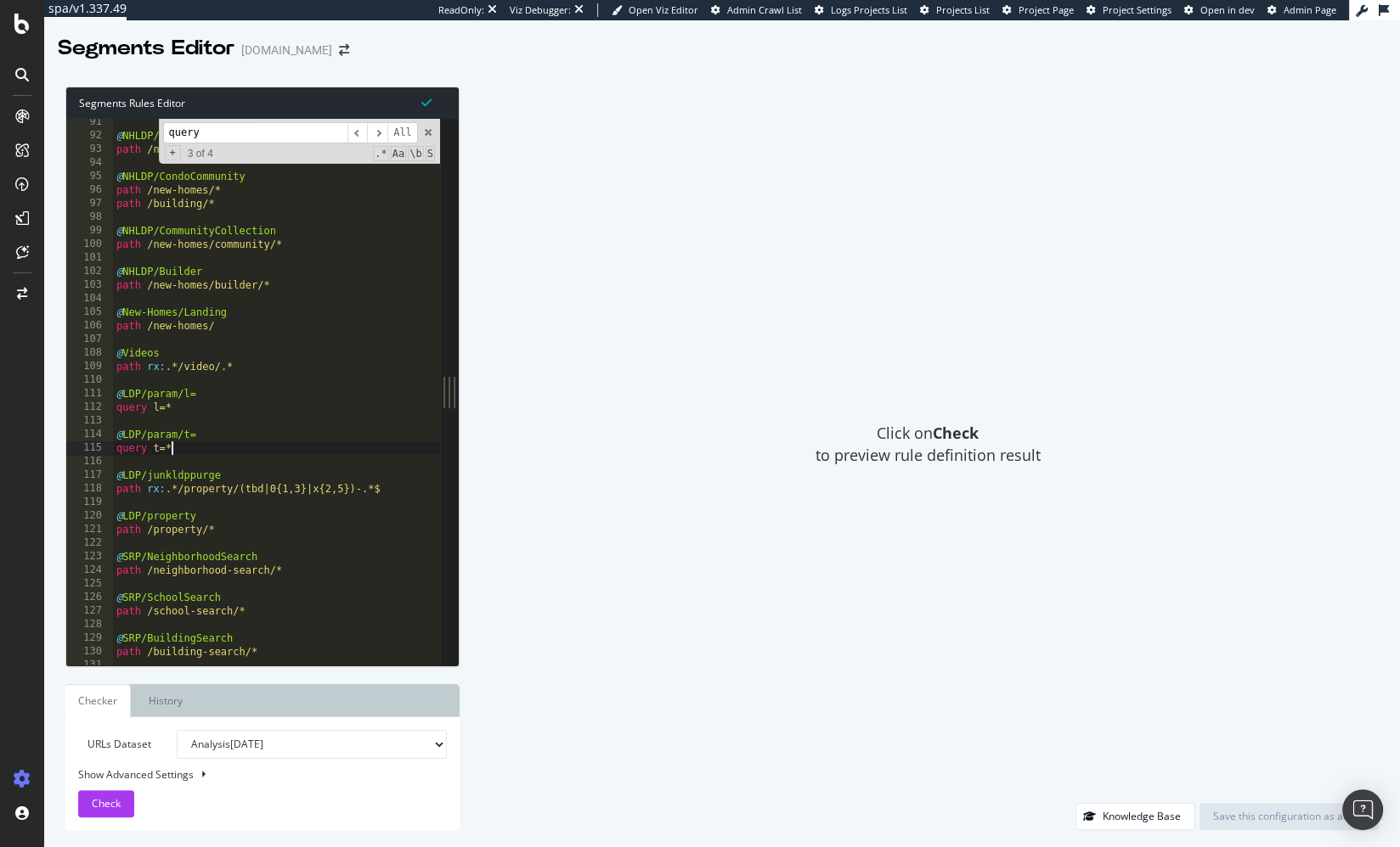
click at [201, 455] on div "@ NHLDP/MoveInReady path /new-homes/move-in-ready/* @ NHLDP/CondoCommunity path…" at bounding box center [300, 403] width 374 height 576
click at [197, 452] on div "path /new-homes/floor-plan/* @ NHLDP/MoveInReady path /new-homes/move-in-ready/…" at bounding box center [300, 394] width 374 height 576
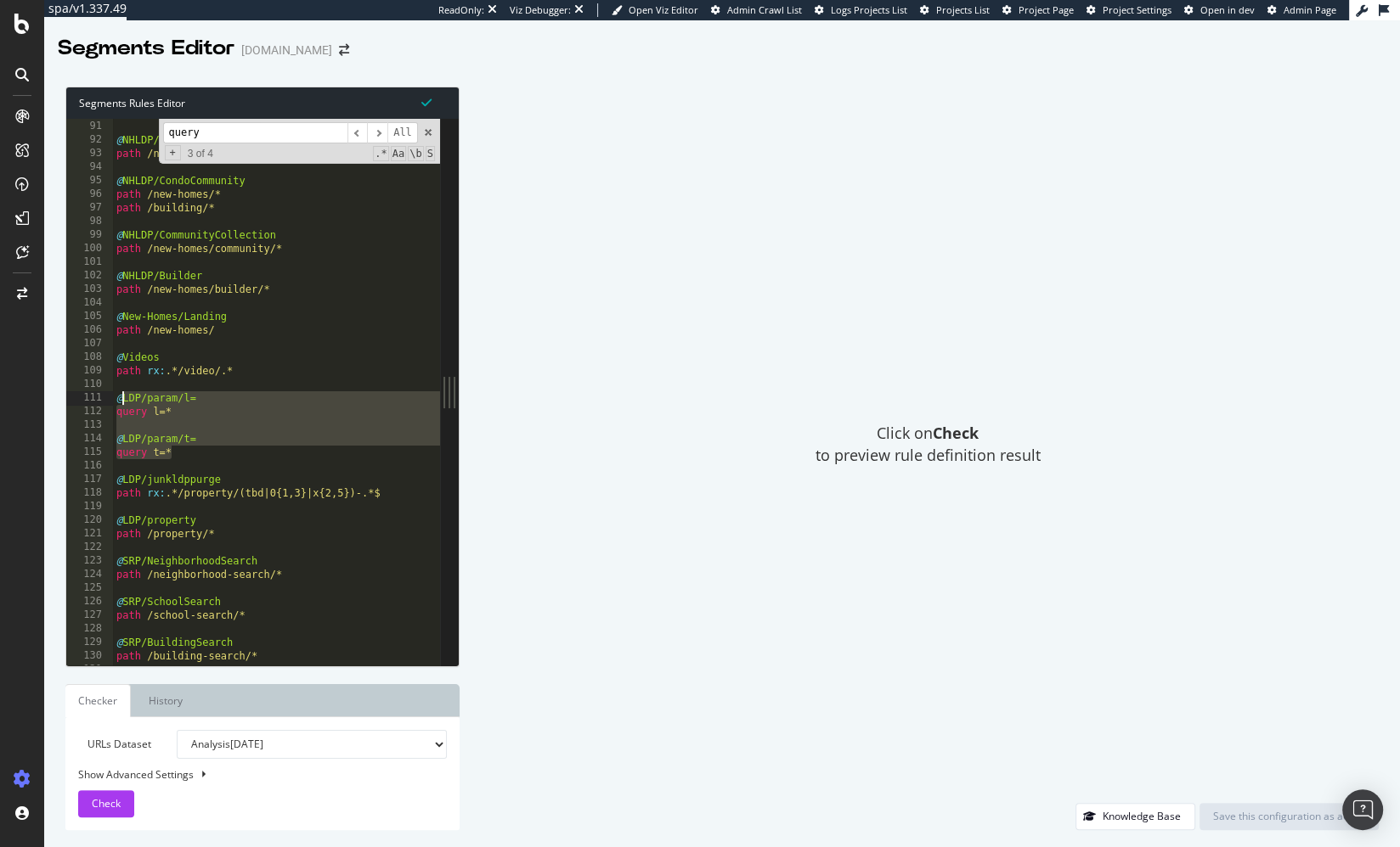
drag, startPoint x: 214, startPoint y: 454, endPoint x: 120, endPoint y: 399, distance: 108.9
click at [120, 399] on div "path /new-homes/floor-plan/* @ NHLDP/MoveInReady path /new-homes/move-in-ready/…" at bounding box center [300, 394] width 374 height 576
click at [204, 441] on div "path /new-homes/floor-plan/* @ NHLDP/MoveInReady path /new-homes/move-in-ready/…" at bounding box center [300, 394] width 374 height 576
type textarea "@LDP/param/t="
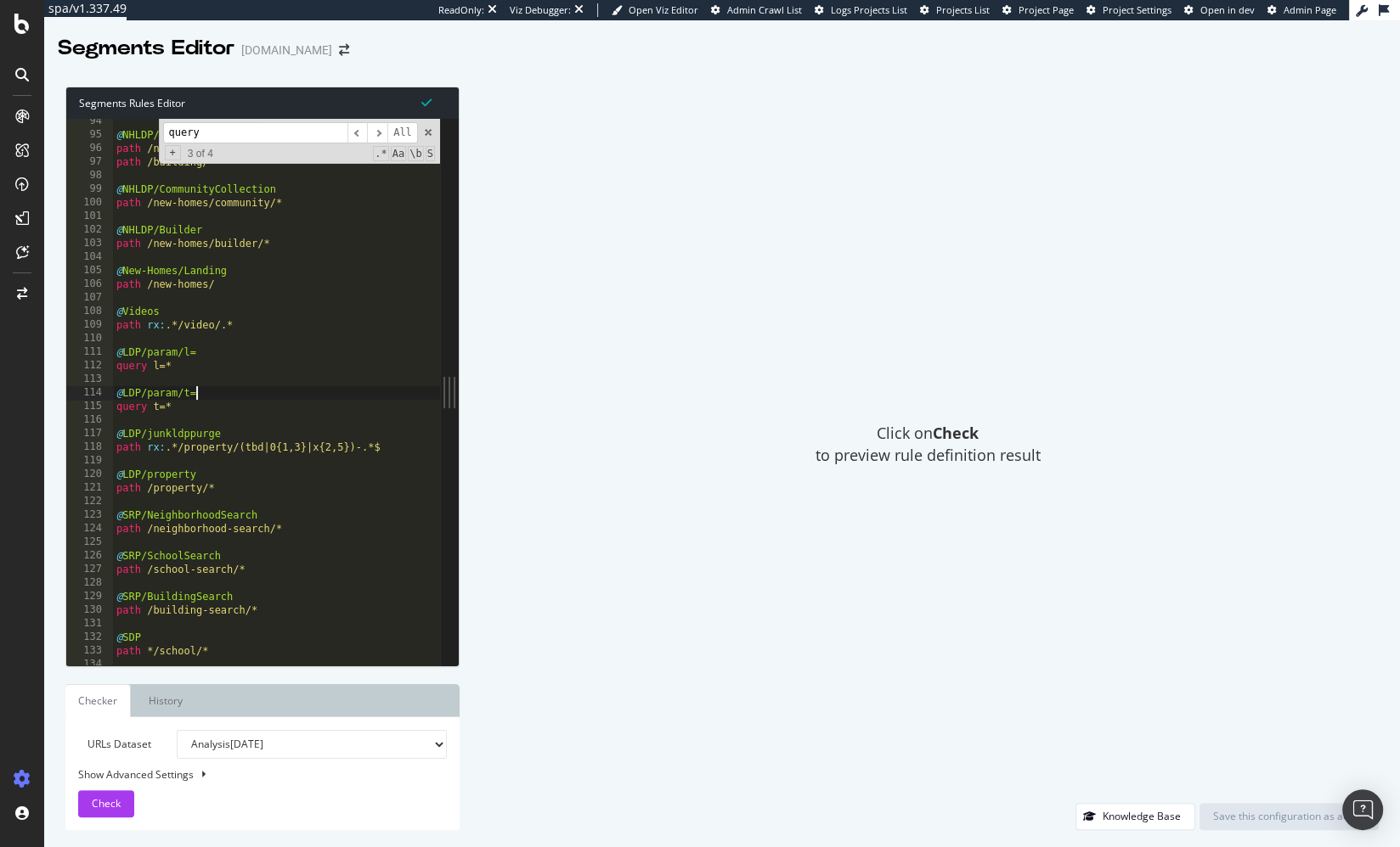
scroll to position [1264, 0]
click at [189, 380] on div "@ NHLDP/CondoCommunity path /new-homes/* path /building/* @ NHLDP/CommunityColl…" at bounding box center [300, 405] width 374 height 576
click at [512, 376] on div "Click on Check to preview rule definition result" at bounding box center [927, 445] width 902 height 716
drag, startPoint x: 332, startPoint y: 295, endPoint x: 281, endPoint y: 180, distance: 125.8
click at [332, 295] on div "@ NHLDP/CondoCommunity path /new-homes/* path /building/* @ NHLDP/CommunityColl…" at bounding box center [300, 405] width 374 height 576
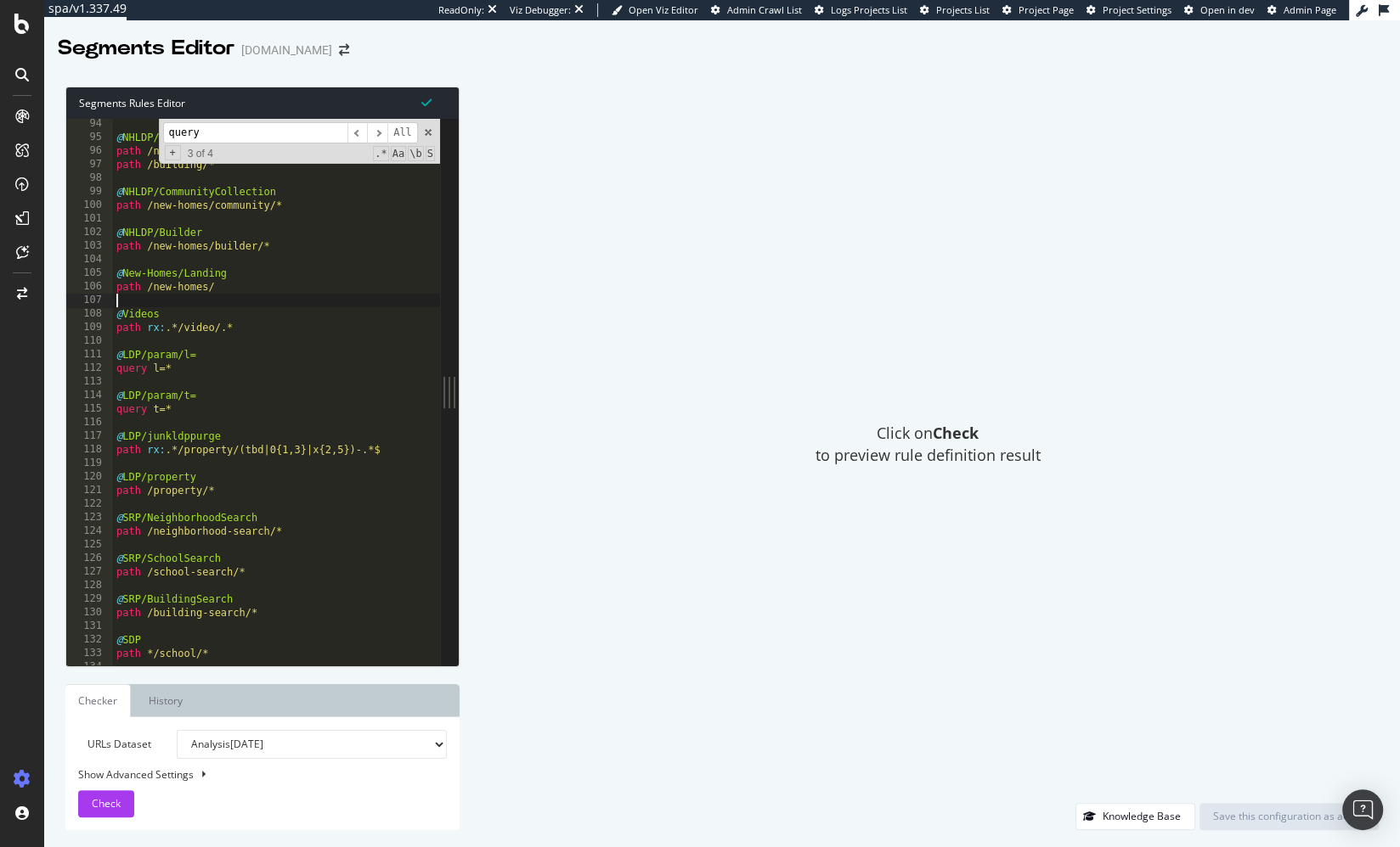
click at [257, 137] on input "query" at bounding box center [255, 132] width 184 height 21
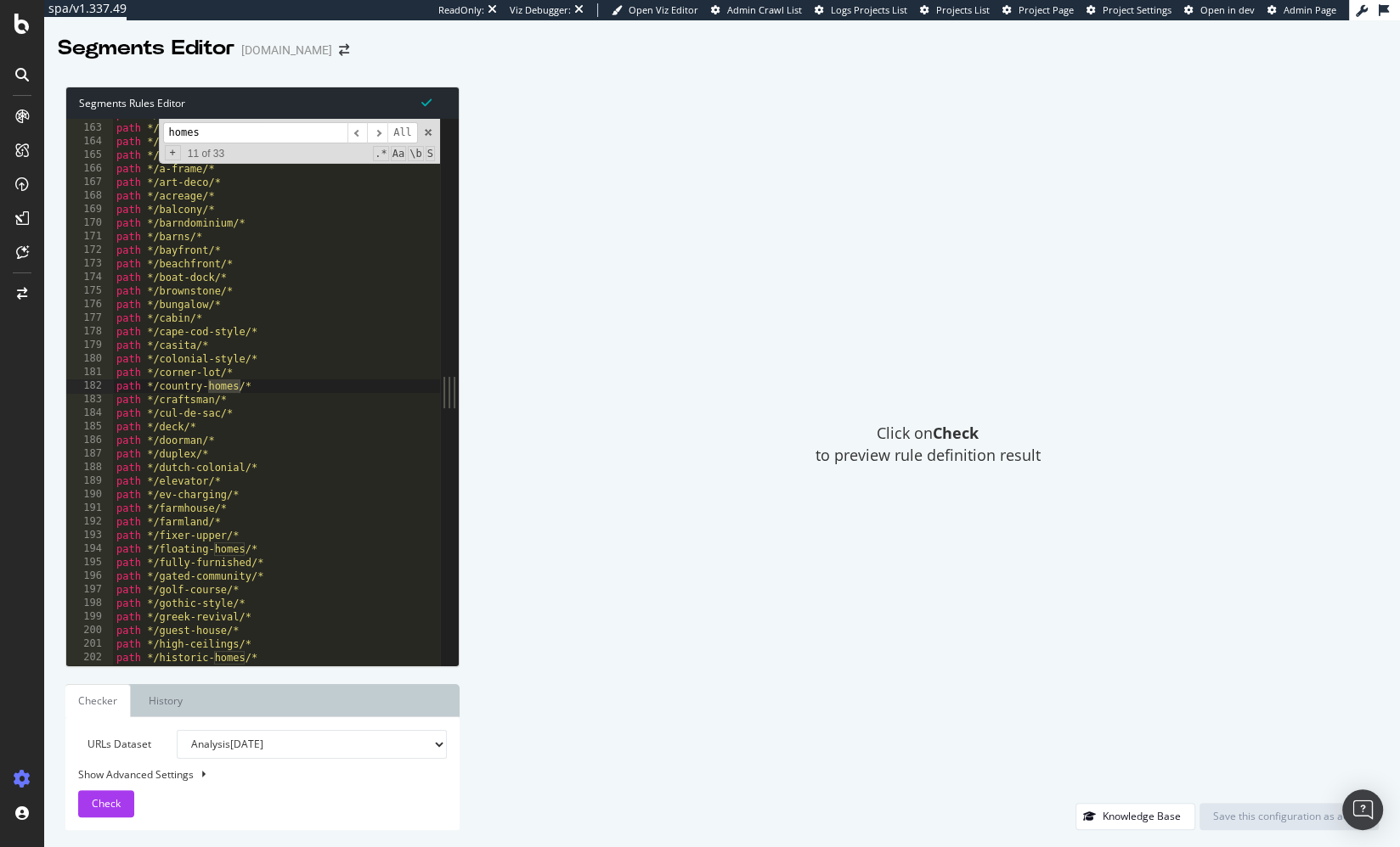
scroll to position [2197, 0]
type input "h"
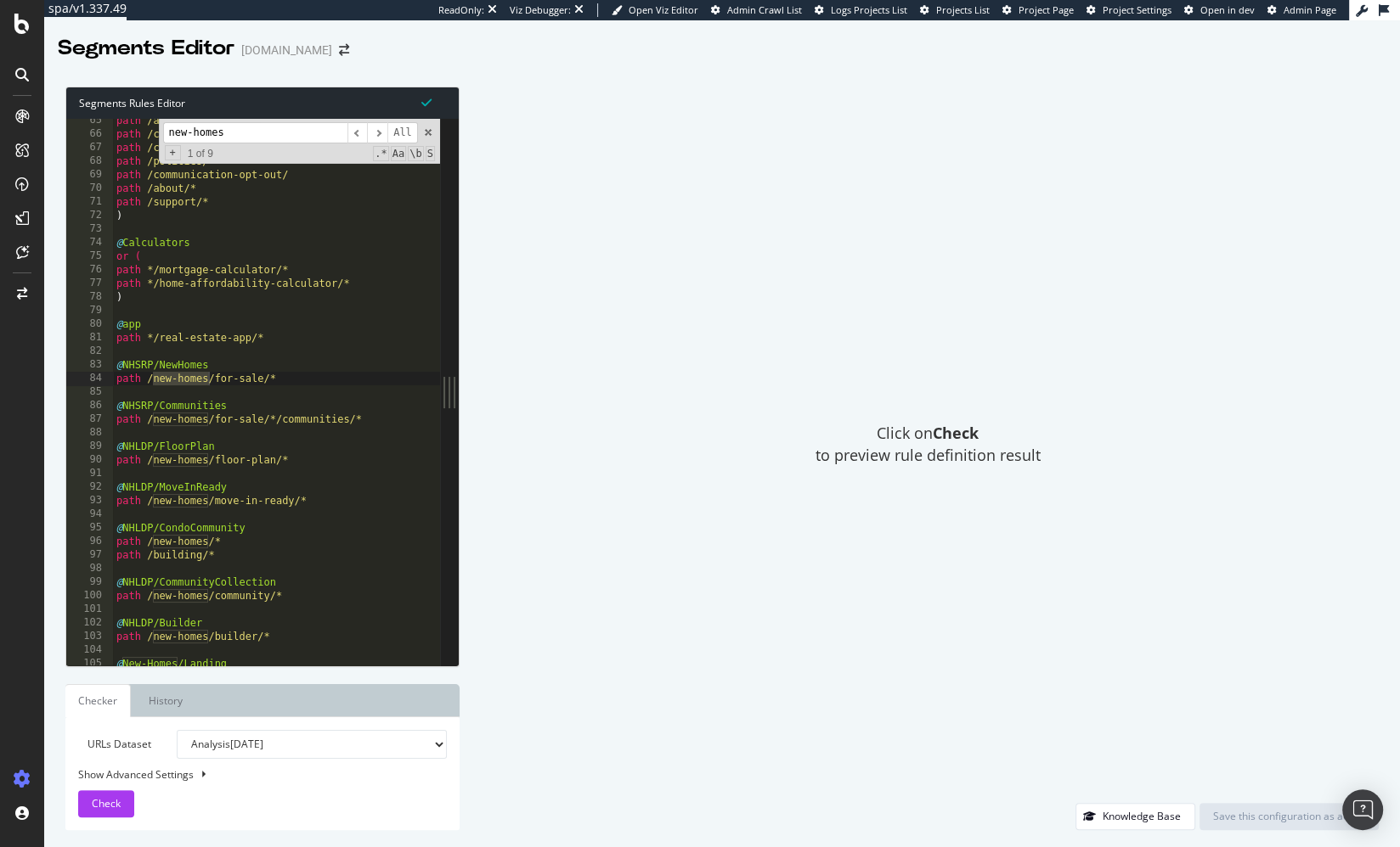
scroll to position [874, 0]
click at [239, 388] on div "path /accessibility/ path /contact-us/ path /contact-us path /policies/* path /…" at bounding box center [300, 402] width 374 height 576
click at [241, 133] on input "new-homes" at bounding box center [255, 132] width 184 height 21
click at [242, 133] on input "new-homes" at bounding box center [255, 132] width 184 height 21
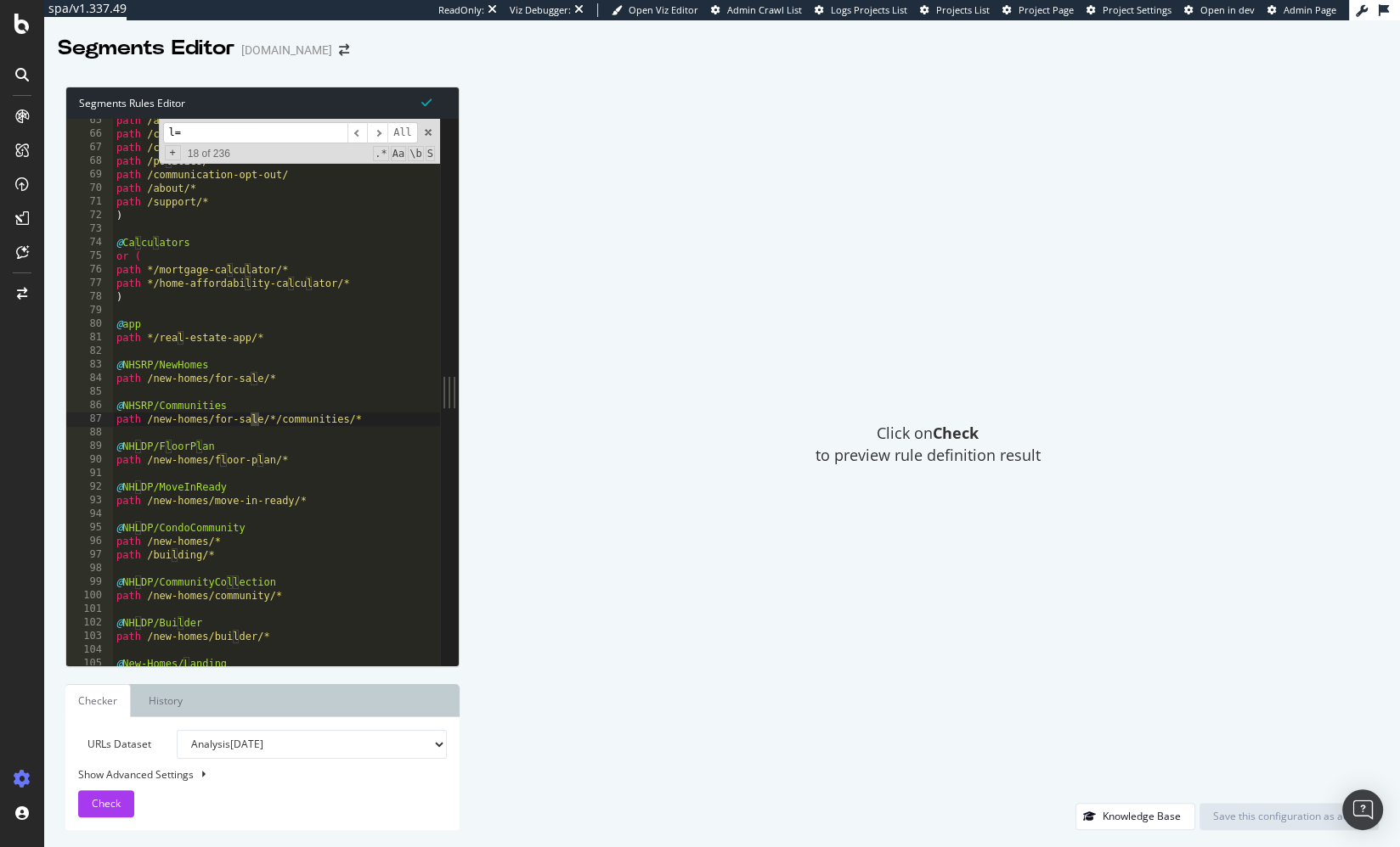
scroll to position [1233, 0]
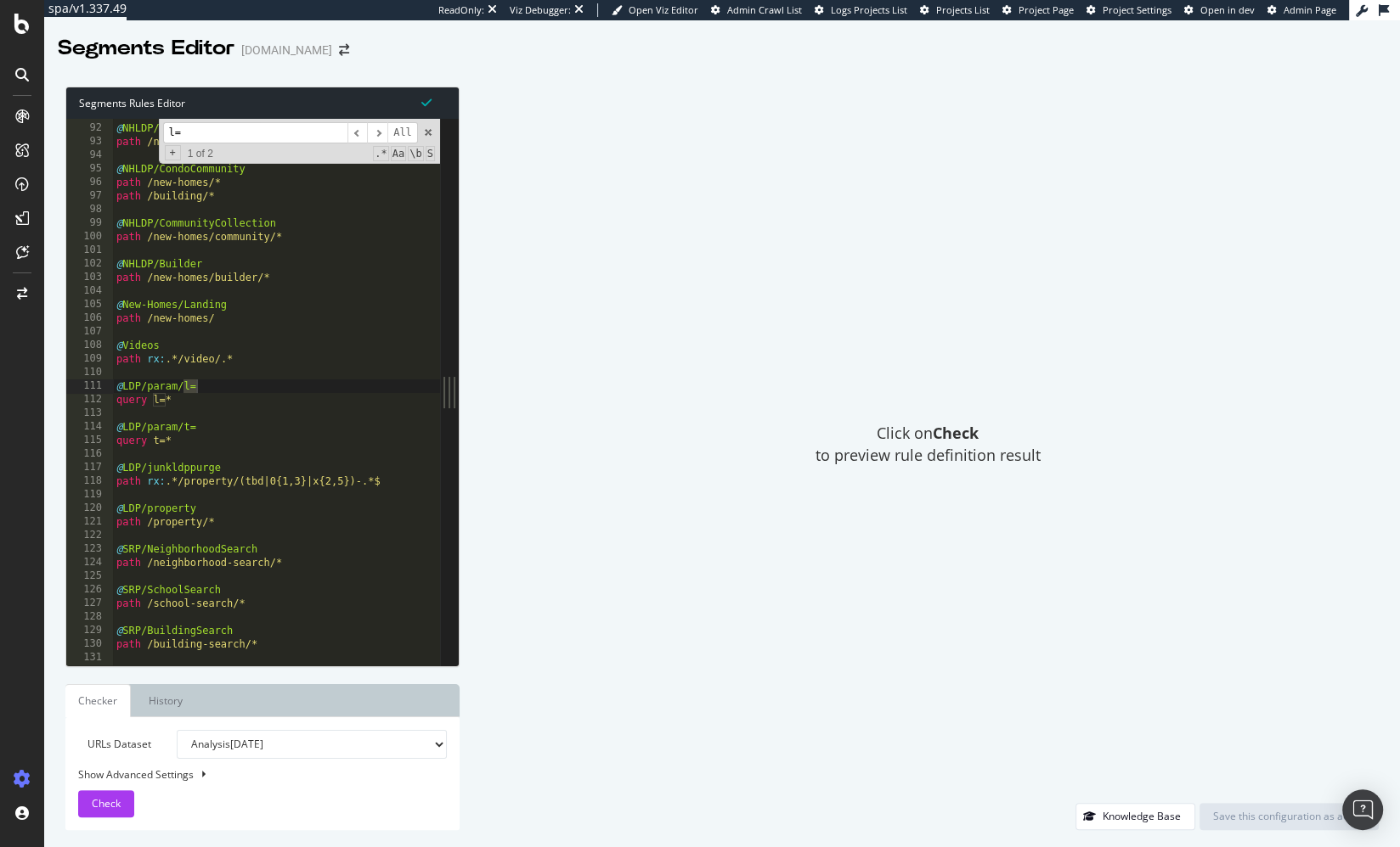
type input "l="
click at [240, 416] on div "@ NHLDP/MoveInReady path /new-homes/move-in-ready/* @ NHLDP/CondoCommunity path…" at bounding box center [300, 395] width 374 height 576
click at [338, 416] on div "@ NHLDP/MoveInReady path /new-homes/move-in-ready/* @ NHLDP/CondoCommunity path…" at bounding box center [300, 395] width 374 height 576
click at [768, 403] on div "Click on Check to preview rule definition result" at bounding box center [927, 445] width 902 height 716
drag, startPoint x: 117, startPoint y: 386, endPoint x: 253, endPoint y: 419, distance: 139.9
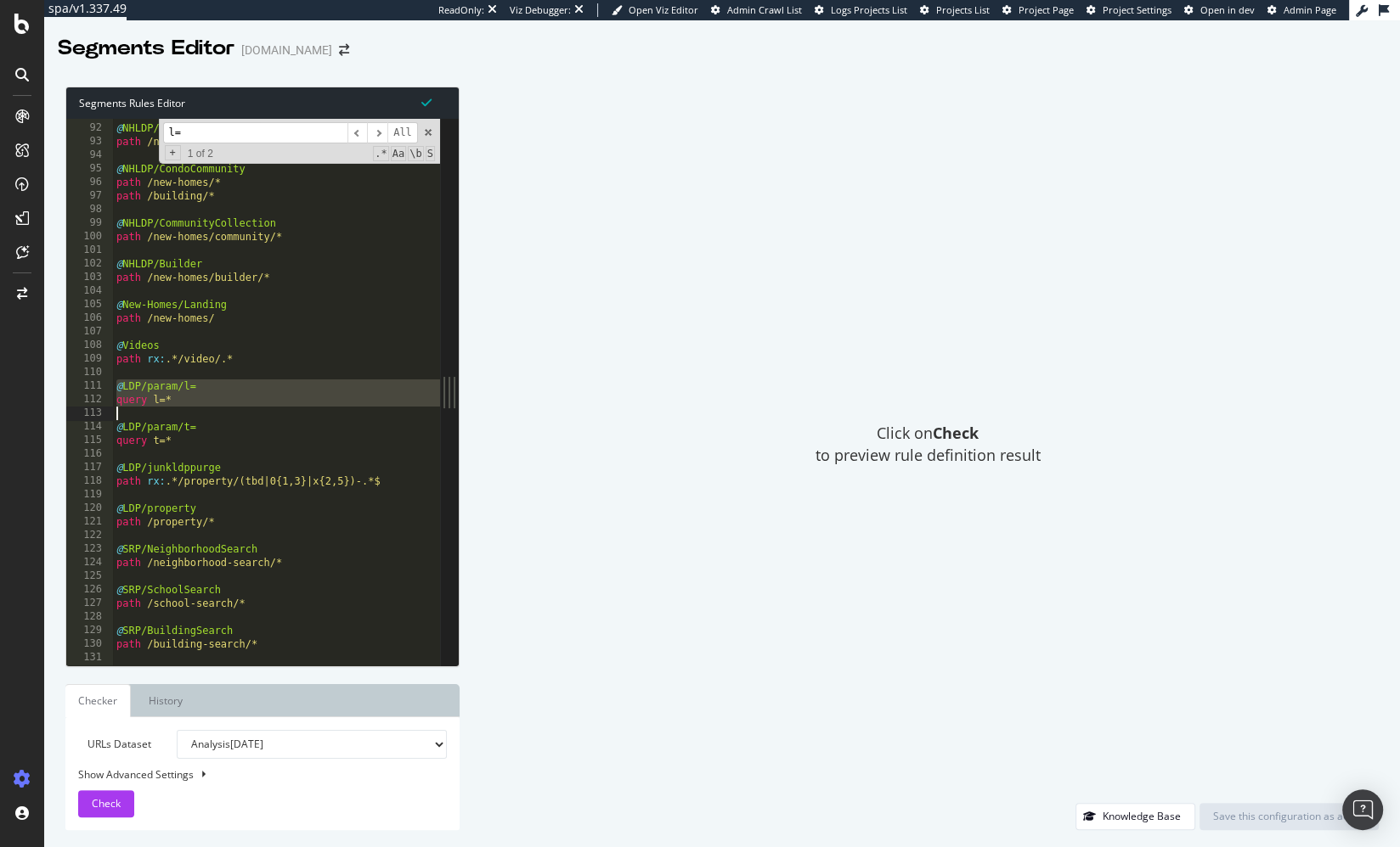
click at [252, 416] on div "@ NHLDP/MoveInReady path /new-homes/move-in-ready/* @ NHLDP/CondoCommunity path…" at bounding box center [300, 395] width 374 height 576
type textarea "query l=*"
click at [253, 419] on div "@ NHLDP/MoveInReady path /new-homes/move-in-ready/* @ NHLDP/CondoCommunity path…" at bounding box center [300, 395] width 374 height 576
click at [193, 407] on div "@ NHLDP/MoveInReady path /new-homes/move-in-ready/* @ NHLDP/CondoCommunity path…" at bounding box center [300, 395] width 374 height 576
drag, startPoint x: 143, startPoint y: 388, endPoint x: 186, endPoint y: 390, distance: 43.0
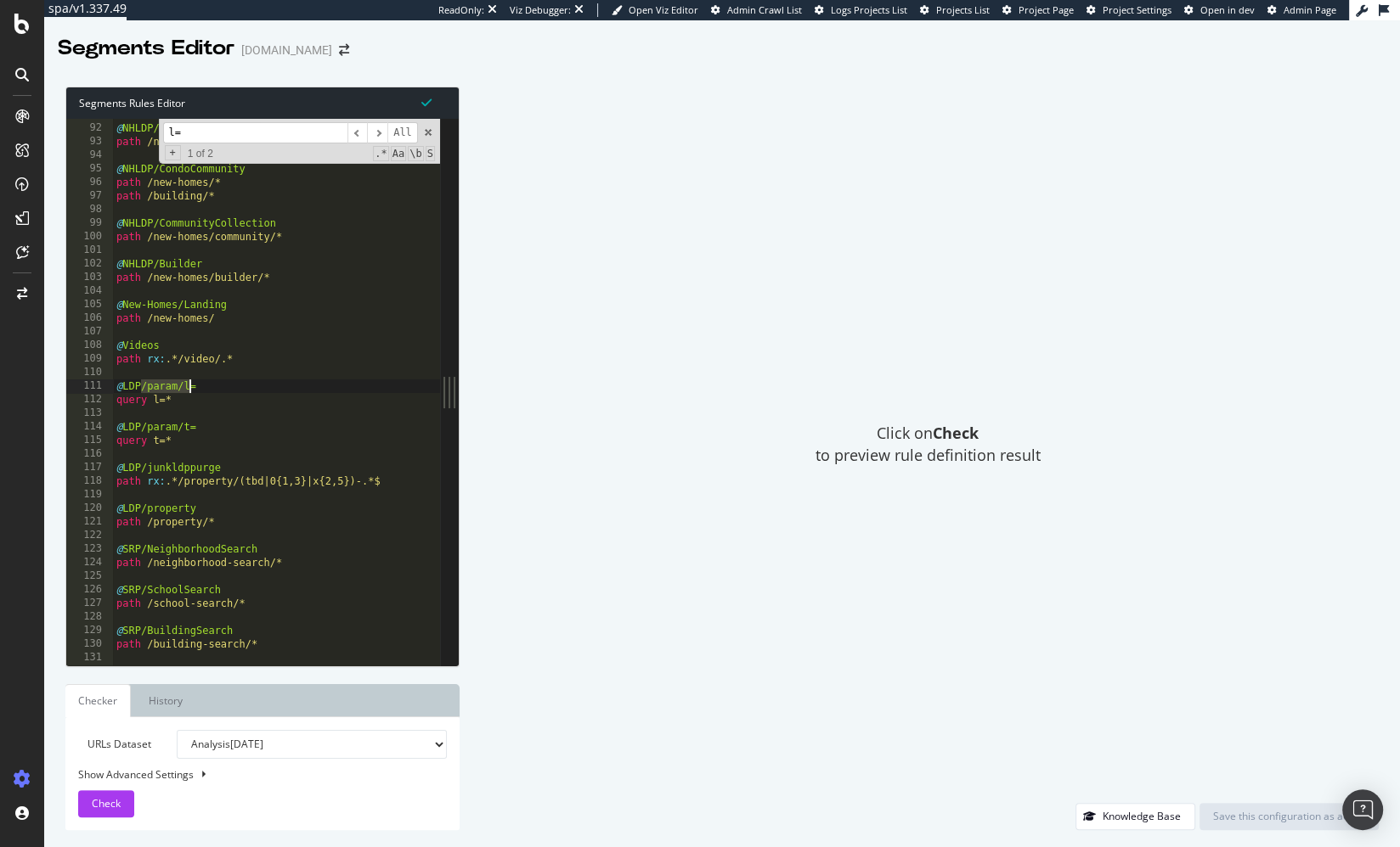
click at [186, 390] on div "@ NHLDP/MoveInReady path /new-homes/move-in-ready/* @ NHLDP/CondoCommunity path…" at bounding box center [300, 395] width 374 height 576
click at [174, 399] on div "@ NHLDP/MoveInReady path /new-homes/move-in-ready/* @ NHLDP/CondoCommunity path…" at bounding box center [300, 395] width 374 height 576
click at [189, 433] on div "@ NHLDP/MoveInReady path /new-homes/move-in-ready/* @ NHLDP/CondoCommunity path…" at bounding box center [300, 395] width 374 height 576
click at [198, 442] on div "@ NHLDP/MoveInReady path /new-homes/move-in-ready/* @ NHLDP/CondoCommunity path…" at bounding box center [300, 395] width 374 height 576
drag, startPoint x: 159, startPoint y: 389, endPoint x: 194, endPoint y: 383, distance: 35.5
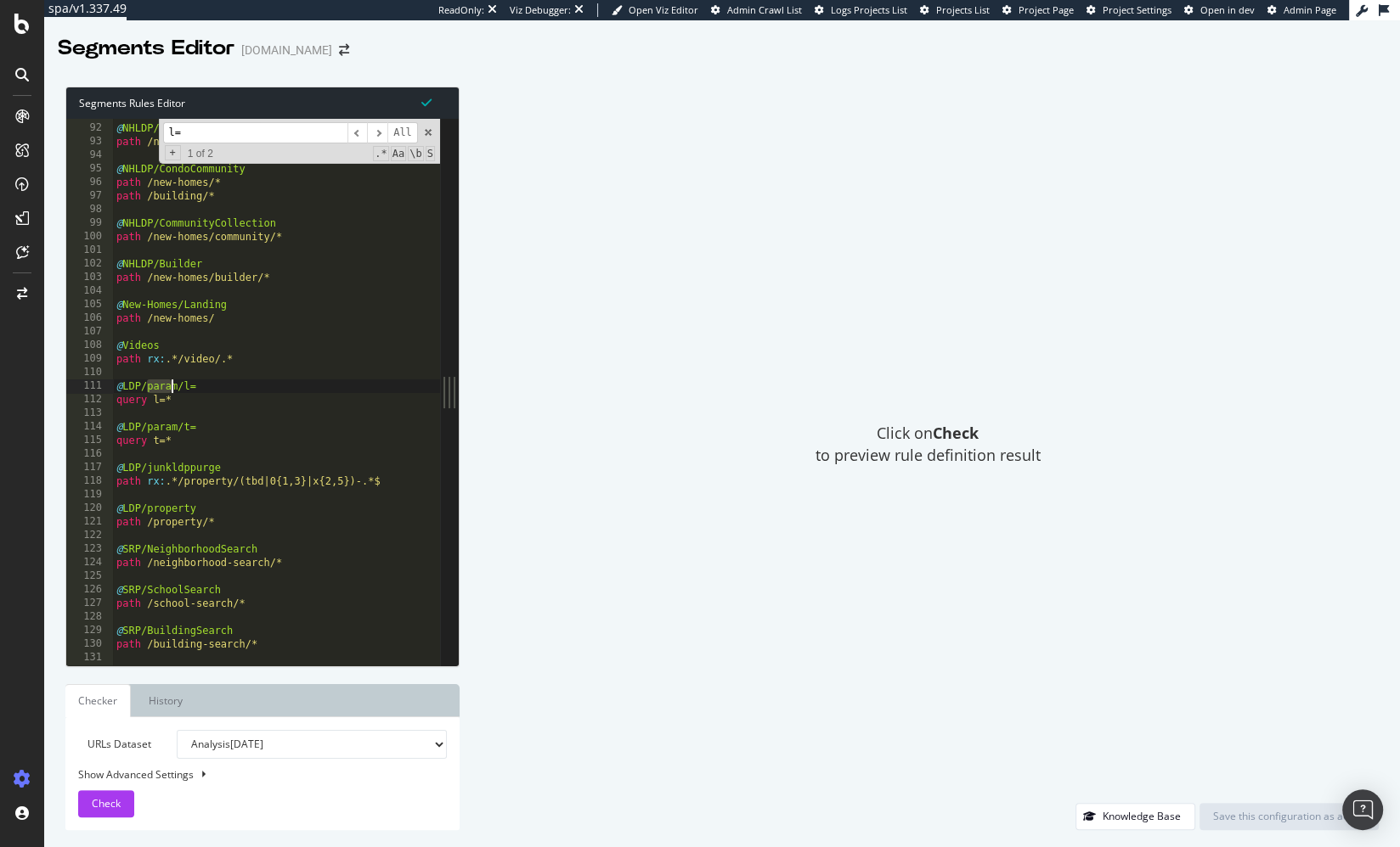
click at [182, 391] on div "@ NHLDP/MoveInReady path /new-homes/move-in-ready/* @ NHLDP/CondoCommunity path…" at bounding box center [300, 395] width 374 height 576
click at [181, 386] on div "@ NHLDP/MoveInReady path /new-homes/move-in-ready/* @ NHLDP/CondoCommunity path…" at bounding box center [300, 395] width 374 height 576
click at [185, 425] on div "@ NHLDP/MoveInReady path /new-homes/move-in-ready/* @ NHLDP/CondoCommunity path…" at bounding box center [300, 395] width 374 height 576
drag, startPoint x: 182, startPoint y: 388, endPoint x: 260, endPoint y: 366, distance: 81.0
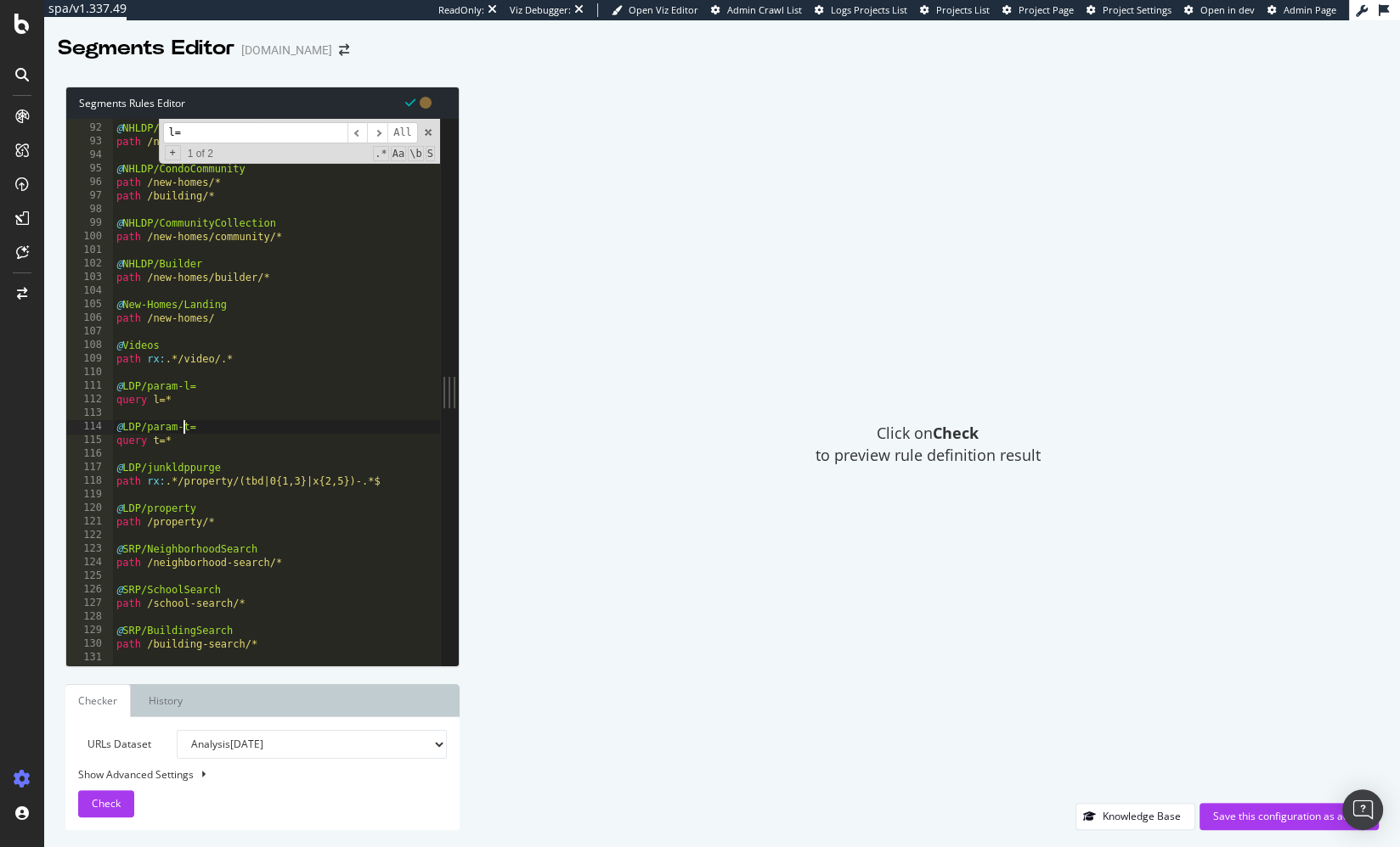
click at [182, 388] on div "@ NHLDP/MoveInReady path /new-homes/move-in-ready/* @ NHLDP/CondoCommunity path…" at bounding box center [300, 395] width 374 height 576
click at [180, 426] on div "@ NHLDP/MoveInReady path /new-homes/move-in-ready/* @ NHLDP/CondoCommunity path…" at bounding box center [300, 395] width 374 height 576
drag, startPoint x: 243, startPoint y: 442, endPoint x: 230, endPoint y: 444, distance: 13.2
click at [242, 442] on div "@ NHLDP/MoveInReady path /new-homes/move-in-ready/* @ NHLDP/CondoCommunity path…" at bounding box center [300, 395] width 374 height 576
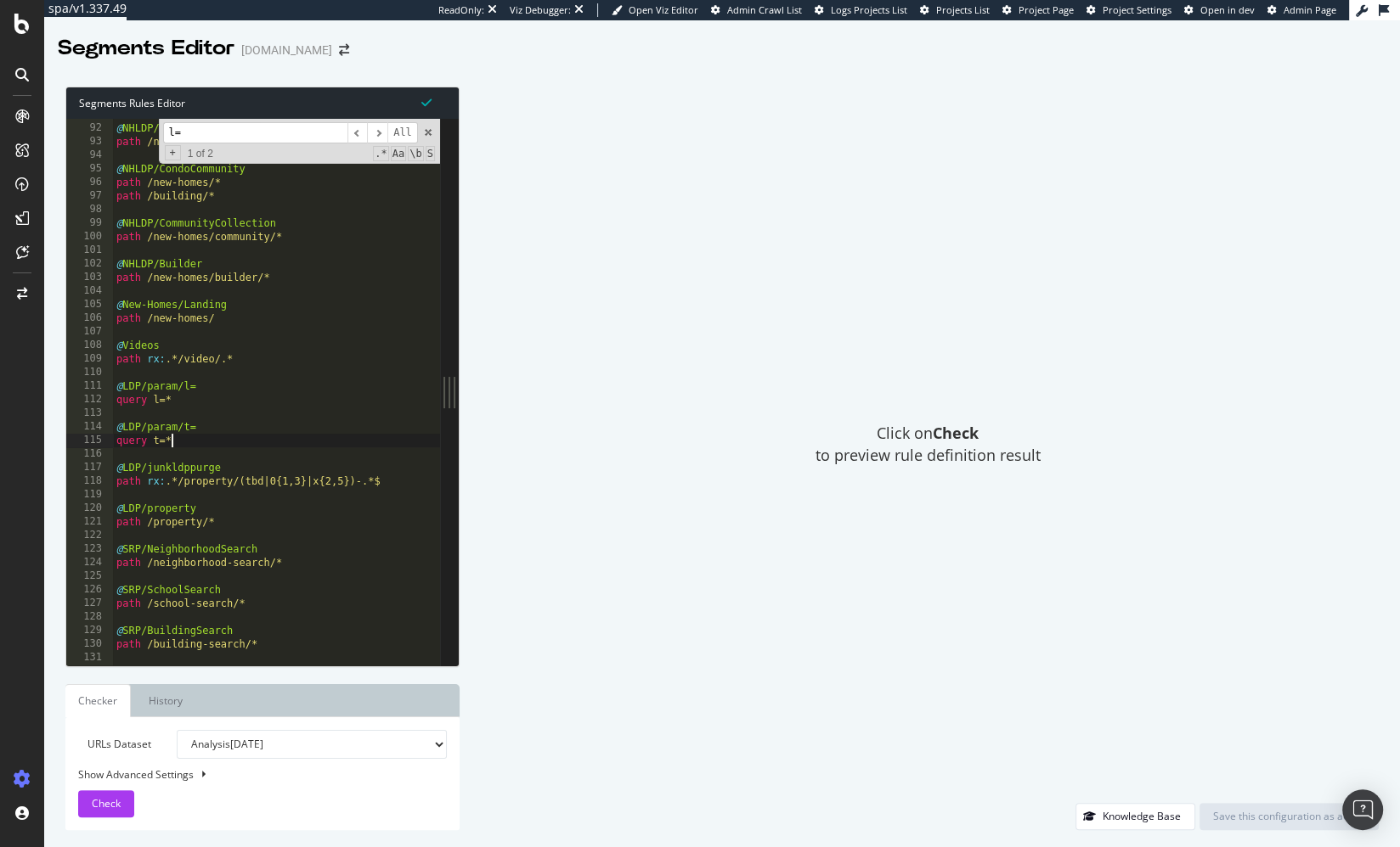
type textarea "query t=*"
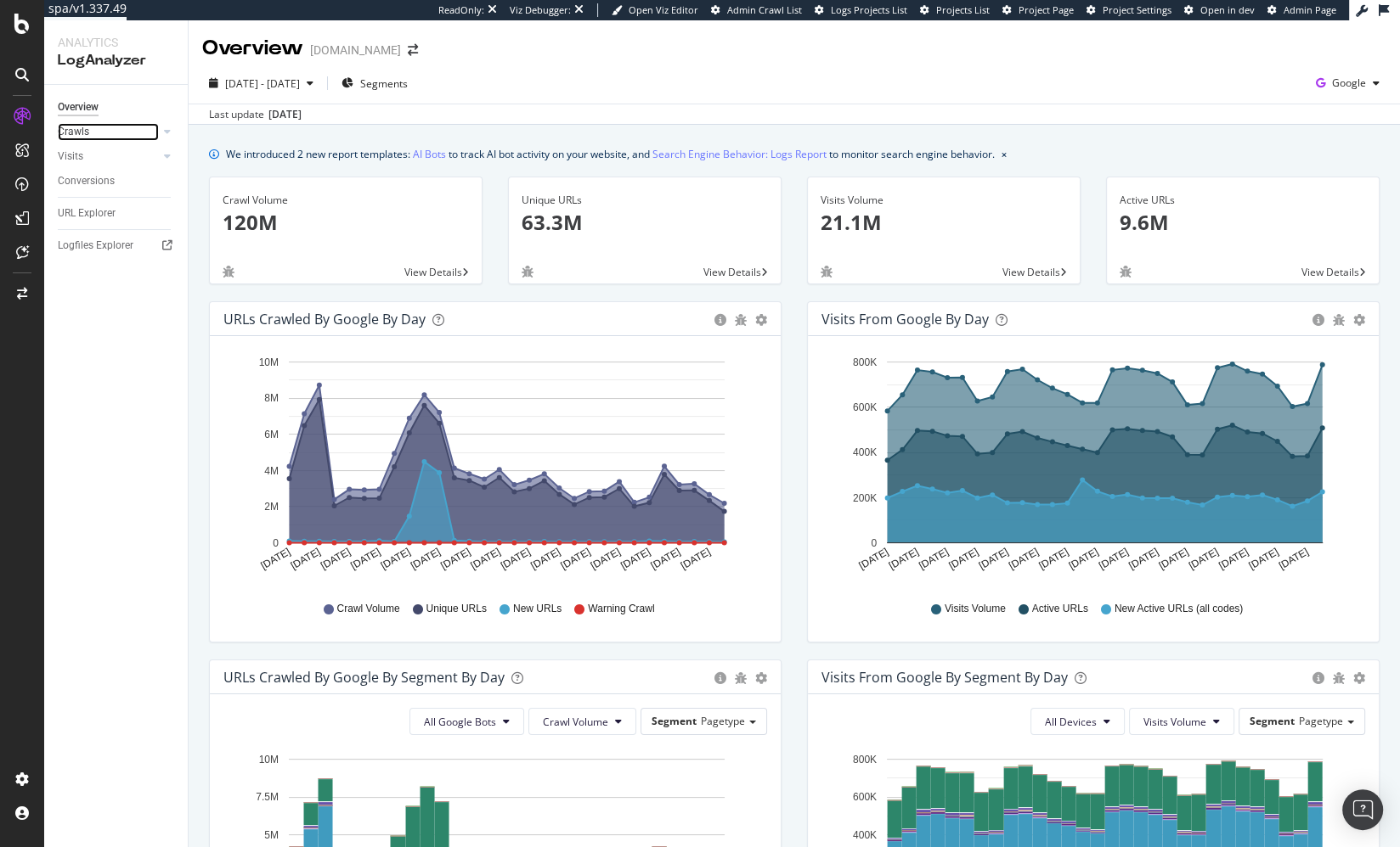
click at [102, 127] on link "Crawls" at bounding box center [108, 132] width 101 height 18
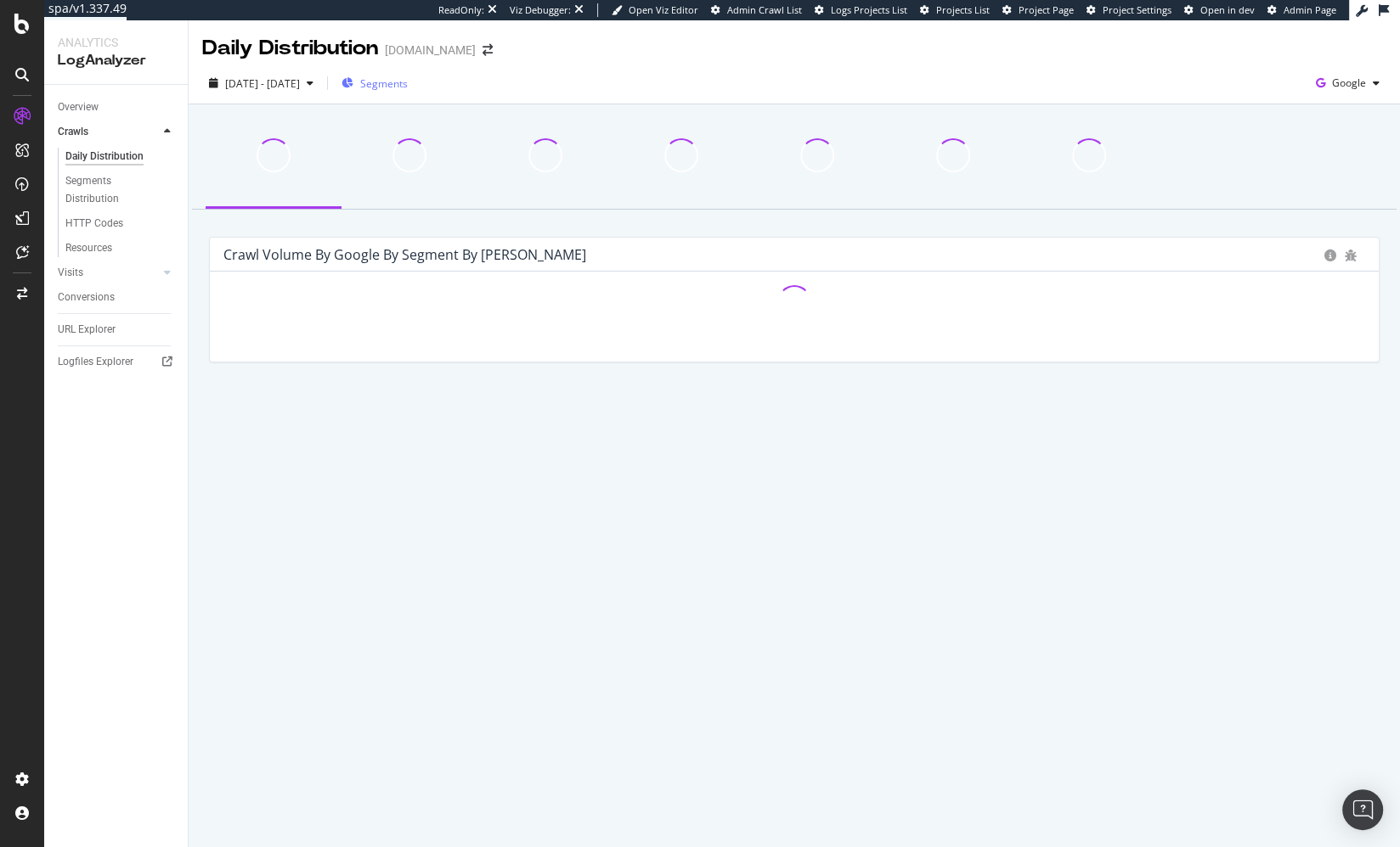
click at [408, 86] on span "Segments" at bounding box center [384, 83] width 47 height 14
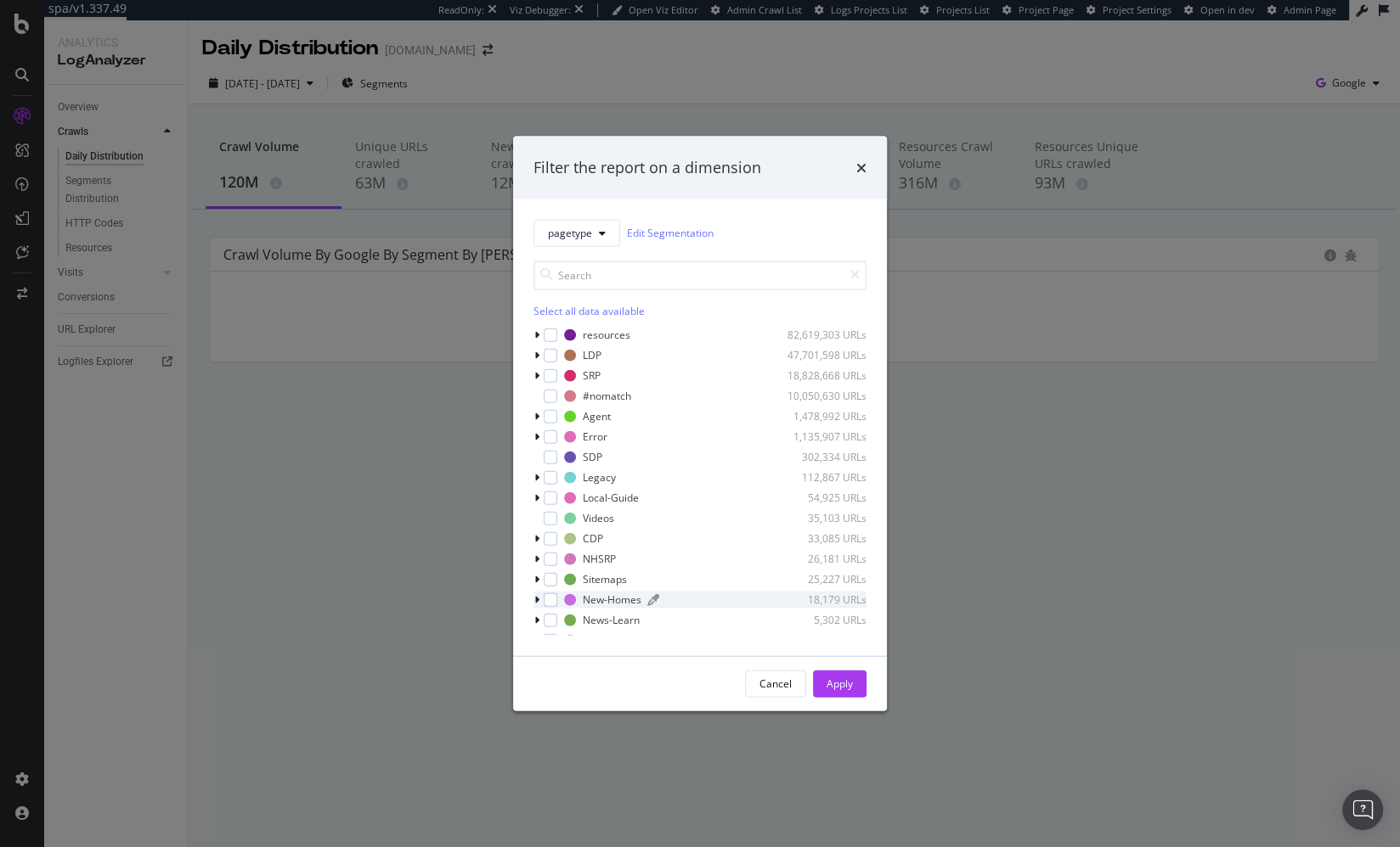
drag, startPoint x: 549, startPoint y: 352, endPoint x: 750, endPoint y: 603, distance: 321.6
click at [549, 352] on div "modal" at bounding box center [550, 354] width 13 height 13
click at [848, 689] on div "Apply" at bounding box center [839, 684] width 26 height 14
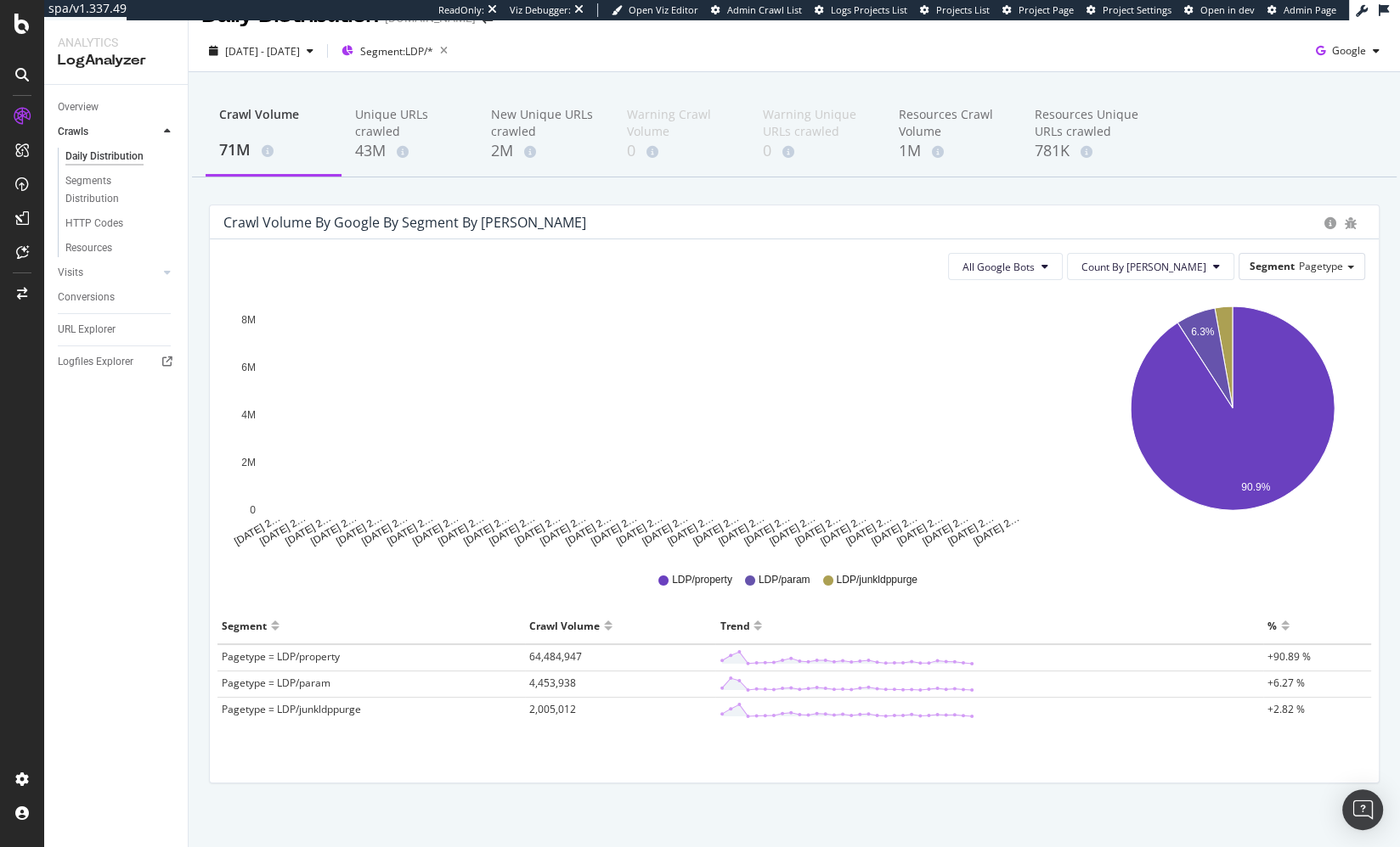
scroll to position [42, 0]
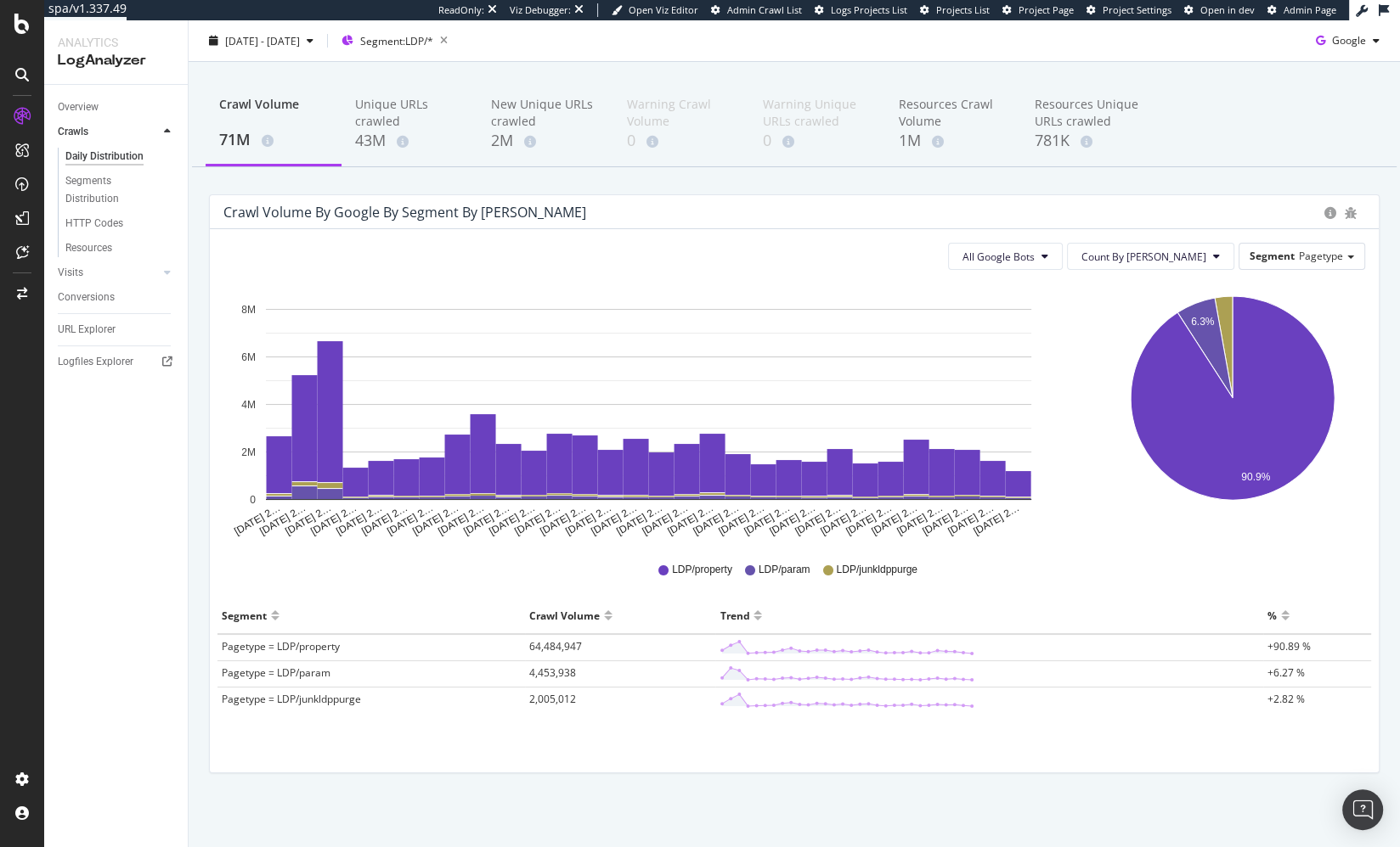
drag, startPoint x: 448, startPoint y: 756, endPoint x: 425, endPoint y: 752, distance: 23.3
click at [448, 756] on div "All Google Bots Count By Day Segment Pagetype Hold CMD (⌘) while clicking to fi…" at bounding box center [794, 501] width 1168 height 544
drag, startPoint x: 650, startPoint y: 208, endPoint x: 644, endPoint y: 216, distance: 10.0
click at [650, 208] on div "Crawl Volume by google by Segment by Day" at bounding box center [769, 211] width 1092 height 17
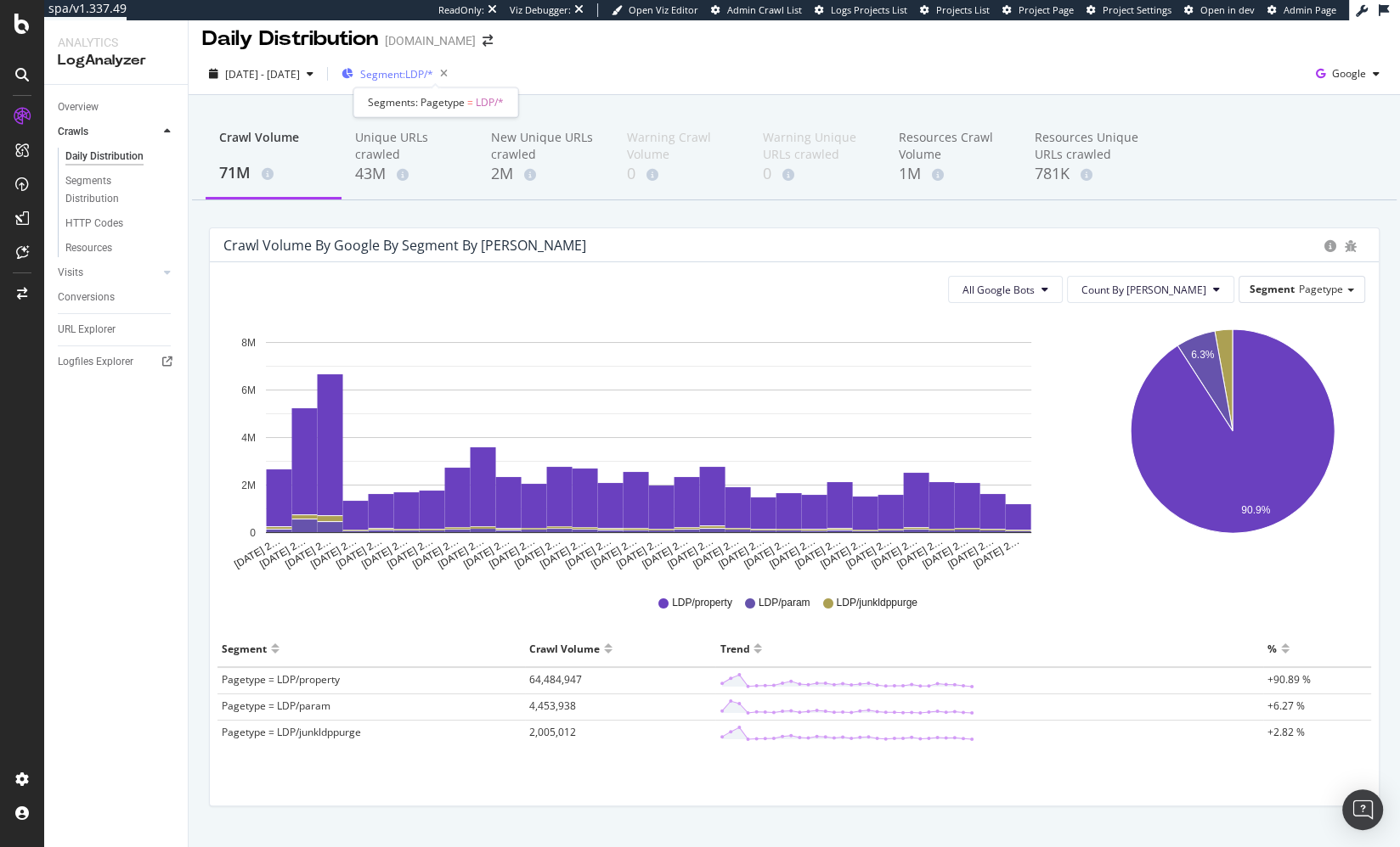
click at [433, 78] on span "Segment: LDP/*" at bounding box center [396, 74] width 73 height 14
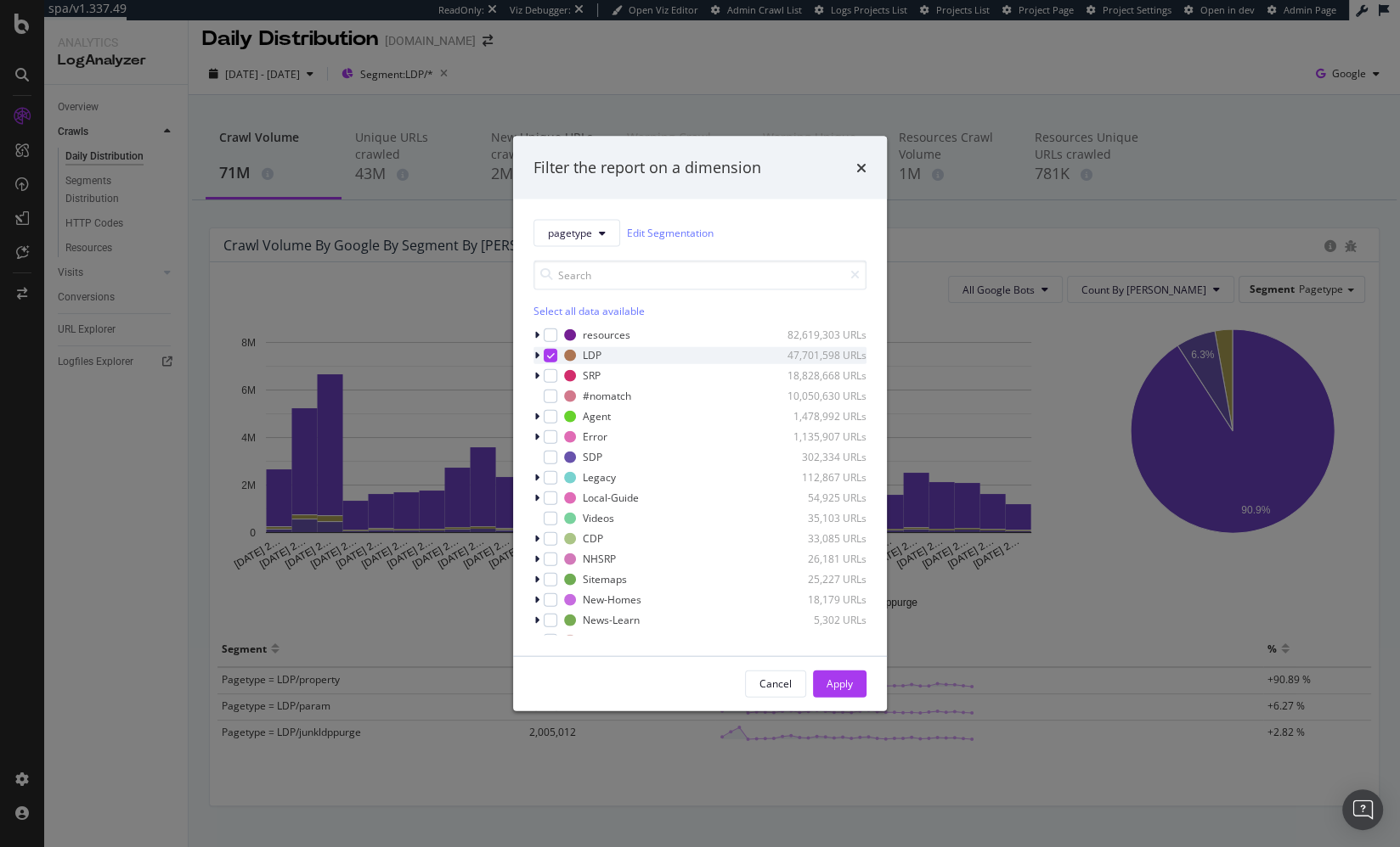
click at [535, 355] on icon "modal" at bounding box center [537, 355] width 5 height 11
click at [535, 354] on icon "modal" at bounding box center [537, 355] width 7 height 11
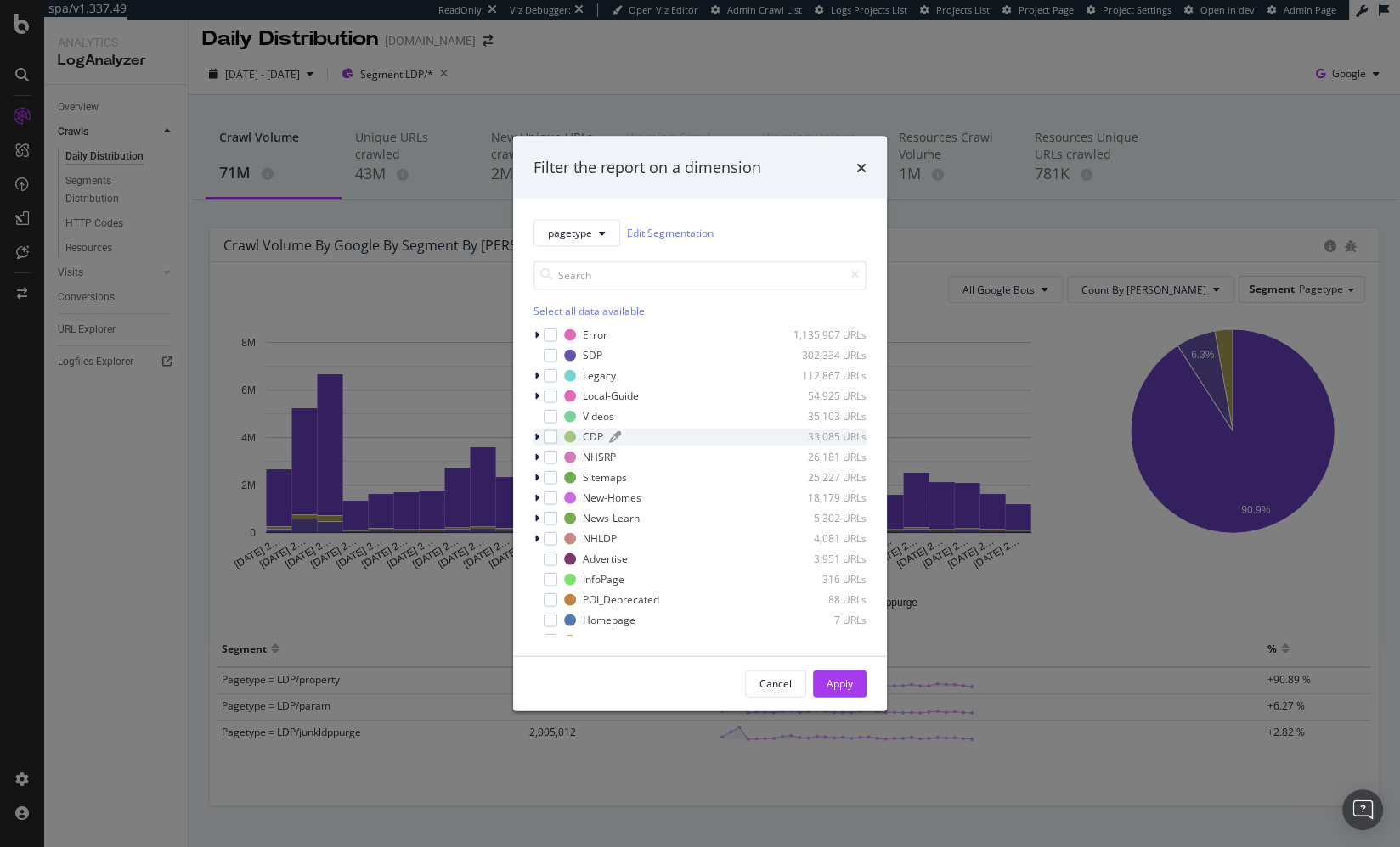
scroll to position [155, 0]
click at [861, 165] on icon "times" at bounding box center [861, 167] width 11 height 13
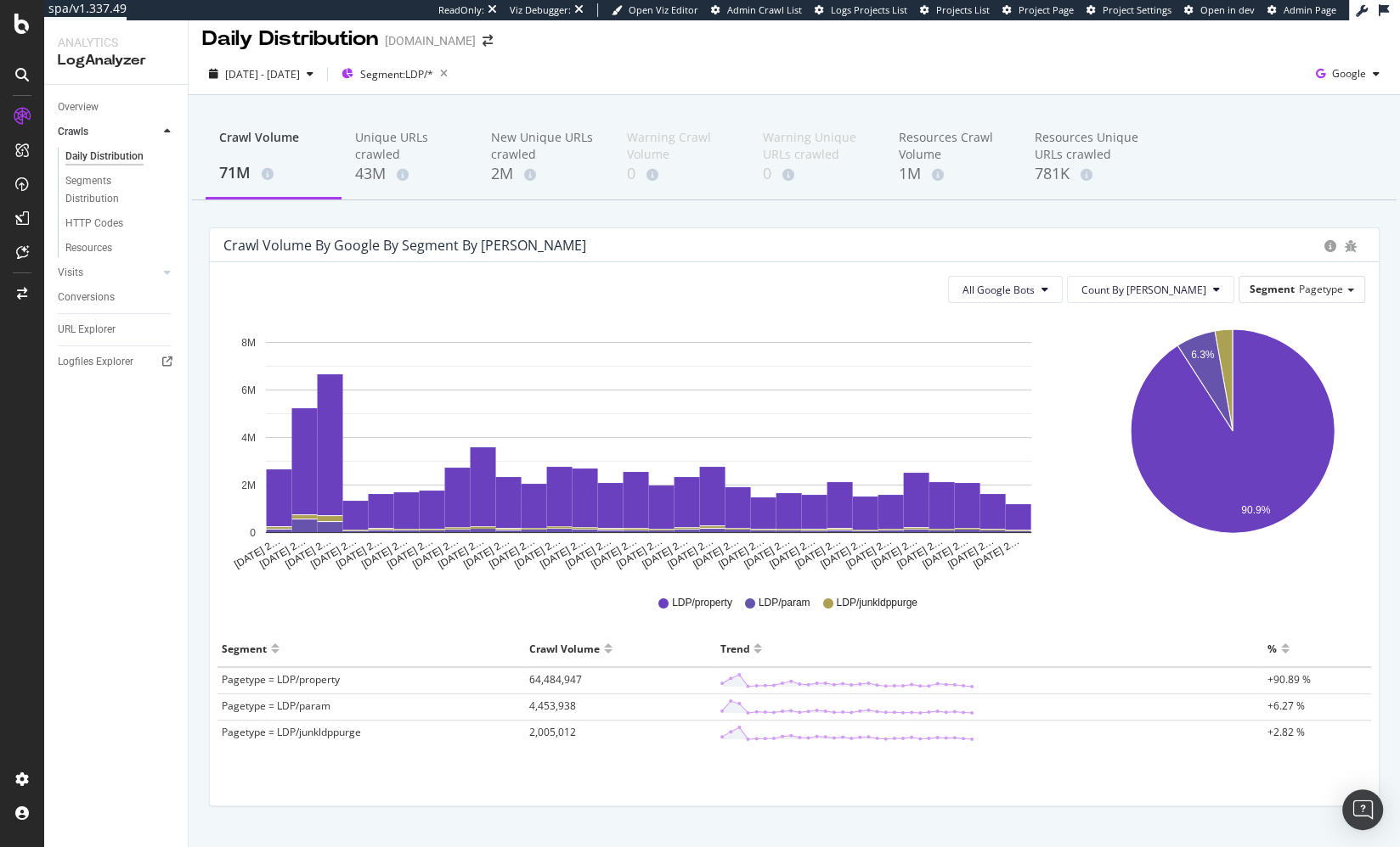
click at [700, 211] on div "Crawl Volume 71M Unique URLs crawled 43M New Unique URLs crawled 2M Warning Cra…" at bounding box center [794, 488] width 1211 height 788
click at [431, 75] on span "Segment: LDP/*" at bounding box center [396, 74] width 73 height 14
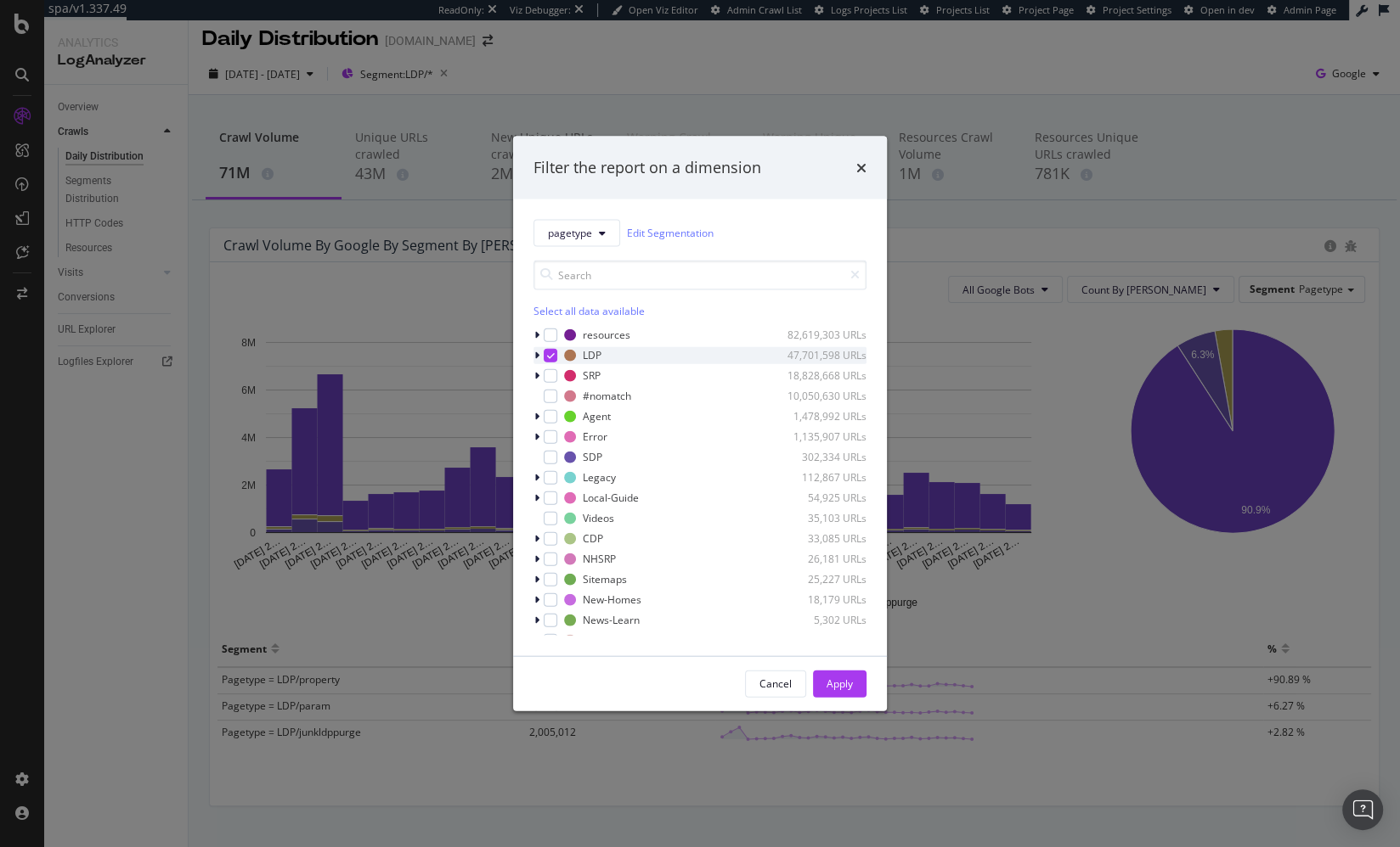
click at [538, 350] on icon "modal" at bounding box center [537, 355] width 5 height 11
click at [548, 352] on icon "modal" at bounding box center [551, 355] width 8 height 9
click at [561, 395] on div "modal" at bounding box center [560, 395] width 13 height 13
click at [838, 681] on div "Apply" at bounding box center [839, 684] width 26 height 14
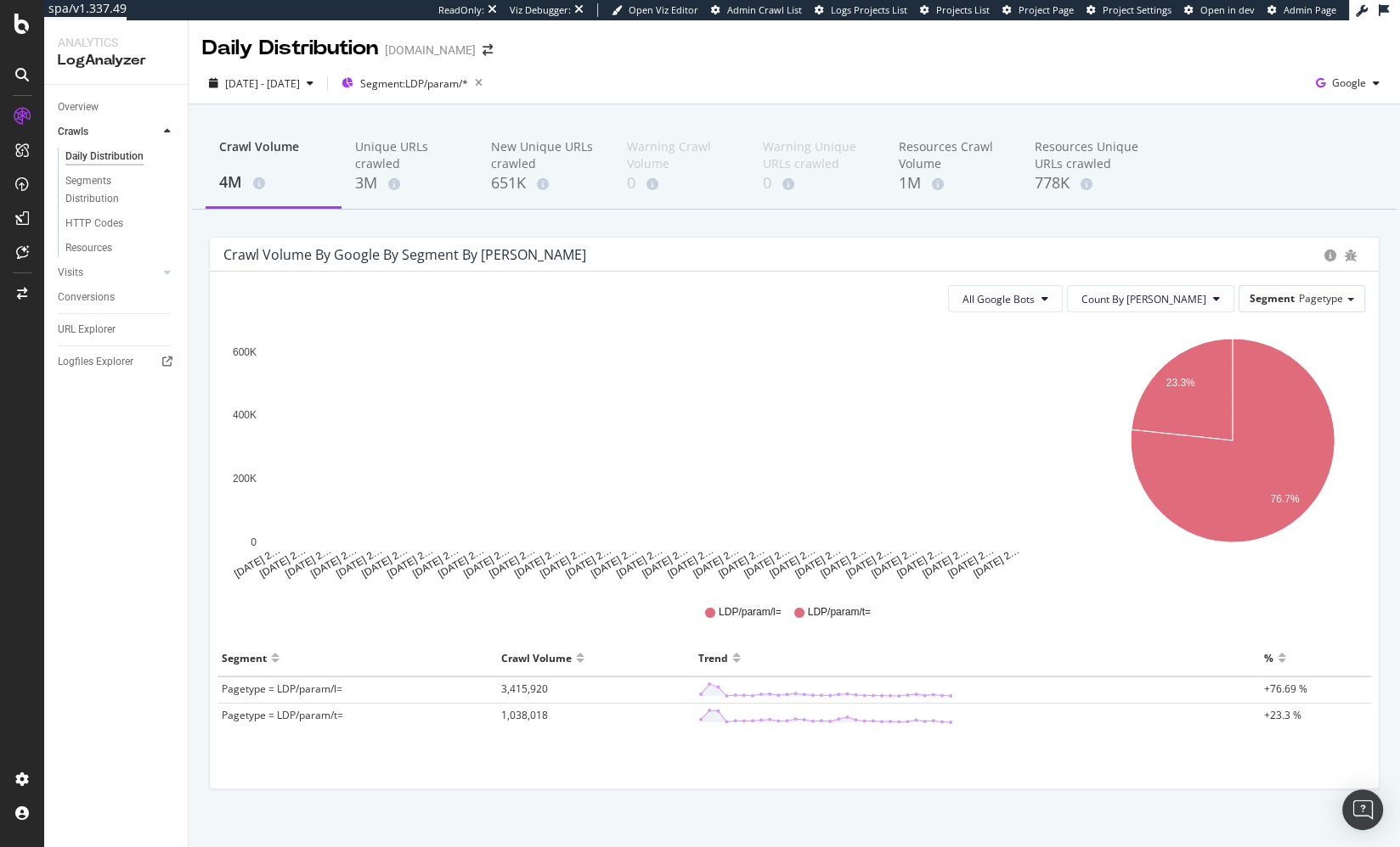
click at [200, 320] on div "Crawl Volume by google by Segment by Day All Google Bots Count By Day Segment P…" at bounding box center [794, 522] width 1196 height 570
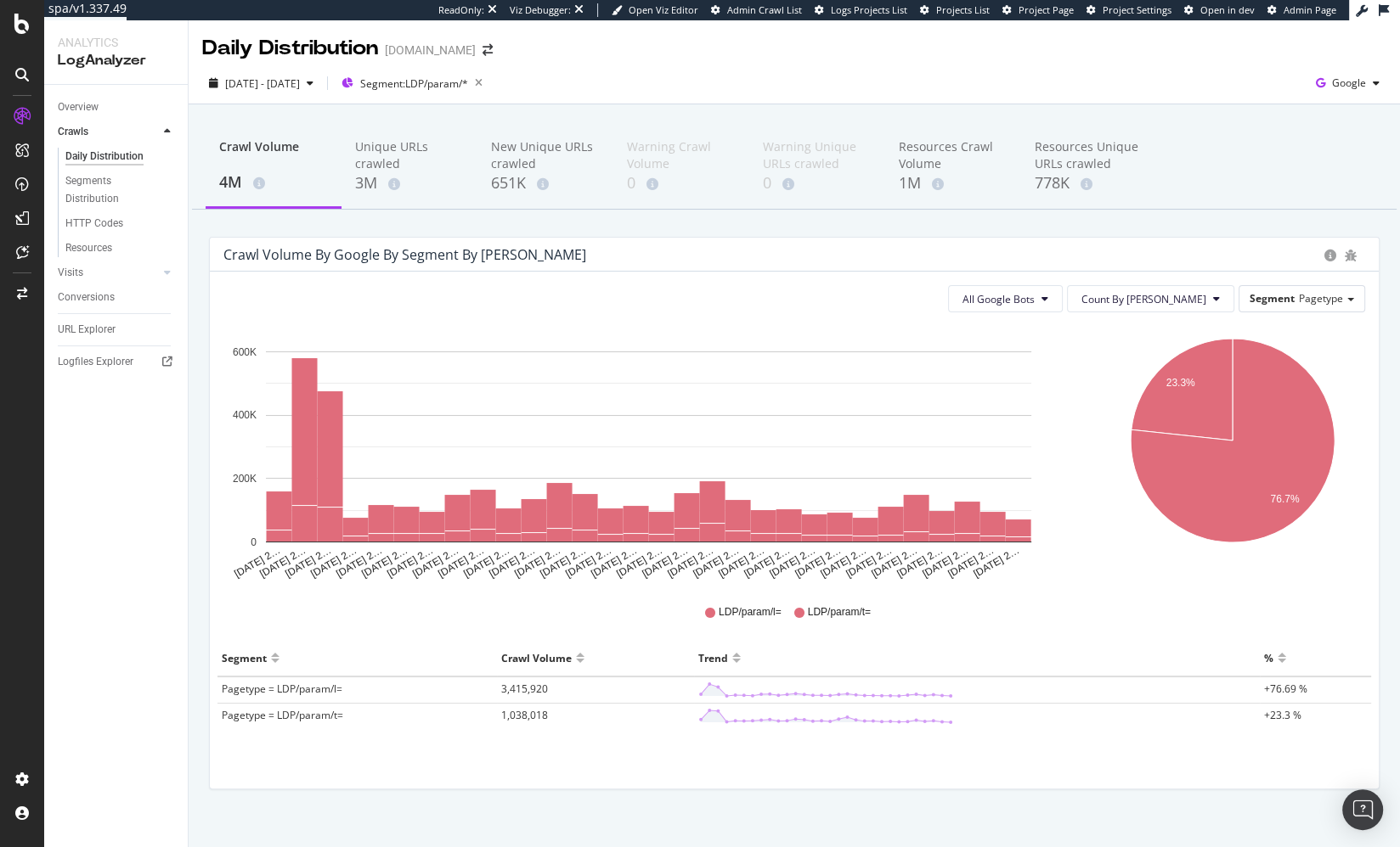
click at [196, 499] on div "Crawl Volume by google by Segment by Day All Google Bots Count By Day Segment P…" at bounding box center [794, 522] width 1196 height 570
click at [593, 224] on div "Crawl Volume 4M Unique URLs crawled 3M New Unique URLs crawled 651K Warning Cra…" at bounding box center [794, 485] width 1211 height 762
click at [596, 222] on div "Crawl Volume 4M Unique URLs crawled 3M New Unique URLs crawled 651K Warning Cra…" at bounding box center [794, 485] width 1211 height 762
click at [195, 399] on div "Crawl Volume 4M Unique URLs crawled 3M New Unique URLs crawled 651K Warning Cra…" at bounding box center [794, 485] width 1211 height 762
click at [466, 86] on span "Segment: LDP/param/*" at bounding box center [414, 83] width 108 height 14
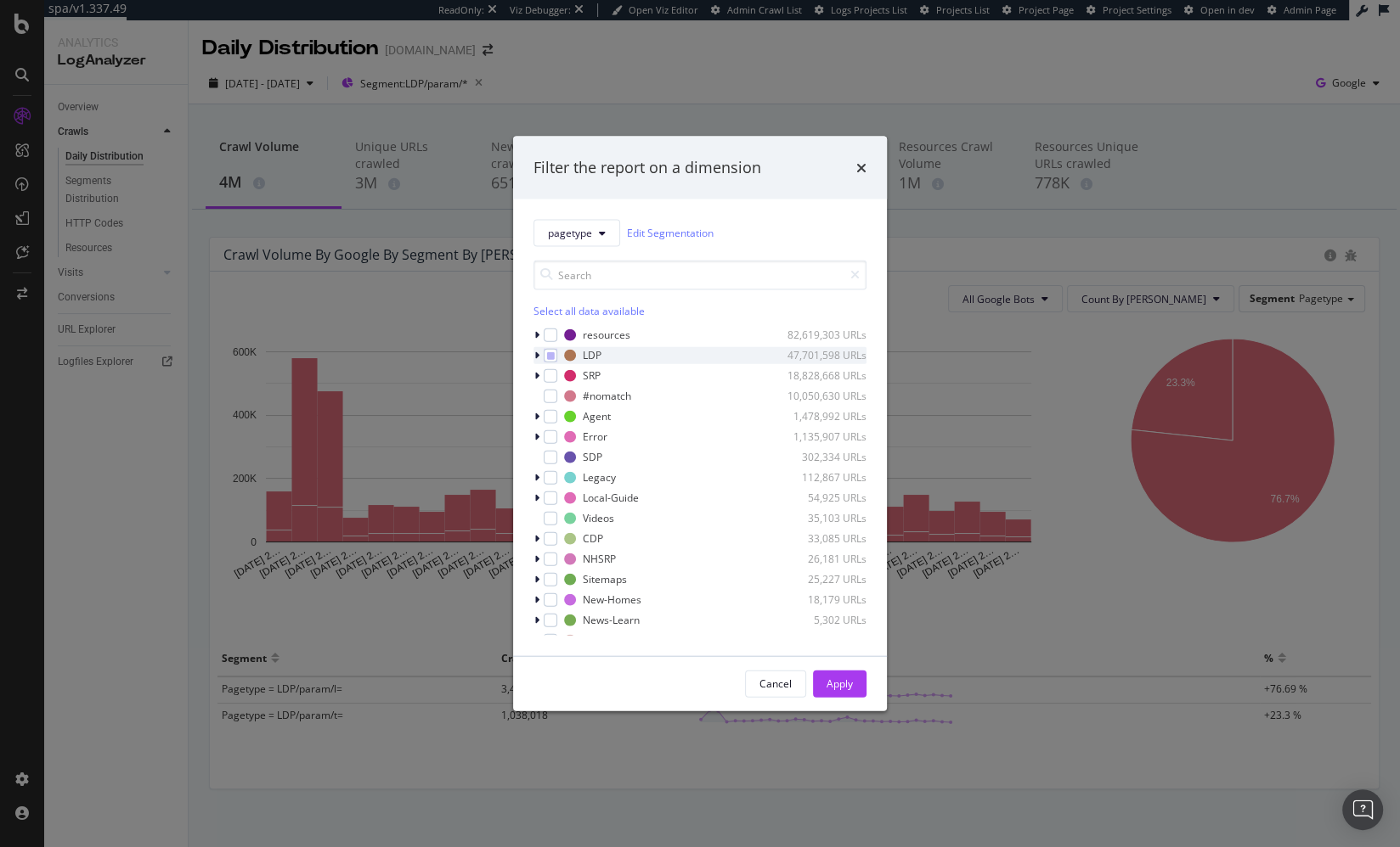
click at [539, 352] on icon "modal" at bounding box center [537, 355] width 5 height 11
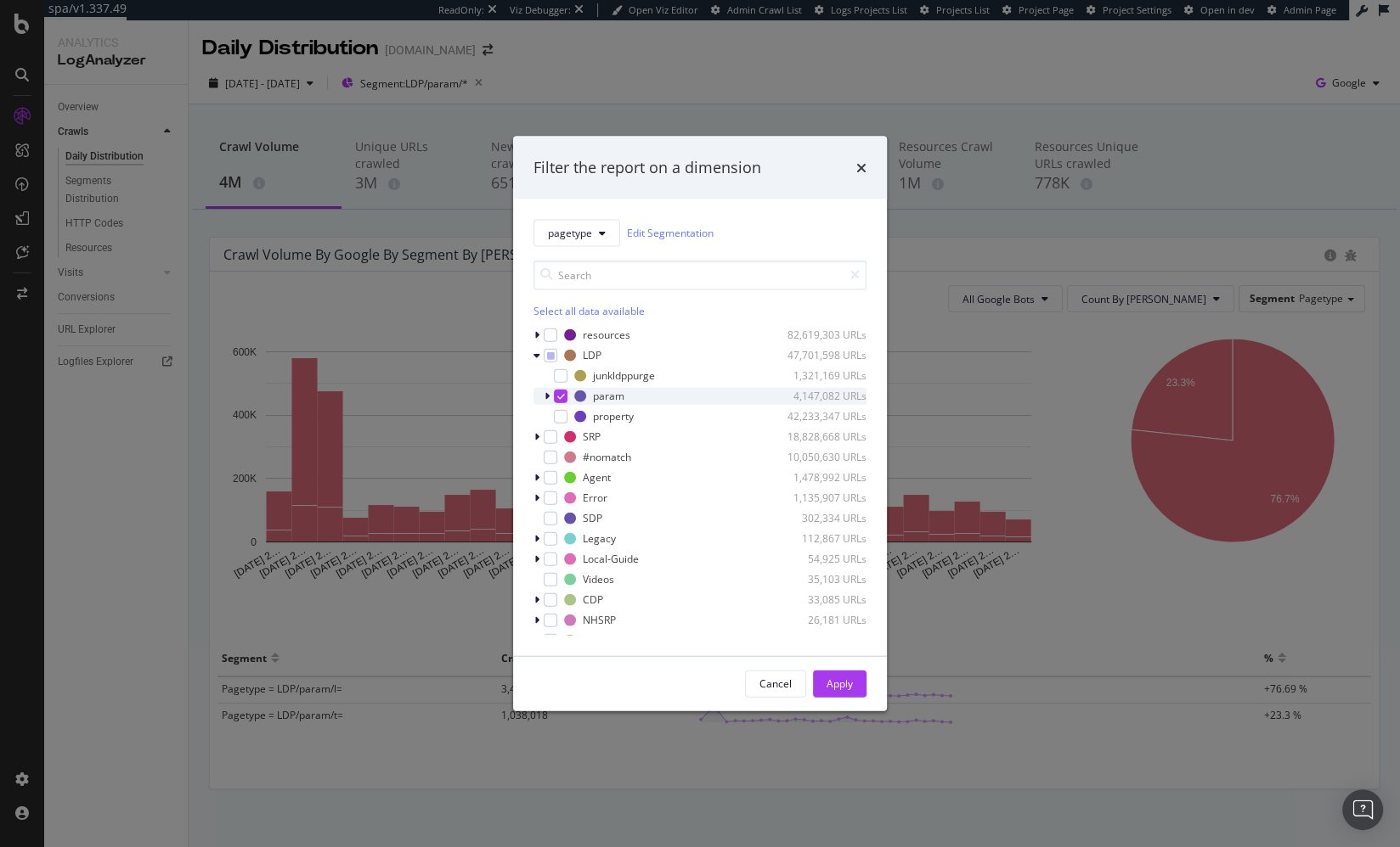
click at [550, 395] on div "modal" at bounding box center [549, 395] width 11 height 17
click at [861, 170] on icon "times" at bounding box center [861, 167] width 11 height 13
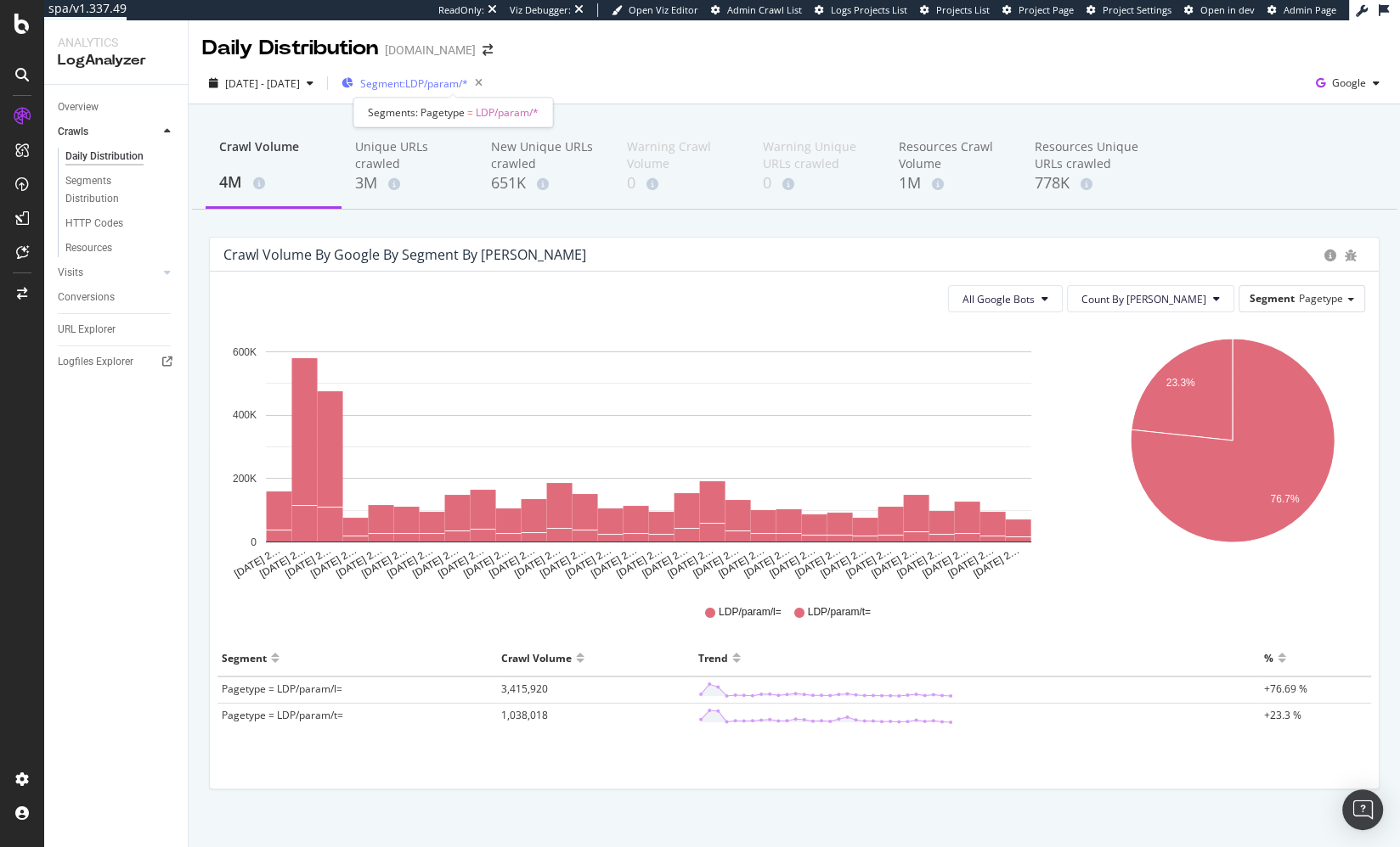
click at [468, 78] on span "Segment: LDP/param/*" at bounding box center [414, 83] width 108 height 14
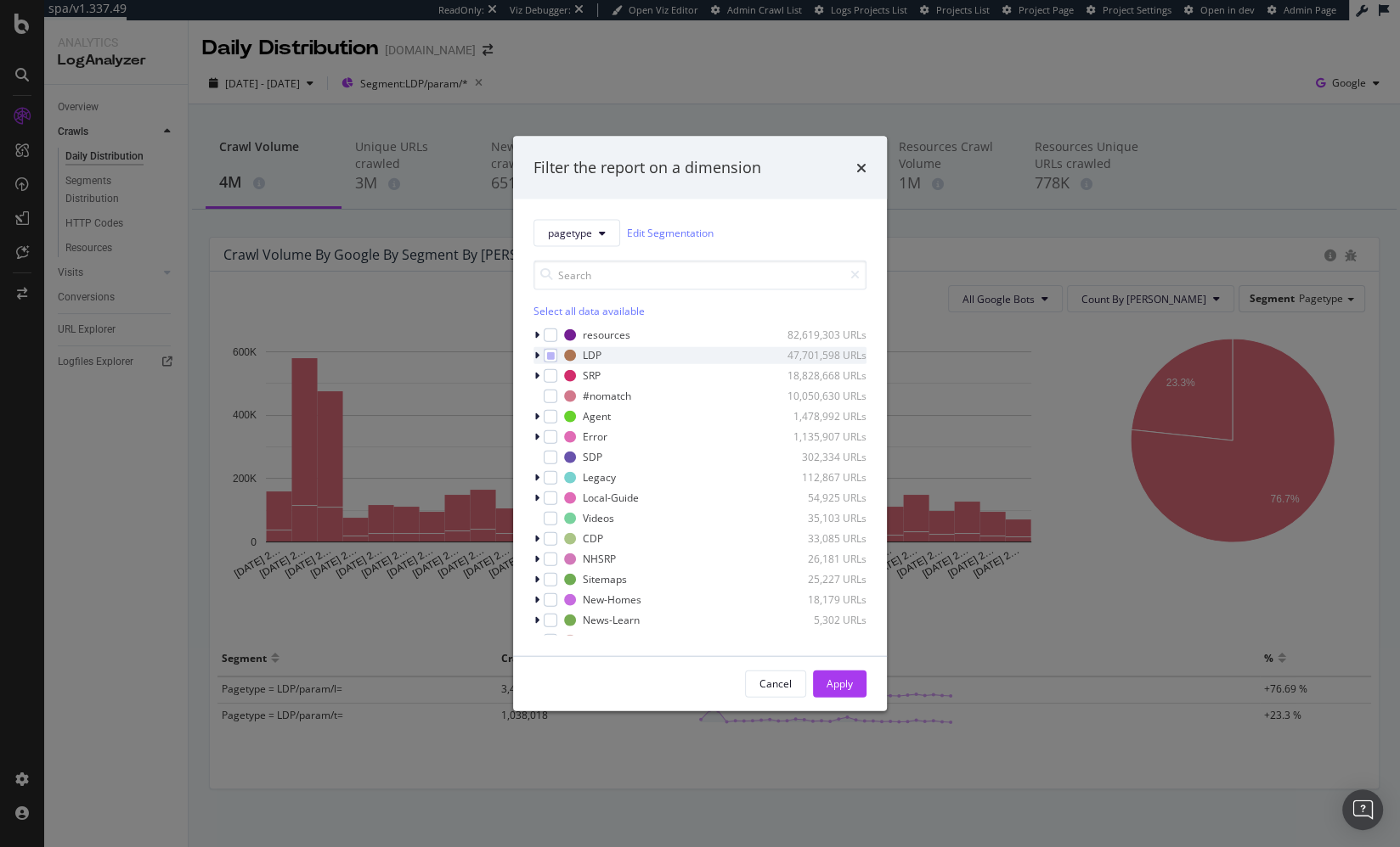
click at [537, 355] on icon "modal" at bounding box center [537, 355] width 5 height 11
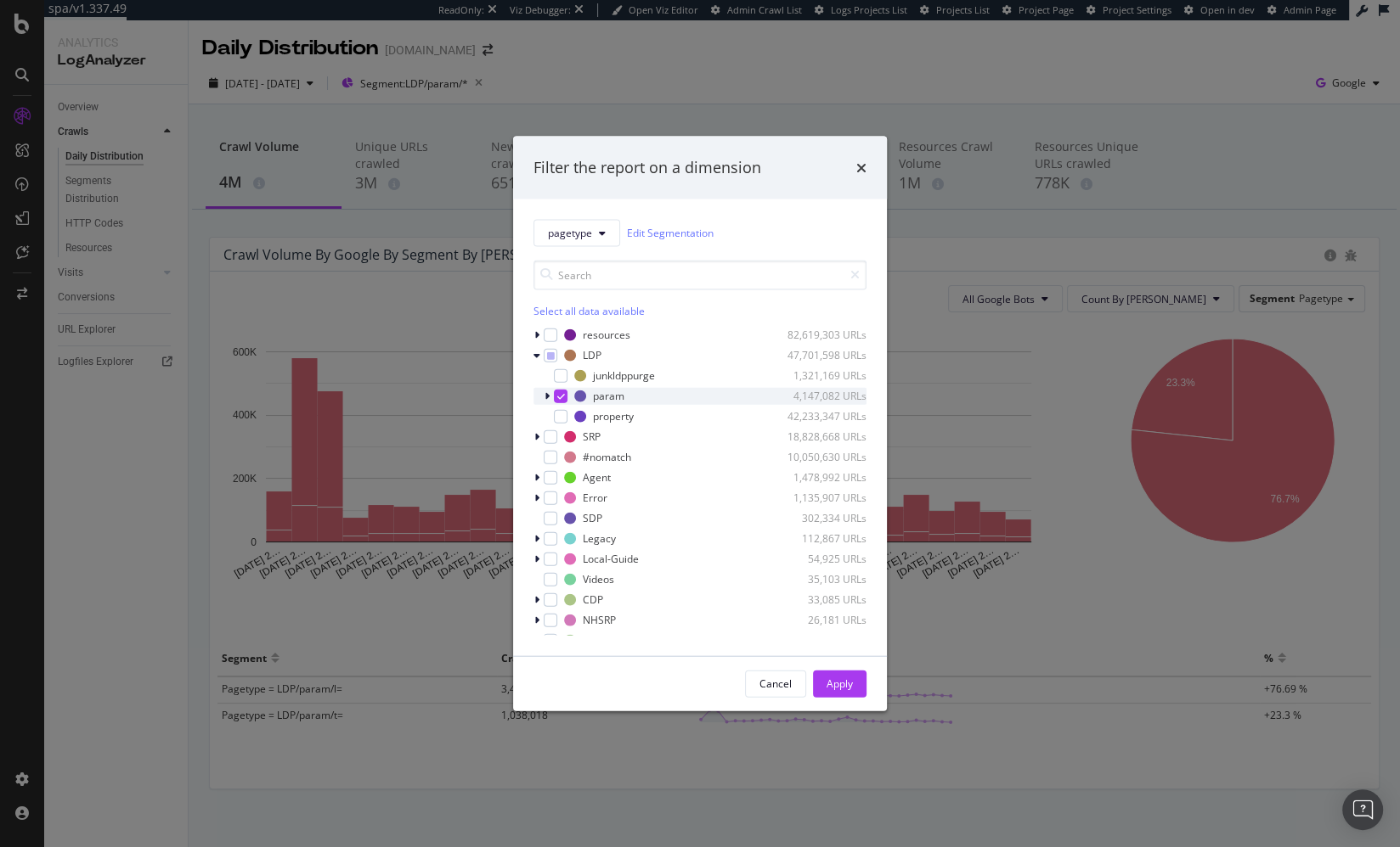
drag, startPoint x: 557, startPoint y: 374, endPoint x: 562, endPoint y: 400, distance: 26.5
click at [557, 375] on div "modal" at bounding box center [560, 374] width 13 height 13
click at [561, 414] on div "modal" at bounding box center [560, 416] width 13 height 13
click at [834, 682] on div "Apply" at bounding box center [839, 684] width 26 height 14
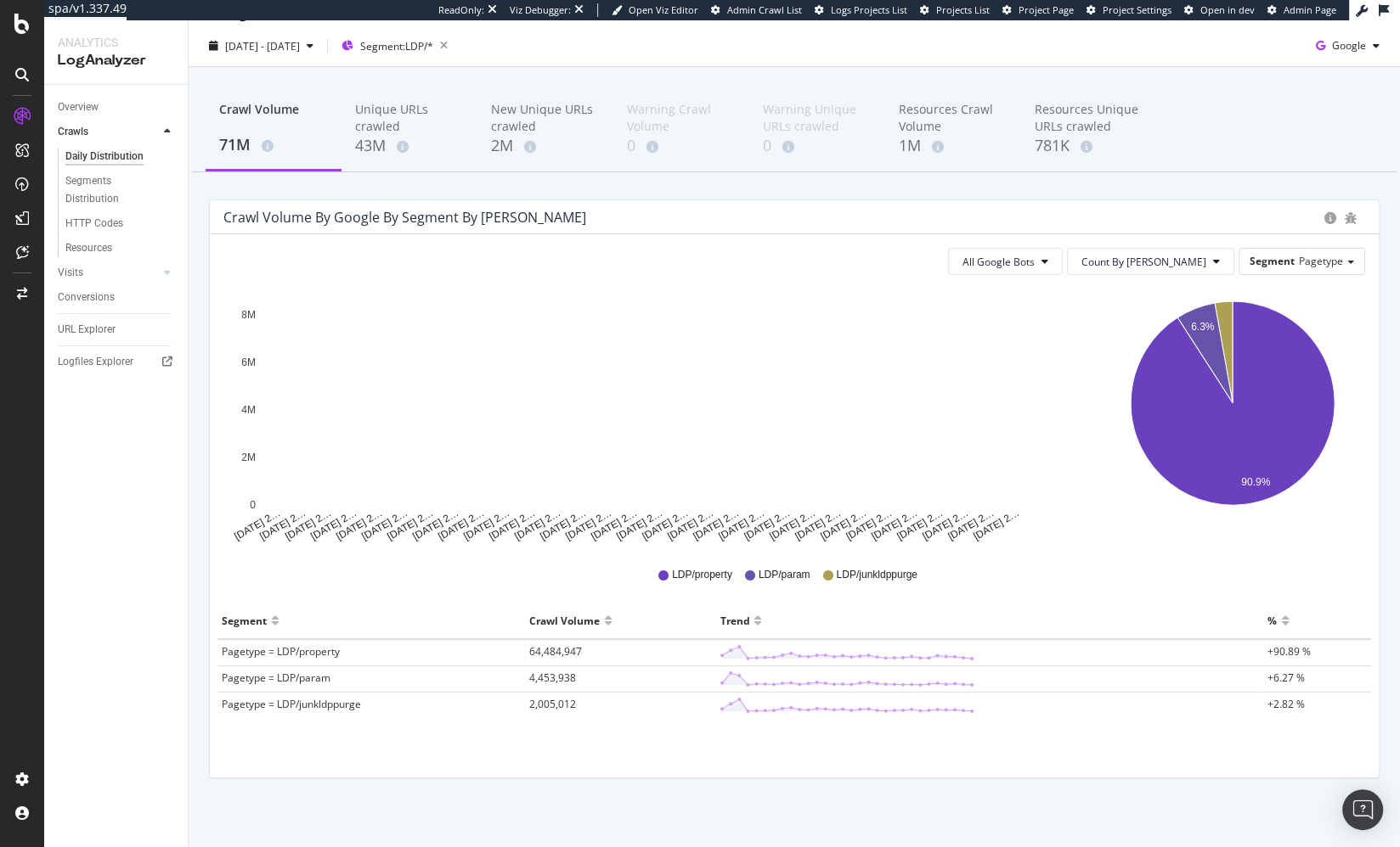
scroll to position [42, 0]
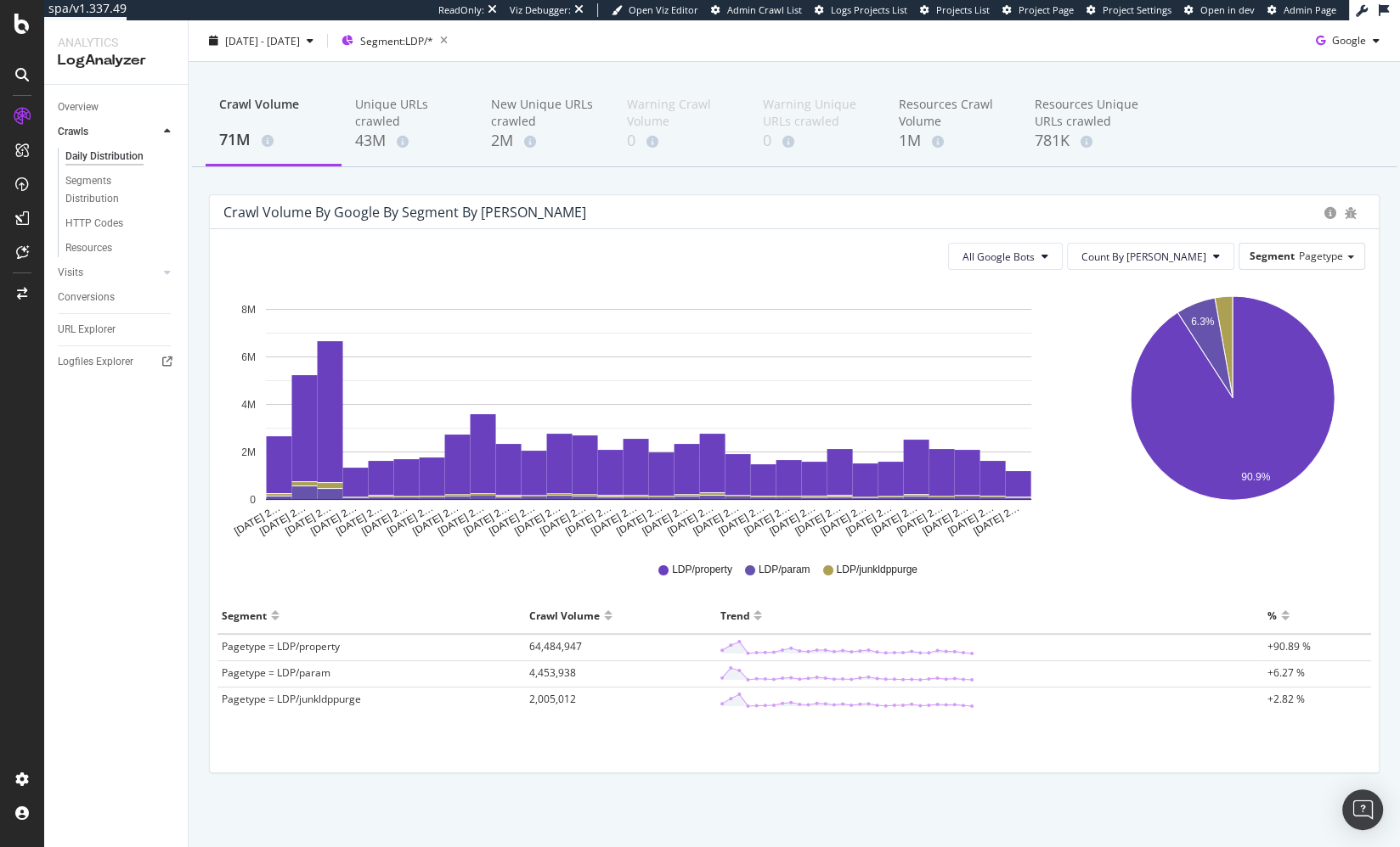
click at [490, 762] on div "Crawl Volume 71M Unique URLs crawled 43M New Unique URLs crawled 2M Warning Cra…" at bounding box center [794, 456] width 1211 height 788
drag, startPoint x: 1261, startPoint y: 673, endPoint x: 1312, endPoint y: 703, distance: 59.2
click at [1259, 703] on tbody "Pagetype = LDP/property 64,484,947 +90.89 % Pagetype = LDP/param 4,453,938 +6.2…" at bounding box center [794, 673] width 1154 height 79
click at [1259, 715] on div "Segment Crawl Volume Trend % Pagetype = LDP/property 64,484,947 +90.89 % Pagety…" at bounding box center [794, 664] width 1168 height 132
click at [313, 673] on span "Pagetype = LDP/param" at bounding box center [276, 673] width 109 height 14
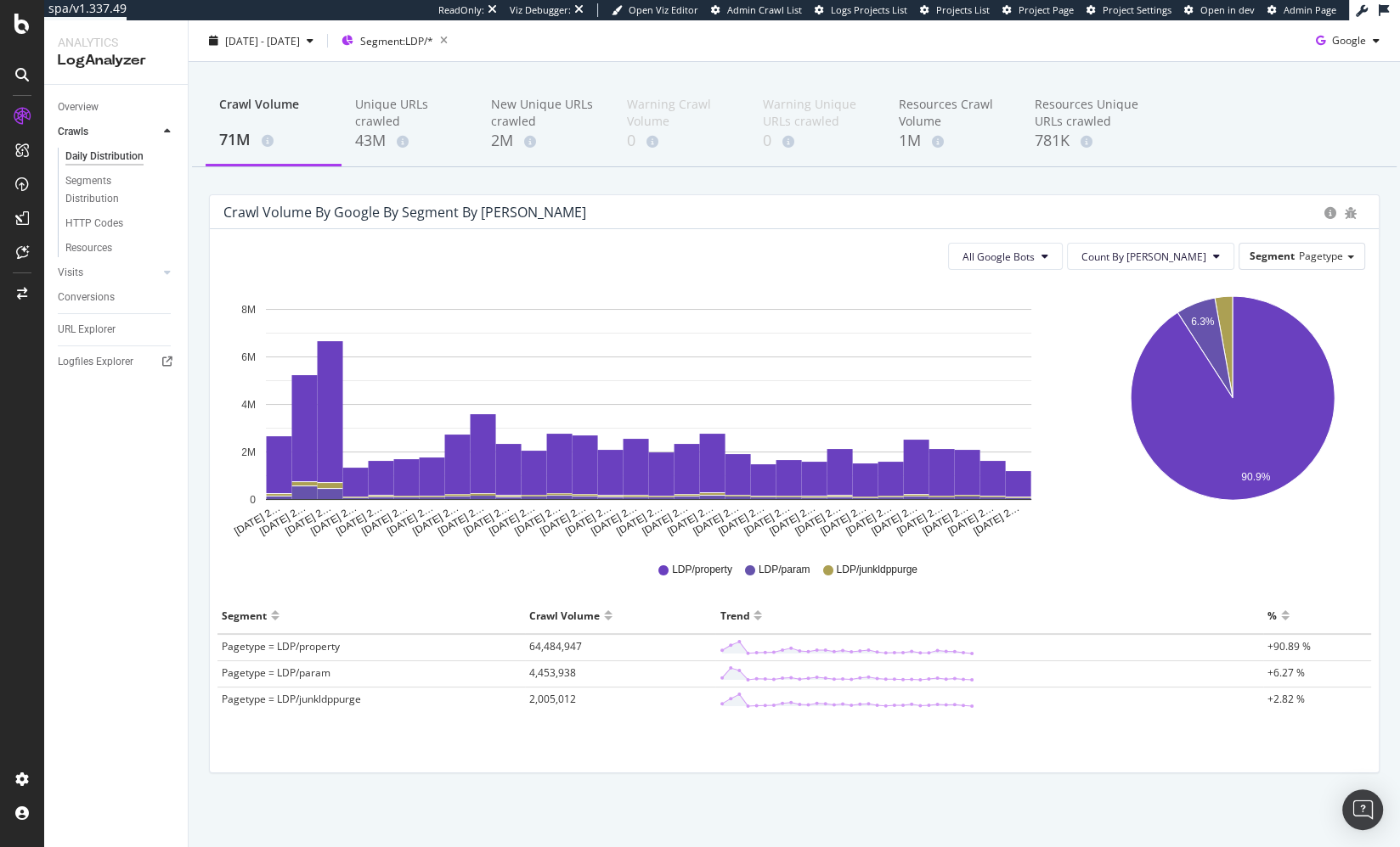
click at [497, 189] on div "Crawl Volume 71M Unique URLs crawled 43M New Unique URLs crawled 2M Warning Cra…" at bounding box center [794, 456] width 1211 height 788
click at [455, 762] on div "Crawl Volume by google by Segment by Day All Google Bots Count By Day Segment P…" at bounding box center [794, 493] width 1196 height 596
click at [221, 447] on div "Aug 31 2… Sep 01 2… Sep 02 2… Sep 03 2… Sep 04 2… Sep 05 2… Sep 06 2… Sep 07 2……" at bounding box center [648, 410] width 875 height 255
drag, startPoint x: 457, startPoint y: 38, endPoint x: 453, endPoint y: 54, distance: 16.5
click at [433, 38] on span "Segment: LDP/*" at bounding box center [396, 41] width 73 height 14
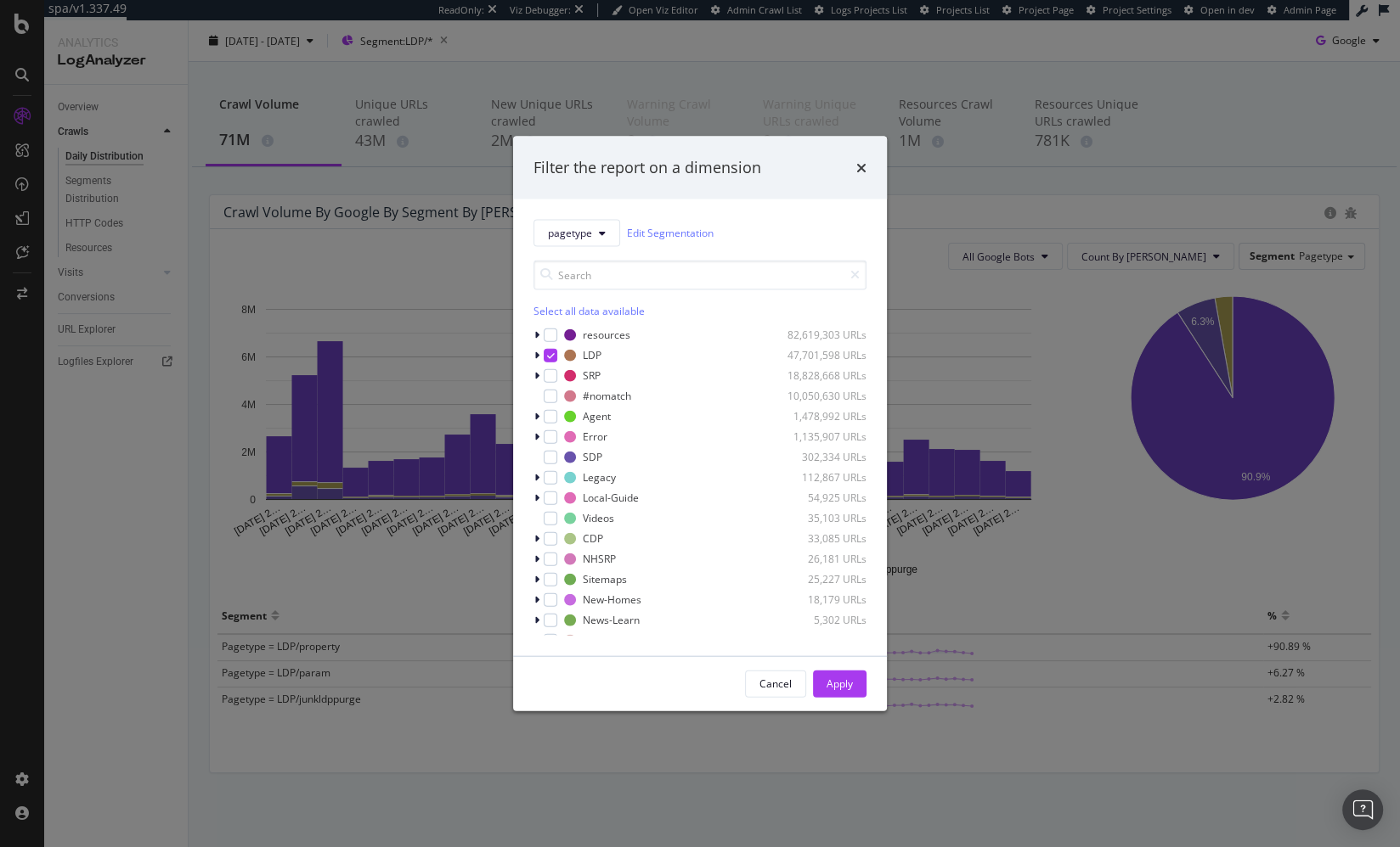
drag, startPoint x: 863, startPoint y: 170, endPoint x: 316, endPoint y: 485, distance: 631.2
click at [862, 170] on icon "times" at bounding box center [861, 167] width 11 height 13
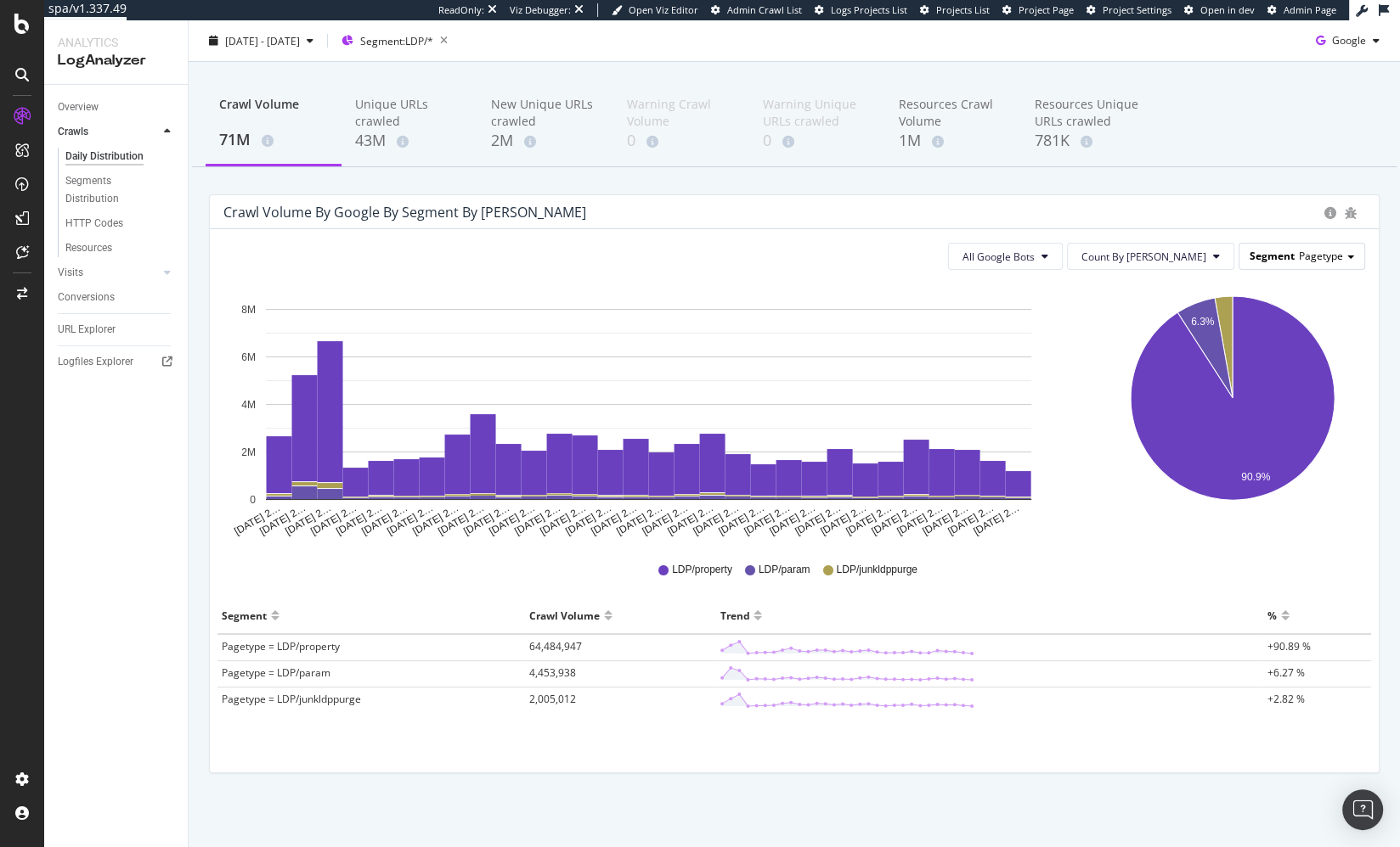
click at [1259, 255] on span "Pagetype" at bounding box center [1321, 256] width 44 height 14
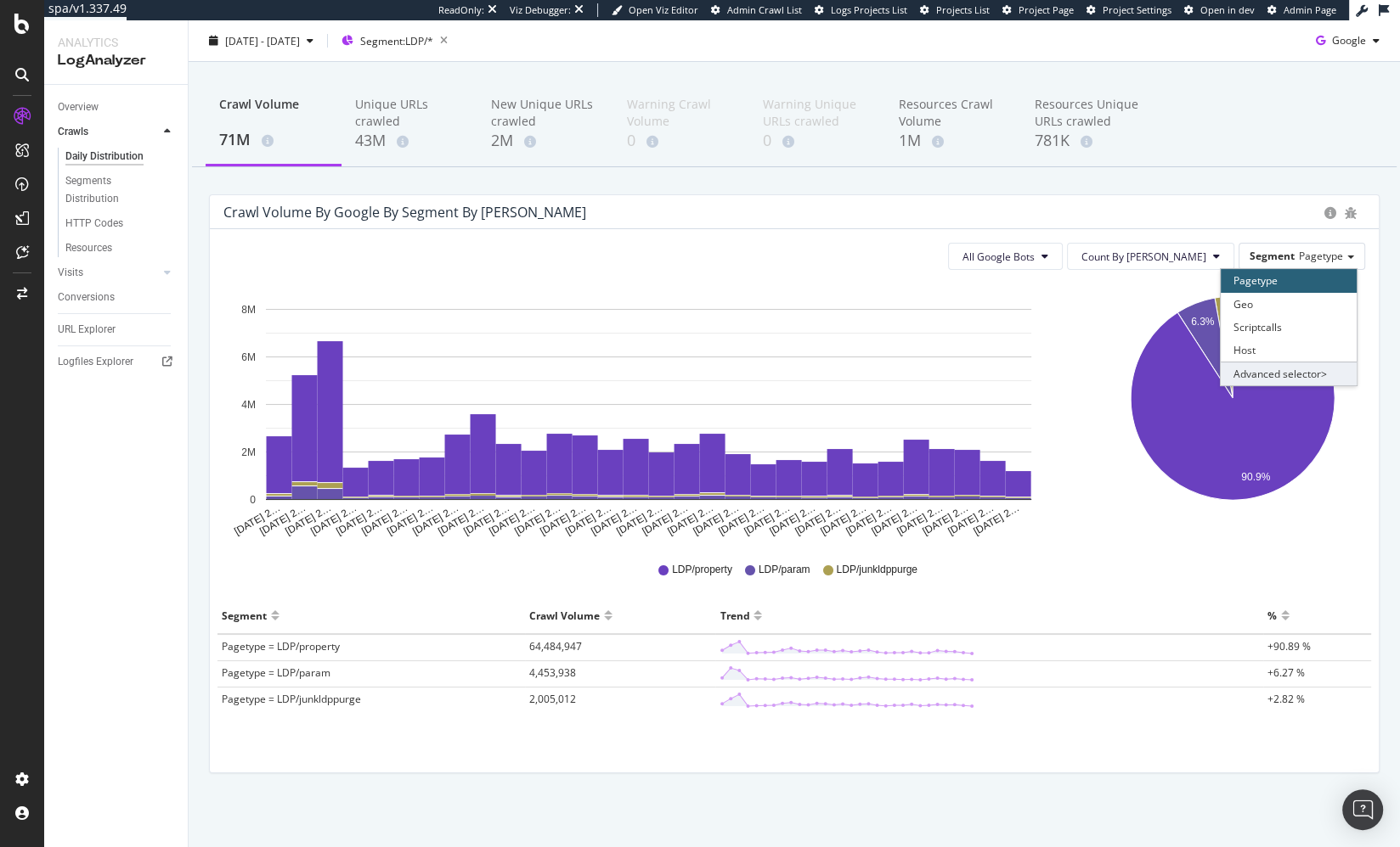
click at [1259, 363] on div "Advanced selector >" at bounding box center [1289, 374] width 136 height 24
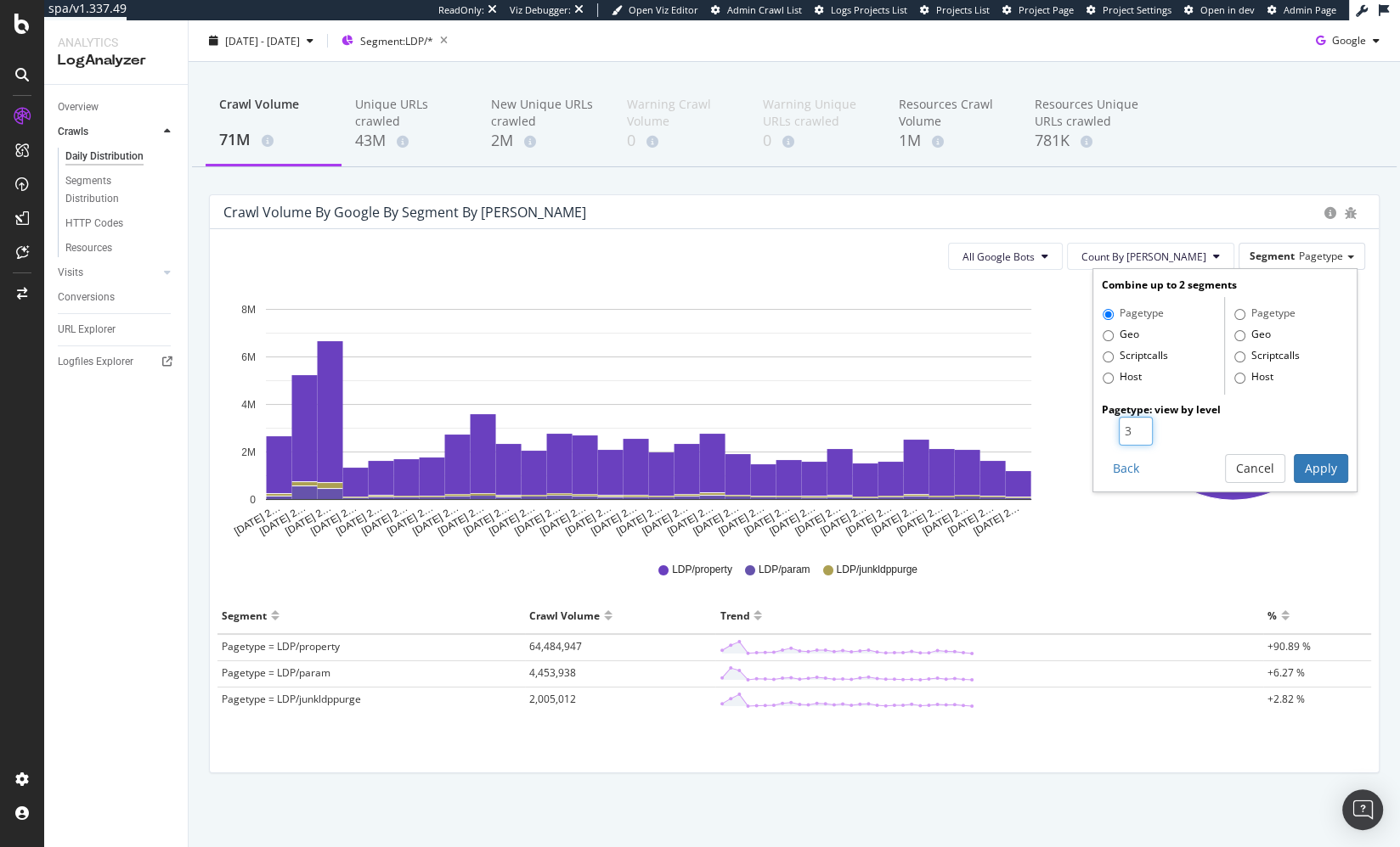
type input "3"
click at [1140, 426] on input "3" at bounding box center [1135, 431] width 34 height 29
click at [1259, 463] on button "Apply" at bounding box center [1321, 468] width 54 height 29
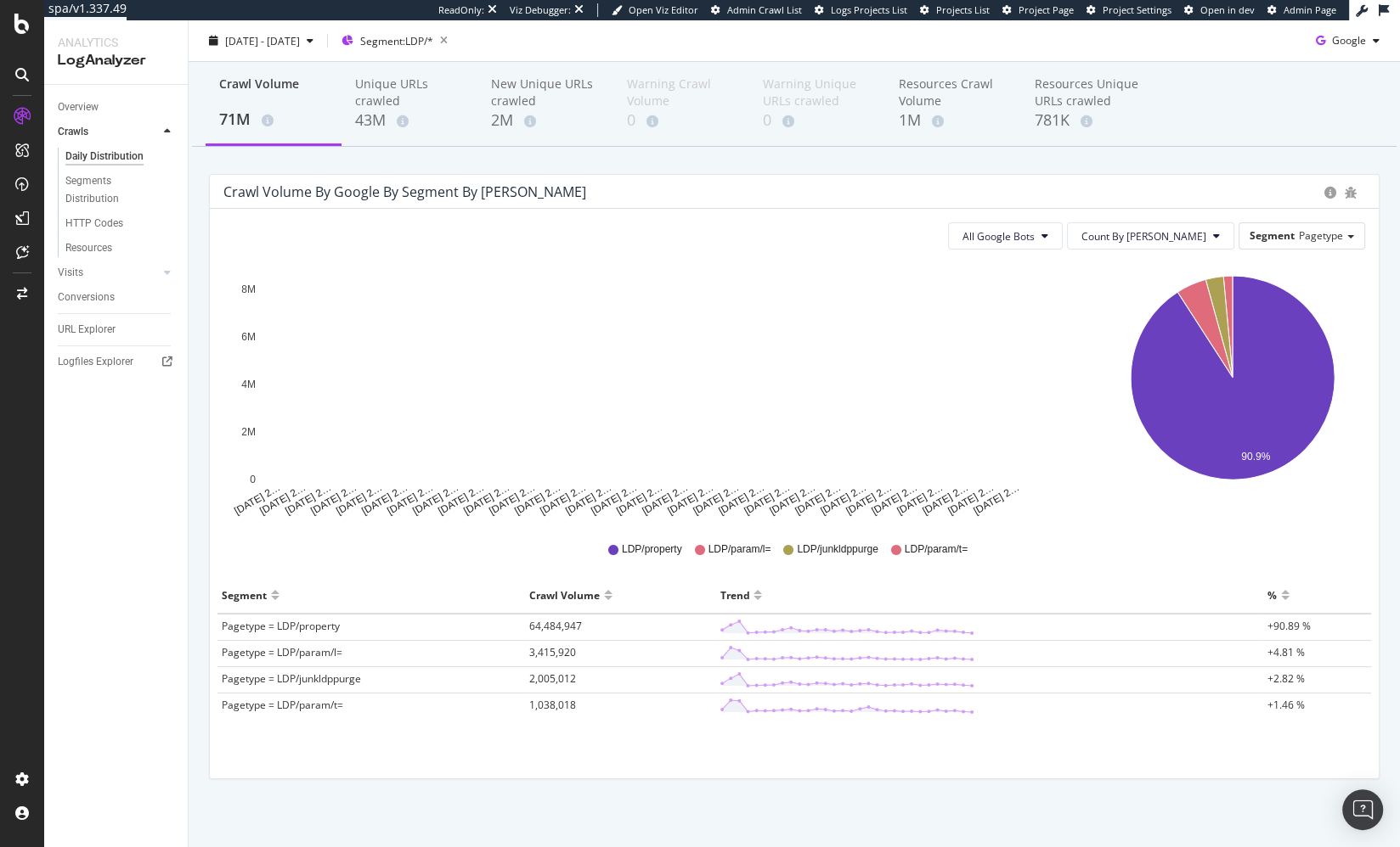
scroll to position [68, 0]
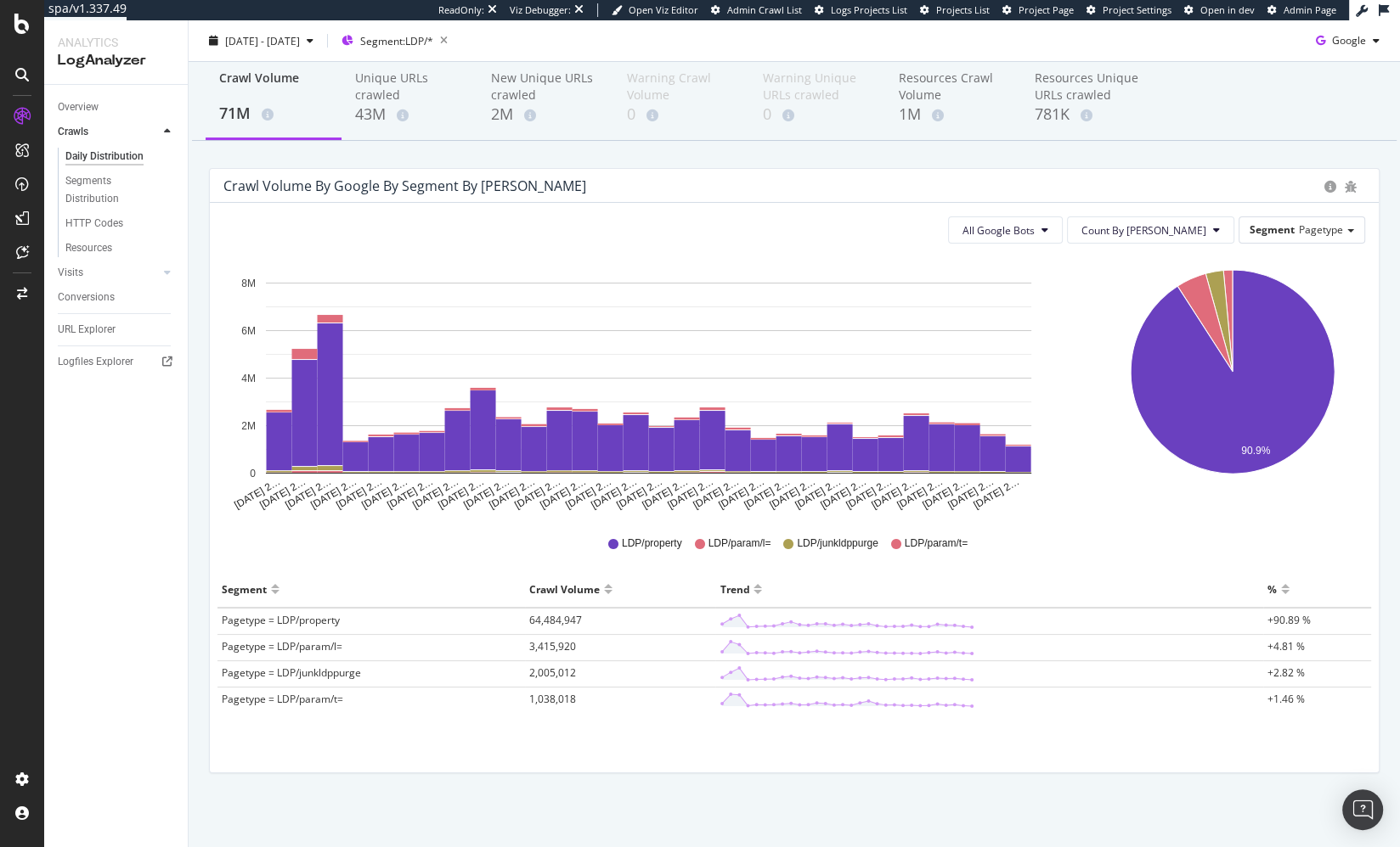
click at [204, 643] on div "Crawl Volume by google by Segment by Day All Google Bots Count By Day Segment P…" at bounding box center [794, 480] width 1196 height 623
click at [204, 654] on div "Crawl Volume by google by Segment by Day All Google Bots Count By Day Segment P…" at bounding box center [794, 480] width 1196 height 623
click at [546, 642] on span "3,415,920" at bounding box center [552, 646] width 46 height 14
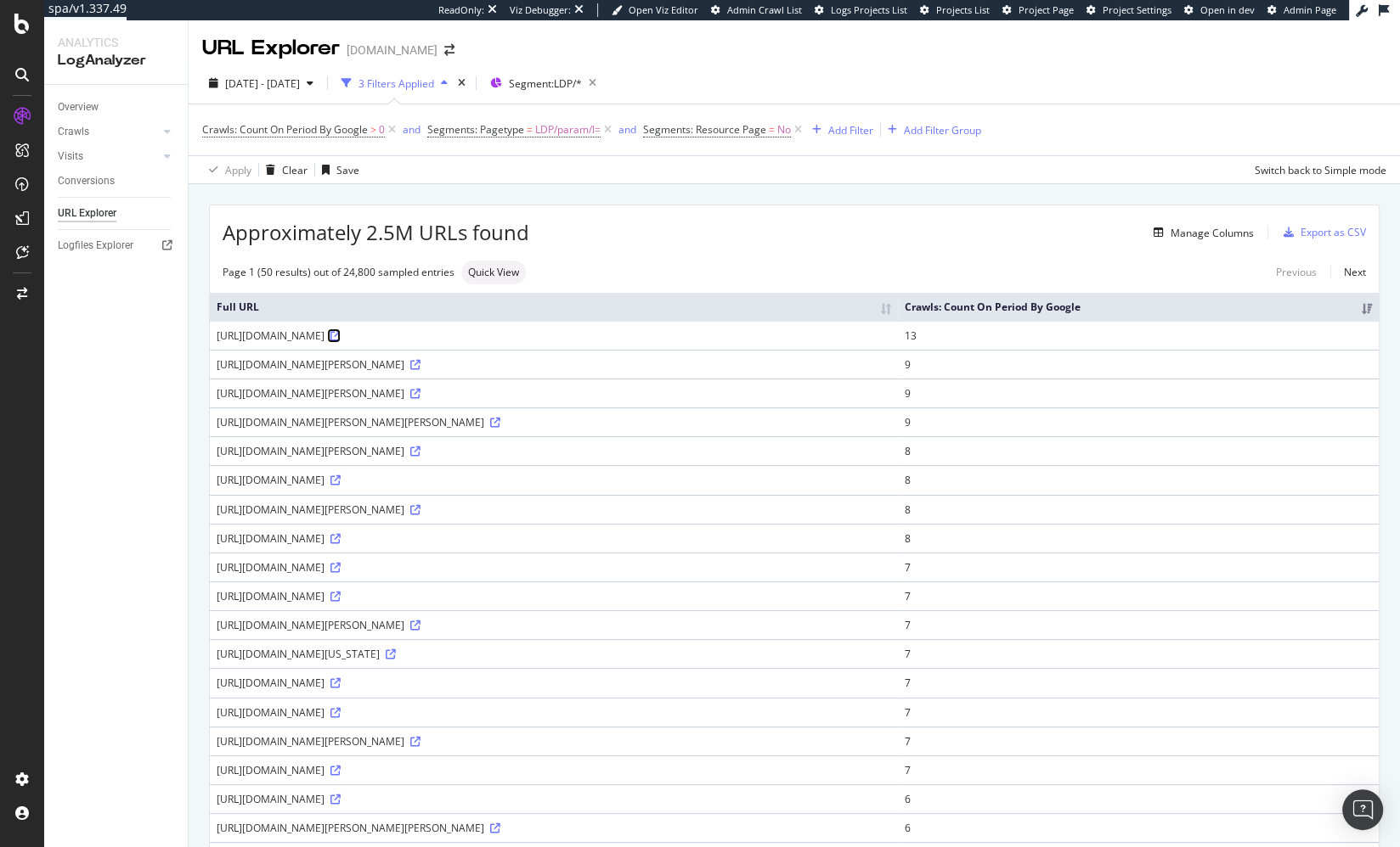
click at [340, 332] on icon at bounding box center [336, 337] width 11 height 11
click at [570, 263] on div "Page 1 (50 results) out of 24,800 sampled entries Quick View Previous Next" at bounding box center [794, 272] width 1168 height 24
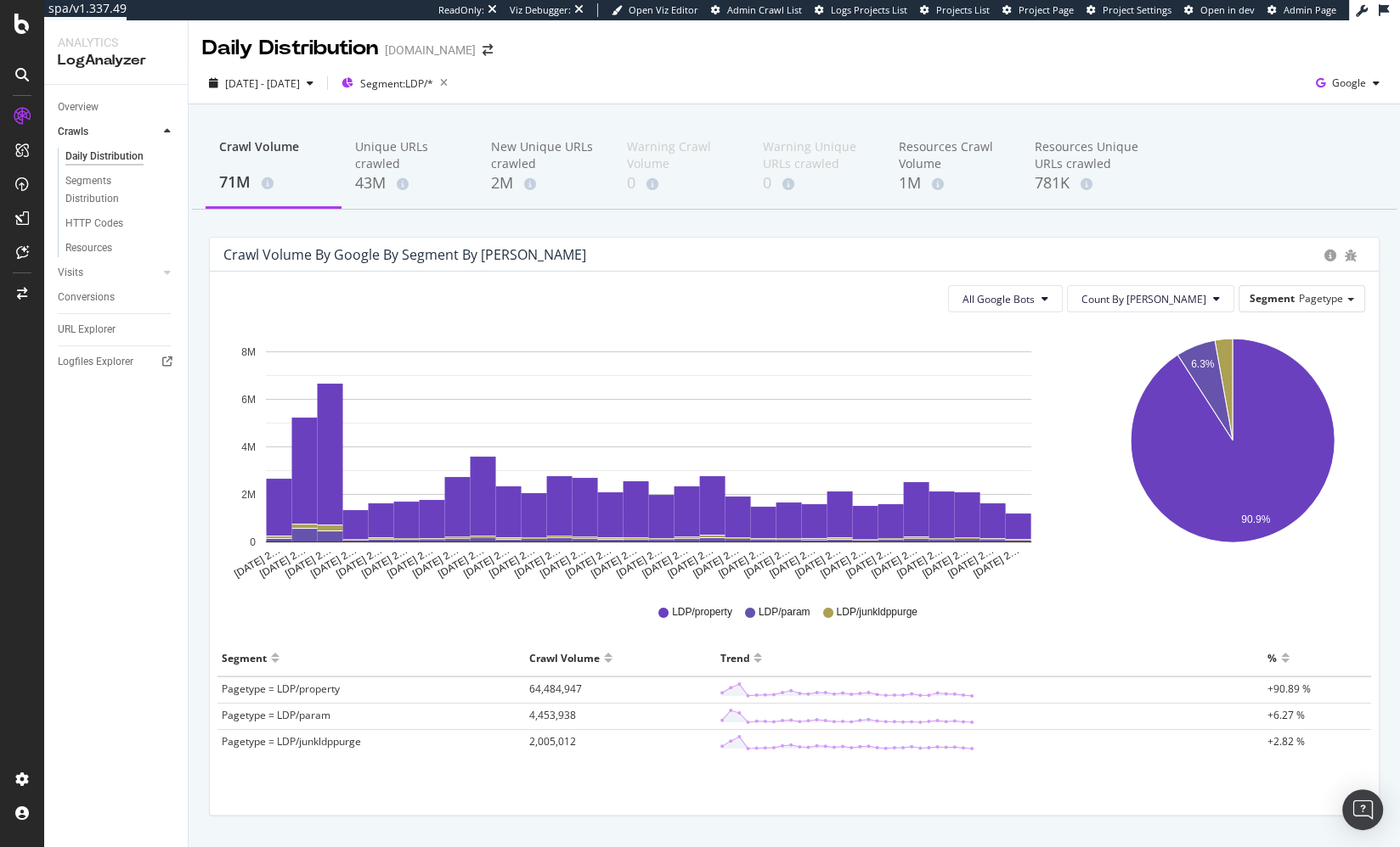
click at [202, 344] on div "Crawl Volume by google by Segment by Day All Google Bots Count By Day Segment P…" at bounding box center [794, 535] width 1196 height 596
click at [558, 711] on span "4,453,938" at bounding box center [552, 715] width 46 height 14
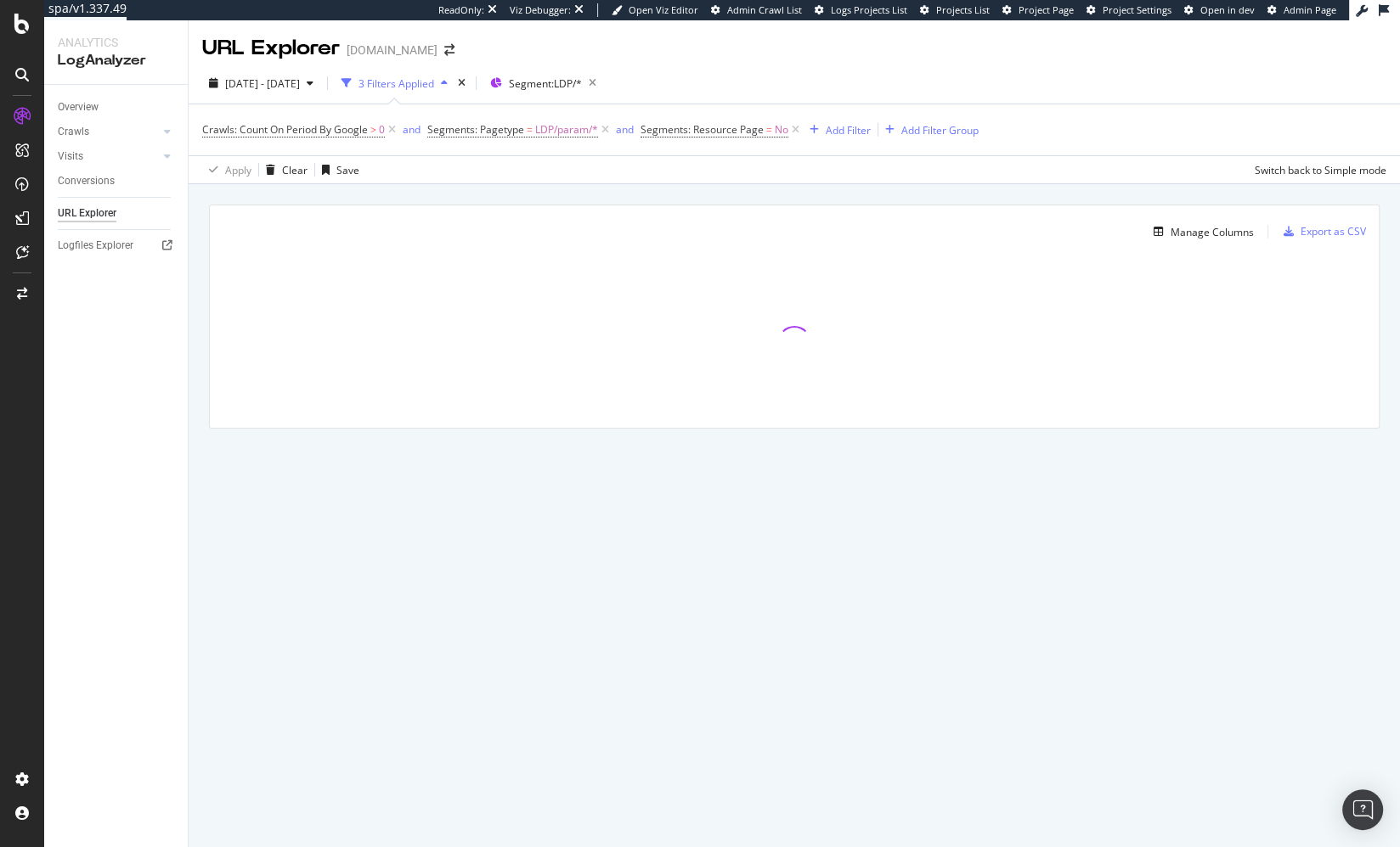
click at [697, 195] on div "Manage Columns Export as CSV Full URL Crawls: Count On Period By Google" at bounding box center [794, 336] width 1211 height 304
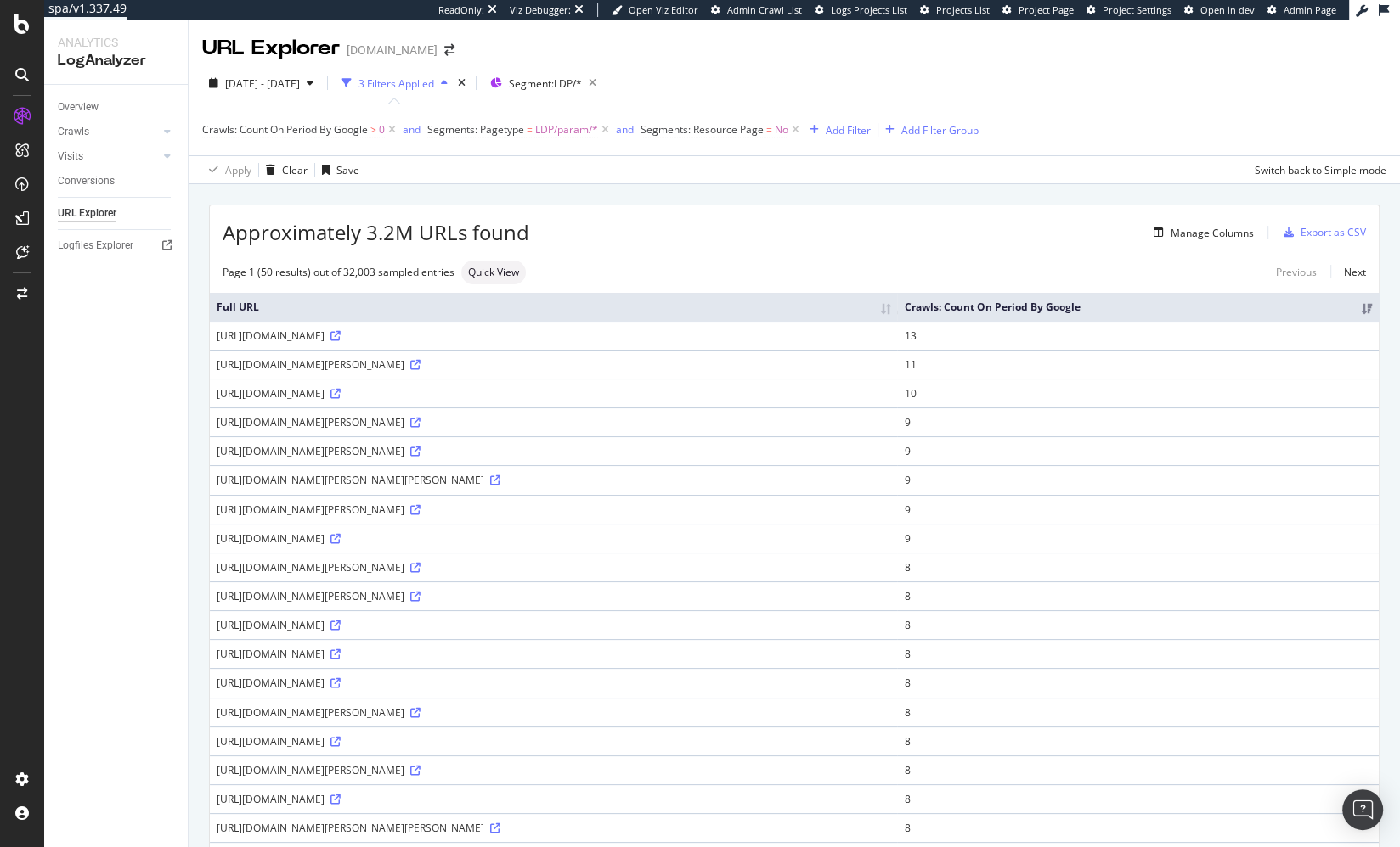
click at [570, 473] on div "https://www.homes.com/property/1757-franklin-chase-terrace-henderson-nv/sw3xrnt…" at bounding box center [554, 480] width 674 height 14
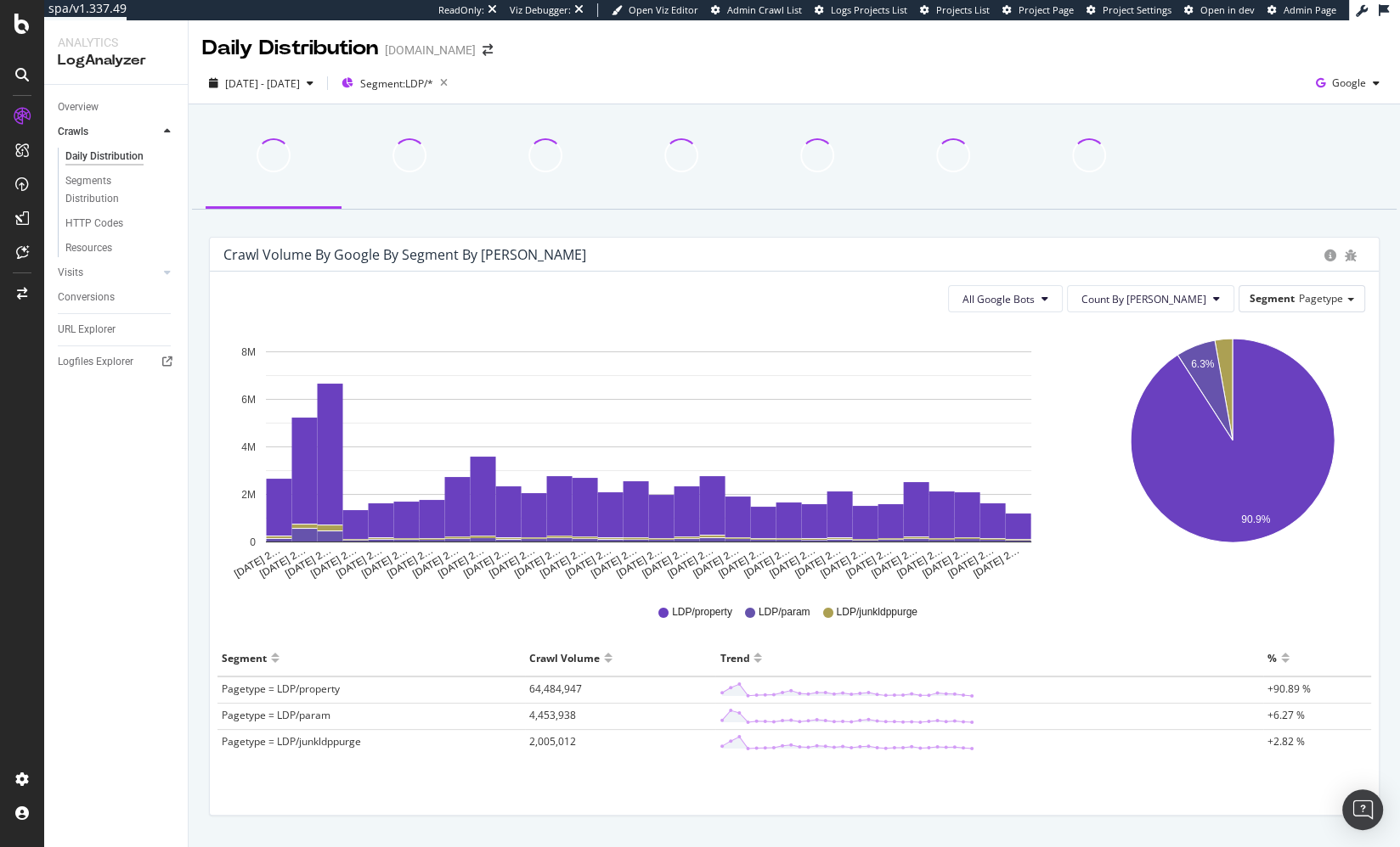
click at [194, 347] on div "Crawl Volume by google by Segment by Day All Google Bots Count By Day Segment P…" at bounding box center [794, 498] width 1211 height 788
click at [1259, 305] on div "Segment Pagetype" at bounding box center [1302, 298] width 125 height 25
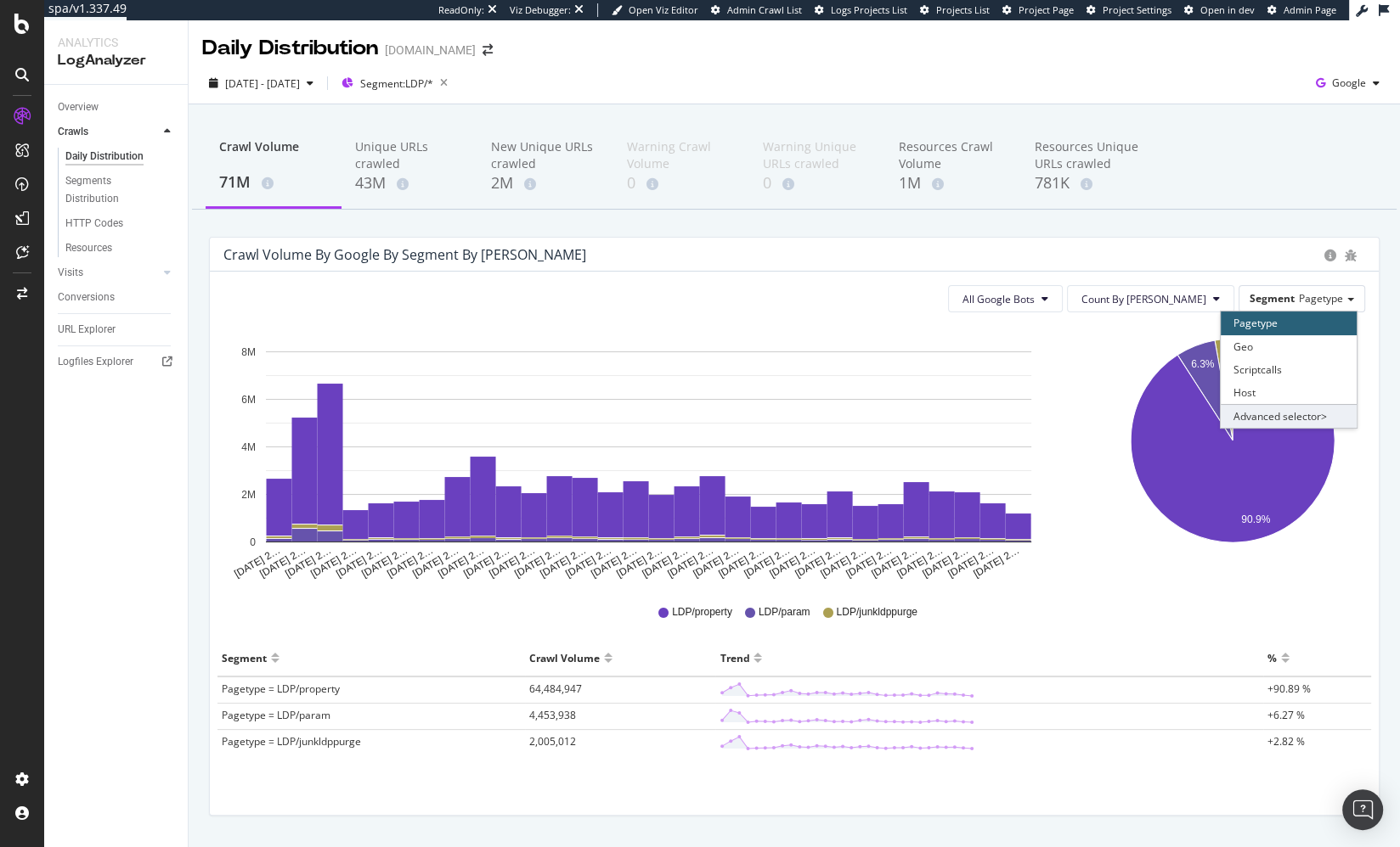
click at [1259, 418] on div "Advanced selector >" at bounding box center [1289, 416] width 136 height 24
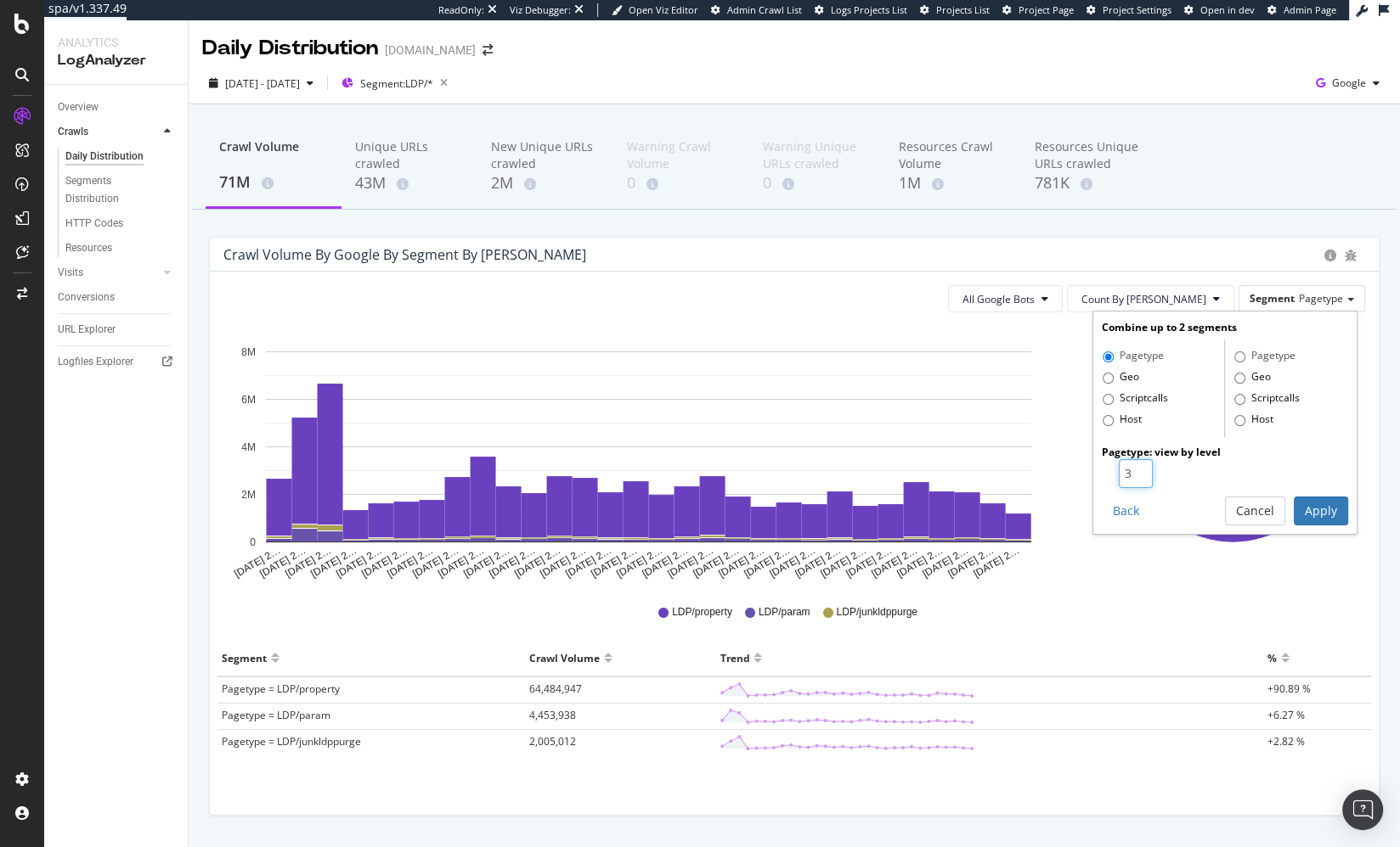
drag, startPoint x: 1142, startPoint y: 469, endPoint x: 1212, endPoint y: 496, distance: 75.0
type input "3"
click at [1142, 469] on input "3" at bounding box center [1135, 473] width 34 height 29
click at [1259, 509] on button "Apply" at bounding box center [1321, 510] width 54 height 29
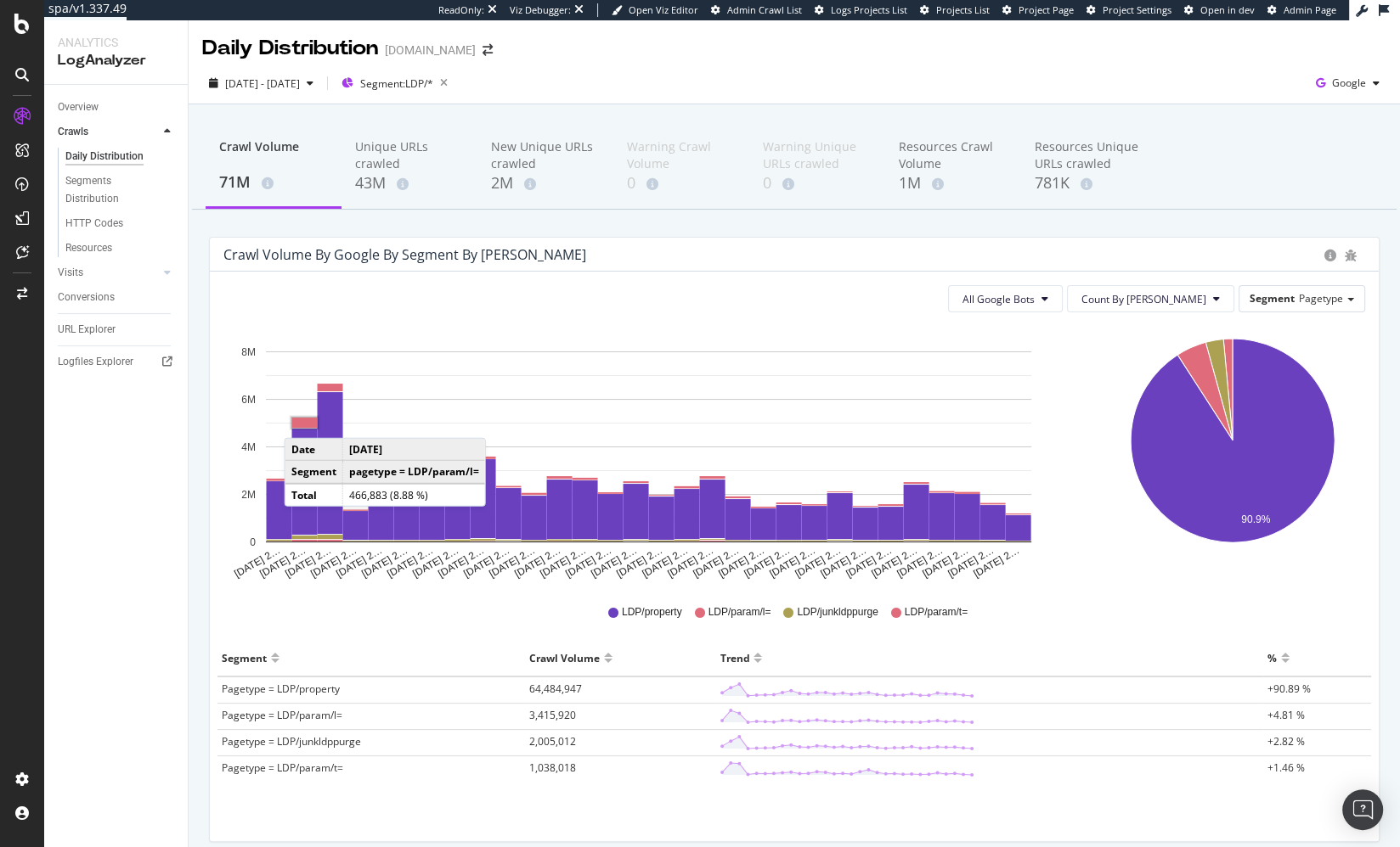
click at [201, 439] on div "Crawl Volume by google by Segment by Day All Google Bots Count By Day Segment P…" at bounding box center [794, 548] width 1196 height 623
click at [425, 762] on div "All Google Bots Count By Day Segment Pagetype Hold CMD (⌘) while clicking to fi…" at bounding box center [794, 557] width 1168 height 570
click at [444, 223] on div "Crawl Volume 71M Unique URLs crawled 43M New Unique URLs crawled 2M Warning Cra…" at bounding box center [794, 511] width 1211 height 815
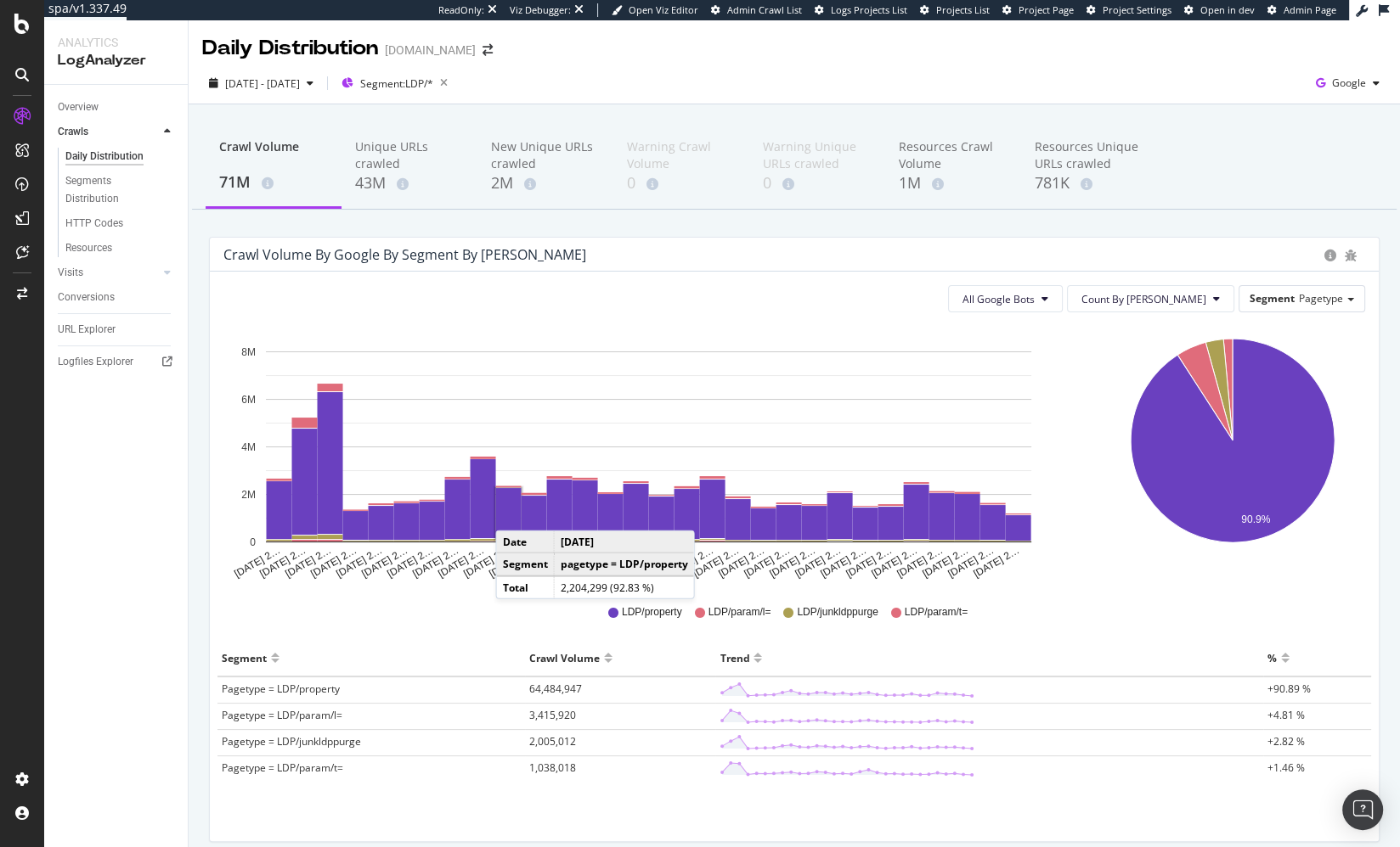
click at [522, 762] on div "All Google Bots Count By Day Segment Pagetype Hold CMD (⌘) while clicking to fi…" at bounding box center [794, 557] width 1168 height 570
click at [194, 594] on div "Crawl Volume 71M Unique URLs crawled 43M New Unique URLs crawled 2M Warning Cra…" at bounding box center [794, 511] width 1211 height 815
click at [519, 248] on div "Crawl Volume by google by Segment by Day" at bounding box center [769, 254] width 1092 height 17
click at [492, 231] on div "Crawl Volume 71M Unique URLs crawled 43M New Unique URLs crawled 2M Warning Cra…" at bounding box center [794, 511] width 1211 height 815
drag, startPoint x: 490, startPoint y: 221, endPoint x: 477, endPoint y: 226, distance: 13.9
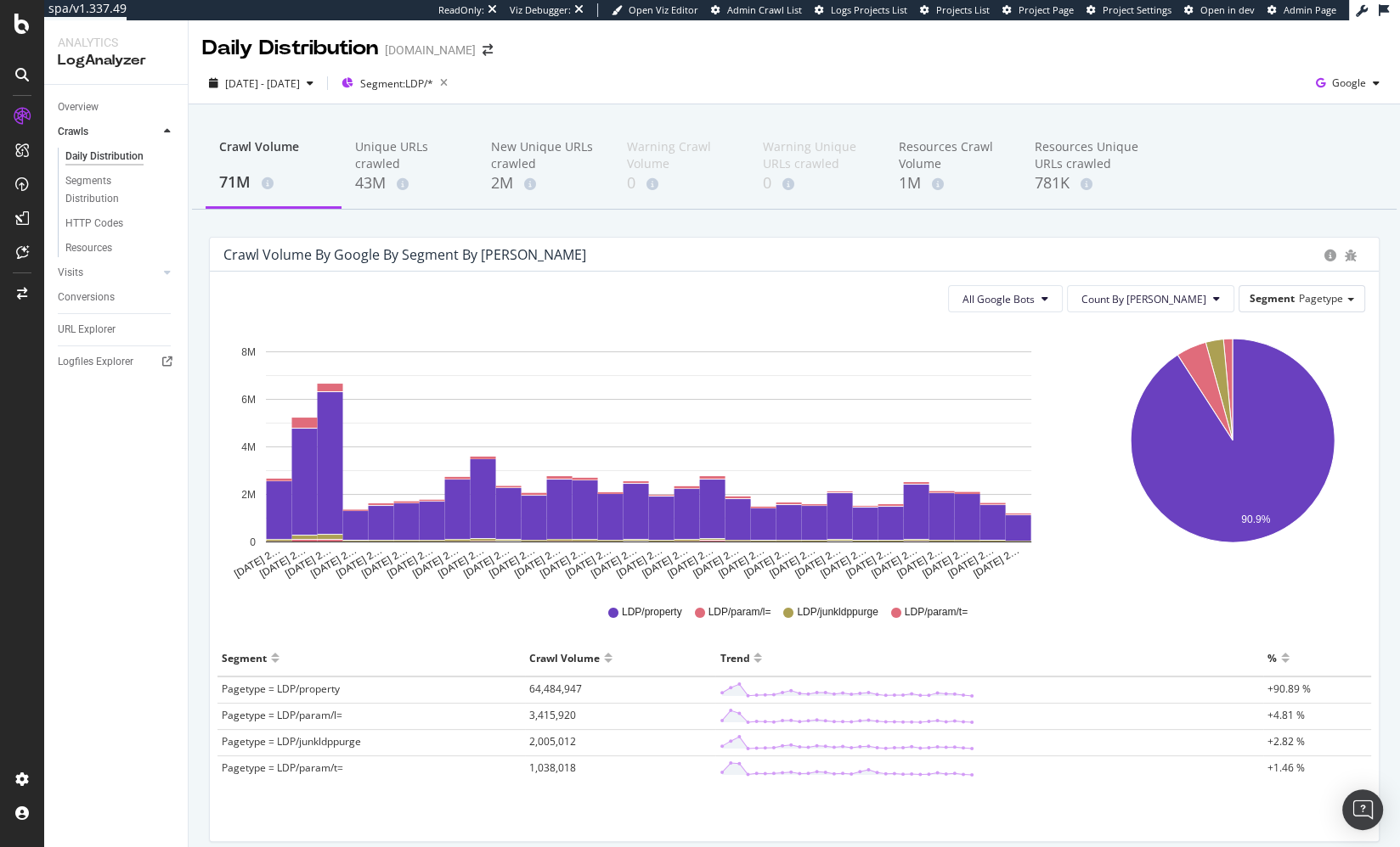
click at [490, 221] on div "Crawl Volume 71M Unique URLs crawled 43M New Unique URLs crawled 2M Warning Cra…" at bounding box center [794, 511] width 1211 height 815
drag, startPoint x: 107, startPoint y: 189, endPoint x: 636, endPoint y: 22, distance: 554.7
click at [551, 711] on span "3,415,920" at bounding box center [552, 715] width 46 height 14
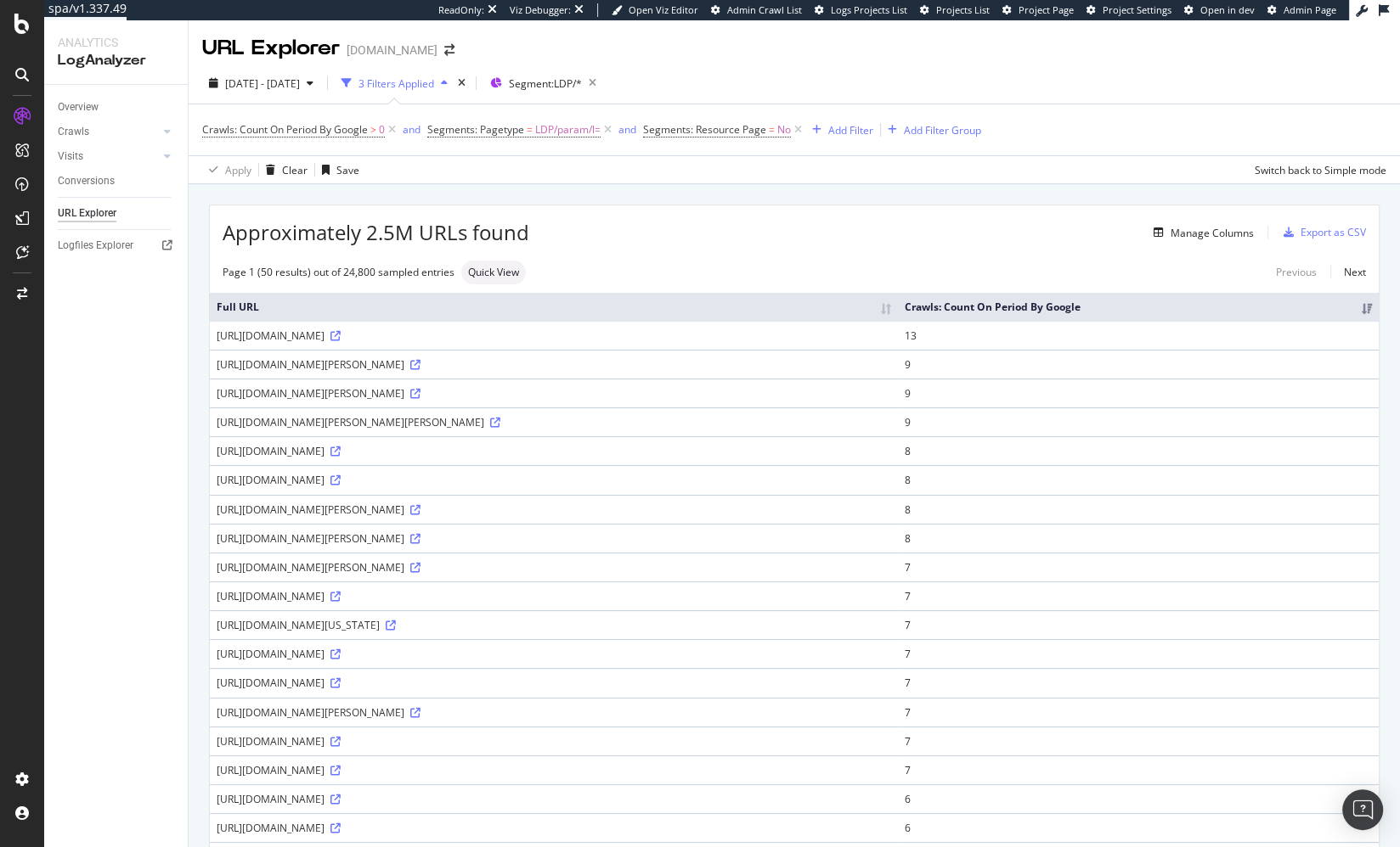
click at [698, 227] on div "Manage Columns" at bounding box center [891, 232] width 725 height 20
click at [581, 227] on div "Manage Columns" at bounding box center [891, 232] width 725 height 20
click at [626, 241] on div "Approximately 2.5M URLs found Manage Columns Export as CSV" at bounding box center [794, 225] width 1168 height 41
drag, startPoint x: 275, startPoint y: 335, endPoint x: 483, endPoint y: 439, distance: 232.6
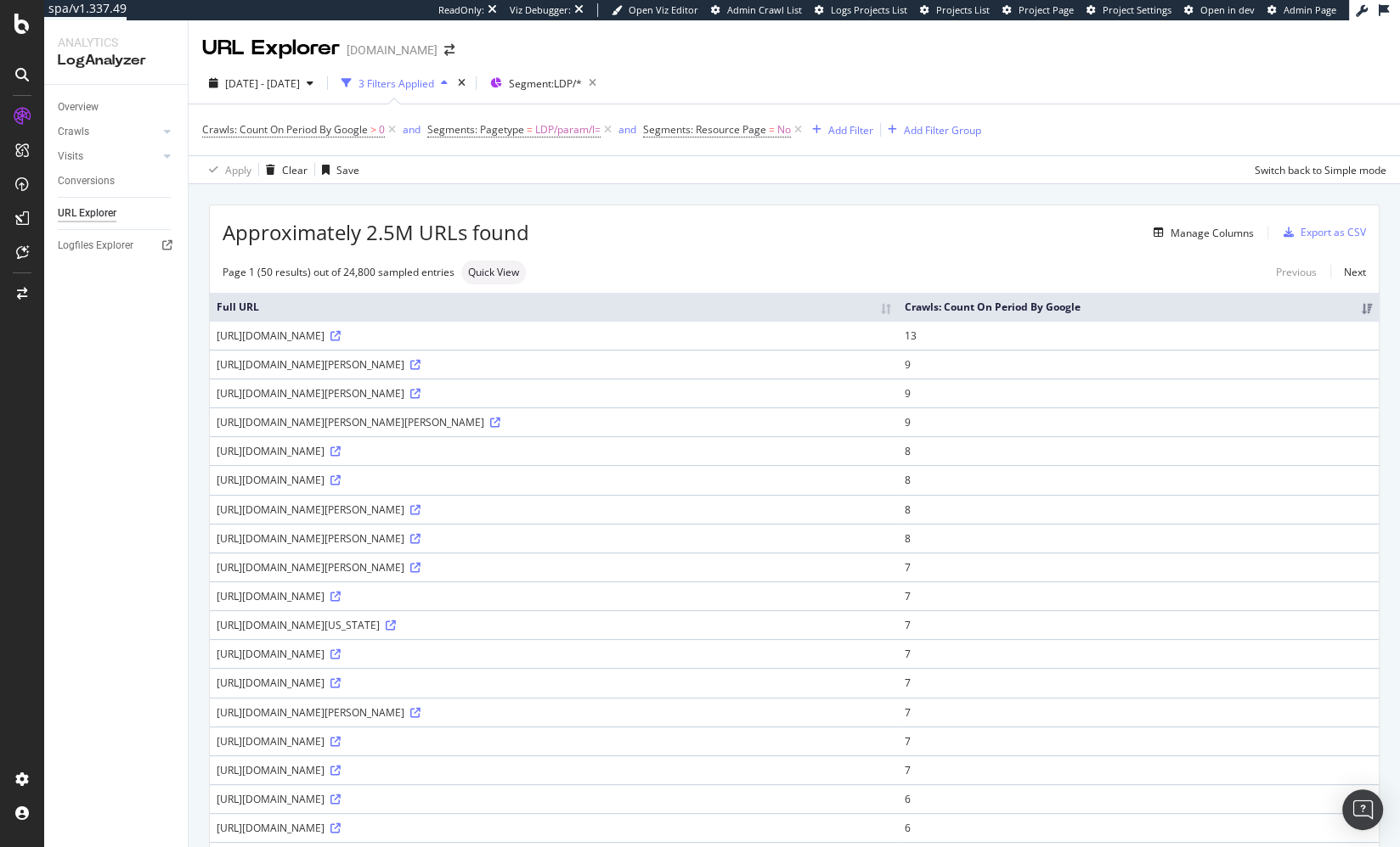
click at [488, 408] on td "https://www.homes.com/property/1757-franklin-chase-terrace-henderson-nv/sw3xrnt…" at bounding box center [553, 422] width 687 height 29
drag, startPoint x: 582, startPoint y: 335, endPoint x: 693, endPoint y: 340, distance: 111.1
click at [693, 340] on td "https://www.homes.com/property/37-cypress-st-millburn-nj/vw0q3b1z5qg4y/?l=yqbml…" at bounding box center [553, 335] width 687 height 29
click at [639, 337] on div "https://www.homes.com/property/37-cypress-st-millburn-nj/vw0q3b1z5qg4y/?l=yqbml…" at bounding box center [554, 336] width 674 height 14
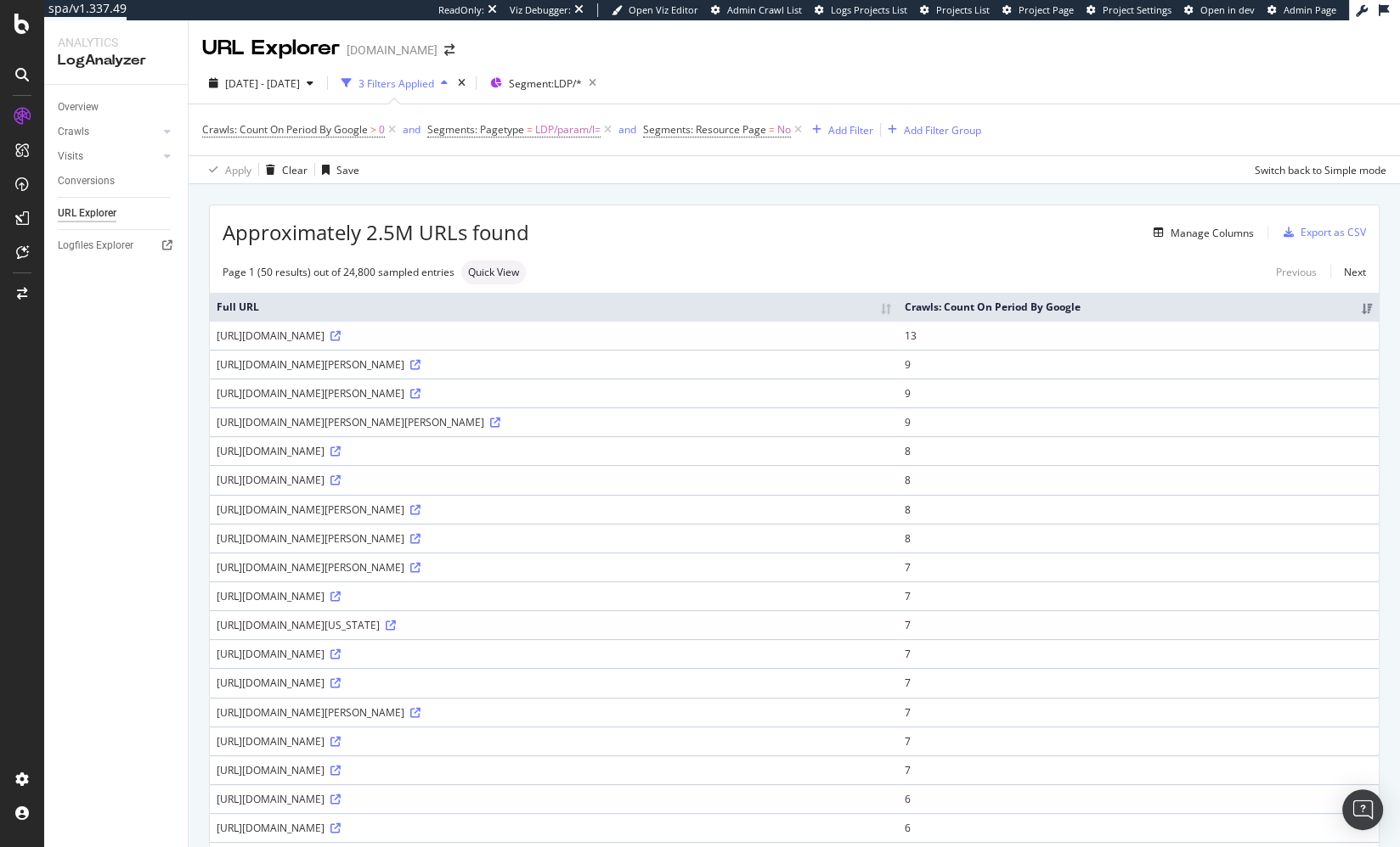
drag, startPoint x: 582, startPoint y: 335, endPoint x: 224, endPoint y: 335, distance: 358.0
click at [238, 335] on div "https://www.homes.com/property/37-cypress-st-millburn-nj/vw0q3b1z5qg4y/?l=yqbml…" at bounding box center [554, 336] width 674 height 14
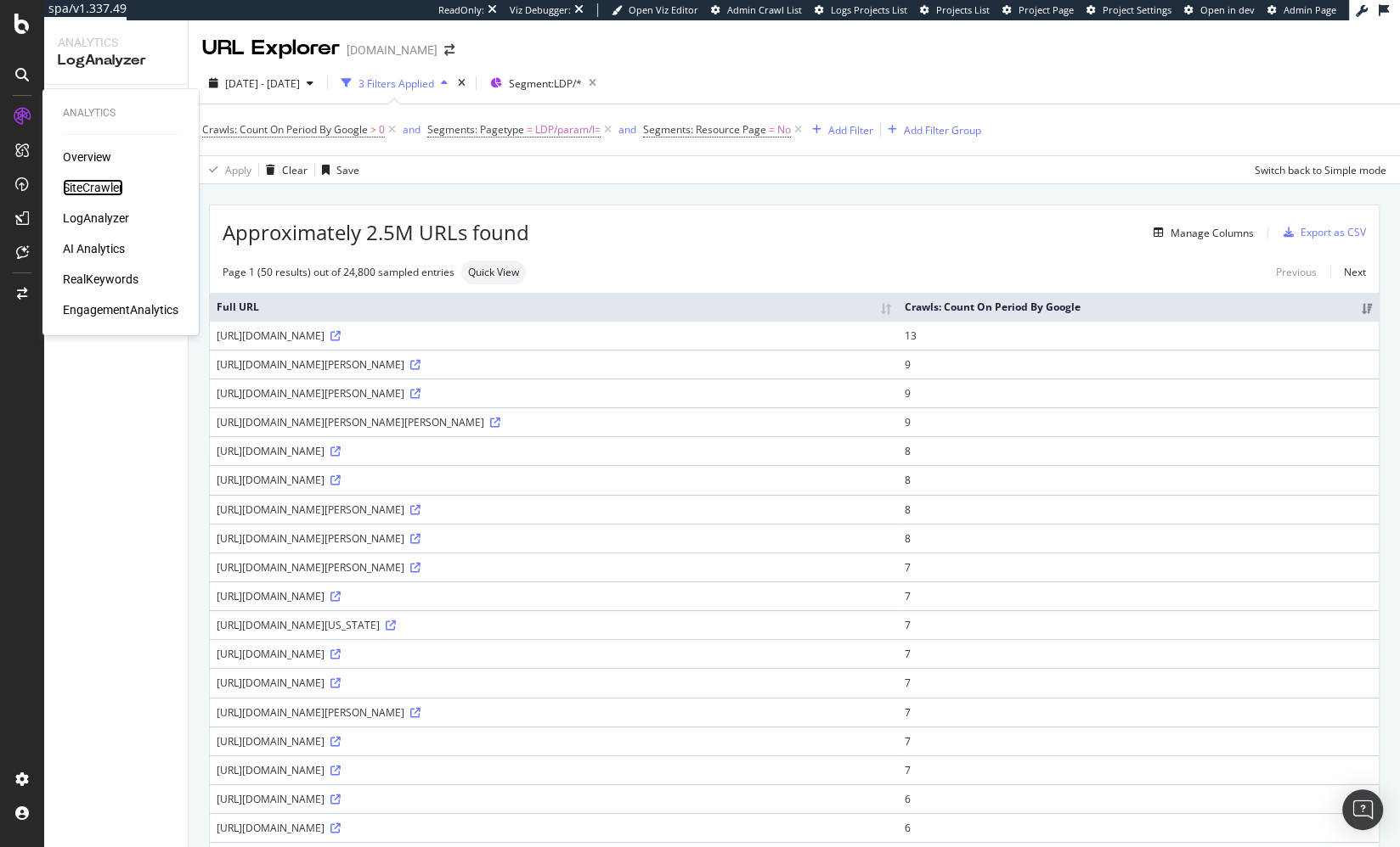
click at [91, 190] on div "SiteCrawler" at bounding box center [93, 187] width 61 height 17
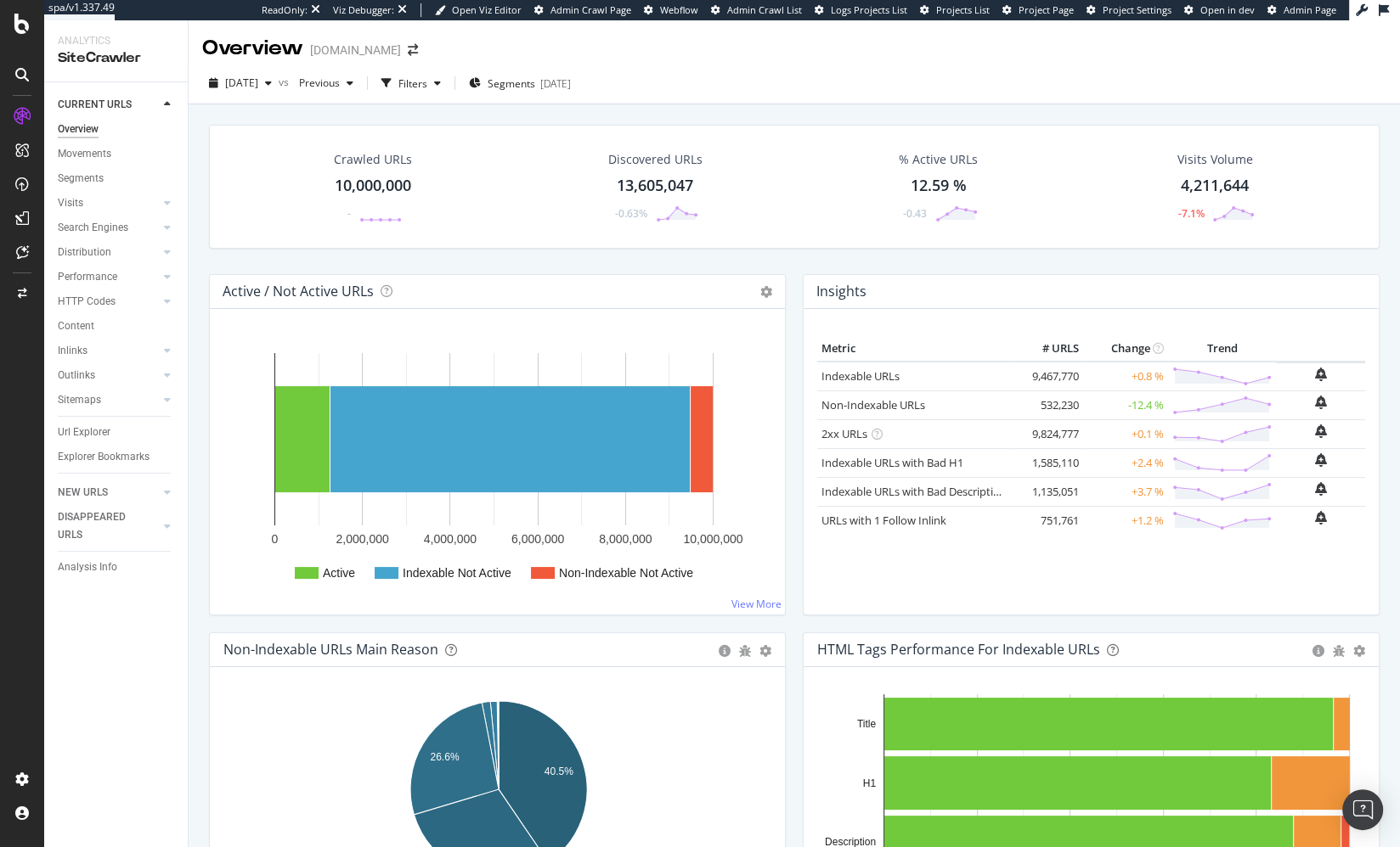
click at [199, 337] on div "Crawled URLs 10,000,000 - Discovered URLs 13,605,047 -0.63% % Active URLs 12.59…" at bounding box center [794, 517] width 1211 height 827
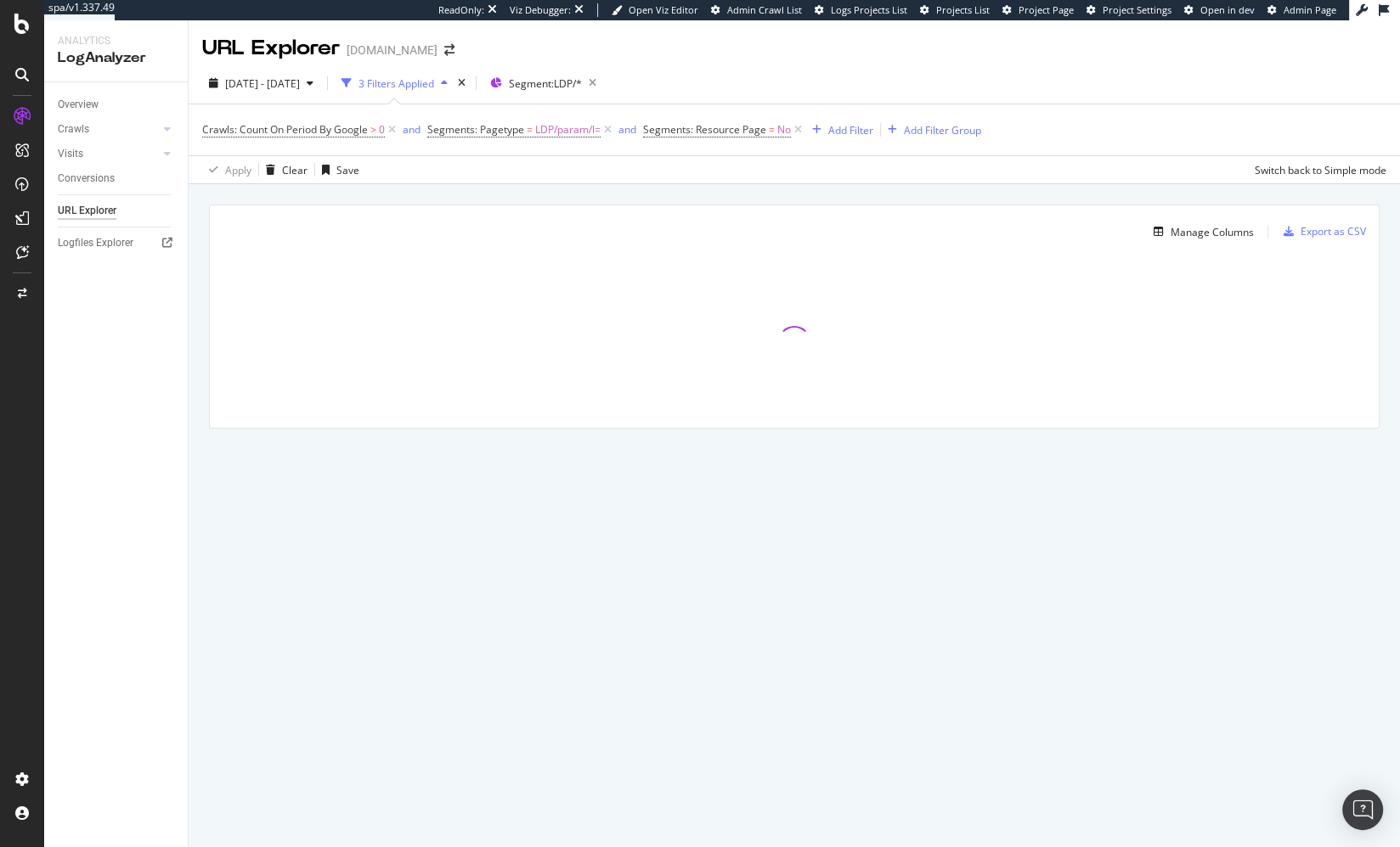
click at [203, 315] on div "Manage Columns Export as CSV Full URL Crawls: Count On Period By Google" at bounding box center [794, 336] width 1211 height 304
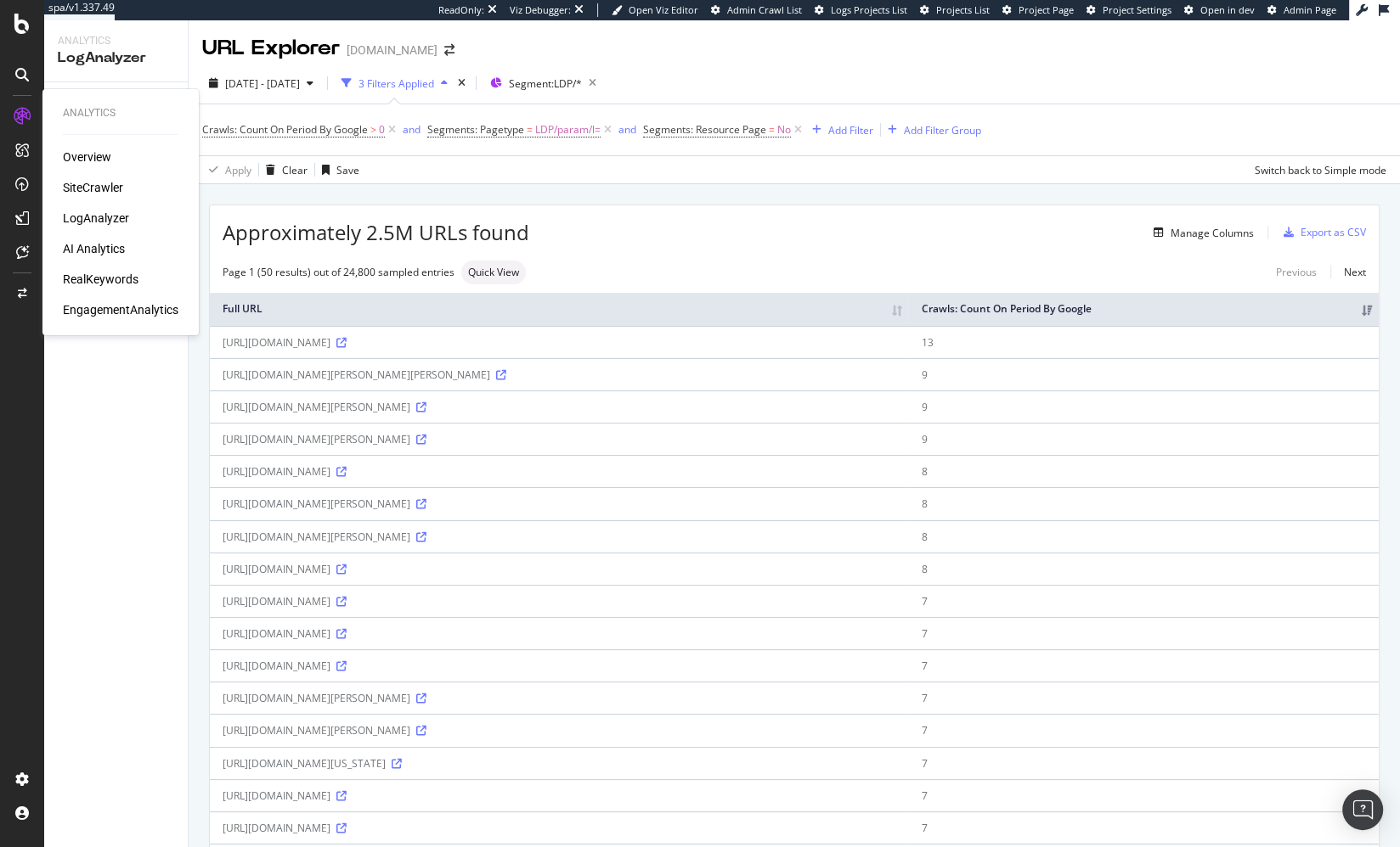
click at [88, 188] on div "SiteCrawler" at bounding box center [93, 187] width 61 height 17
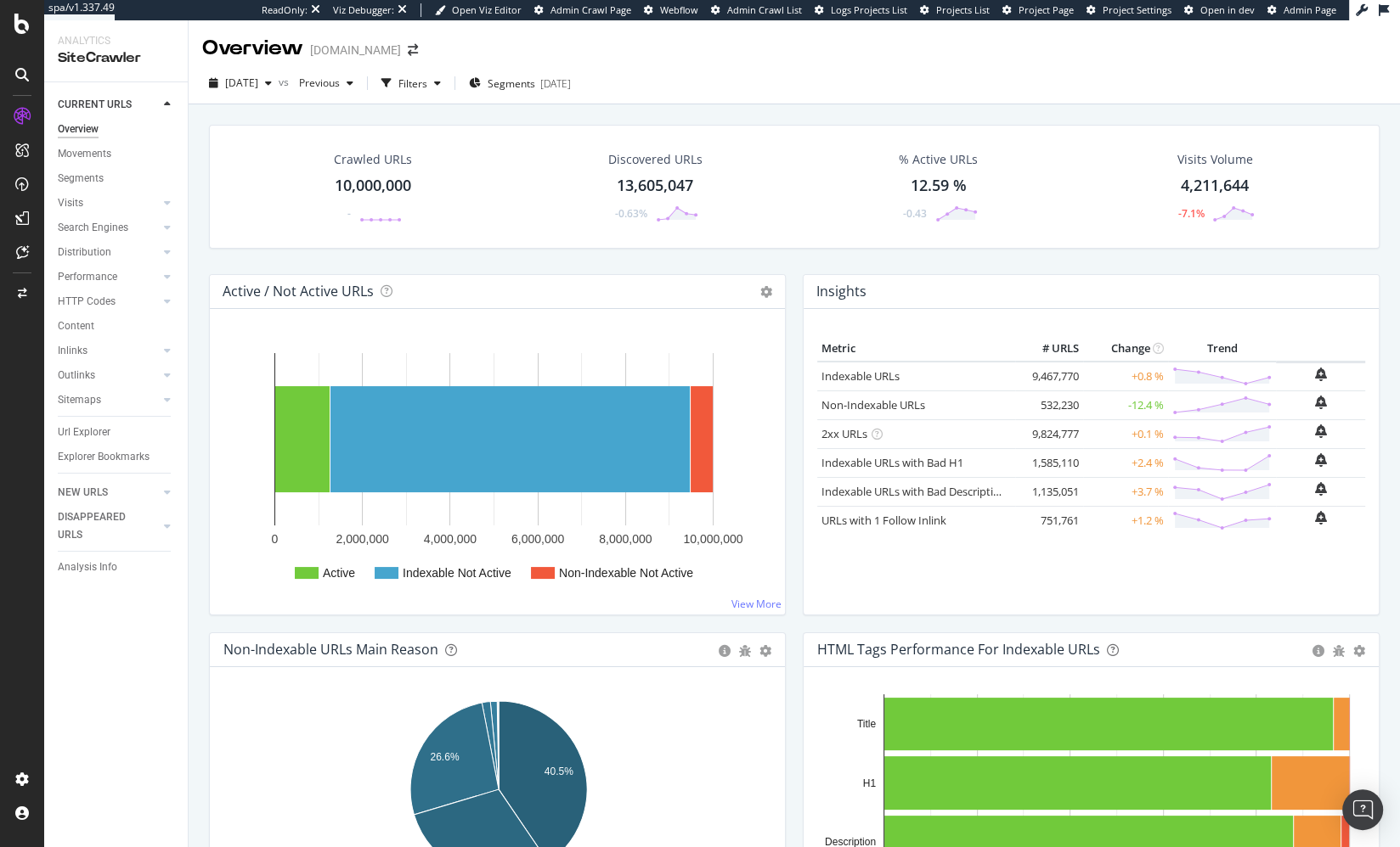
click at [196, 214] on div "Crawled URLs 10,000,000 - Discovered URLs 13,605,047 -0.63% % Active URLs 12.59…" at bounding box center [794, 517] width 1211 height 827
click at [258, 87] on span "2025 Sep. 14th" at bounding box center [242, 82] width 33 height 14
click at [465, 261] on div "Crawled URLs 10,000,000 - Discovered URLs 13,605,047 -0.63% % Active URLs 12.59…" at bounding box center [795, 199] width 1188 height 149
click at [196, 304] on div "Crawled URLs 10,000,000 - Discovered URLs 13,605,047 -0.63% % Active URLs 12.59…" at bounding box center [794, 517] width 1211 height 827
click at [198, 322] on div "Crawled URLs 10,000,000 - Discovered URLs 13,605,047 -0.63% % Active URLs 12.59…" at bounding box center [794, 517] width 1211 height 827
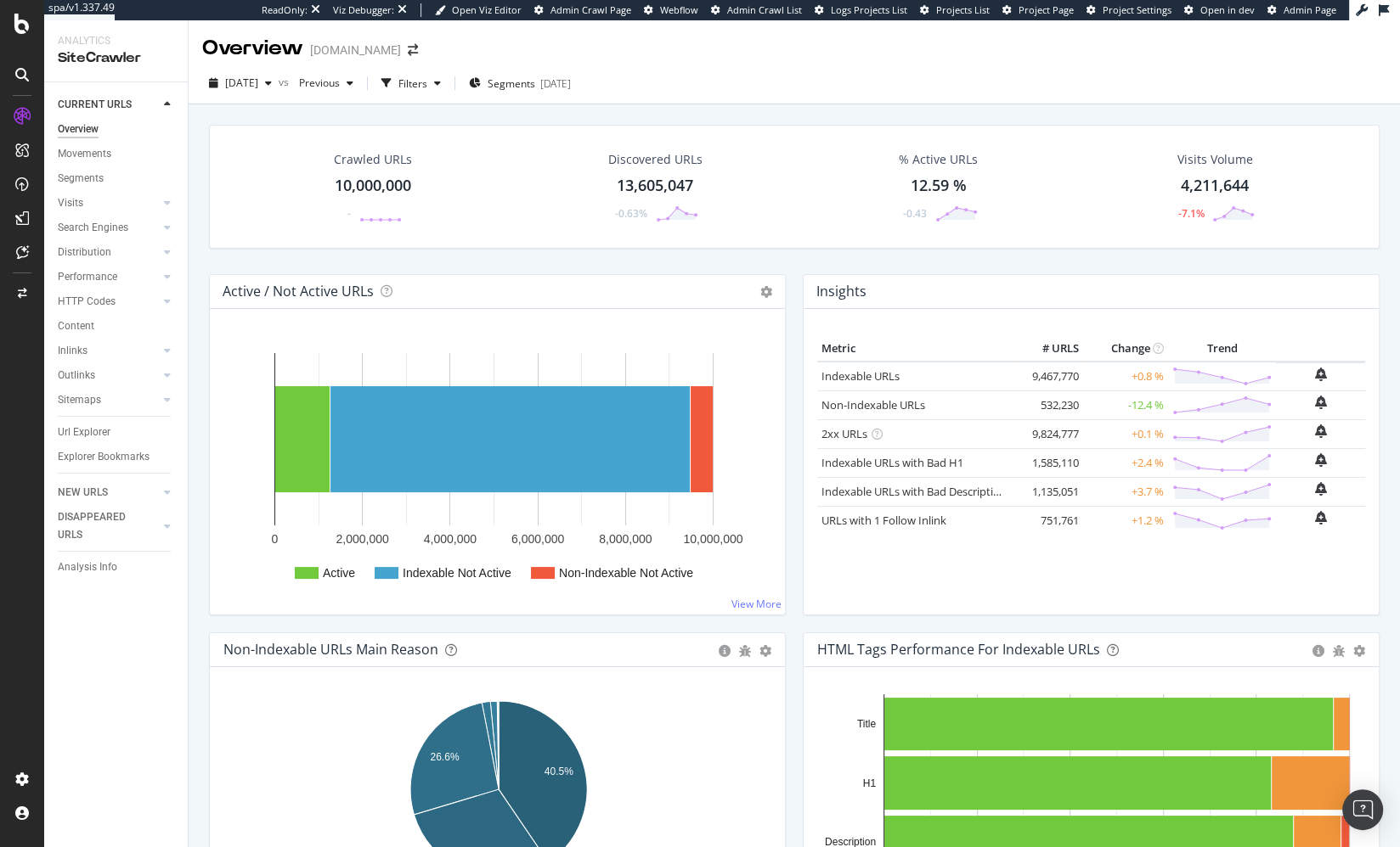
click at [204, 253] on div "Crawled URLs 10,000,000 - Discovered URLs 13,605,047 -0.63% % Active URLs 12.59…" at bounding box center [795, 199] width 1188 height 149
click at [255, 110] on div "Crawled URLs 10,000,000 - Discovered URLs 13,605,047 -0.63% % Active URLs 12.59…" at bounding box center [794, 517] width 1211 height 827
drag, startPoint x: 117, startPoint y: 229, endPoint x: 175, endPoint y: 245, distance: 60.2
click at [117, 229] on div "Search Engines" at bounding box center [93, 228] width 70 height 18
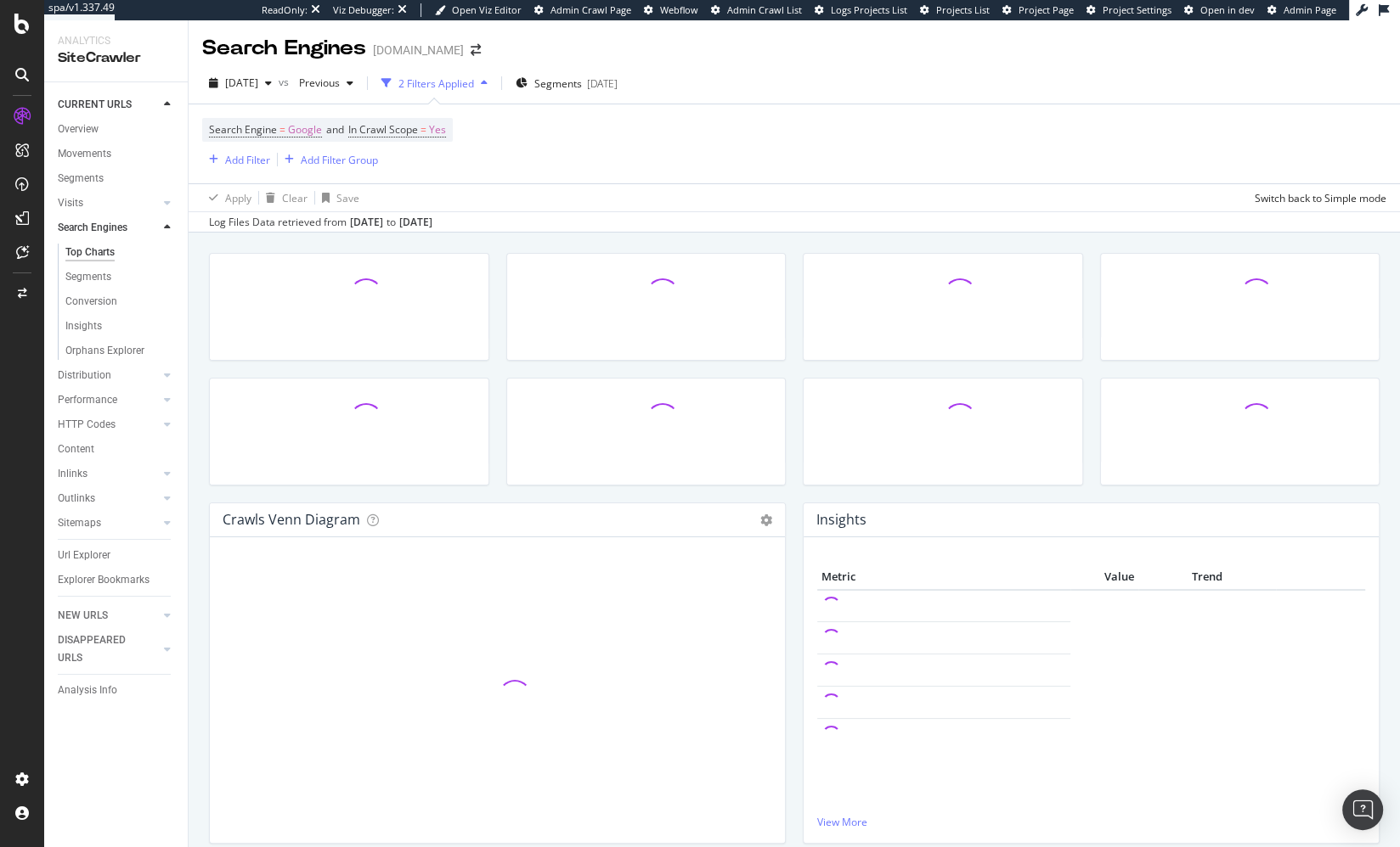
click at [196, 267] on div "Crawls Venn Diagram Chart (by Value) Table Expand Export as CSV × Close Chart s…" at bounding box center [794, 645] width 1211 height 827
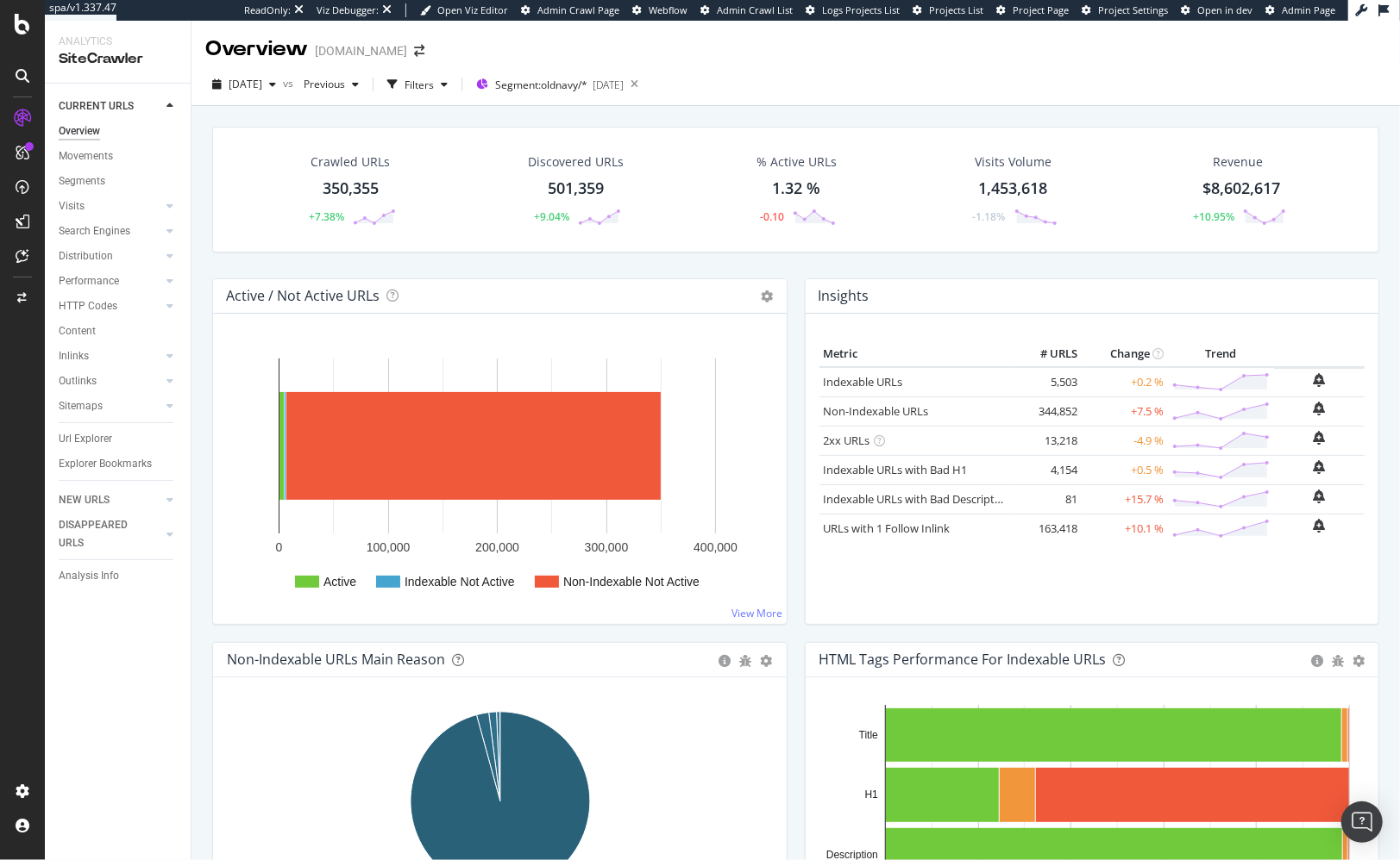
click at [574, 109] on div "Crawled URLs 350,355 +7.38% Discovered URLs 501,359 +9.04% % Active URLs 1.32 %…" at bounding box center [795, 525] width 1209 height 840
click at [598, 110] on div "Crawled URLs 350,355 +7.38% Discovered URLs 501,359 +9.04% % Active URLs 1.32 %…" at bounding box center [795, 525] width 1209 height 840
click at [199, 501] on div "Crawled URLs 350,355 +7.38% Discovered URLs 501,359 +9.04% % Active URLs 1.32 %…" at bounding box center [795, 525] width 1209 height 840
click at [204, 280] on div "Active / Not Active URLs Chart (by Value) Chart (by Percentage) Table Expand Ex…" at bounding box center [500, 460] width 592 height 364
click at [200, 414] on div "Crawled URLs 350,355 +7.38% Discovered URLs 501,359 +9.04% % Active URLs 1.32 %…" at bounding box center [795, 525] width 1209 height 840
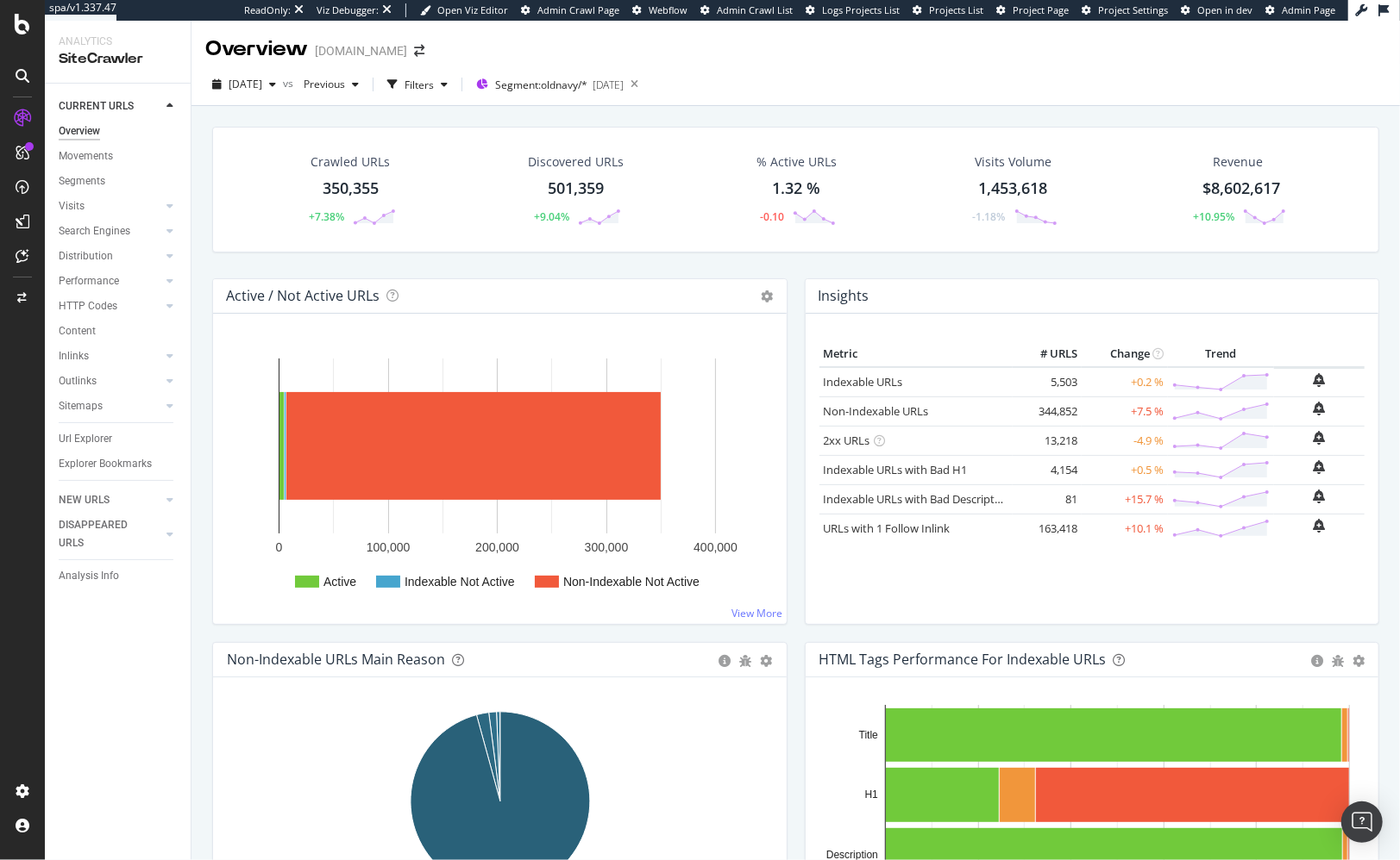
drag, startPoint x: 100, startPoint y: 441, endPoint x: 286, endPoint y: 223, distance: 286.6
click at [100, 442] on div "Url Explorer" at bounding box center [85, 439] width 53 height 18
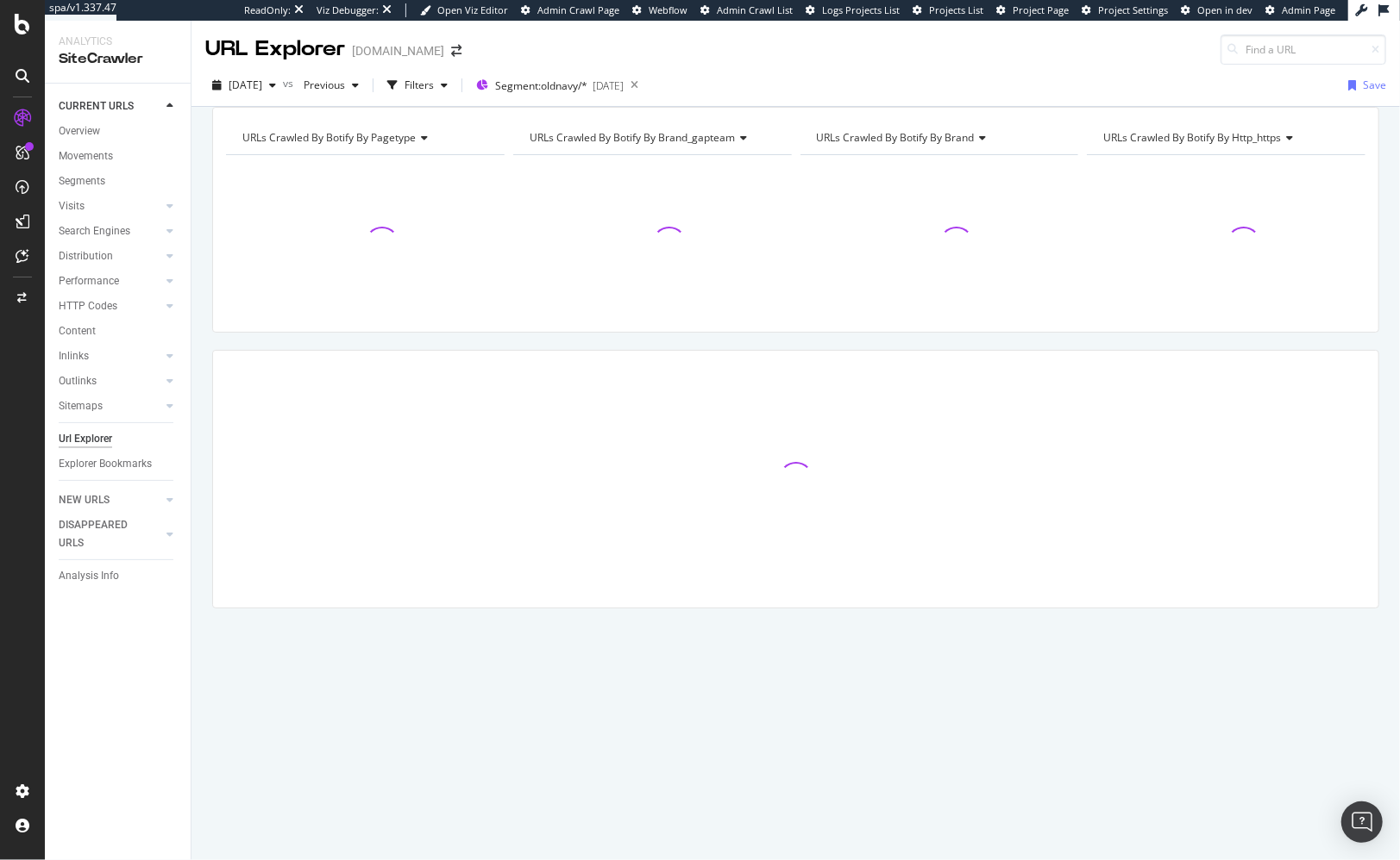
click at [685, 145] on span "URLs Crawled By Botify By brand_gapteam" at bounding box center [632, 137] width 205 height 14
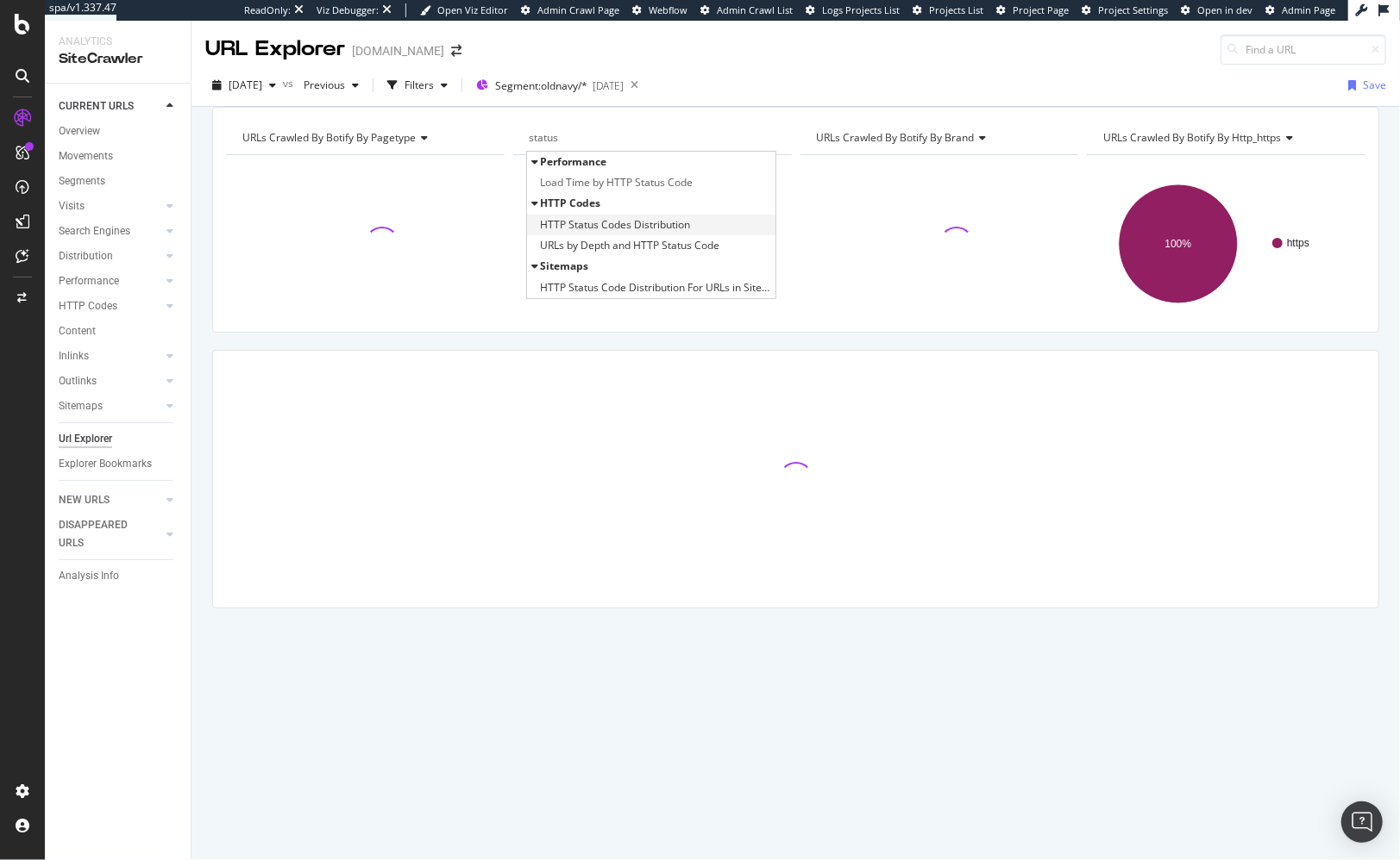
type input "status"
click at [672, 233] on span "HTTP Status Codes Distribution" at bounding box center [615, 224] width 150 height 17
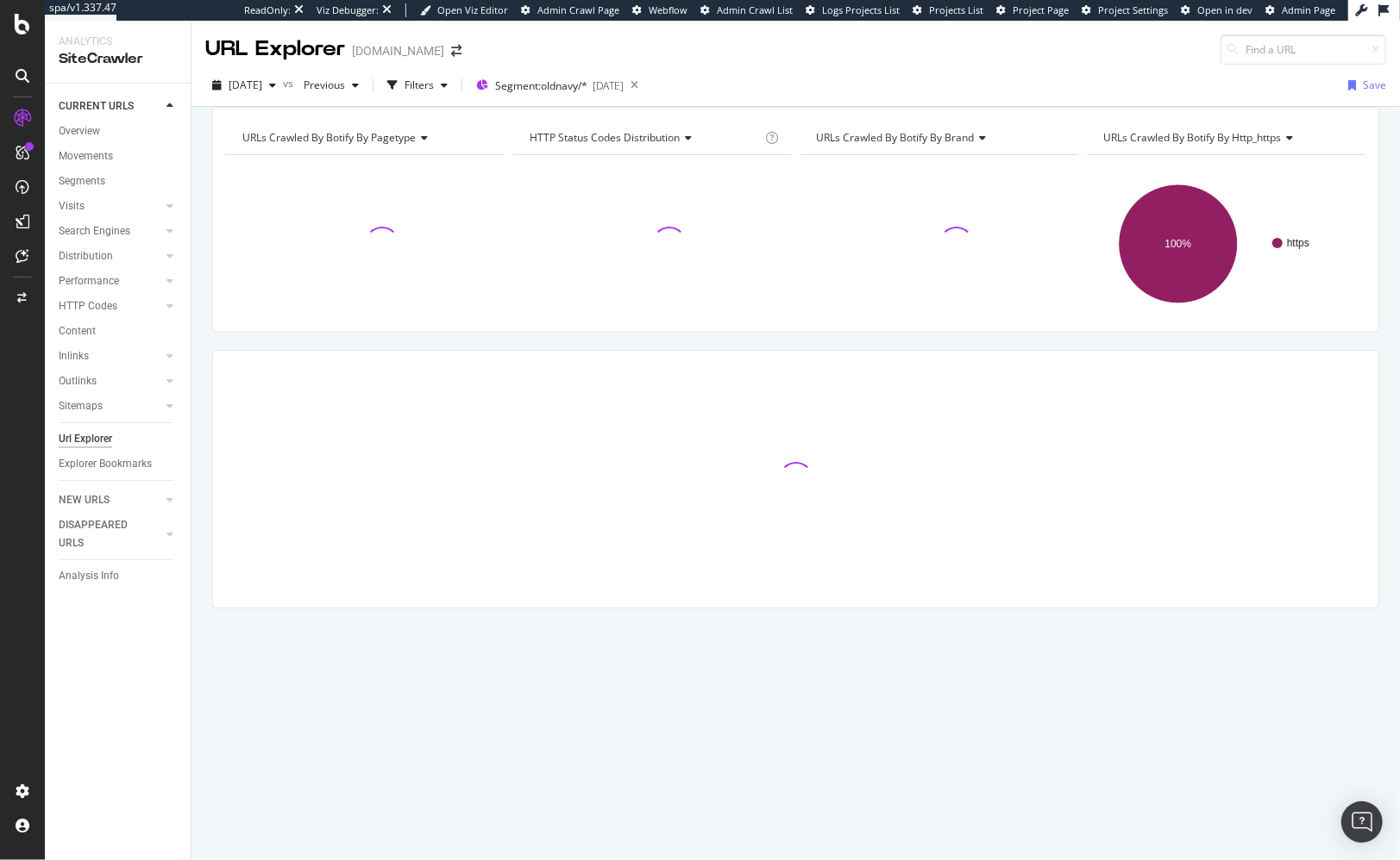
drag, startPoint x: 653, startPoint y: 117, endPoint x: 545, endPoint y: 158, distance: 115.5
click at [653, 107] on div "URLs Crawled By Botify By pagetype Chart (by Value) Table Expand Export as CSV …" at bounding box center [795, 107] width 1209 height 0
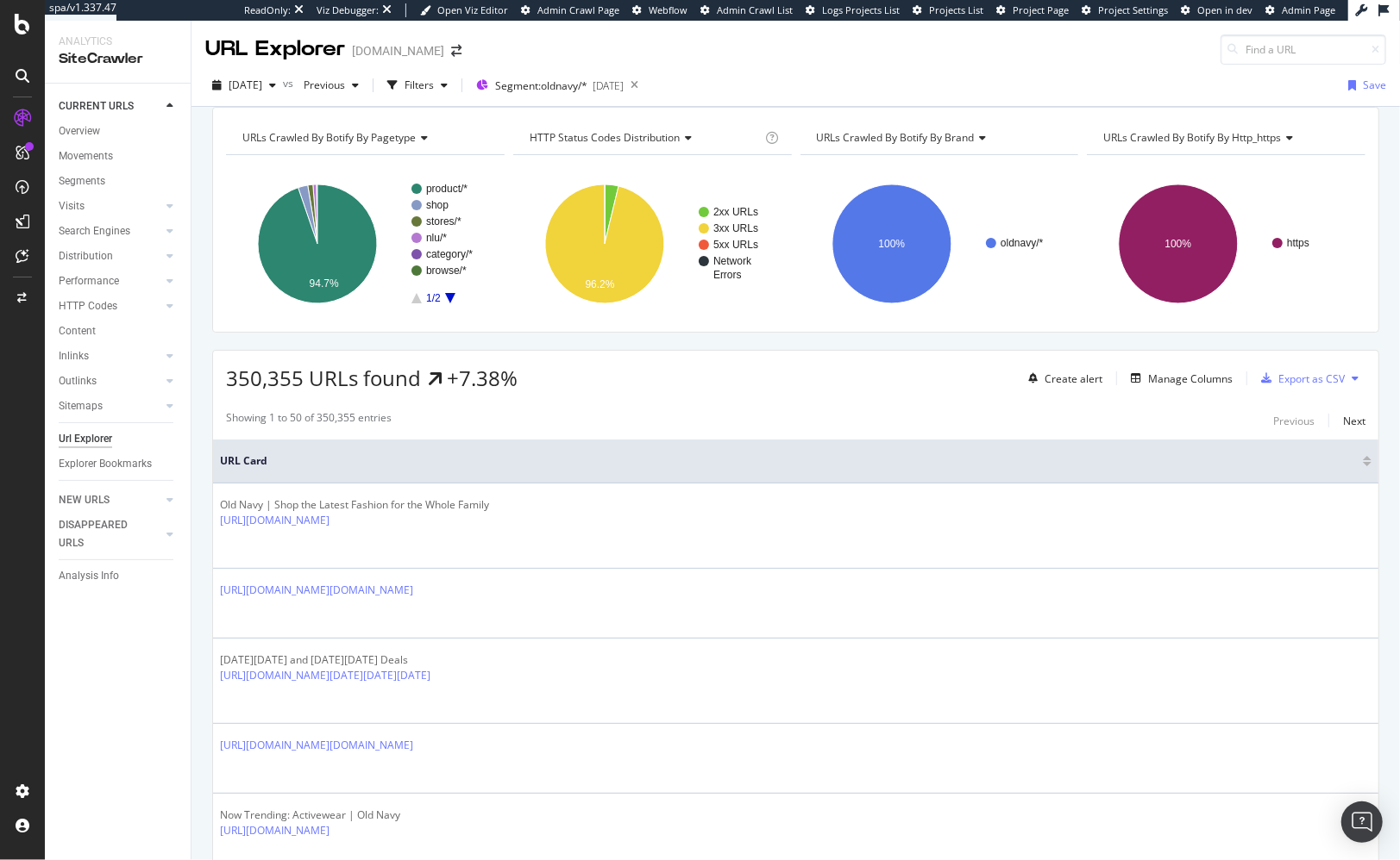
click at [434, 107] on div "URLs Crawled By Botify By pagetype Chart (by Value) Table Expand Export as CSV …" at bounding box center [795, 107] width 1209 height 0
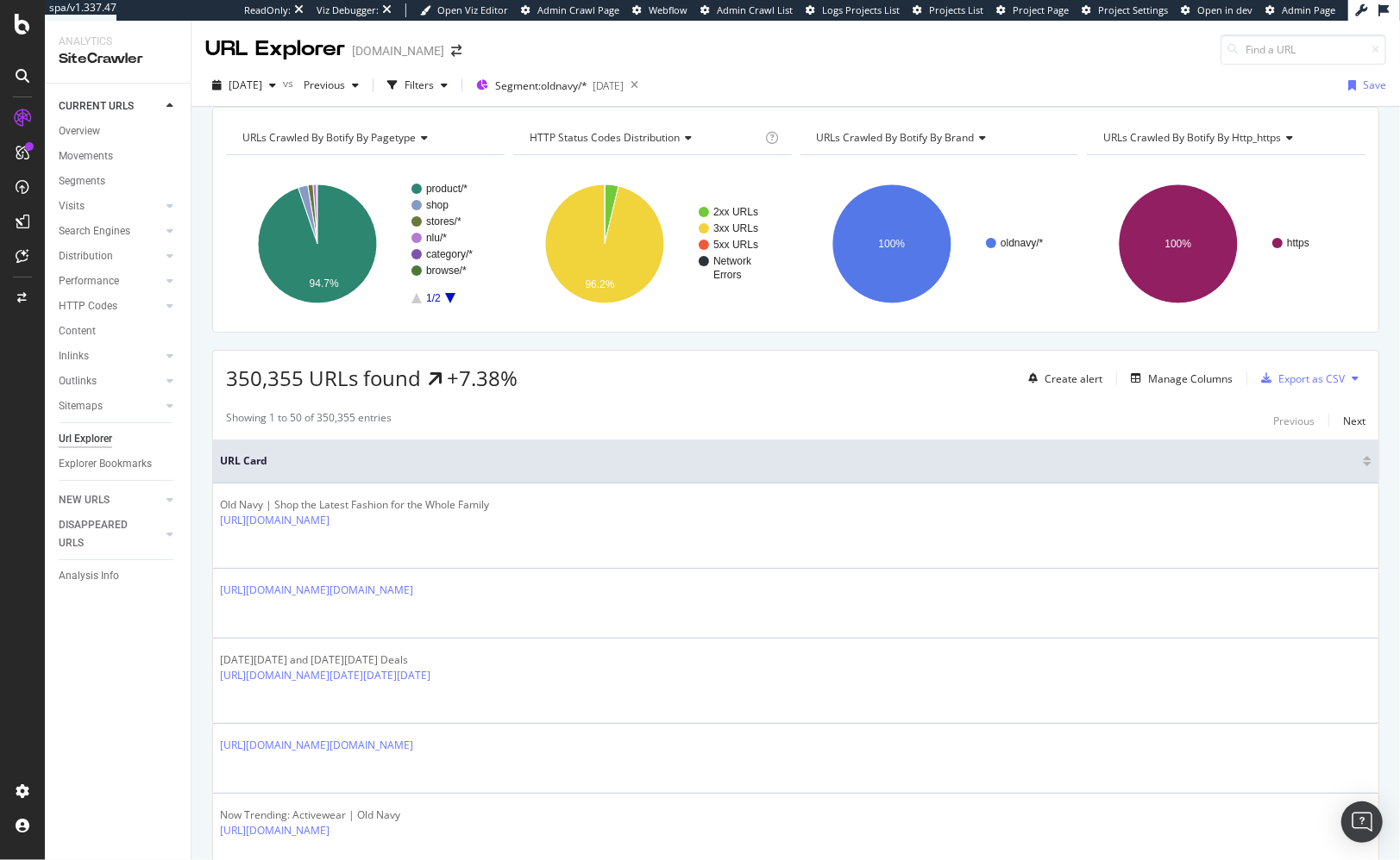
click at [671, 393] on div "350,355 URLs found +7.38% Create alert Manage Columns Export as CSV" at bounding box center [795, 371] width 1165 height 42
drag, startPoint x: 469, startPoint y: 84, endPoint x: 452, endPoint y: 88, distance: 17.5
click at [454, 84] on div "button" at bounding box center [444, 85] width 20 height 11
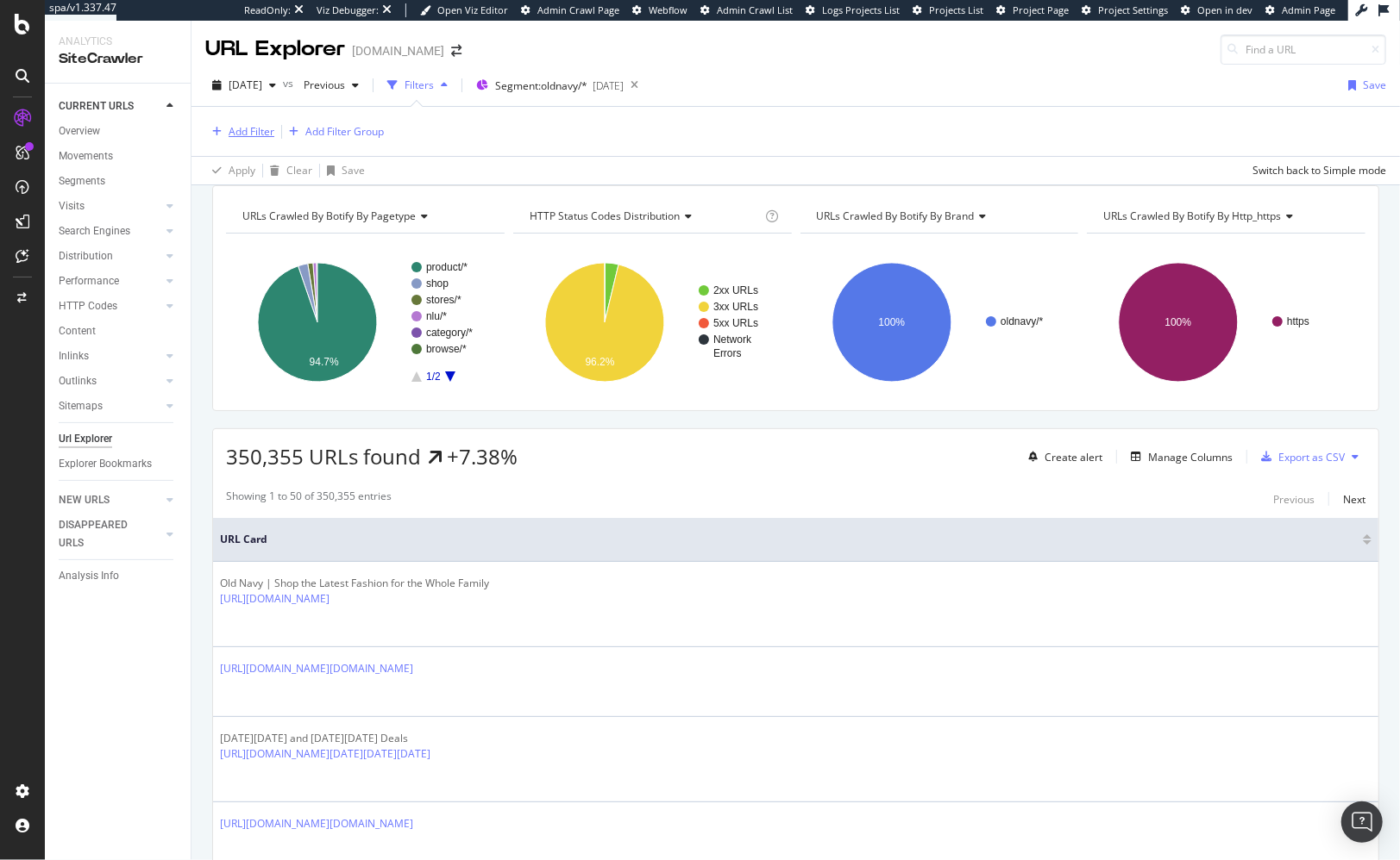
click at [255, 130] on div "Add Filter" at bounding box center [251, 131] width 45 height 14
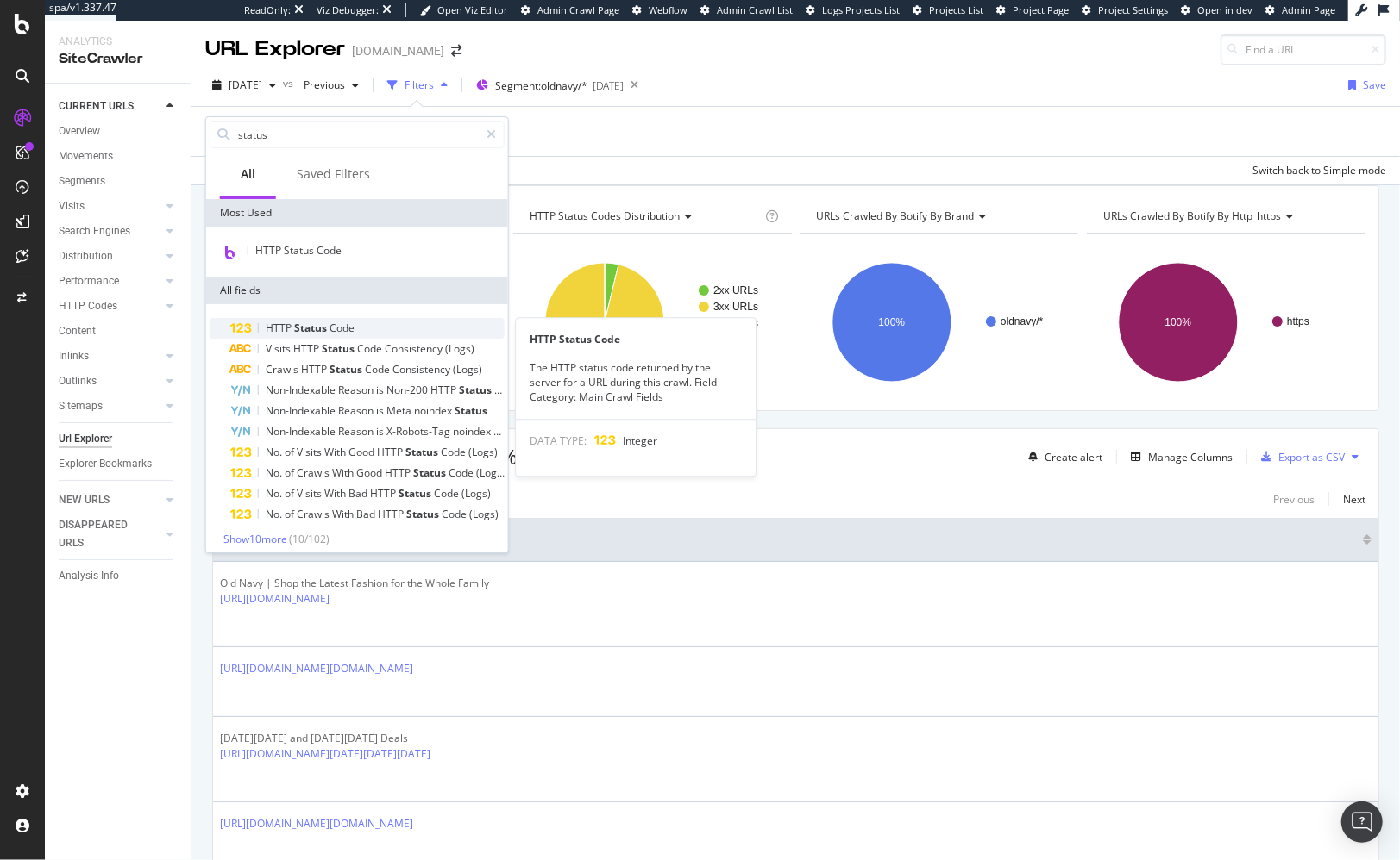
type input "status"
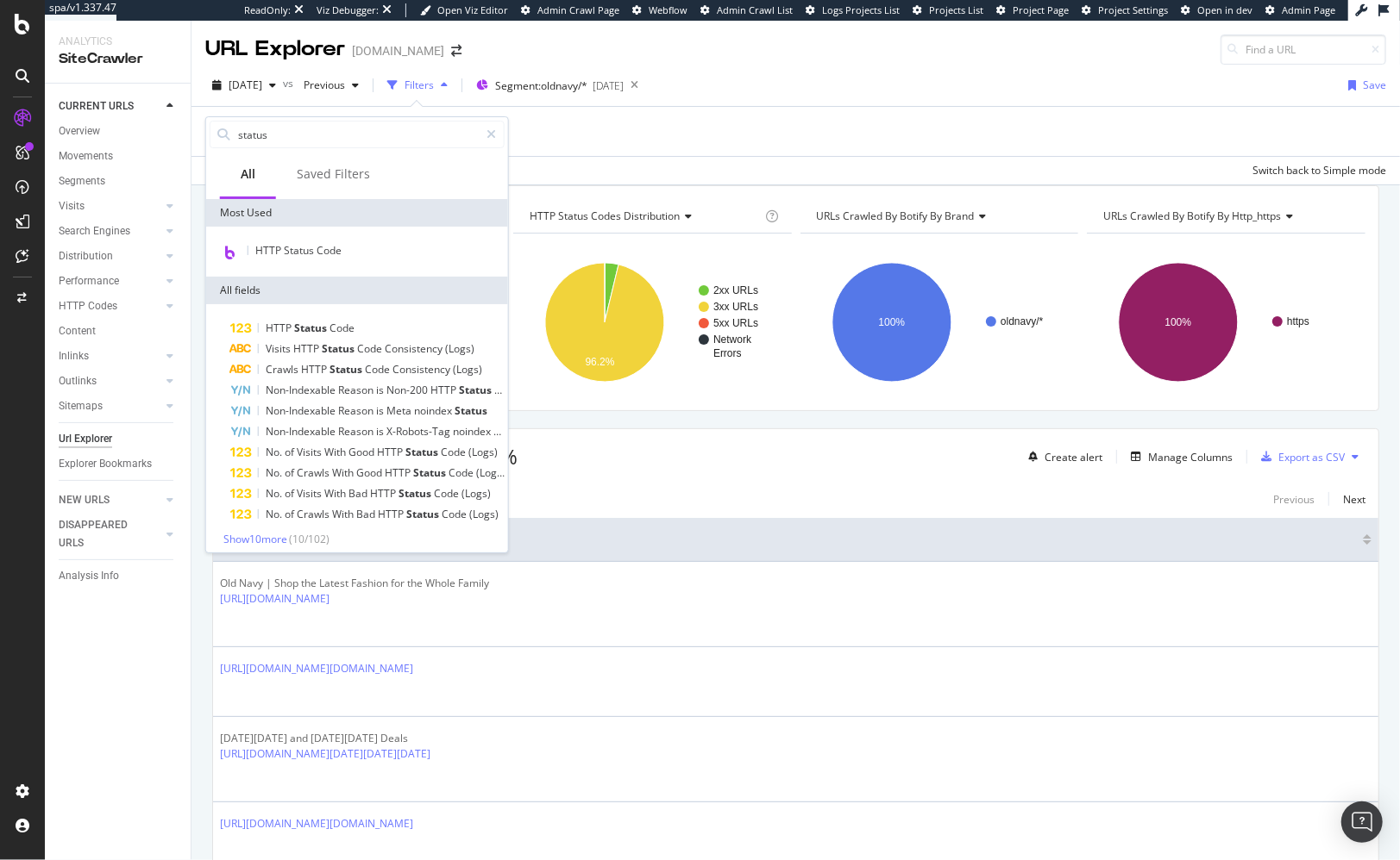
drag, startPoint x: 328, startPoint y: 321, endPoint x: 330, endPoint y: 310, distance: 11.2
click at [330, 321] on span "Code" at bounding box center [342, 328] width 25 height 14
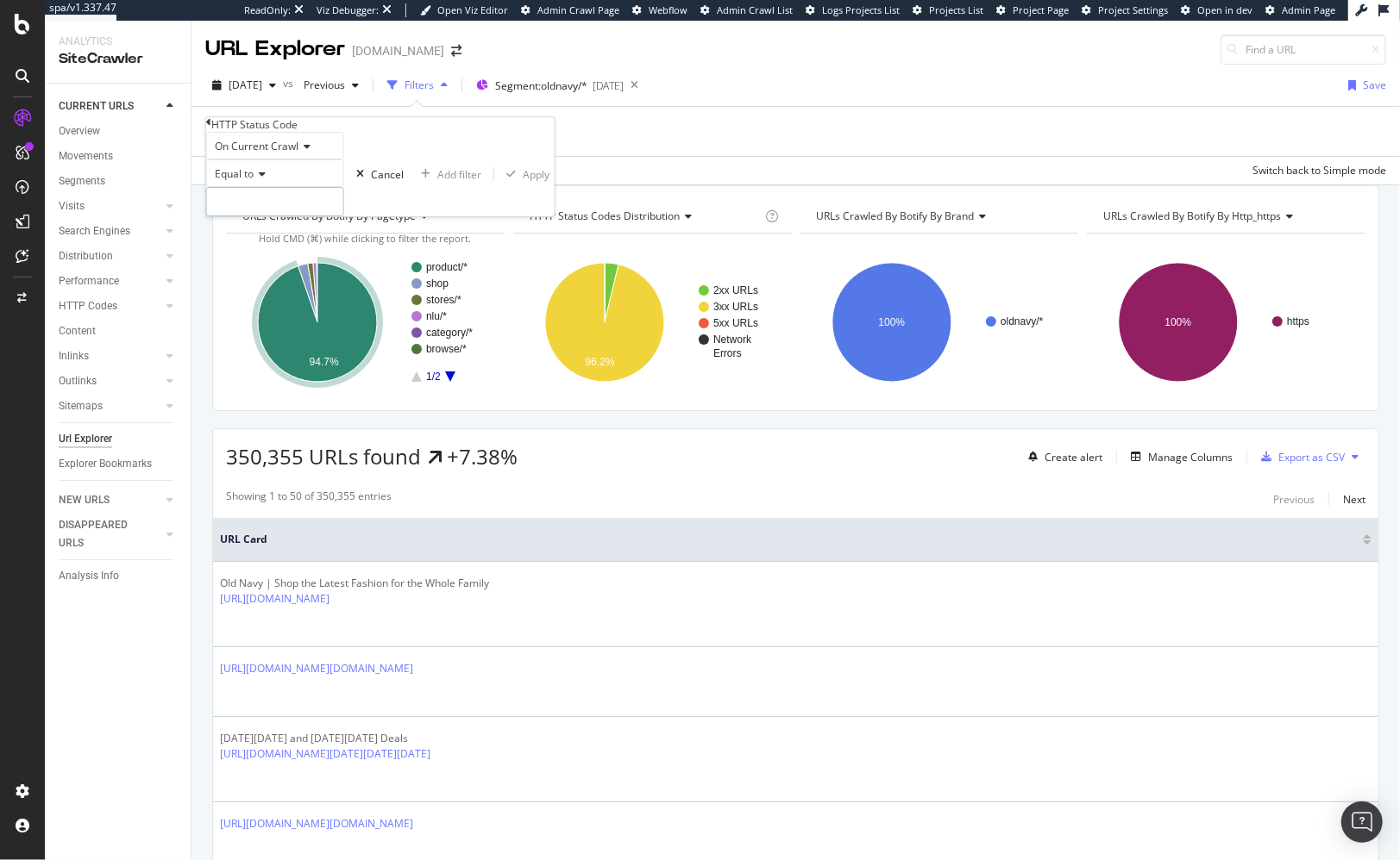
click at [322, 216] on input "number" at bounding box center [274, 201] width 138 height 29
type input "309"
click at [359, 127] on div "HTTP Status Code" at bounding box center [379, 125] width 348 height 14
click at [523, 182] on div "Apply" at bounding box center [536, 174] width 27 height 14
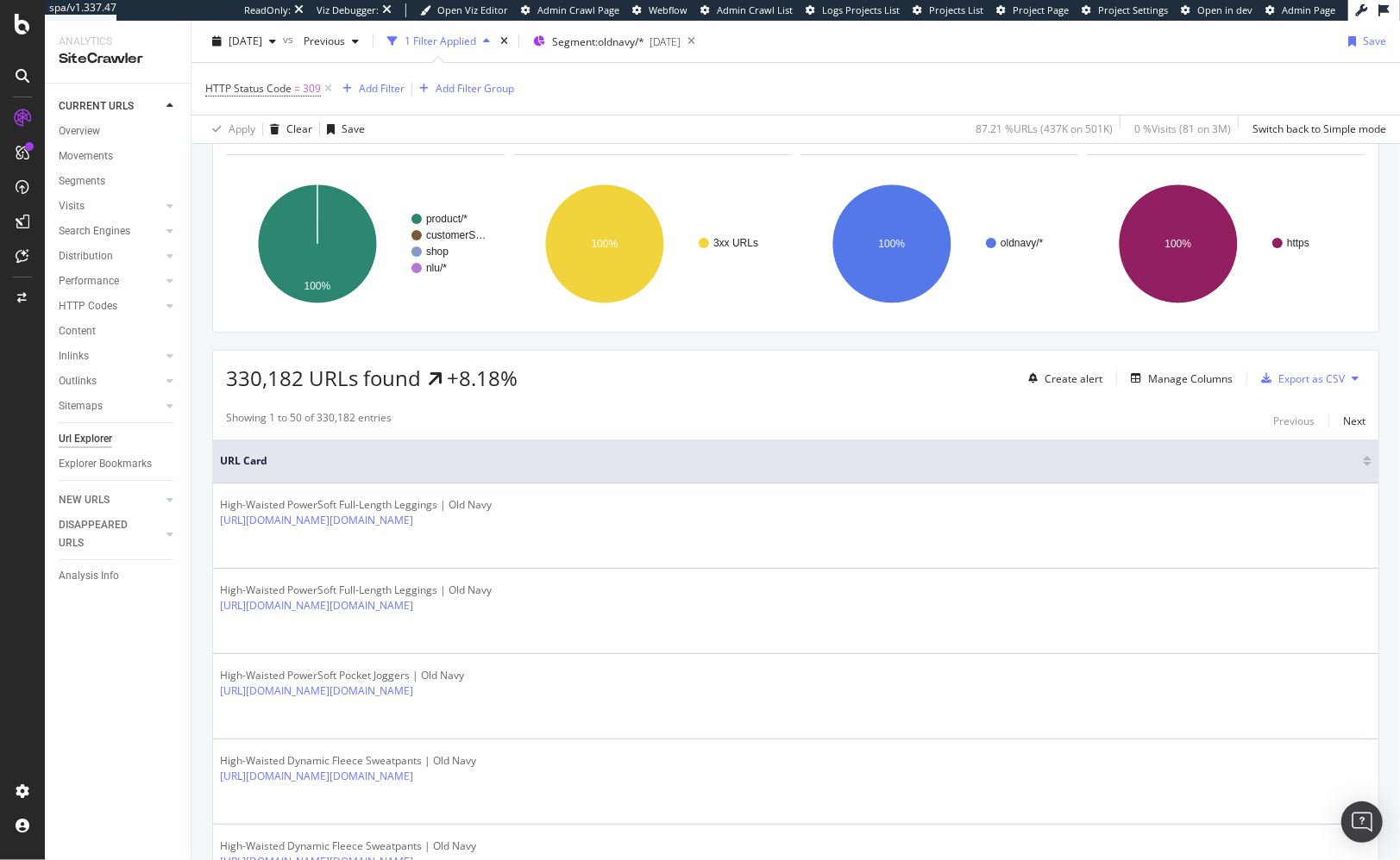
scroll to position [83, 0]
click at [991, 428] on div "Showing 1 to 50 of 330,182 entries Previous Next" at bounding box center [795, 418] width 1165 height 20
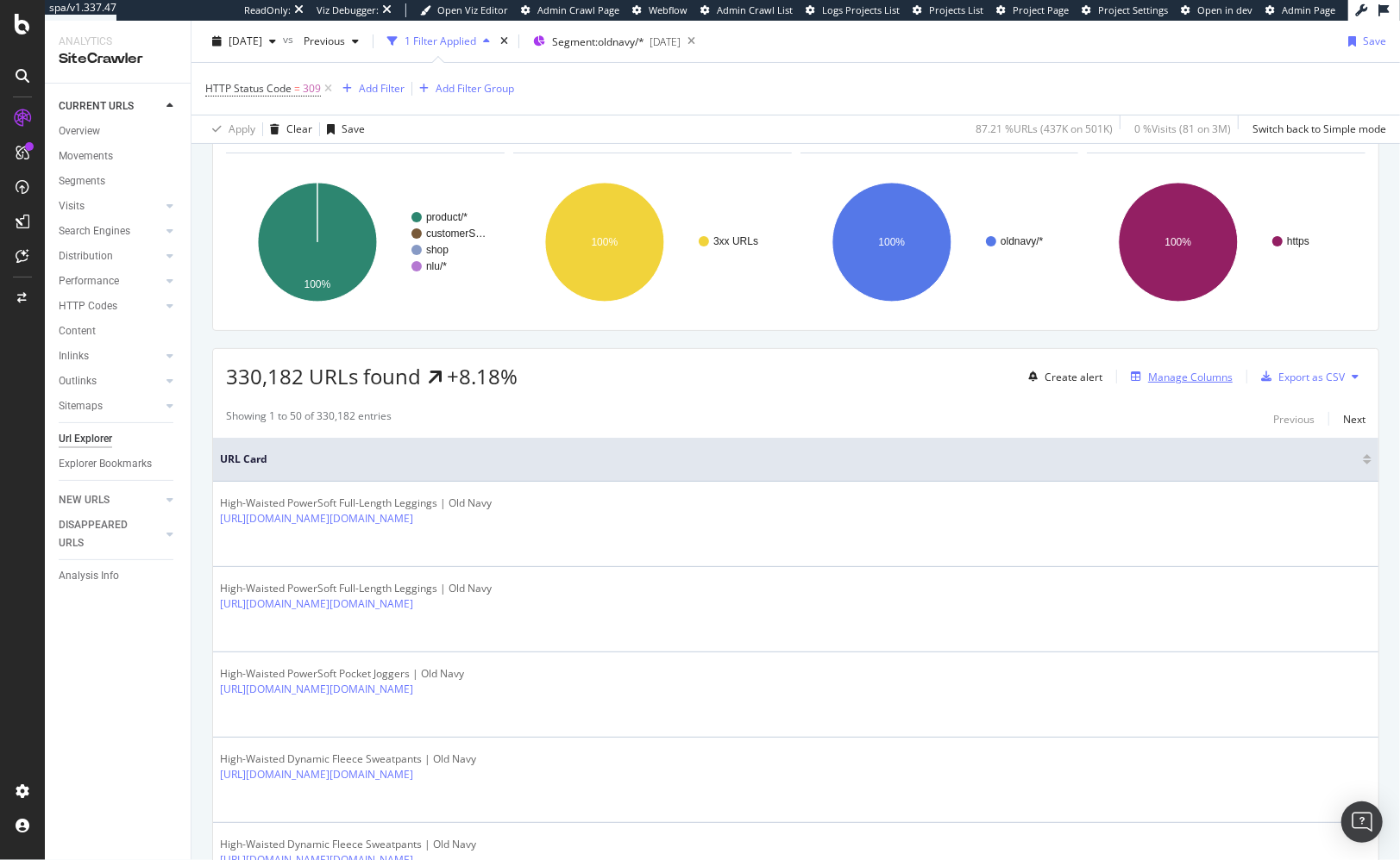
click at [1203, 385] on div "Manage Columns" at bounding box center [1190, 377] width 85 height 14
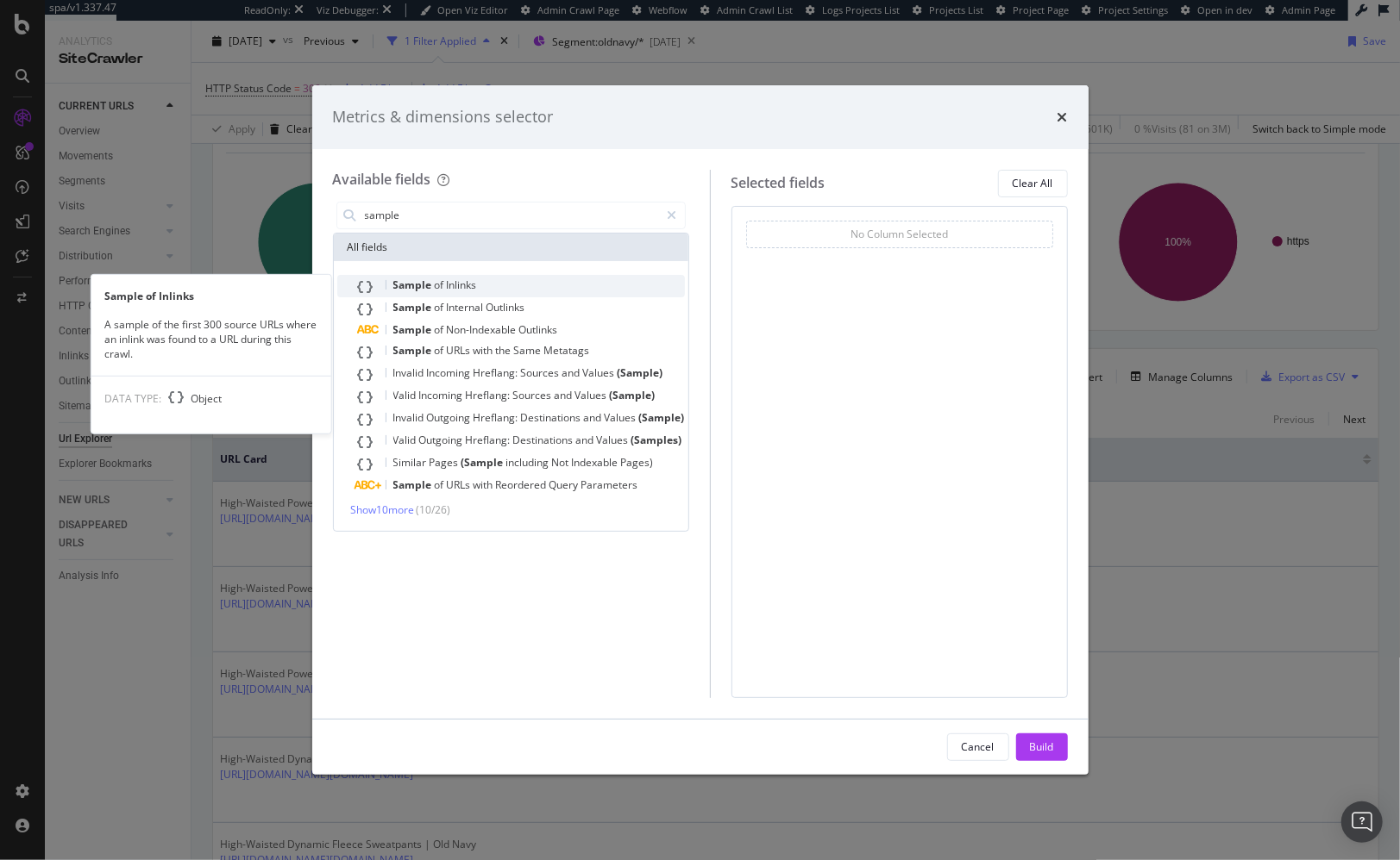
type input "sample"
click at [525, 285] on div "Sample of Inlinks" at bounding box center [521, 286] width 327 height 22
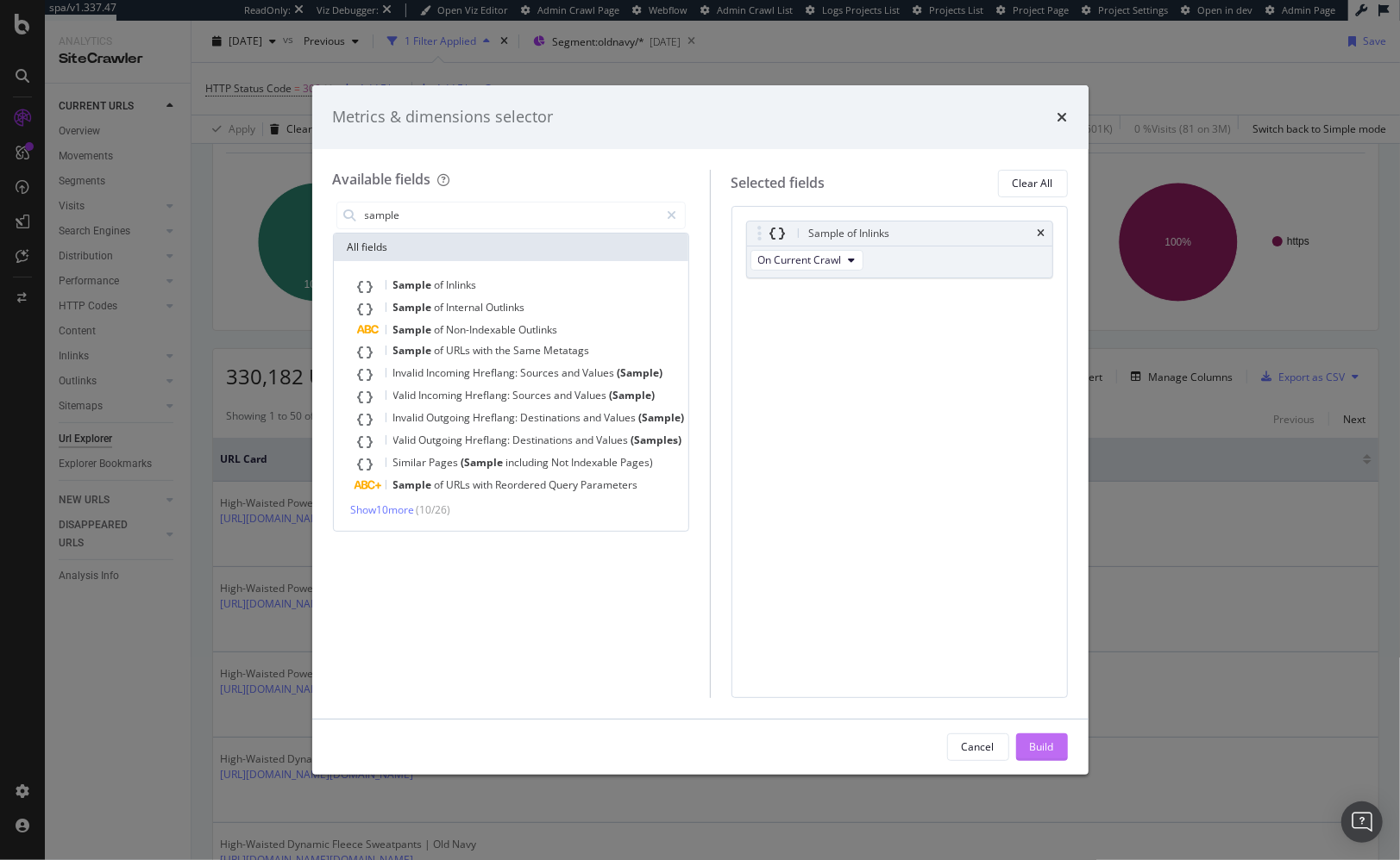
click at [1034, 749] on div "Build" at bounding box center [1041, 747] width 24 height 14
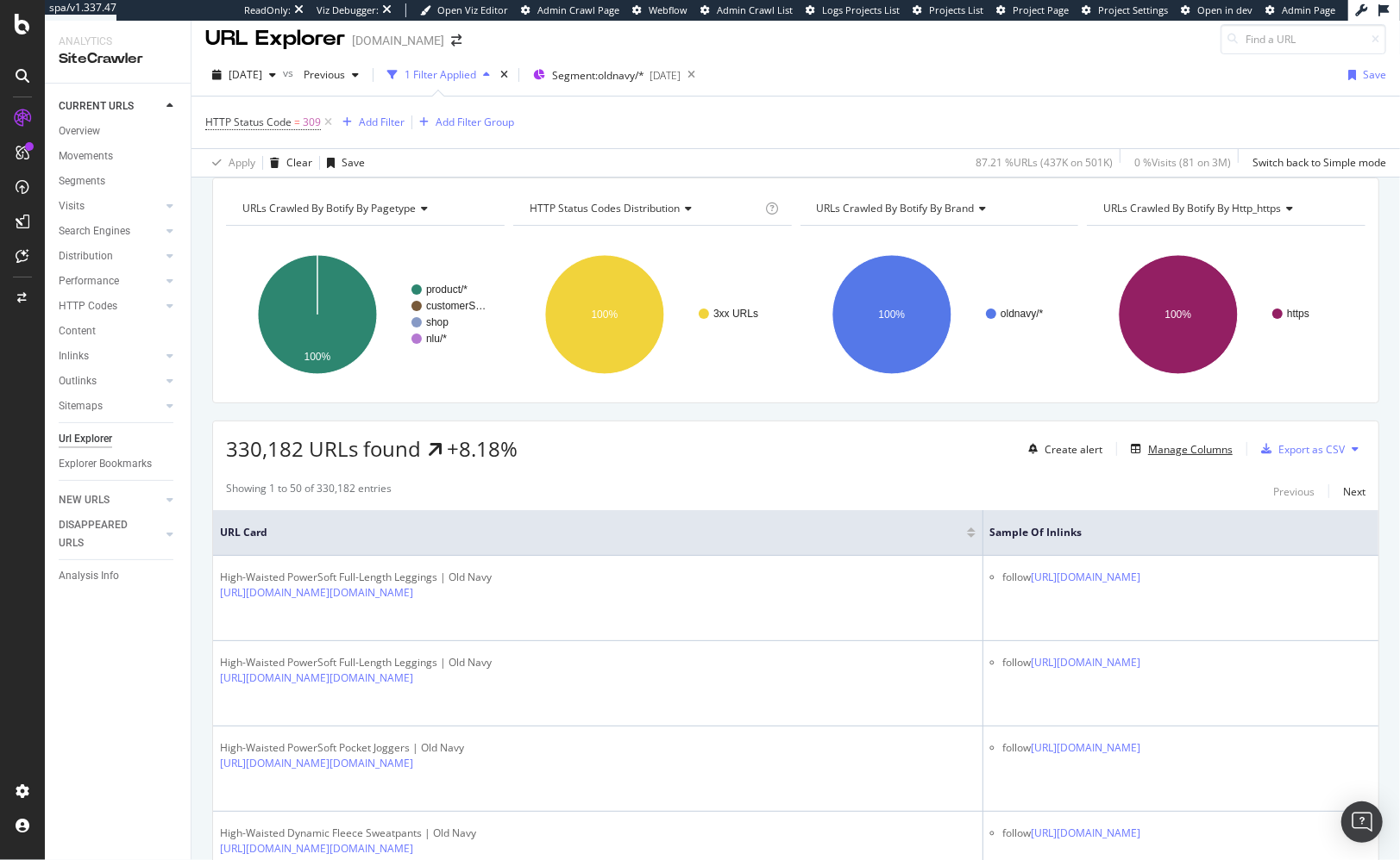
scroll to position [66, 0]
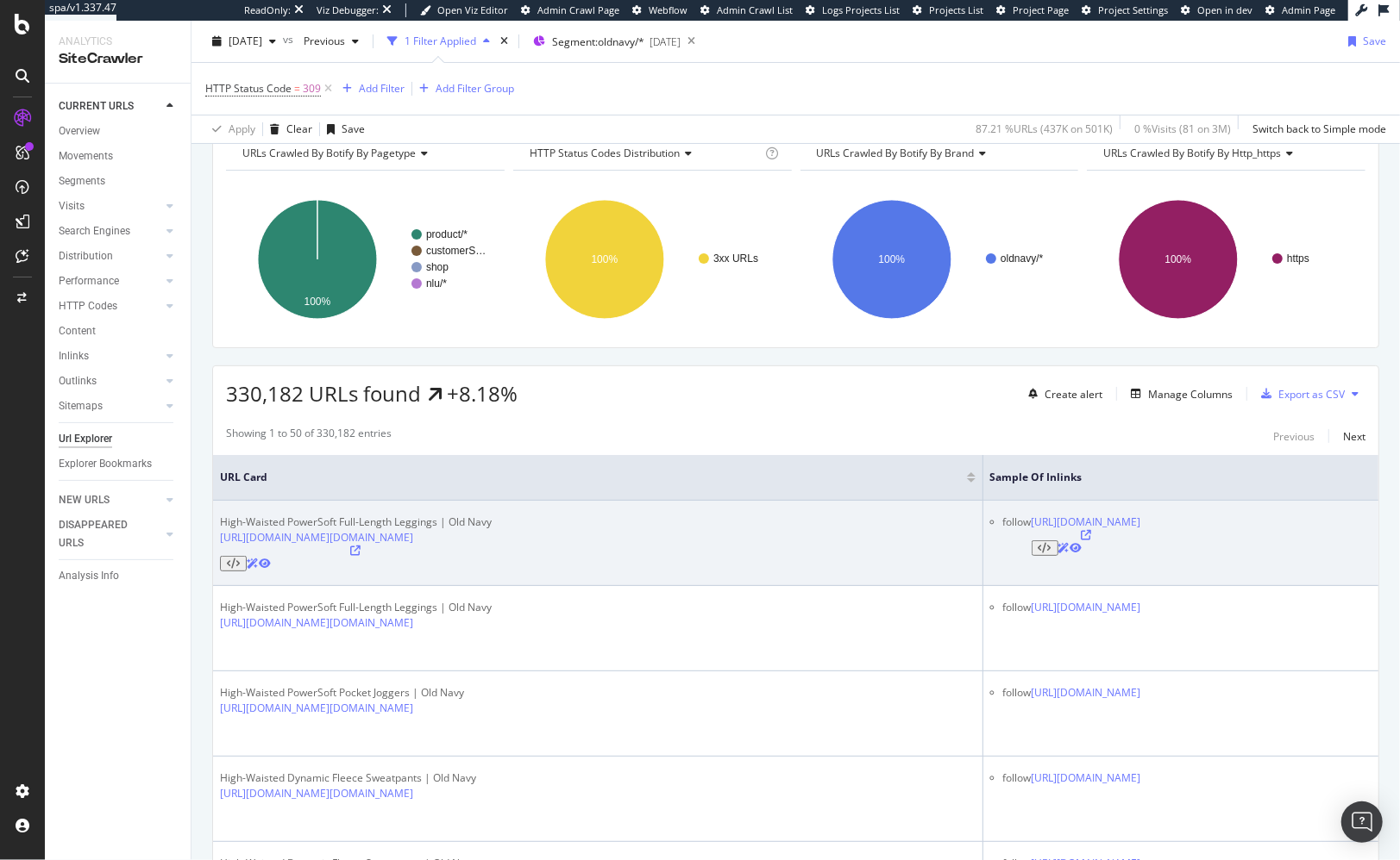
click at [1070, 564] on td "follow [URL][DOMAIN_NAME]" at bounding box center [1181, 544] width 395 height 85
click at [1091, 540] on icon at bounding box center [1086, 536] width 11 height 11
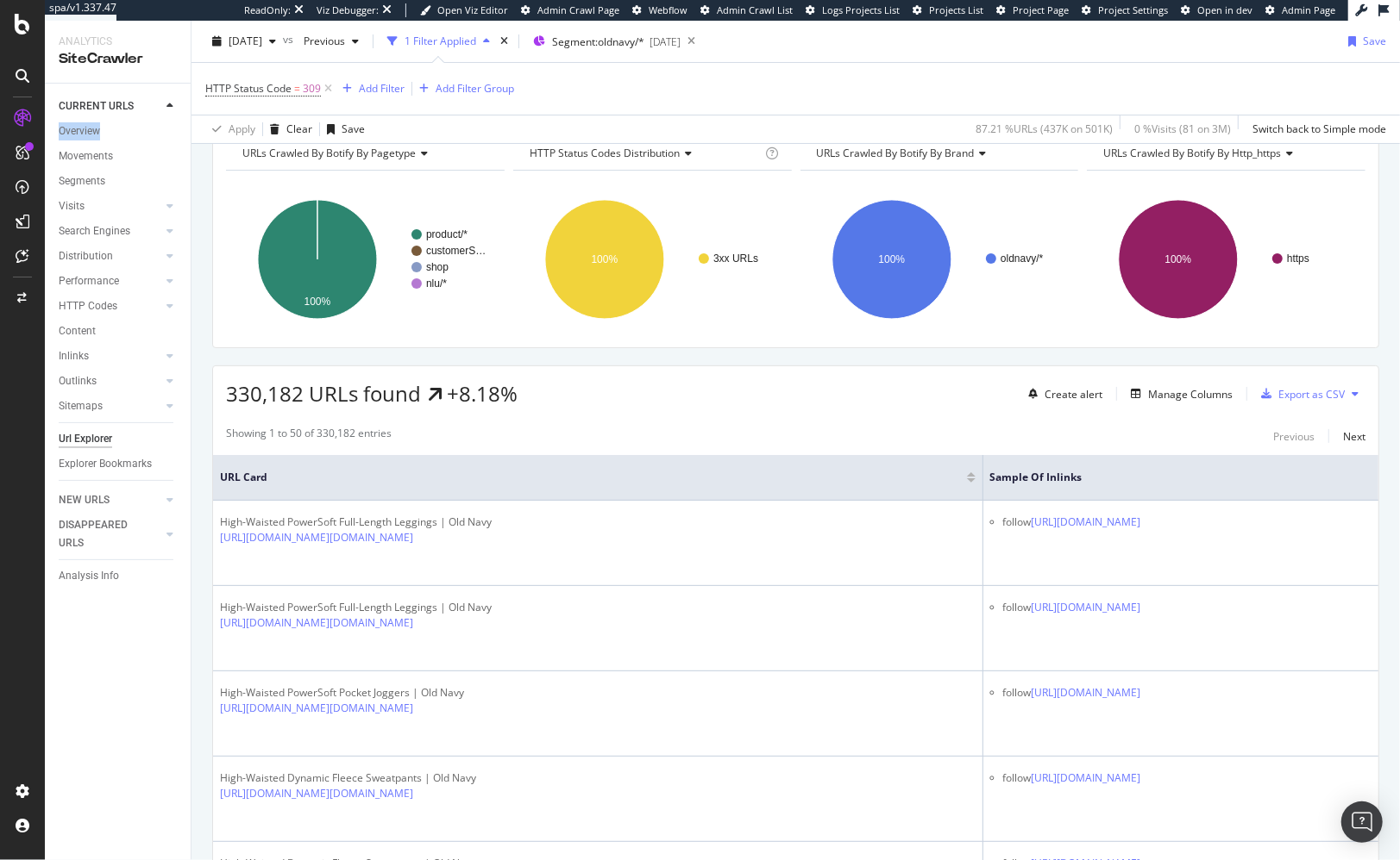
drag, startPoint x: 92, startPoint y: 130, endPoint x: 507, endPoint y: 15, distance: 430.6
click at [0, 0] on div "spa/v1.337.47 ReadOnly: Viz Debugger: Open Viz Editor Admin Crawl Page Webflow …" at bounding box center [700, 430] width 1400 height 860
click at [623, 447] on div "Showing 1 to 50 of 330,182 entries Previous Next" at bounding box center [795, 435] width 1165 height 20
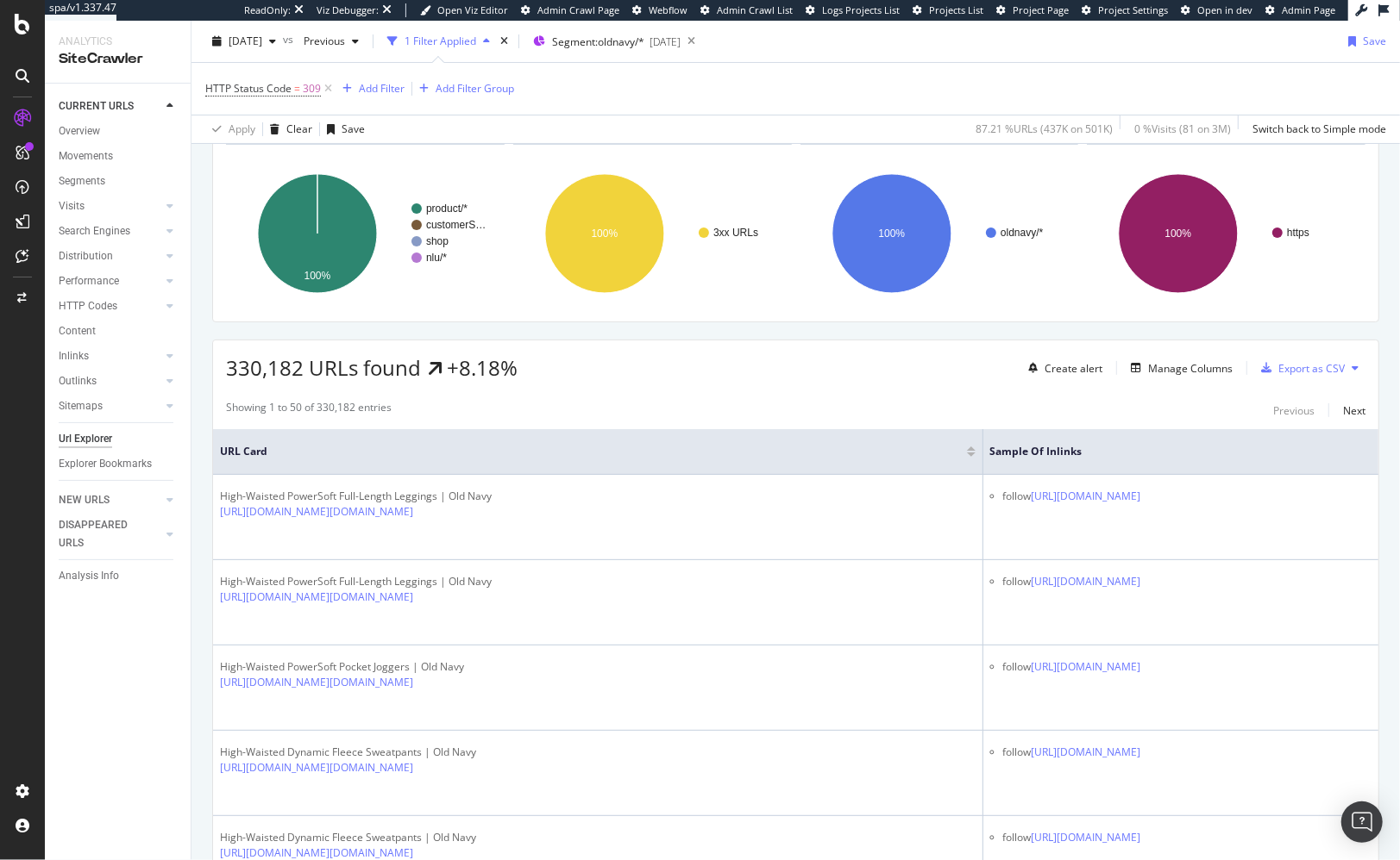
scroll to position [97, 0]
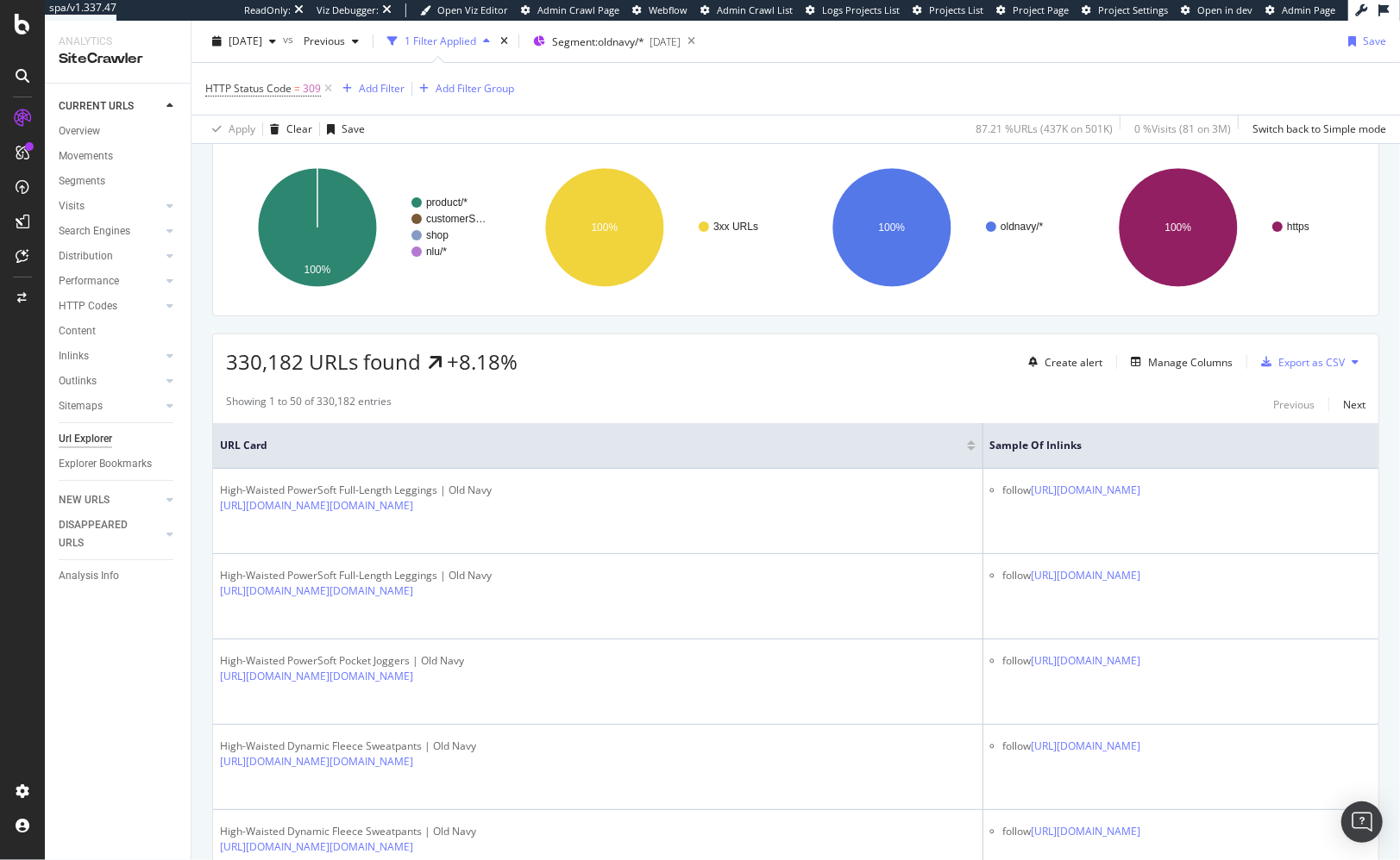
click at [638, 415] on div "Showing 1 to 50 of 330,182 entries Previous Next" at bounding box center [795, 404] width 1165 height 20
drag, startPoint x: 786, startPoint y: 387, endPoint x: 768, endPoint y: 393, distance: 19.0
click at [786, 377] on div "330,182 URLs found +8.18% Create alert Manage Columns Export as CSV" at bounding box center [795, 355] width 1165 height 42
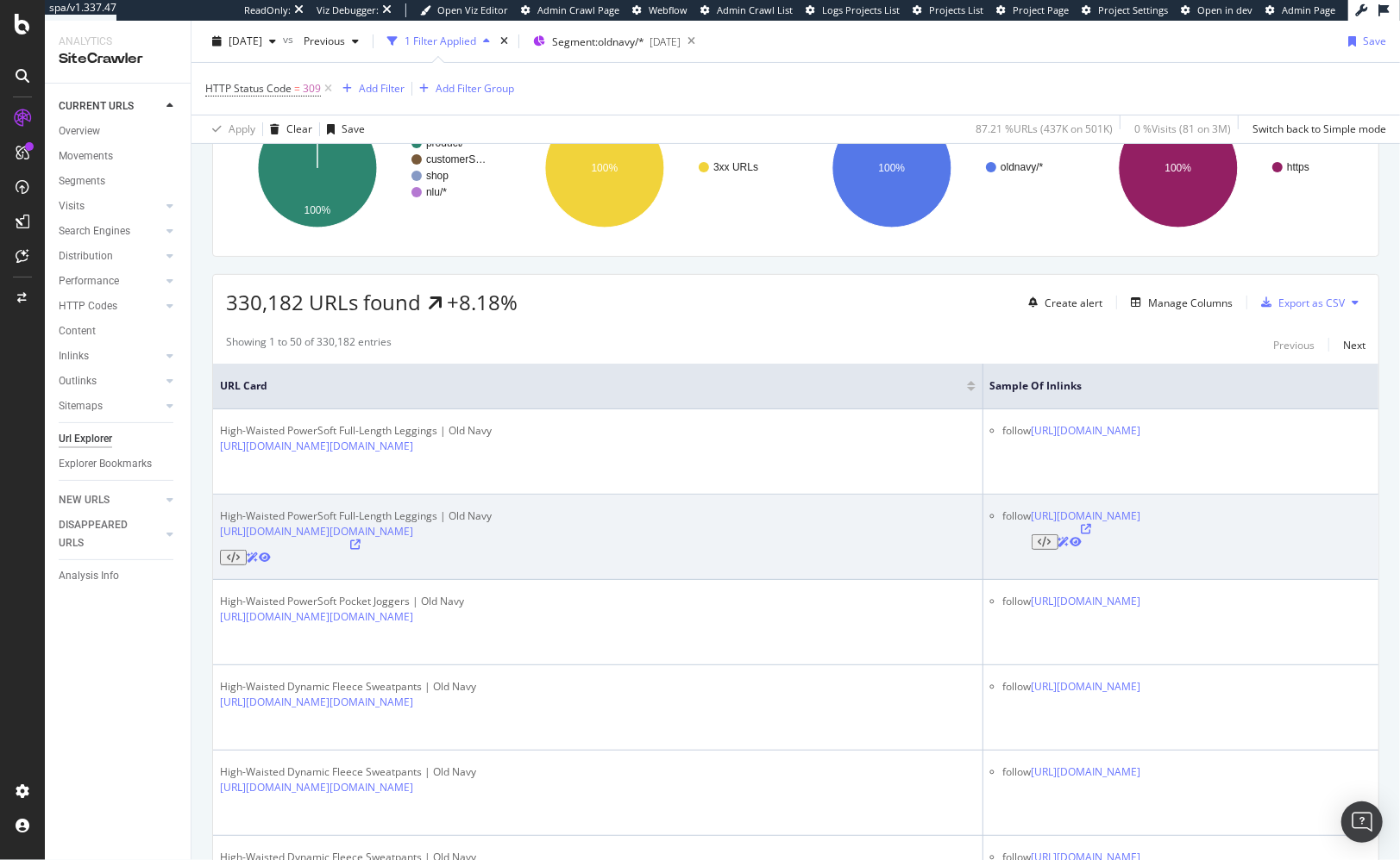
scroll to position [158, 0]
click at [1091, 523] on icon at bounding box center [1086, 529] width 11 height 11
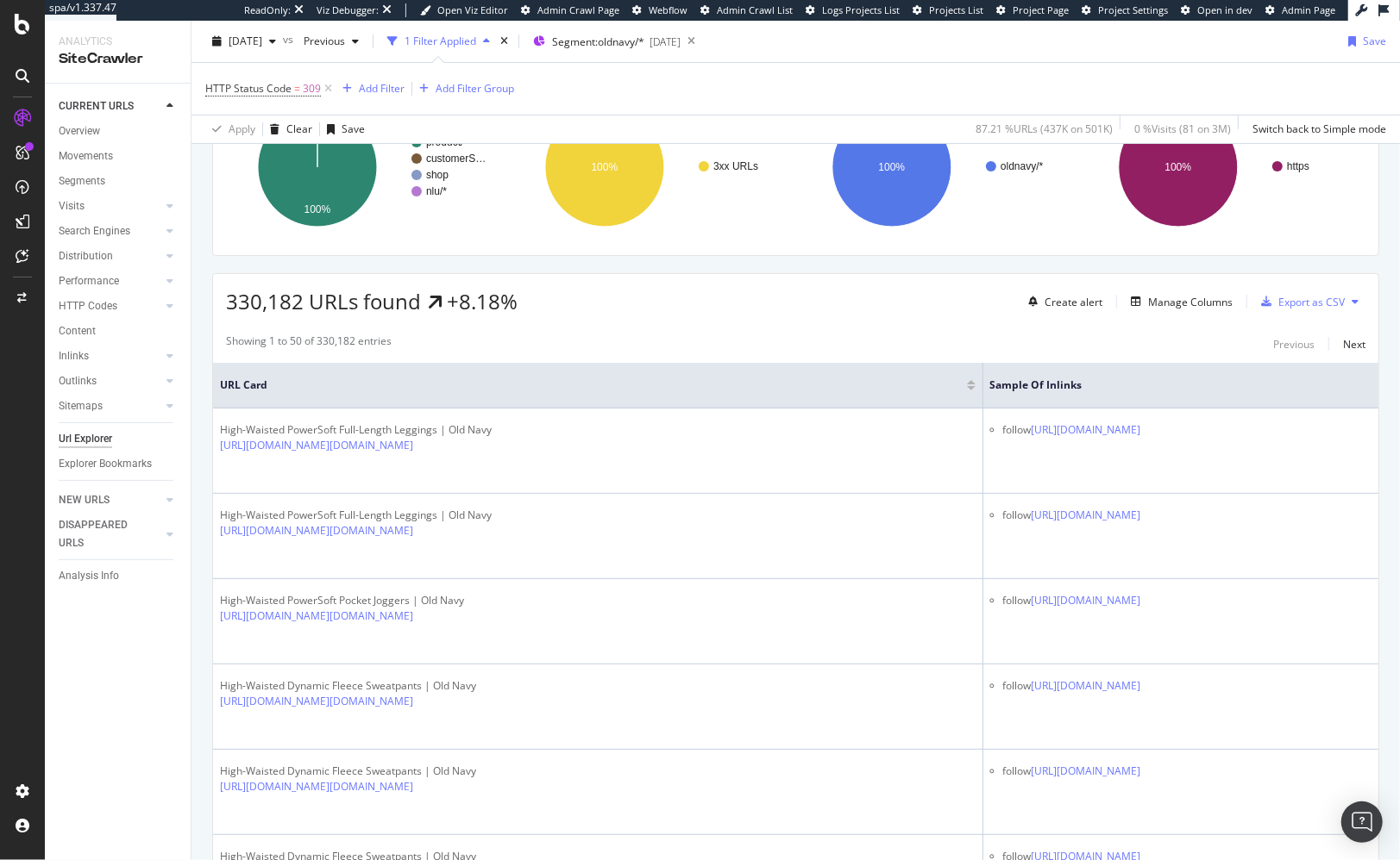
click at [297, 125] on div "Clear" at bounding box center [298, 129] width 26 height 14
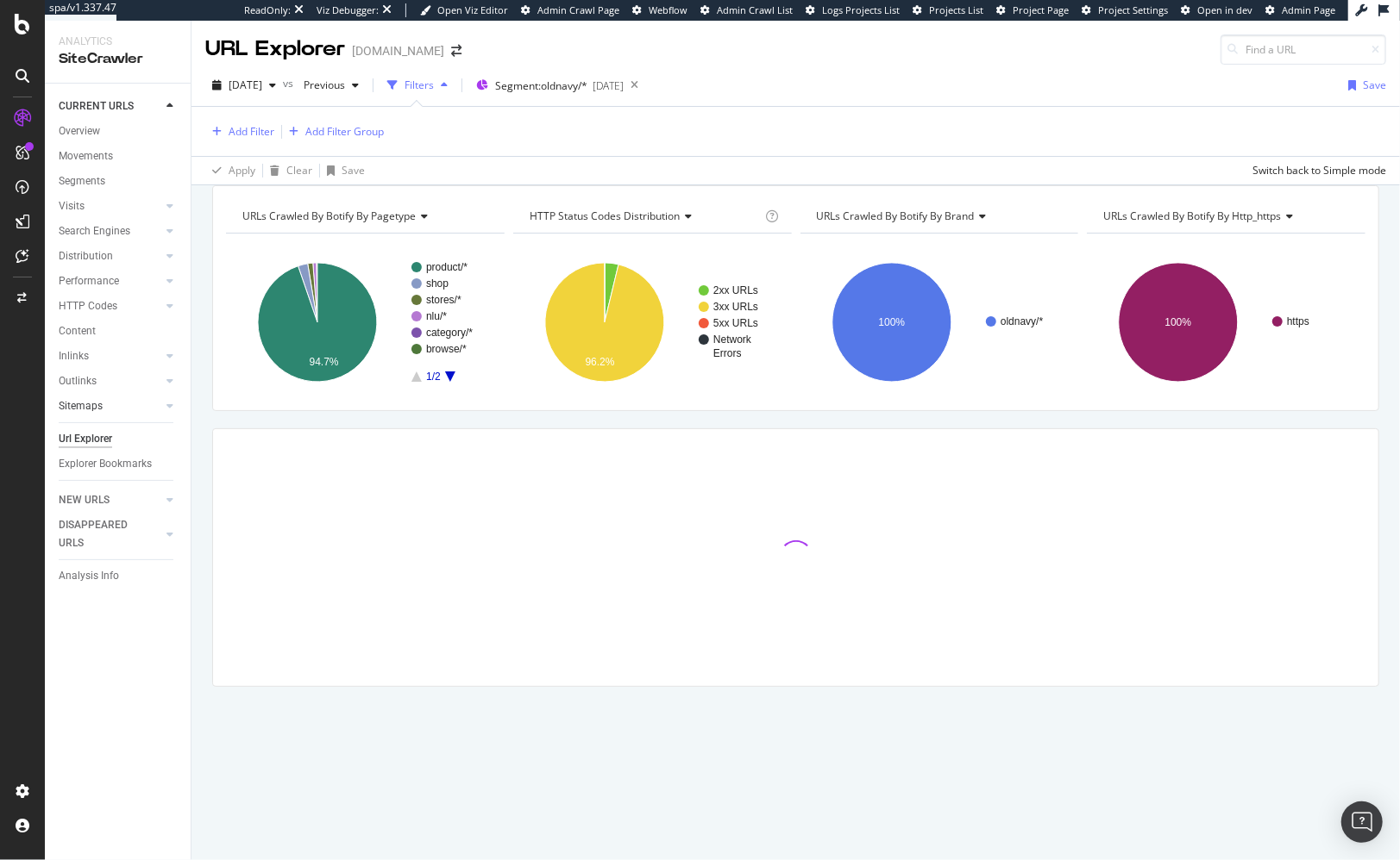
click at [111, 403] on link "Sitemaps" at bounding box center [110, 406] width 102 height 18
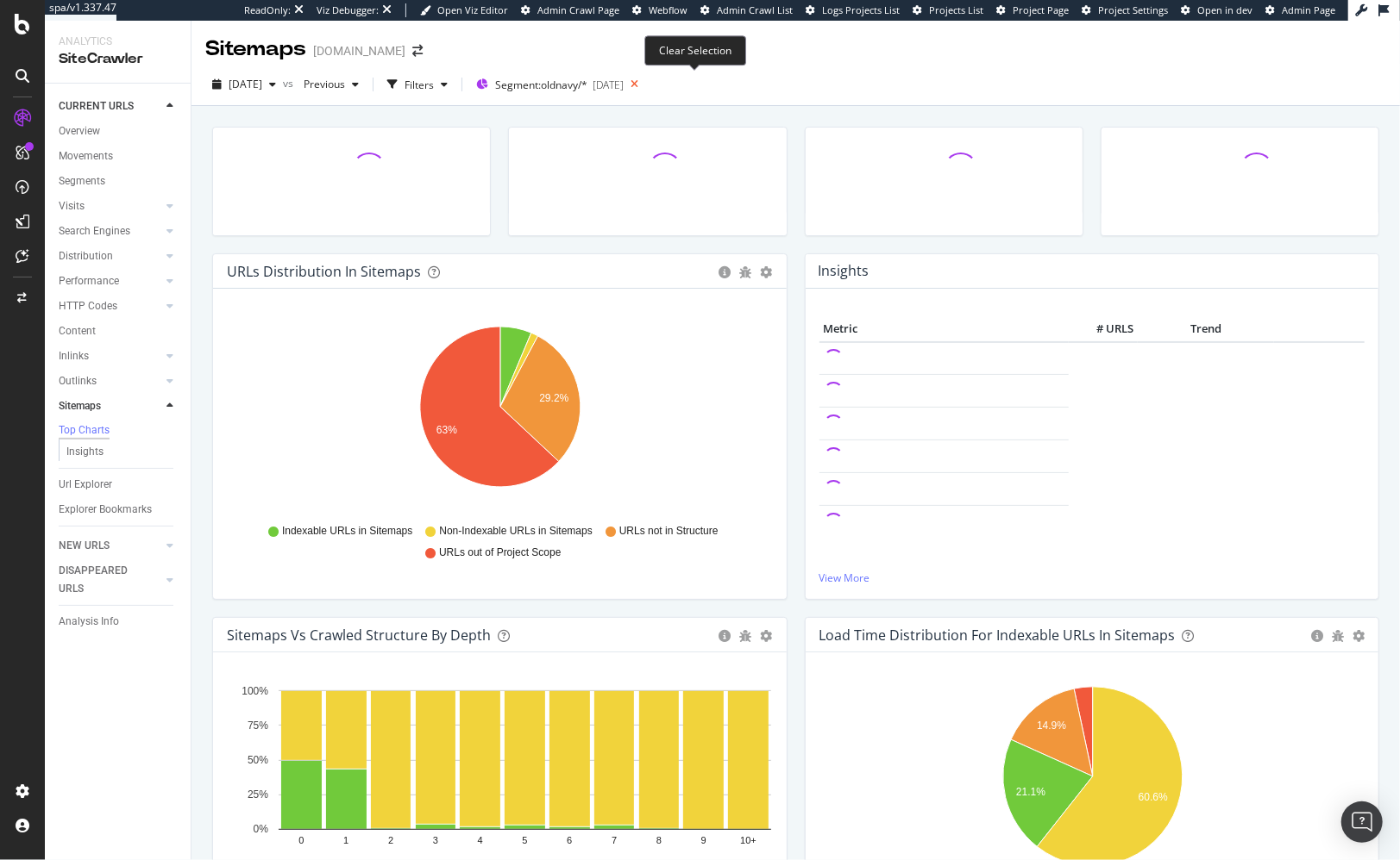
click at [645, 85] on icon at bounding box center [634, 84] width 21 height 24
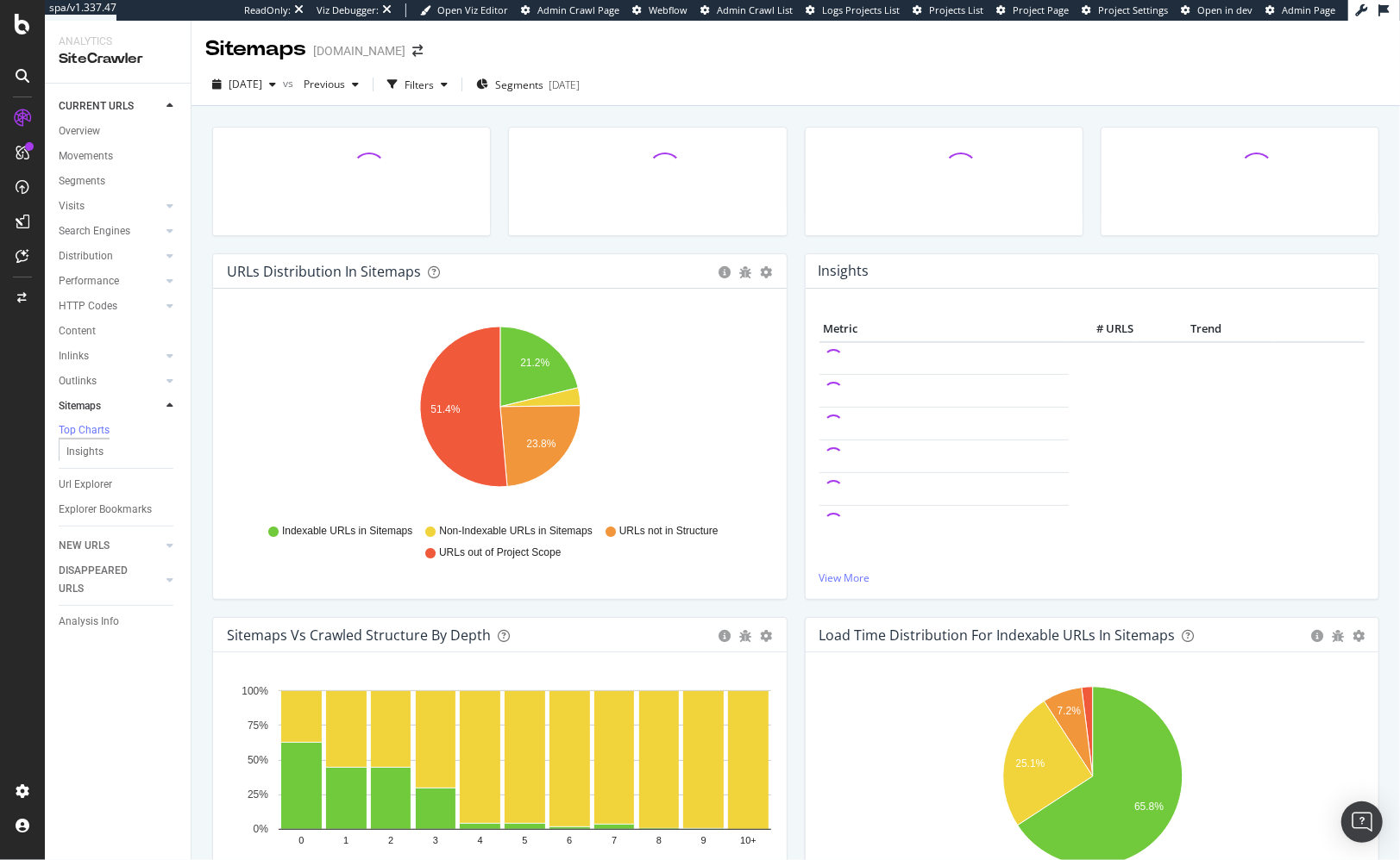
click at [204, 585] on div "URLs Distribution in Sitemaps Pie Table Export as CSV Add to Custom Report Hold…" at bounding box center [500, 435] width 592 height 364
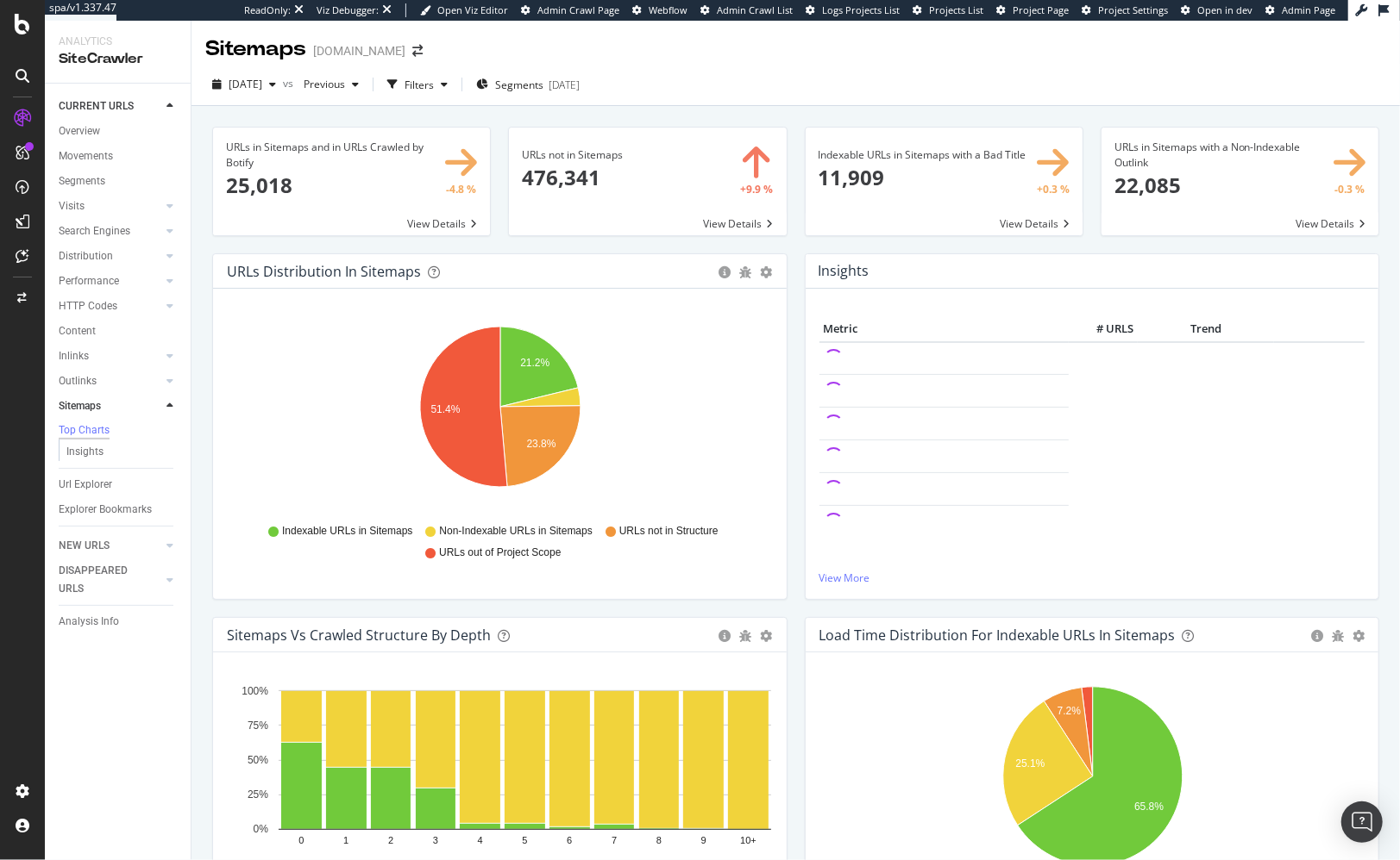
click at [501, 235] on div "URLs not in Sitemaps × Close Chart main-metric-sitemaps-urls-only-structure - A…" at bounding box center [647, 190] width 296 height 126
click at [475, 244] on div "URLs in Sitemaps and in URLs Crawled by Botify × Close Chart main-metric-sitema…" at bounding box center [352, 190] width 296 height 126
click at [75, 128] on div "Overview" at bounding box center [79, 132] width 41 height 18
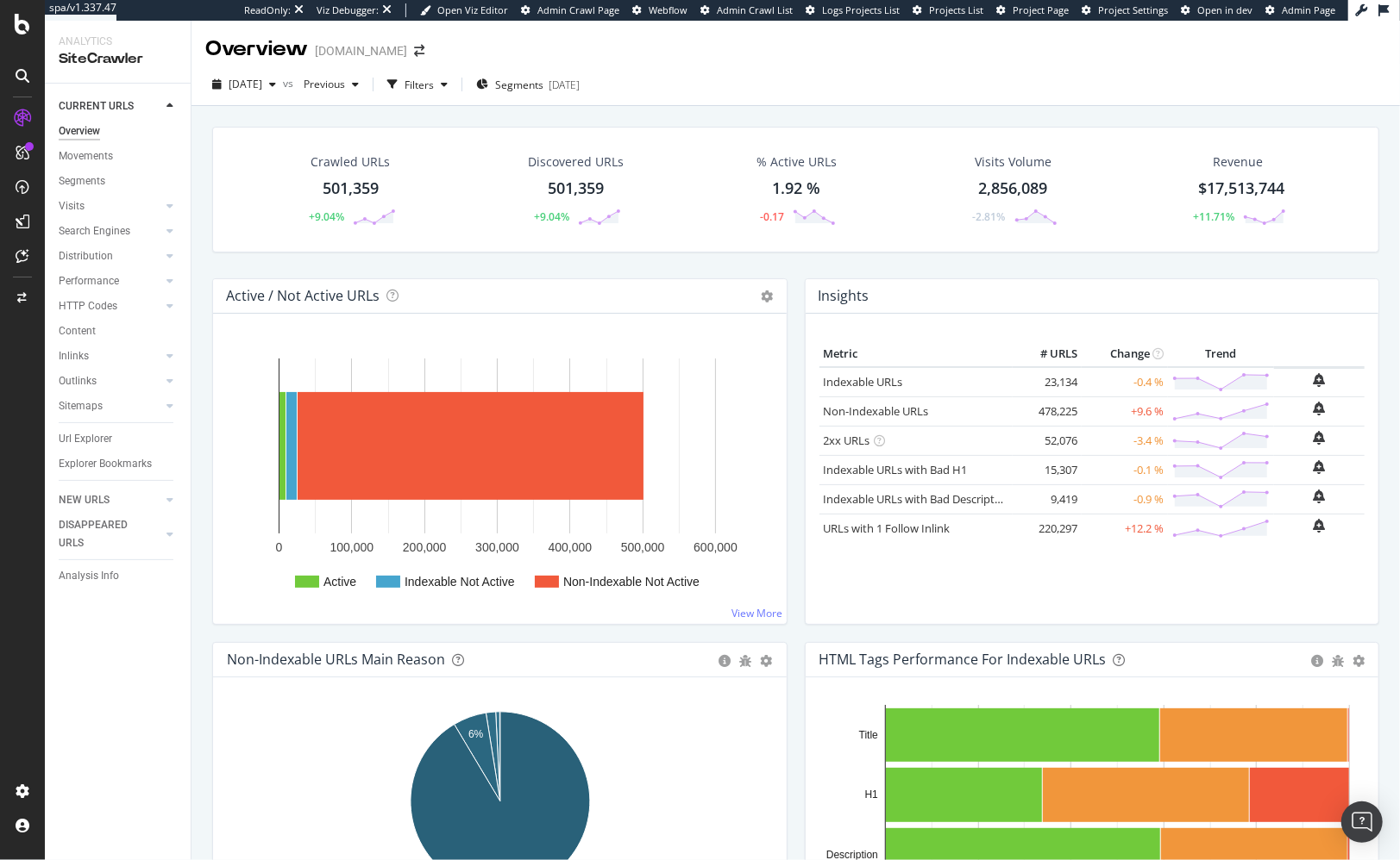
click at [202, 460] on div "Crawled URLs 501,359 +9.04% Discovered URLs 501,359 +9.04% % Active URLs 1.92 %…" at bounding box center [795, 525] width 1209 height 840
click at [204, 531] on div "Active / Not Active URLs Chart (by Value) Chart (by Percentage) Table Expand Ex…" at bounding box center [500, 460] width 592 height 364
drag, startPoint x: 202, startPoint y: 340, endPoint x: 259, endPoint y: 316, distance: 61.8
click at [202, 340] on div "Crawled URLs 501,359 +9.04% Discovered URLs 501,359 +9.04% % Active URLs 1.92 %…" at bounding box center [795, 525] width 1209 height 840
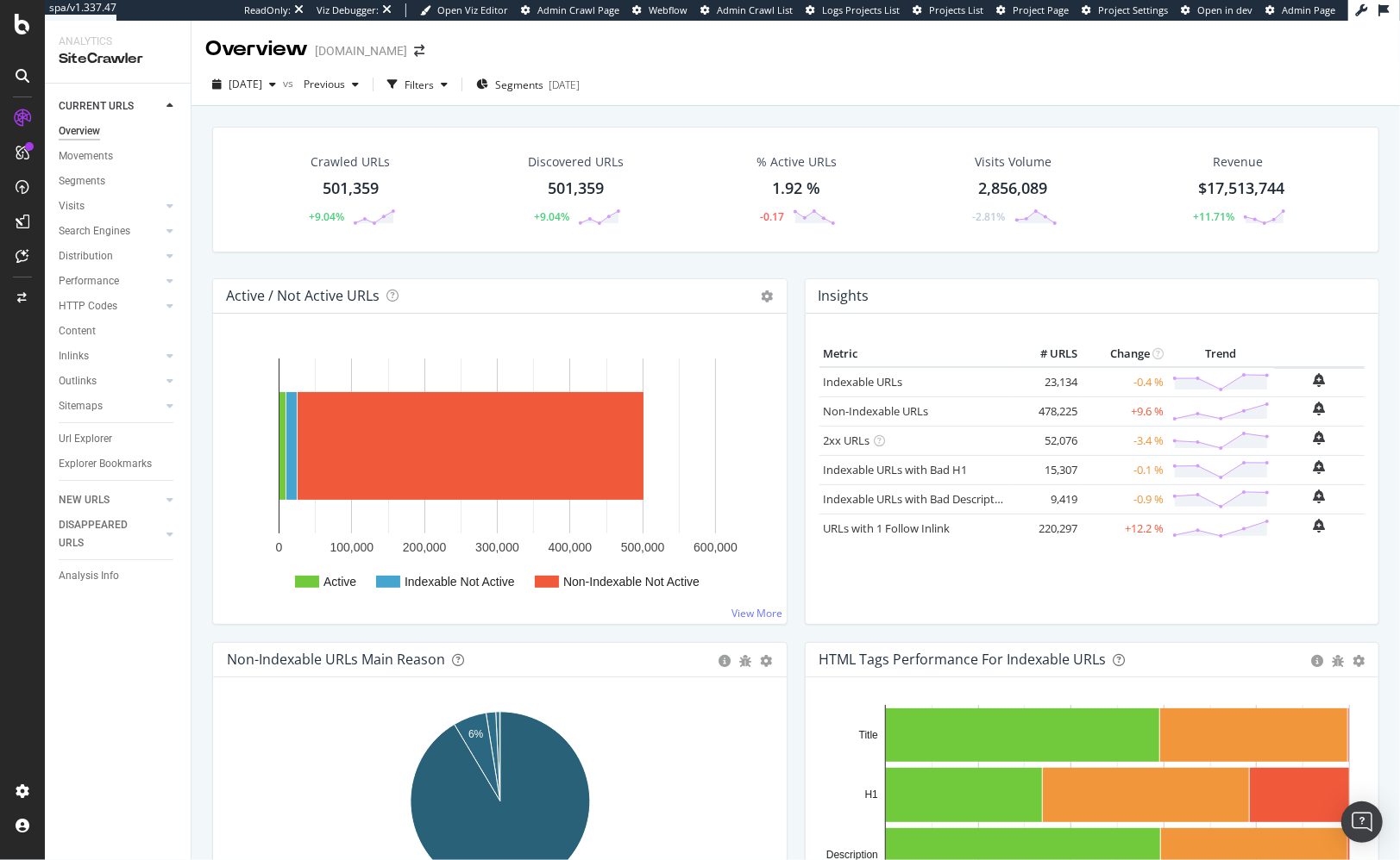
click at [452, 111] on div "Crawled URLs 501,359 +9.04% Discovered URLs 501,359 +9.04% % Active URLs 1.92 %…" at bounding box center [795, 525] width 1209 height 840
click at [405, 266] on div "Crawled URLs 501,359 +9.04% Discovered URLs 501,359 +9.04% % Active URLs 1.92 %…" at bounding box center [796, 202] width 1184 height 151
click at [262, 90] on span "[DATE]" at bounding box center [246, 84] width 34 height 14
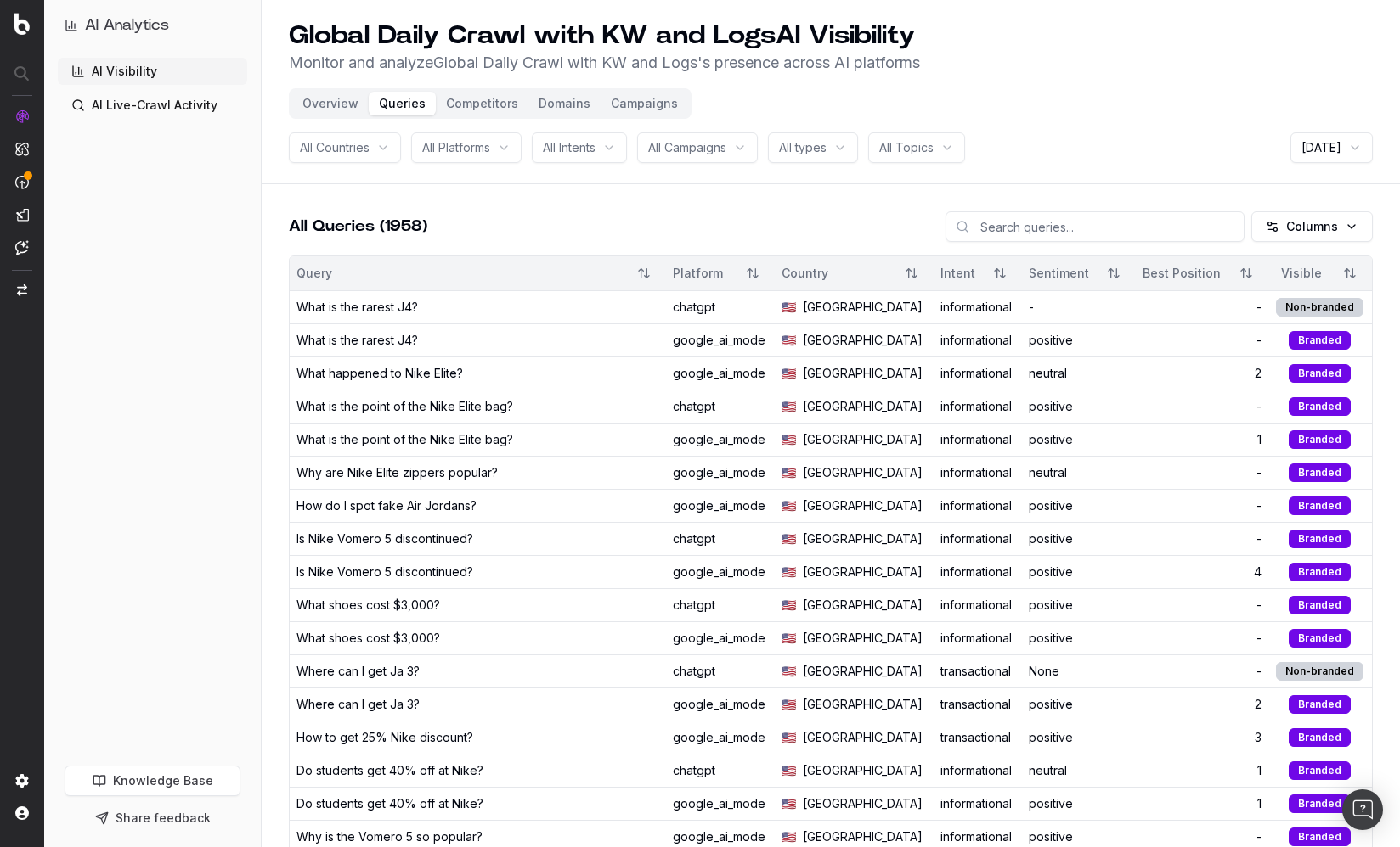
scroll to position [854, 0]
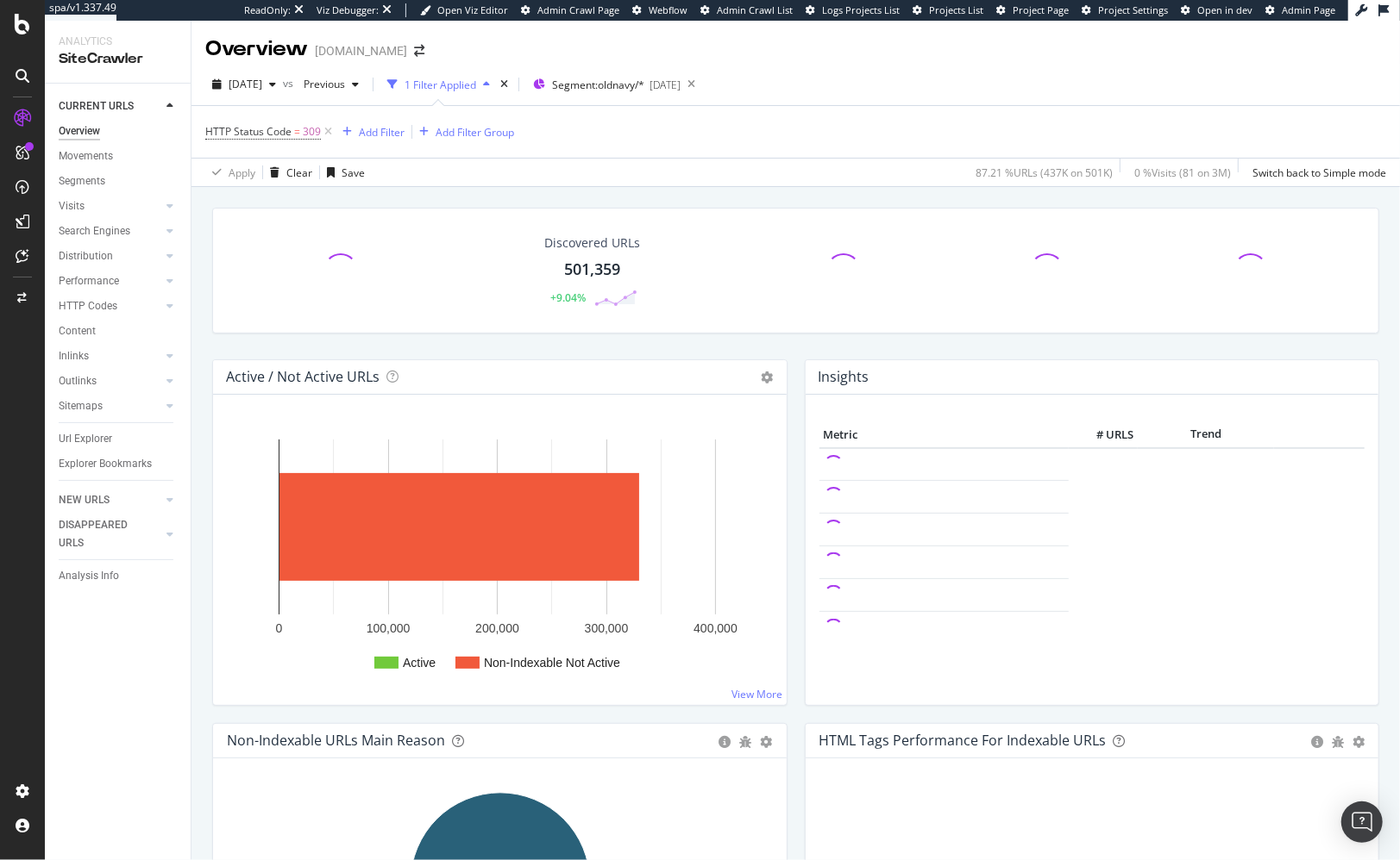
click at [401, 190] on div "Discovered URLs 501,359 +9.04% Active / Not Active URLs Chart (by Value) Chart …" at bounding box center [795, 606] width 1209 height 840
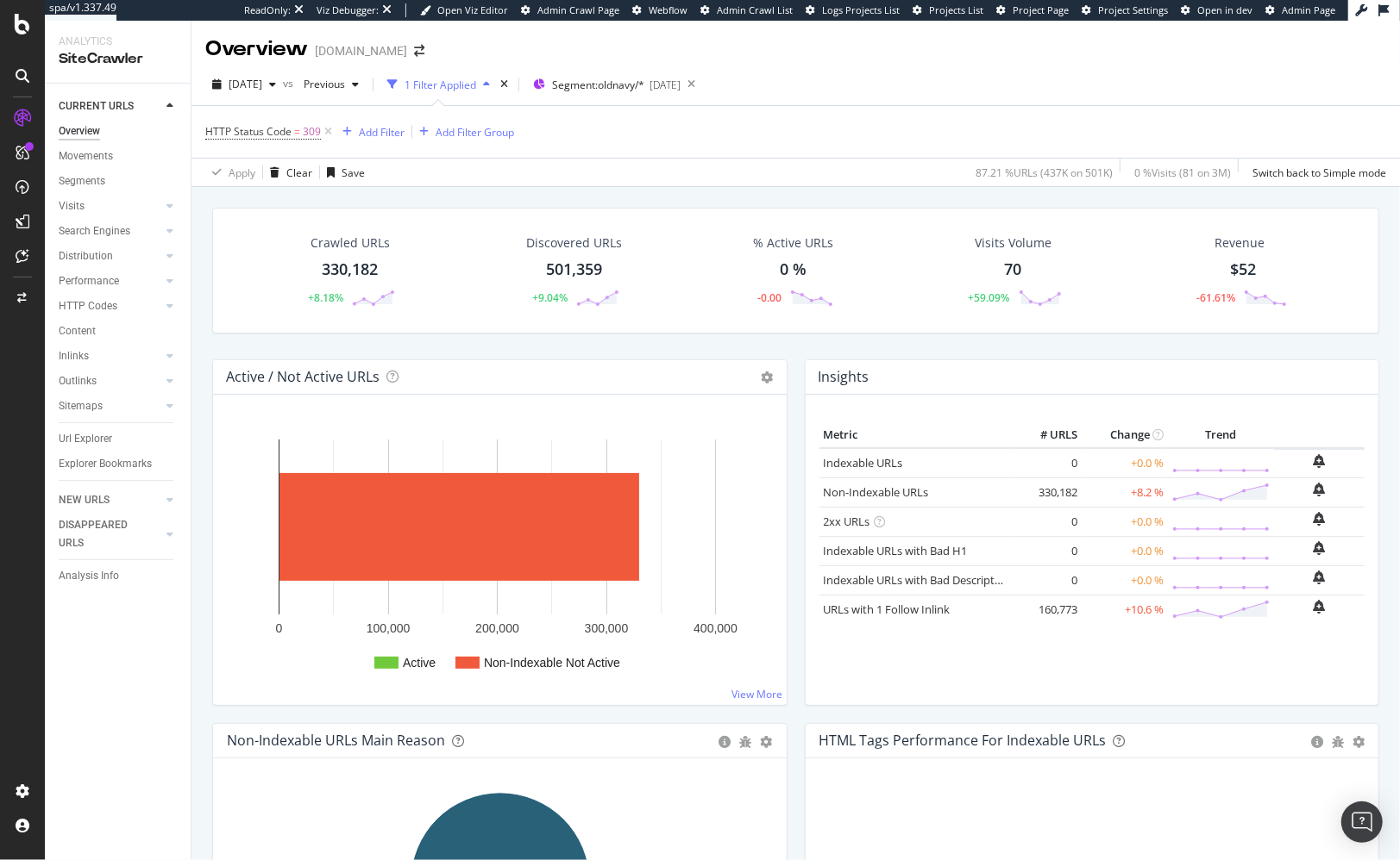
drag, startPoint x: 500, startPoint y: 346, endPoint x: 410, endPoint y: 329, distance: 91.6
click at [500, 346] on div "Crawled URLs 330,182 +8.18% Discovered URLs 501,359 +9.04% % Active URLs 0 % -0…" at bounding box center [796, 283] width 1184 height 151
drag, startPoint x: 389, startPoint y: 341, endPoint x: 253, endPoint y: 85, distance: 289.9
click at [389, 341] on div "Crawled URLs 330,182 +8.18% Discovered URLs 501,359 +9.04% % Active URLs 0 % -0…" at bounding box center [796, 283] width 1184 height 151
click at [262, 86] on span "[DATE]" at bounding box center [246, 84] width 34 height 14
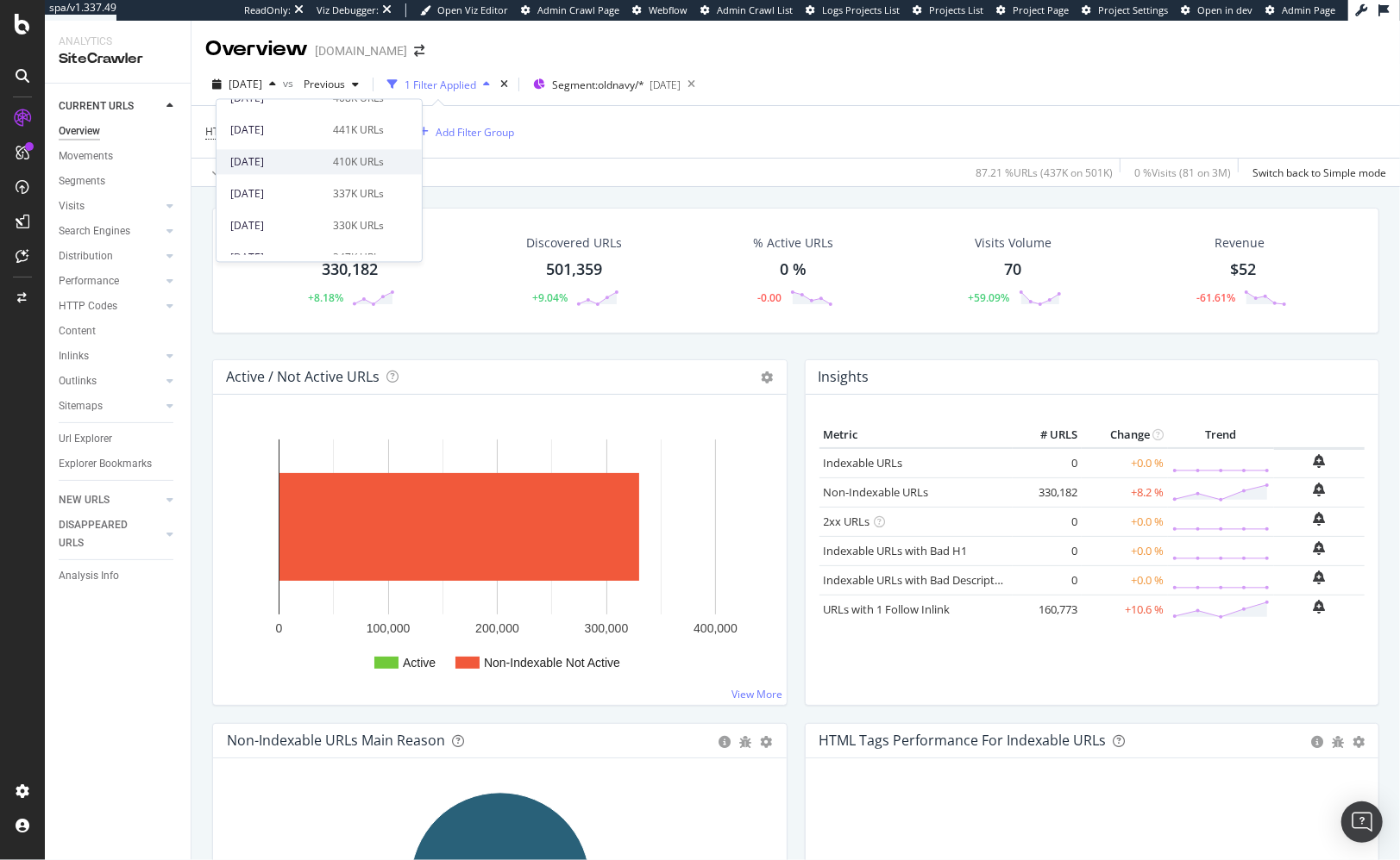
scroll to position [114, 0]
click at [298, 166] on div "[DATE]" at bounding box center [277, 159] width 93 height 15
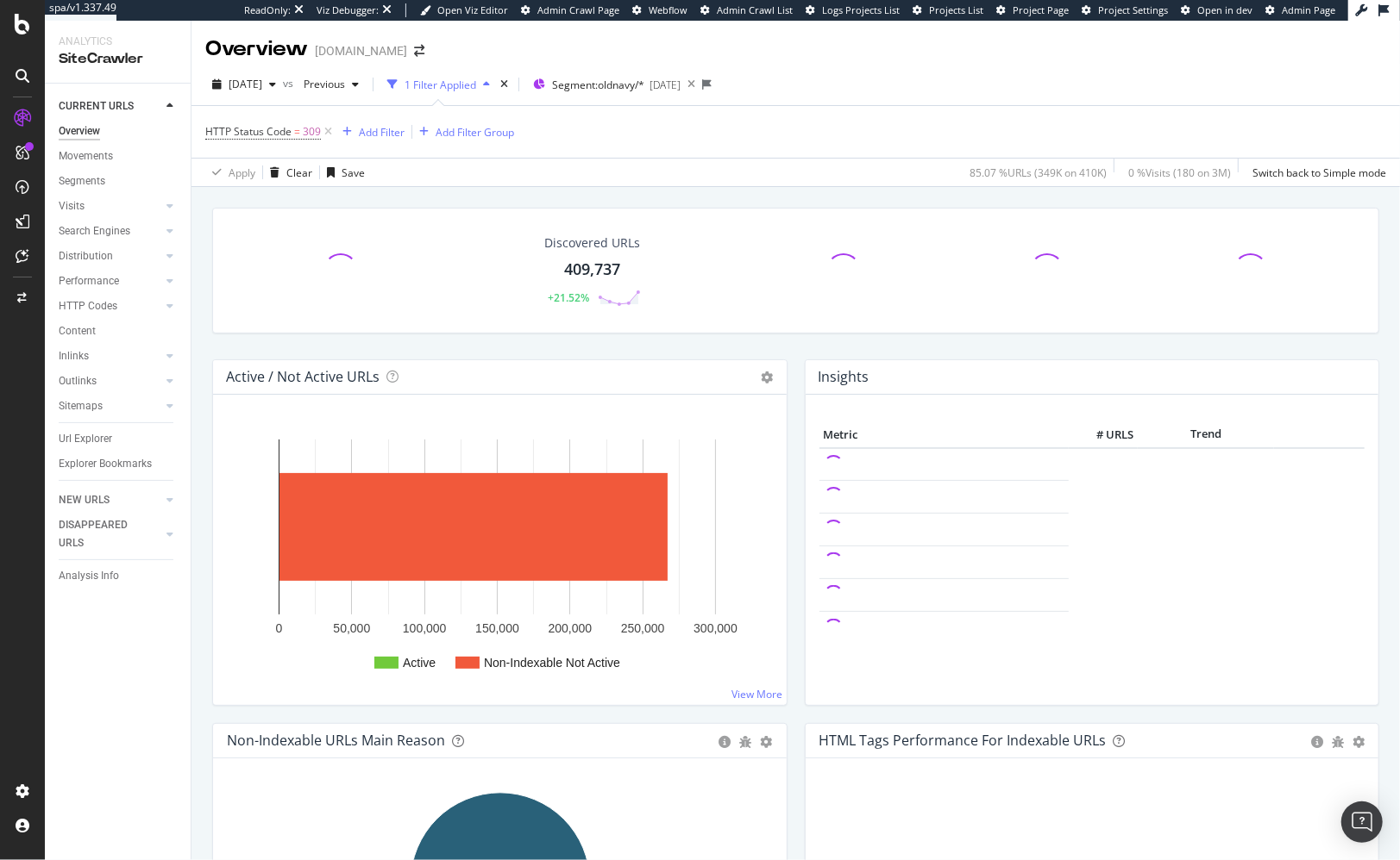
click at [199, 370] on div "Discovered URLs 409,737 +21.52% Active / Not Active URLs Chart (by Value) Chart…" at bounding box center [795, 606] width 1209 height 840
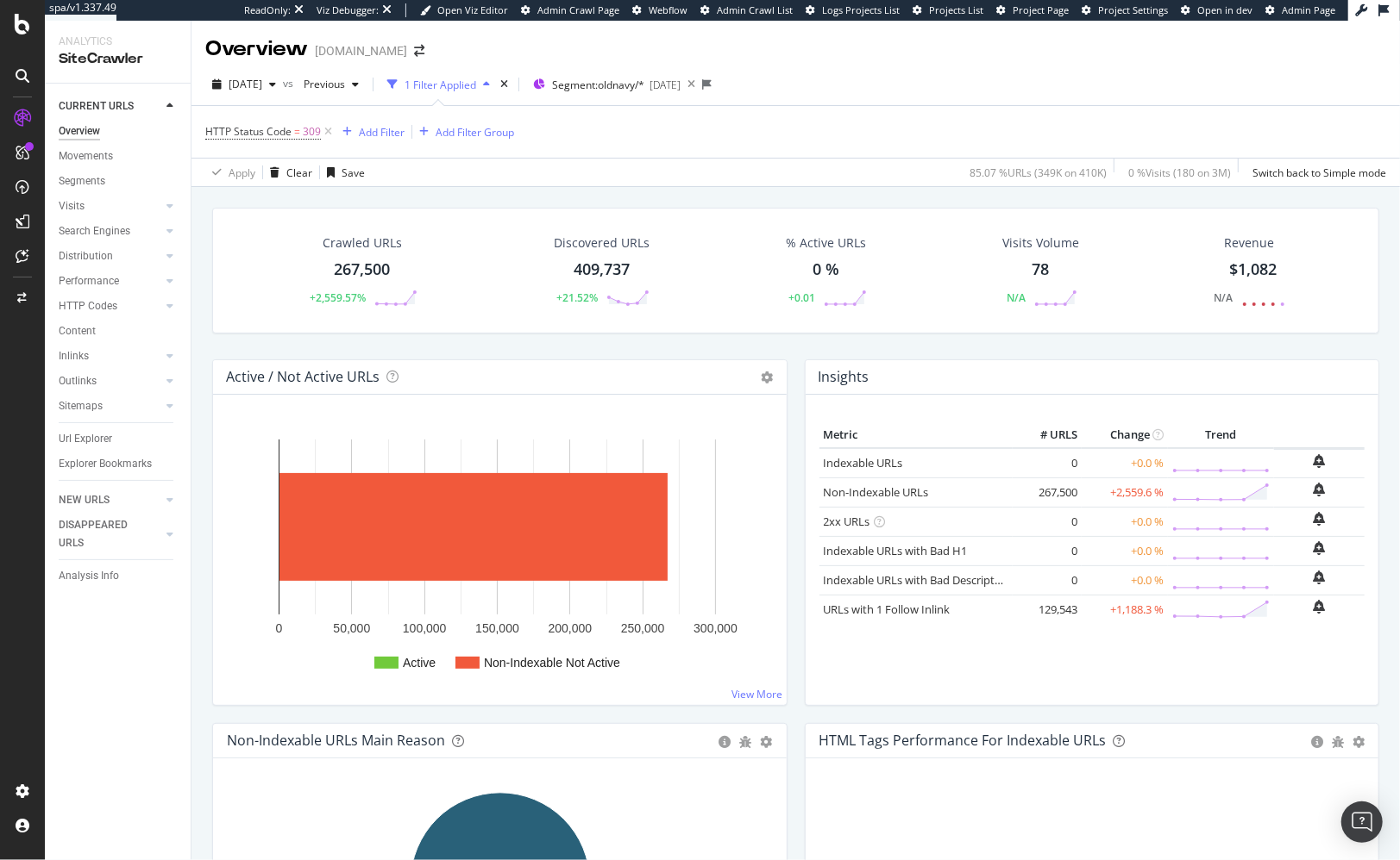
click at [199, 437] on div "Crawled URLs 267,500 +2,559.57% Discovered URLs 409,737 +21.52% % Active URLs 0…" at bounding box center [795, 606] width 1209 height 840
click at [542, 340] on div "Crawled URLs 267,500 +2,559.57% Discovered URLs 409,737 +21.52% % Active URLs 0…" at bounding box center [796, 283] width 1184 height 151
click at [743, 344] on div "Crawled URLs 267,500 +2,559.57% Discovered URLs 409,737 +21.52% % Active URLs 0…" at bounding box center [796, 283] width 1184 height 151
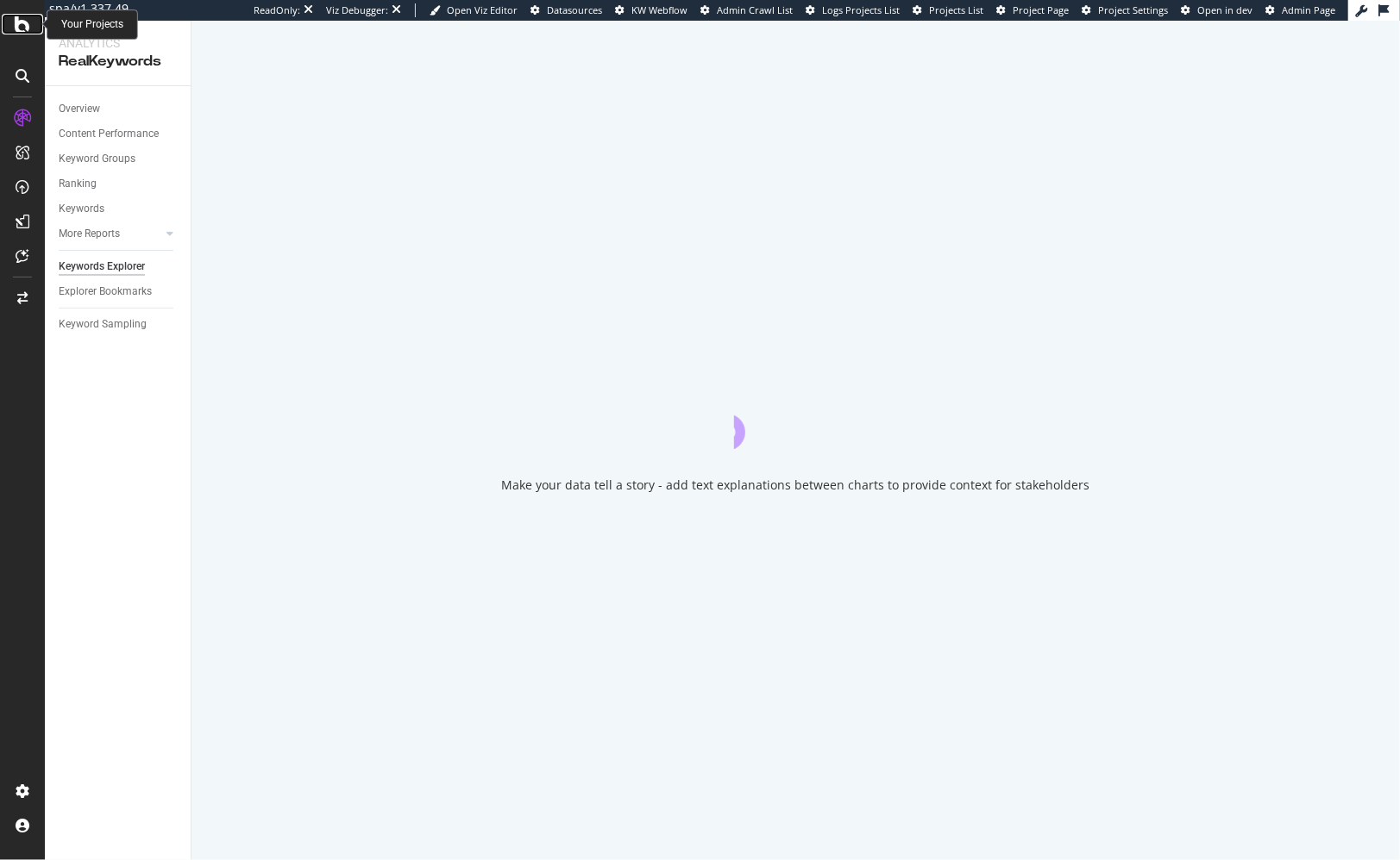
click at [14, 20] on icon at bounding box center [21, 23] width 15 height 20
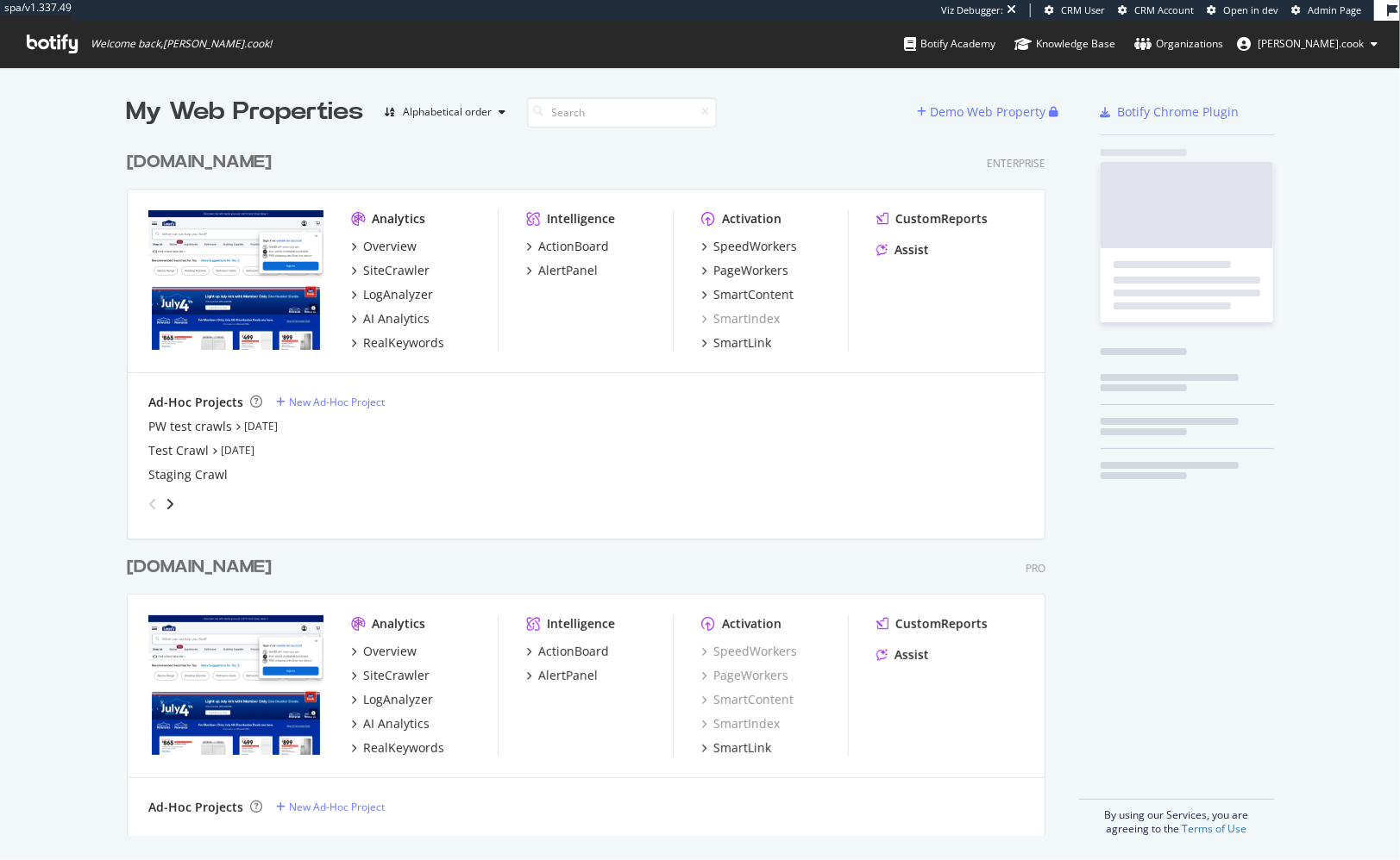
scroll to position [707, 932]
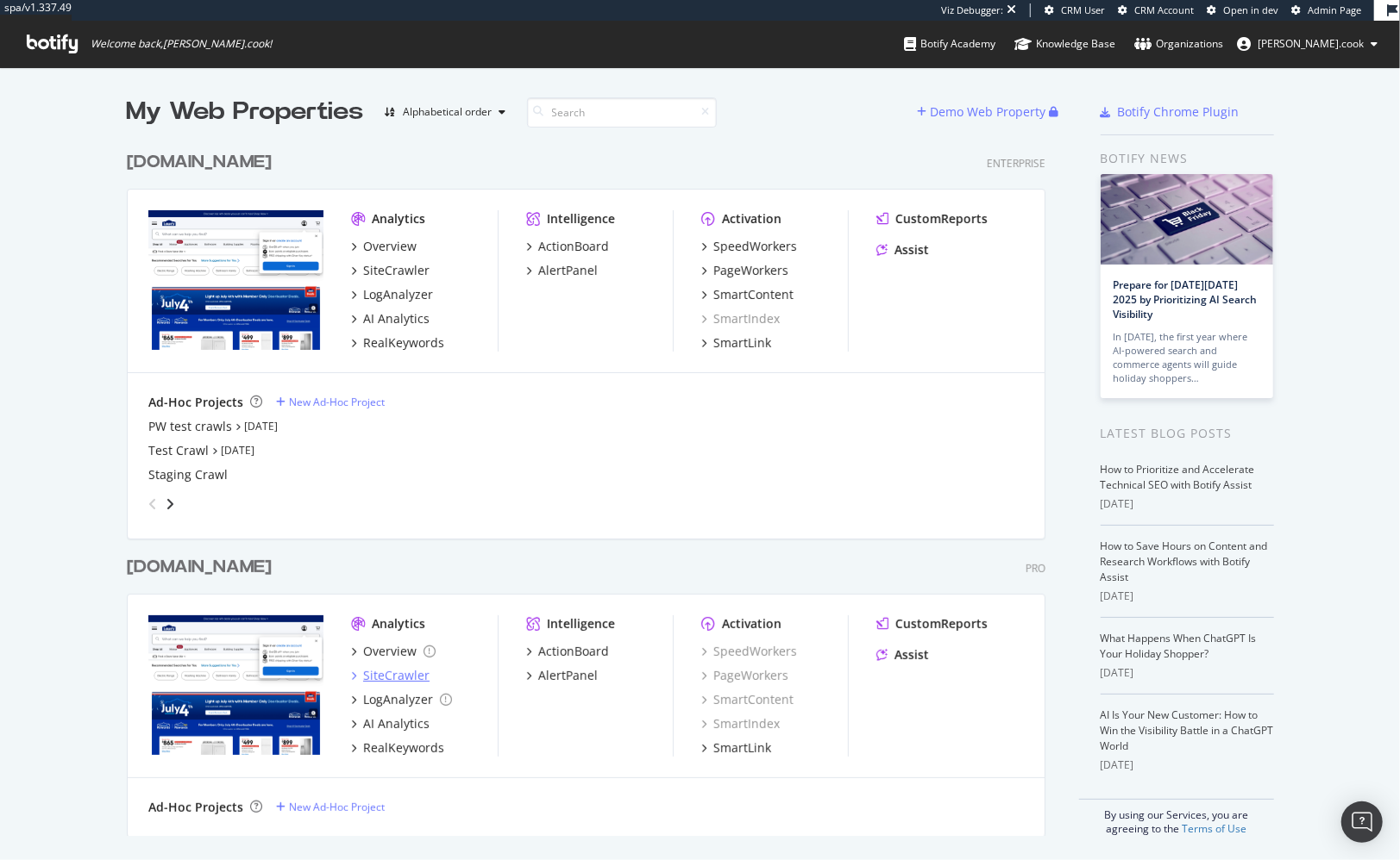
click at [399, 668] on div "SiteCrawler" at bounding box center [396, 676] width 67 height 17
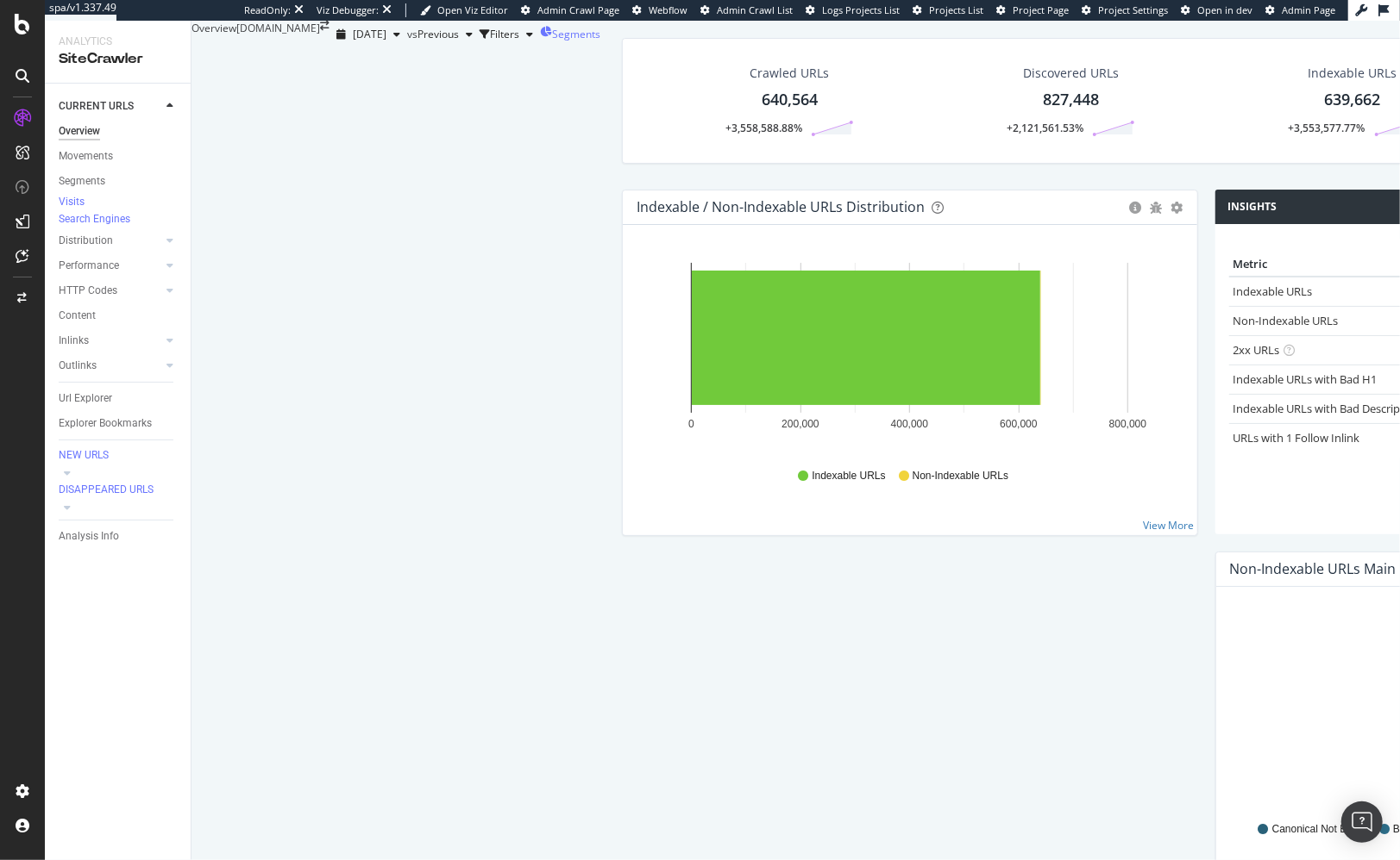
click at [554, 41] on span "Segments" at bounding box center [576, 34] width 48 height 14
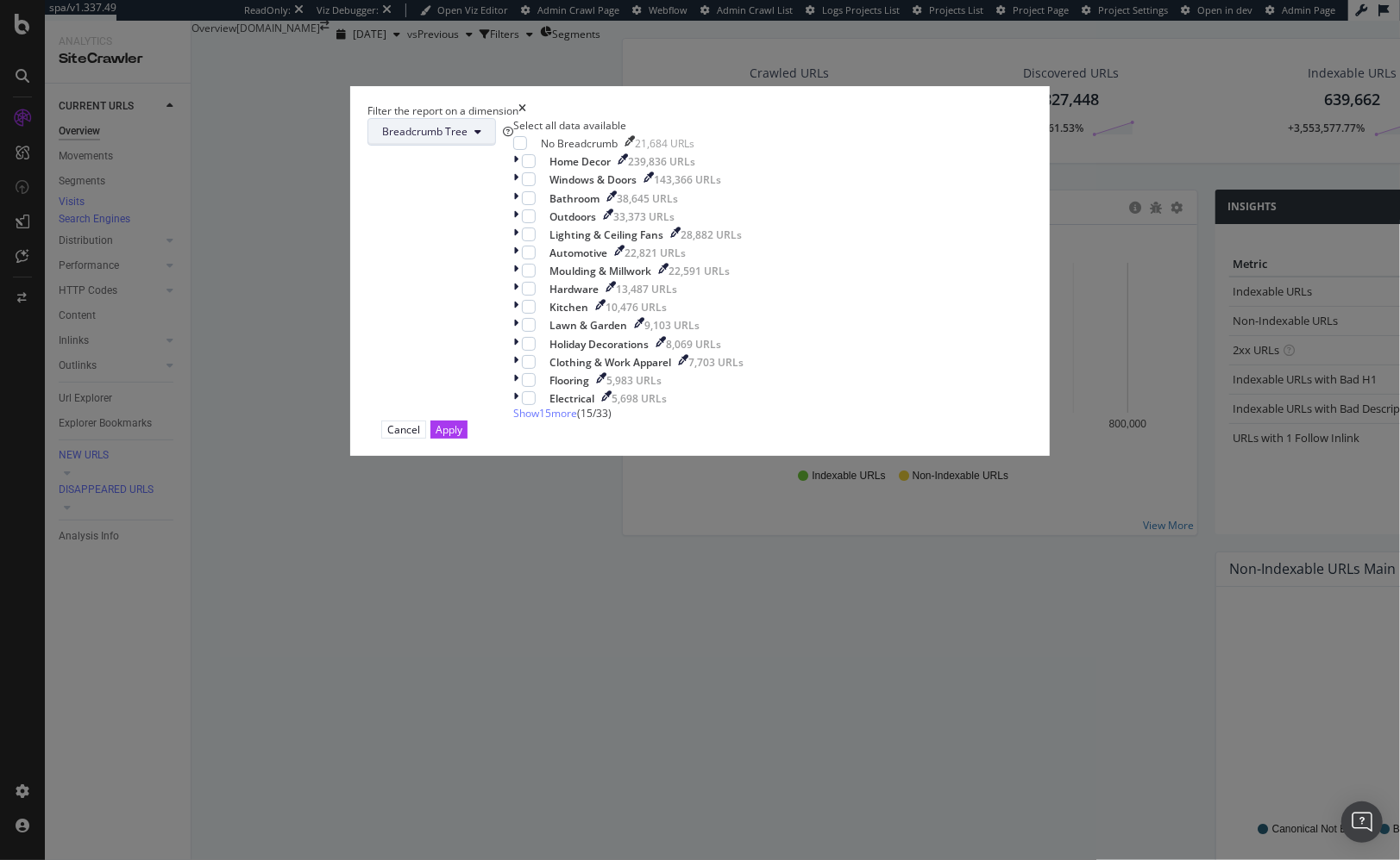
click at [468, 139] on span "Breadcrumb Tree" at bounding box center [425, 131] width 85 height 14
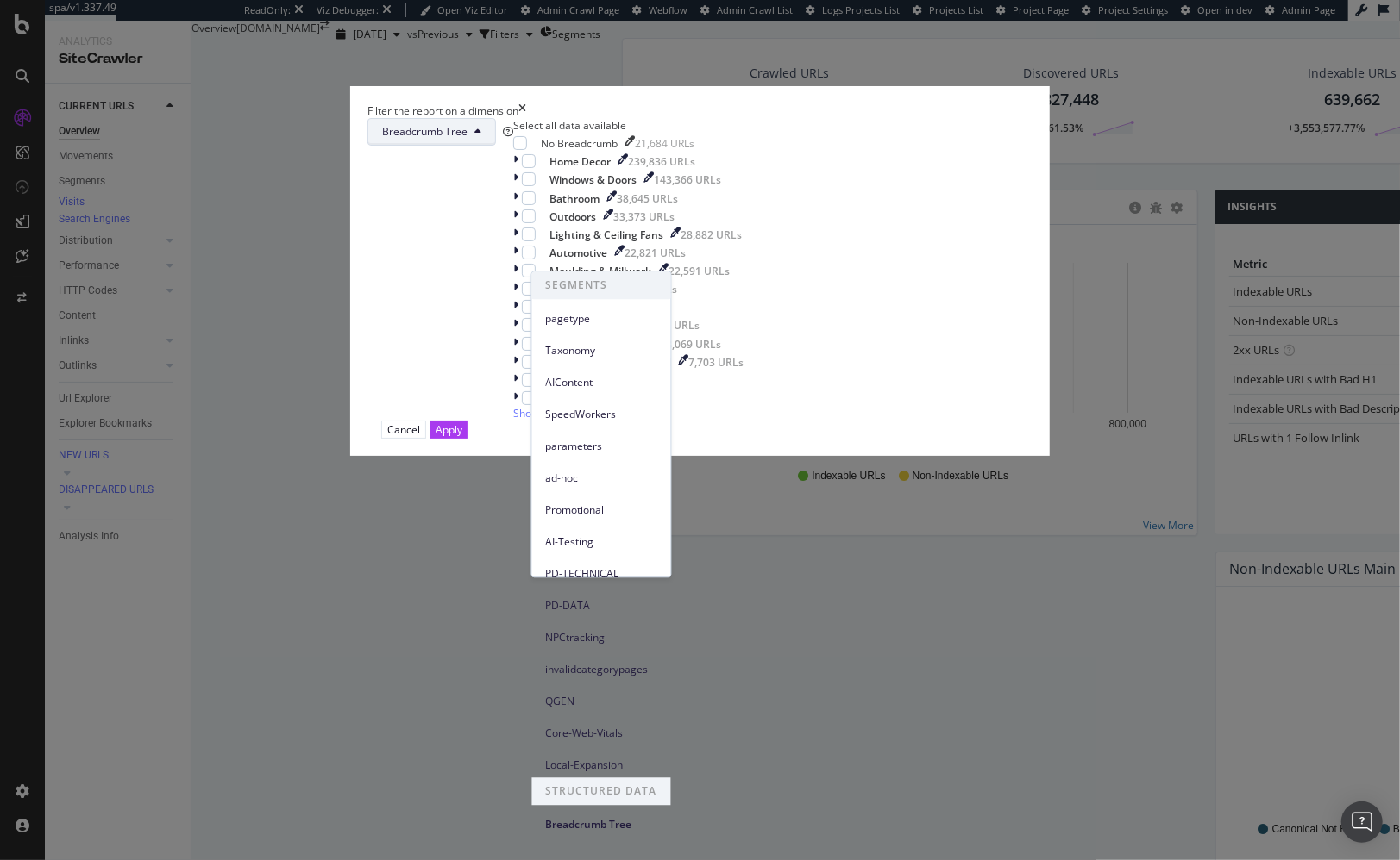
drag, startPoint x: 602, startPoint y: 310, endPoint x: 664, endPoint y: 276, distance: 70.7
click at [602, 309] on div "pagetype" at bounding box center [601, 319] width 139 height 25
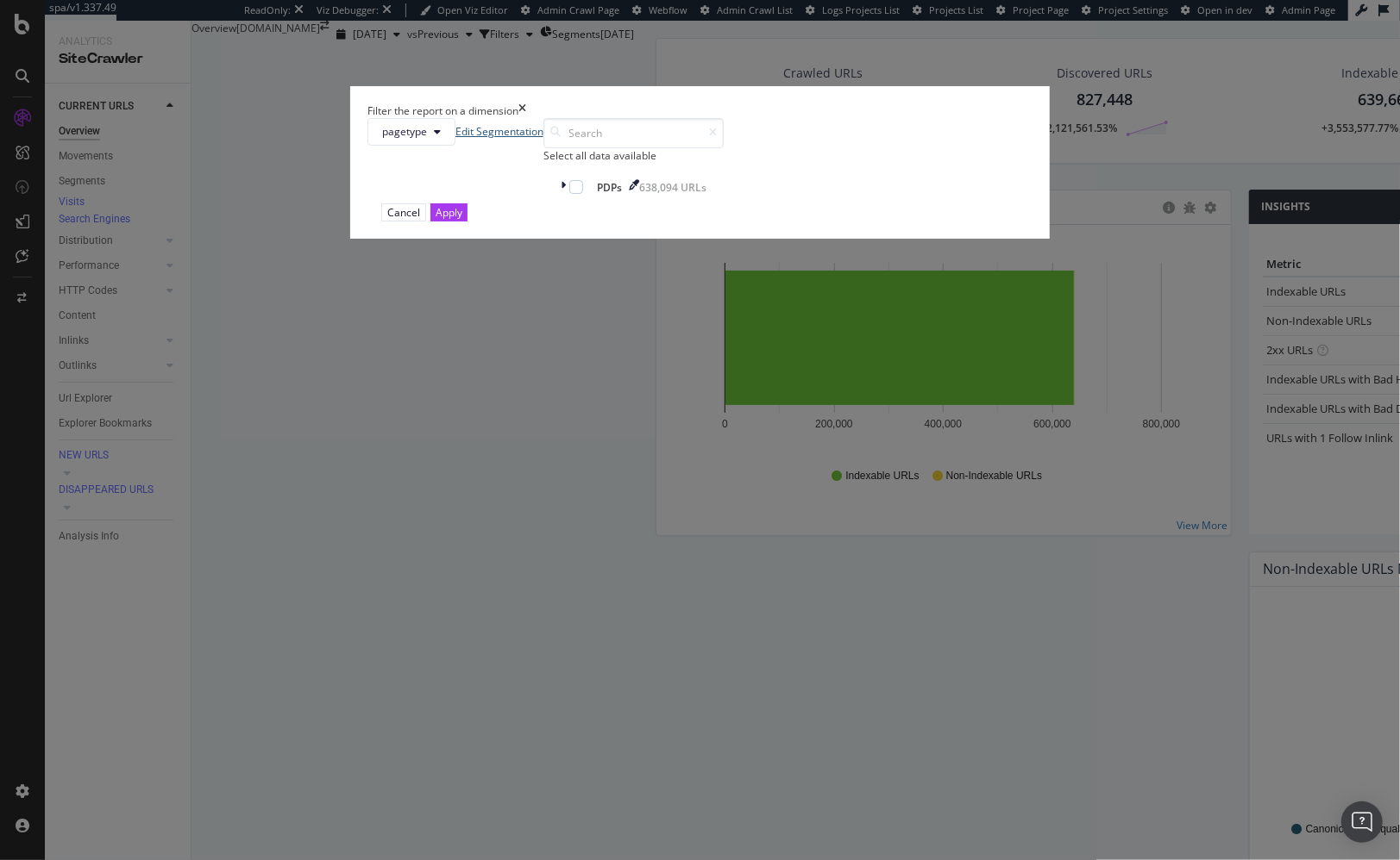
click at [543, 139] on link "Edit Segmentation" at bounding box center [499, 131] width 88 height 14
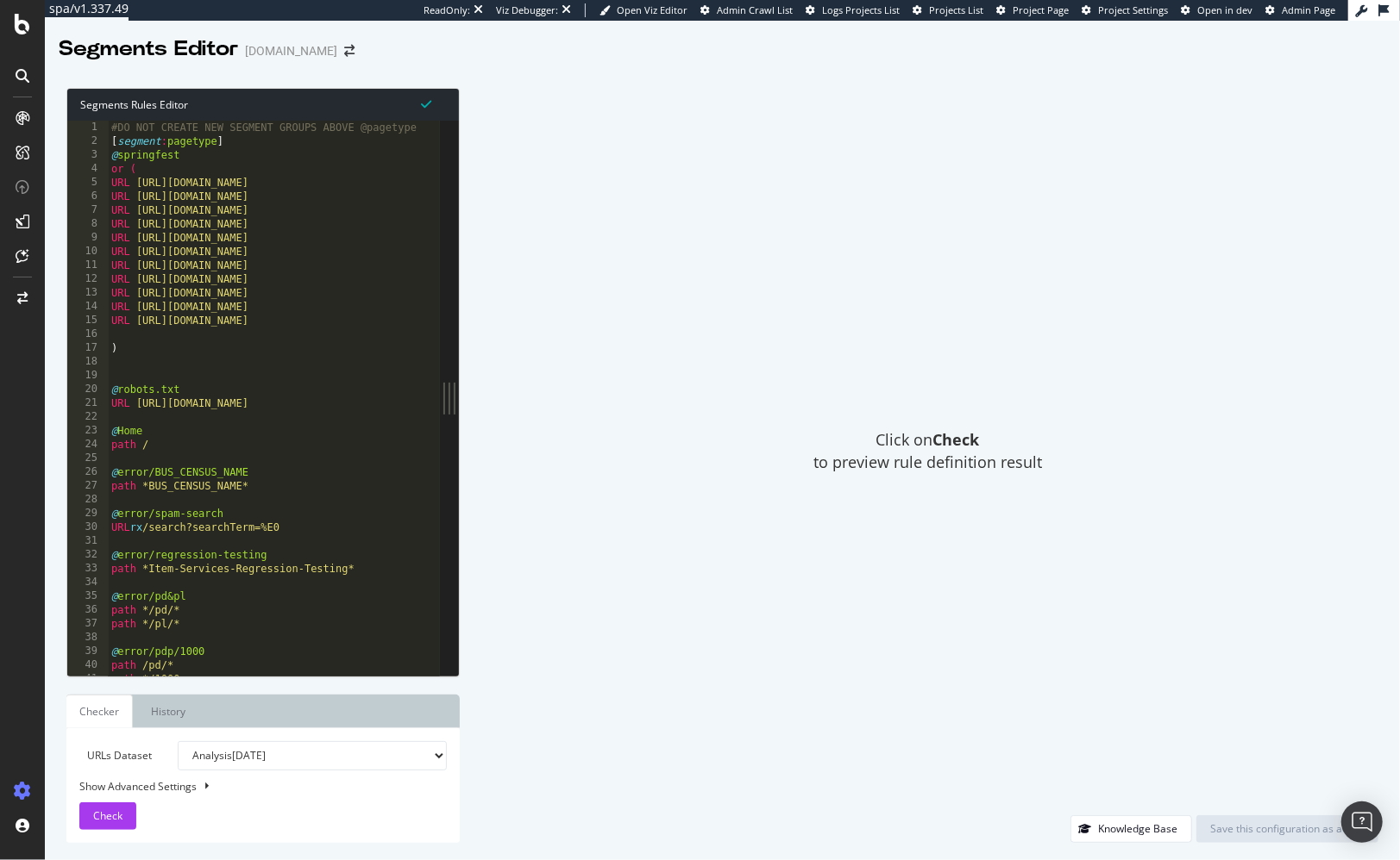
type textarea "URL [URL][DOMAIN_NAME]"
click at [300, 222] on div "#DO NOT CREATE NEW SEGMENT GROUPS ABOVE @pagetype [ segment : pagetype ] @ spri…" at bounding box center [620, 413] width 1024 height 585
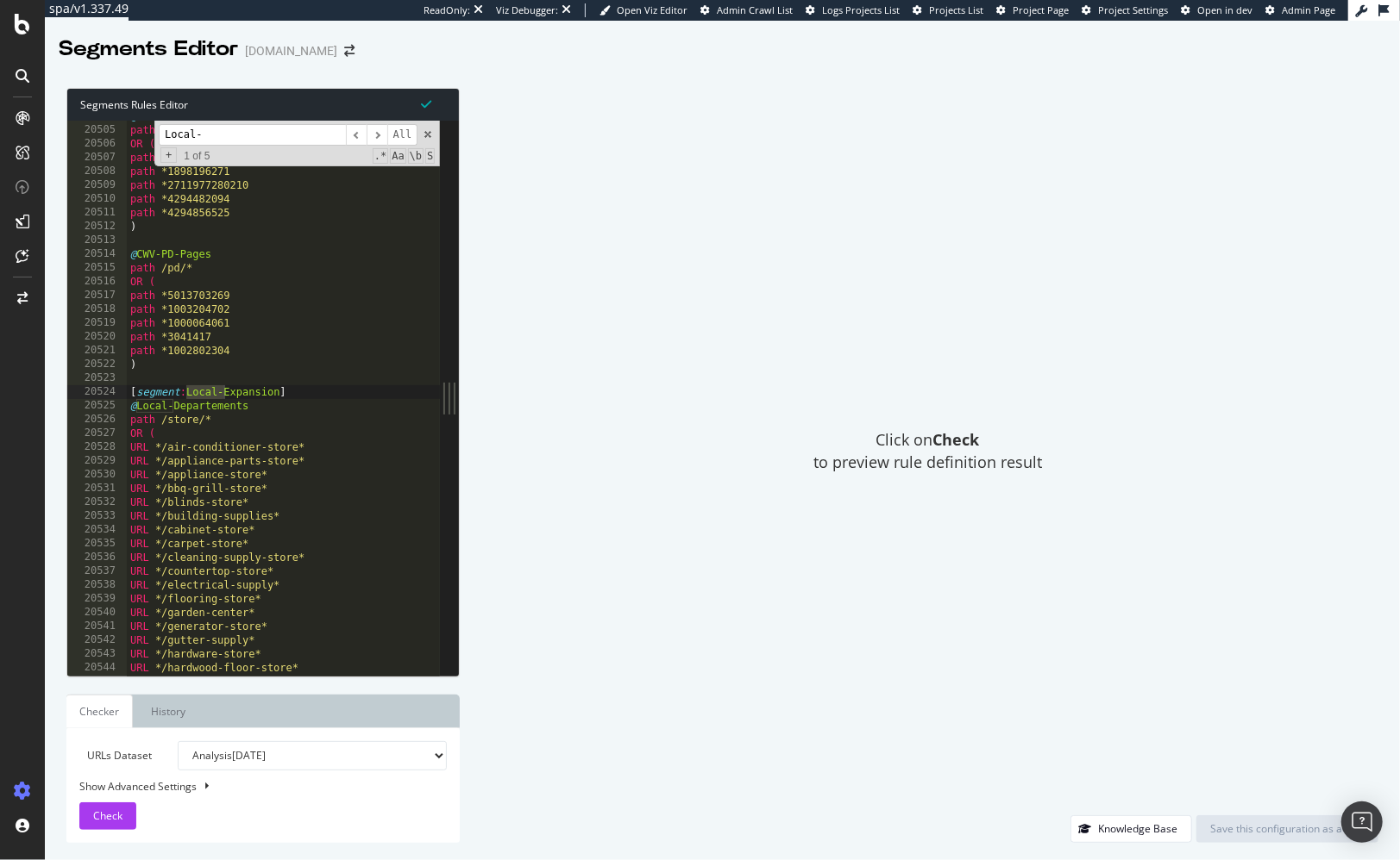
scroll to position [27691, 0]
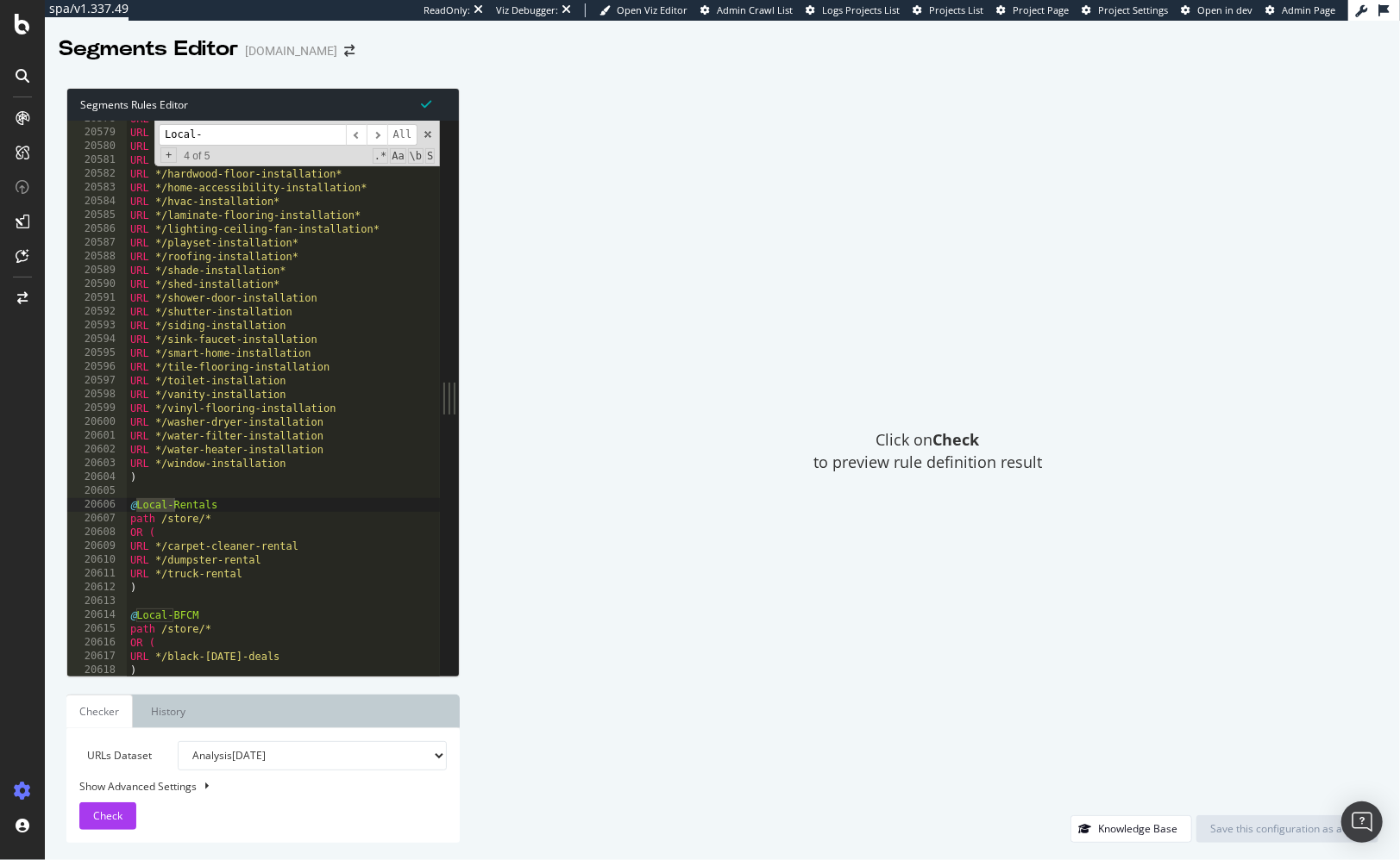
type input "Local-"
type textarea ")"
click at [311, 479] on div "URL */garage-door-installation* URL */garbage-disposal-installation* URL */gene…" at bounding box center [639, 404] width 1024 height 585
click at [585, 512] on div "Click on Check to preview rule definition result" at bounding box center [927, 451] width 901 height 727
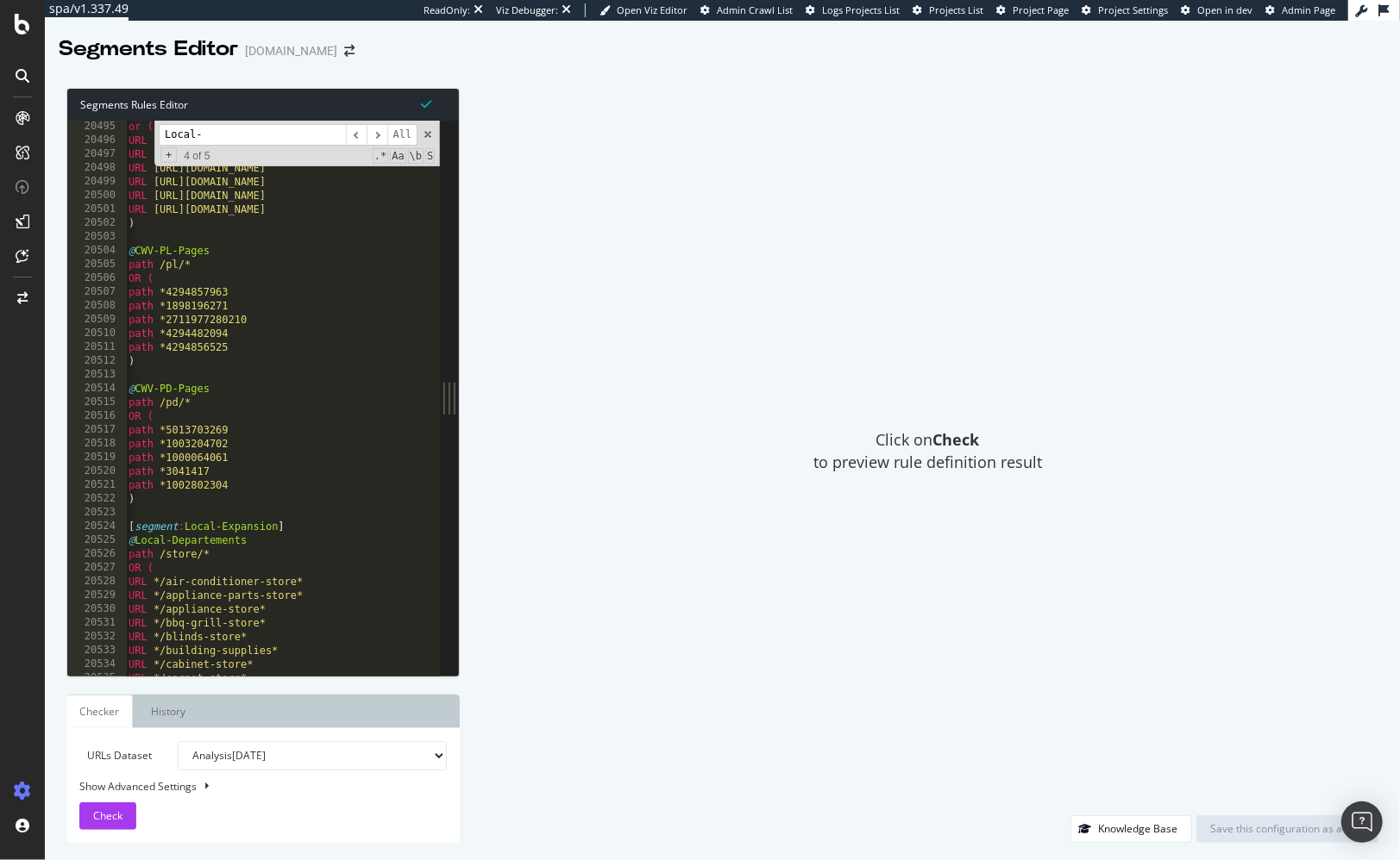
scroll to position [0, 0]
click at [248, 133] on input "Local-" at bounding box center [252, 134] width 187 height 21
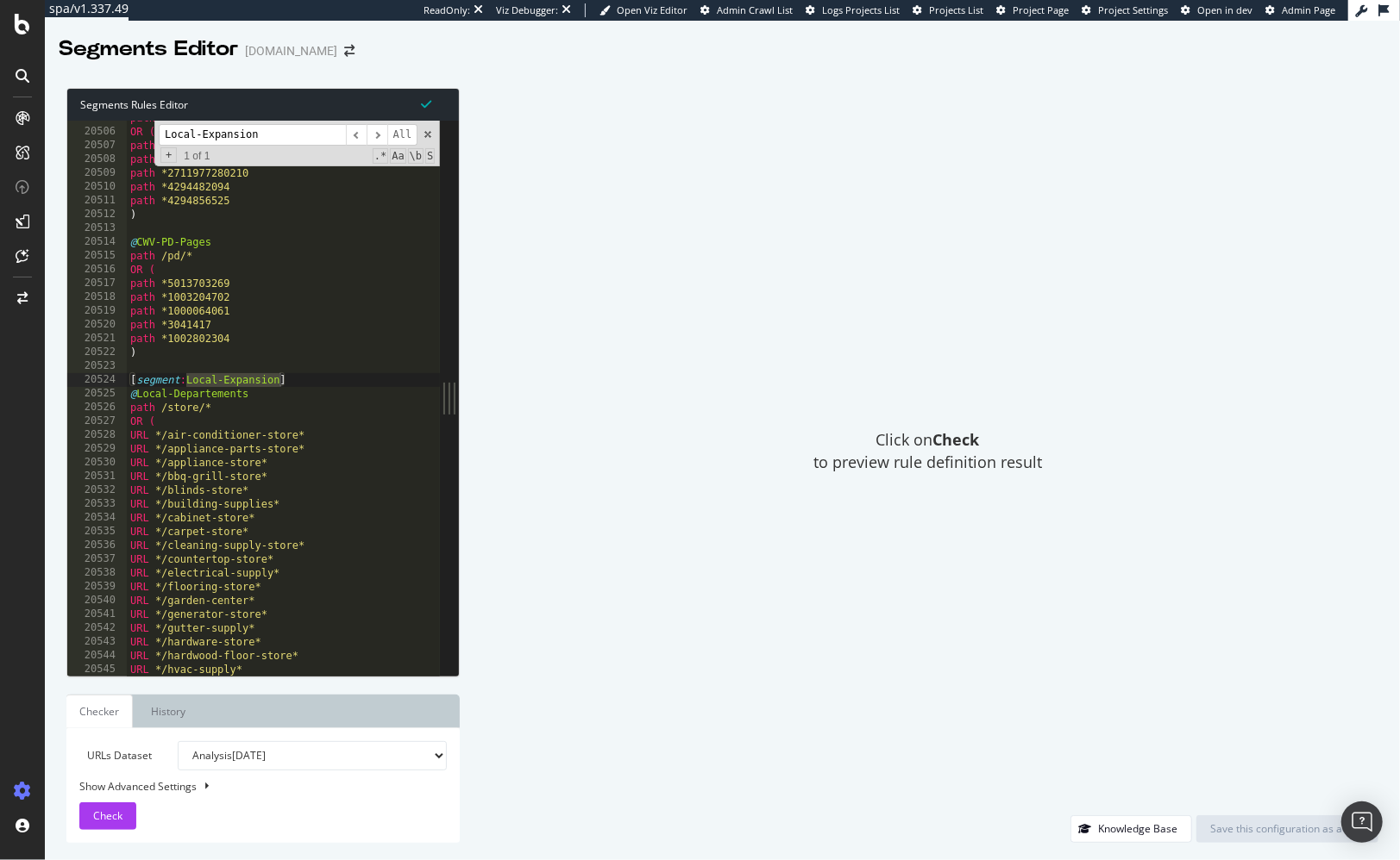
type input "Local-Expansion"
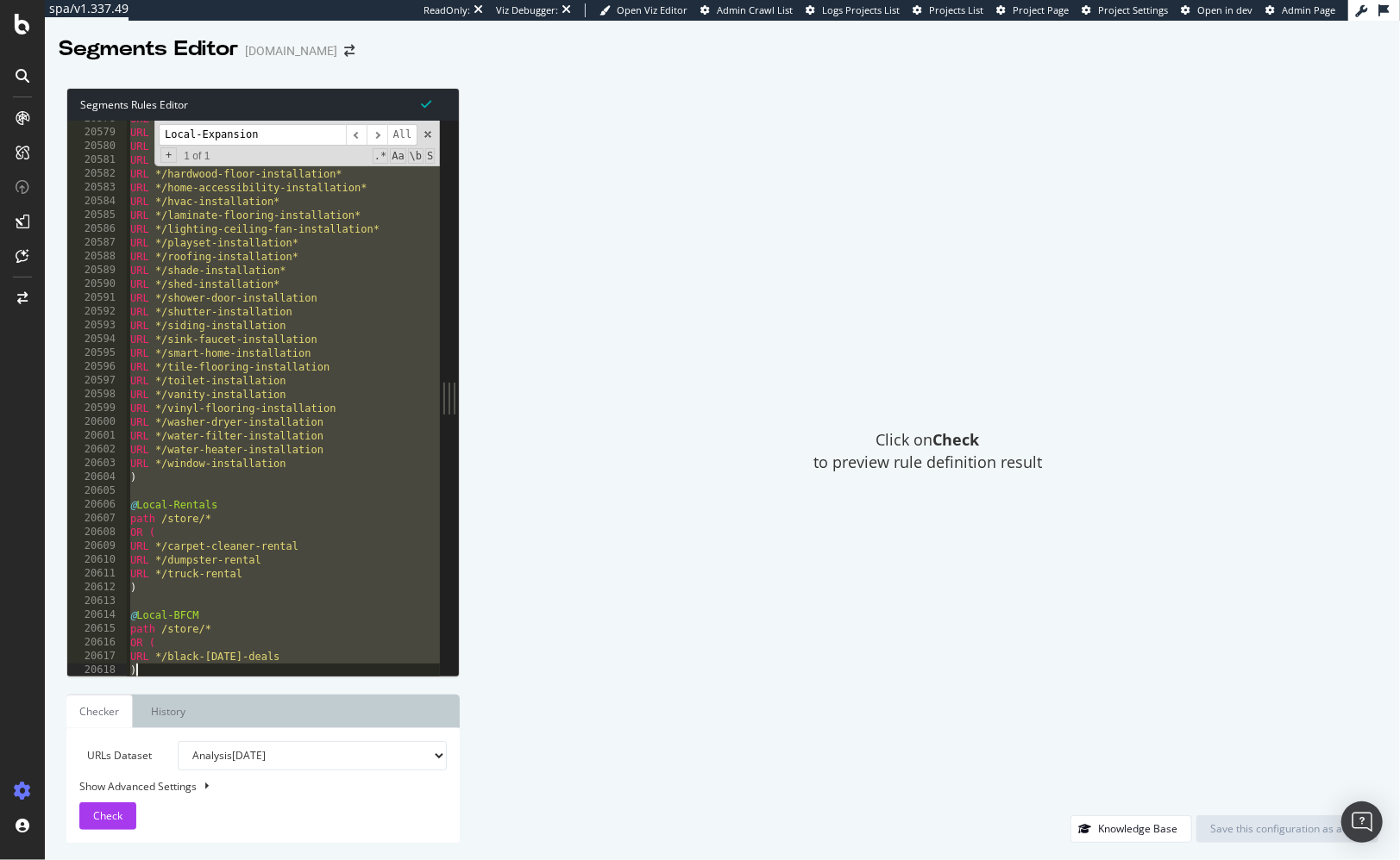
drag, startPoint x: 128, startPoint y: 376, endPoint x: 310, endPoint y: 702, distance: 373.4
click at [310, 702] on div "Segments Rules Editor [segment:Local-Expansion] 20578 20579 20580 20581 20582 2…" at bounding box center [264, 466] width 394 height 755
type textarea "URL */black-friday-deals )"
click at [752, 398] on div "Click on Check to preview rule definition result" at bounding box center [927, 451] width 901 height 727
drag, startPoint x: 690, startPoint y: 329, endPoint x: 810, endPoint y: 51, distance: 302.8
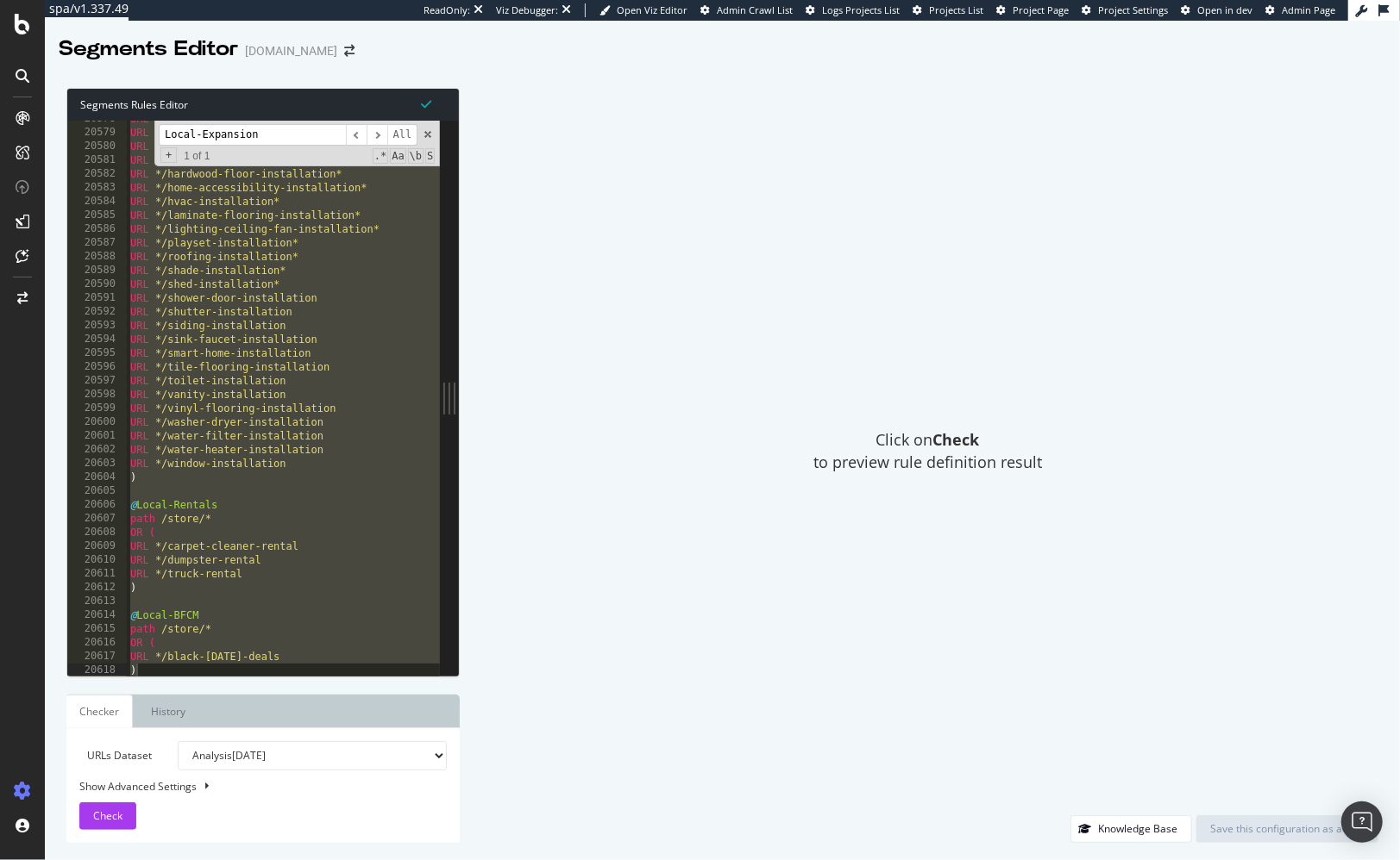
click at [692, 328] on div "Click on Check to preview rule definition result" at bounding box center [927, 451] width 901 height 727
click at [731, 288] on div "Click on Check to preview rule definition result" at bounding box center [927, 451] width 901 height 727
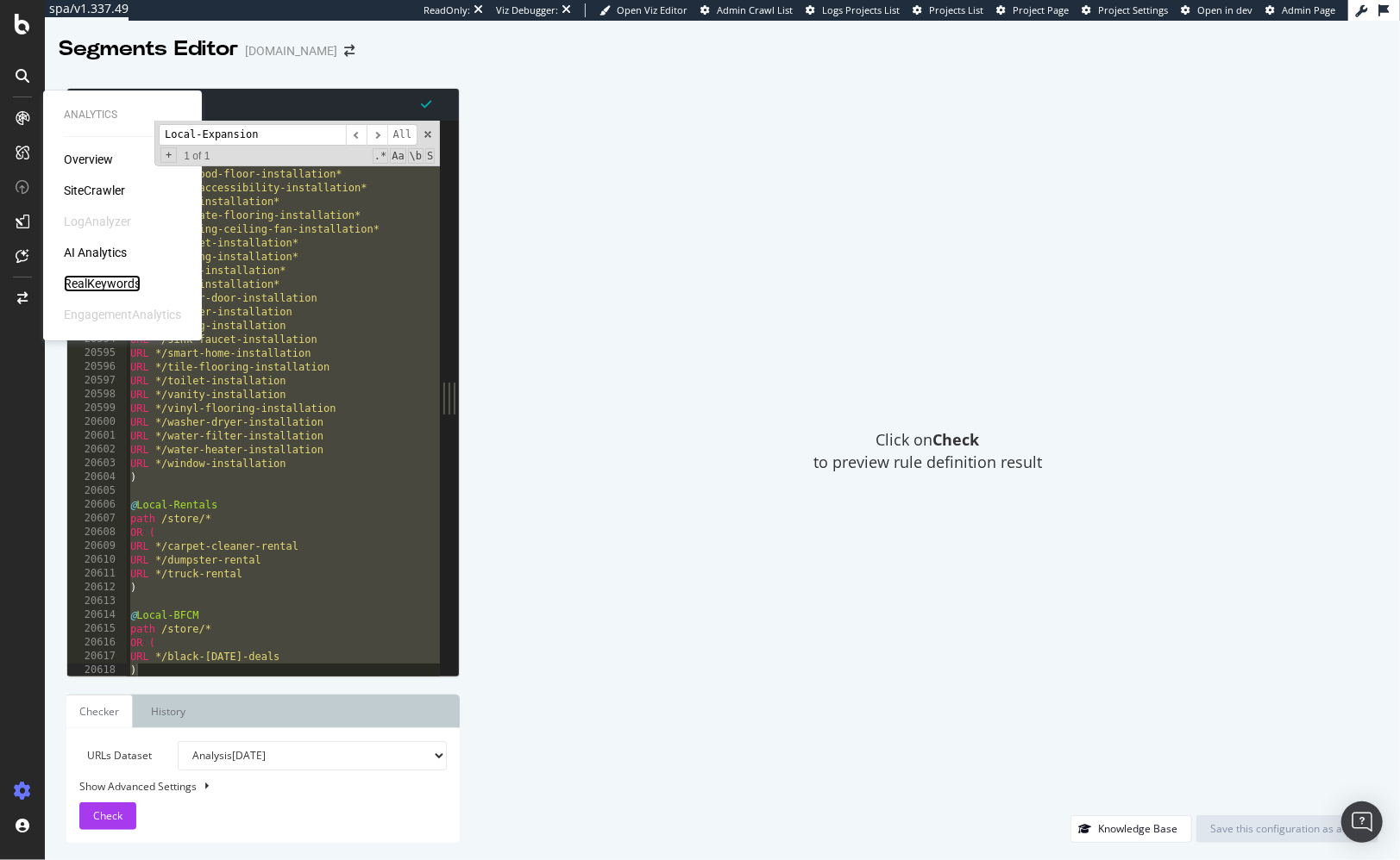
click at [112, 288] on div "RealKeywords" at bounding box center [102, 283] width 77 height 17
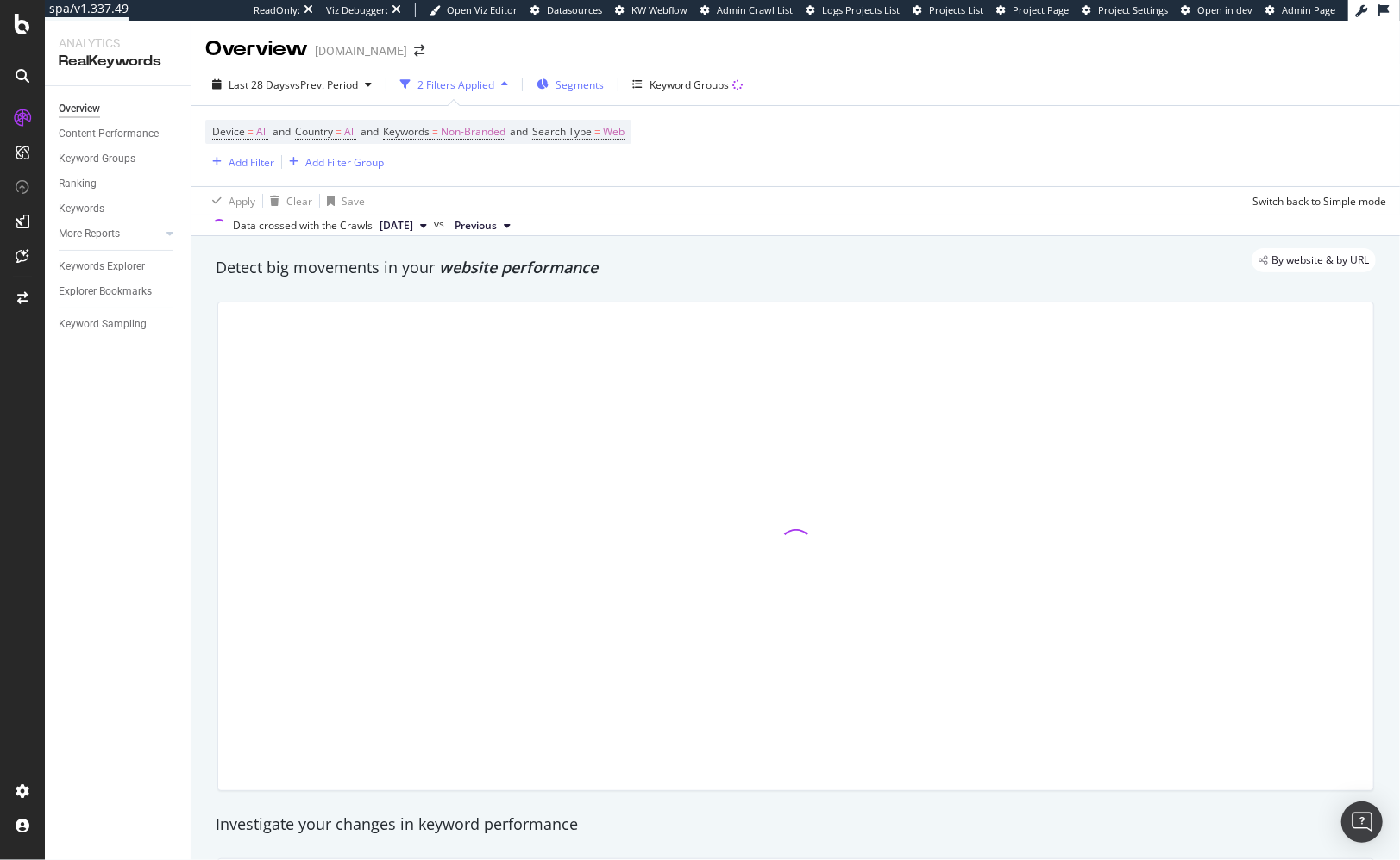
click at [574, 90] on span "Segments" at bounding box center [580, 85] width 48 height 14
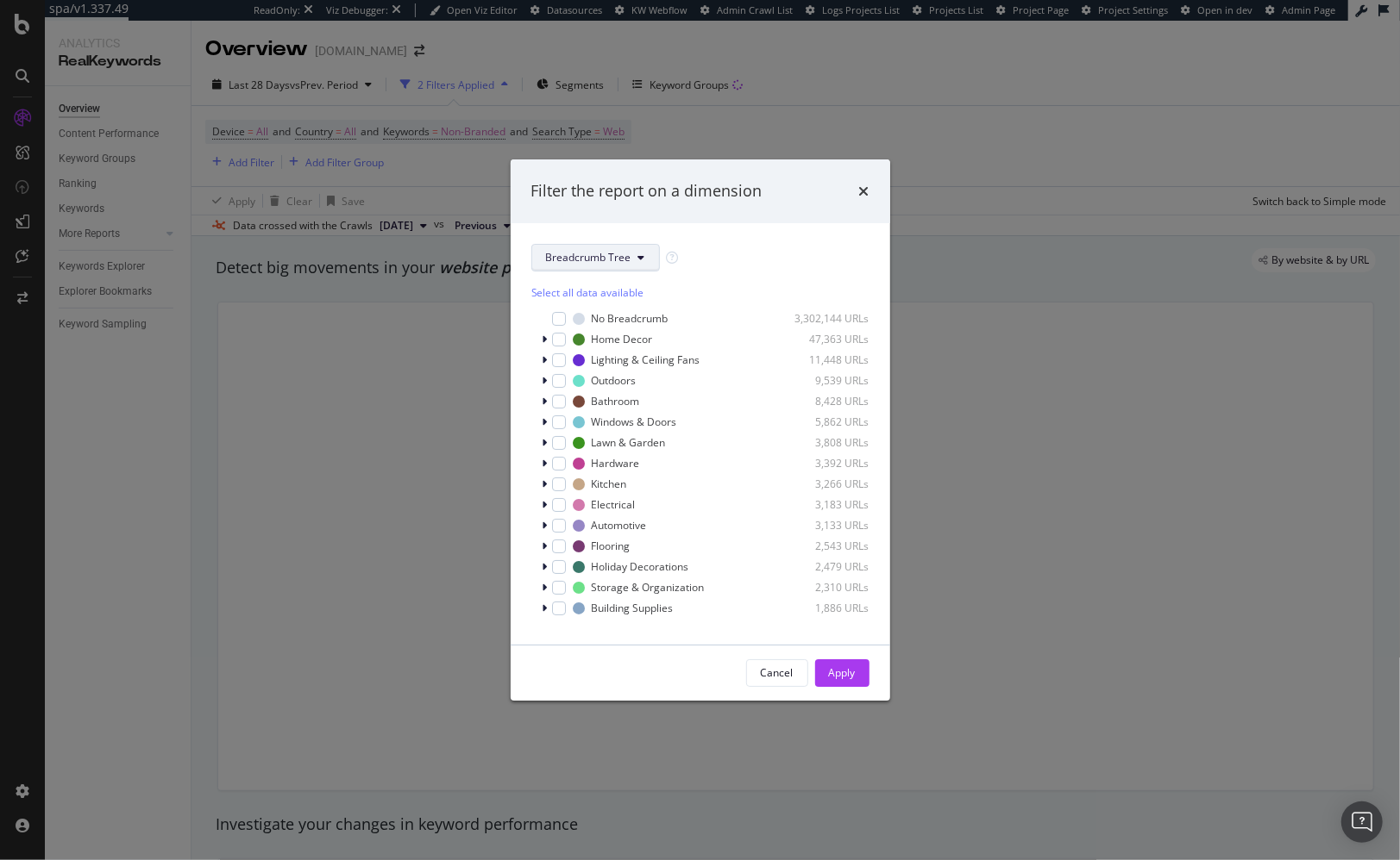
click at [603, 250] on span "Breadcrumb Tree" at bounding box center [589, 257] width 85 height 14
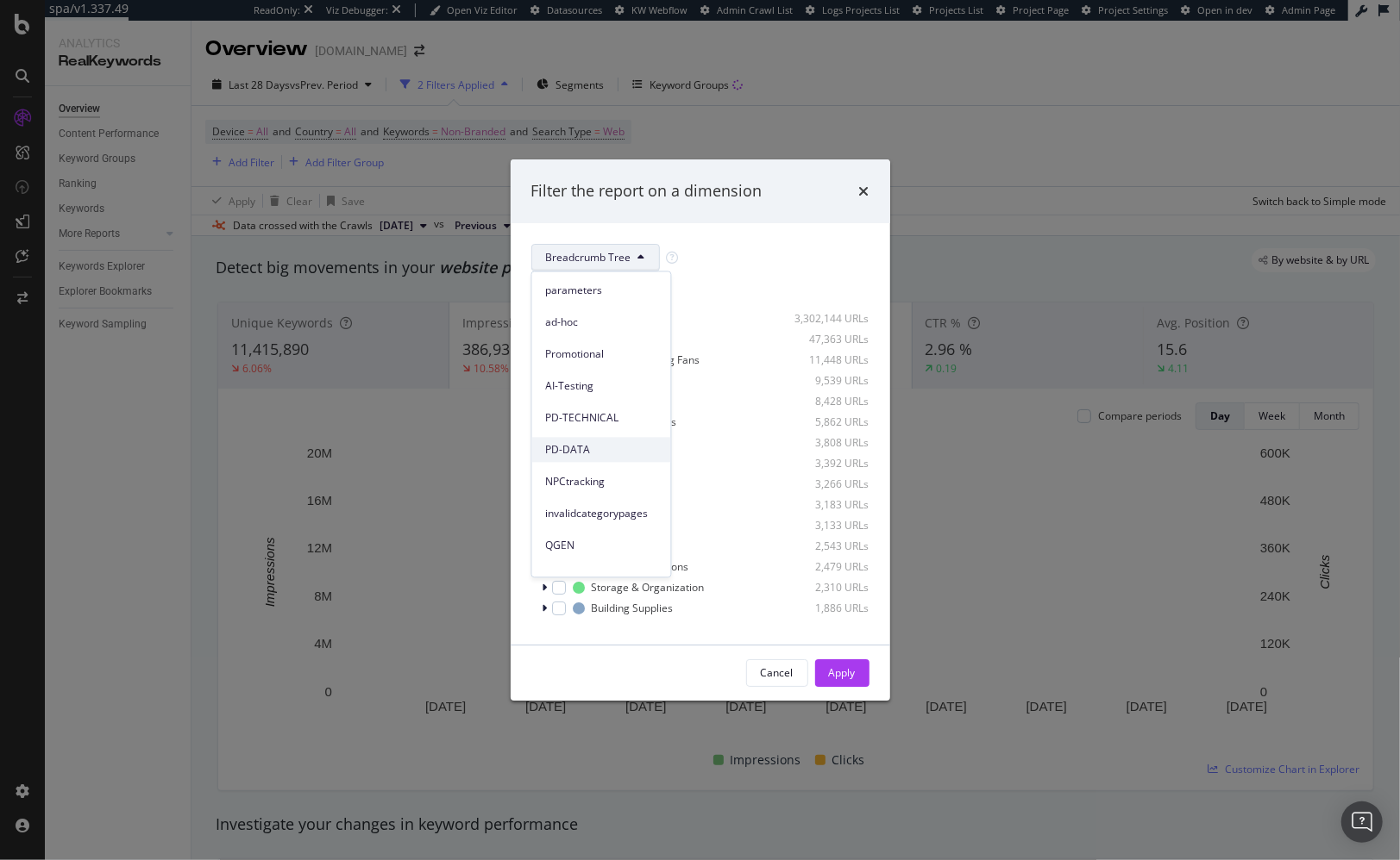
scroll to position [183, 0]
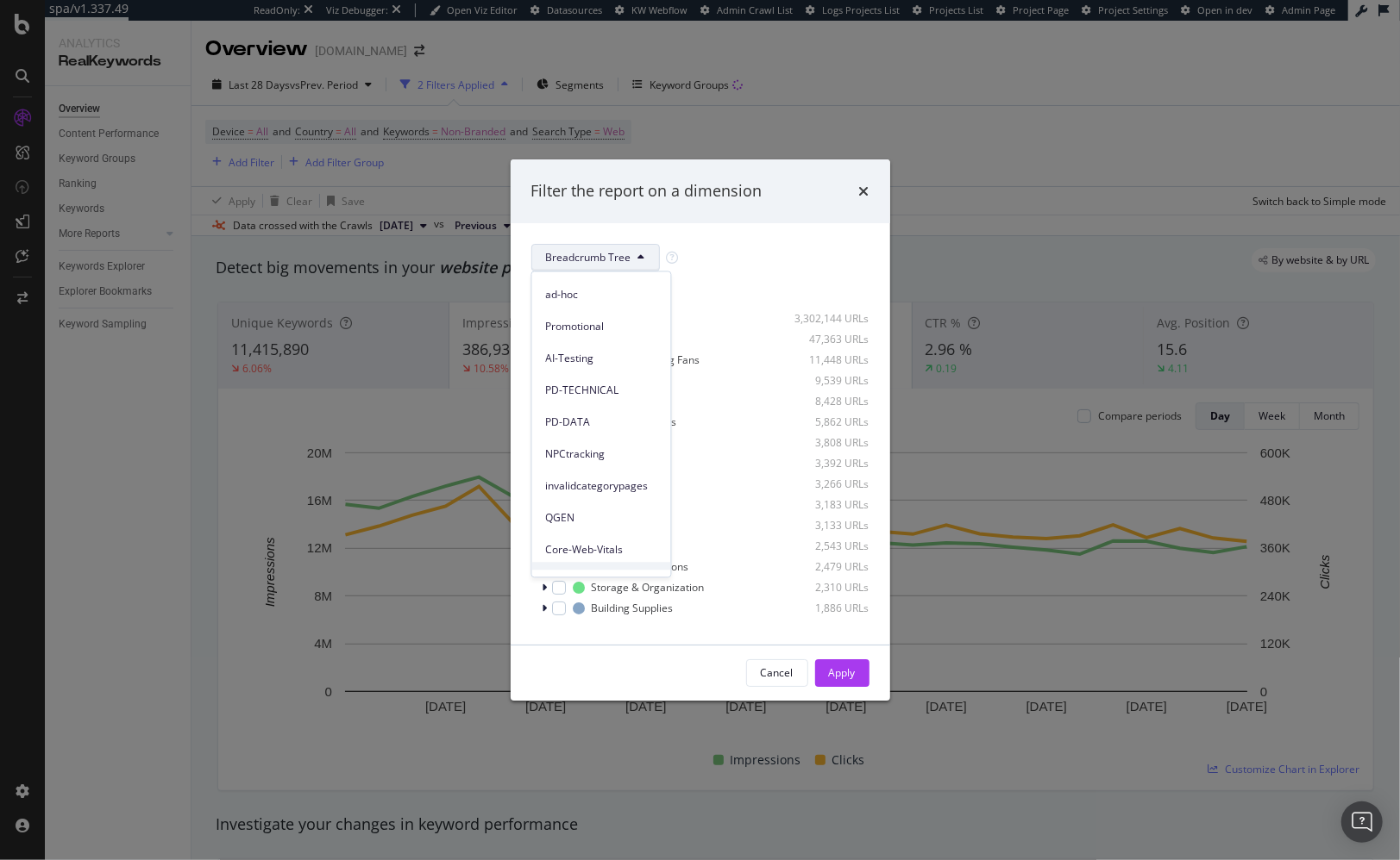
click at [779, 258] on div "Breadcrumb Tree" at bounding box center [701, 257] width 338 height 28
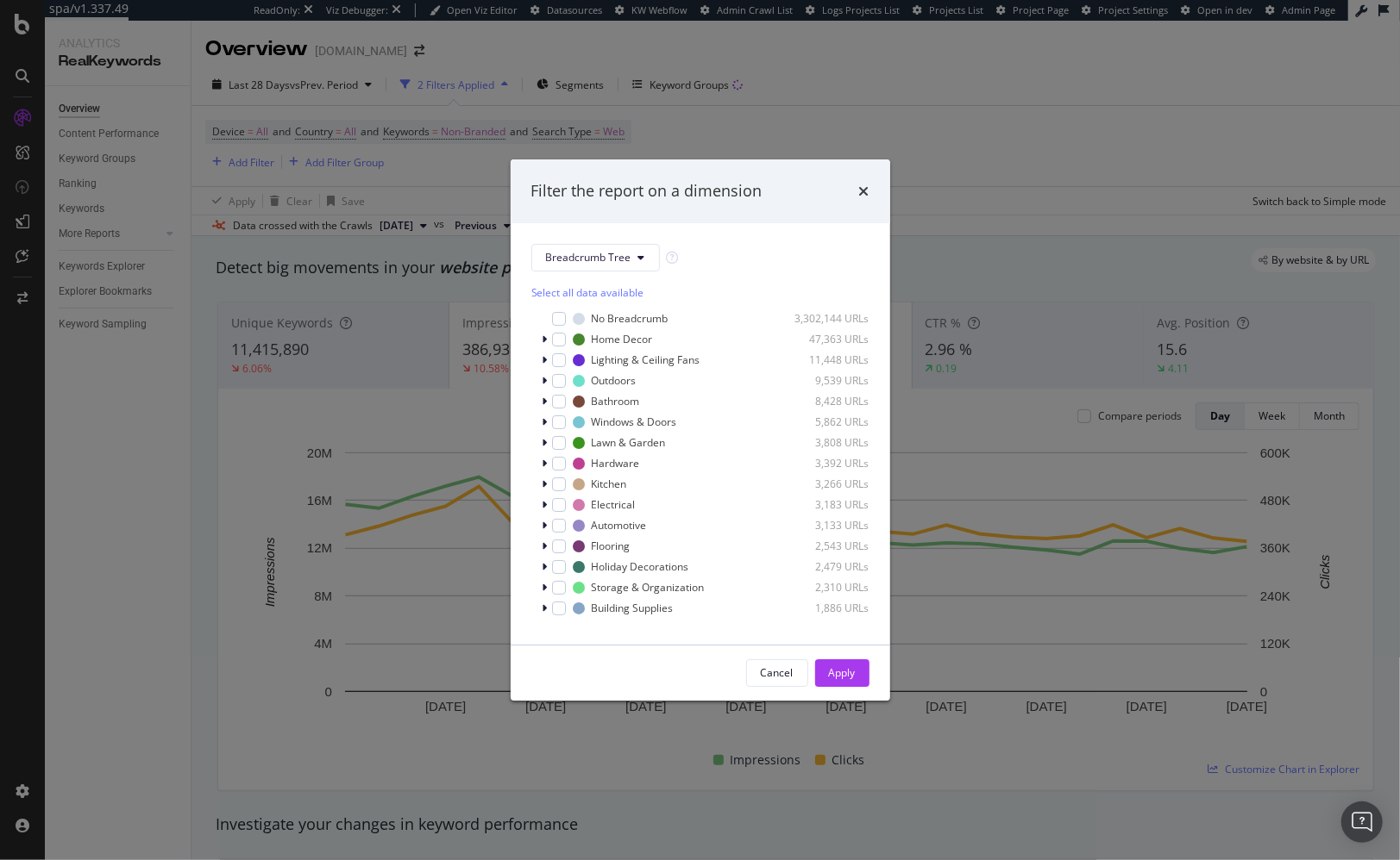
click at [863, 188] on icon "times" at bounding box center [864, 191] width 11 height 13
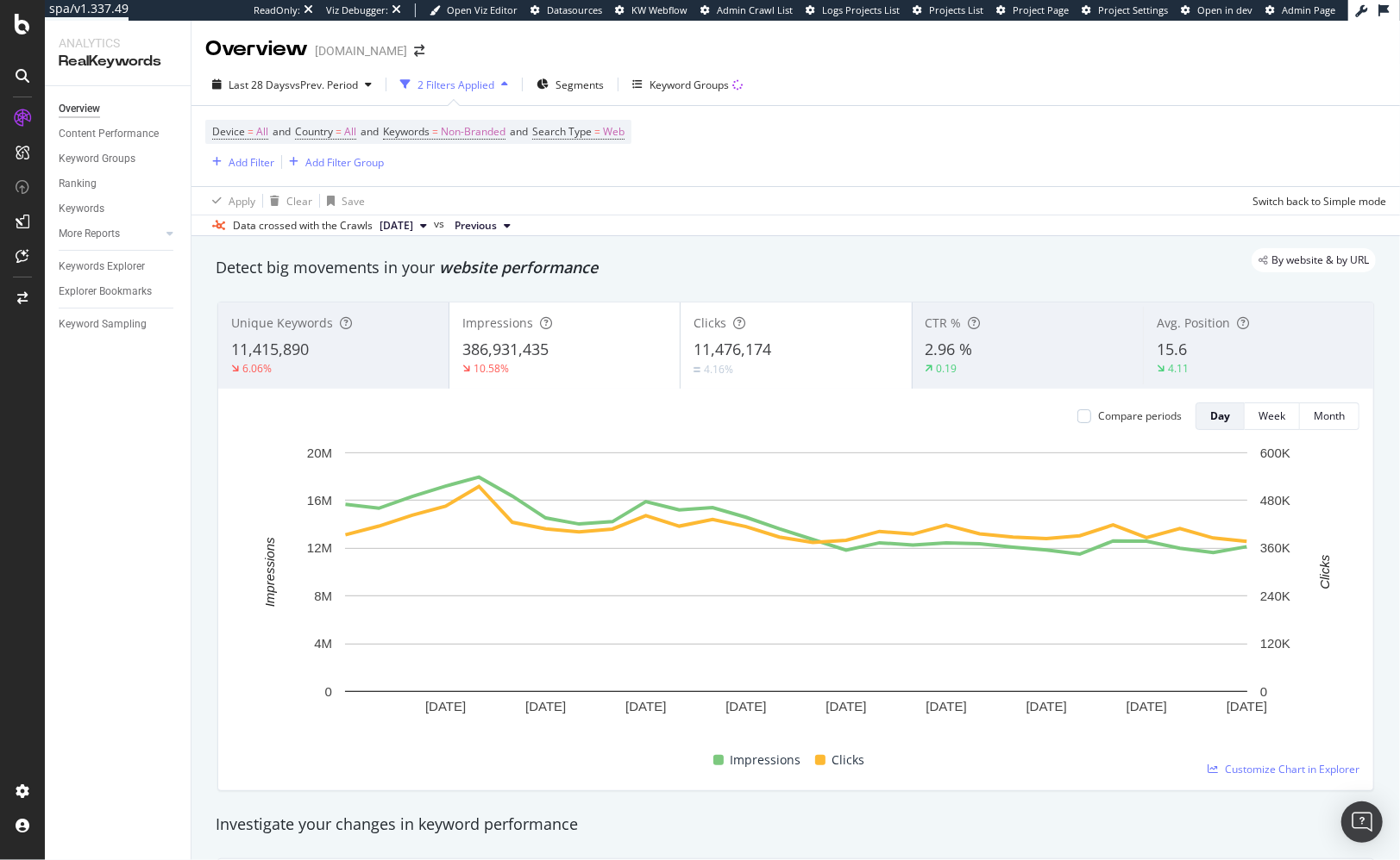
drag, startPoint x: 884, startPoint y: 259, endPoint x: 807, endPoint y: 269, distance: 77.6
click at [883, 260] on div "By website & by URL" at bounding box center [787, 260] width 1177 height 24
click at [785, 223] on div "Data crossed with the Crawls 2025 Aug. 25th vs Previous" at bounding box center [795, 224] width 1209 height 20
click at [571, 86] on span "Segments" at bounding box center [580, 85] width 48 height 14
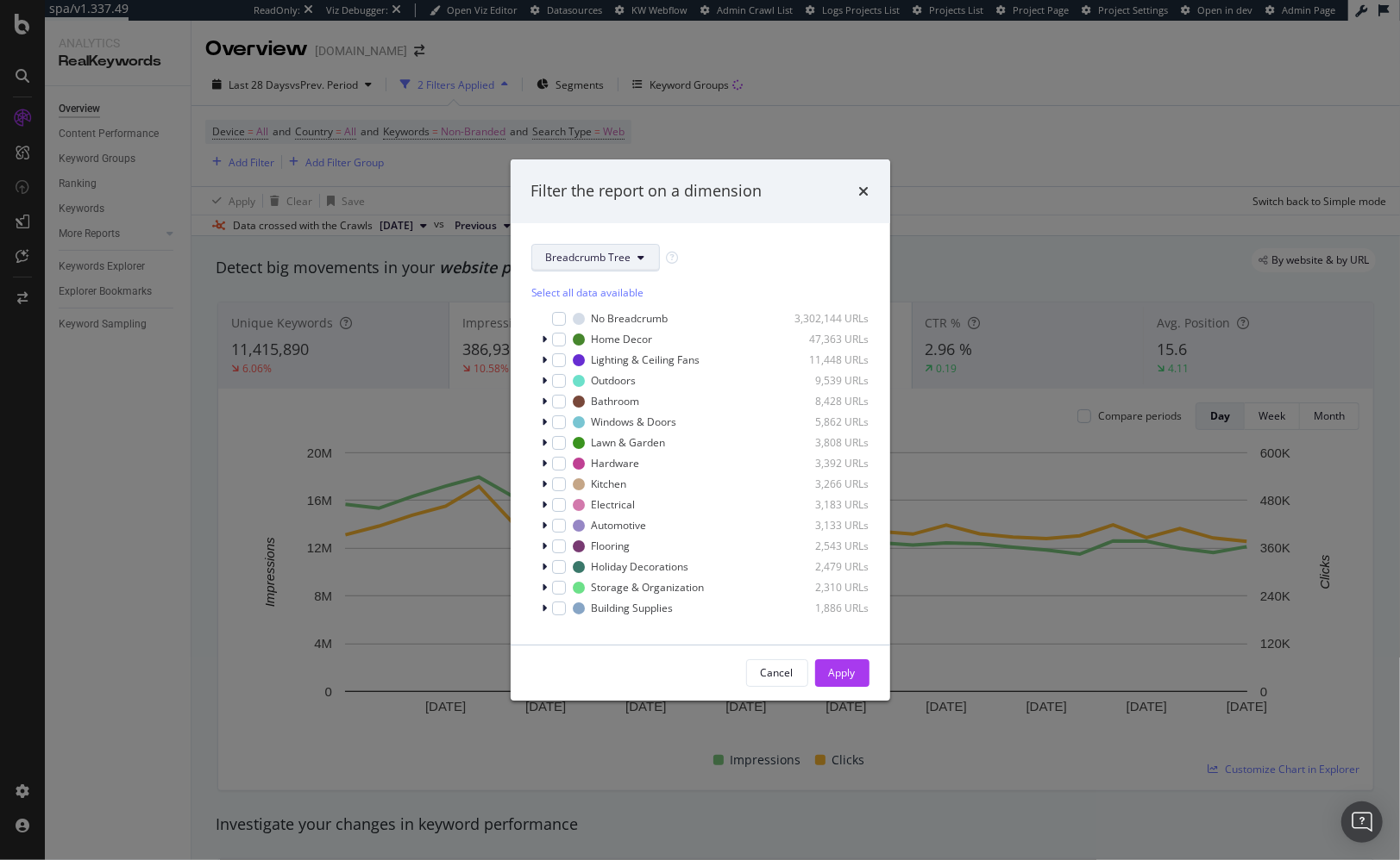
click at [610, 257] on span "Breadcrumb Tree" at bounding box center [589, 257] width 85 height 14
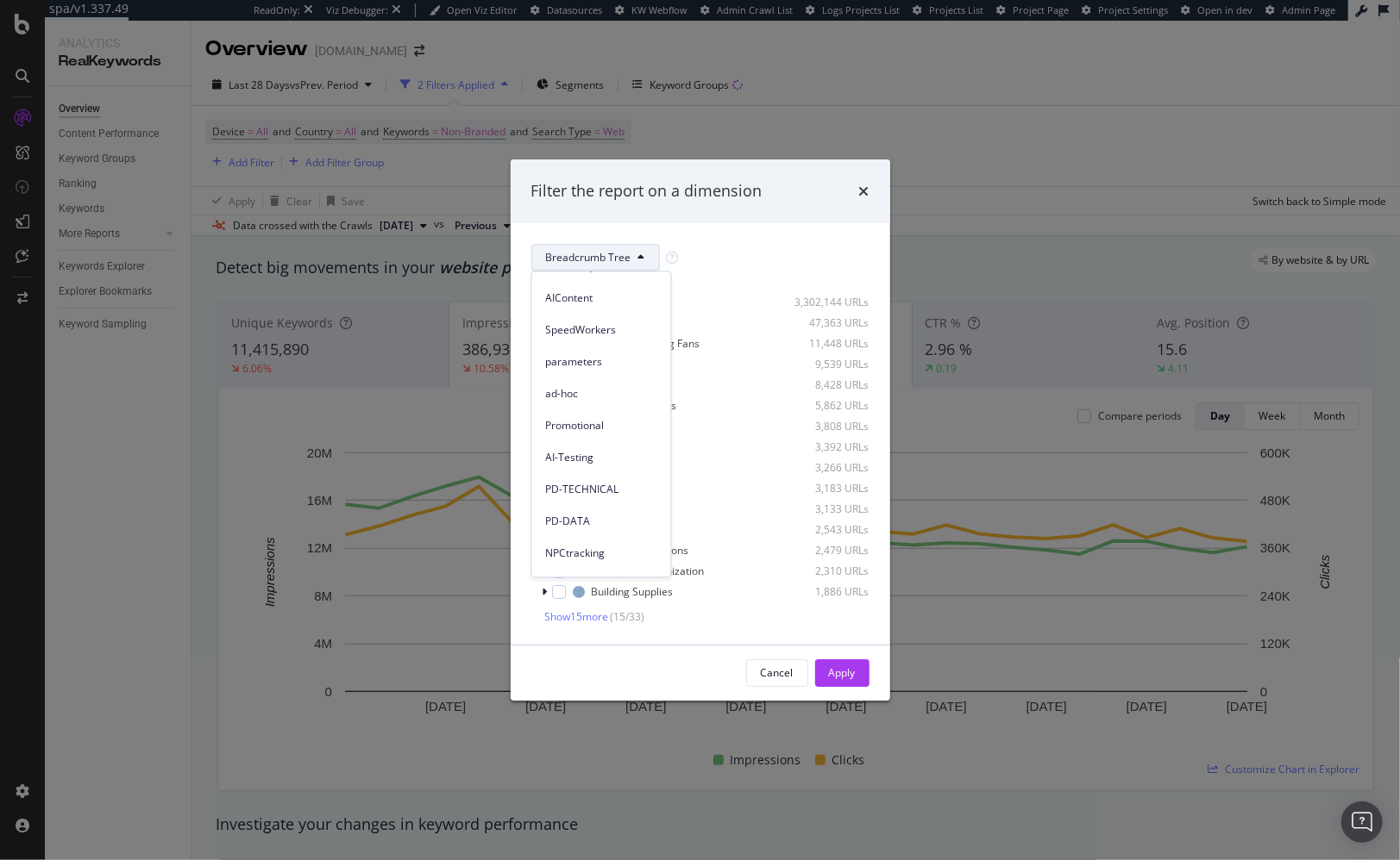
scroll to position [0, 0]
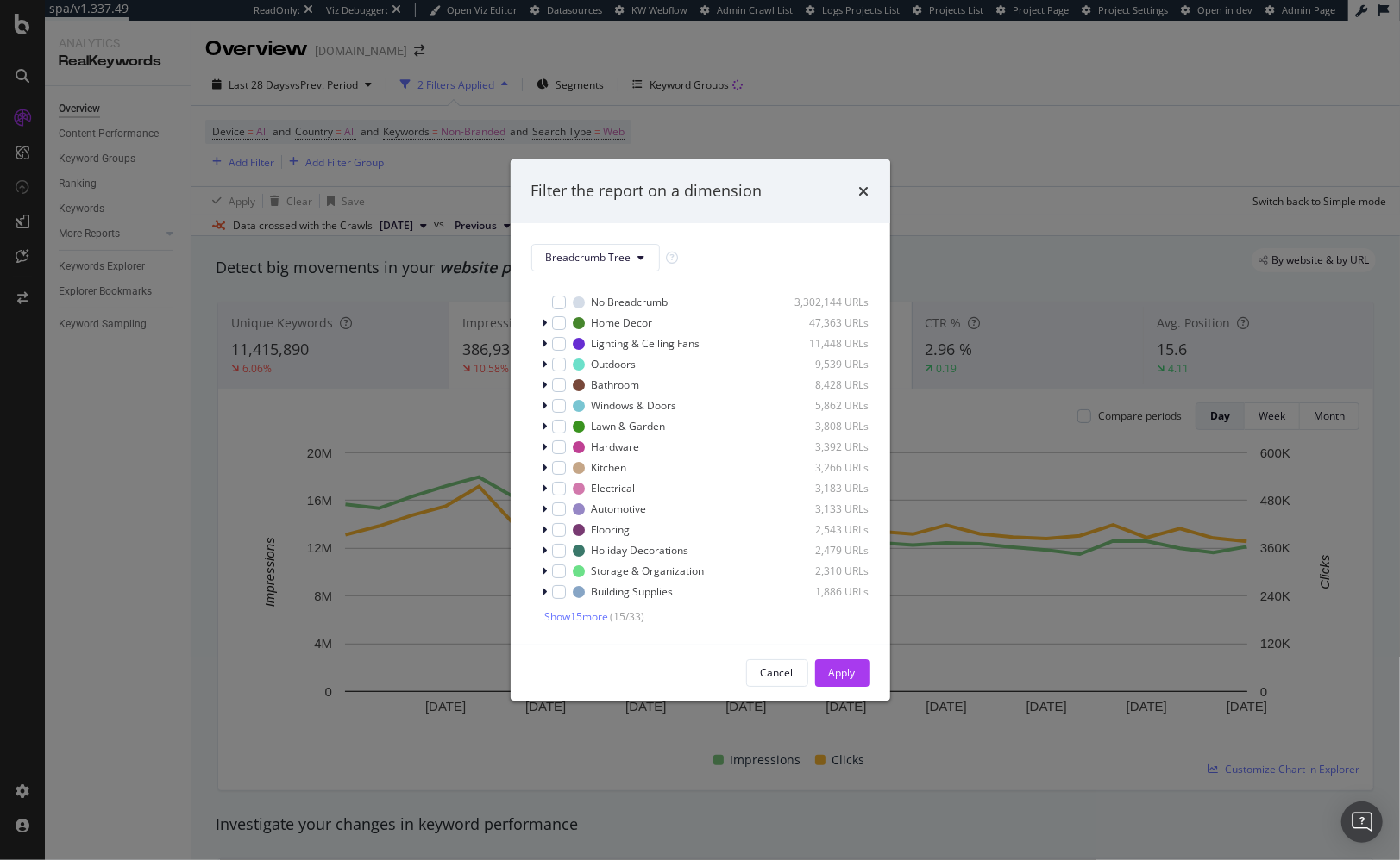
click at [772, 239] on div "Breadcrumb Tree Select all data available No Breadcrumb 3,302,144 URLs Home Dec…" at bounding box center [700, 434] width 379 height 422
drag, startPoint x: 358, startPoint y: 269, endPoint x: 270, endPoint y: 256, distance: 89.0
click at [357, 269] on div "Filter the report on a dimension Breadcrumb Tree Select all data available No B…" at bounding box center [700, 430] width 1400 height 860
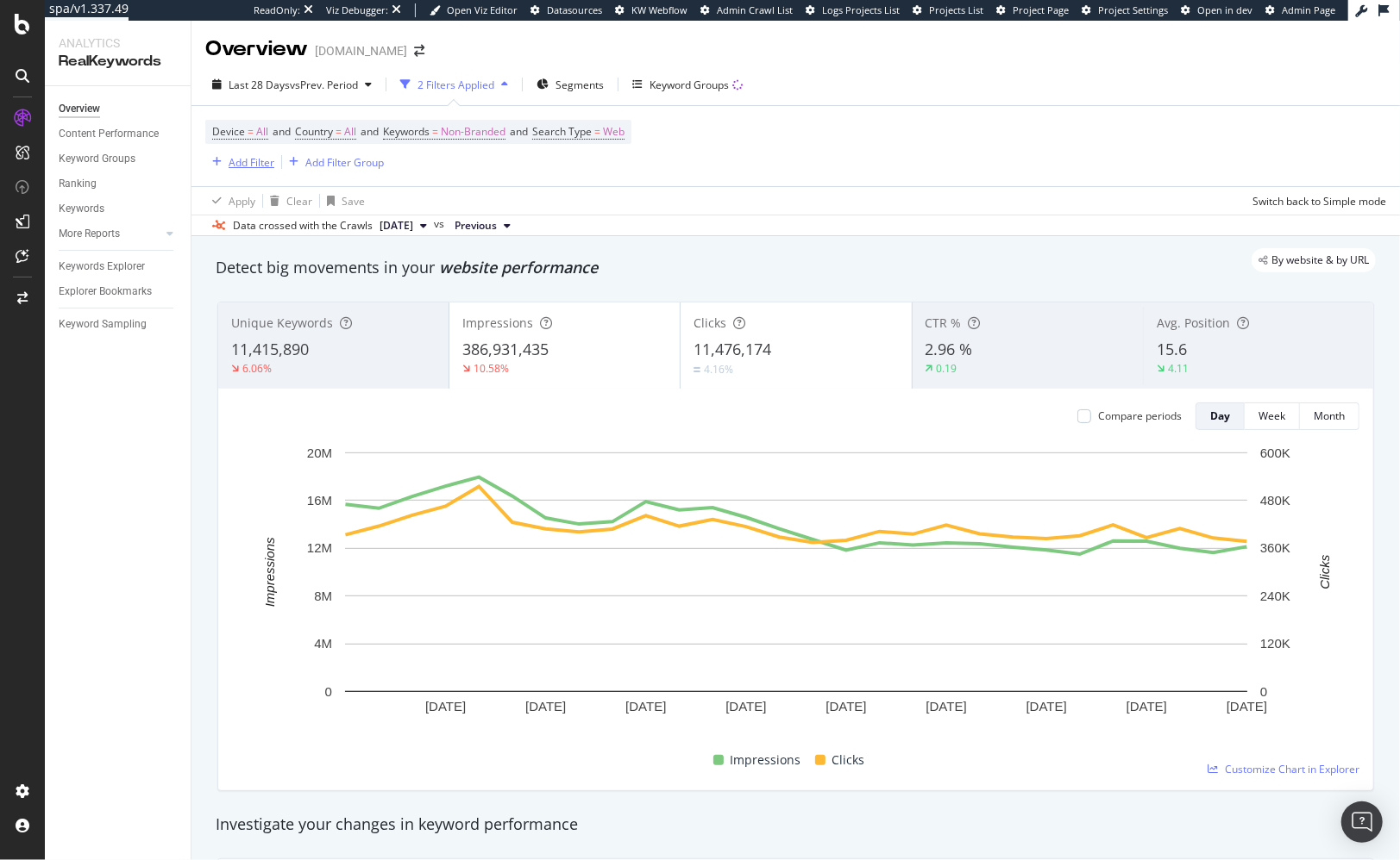
click at [247, 159] on div "Add Filter" at bounding box center [251, 162] width 45 height 14
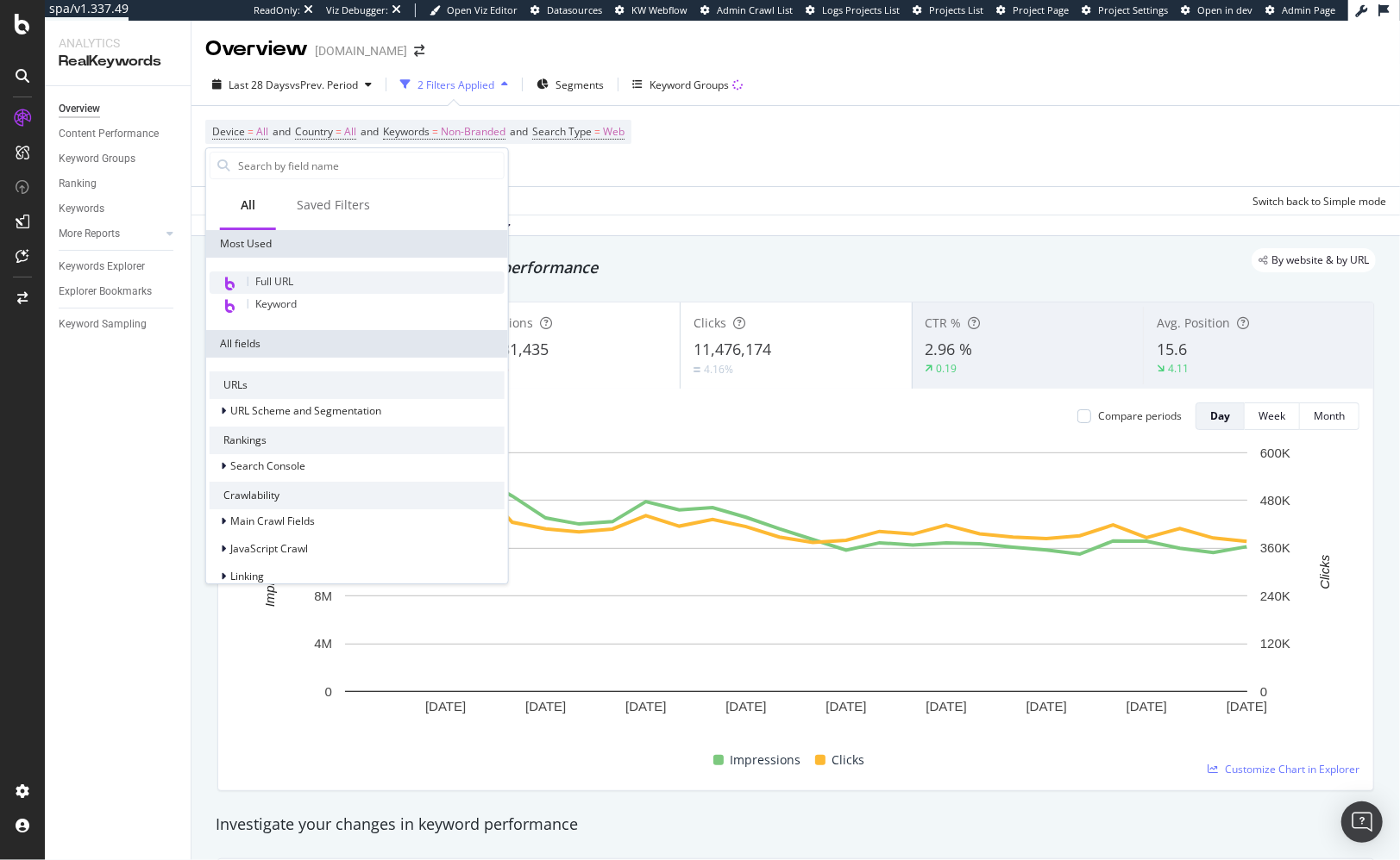
click at [279, 272] on div "Full URL" at bounding box center [356, 282] width 295 height 22
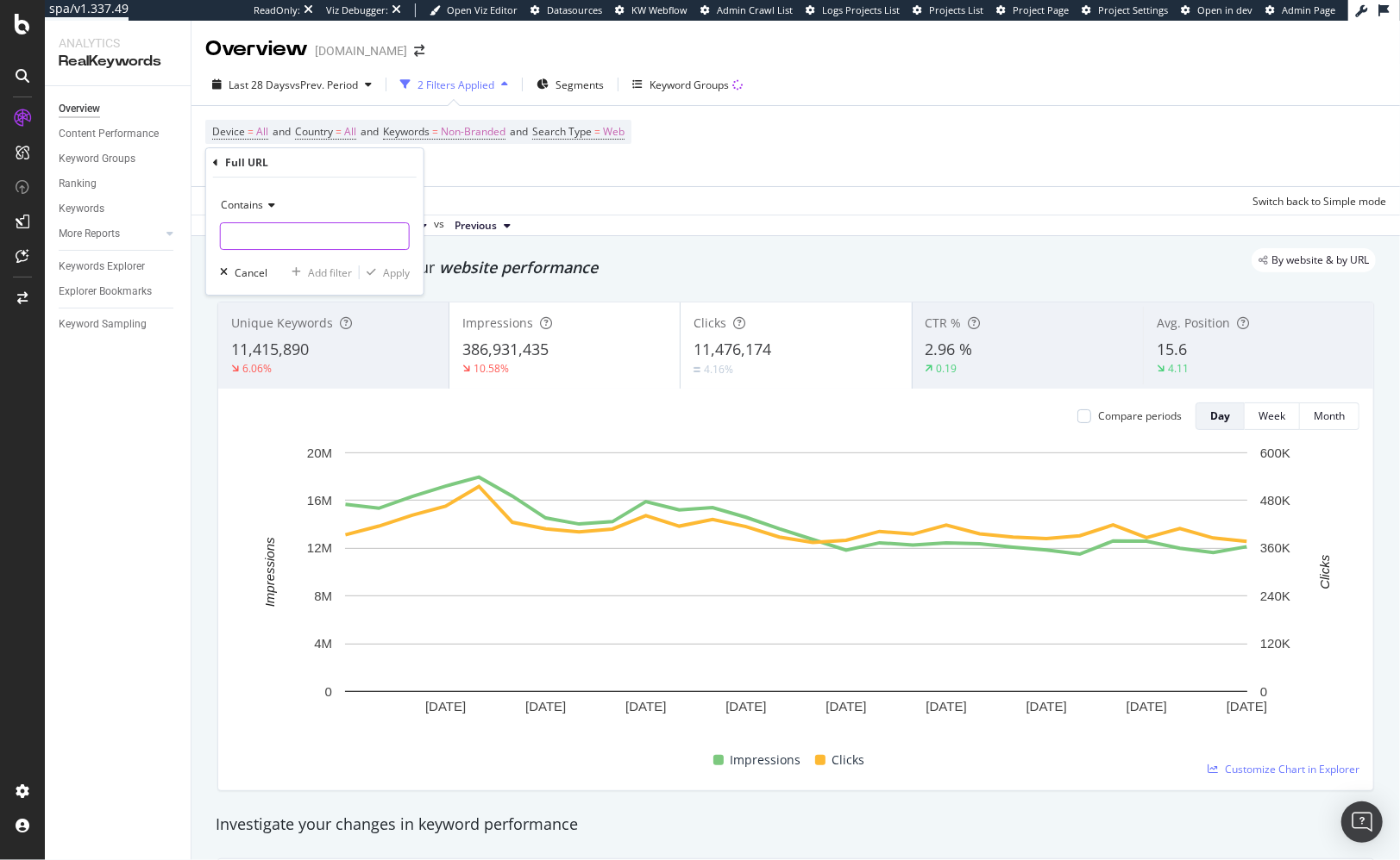
click at [304, 241] on input "text" at bounding box center [314, 236] width 188 height 28
paste input "/air-conditioner-store"
type input "/air-conditioner-store"
click at [401, 277] on button "Apply" at bounding box center [385, 272] width 50 height 17
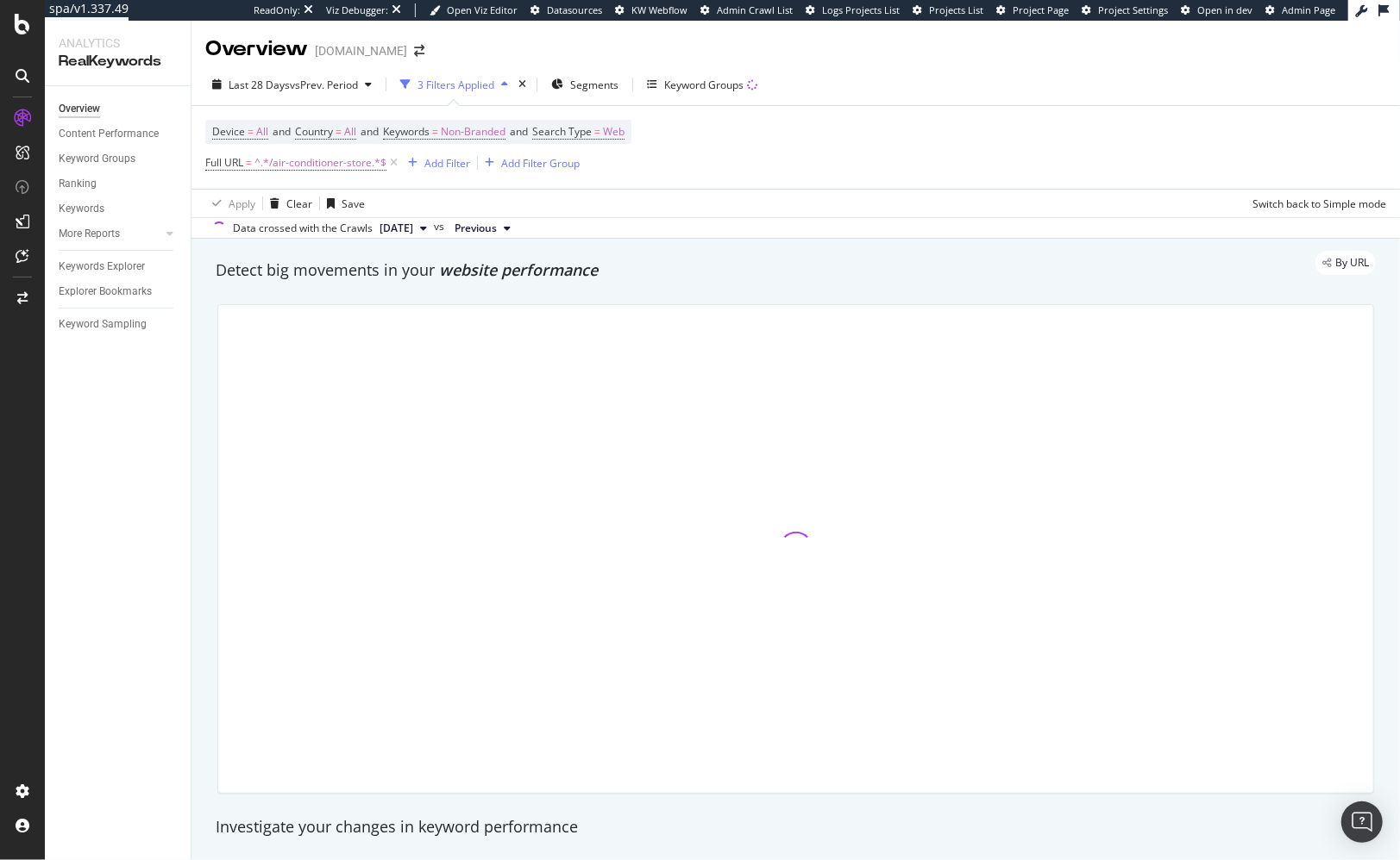
click at [388, 277] on div "Detect big movements in your website performance" at bounding box center [795, 270] width 1160 height 22
click at [523, 266] on div "By URL" at bounding box center [787, 263] width 1177 height 24
click at [623, 58] on div "Overview www.lowessecondary.com" at bounding box center [795, 42] width 1209 height 43
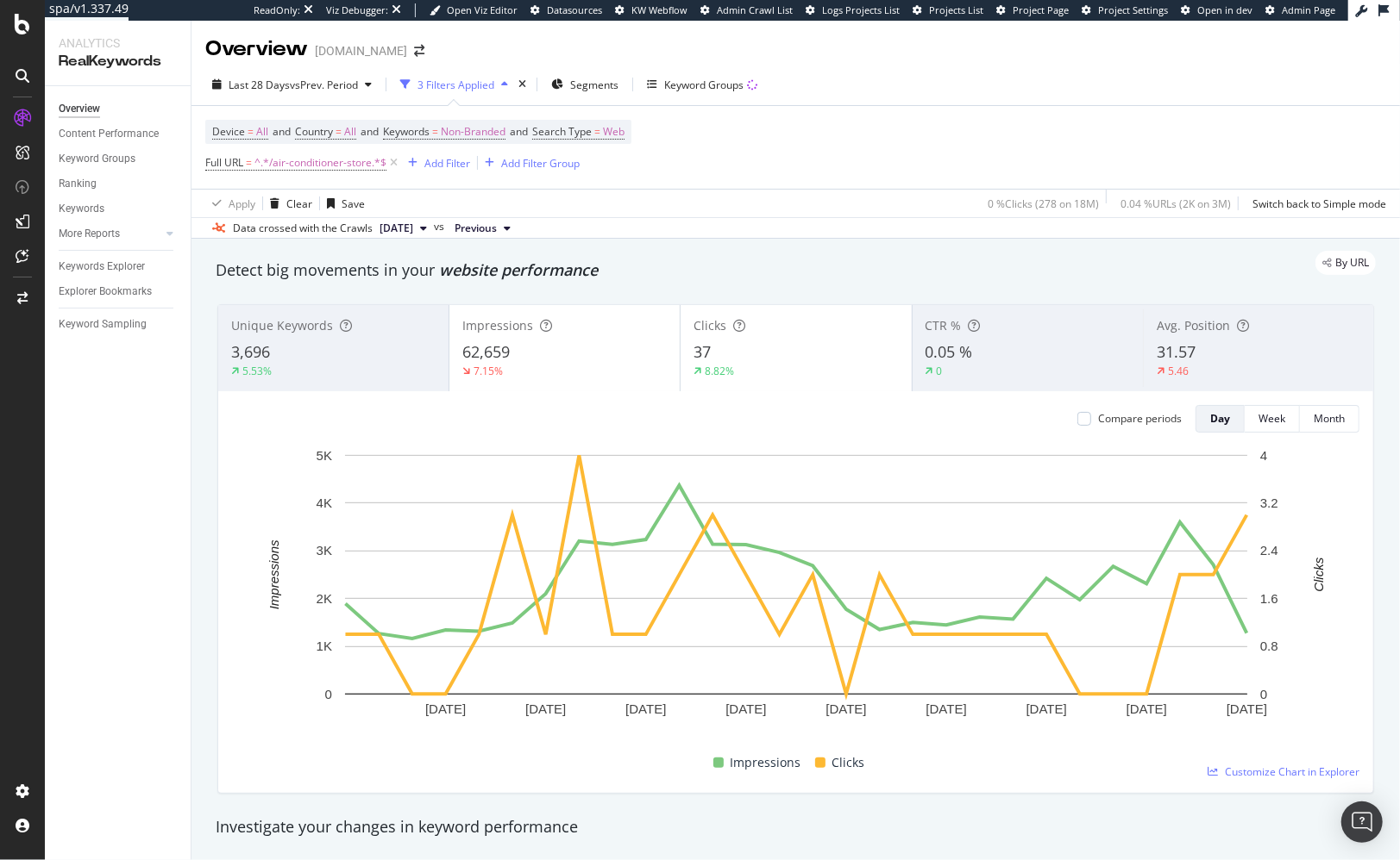
drag, startPoint x: 584, startPoint y: 271, endPoint x: 579, endPoint y: 254, distance: 17.7
click at [583, 270] on div "By URL" at bounding box center [787, 263] width 1177 height 24
click at [622, 50] on div "Overview www.lowessecondary.com" at bounding box center [795, 42] width 1209 height 43
click at [599, 77] on span "Segments" at bounding box center [594, 85] width 48 height 14
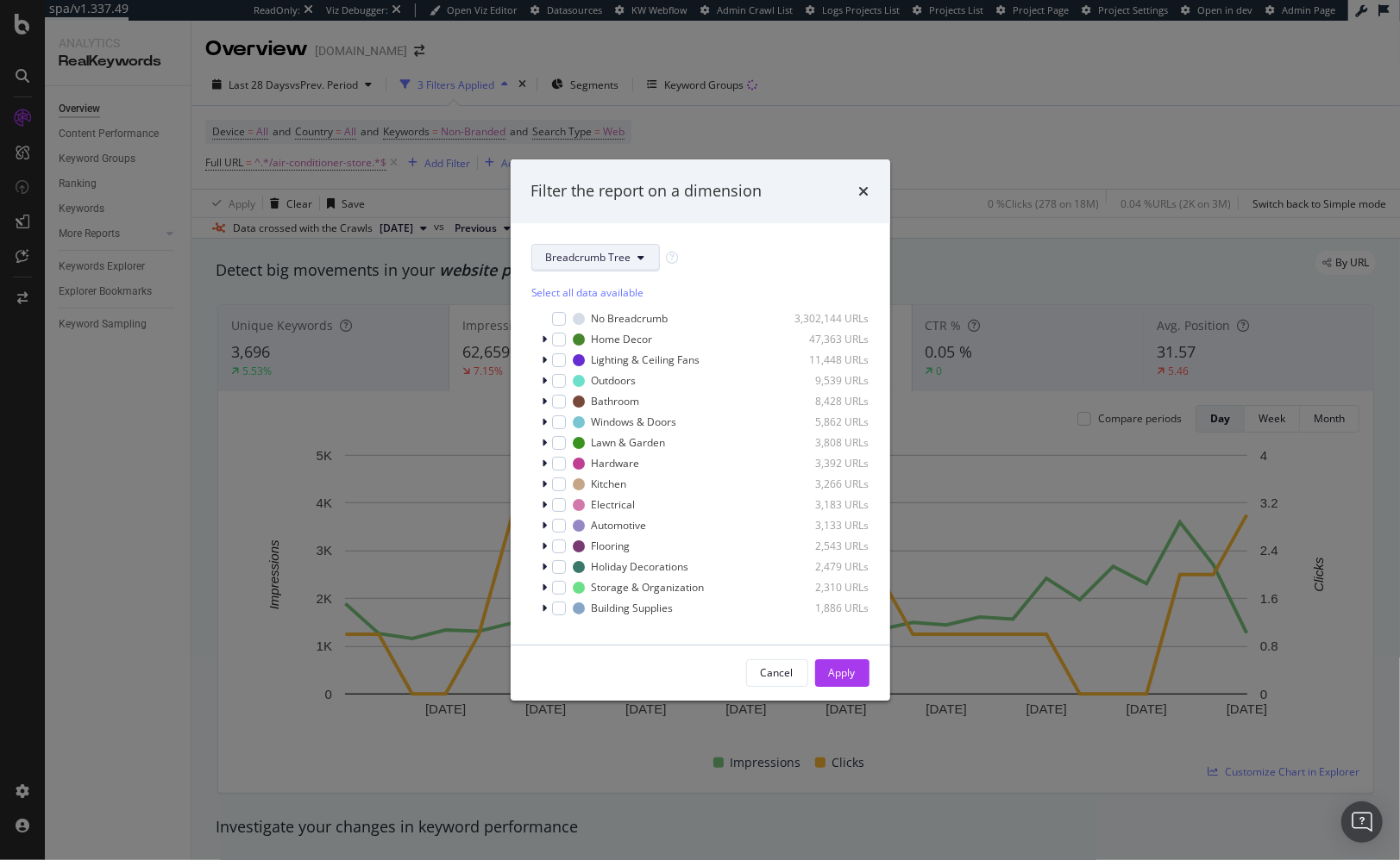
click at [635, 244] on button "Breadcrumb Tree" at bounding box center [596, 257] width 128 height 28
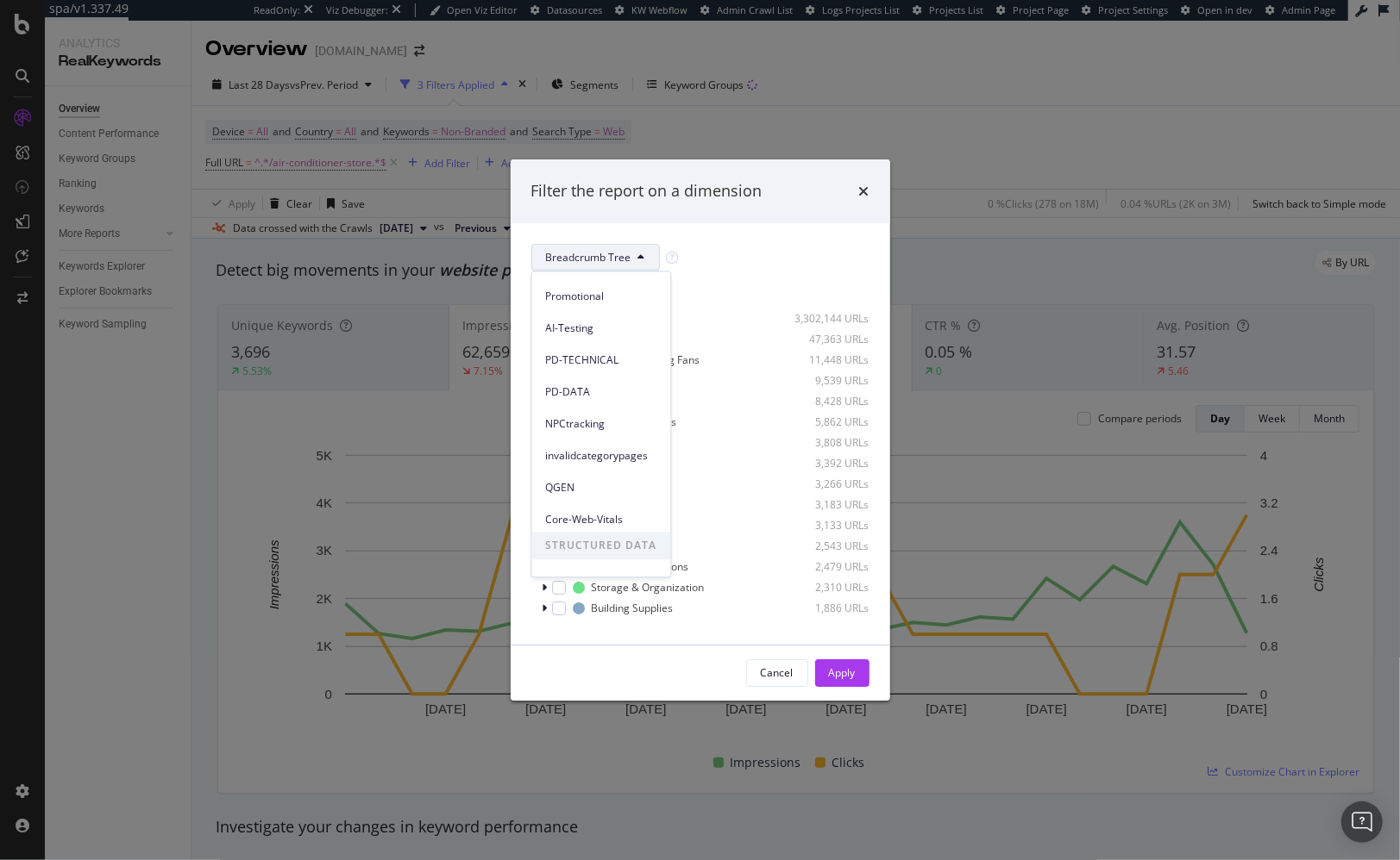
scroll to position [234, 0]
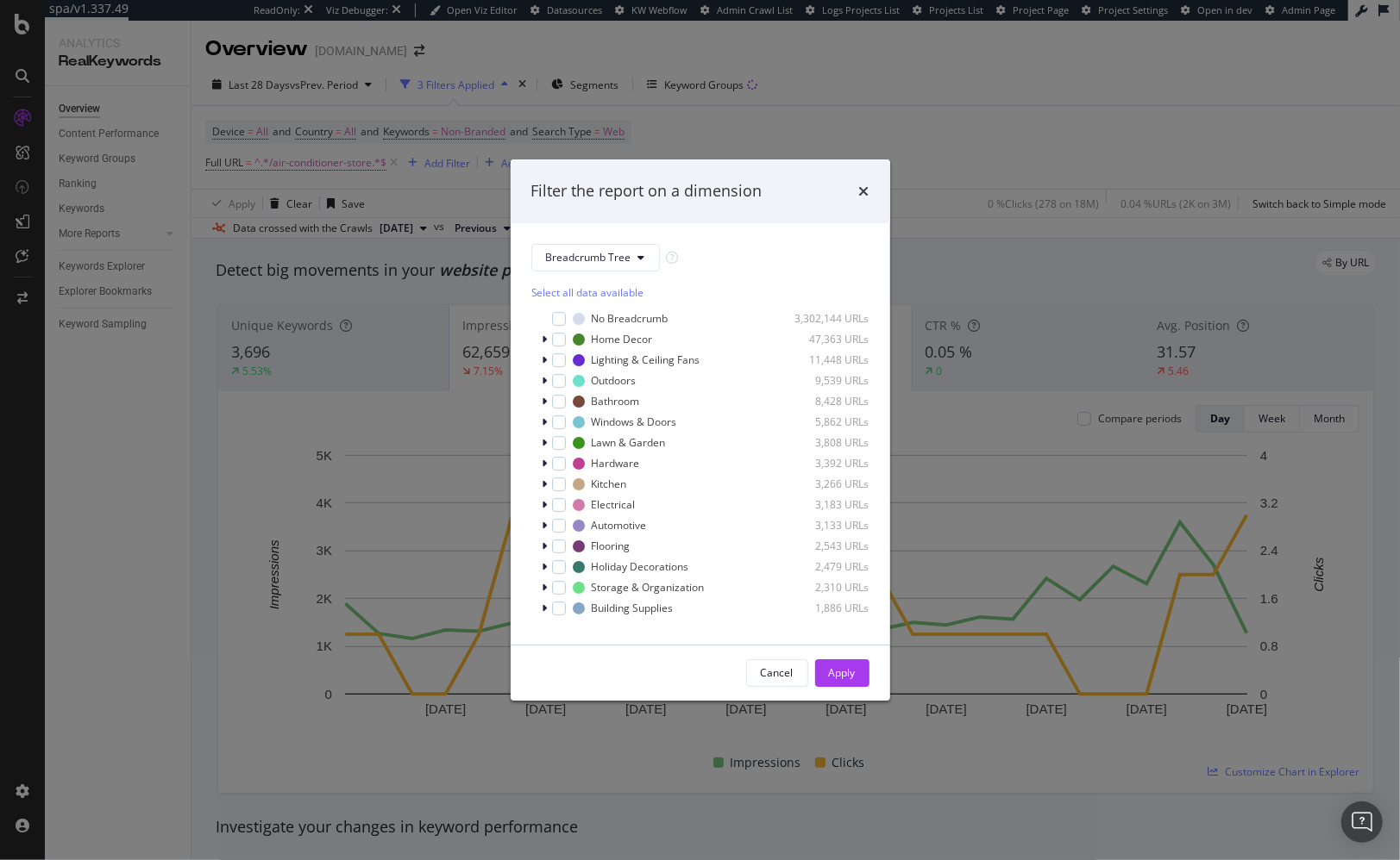
click at [320, 468] on div "Filter the report on a dimension Breadcrumb Tree Select all data available No B…" at bounding box center [700, 430] width 1400 height 860
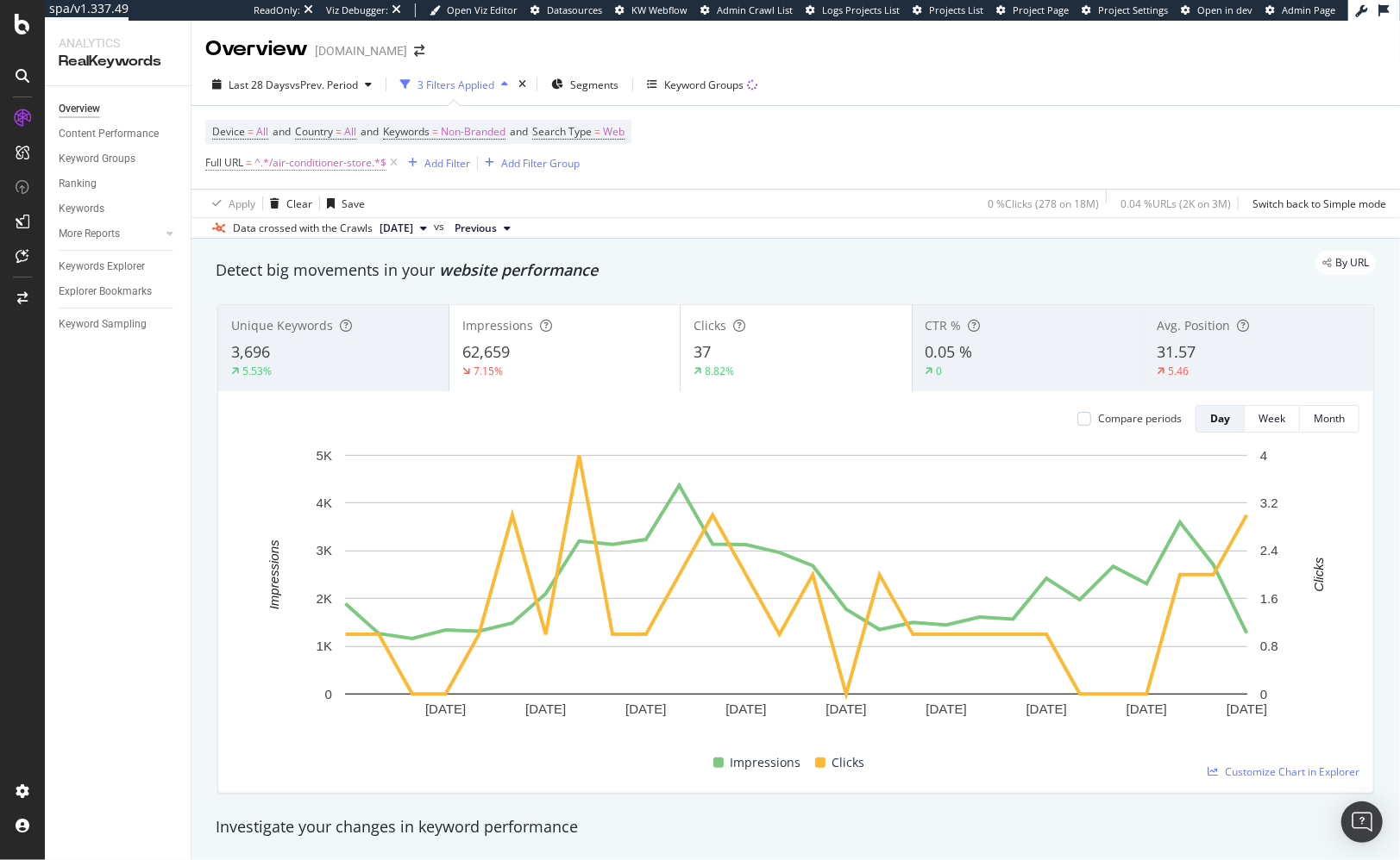
click at [312, 163] on span "^.*/air-conditioner-store.*$" at bounding box center [321, 162] width 132 height 24
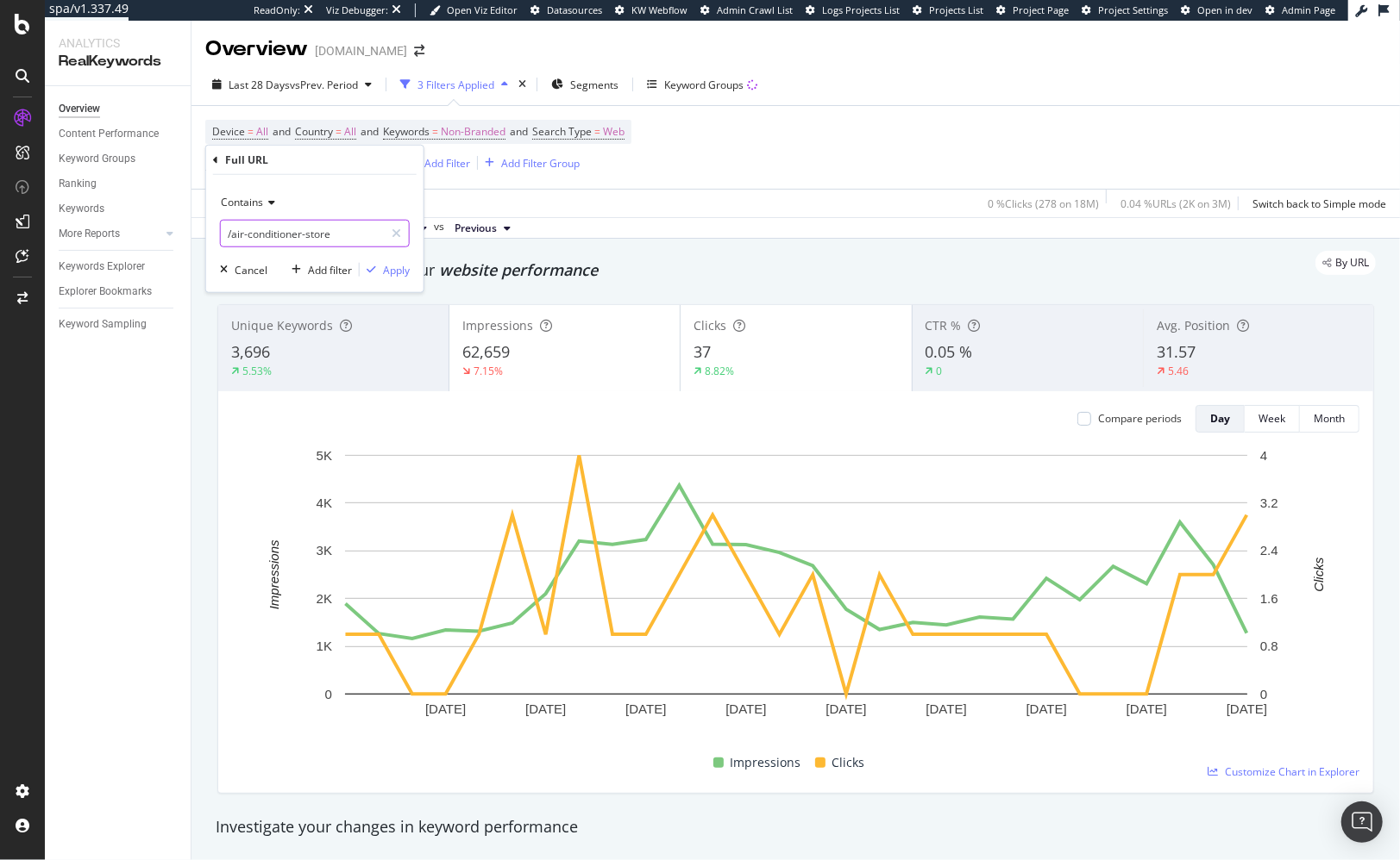
click at [274, 229] on input "/air-conditioner-store" at bounding box center [302, 233] width 163 height 28
click at [274, 230] on input "/air-conditioner-store" at bounding box center [302, 233] width 163 height 28
paste input "ppliance-installation"
type input "/appliance-installation"
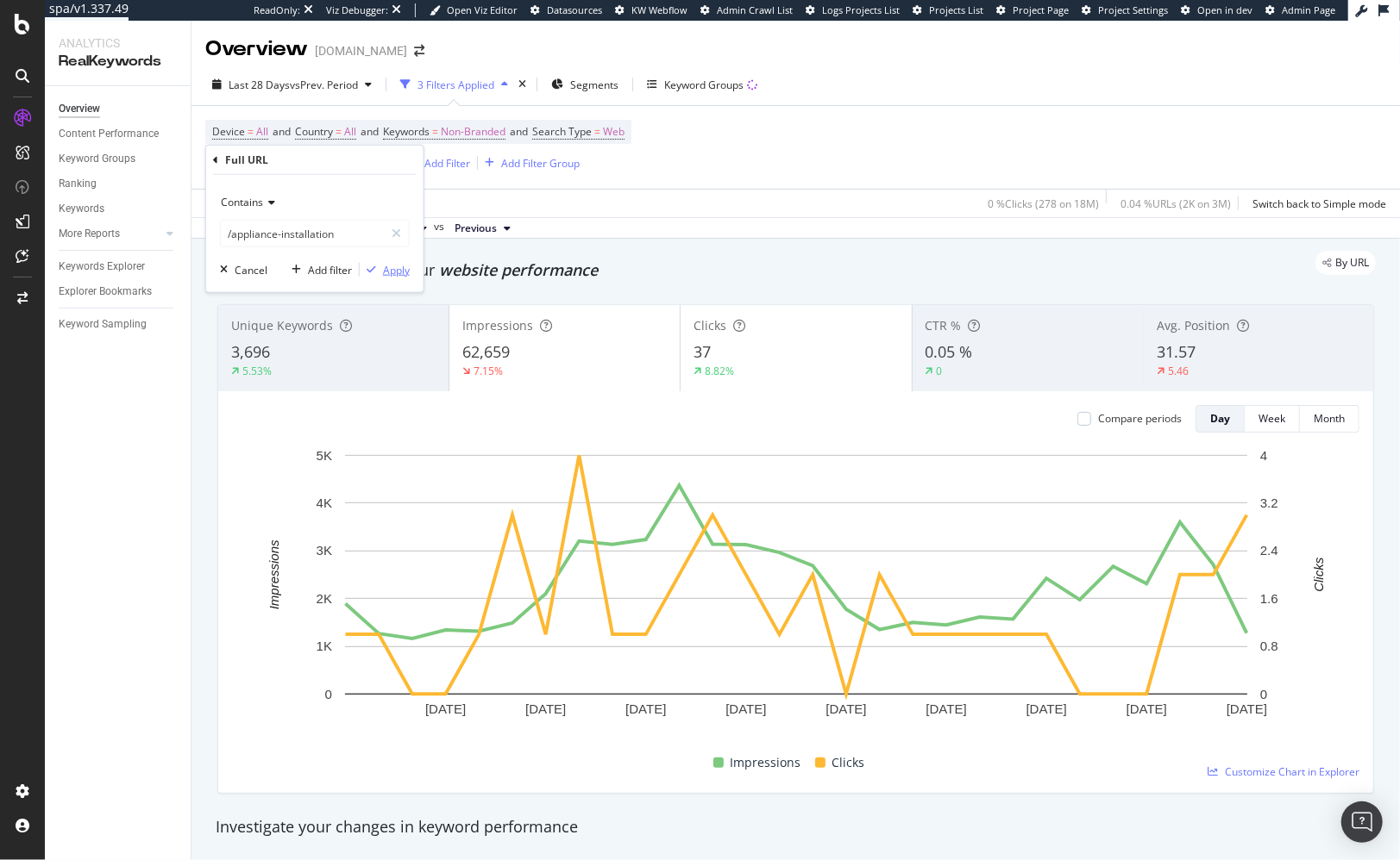
drag, startPoint x: 390, startPoint y: 270, endPoint x: 403, endPoint y: 171, distance: 99.8
click at [390, 270] on div "Apply" at bounding box center [396, 269] width 27 height 14
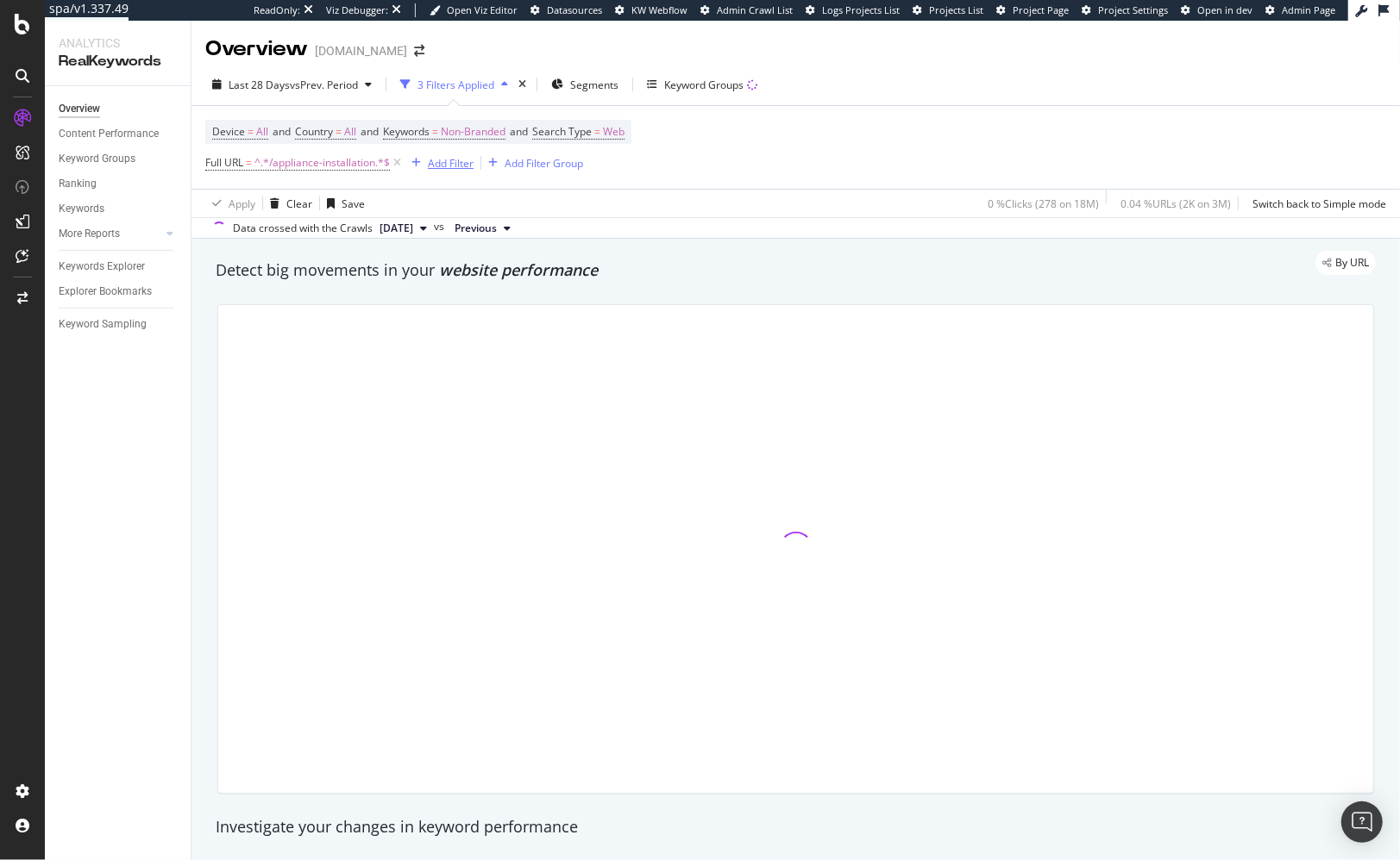
click at [425, 166] on div "button" at bounding box center [416, 163] width 23 height 11
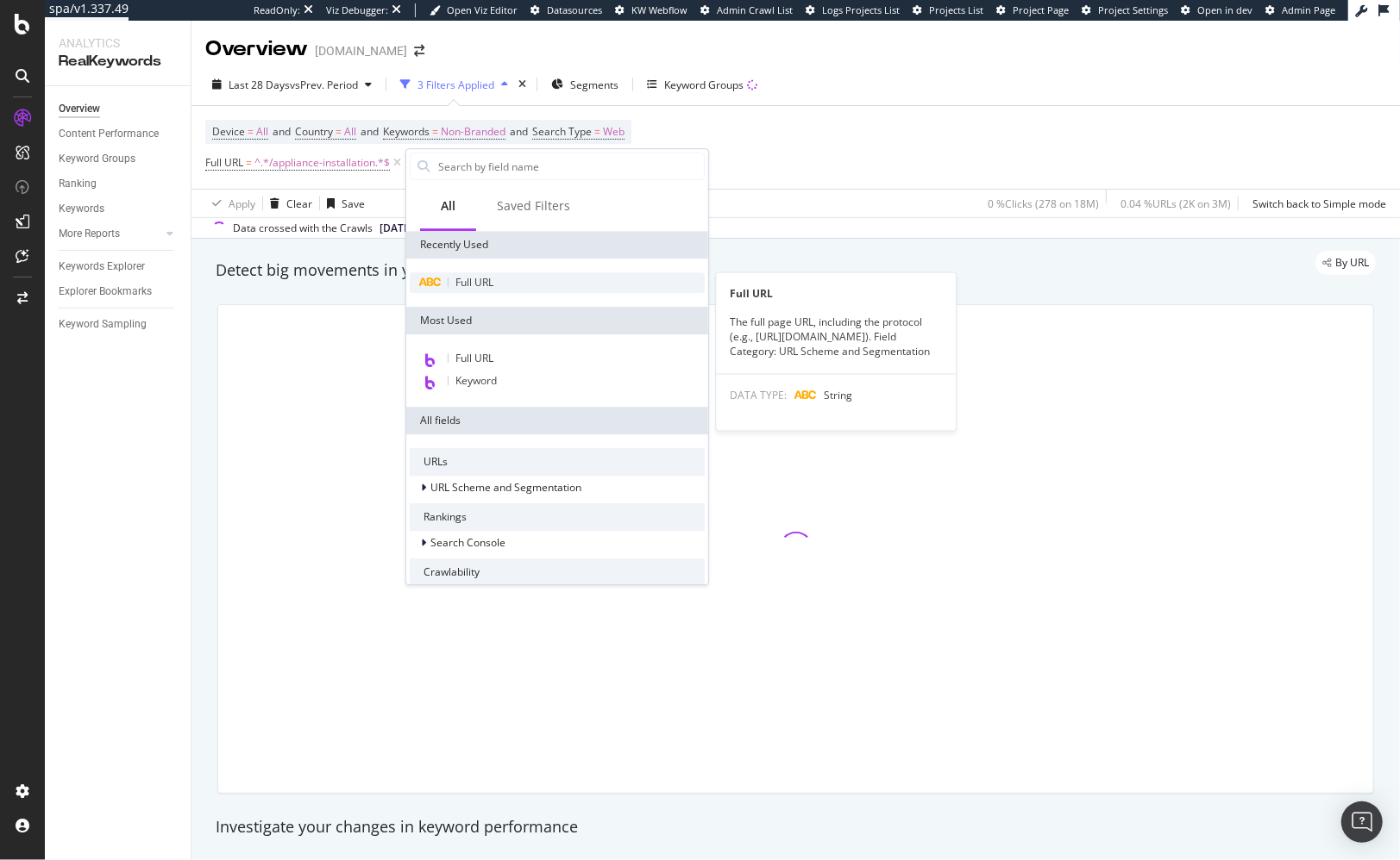
click at [476, 286] on span "Full URL" at bounding box center [474, 282] width 38 height 14
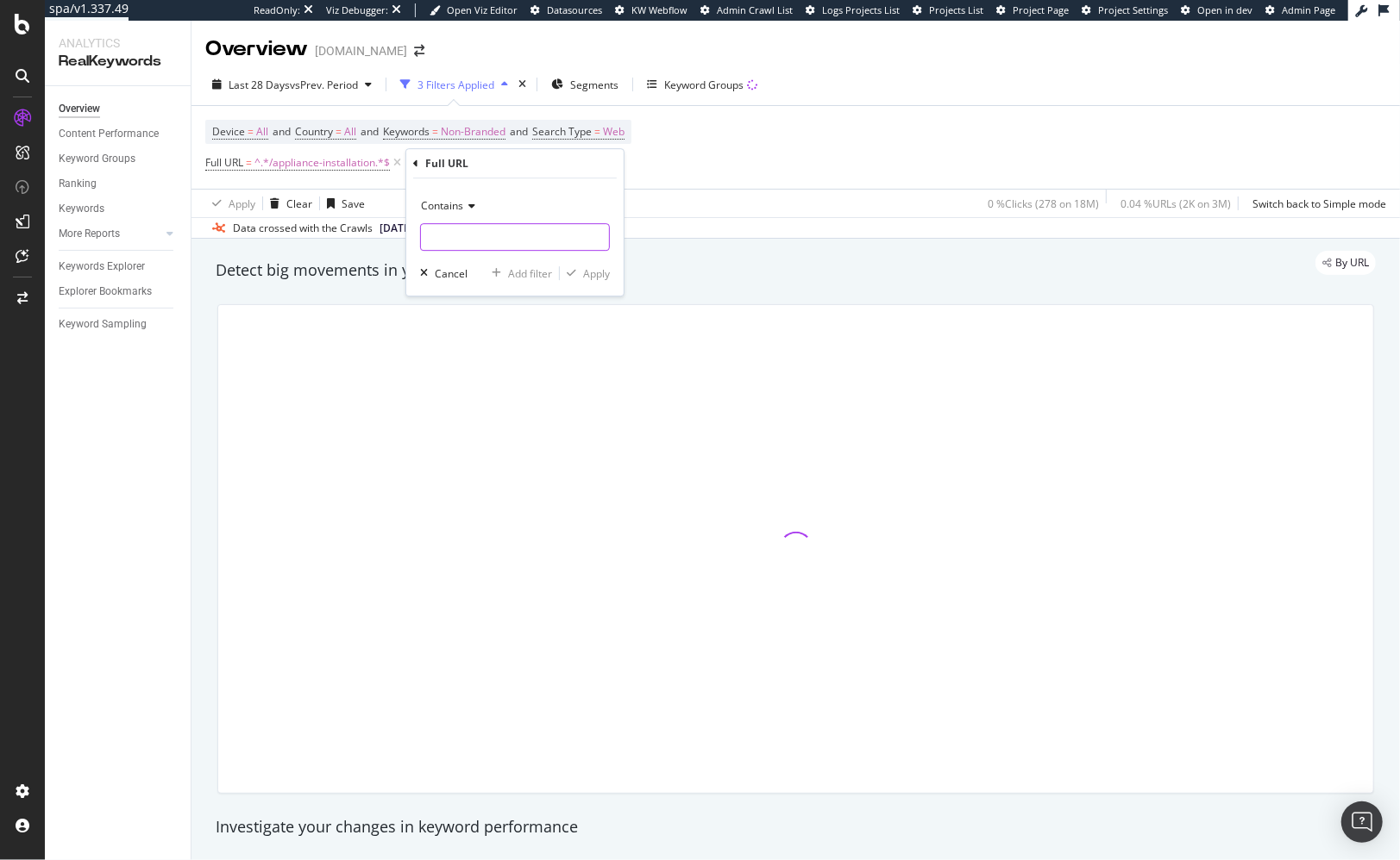
click at [451, 229] on input "text" at bounding box center [515, 237] width 188 height 28
type input "store"
click at [603, 266] on div "Apply" at bounding box center [597, 273] width 27 height 14
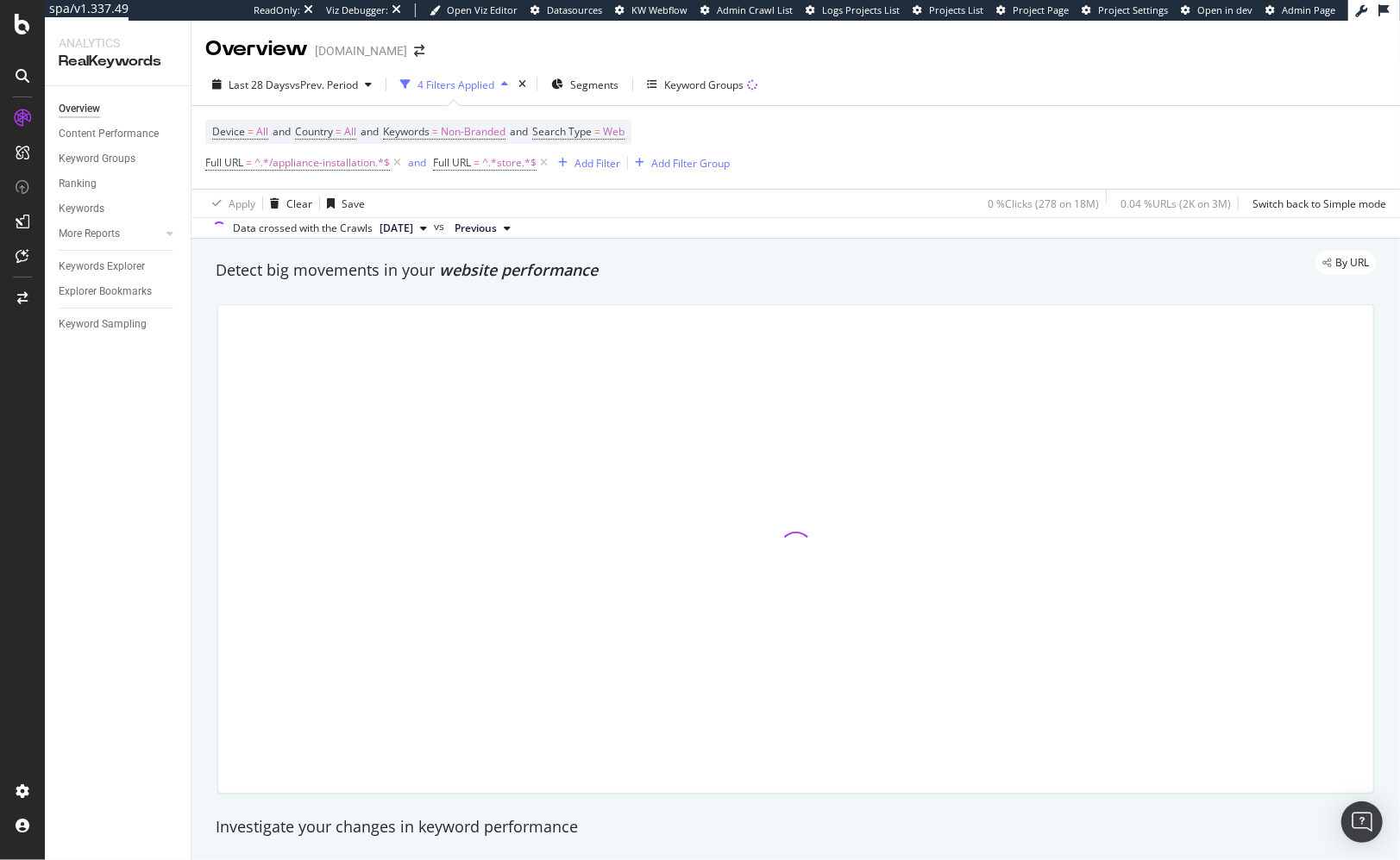
click at [653, 287] on div "Detect big movements in your website performance" at bounding box center [795, 271] width 1177 height 40
drag, startPoint x: 712, startPoint y: 255, endPoint x: 193, endPoint y: 337, distance: 525.4
click at [712, 255] on div "By URL" at bounding box center [787, 263] width 1177 height 24
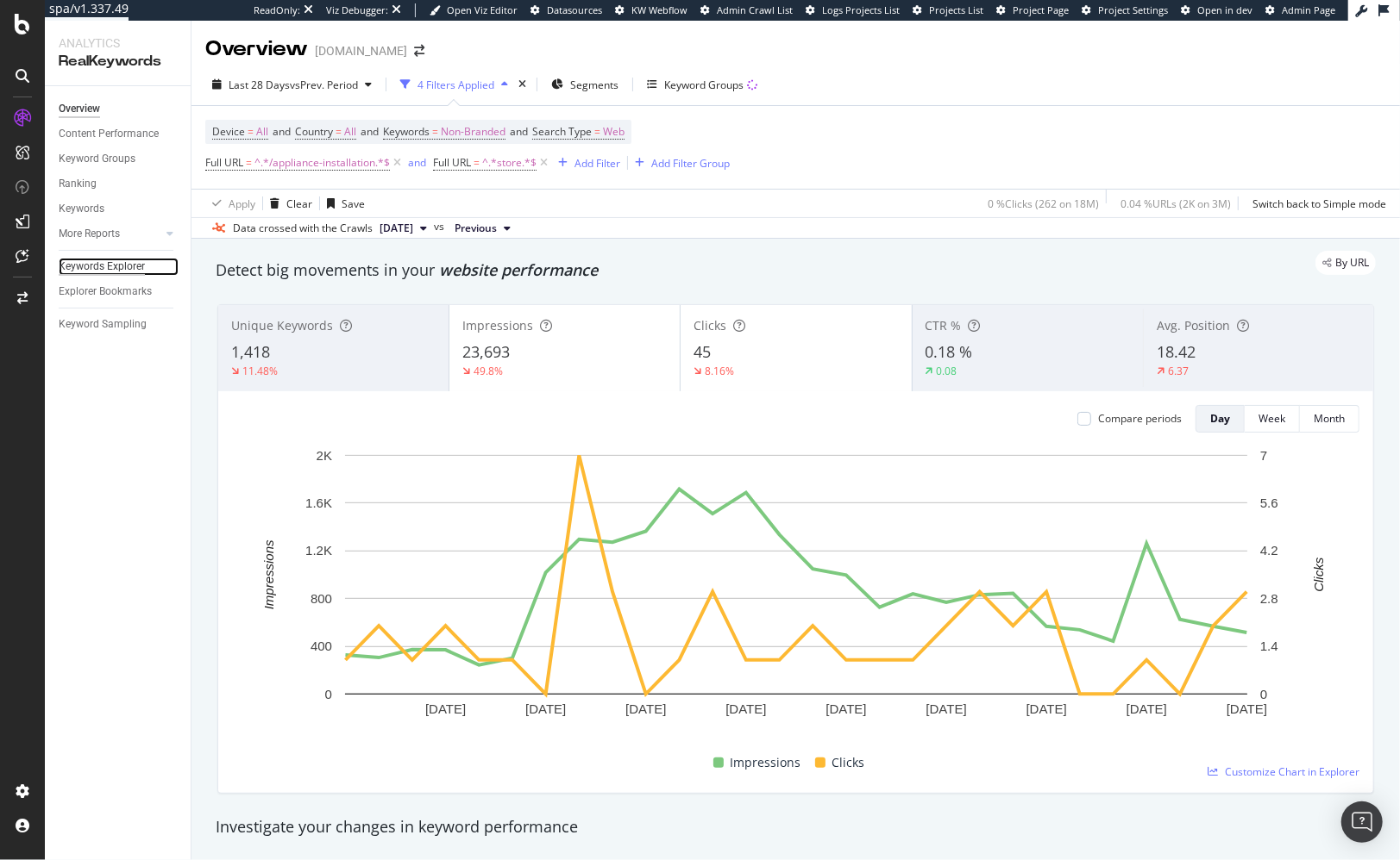
click at [107, 265] on div "Keywords Explorer" at bounding box center [102, 267] width 86 height 18
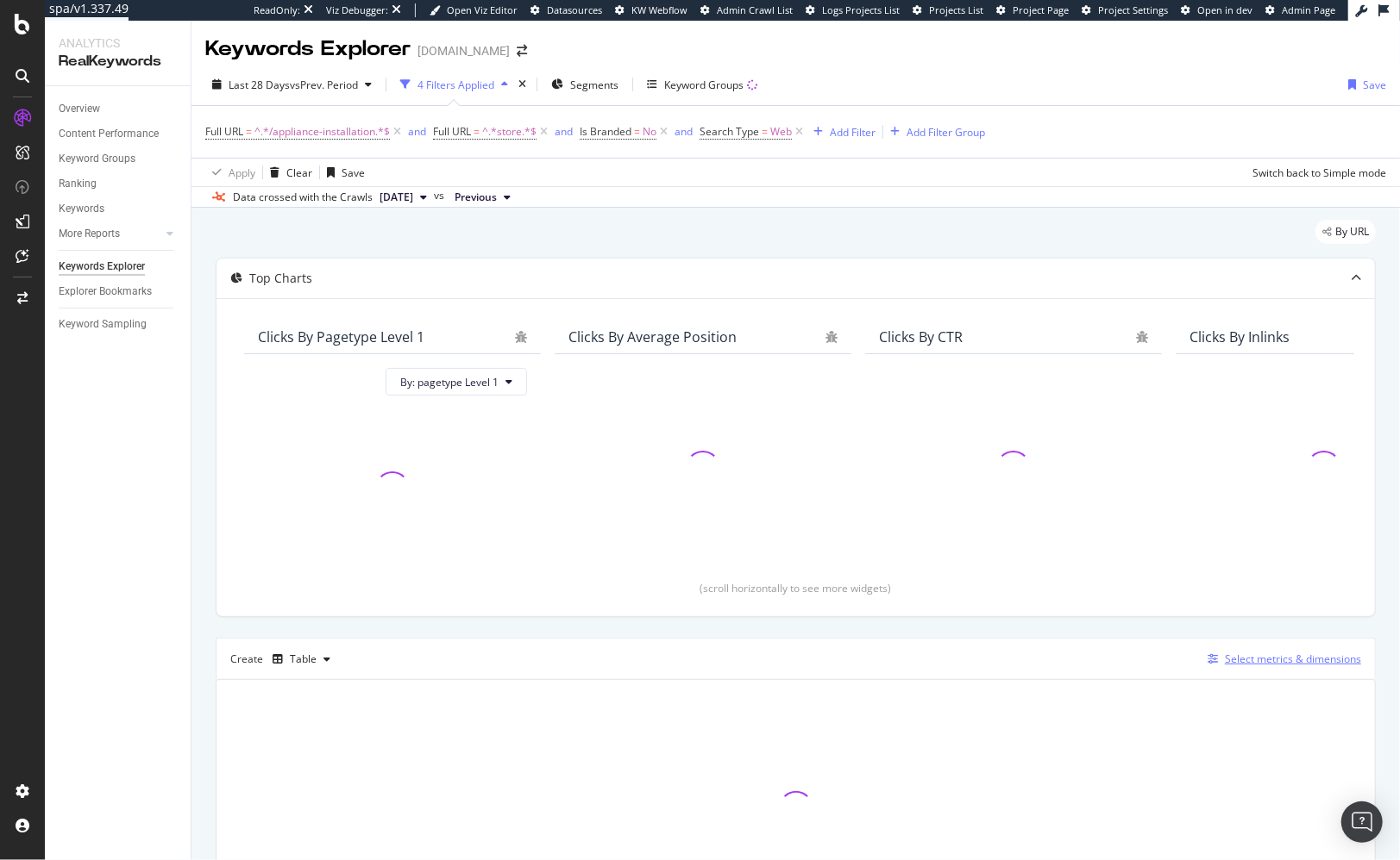
click at [1319, 659] on div "Select metrics & dimensions" at bounding box center [1292, 659] width 136 height 14
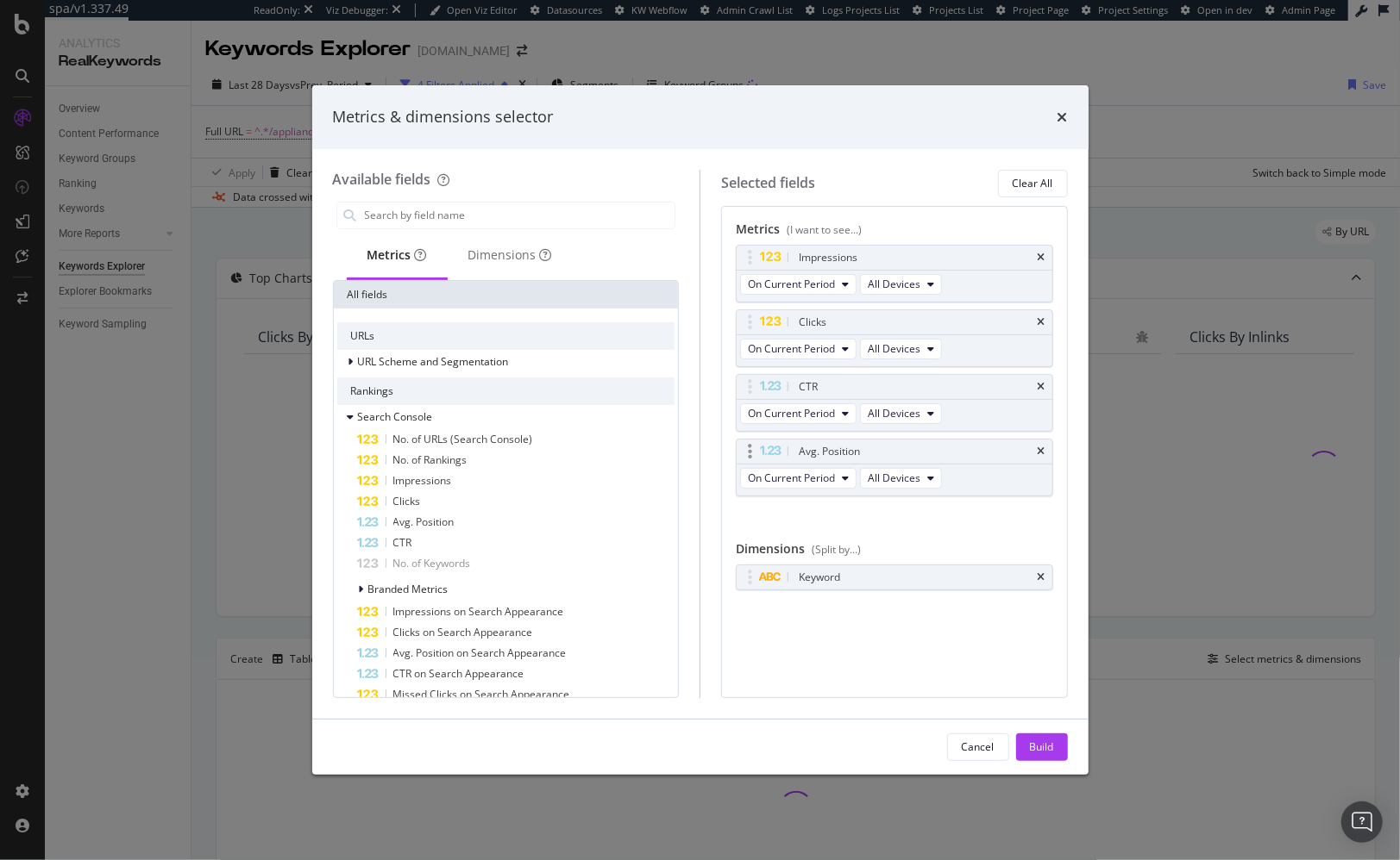
click at [1046, 572] on icon "times" at bounding box center [1041, 578] width 8 height 11
click at [532, 214] on input "modal" at bounding box center [519, 215] width 313 height 26
drag, startPoint x: 927, startPoint y: 110, endPoint x: 1083, endPoint y: 90, distance: 157.3
click at [928, 110] on div "Metrics & dimensions selector" at bounding box center [700, 117] width 735 height 22
click at [1057, 111] on icon "times" at bounding box center [1062, 117] width 11 height 13
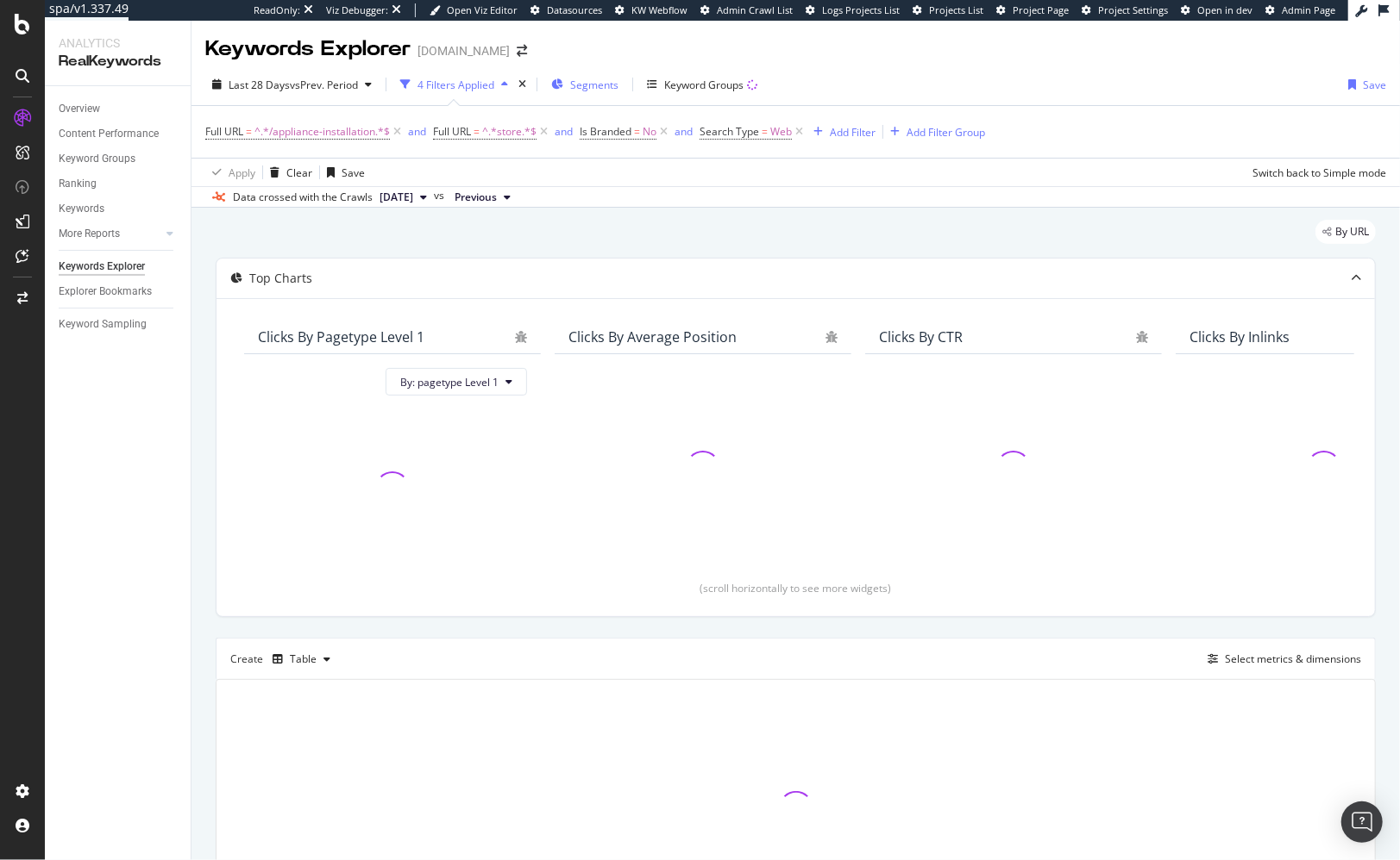
click at [581, 80] on span "Segments" at bounding box center [594, 85] width 48 height 14
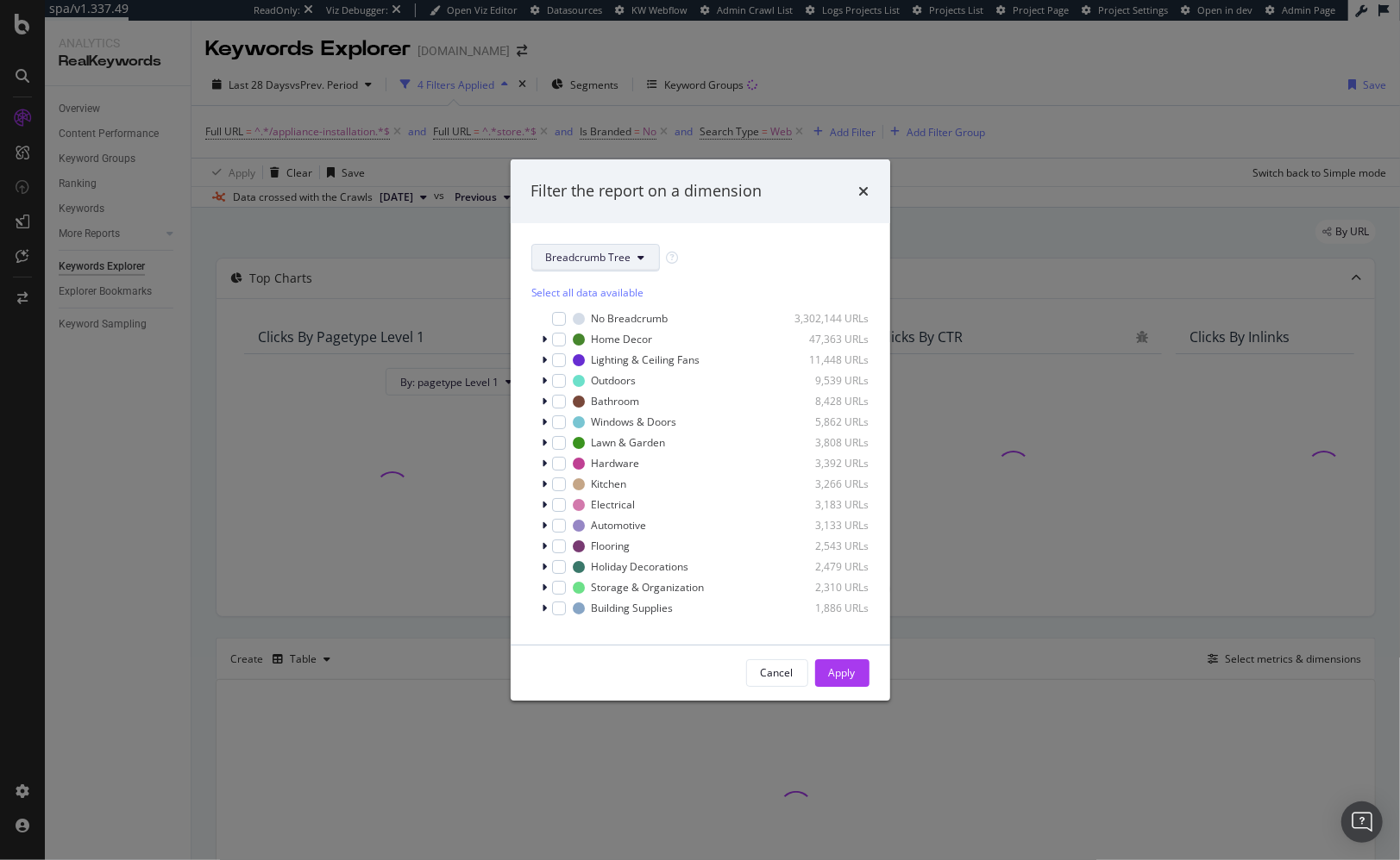
drag, startPoint x: 726, startPoint y: 262, endPoint x: 644, endPoint y: 258, distance: 82.1
click at [723, 262] on div "Breadcrumb Tree" at bounding box center [701, 257] width 338 height 28
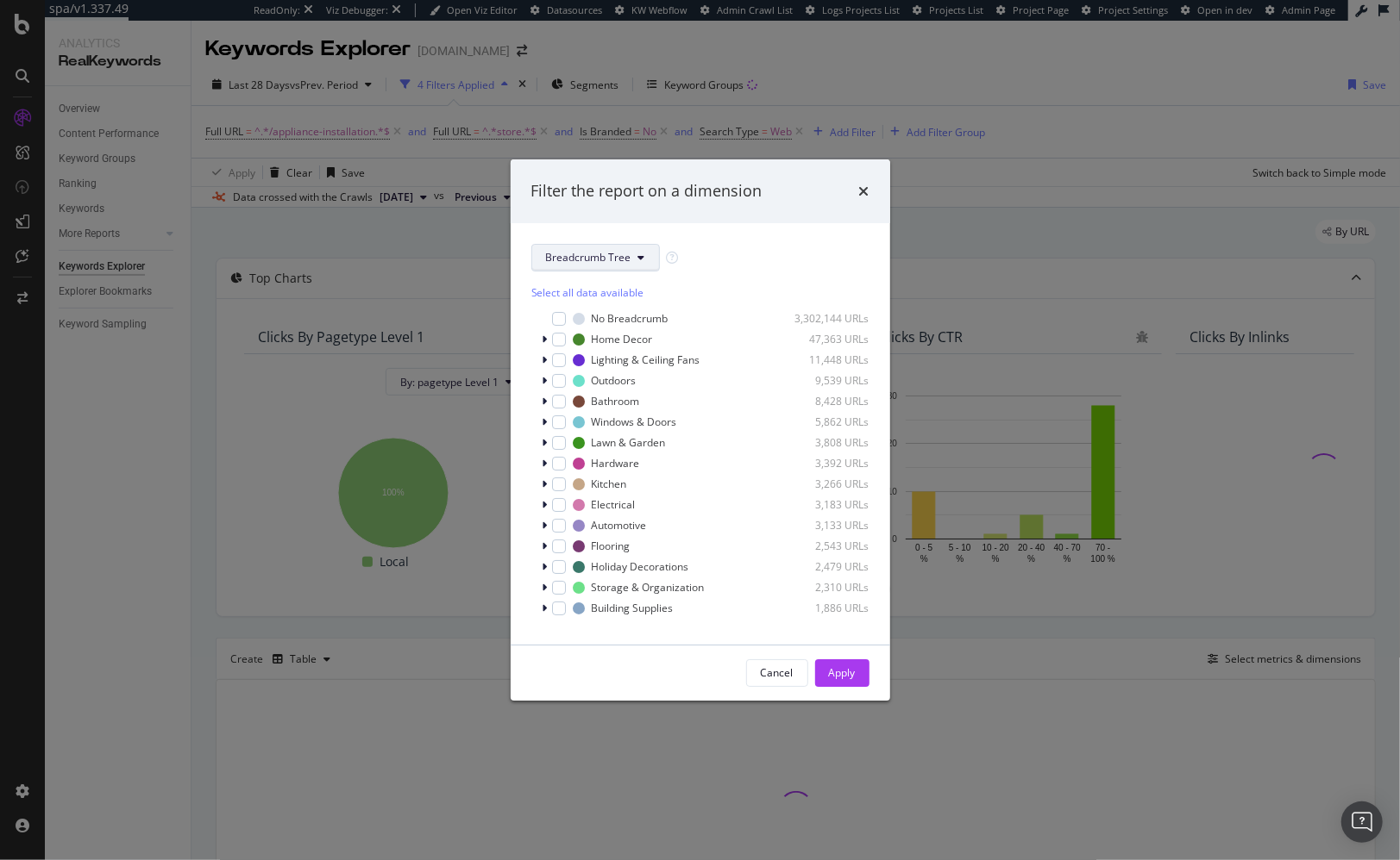
click at [639, 260] on icon "modal" at bounding box center [642, 258] width 7 height 11
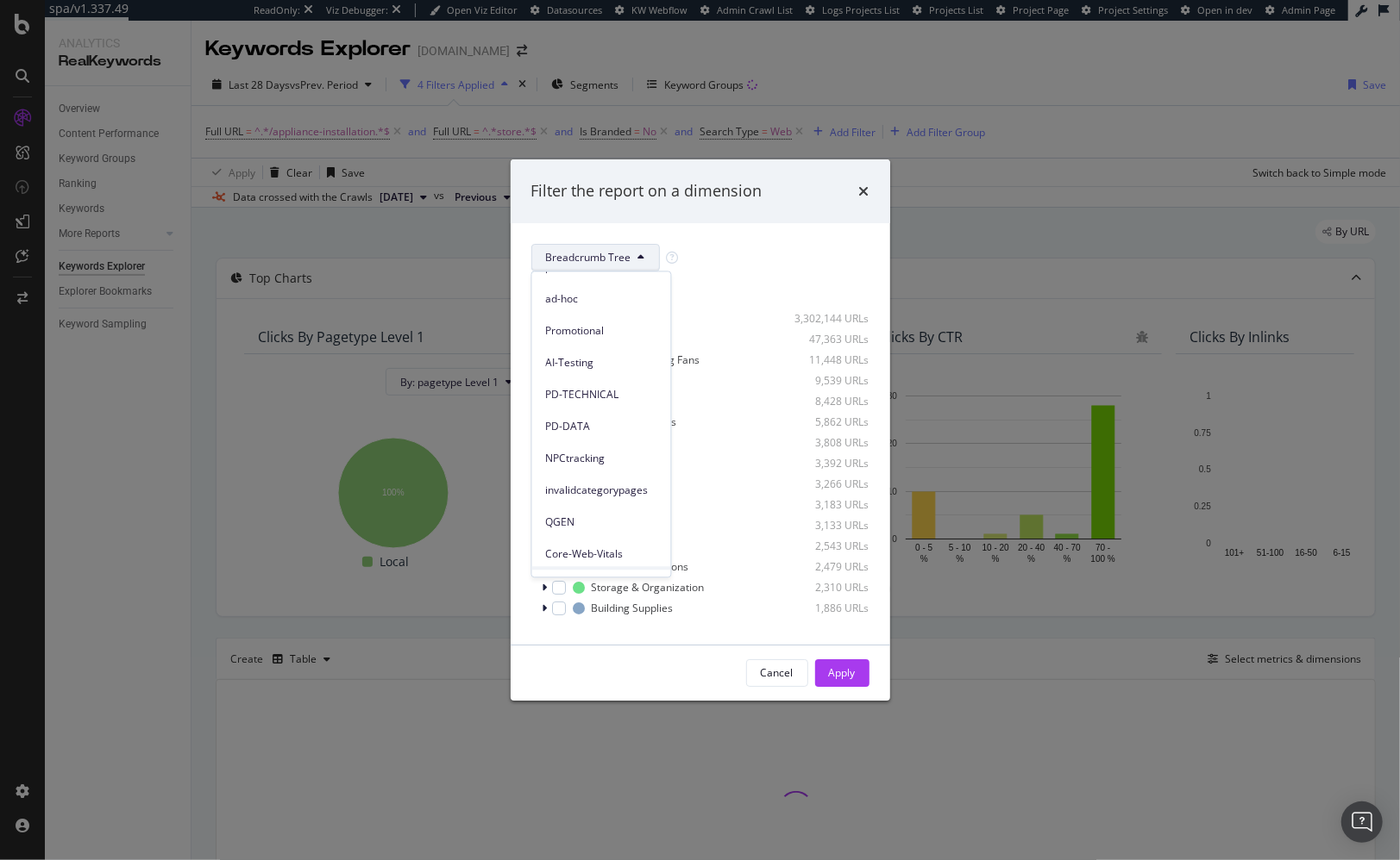
scroll to position [234, 0]
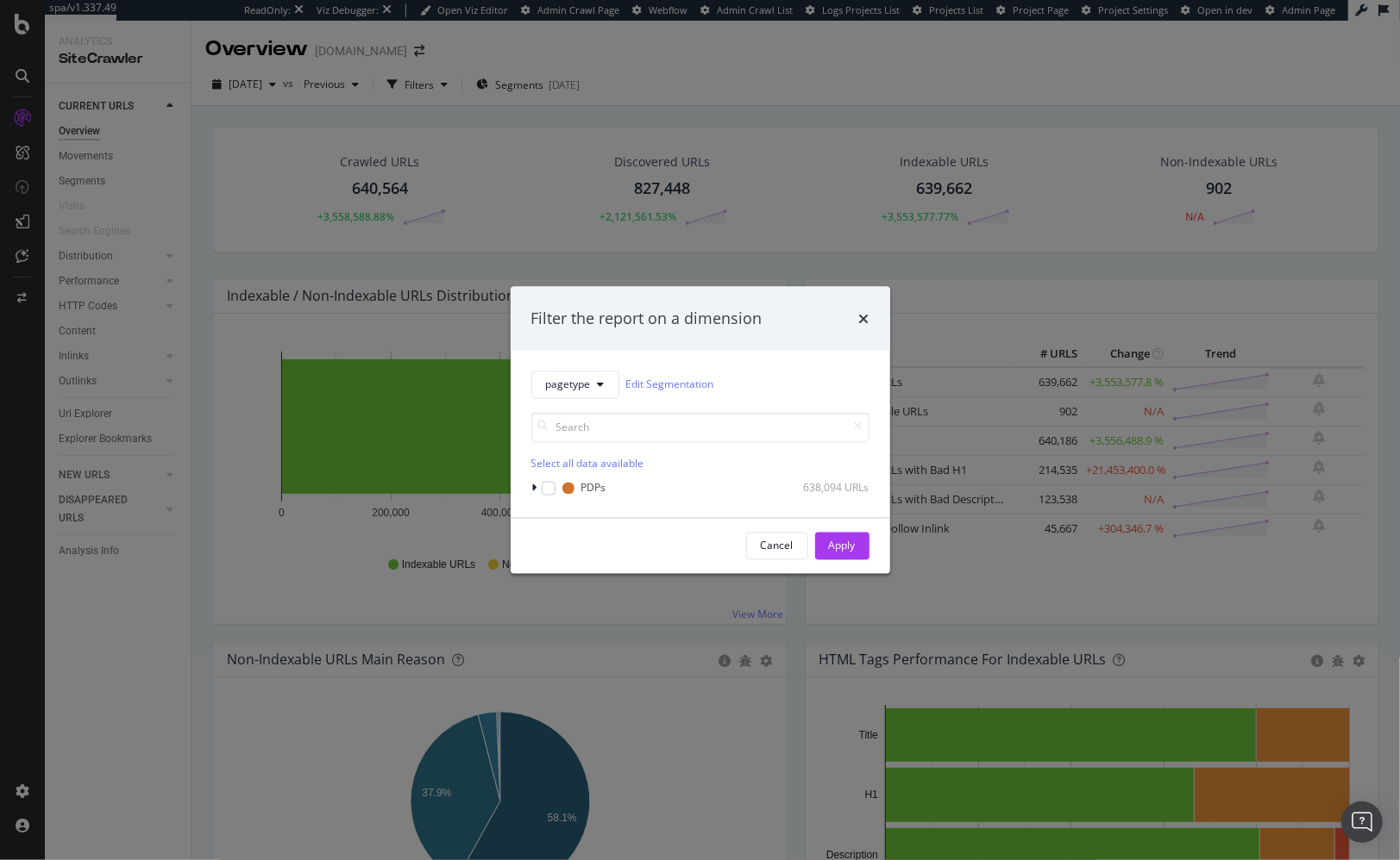
click at [777, 360] on div "pagetype Edit Segmentation Select all data available PDPs 638,094 URLs" at bounding box center [700, 434] width 379 height 167
drag, startPoint x: 861, startPoint y: 315, endPoint x: 867, endPoint y: 280, distance: 35.5
click at [862, 314] on icon "times" at bounding box center [864, 318] width 11 height 13
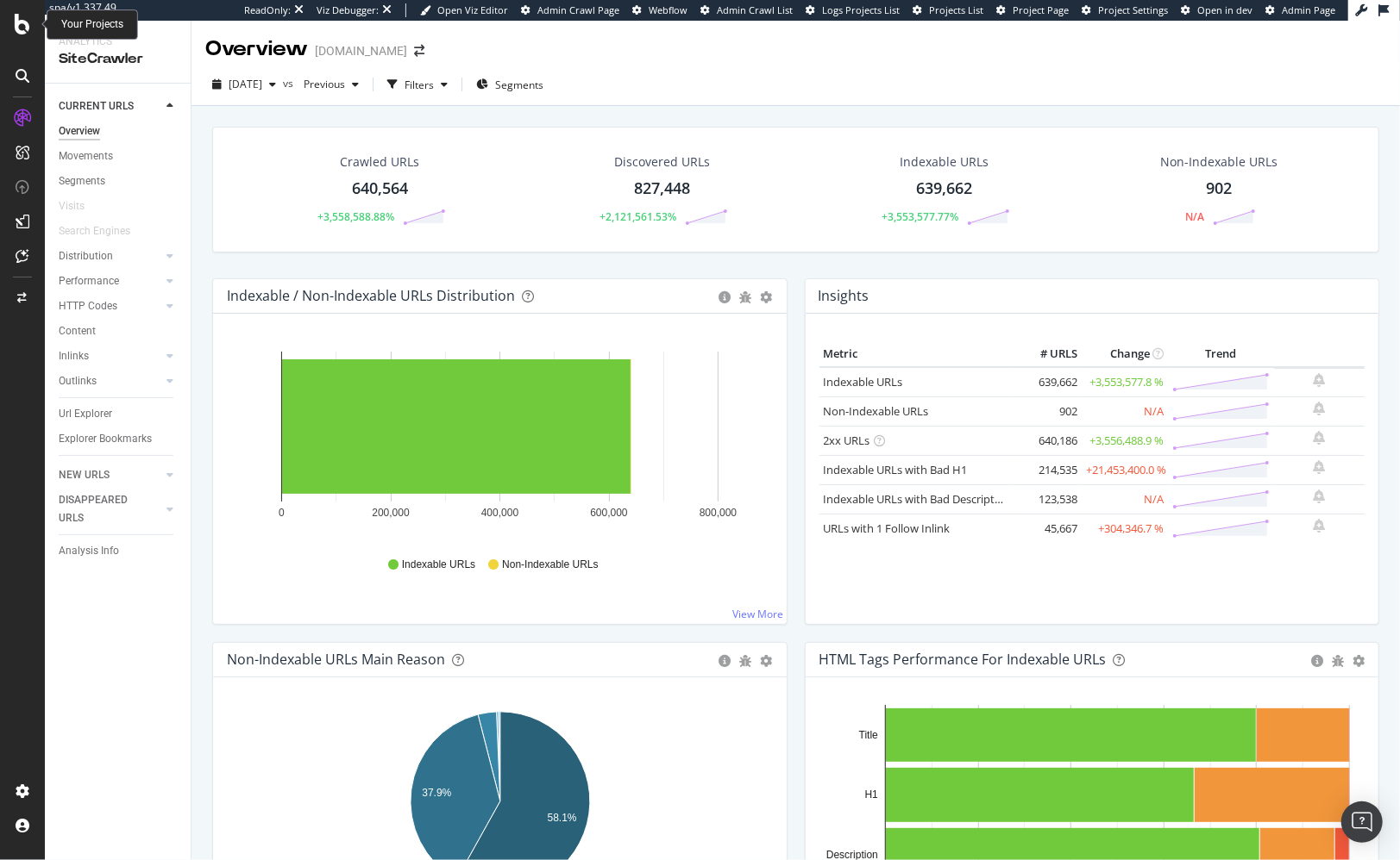
click at [13, 21] on div at bounding box center [22, 23] width 41 height 20
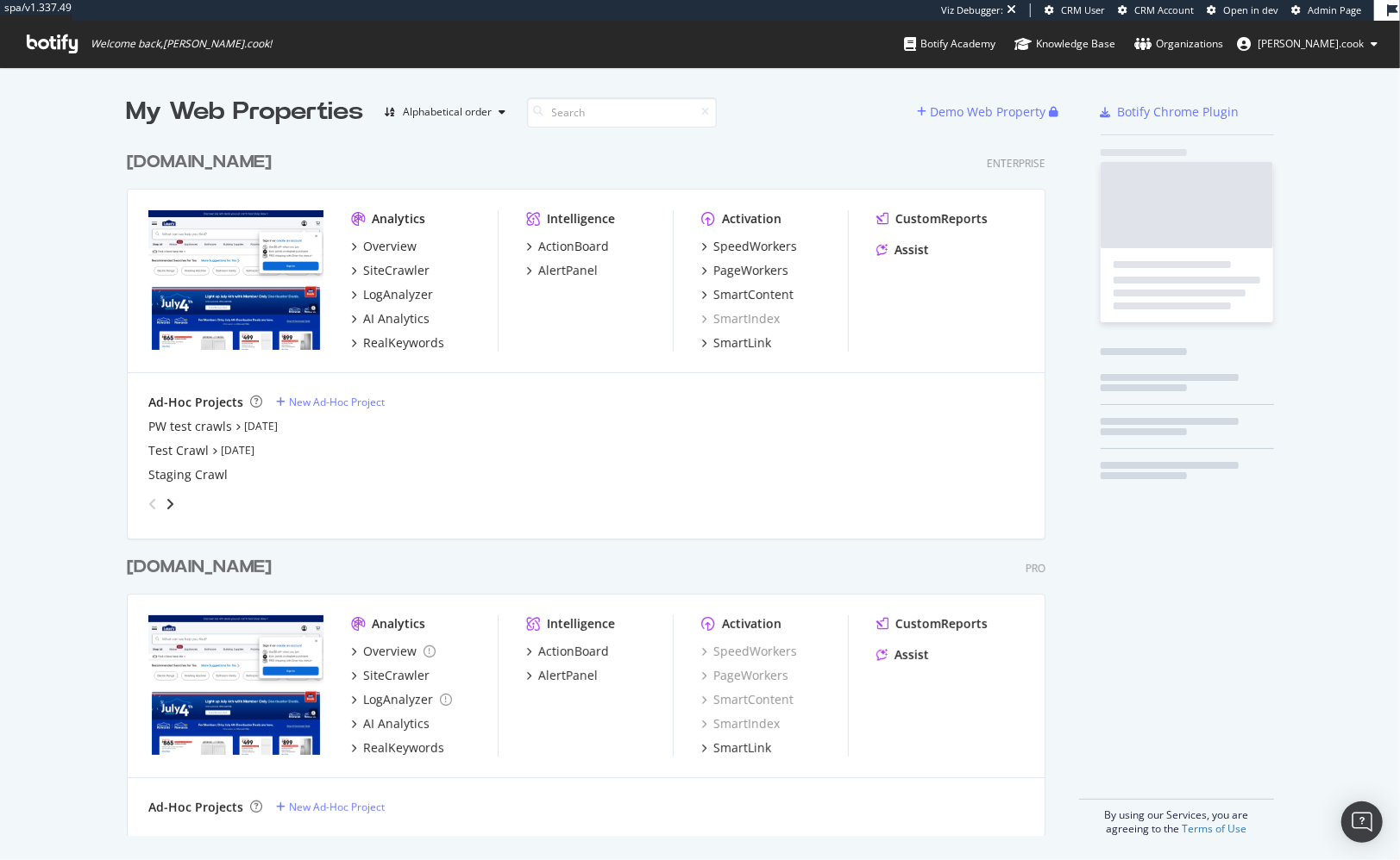
scroll to position [707, 932]
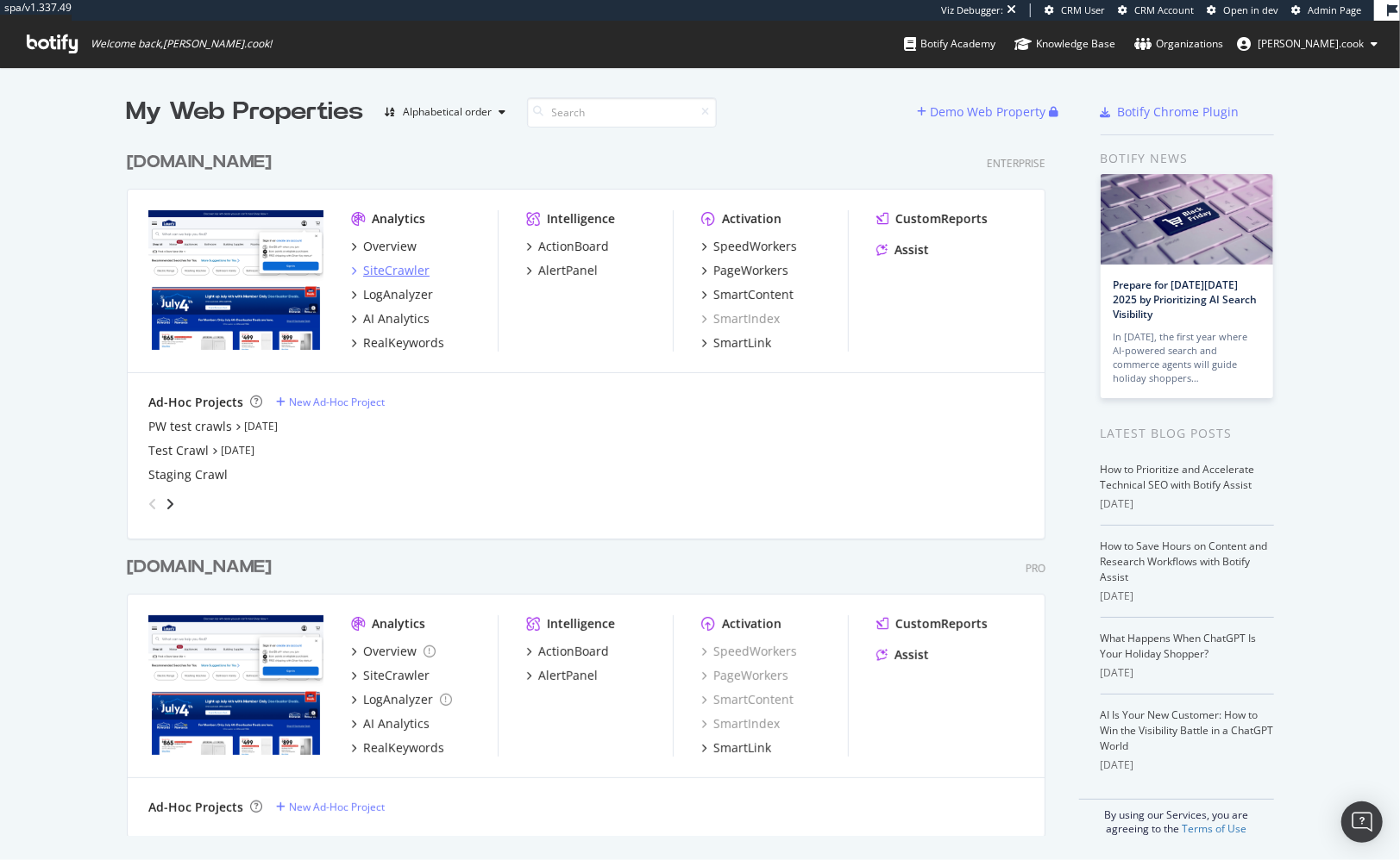
click at [416, 273] on div "SiteCrawler" at bounding box center [396, 270] width 67 height 17
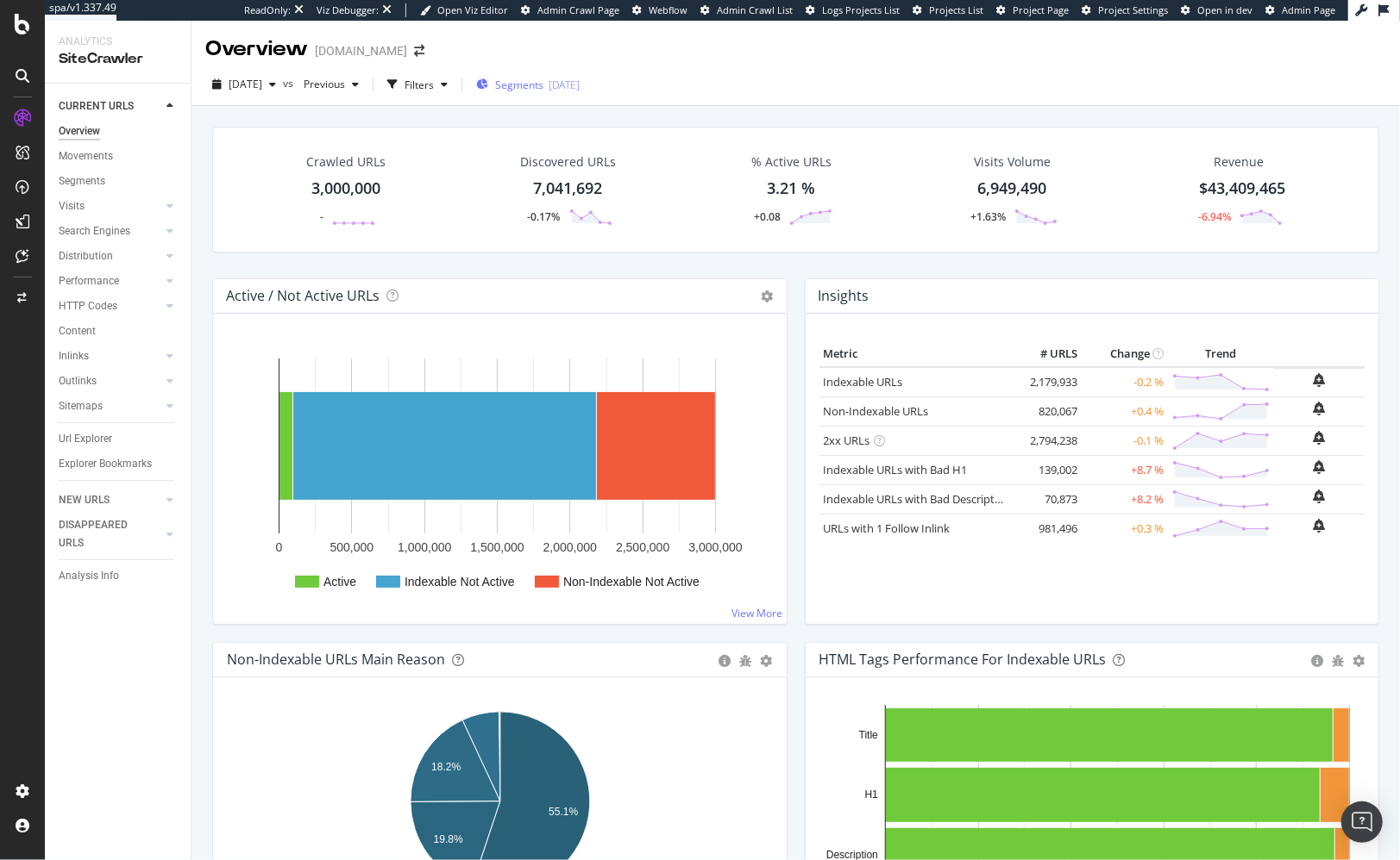
click at [566, 93] on div "Segments 2025-09-29" at bounding box center [528, 84] width 103 height 26
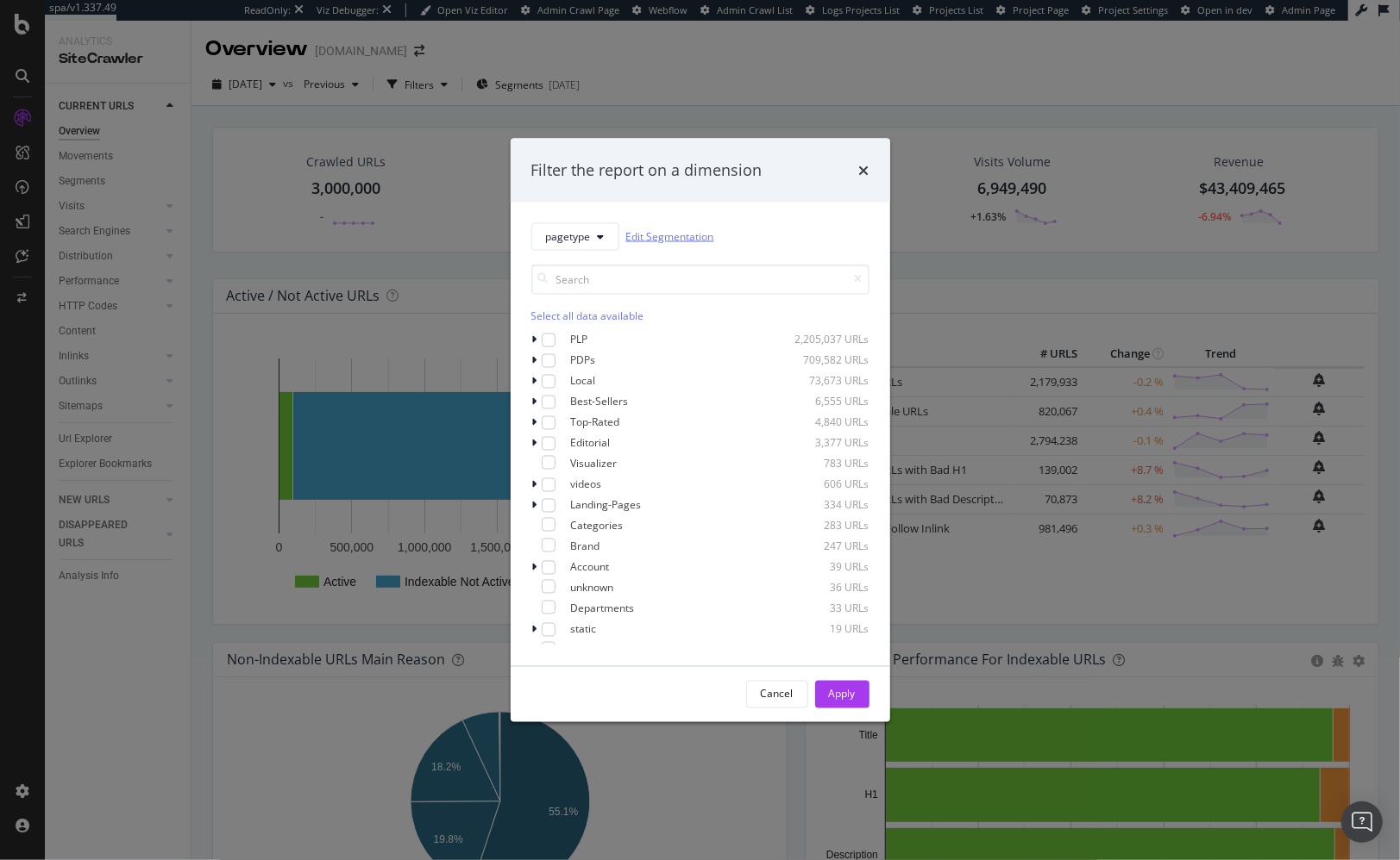
click at [676, 234] on link "Edit Segmentation" at bounding box center [670, 237] width 88 height 18
drag, startPoint x: 192, startPoint y: 191, endPoint x: 52, endPoint y: 177, distance: 140.7
click at [181, 191] on div "Filter the report on a dimension pagetype Edit Segmentation Select all data ava…" at bounding box center [700, 430] width 1400 height 860
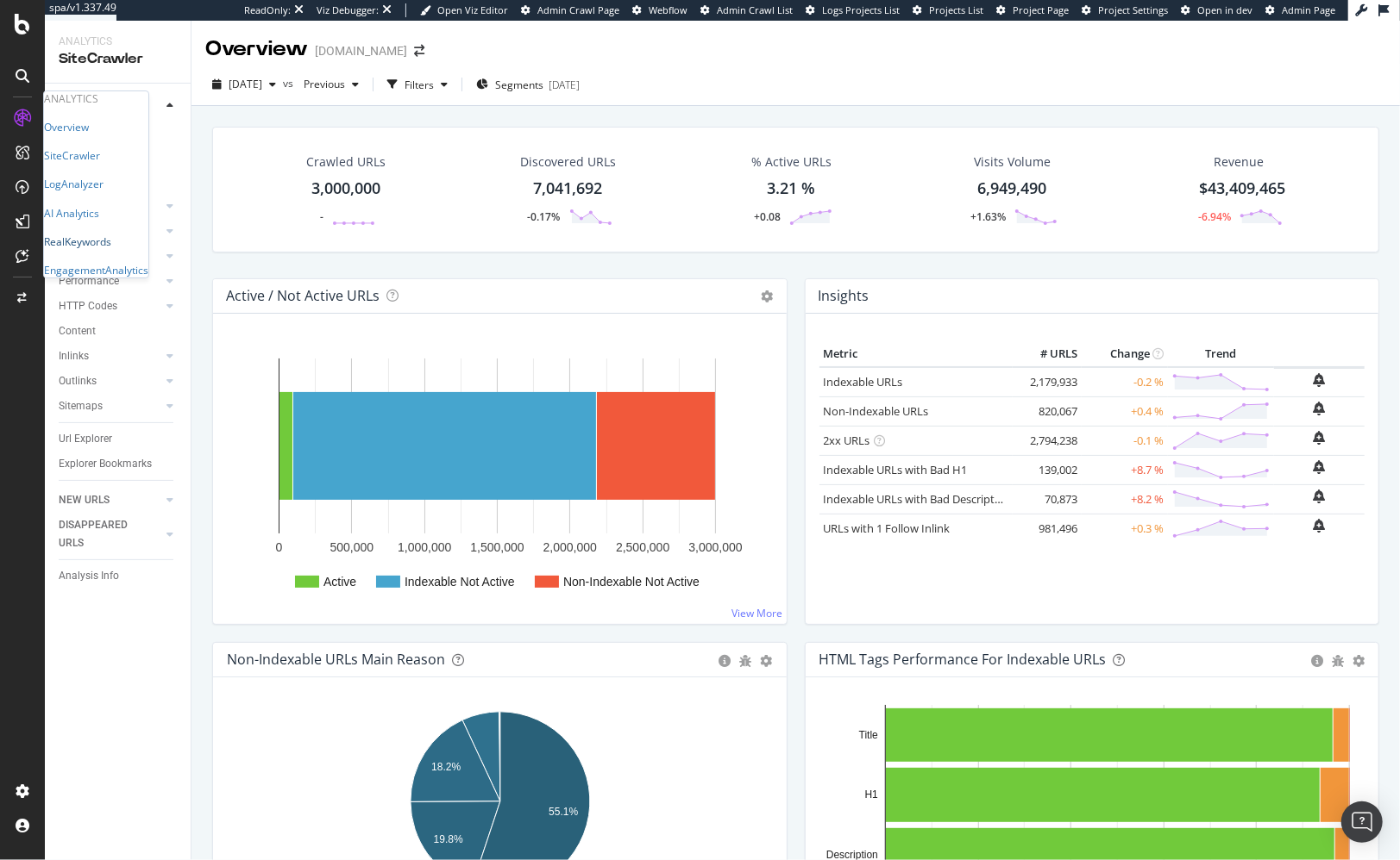
click at [102, 249] on div "RealKeywords" at bounding box center [77, 241] width 68 height 14
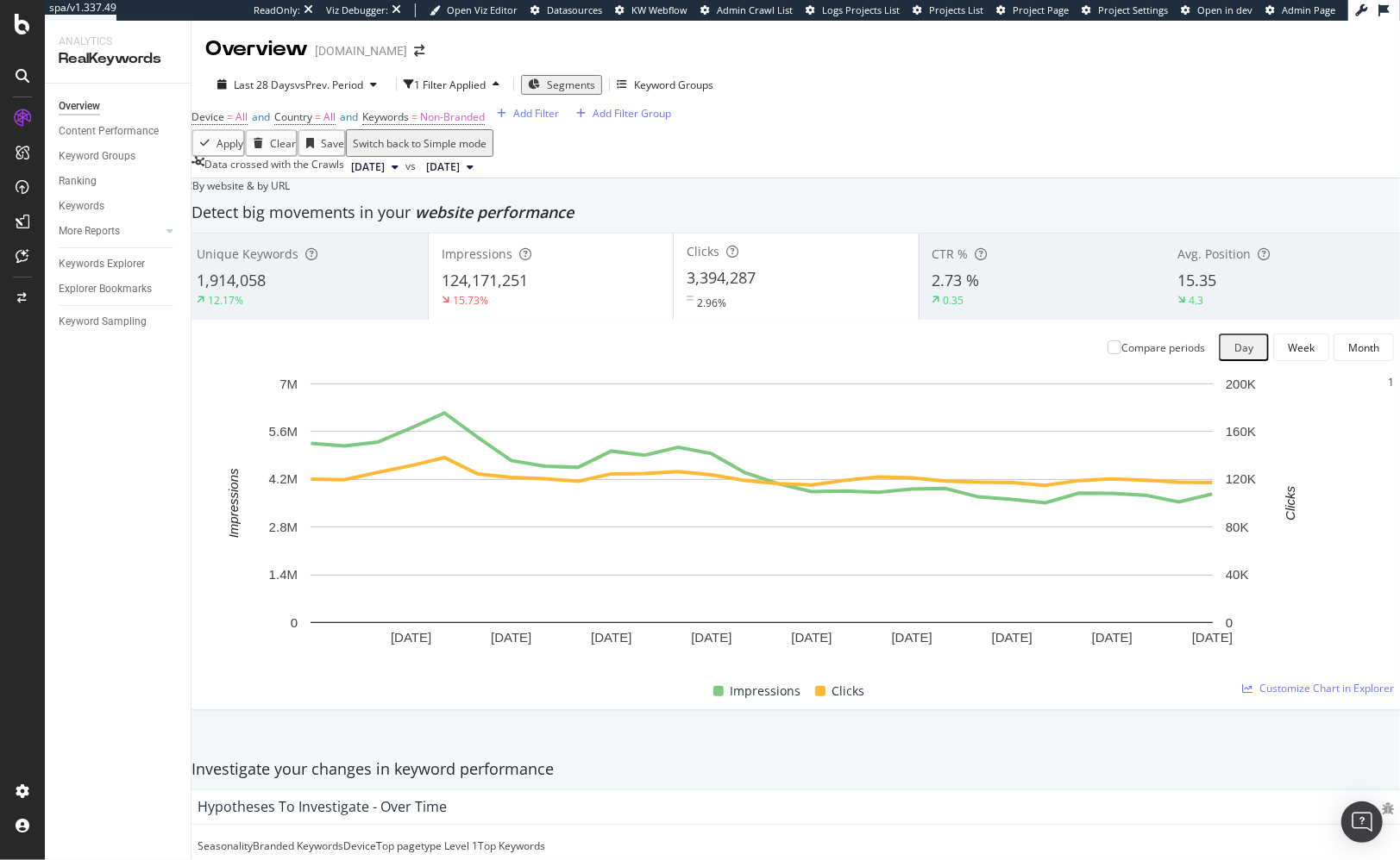
click at [580, 89] on span "Segments" at bounding box center [571, 85] width 48 height 14
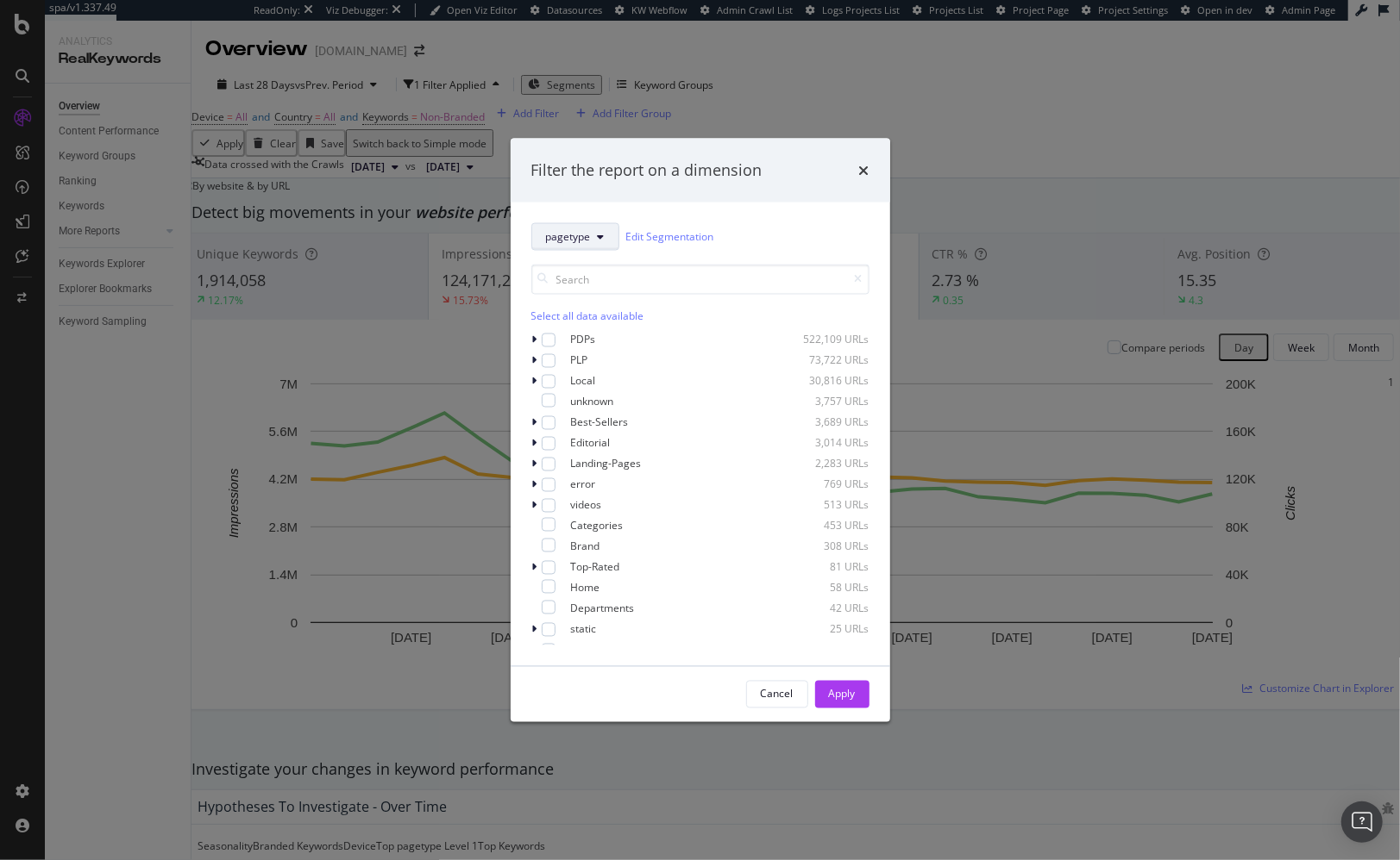
drag, startPoint x: 585, startPoint y: 231, endPoint x: 586, endPoint y: 240, distance: 9.1
click at [585, 231] on span "pagetype" at bounding box center [568, 237] width 45 height 14
click at [598, 478] on span "Local-Expansion" at bounding box center [601, 479] width 111 height 15
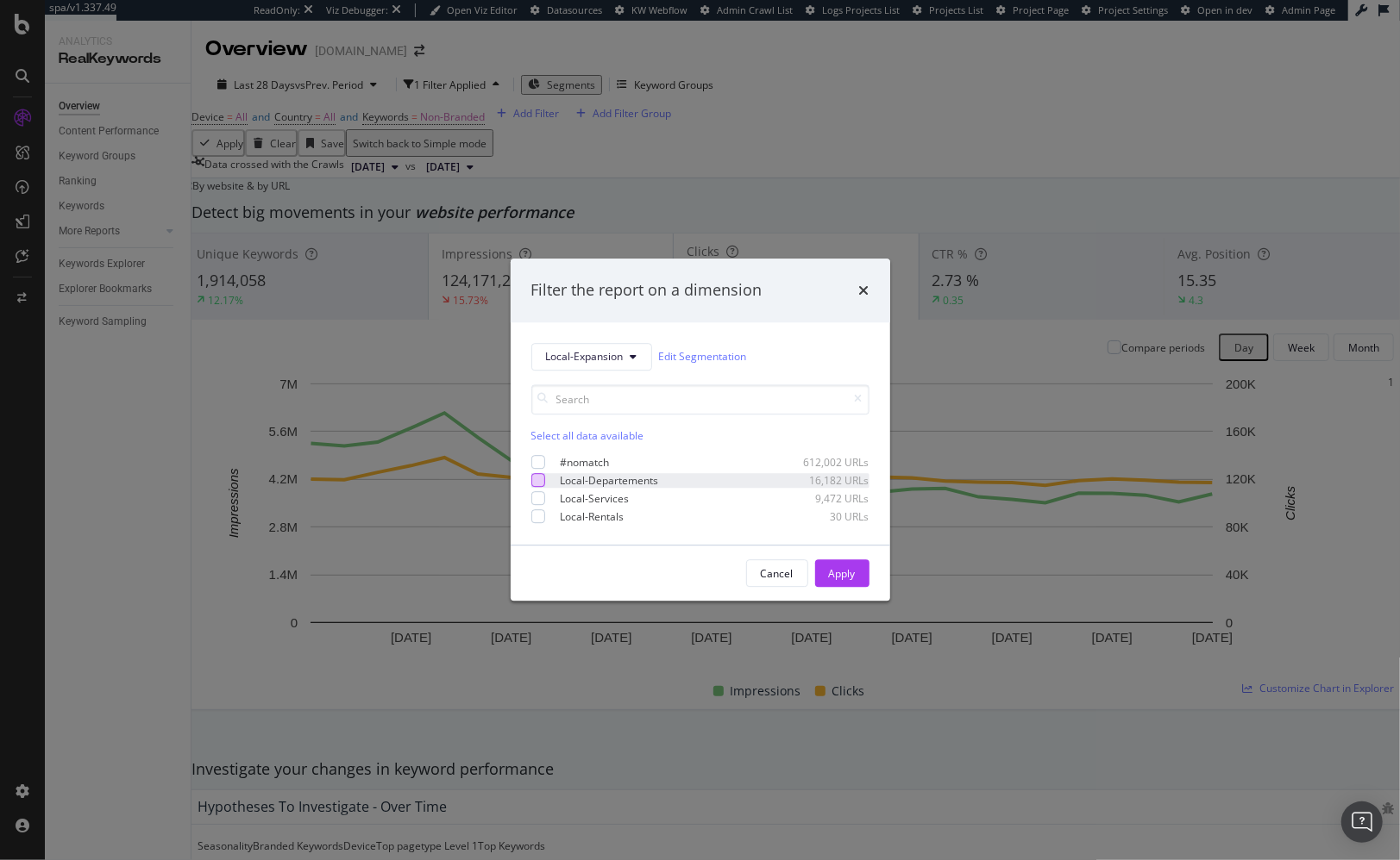
click at [544, 475] on div "Local-Departements 16,182 URLs" at bounding box center [701, 481] width 338 height 14
drag, startPoint x: 537, startPoint y: 489, endPoint x: 538, endPoint y: 506, distance: 17.0
click at [537, 489] on div "#nomatch 612,002 URLs Local-Departements 16,182 URLs Local-Services 9,472 URLs …" at bounding box center [701, 490] width 338 height 69
click at [538, 504] on div "modal" at bounding box center [538, 498] width 13 height 13
click at [537, 516] on div "modal" at bounding box center [538, 516] width 13 height 13
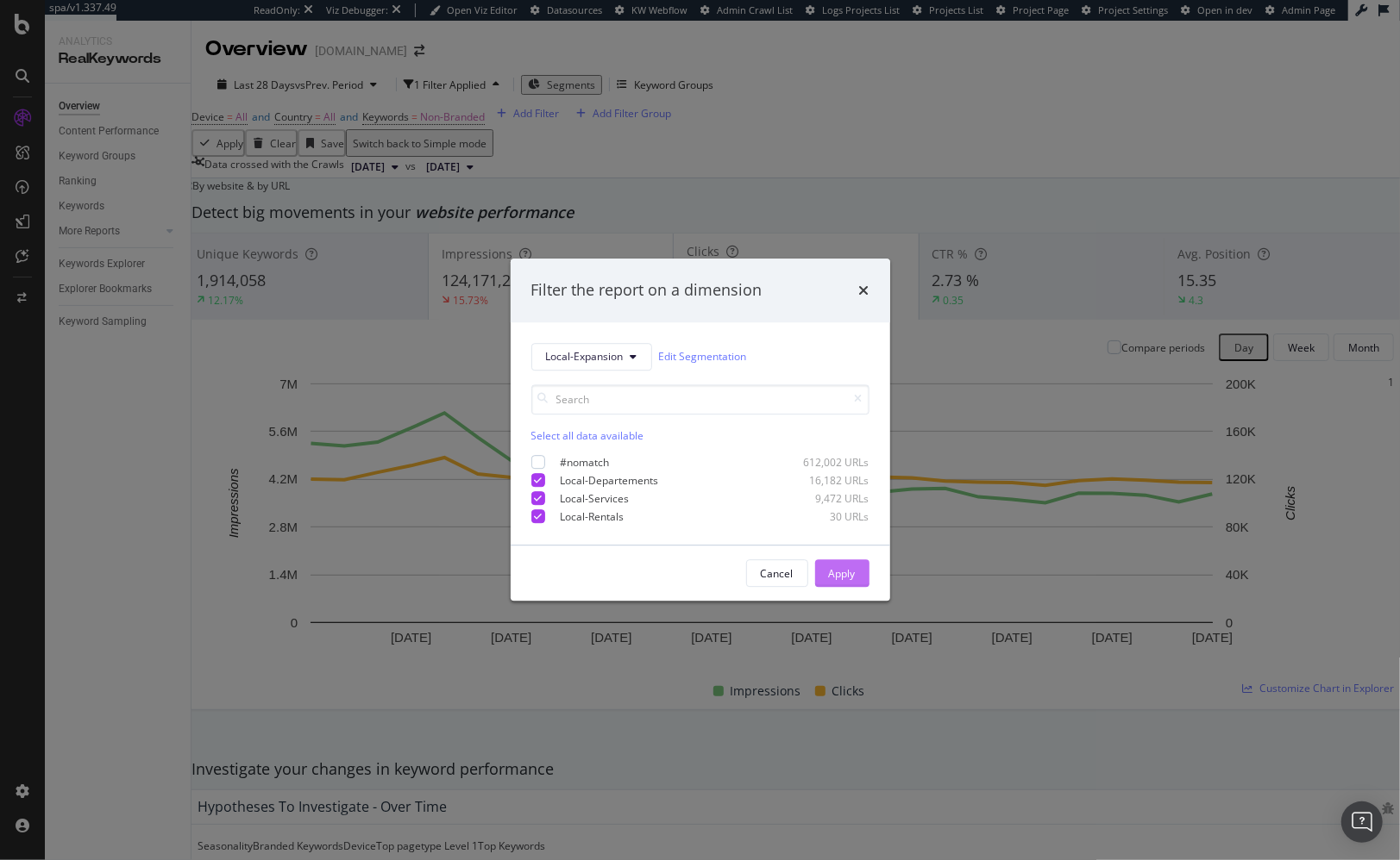
click at [837, 572] on div "Apply" at bounding box center [842, 573] width 27 height 14
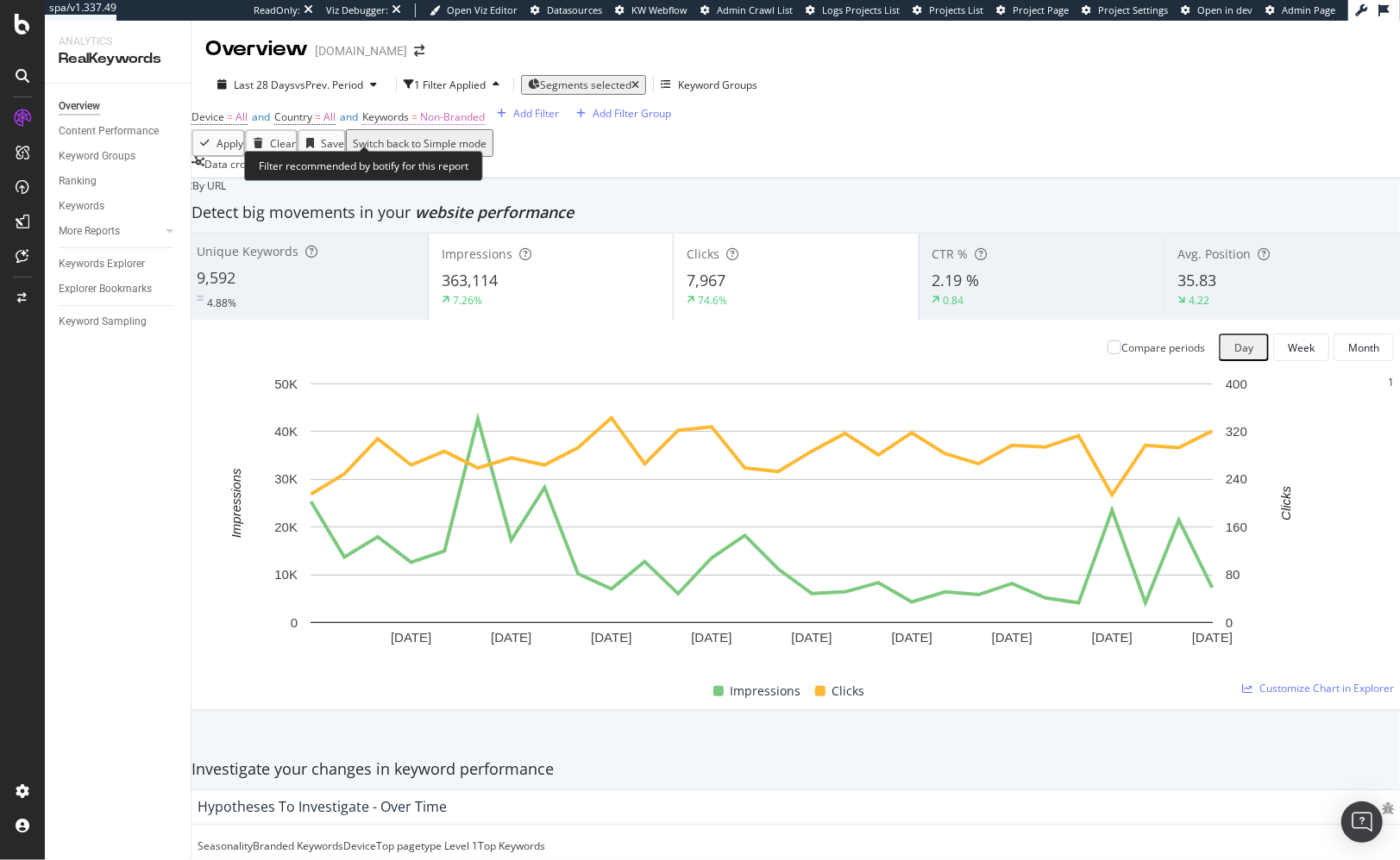
click at [463, 124] on span "Non-Branded" at bounding box center [452, 117] width 65 height 14
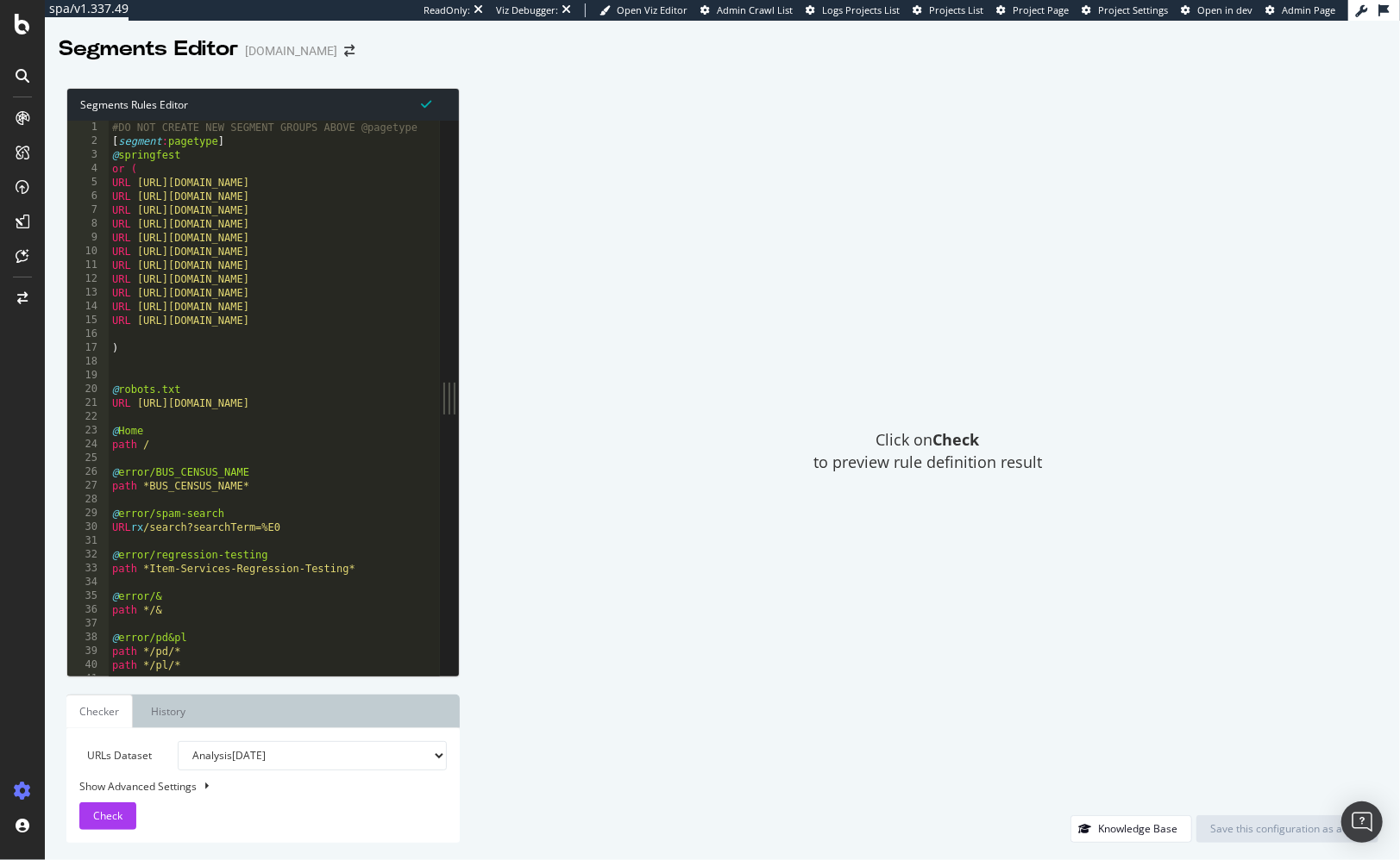
type textarea "or ("
click at [362, 166] on div "#DO NOT CREATE NEW SEGMENT GROUPS ABOVE @pagetype [ segment : pagetype ] @ spri…" at bounding box center [621, 413] width 1024 height 585
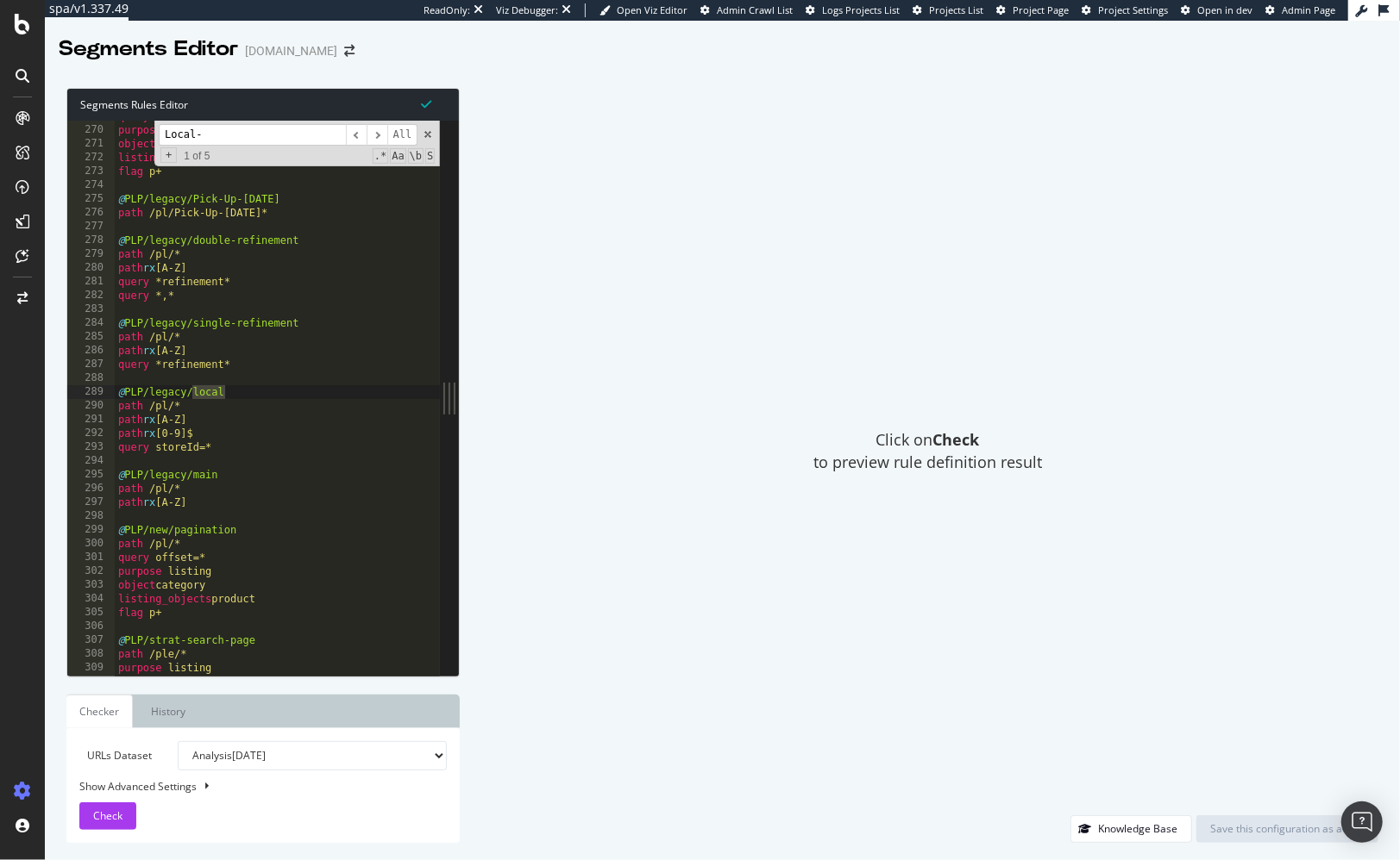
scroll to position [27691, 0]
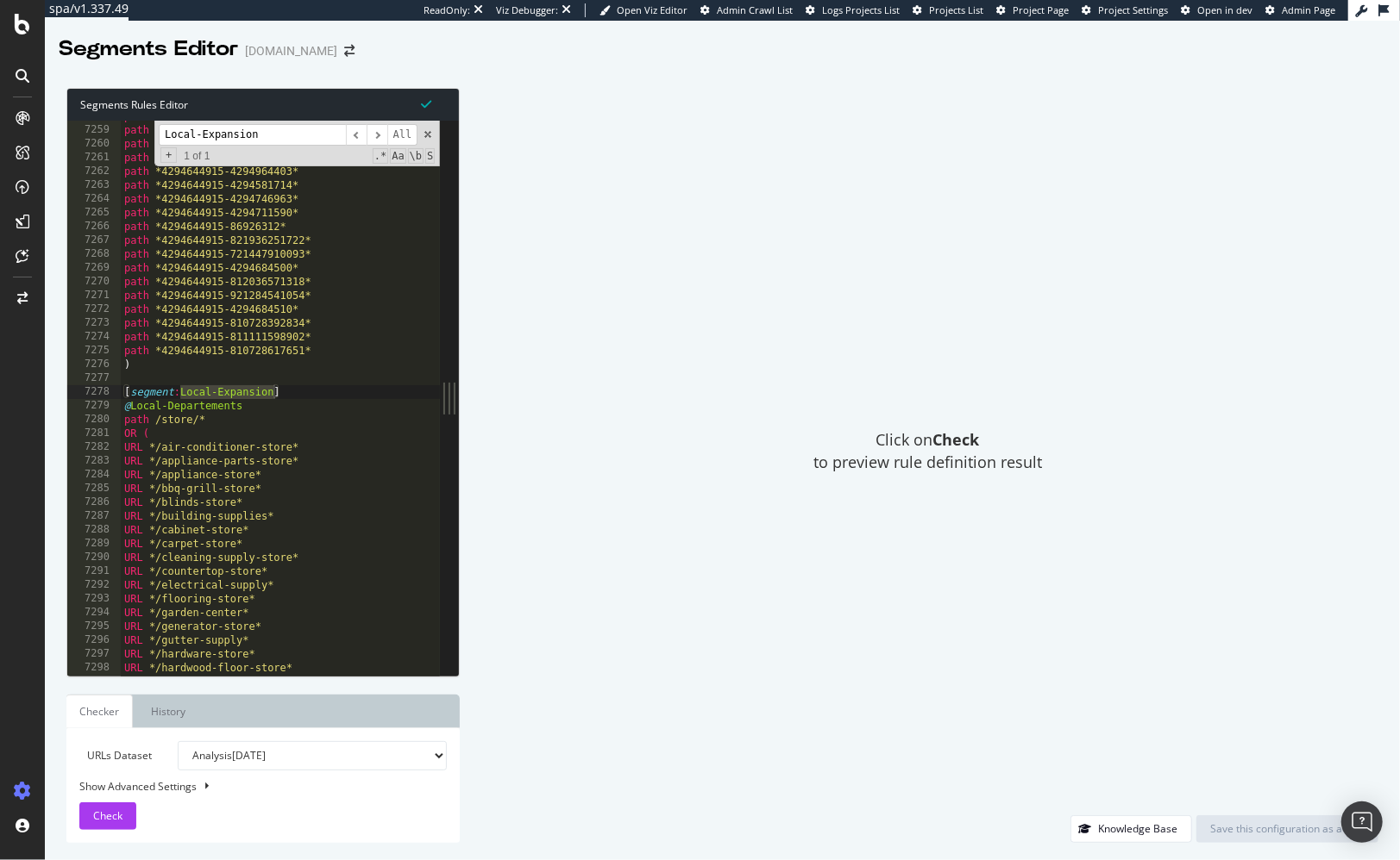
type input "Local-Expansion"
click at [324, 372] on div "path *4294644915-4294835586* path *4294644915-621114779839* path *4294644915-62…" at bounding box center [633, 402] width 1024 height 585
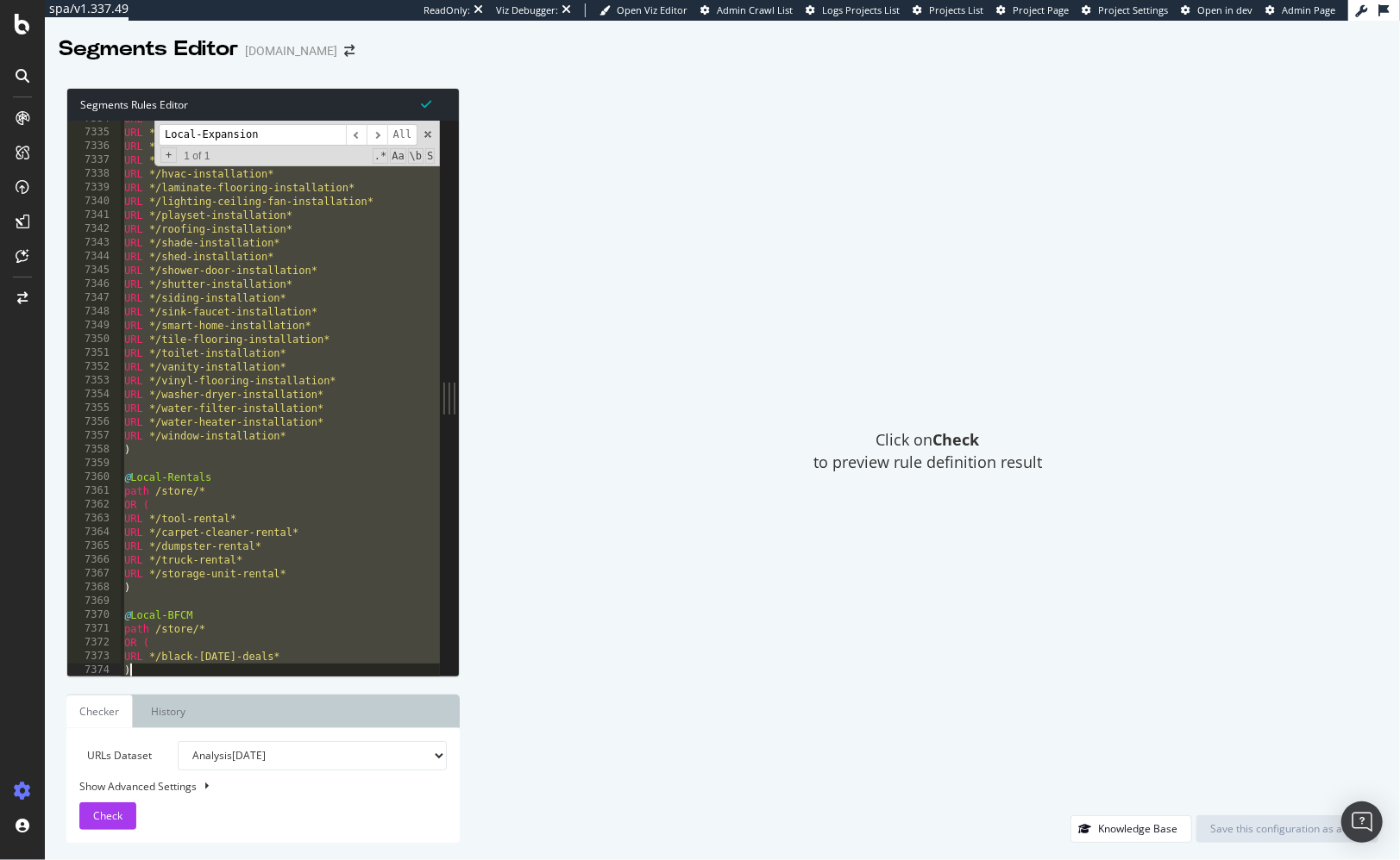
drag, startPoint x: 165, startPoint y: 378, endPoint x: 384, endPoint y: 787, distance: 463.9
click at [395, 799] on div "Segments Rules Editor 7334 7335 7336 7337 7338 7339 7340 7341 7342 7343 7344 73…" at bounding box center [264, 466] width 394 height 755
type textarea "URL */black-[DATE]-deals* )"
click at [289, 597] on div "URL */generator-installation* URL */gutter-installation* URL */hardwood-floor-i…" at bounding box center [633, 404] width 1024 height 585
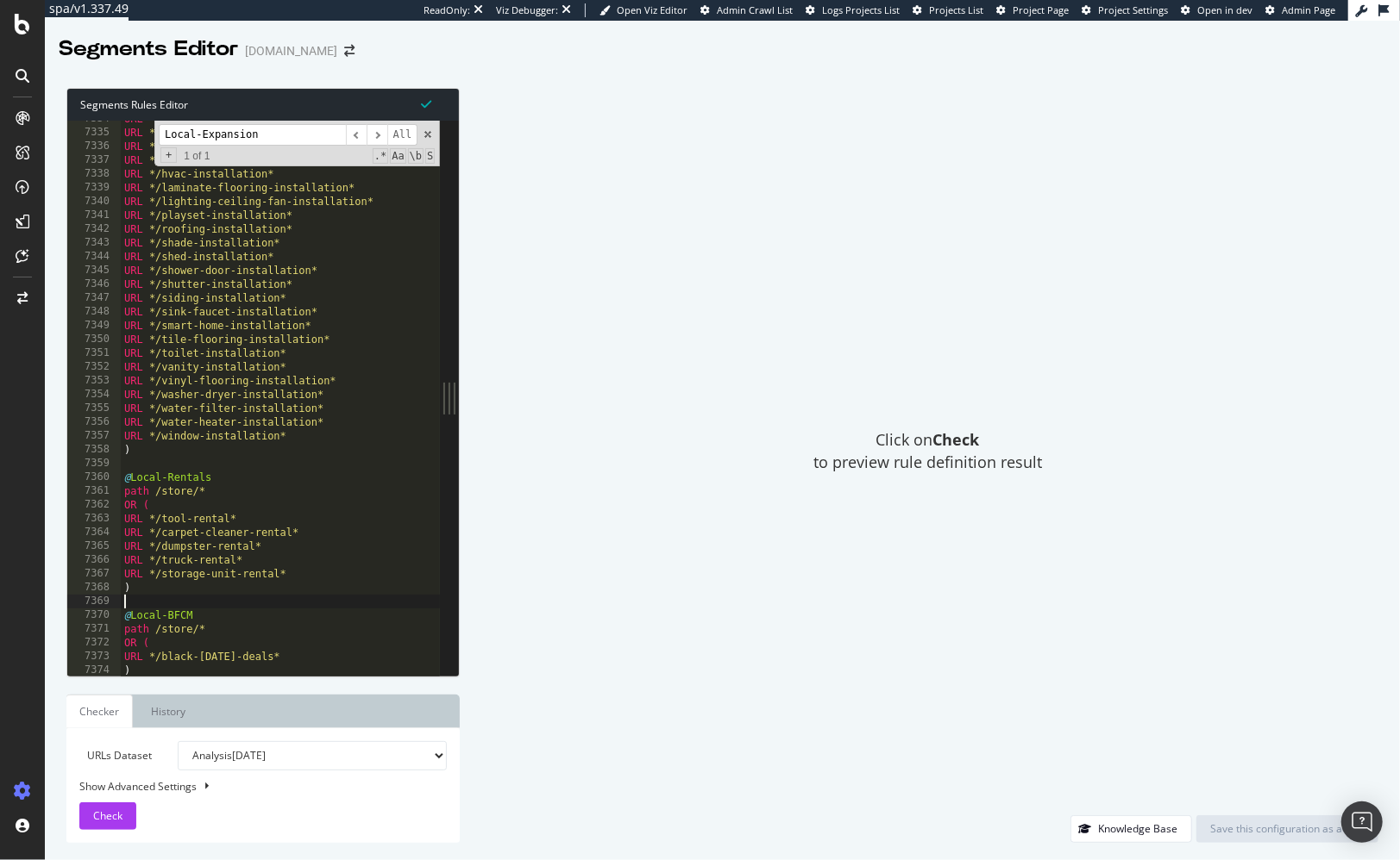
drag, startPoint x: 665, startPoint y: 417, endPoint x: 908, endPoint y: 24, distance: 462.1
click at [665, 417] on div "Click on Check to preview rule definition result" at bounding box center [927, 451] width 901 height 727
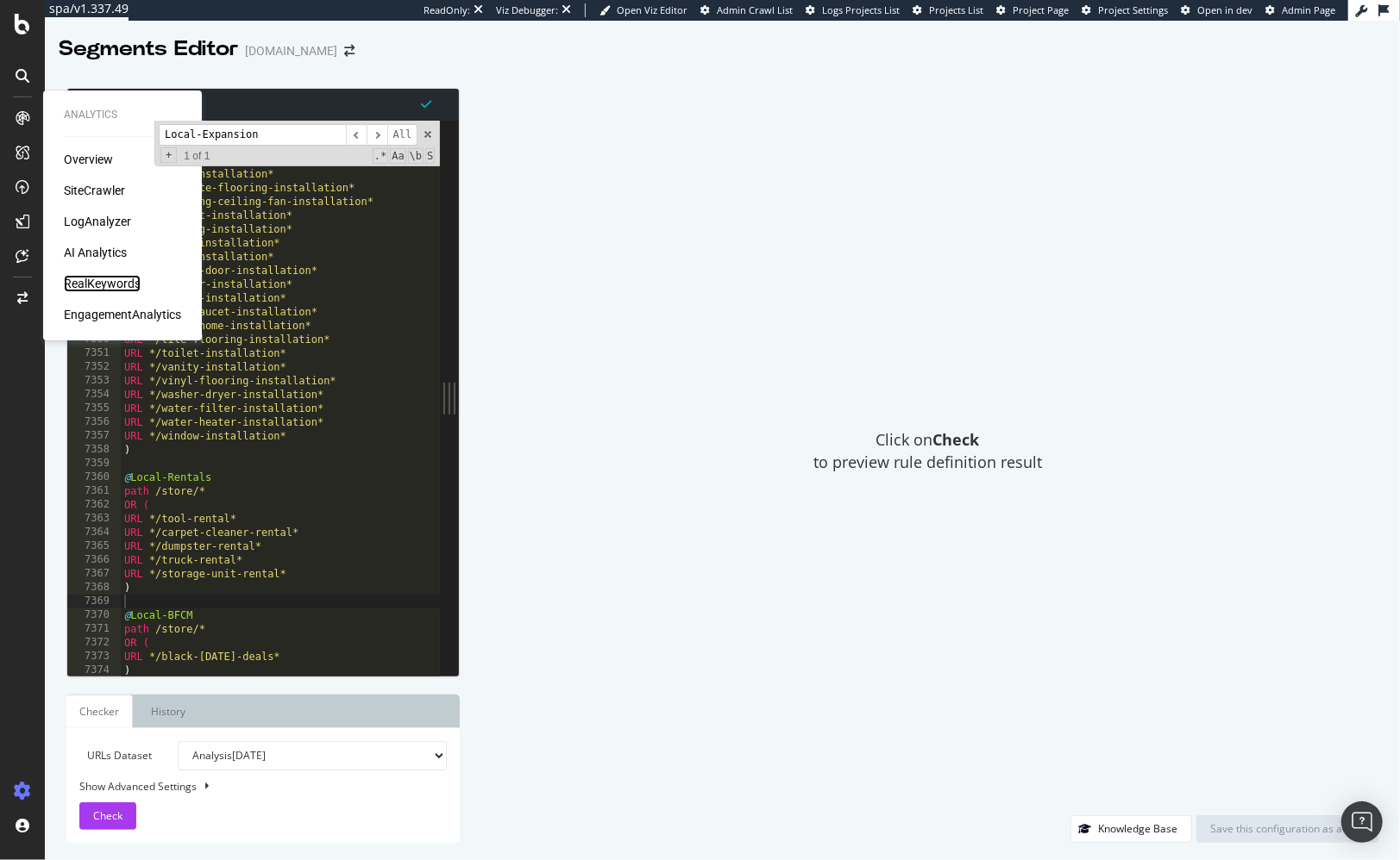
click at [114, 289] on div "RealKeywords" at bounding box center [102, 283] width 77 height 17
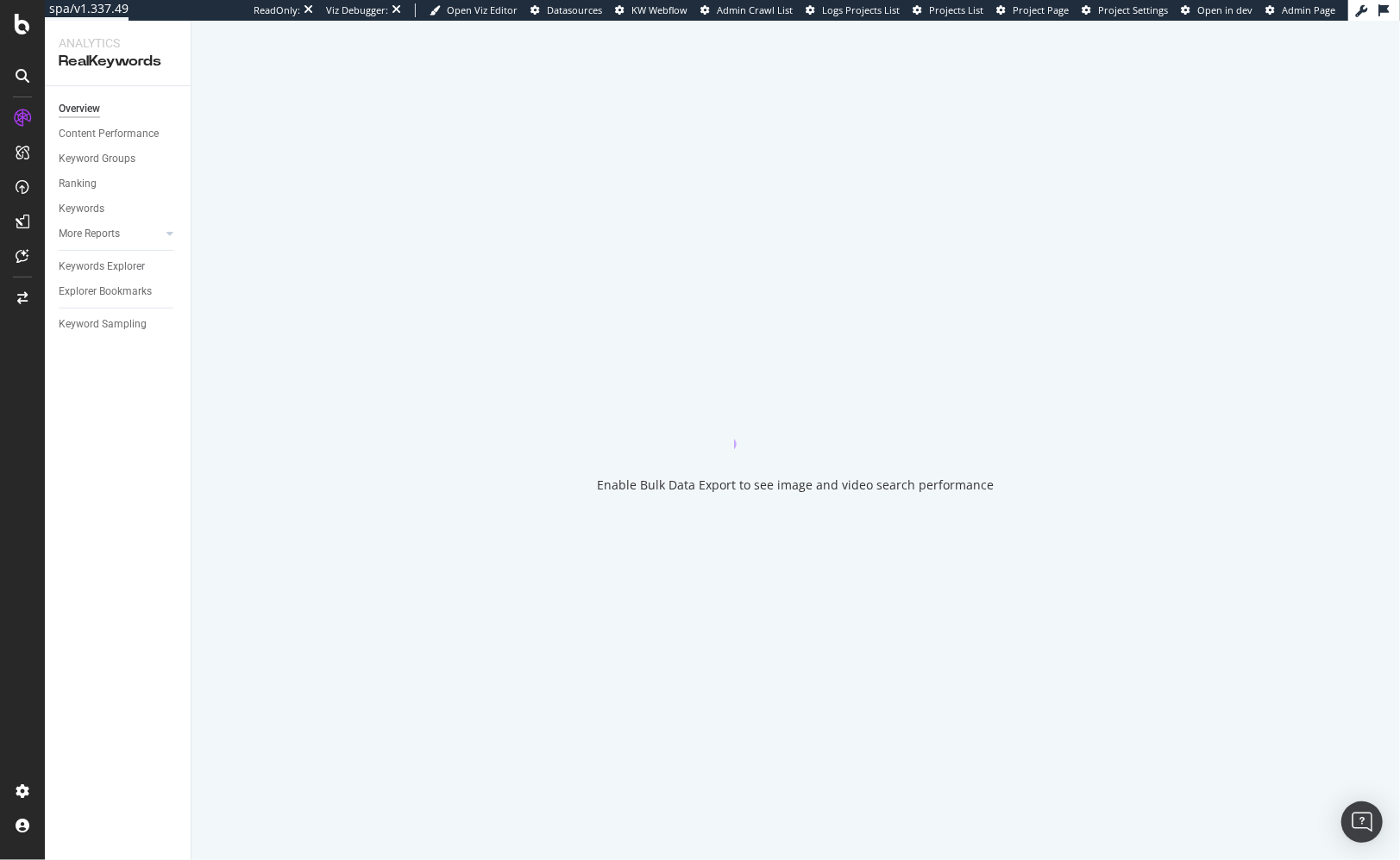
drag, startPoint x: 859, startPoint y: 172, endPoint x: 893, endPoint y: 60, distance: 117.0
click at [860, 166] on div "Enable Bulk Data Export to see image and video search performance" at bounding box center [795, 440] width 1209 height 840
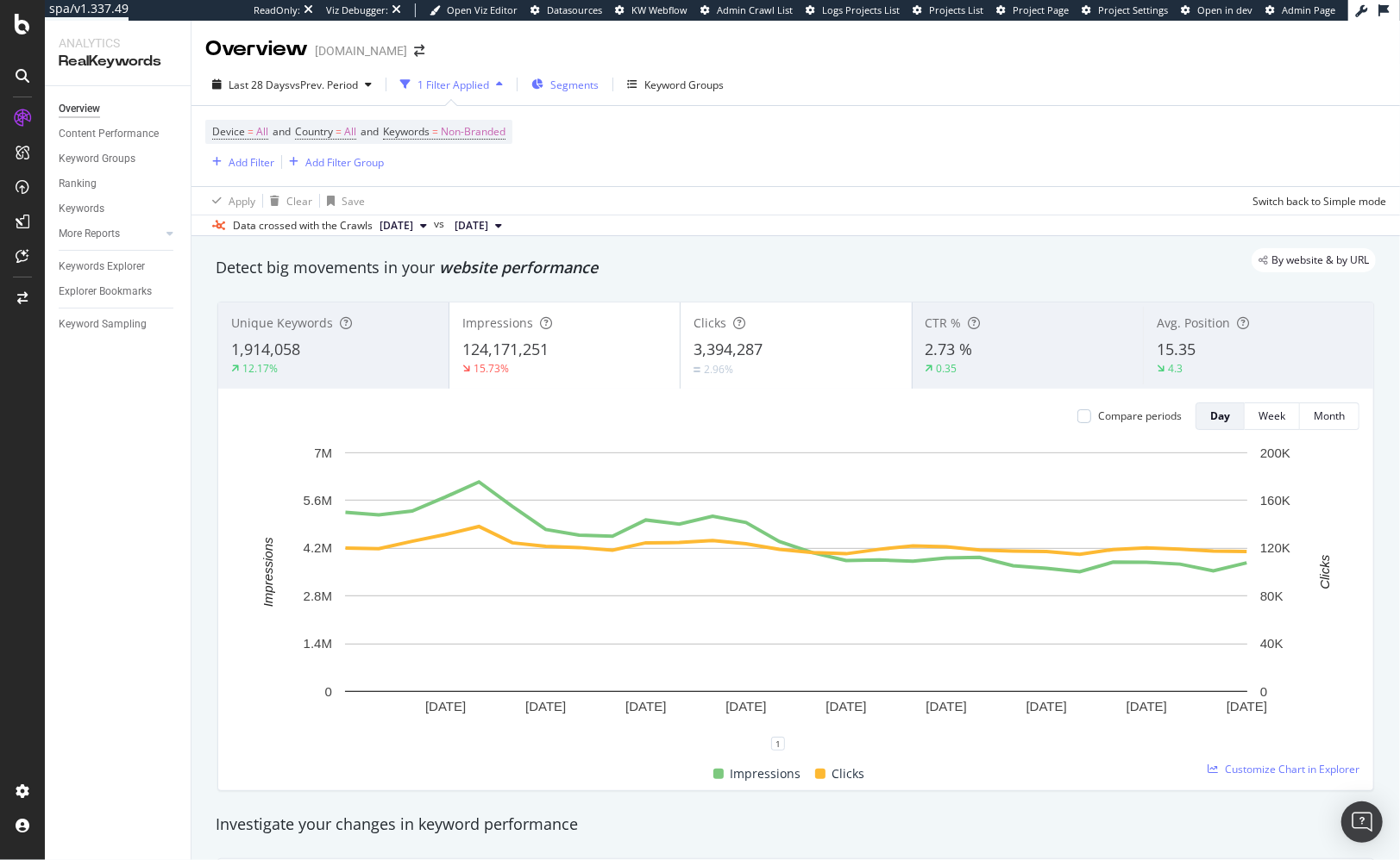
click at [549, 82] on div "Segments" at bounding box center [566, 84] width 68 height 26
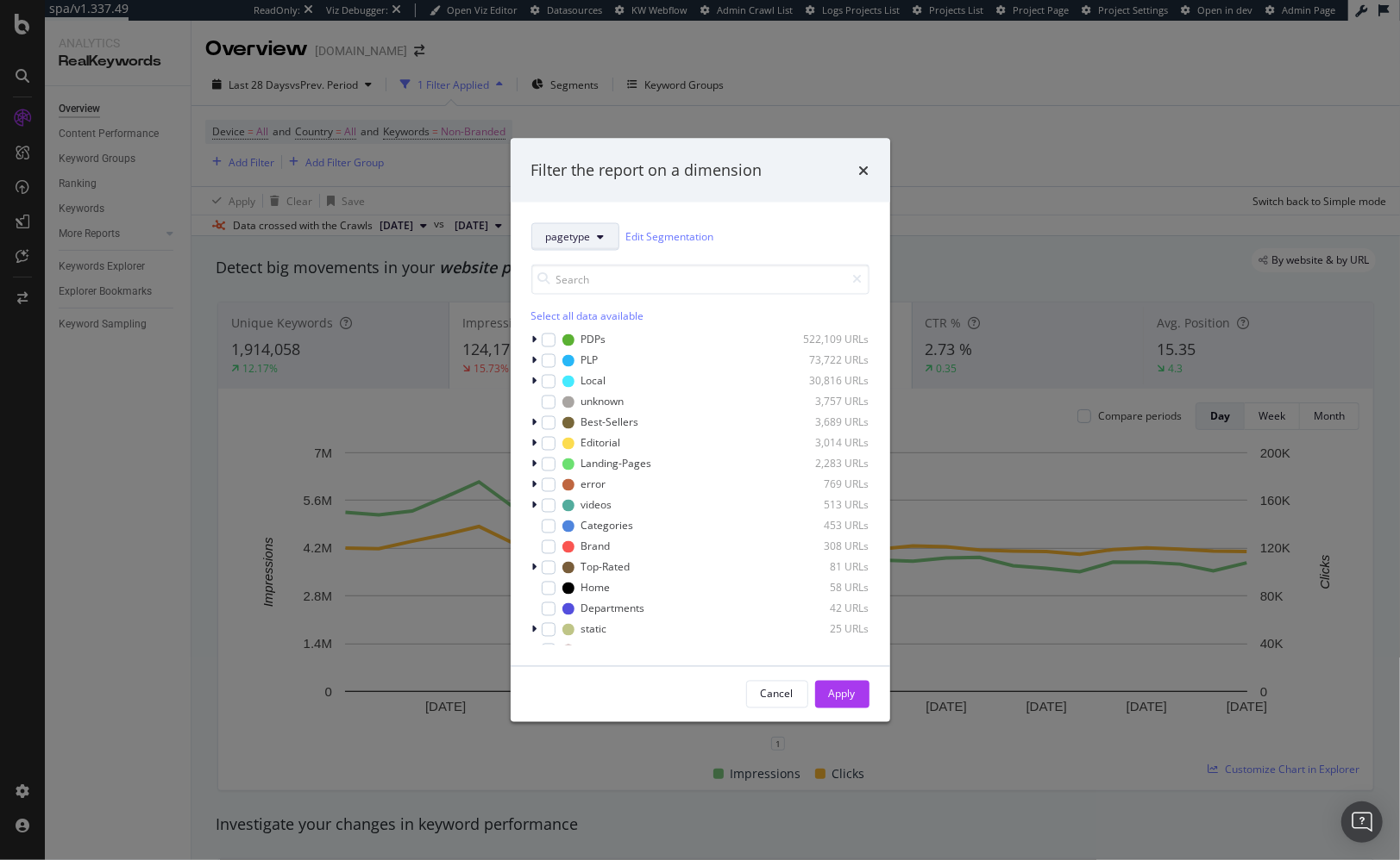
click at [586, 234] on span "pagetype" at bounding box center [568, 237] width 45 height 14
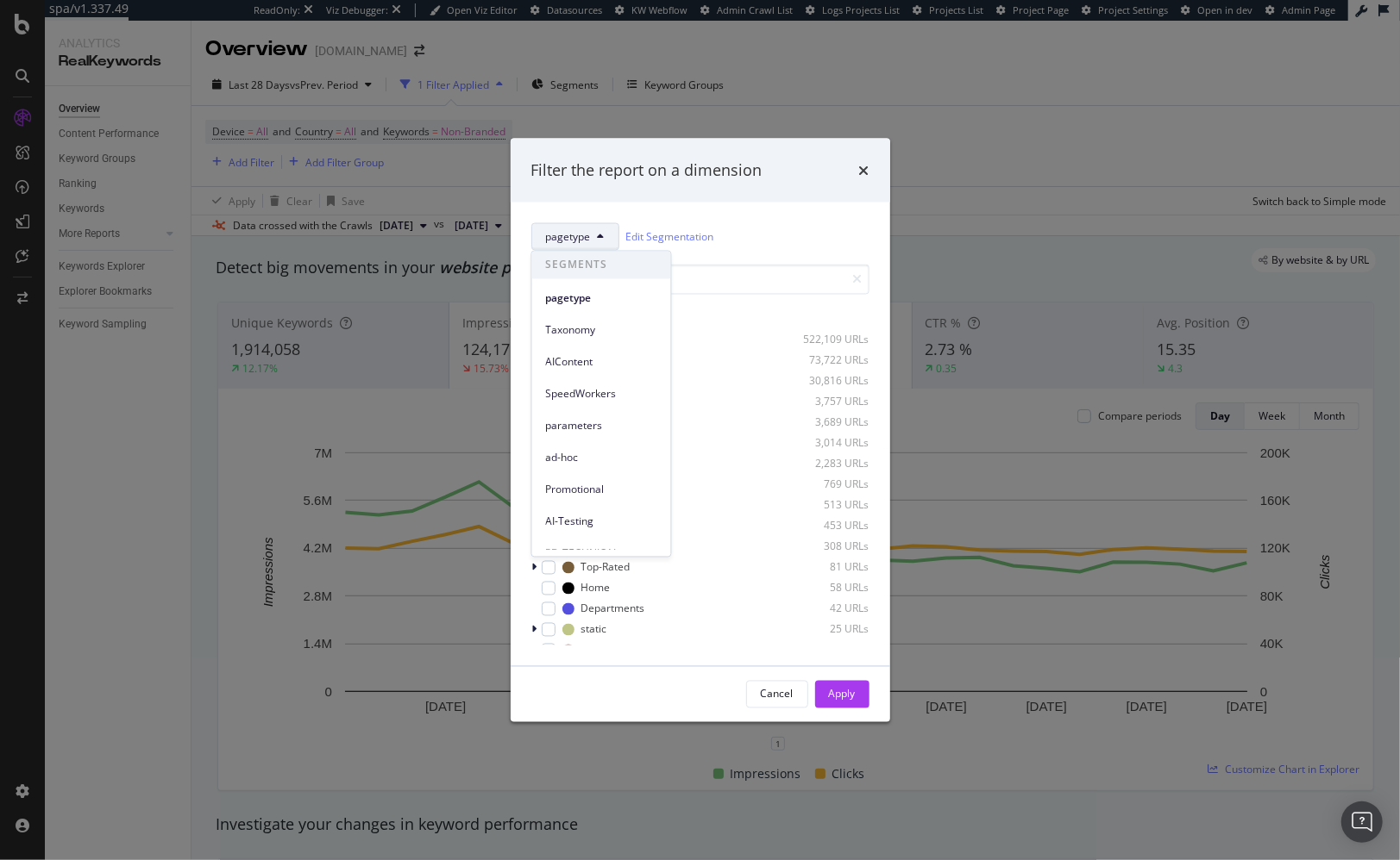
scroll to position [265, 0]
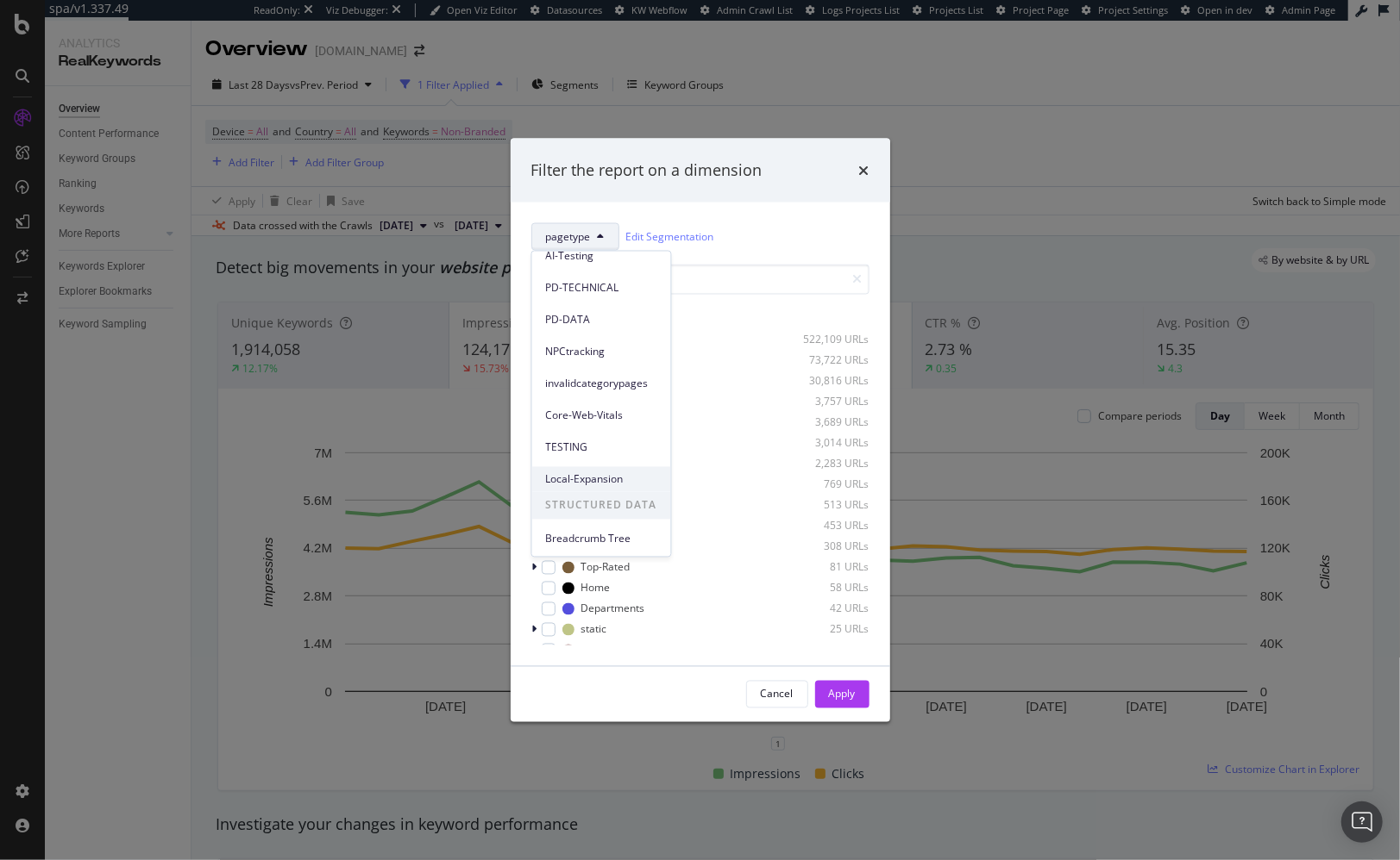
click at [606, 469] on div "Local-Expansion" at bounding box center [601, 480] width 139 height 25
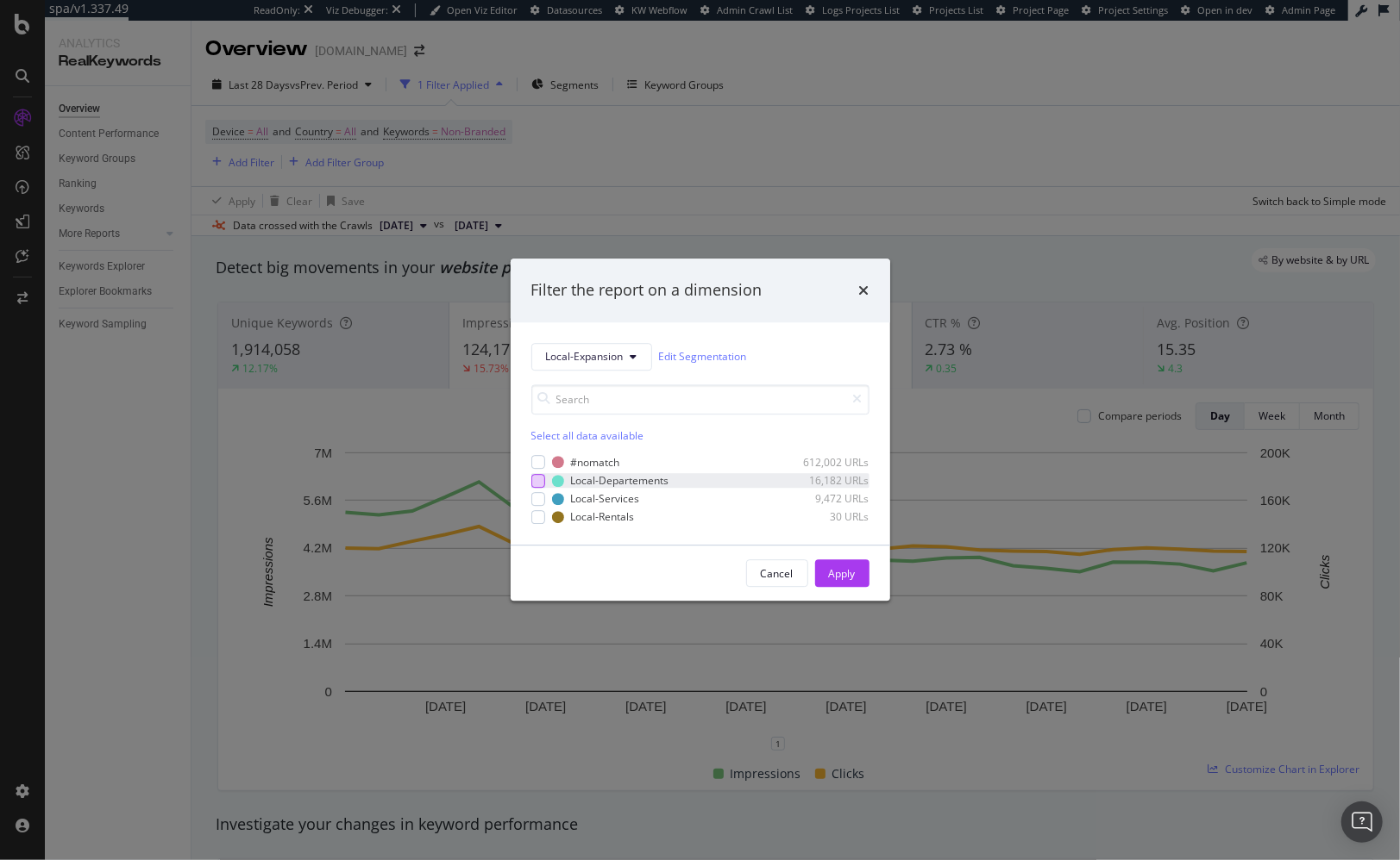
click at [538, 483] on div "modal" at bounding box center [538, 481] width 13 height 13
drag, startPoint x: 536, startPoint y: 499, endPoint x: 541, endPoint y: 512, distance: 13.9
click at [536, 499] on div "modal" at bounding box center [538, 499] width 13 height 13
drag, startPoint x: 539, startPoint y: 520, endPoint x: 550, endPoint y: 520, distance: 11.0
click at [539, 520] on div "modal" at bounding box center [538, 516] width 13 height 13
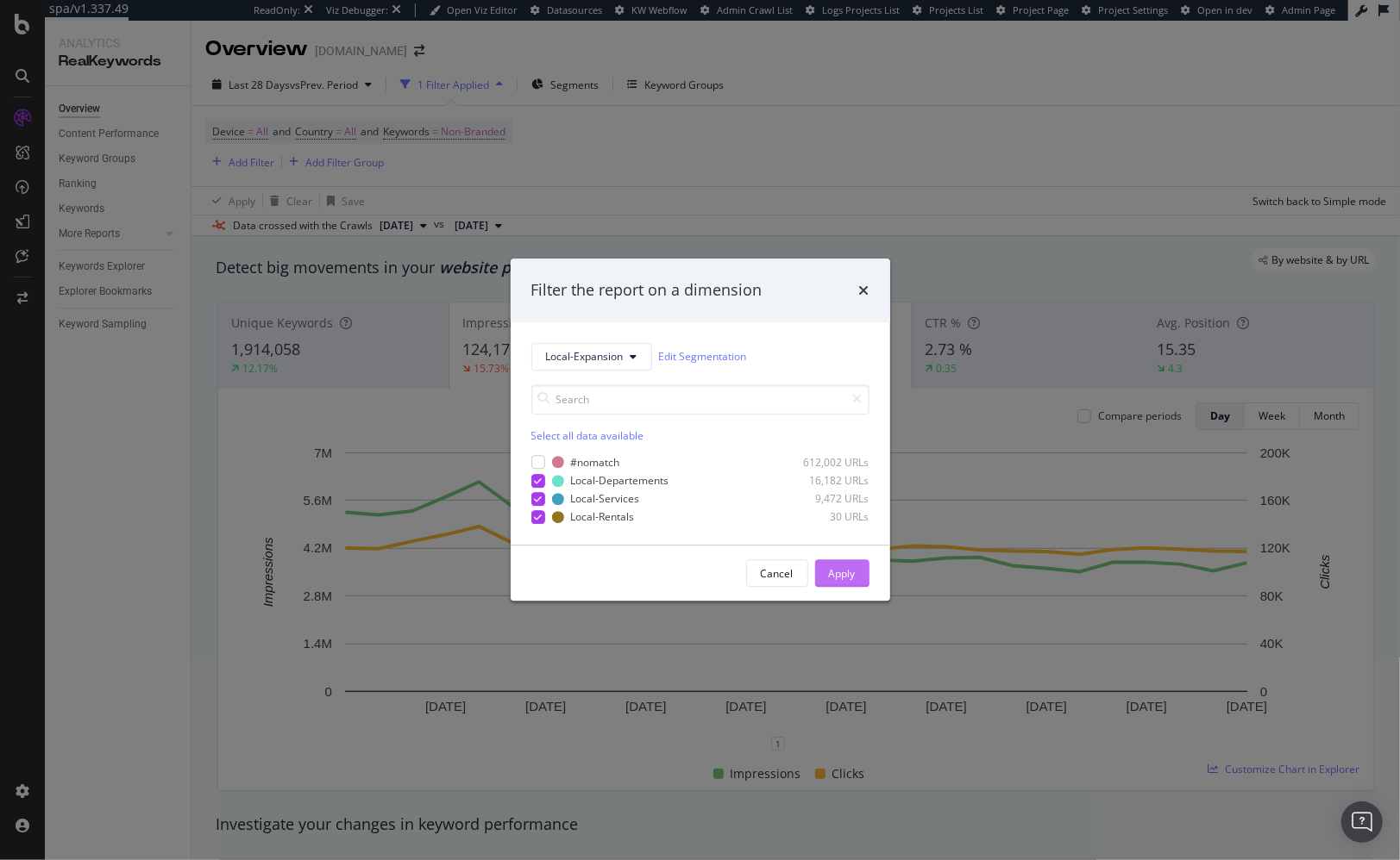
click at [818, 570] on button "Apply" at bounding box center [842, 573] width 54 height 28
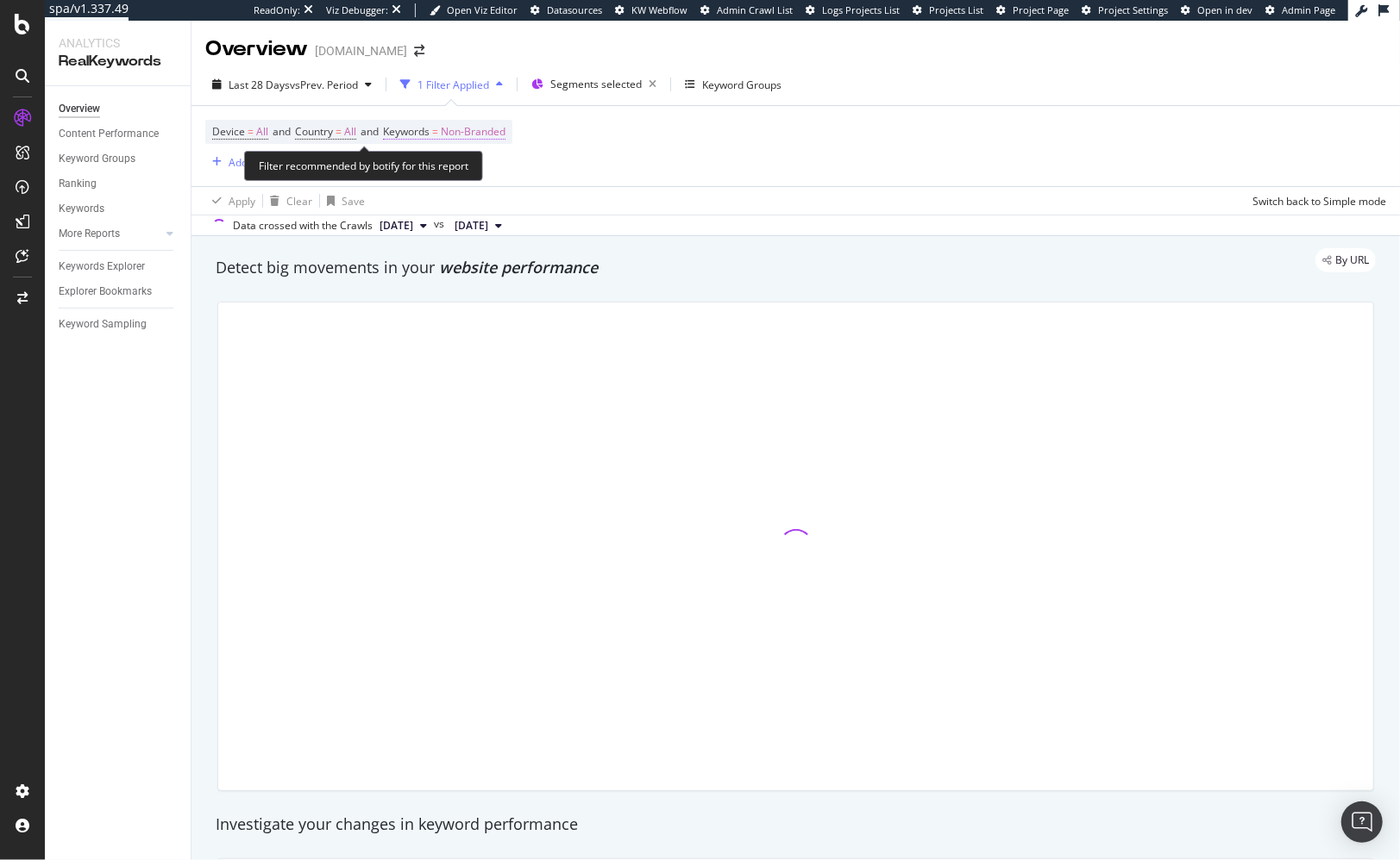
click at [460, 133] on span "Non-Branded" at bounding box center [473, 132] width 65 height 24
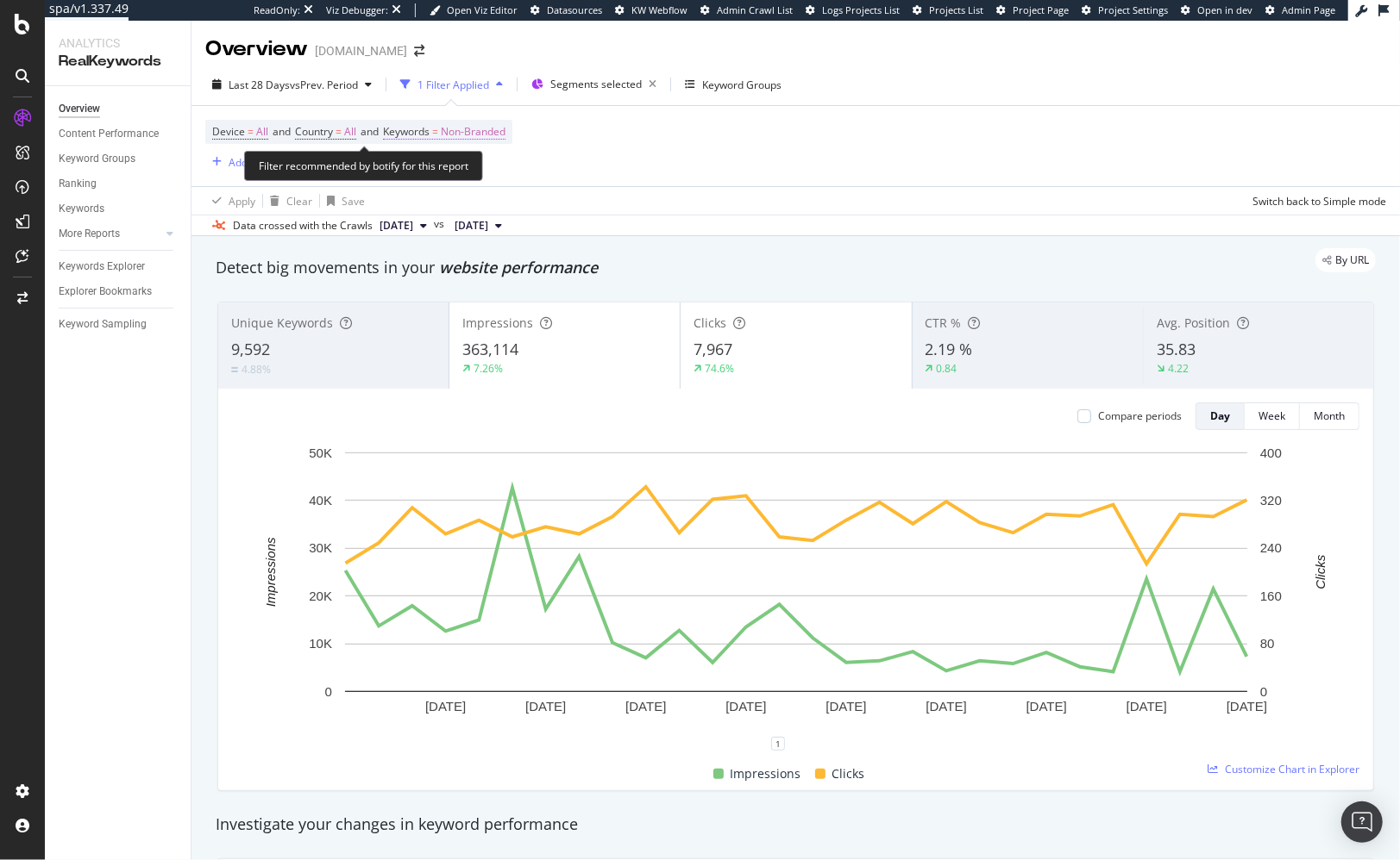
click at [476, 126] on span "Non-Branded" at bounding box center [473, 132] width 65 height 24
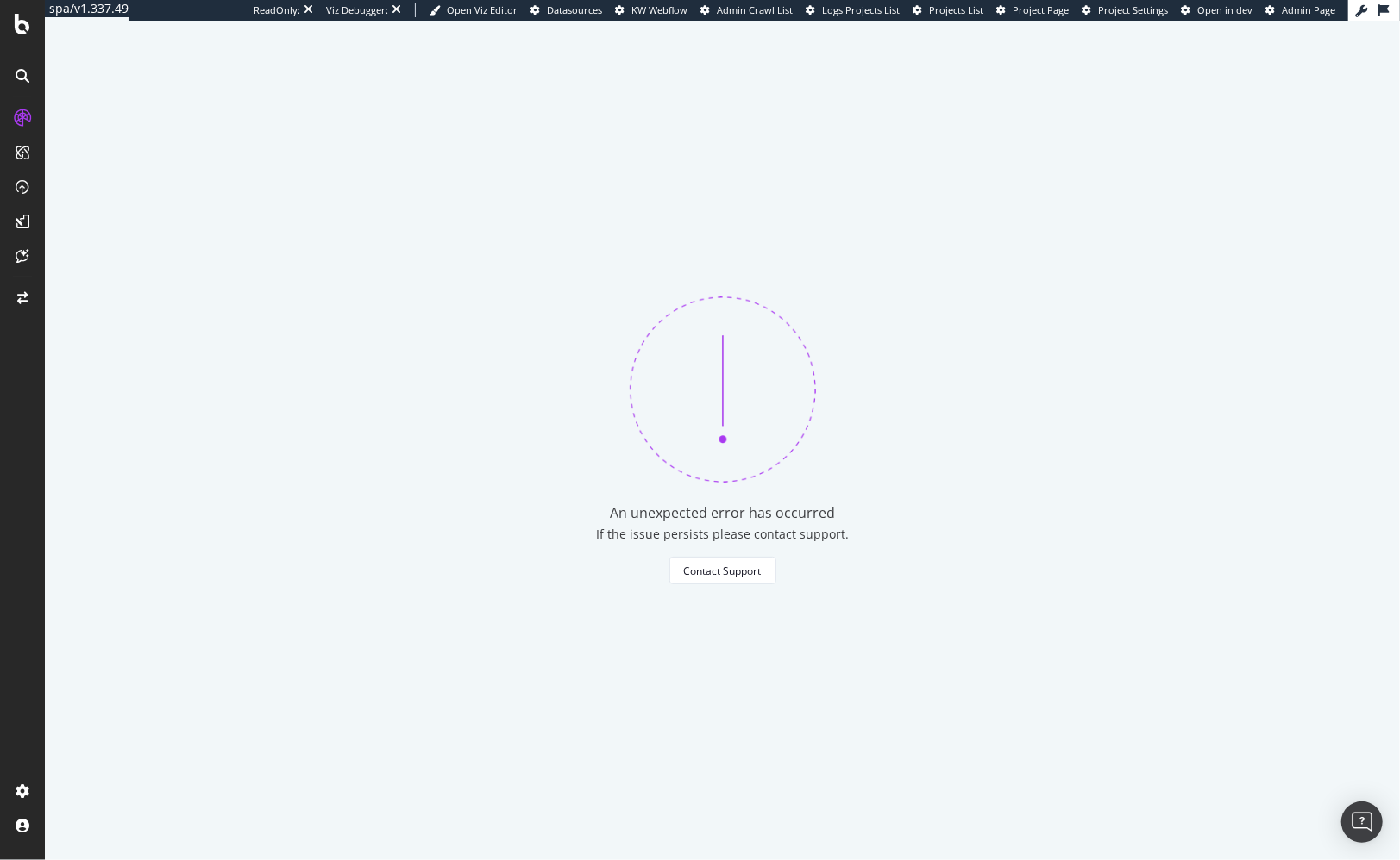
click at [460, 143] on div "An unexpected error has occurred If the issue persists please contact support. …" at bounding box center [721, 440] width 1355 height 840
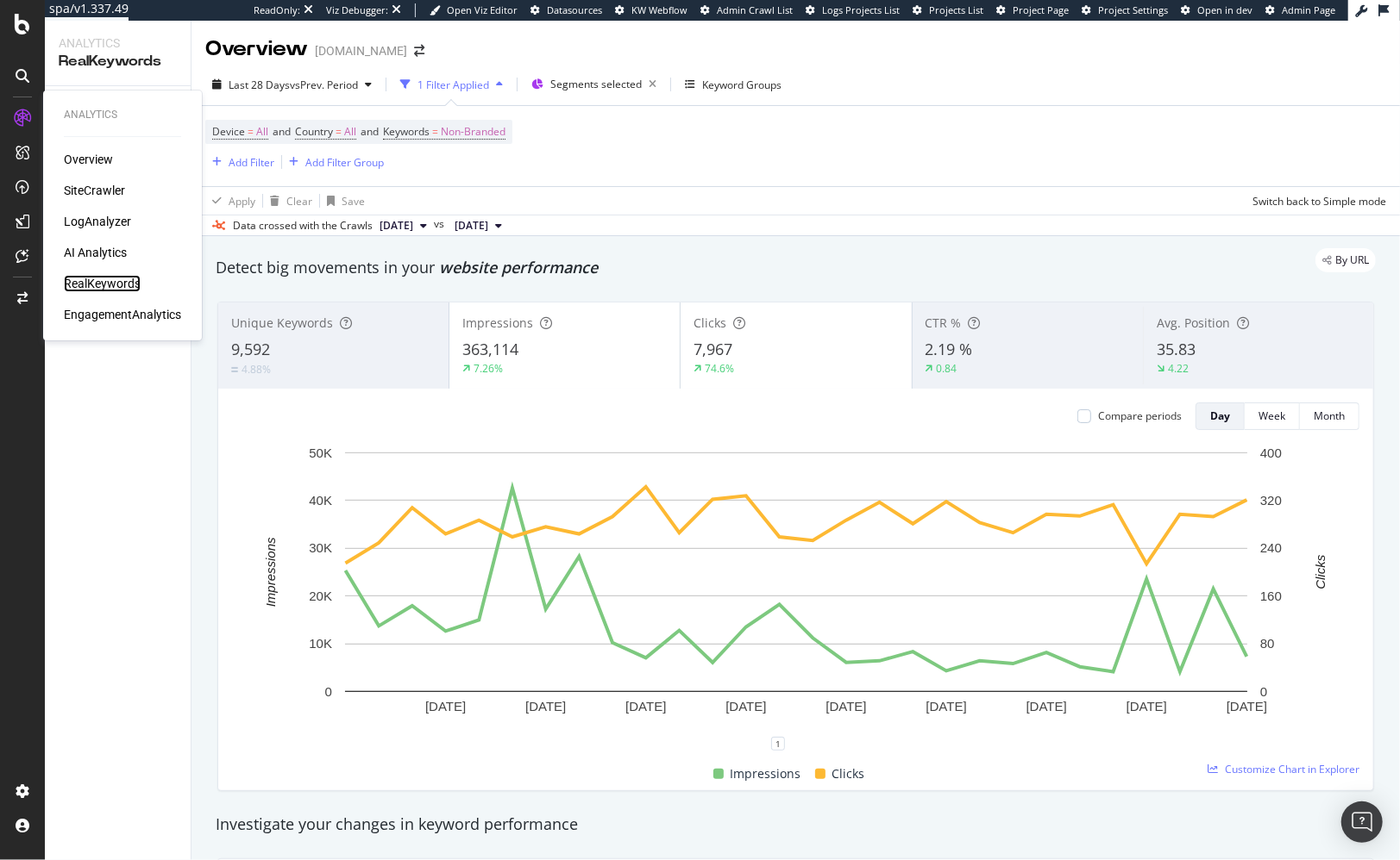
drag, startPoint x: 100, startPoint y: 279, endPoint x: 914, endPoint y: 4, distance: 859.2
click at [100, 279] on div "RealKeywords" at bounding box center [102, 283] width 77 height 17
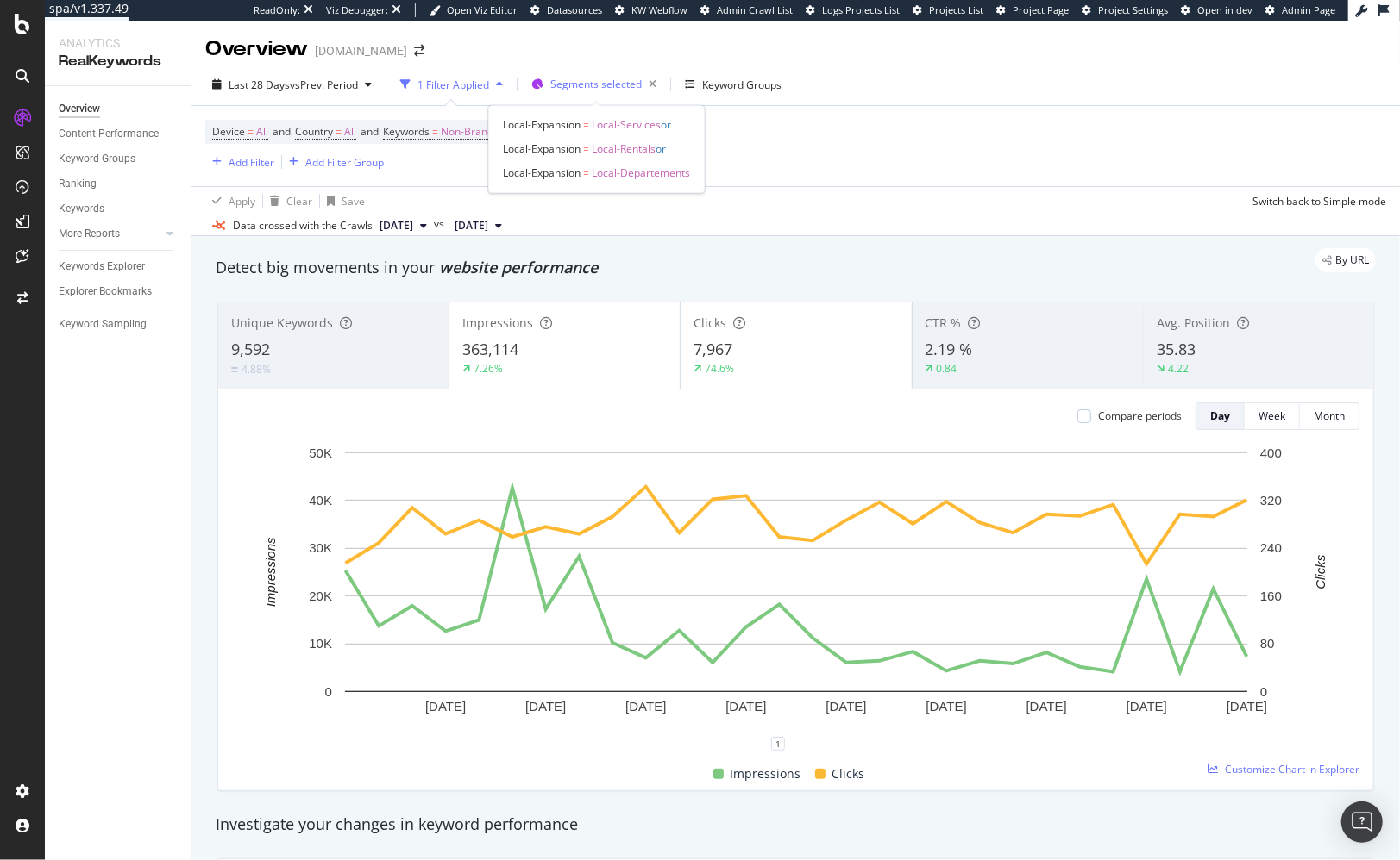
click at [590, 83] on span "Segments selected" at bounding box center [596, 84] width 92 height 14
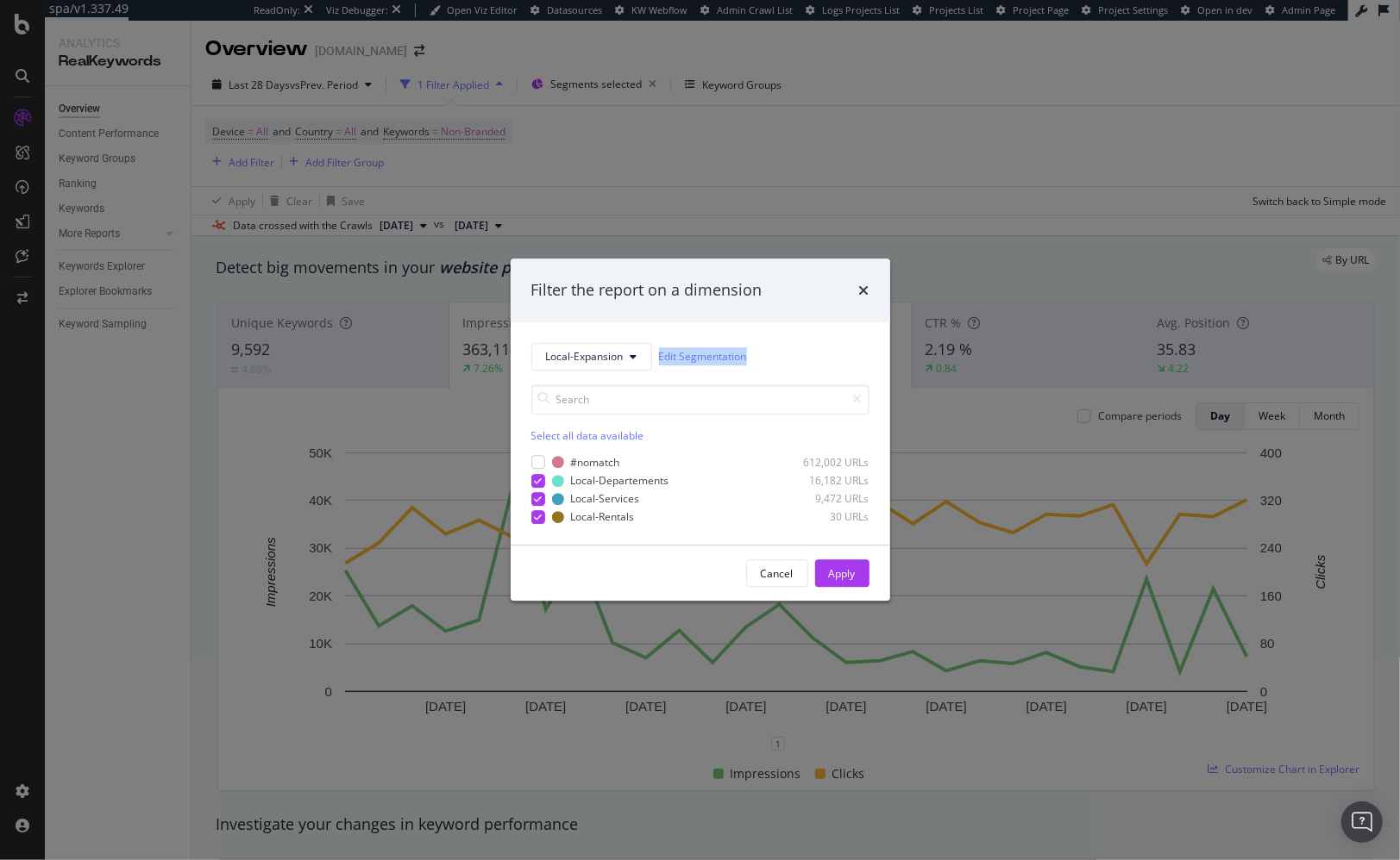
drag, startPoint x: 691, startPoint y: 360, endPoint x: 972, endPoint y: 1, distance: 455.9
click at [0, 0] on div "Filter the report on a dimension Local-Expansion Edit Segmentation Select all d…" at bounding box center [700, 430] width 1400 height 860
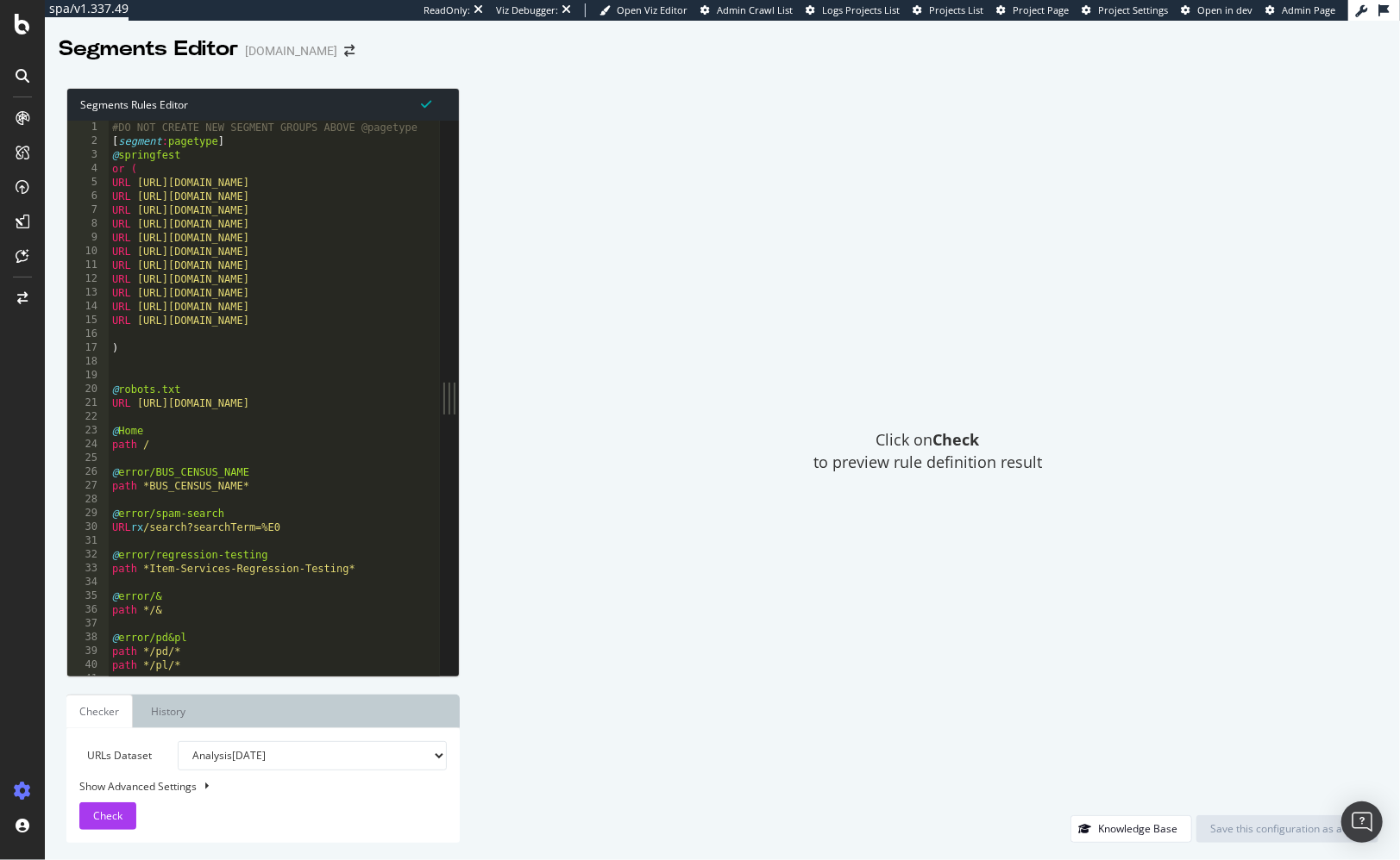
click at [326, 379] on div "#DO NOT CREATE NEW SEGMENT GROUPS ABOVE @pagetype [ segment : pagetype ] @ spri…" at bounding box center [621, 413] width 1024 height 585
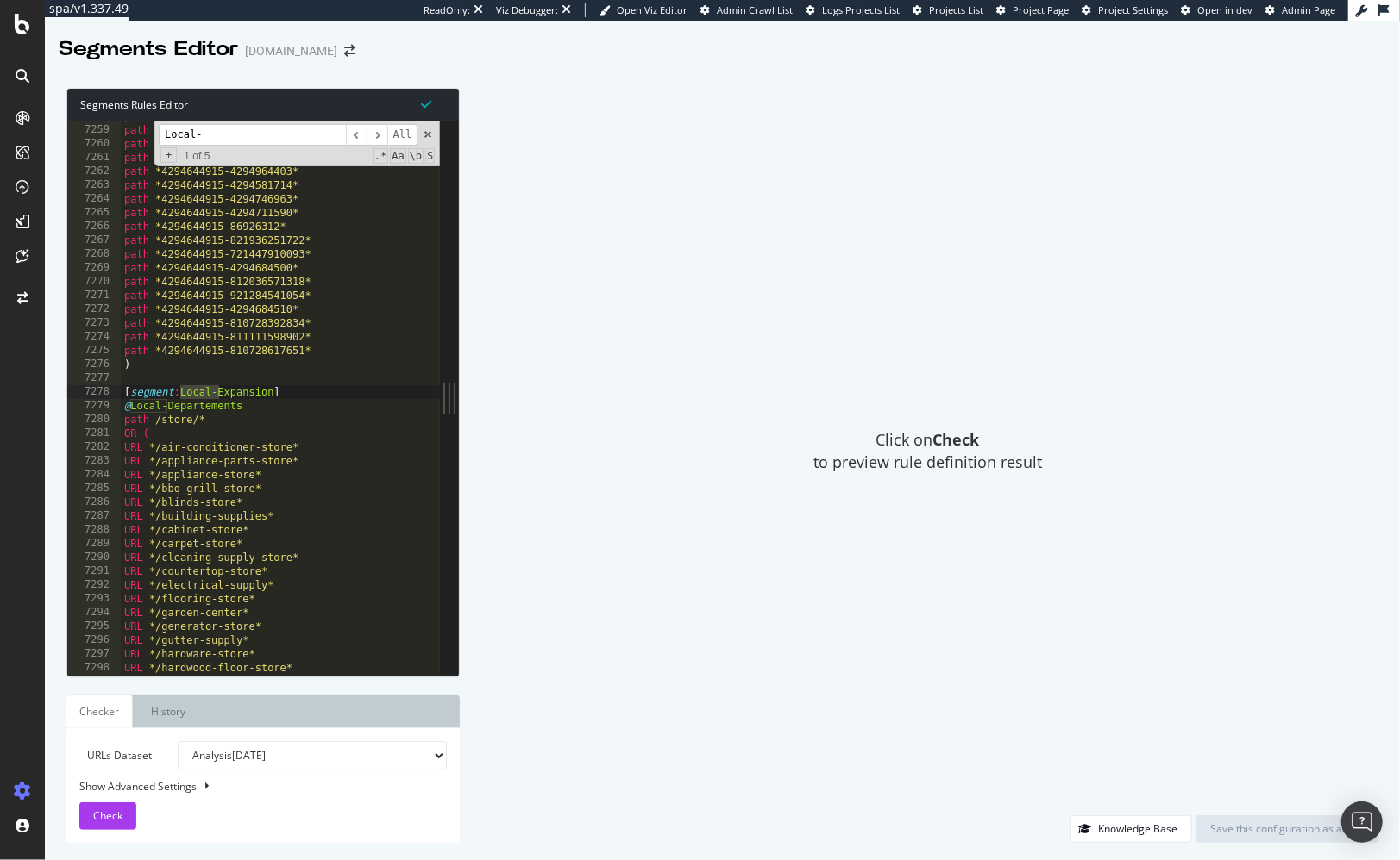
scroll to position [27691, 0]
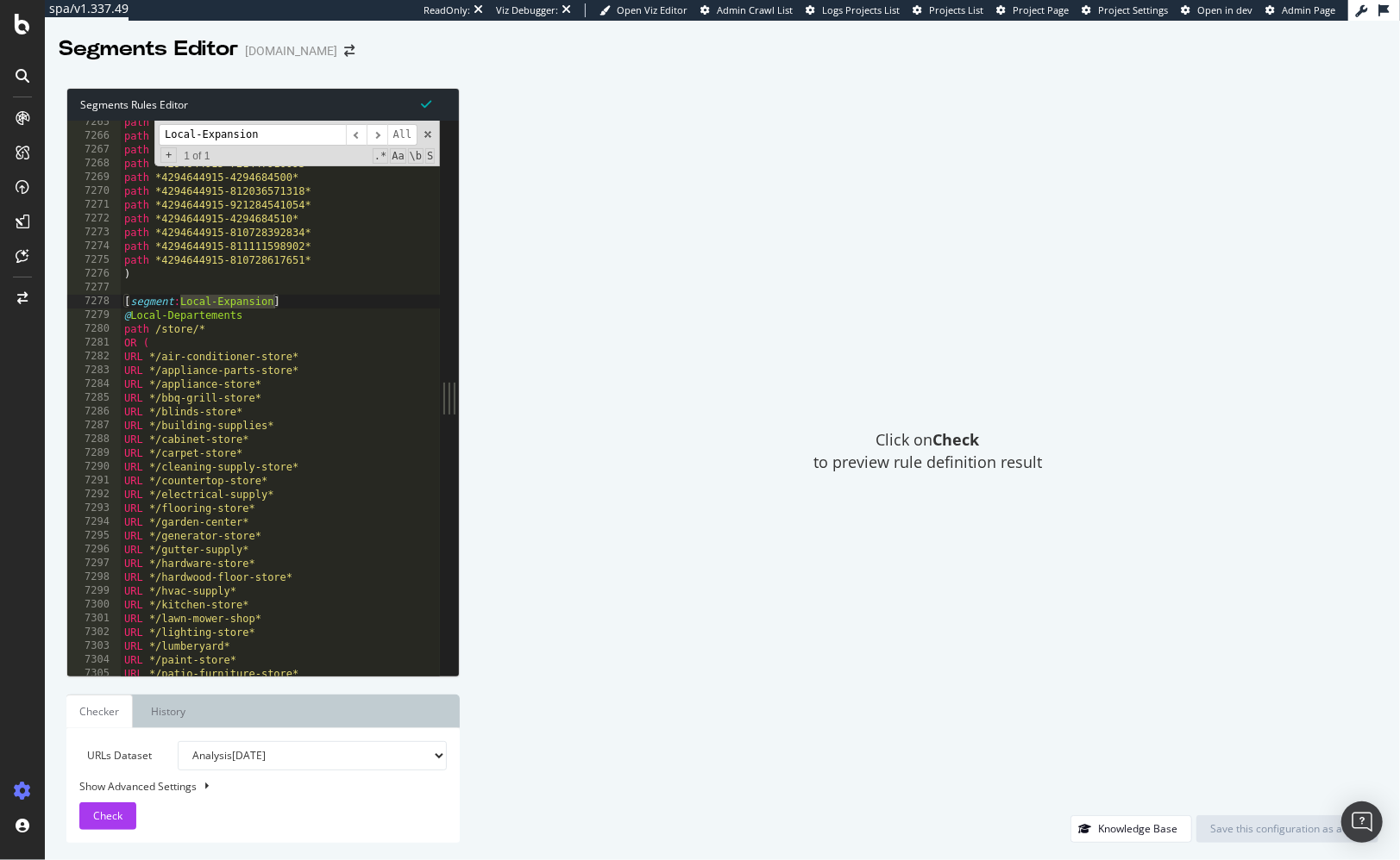
type input "Local-Expansion"
drag, startPoint x: 156, startPoint y: 360, endPoint x: 289, endPoint y: 359, distance: 133.0
click at [289, 359] on div "path *4294644915-4294711590* path *4294644915-86926312* path *4294644915-821936…" at bounding box center [633, 408] width 1024 height 585
click at [348, 356] on div "path *4294644915-4294711590* path *4294644915-86926312* path *4294644915-821936…" at bounding box center [633, 408] width 1024 height 585
click at [636, 361] on div "Click on Check to preview rule definition result" at bounding box center [927, 451] width 901 height 727
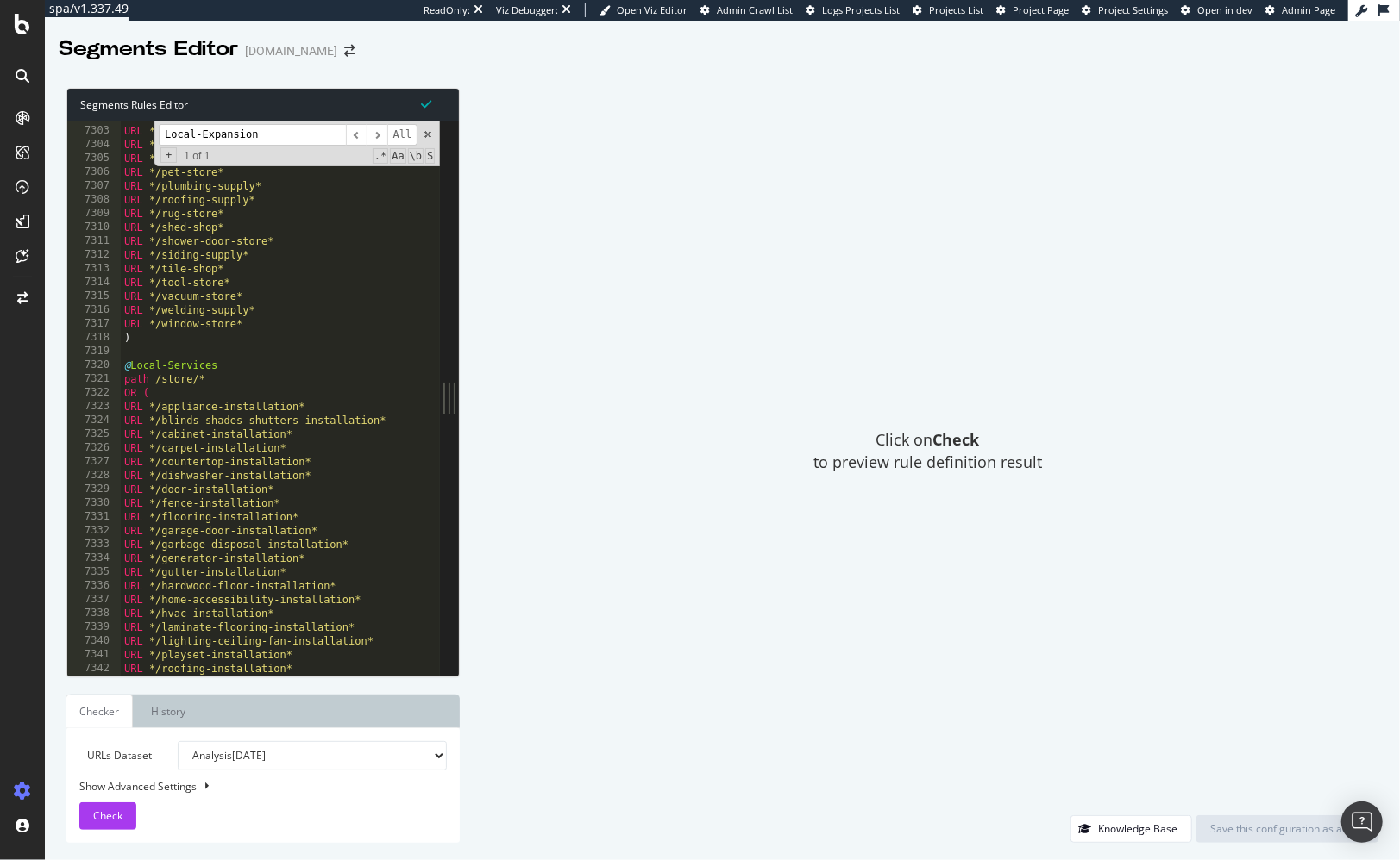
type textarea "URL */appliance-installation*"
drag, startPoint x: 154, startPoint y: 408, endPoint x: 298, endPoint y: 407, distance: 144.0
click at [296, 406] on div "URL */lighting-store* URL */lumberyard* URL */paint-store* URL */patio-furnitur…" at bounding box center [633, 402] width 1024 height 585
click at [659, 391] on div "Click on Check to preview rule definition result" at bounding box center [927, 451] width 901 height 727
drag, startPoint x: 592, startPoint y: 225, endPoint x: 506, endPoint y: 231, distance: 86.2
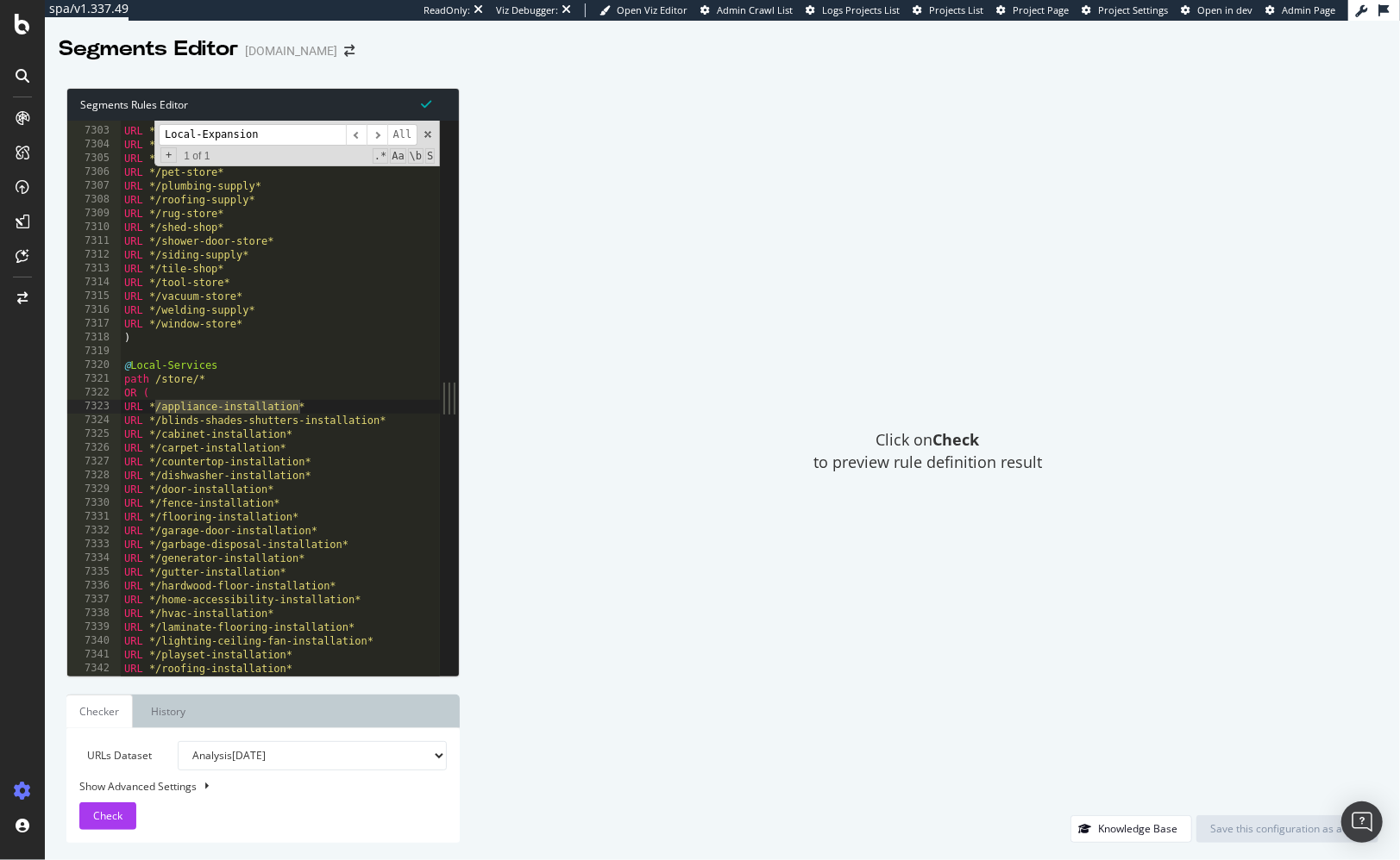
click at [592, 225] on div "Click on Check to preview rule definition result" at bounding box center [927, 451] width 901 height 727
